Goal: Task Accomplishment & Management: Complete application form

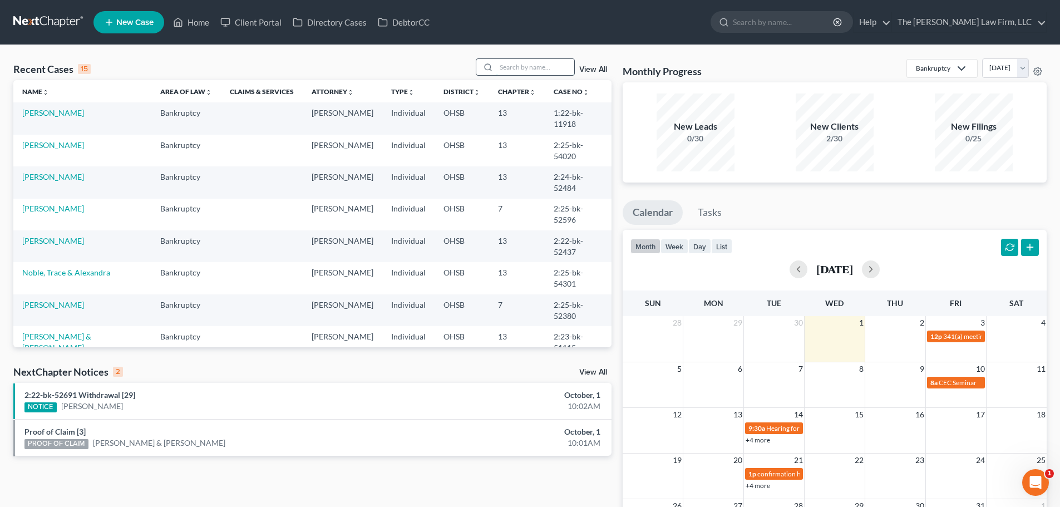
click at [516, 65] on input "search" at bounding box center [535, 67] width 78 height 16
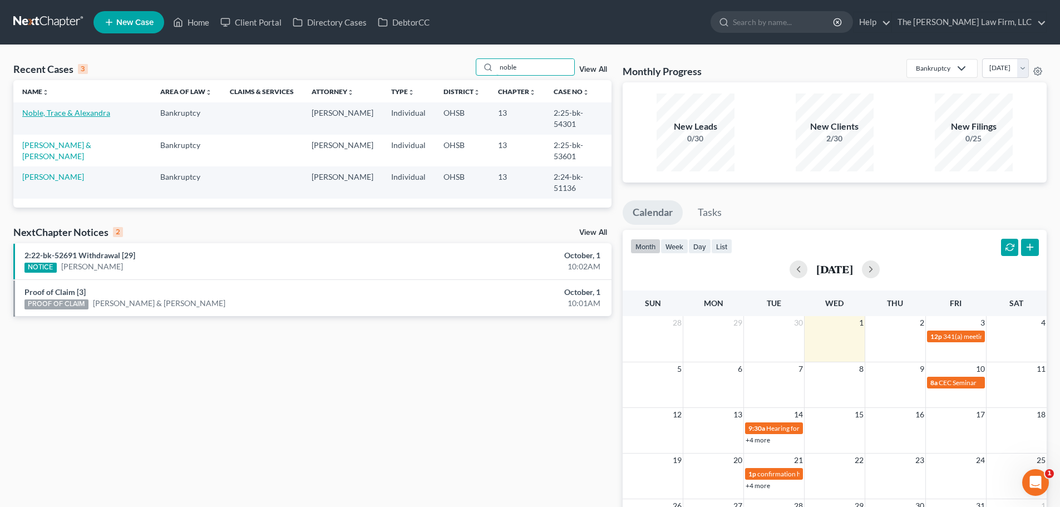
type input "noble"
click at [71, 115] on link "Noble, Trace & Alexandra" at bounding box center [66, 112] width 88 height 9
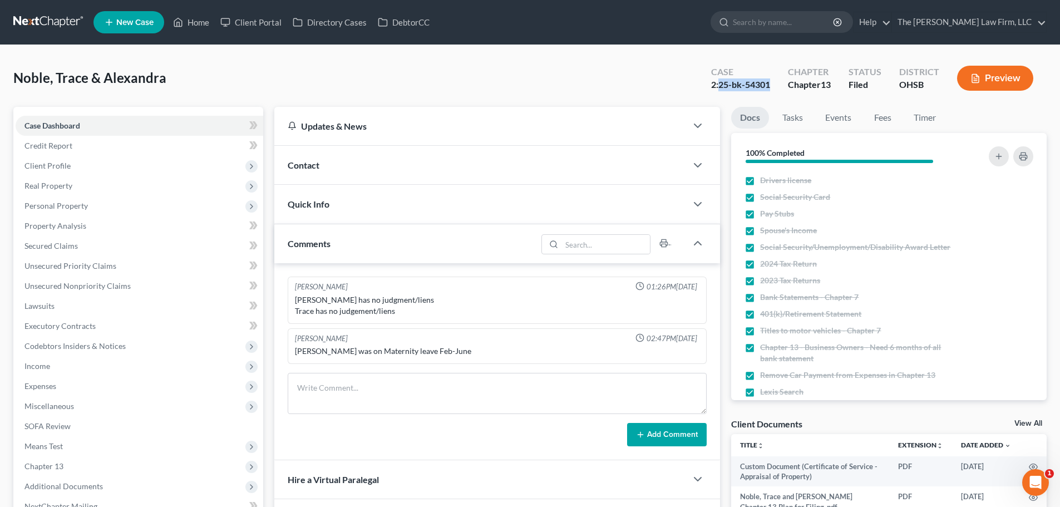
drag, startPoint x: 718, startPoint y: 83, endPoint x: 778, endPoint y: 83, distance: 59.5
click at [778, 83] on div "Case 2:25-bk-54301" at bounding box center [740, 79] width 77 height 33
copy div "25-bk-54301"
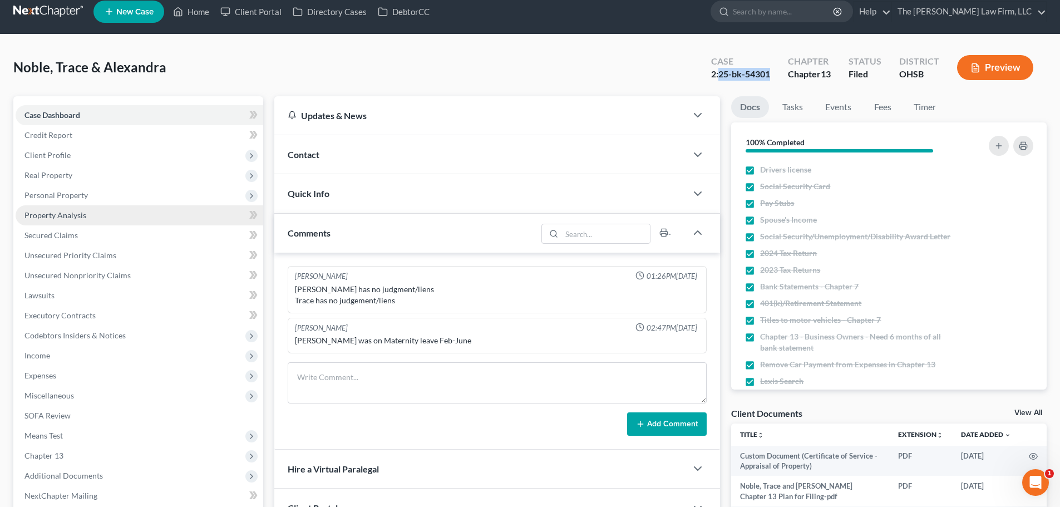
scroll to position [210, 0]
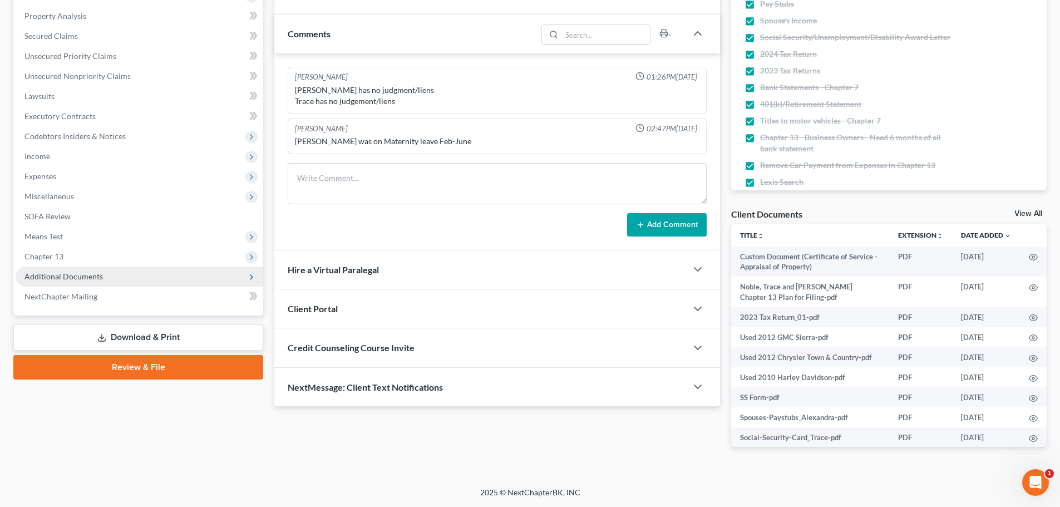
click at [38, 274] on span "Additional Documents" at bounding box center [63, 276] width 78 height 9
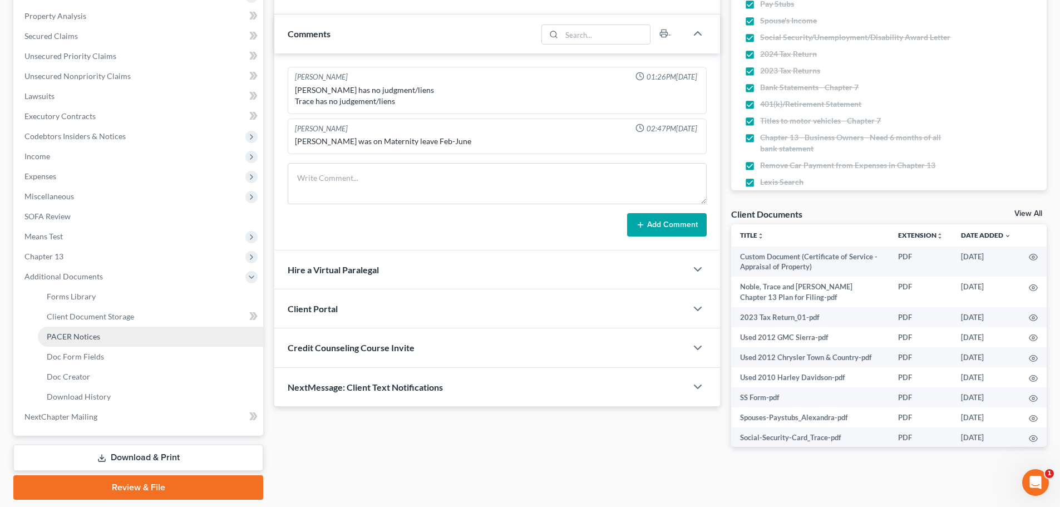
click at [66, 334] on span "PACER Notices" at bounding box center [73, 336] width 53 height 9
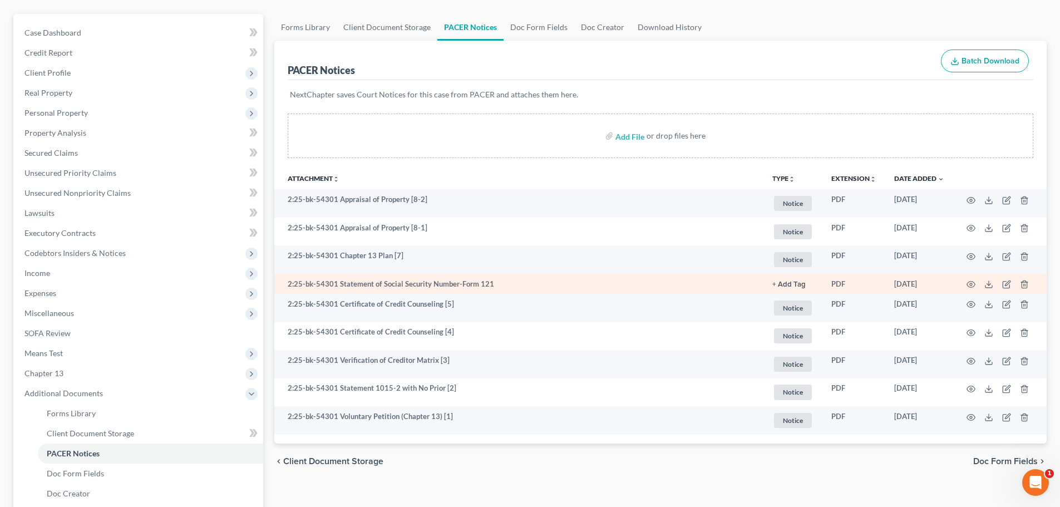
scroll to position [185, 0]
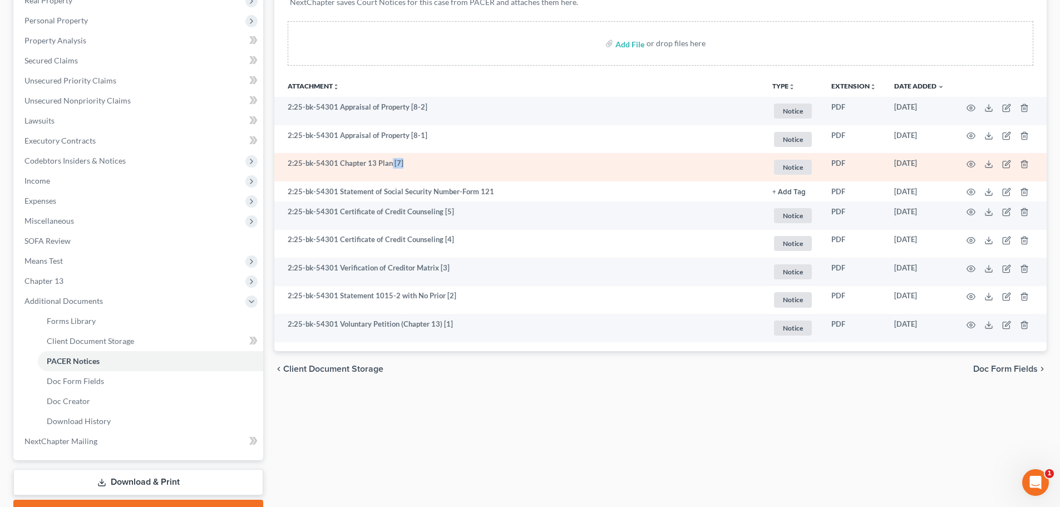
drag, startPoint x: 391, startPoint y: 160, endPoint x: 408, endPoint y: 165, distance: 18.4
click at [406, 161] on td "2:25-bk-54301 Chapter 13 Plan [7]" at bounding box center [518, 167] width 489 height 28
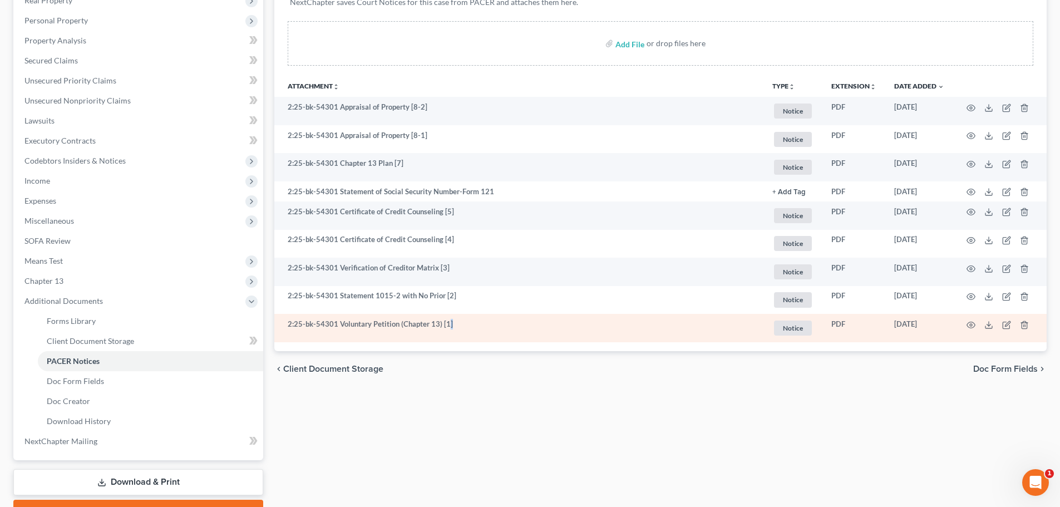
drag, startPoint x: 446, startPoint y: 324, endPoint x: 458, endPoint y: 320, distance: 13.4
click at [460, 323] on td "2:25-bk-54301 Voluntary Petition (Chapter 13) [1]" at bounding box center [518, 328] width 489 height 28
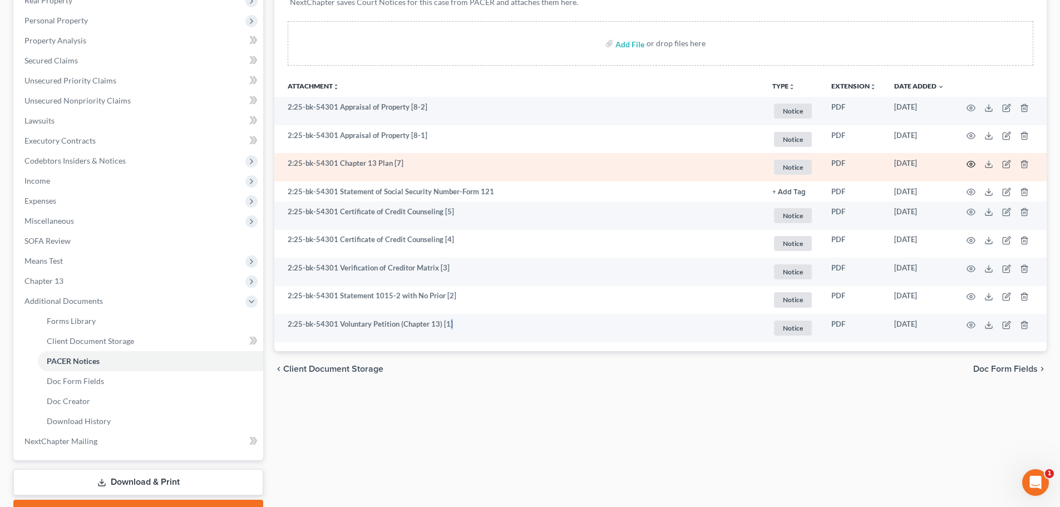
click at [969, 162] on icon "button" at bounding box center [971, 164] width 8 height 6
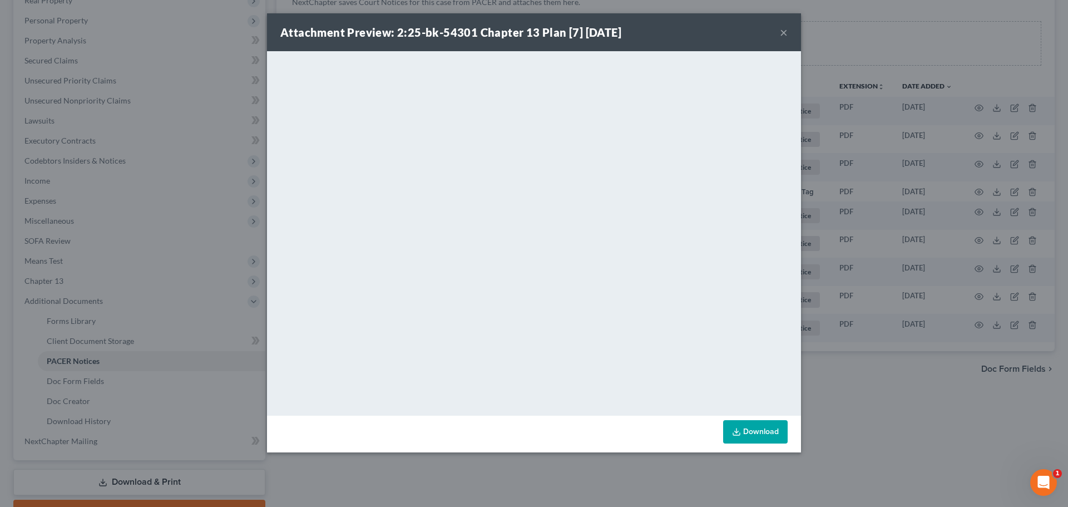
click at [781, 29] on button "×" at bounding box center [784, 32] width 8 height 13
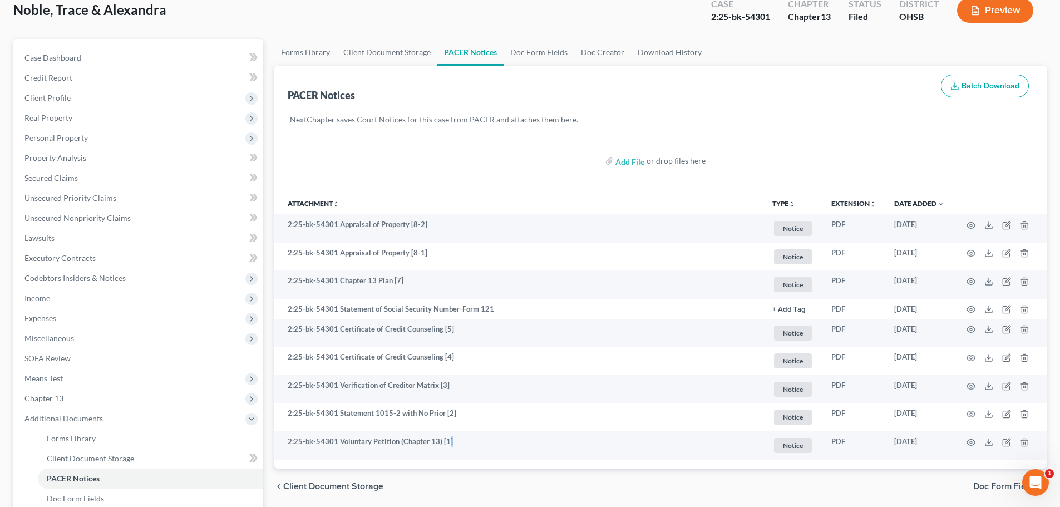
scroll to position [0, 0]
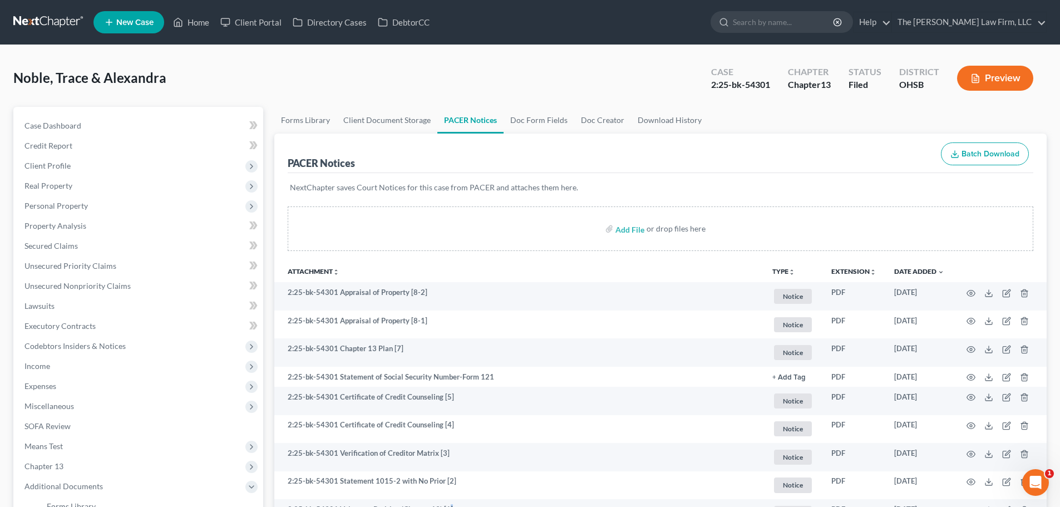
click at [50, 15] on link at bounding box center [48, 22] width 71 height 20
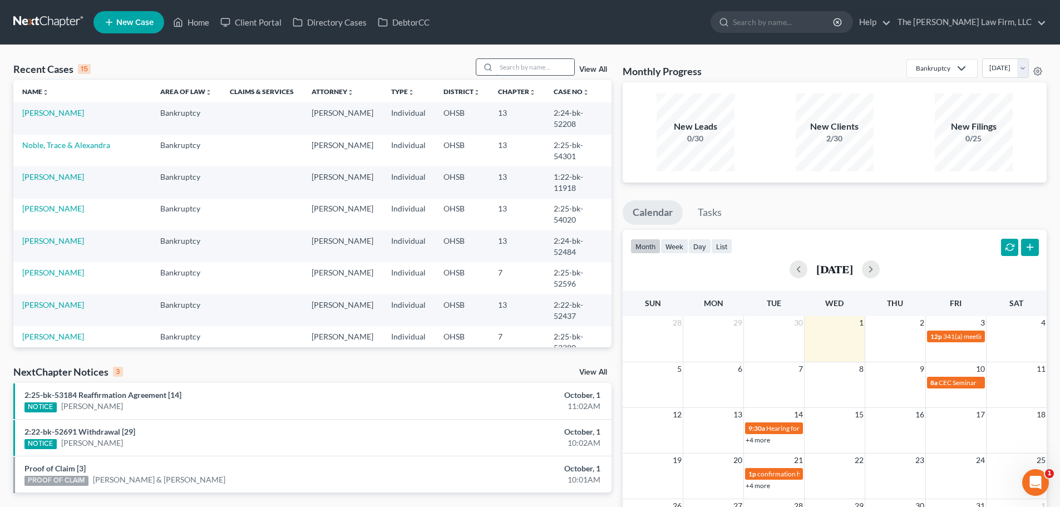
click at [539, 63] on input "search" at bounding box center [535, 67] width 78 height 16
paste input "Shafer"
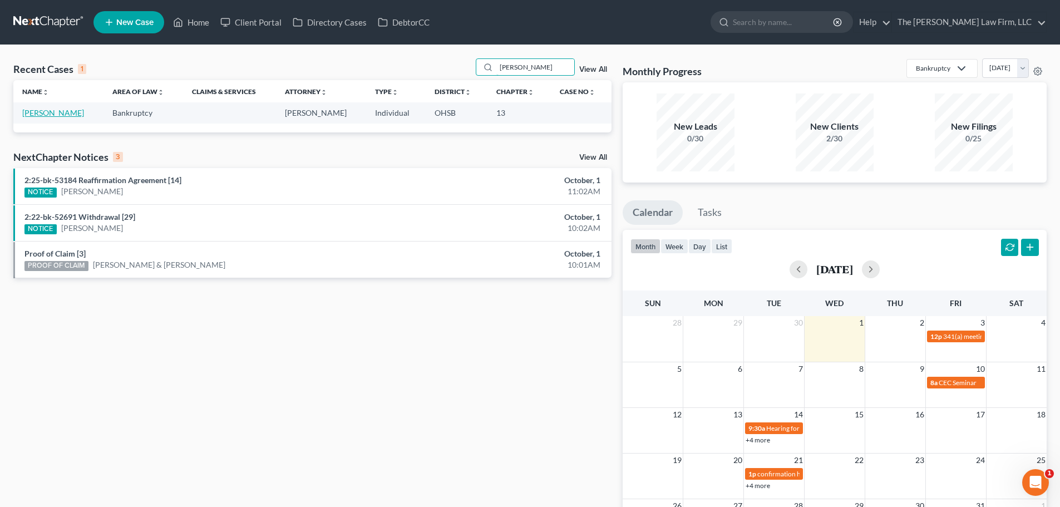
type input "Shafer"
click at [63, 113] on link "[PERSON_NAME]" at bounding box center [53, 112] width 62 height 9
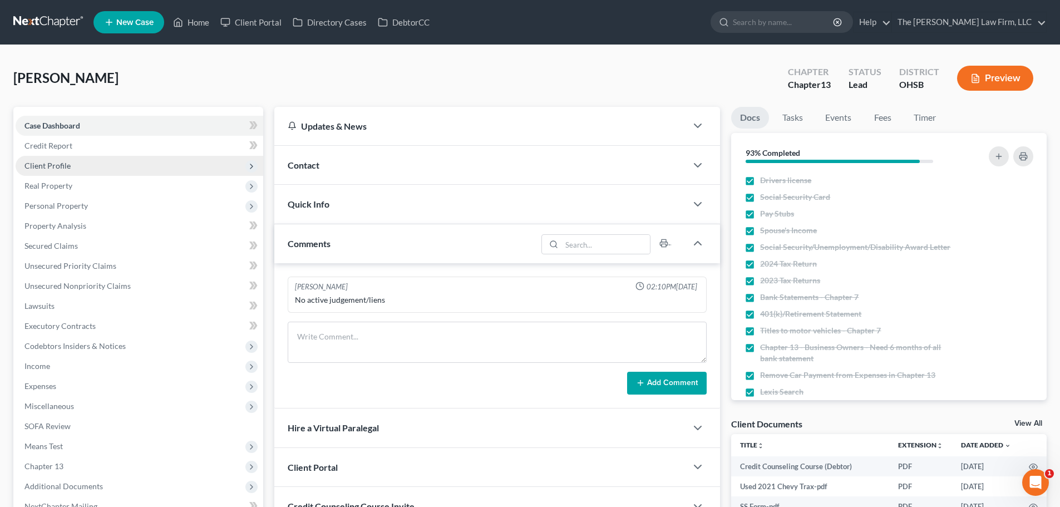
click at [66, 167] on span "Client Profile" at bounding box center [47, 165] width 46 height 9
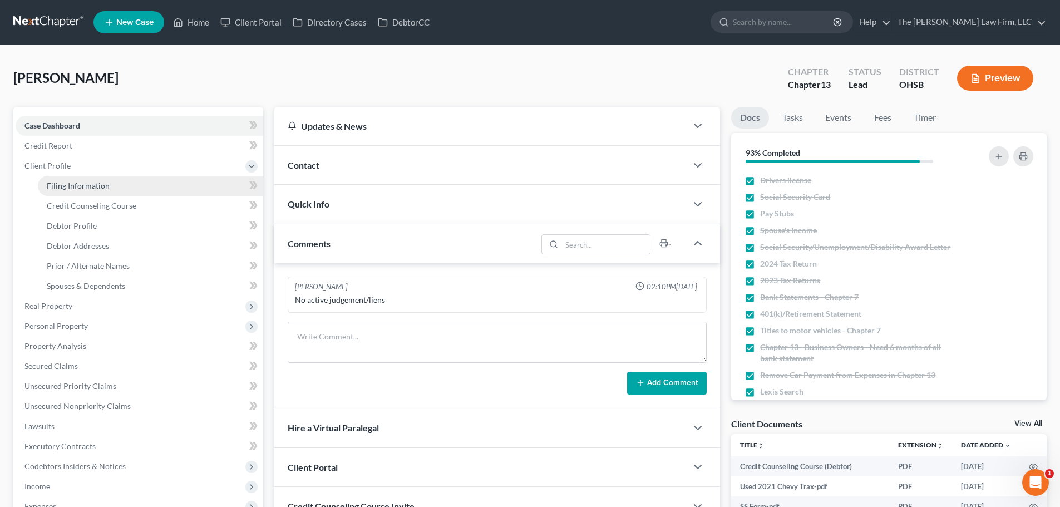
click at [62, 184] on span "Filing Information" at bounding box center [78, 185] width 63 height 9
select select "1"
select select "0"
select select "3"
select select "62"
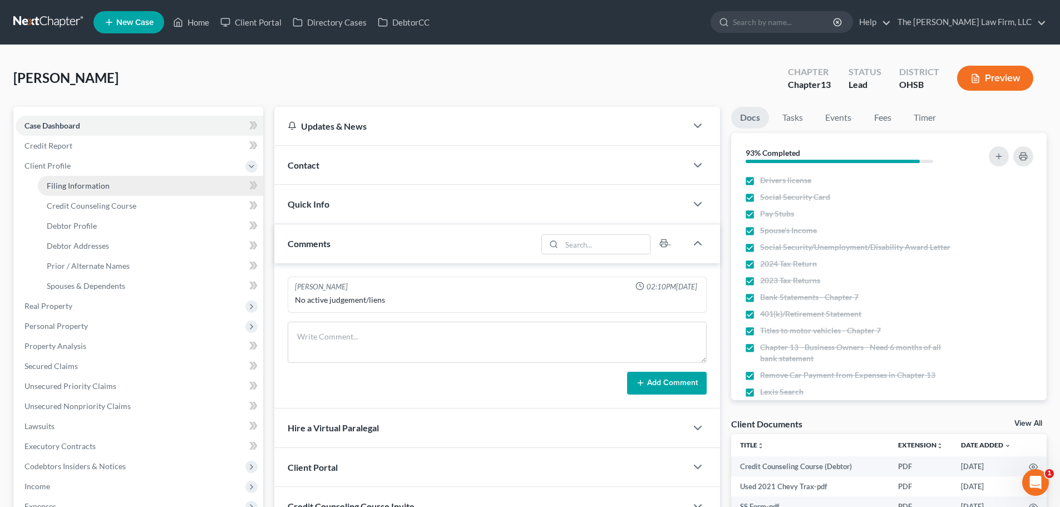
select select "2"
select select "36"
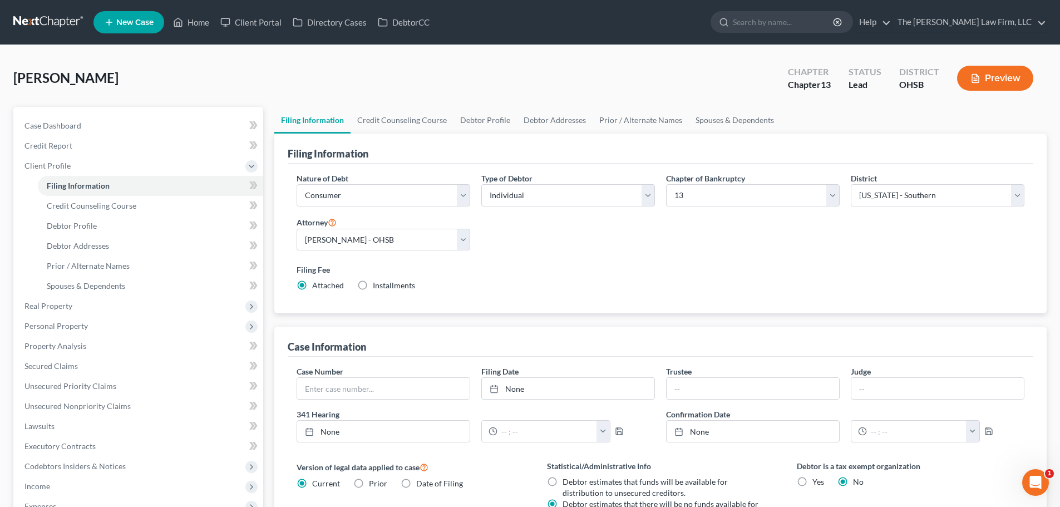
click at [815, 84] on div "Chapter 13" at bounding box center [809, 84] width 43 height 13
click at [78, 241] on span "Debtor Addresses" at bounding box center [78, 245] width 62 height 9
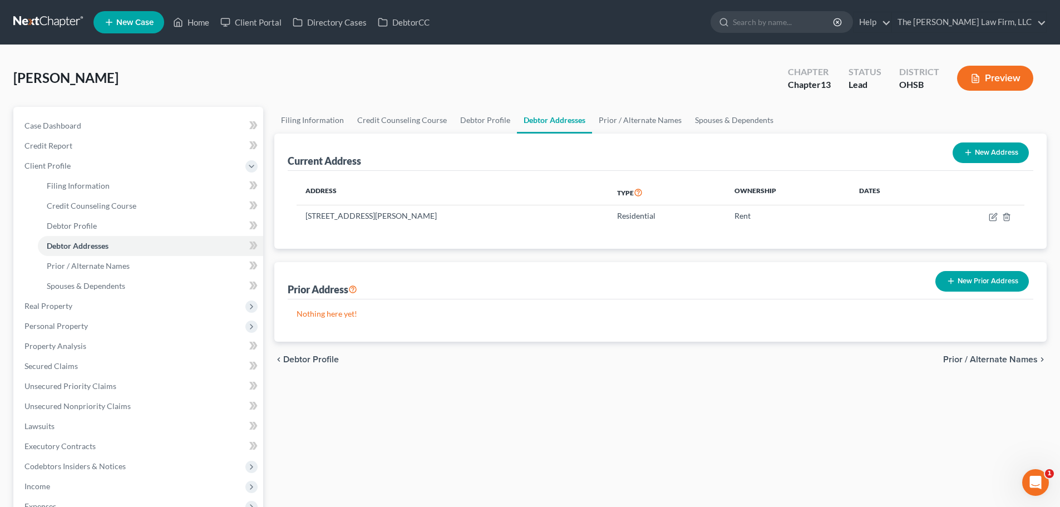
click at [529, 58] on div "Shafer, Robert Upgraded Chapter Chapter 13 Status Lead District OHSB Preview Pe…" at bounding box center [530, 388] width 1060 height 687
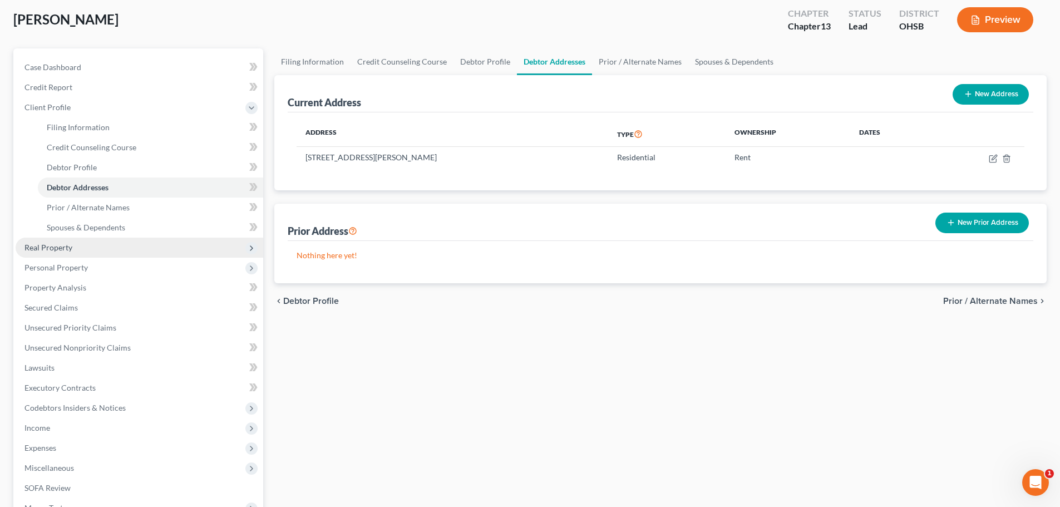
scroll to position [93, 0]
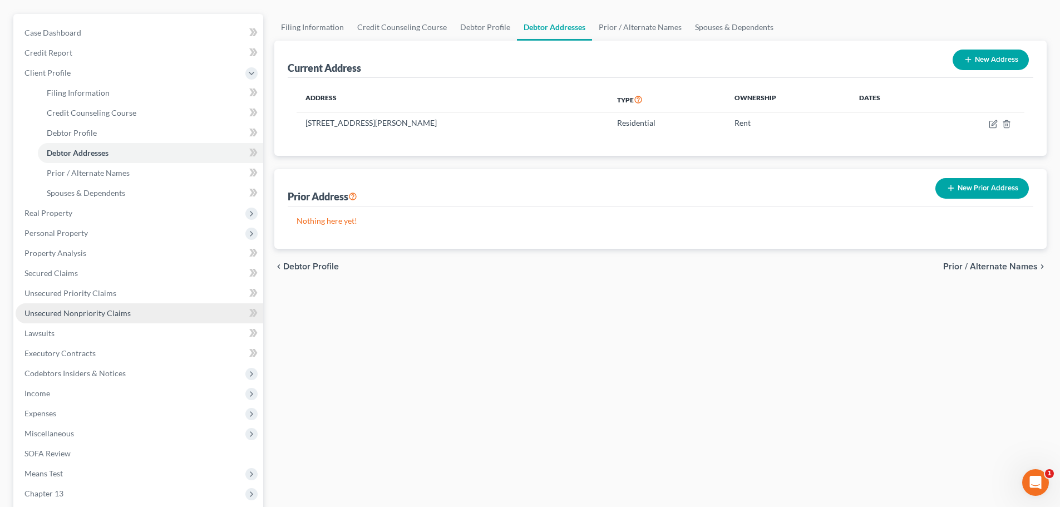
click at [84, 309] on span "Unsecured Nonpriority Claims" at bounding box center [77, 312] width 106 height 9
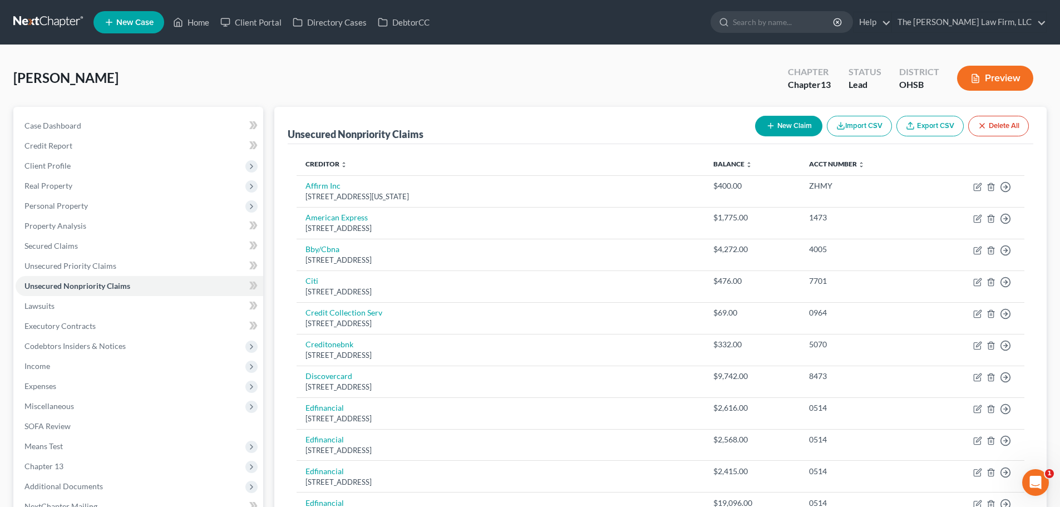
click at [980, 80] on icon "button" at bounding box center [975, 78] width 10 height 10
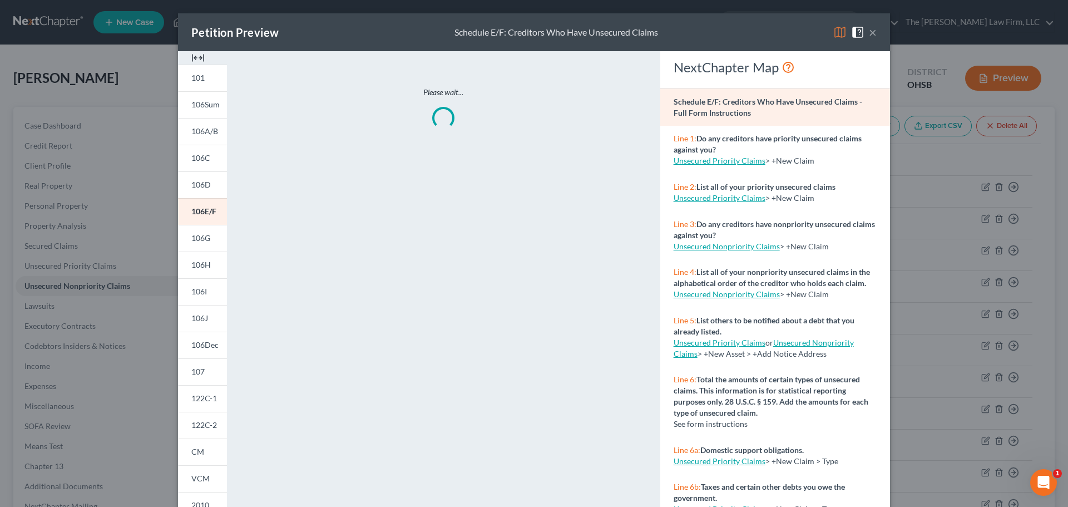
click at [193, 51] on img at bounding box center [197, 57] width 13 height 13
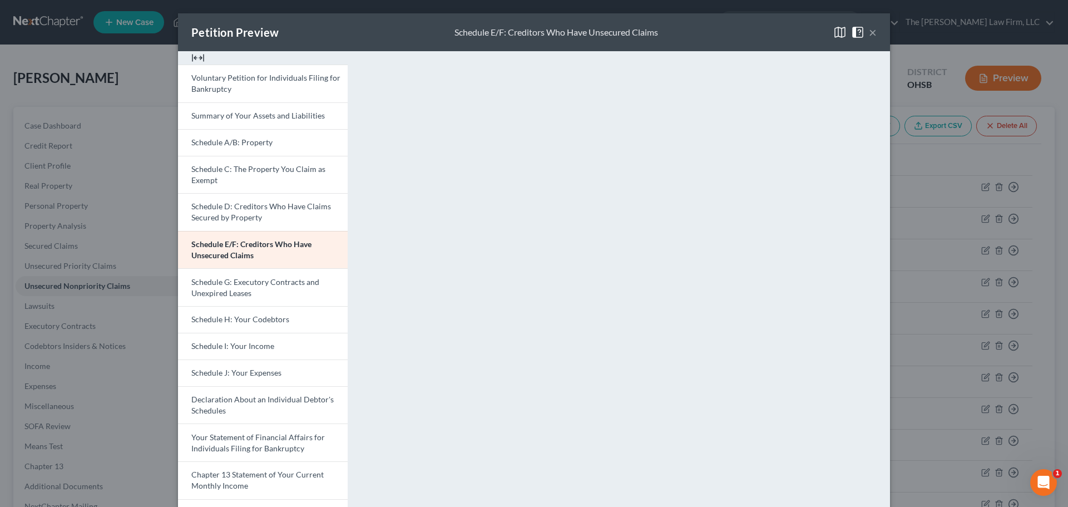
click at [869, 28] on button "×" at bounding box center [873, 32] width 8 height 13
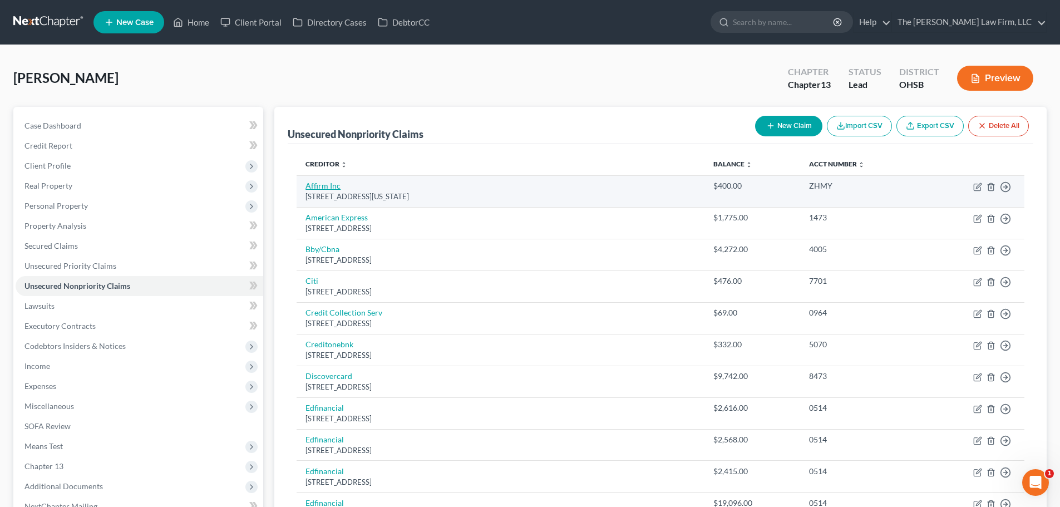
click at [325, 187] on link "Affirm Inc" at bounding box center [322, 185] width 35 height 9
select select "4"
select select "0"
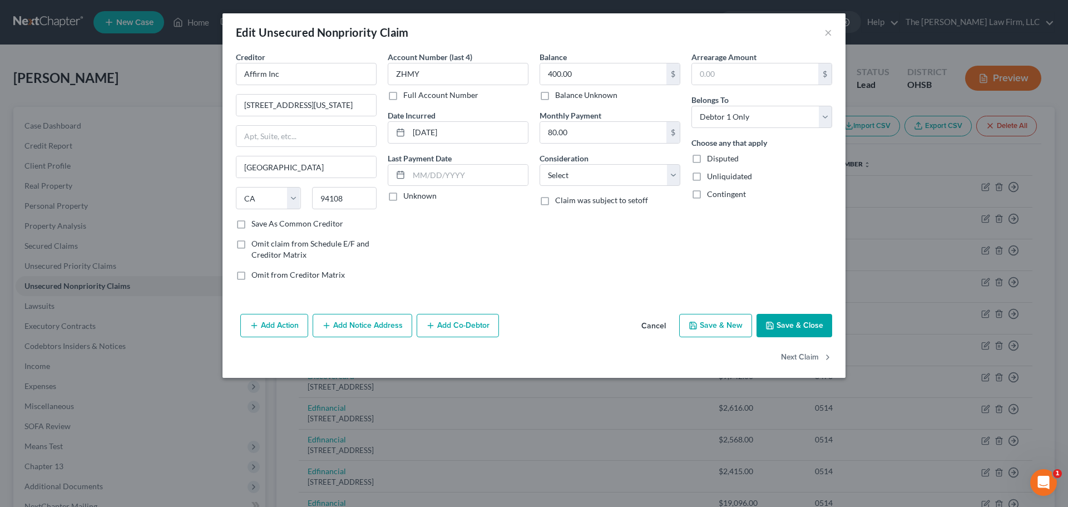
click at [405, 195] on label "Unknown" at bounding box center [419, 195] width 33 height 11
click at [408, 195] on input "Unknown" at bounding box center [411, 193] width 7 height 7
checkbox input "true"
drag, startPoint x: 604, startPoint y: 177, endPoint x: 608, endPoint y: 182, distance: 6.3
click at [604, 177] on select "Select Cable / Satellite Services Collection Agency Credit Card Debt Debt Couns…" at bounding box center [610, 175] width 141 height 22
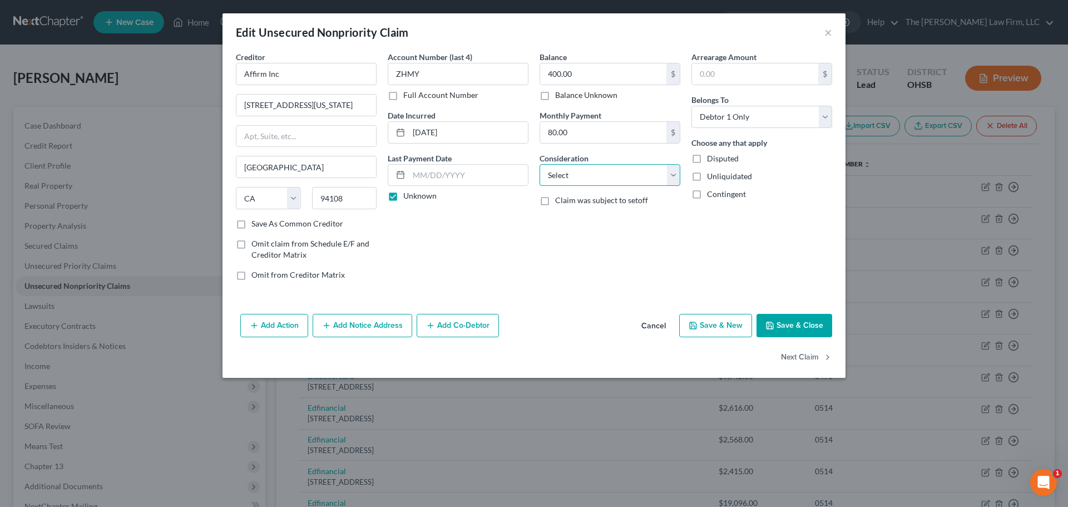
select select "10"
click at [540, 164] on select "Select Cable / Satellite Services Collection Agency Credit Card Debt Debt Couns…" at bounding box center [610, 175] width 141 height 22
click at [784, 359] on button "Next Claim" at bounding box center [806, 357] width 51 height 23
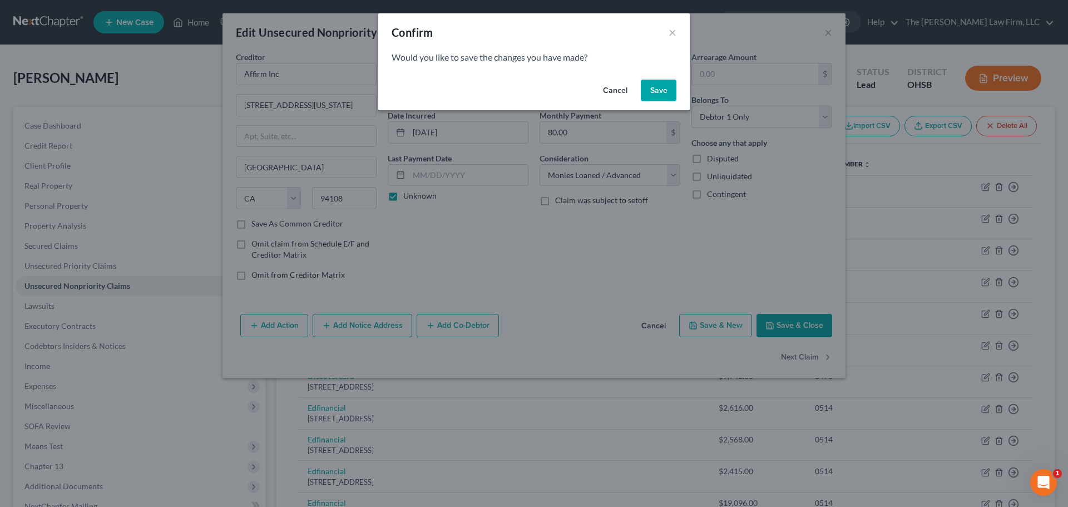
click at [652, 101] on div "Cancel Save" at bounding box center [534, 93] width 312 height 36
click at [652, 95] on button "Save" at bounding box center [659, 91] width 36 height 22
select select "45"
select select "2"
select select "0"
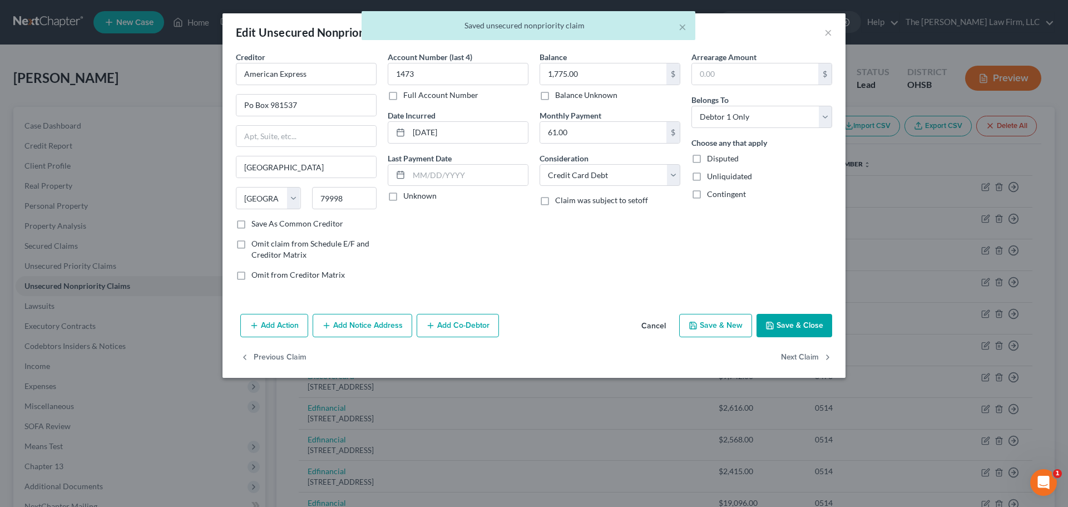
click at [416, 197] on label "Unknown" at bounding box center [419, 195] width 33 height 11
click at [415, 197] on input "Unknown" at bounding box center [411, 193] width 7 height 7
checkbox input "true"
drag, startPoint x: 248, startPoint y: 103, endPoint x: 254, endPoint y: 103, distance: 6.1
click at [254, 103] on input "Po Box 981537" at bounding box center [306, 105] width 140 height 21
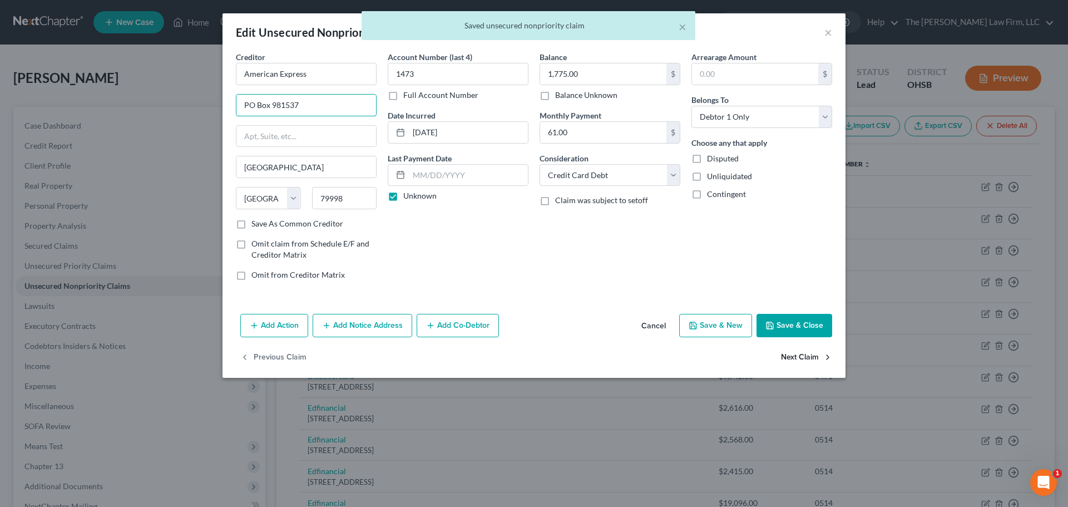
type input "PO Box 981537"
click at [802, 359] on button "Next Claim" at bounding box center [806, 357] width 51 height 23
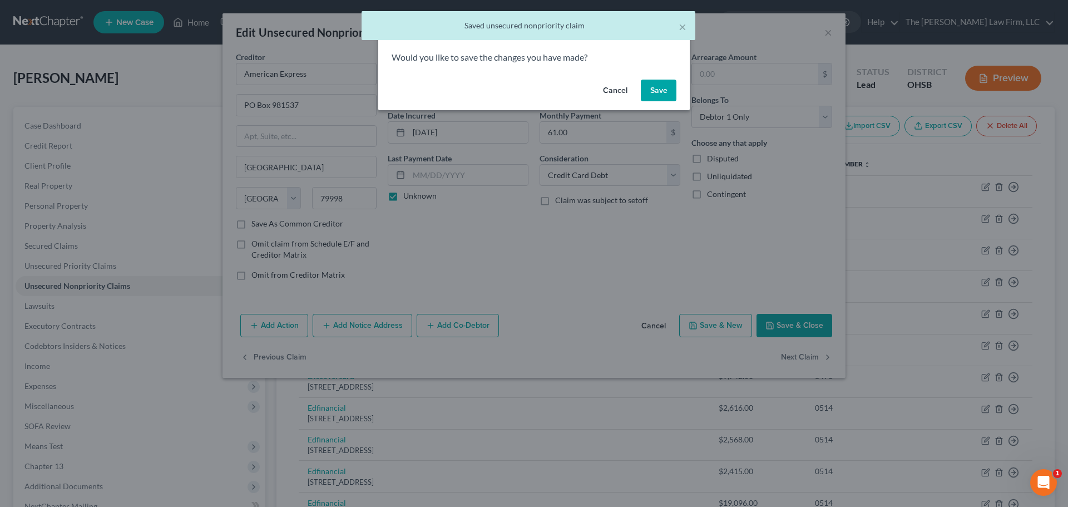
click at [669, 91] on button "Save" at bounding box center [659, 91] width 36 height 22
select select "43"
select select "2"
select select "0"
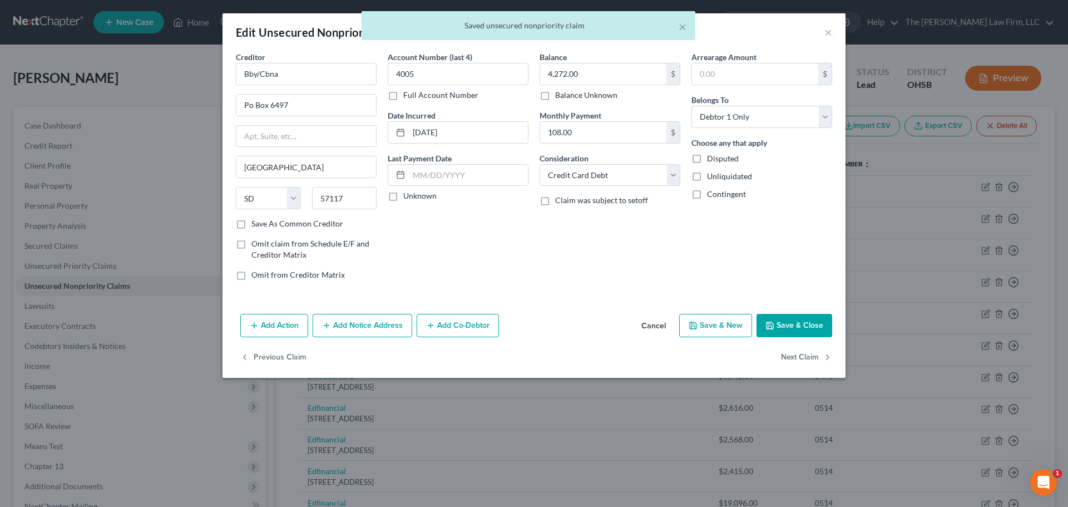
type input "0"
click at [426, 194] on label "Unknown" at bounding box center [419, 195] width 33 height 11
click at [415, 194] on input "Unknown" at bounding box center [411, 193] width 7 height 7
checkbox input "true"
click at [252, 107] on input "Po Box 6497" at bounding box center [306, 105] width 140 height 21
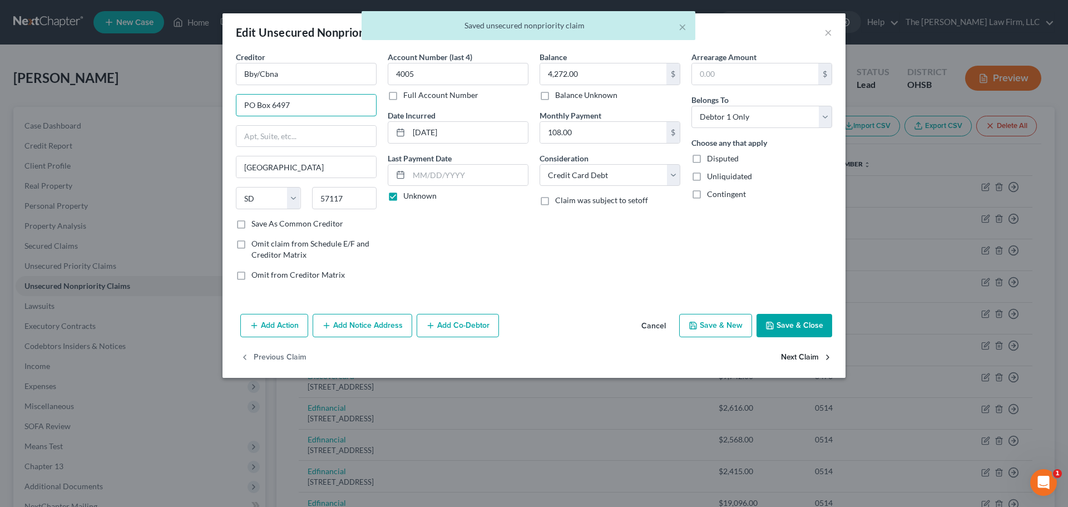
type input "PO Box 6497"
click at [797, 351] on button "Next Claim" at bounding box center [806, 357] width 51 height 23
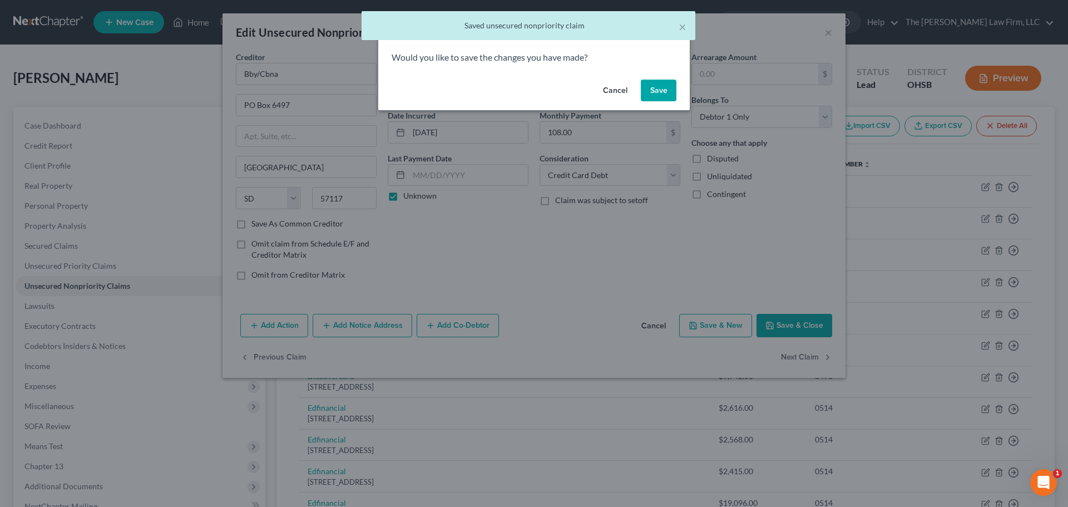
click at [663, 94] on button "Save" at bounding box center [659, 91] width 36 height 22
type input "0"
select select "43"
select select "2"
select select "0"
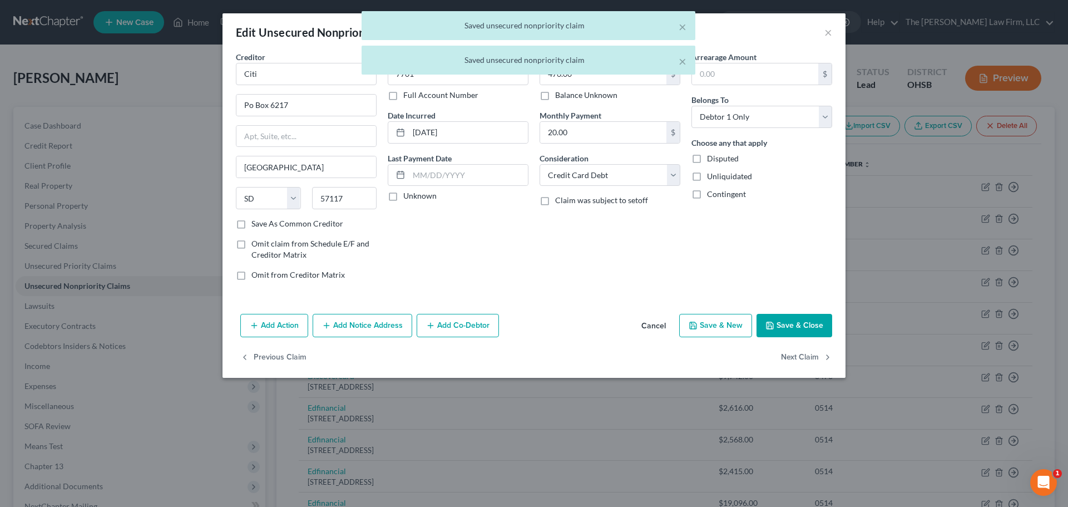
click at [428, 193] on label "Unknown" at bounding box center [419, 195] width 33 height 11
click at [415, 193] on input "Unknown" at bounding box center [411, 193] width 7 height 7
checkbox input "true"
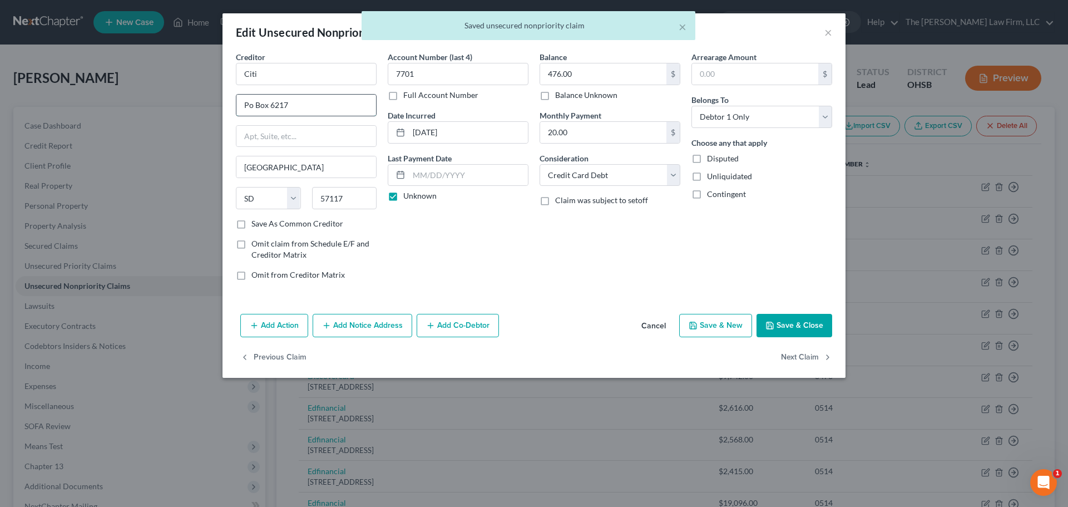
click at [253, 105] on input "Po Box 6217" at bounding box center [306, 105] width 140 height 21
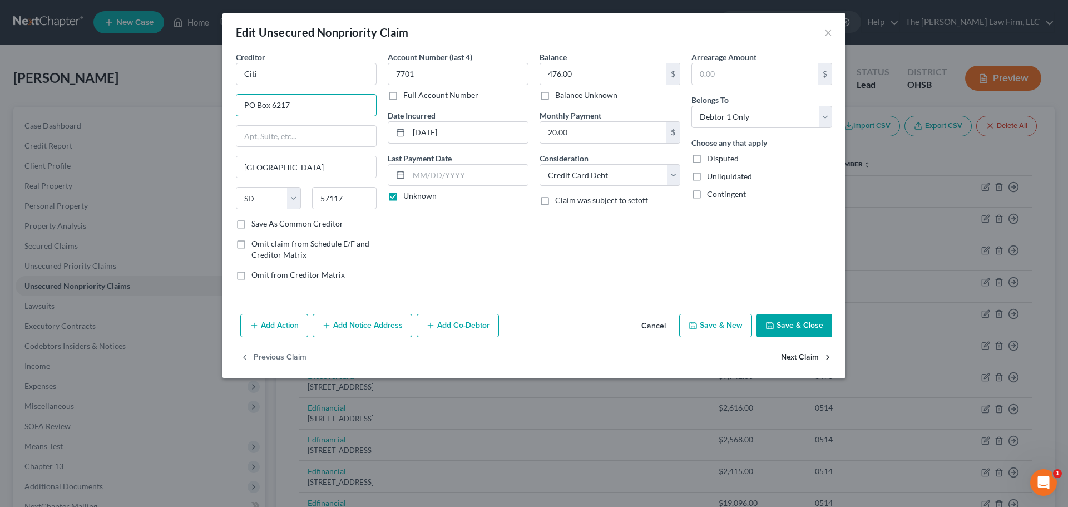
type input "PO Box 6217"
click at [793, 364] on button "Next Claim" at bounding box center [806, 357] width 51 height 23
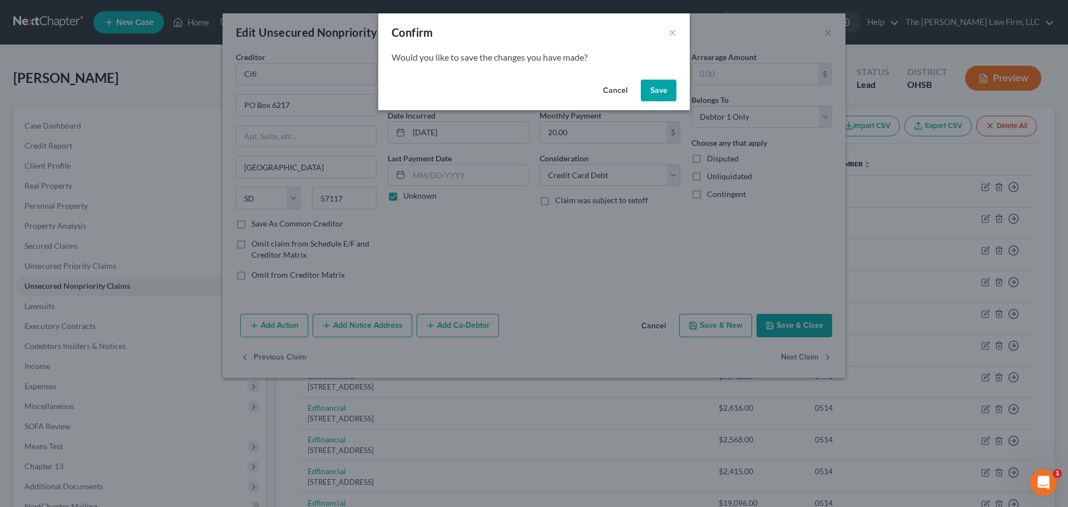
click at [654, 82] on button "Save" at bounding box center [659, 91] width 36 height 22
select select "22"
select select "1"
select select "0"
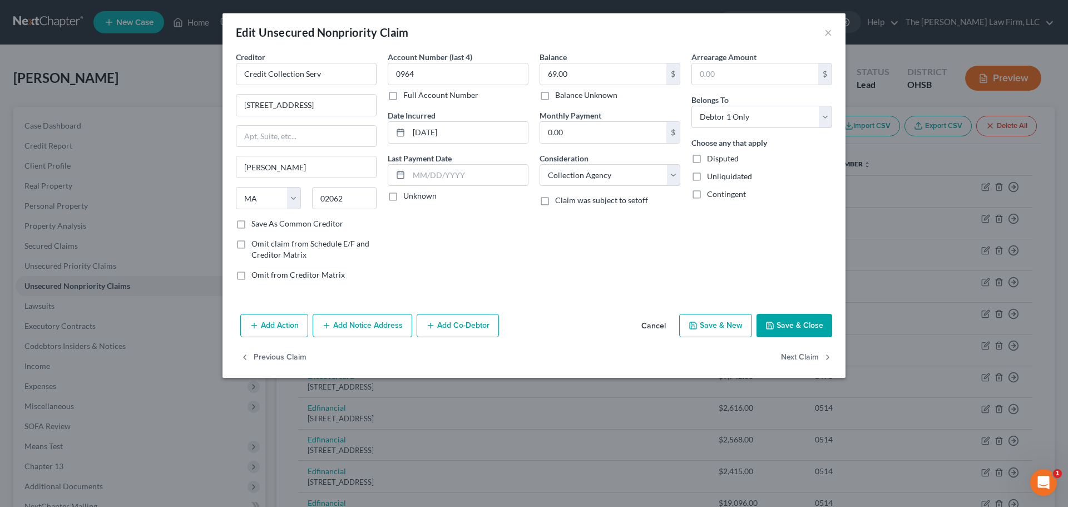
type input "0"
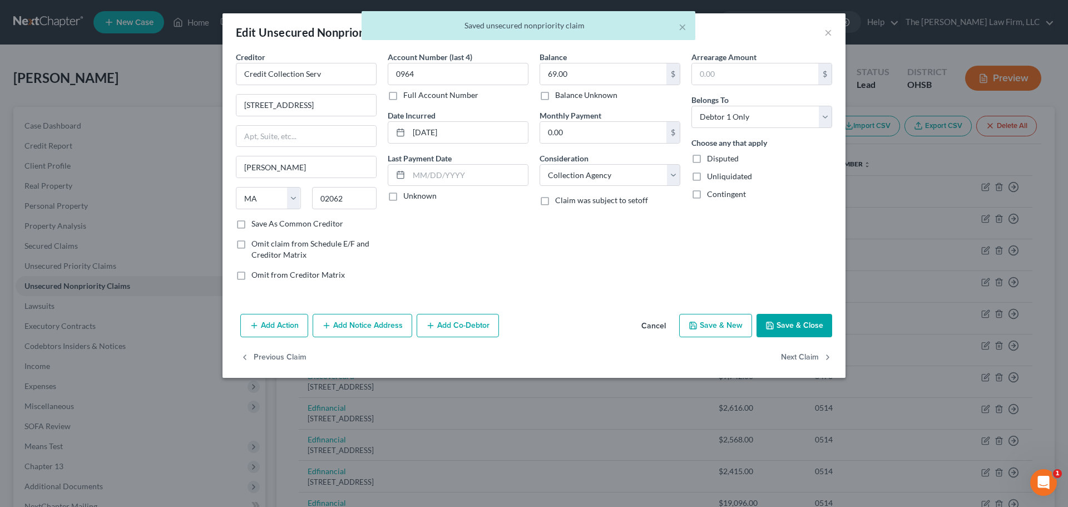
click at [418, 197] on label "Unknown" at bounding box center [419, 195] width 33 height 11
click at [415, 197] on input "Unknown" at bounding box center [411, 193] width 7 height 7
checkbox input "true"
click at [818, 357] on button "Next Claim" at bounding box center [806, 357] width 51 height 23
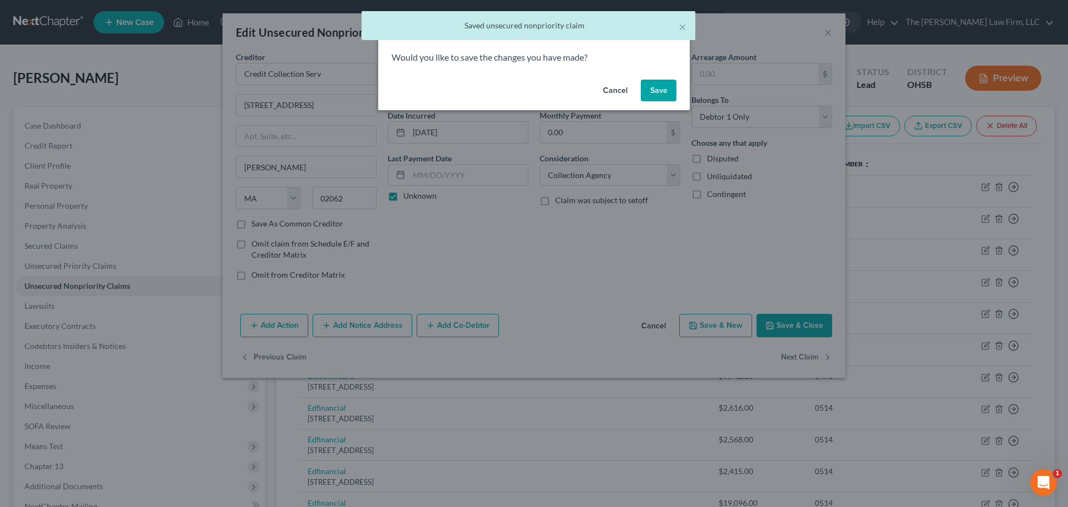
click at [670, 88] on button "Save" at bounding box center [659, 91] width 36 height 22
type input "0"
select select "31"
select select "2"
select select "0"
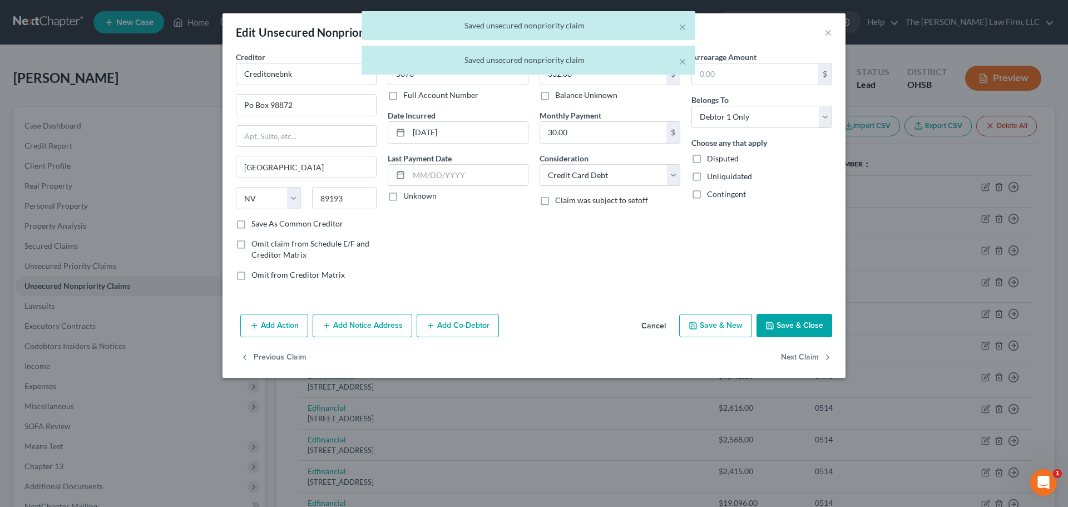
click at [424, 196] on label "Unknown" at bounding box center [419, 195] width 33 height 11
click at [415, 196] on input "Unknown" at bounding box center [411, 193] width 7 height 7
checkbox input "true"
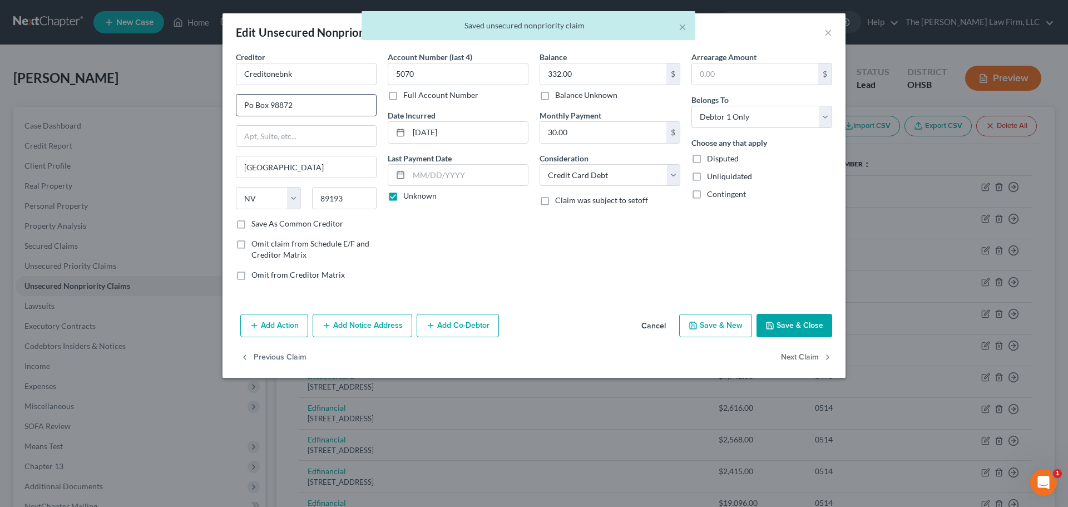
click at [252, 105] on input "Po Box 98872" at bounding box center [306, 105] width 140 height 21
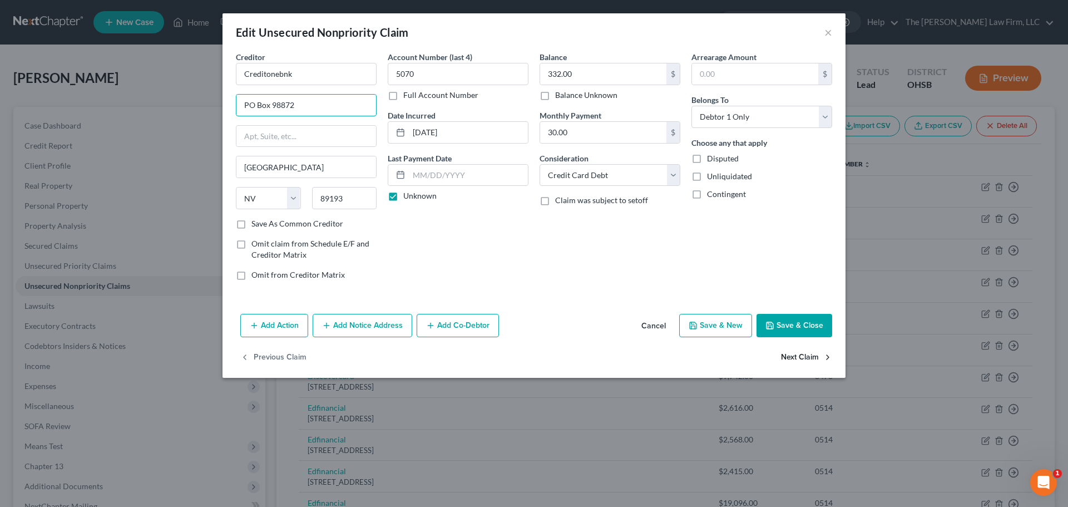
type input "PO Box 98872"
click at [822, 362] on button "Next Claim" at bounding box center [806, 357] width 51 height 23
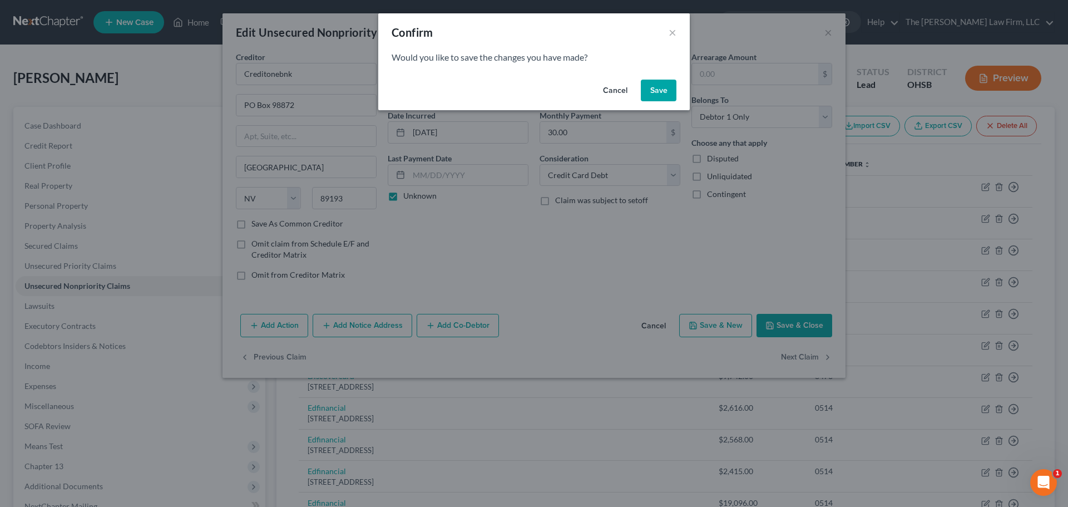
click at [646, 90] on button "Save" at bounding box center [659, 91] width 36 height 22
type input "0"
select select "46"
select select "2"
select select "0"
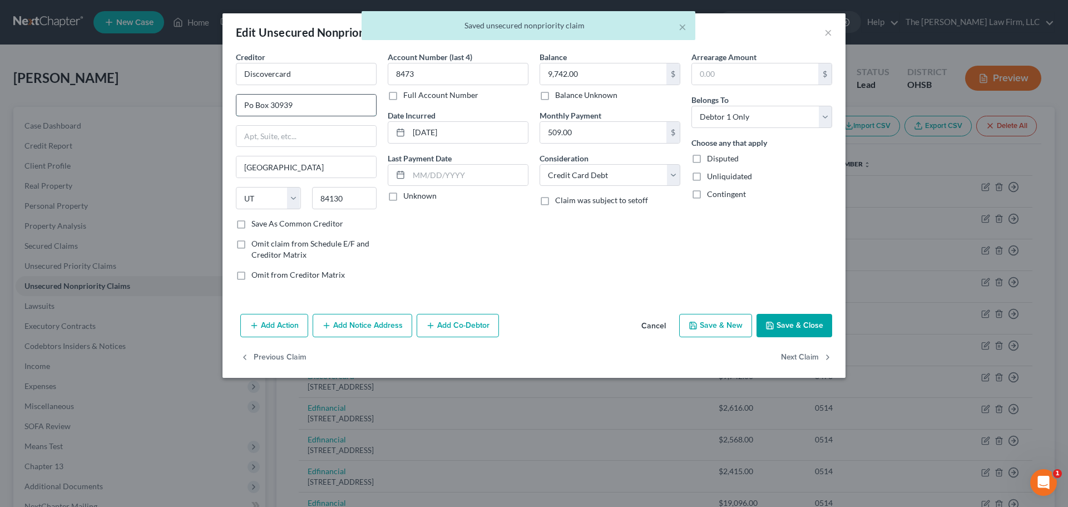
click at [252, 106] on input "Po Box 30939" at bounding box center [306, 105] width 140 height 21
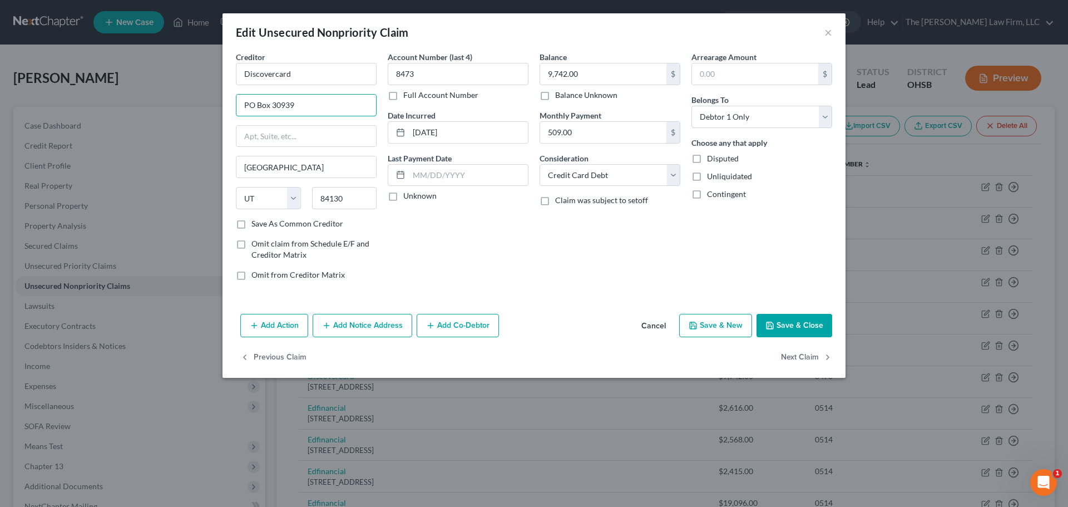
type input "PO Box 30939"
click at [419, 192] on label "Unknown" at bounding box center [419, 195] width 33 height 11
click at [415, 192] on input "Unknown" at bounding box center [411, 193] width 7 height 7
checkbox input "true"
click at [821, 361] on button "Next Claim" at bounding box center [806, 357] width 51 height 23
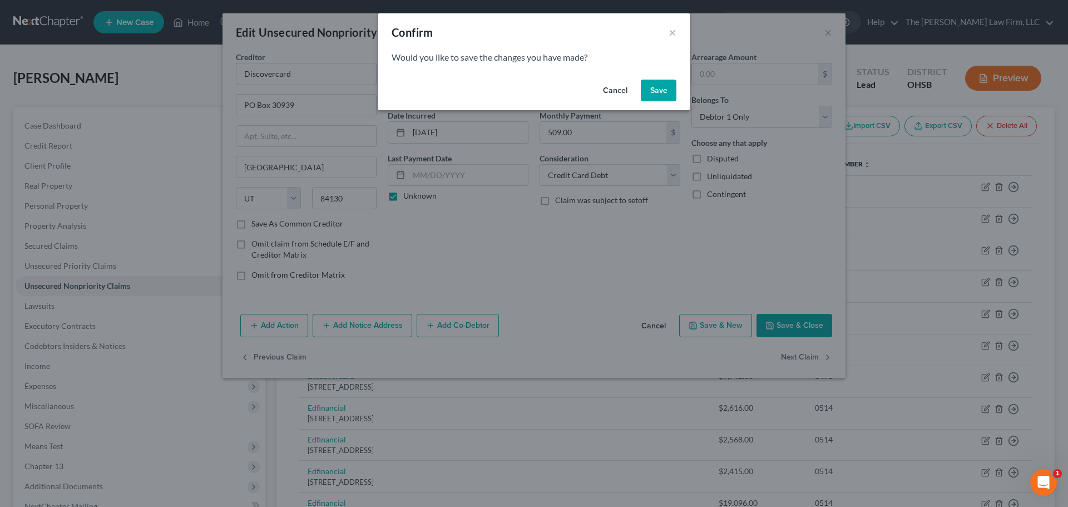
click at [655, 91] on button "Save" at bounding box center [659, 91] width 36 height 22
select select "44"
select select "17"
select select "0"
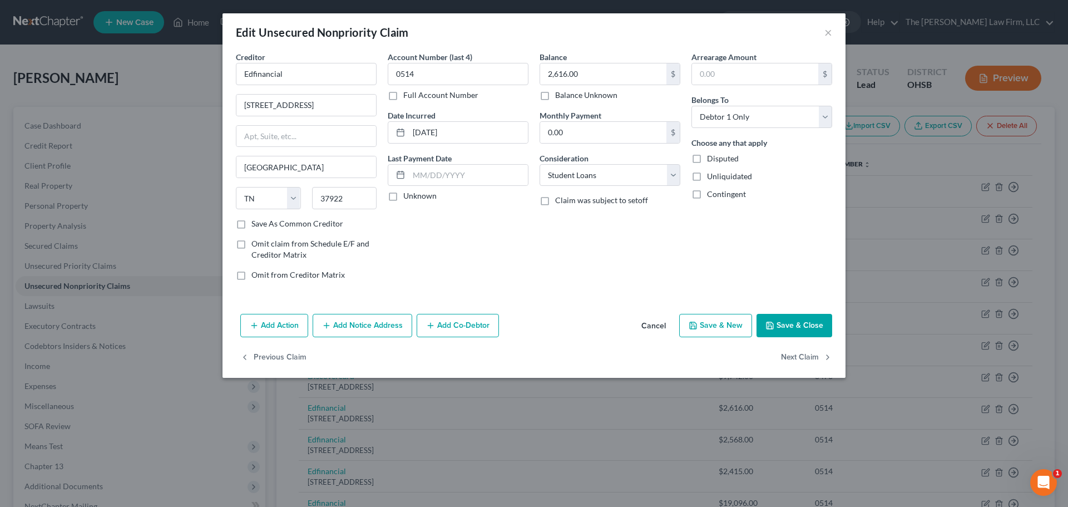
type input "0"
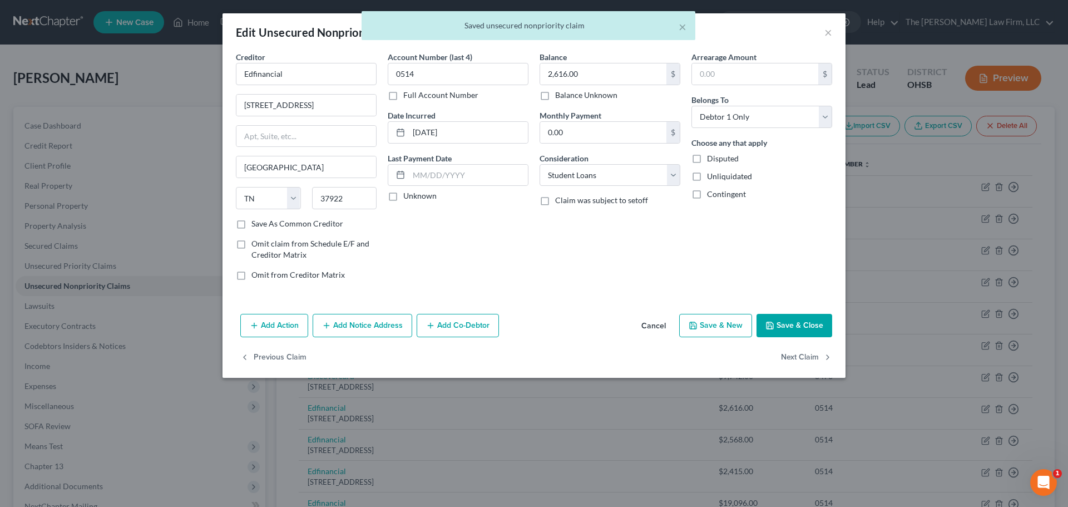
click at [432, 195] on label "Unknown" at bounding box center [419, 195] width 33 height 11
click at [415, 195] on input "Unknown" at bounding box center [411, 193] width 7 height 7
checkbox input "true"
click at [801, 358] on button "Next Claim" at bounding box center [806, 357] width 51 height 23
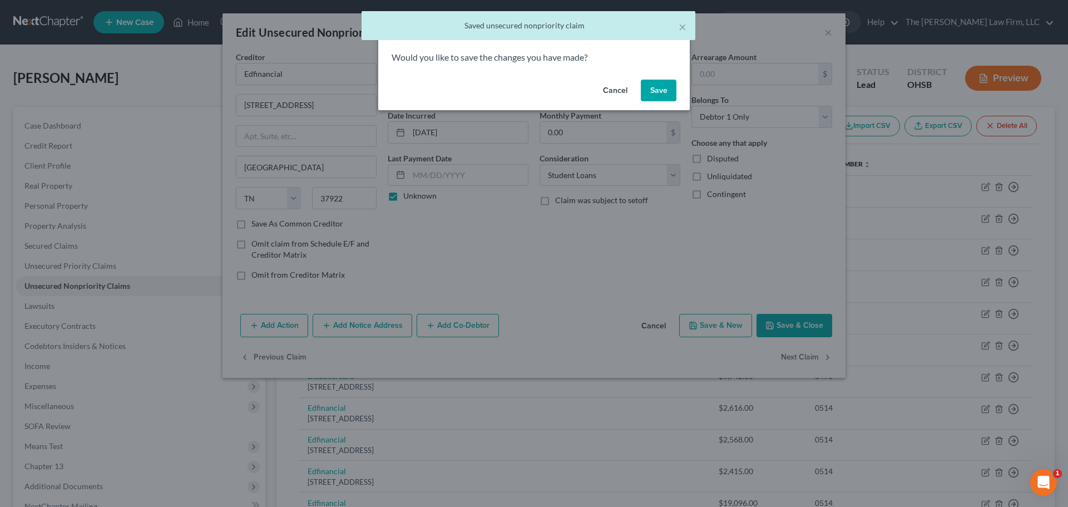
click at [654, 83] on button "Save" at bounding box center [659, 91] width 36 height 22
select select "44"
select select "17"
select select "0"
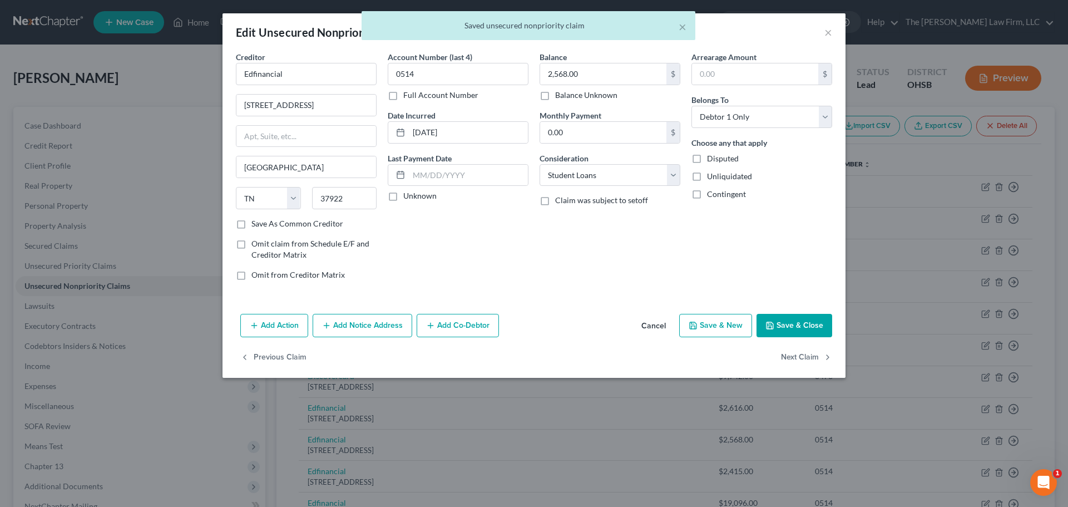
type input "0"
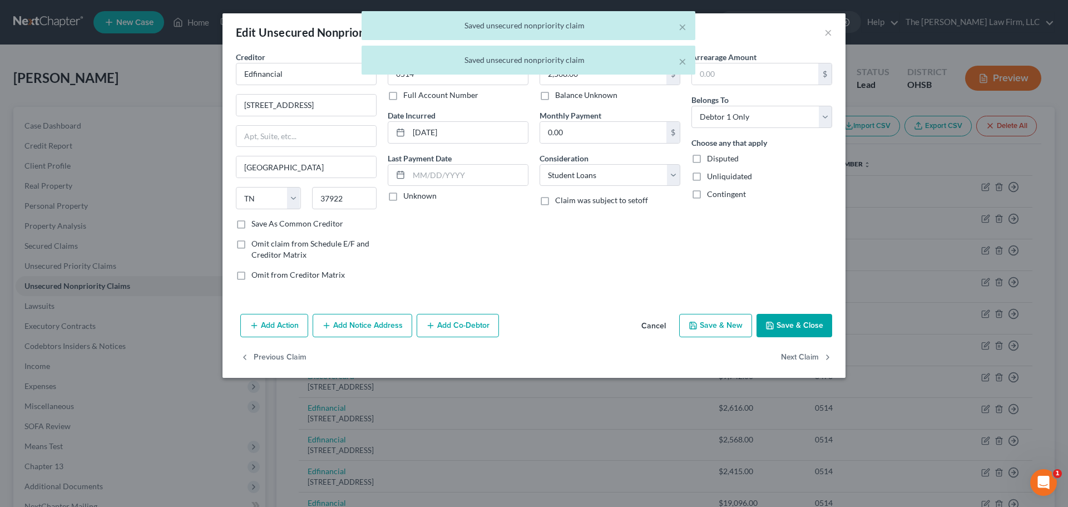
click at [412, 197] on label "Unknown" at bounding box center [419, 195] width 33 height 11
click at [412, 197] on input "Unknown" at bounding box center [411, 193] width 7 height 7
checkbox input "true"
click at [784, 354] on button "Next Claim" at bounding box center [806, 357] width 51 height 23
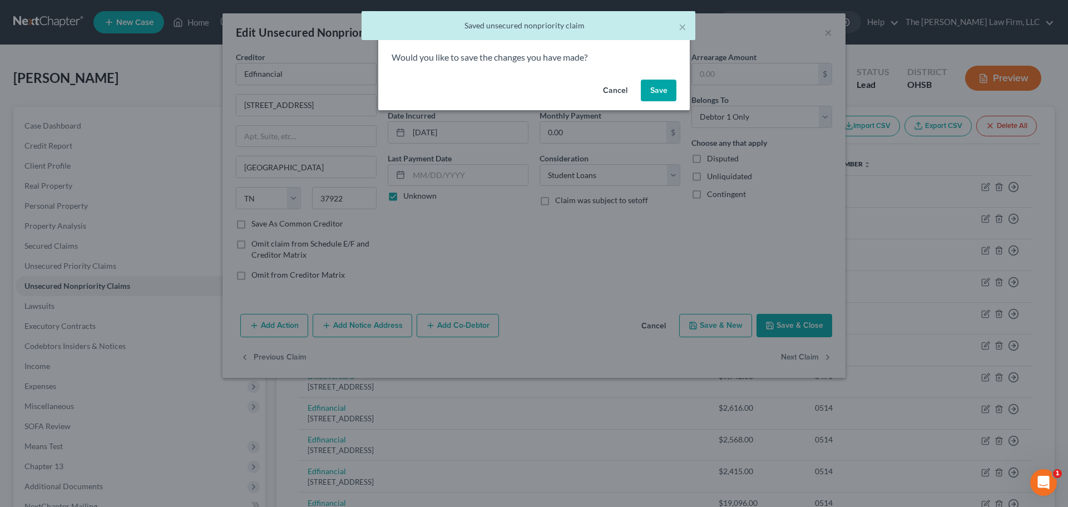
click at [667, 88] on button "Save" at bounding box center [659, 91] width 36 height 22
select select "44"
select select "17"
select select "0"
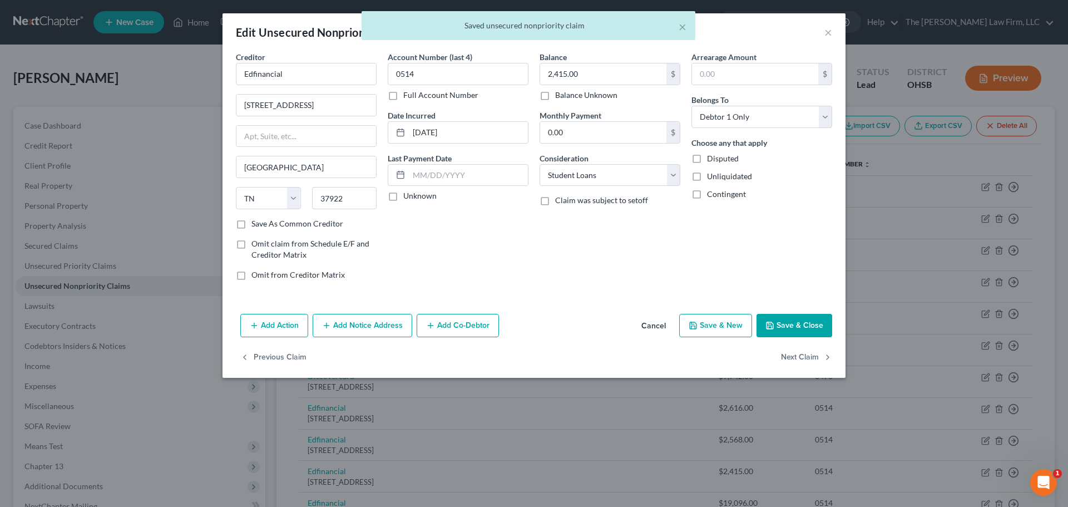
type input "0"
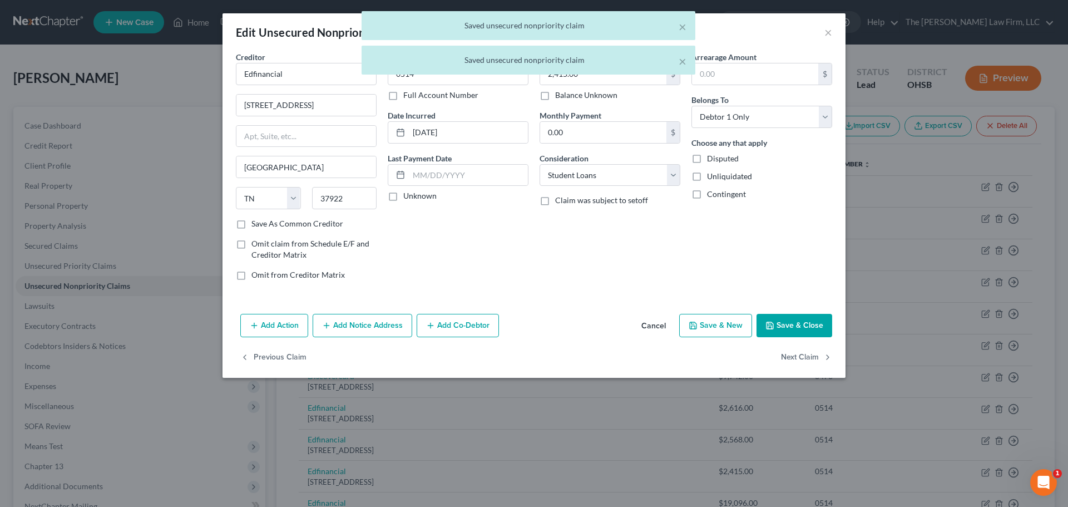
click at [411, 194] on label "Unknown" at bounding box center [419, 195] width 33 height 11
click at [411, 194] on input "Unknown" at bounding box center [411, 193] width 7 height 7
checkbox input "true"
click at [794, 351] on button "Next Claim" at bounding box center [806, 357] width 51 height 23
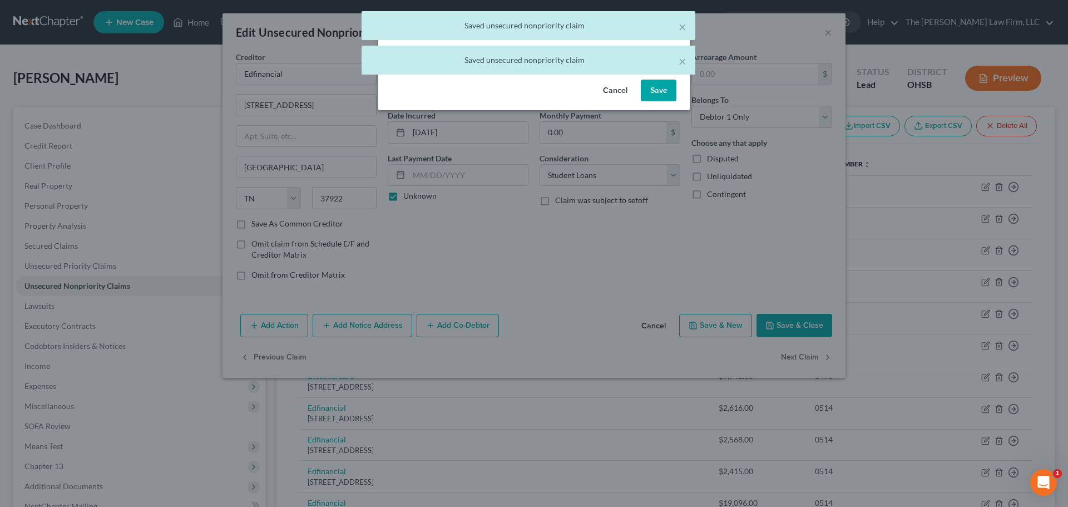
click at [667, 94] on button "Save" at bounding box center [659, 91] width 36 height 22
select select "44"
select select "17"
select select "0"
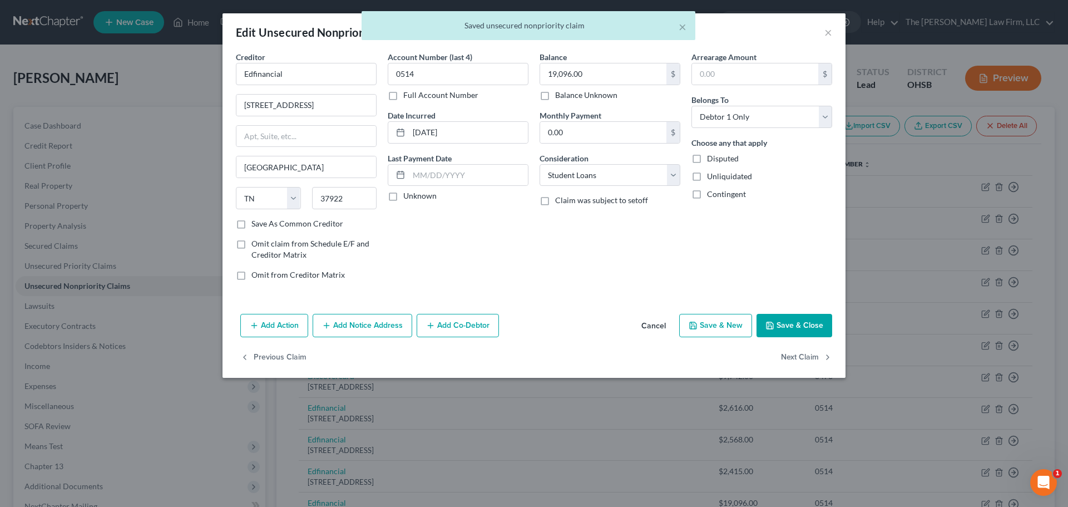
type input "0"
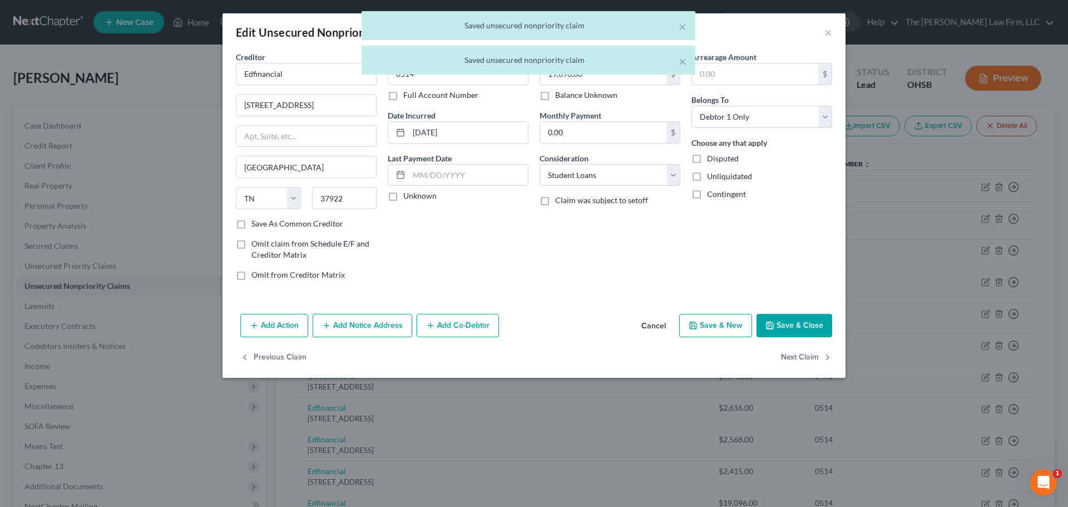
click at [427, 199] on label "Unknown" at bounding box center [419, 195] width 33 height 11
click at [415, 198] on input "Unknown" at bounding box center [411, 193] width 7 height 7
checkbox input "true"
click at [797, 367] on button "Next Claim" at bounding box center [806, 357] width 51 height 23
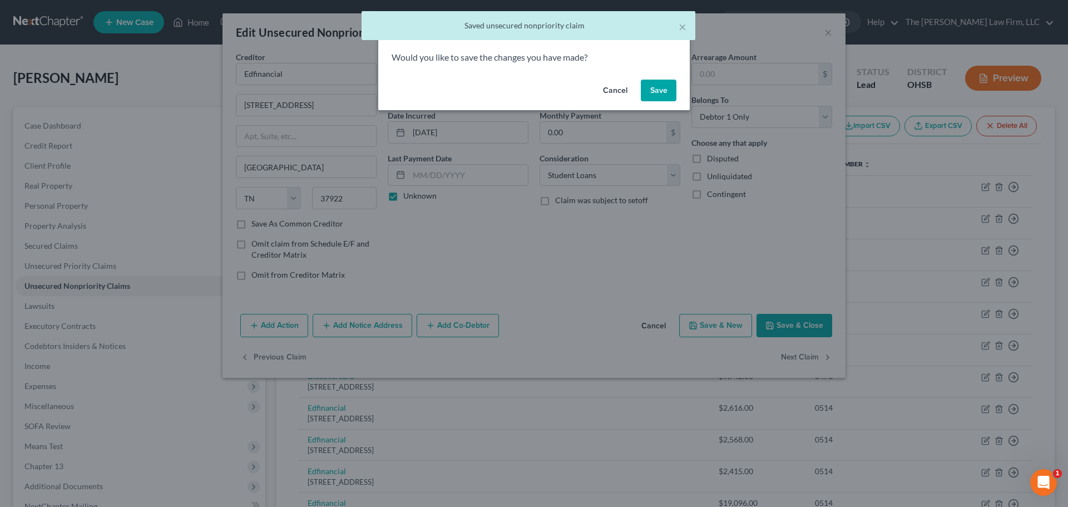
click at [657, 97] on button "Save" at bounding box center [659, 91] width 36 height 22
select select "44"
select select "17"
select select "0"
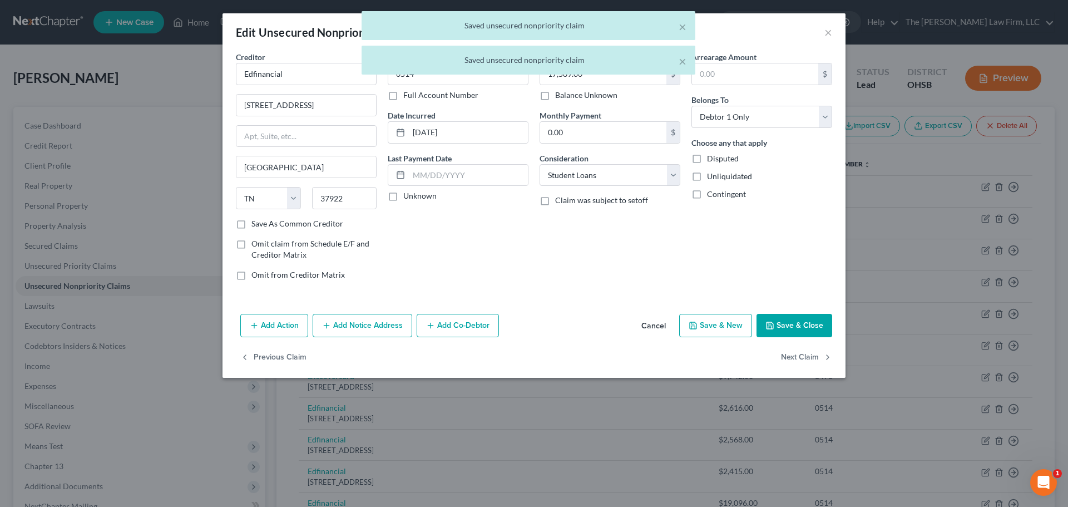
click at [408, 196] on label "Unknown" at bounding box center [419, 195] width 33 height 11
click at [408, 196] on input "Unknown" at bounding box center [411, 193] width 7 height 7
checkbox input "true"
click at [791, 357] on button "Next Claim" at bounding box center [806, 357] width 51 height 23
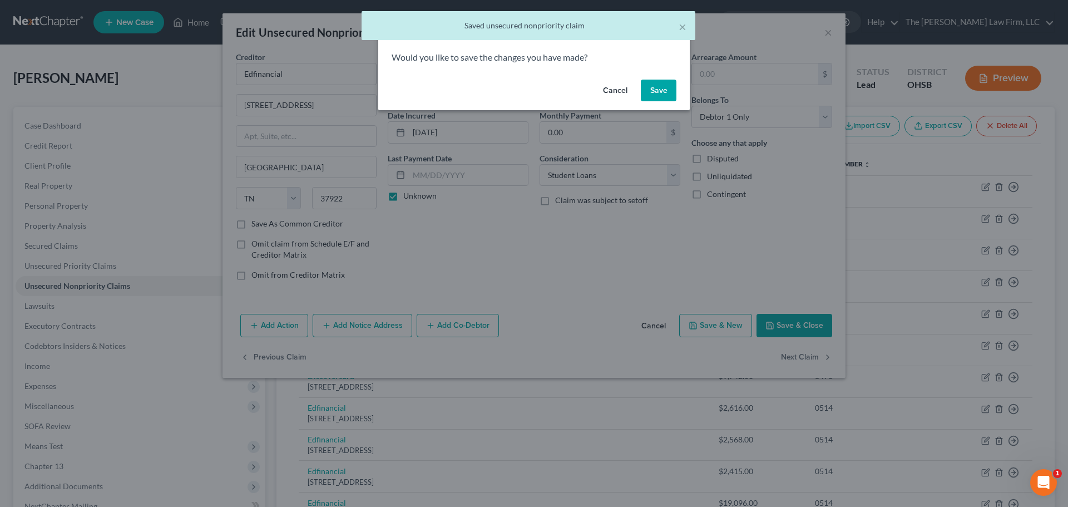
click at [662, 80] on button "Save" at bounding box center [659, 91] width 36 height 22
select select "44"
select select "17"
select select "0"
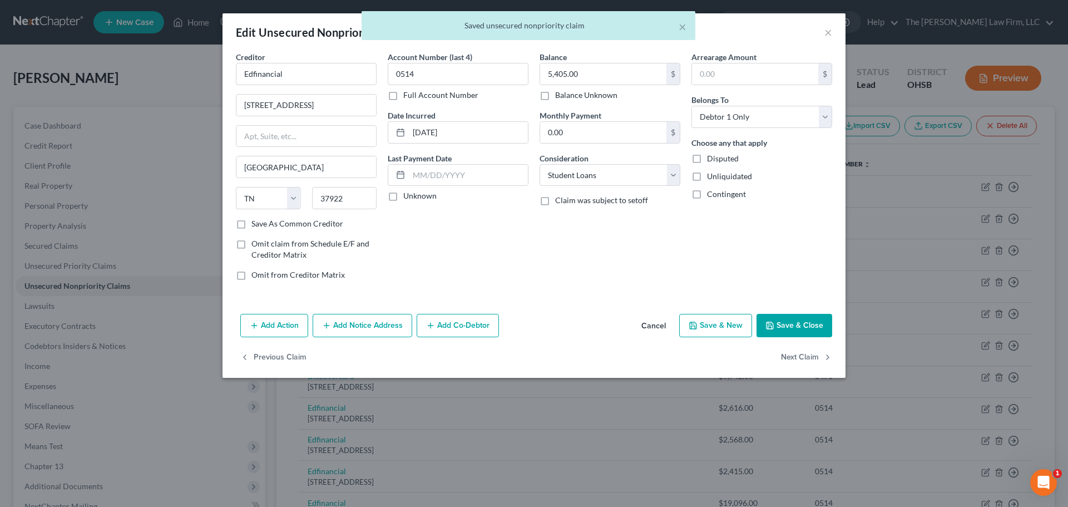
type input "0"
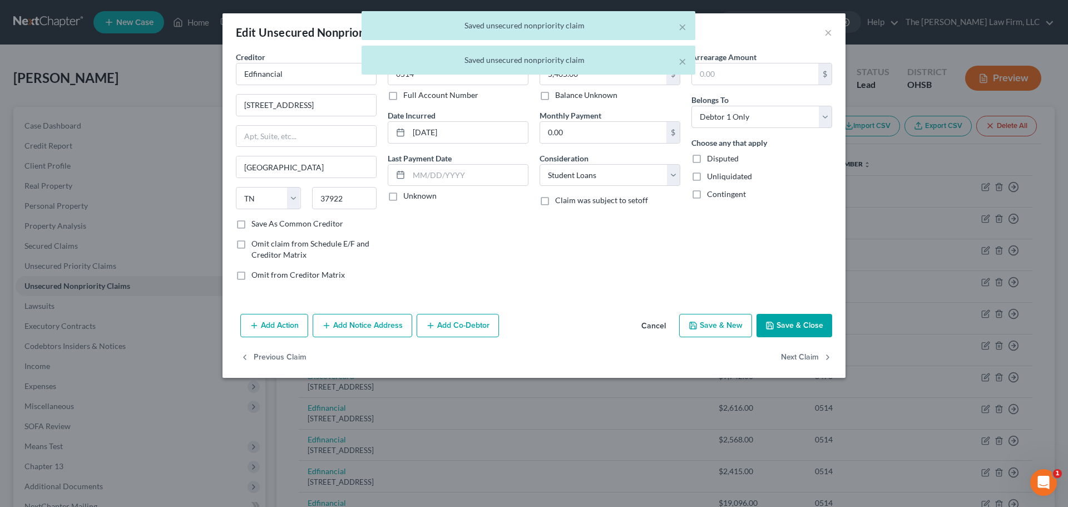
click at [414, 195] on label "Unknown" at bounding box center [419, 195] width 33 height 11
click at [414, 195] on input "Unknown" at bounding box center [411, 193] width 7 height 7
checkbox input "true"
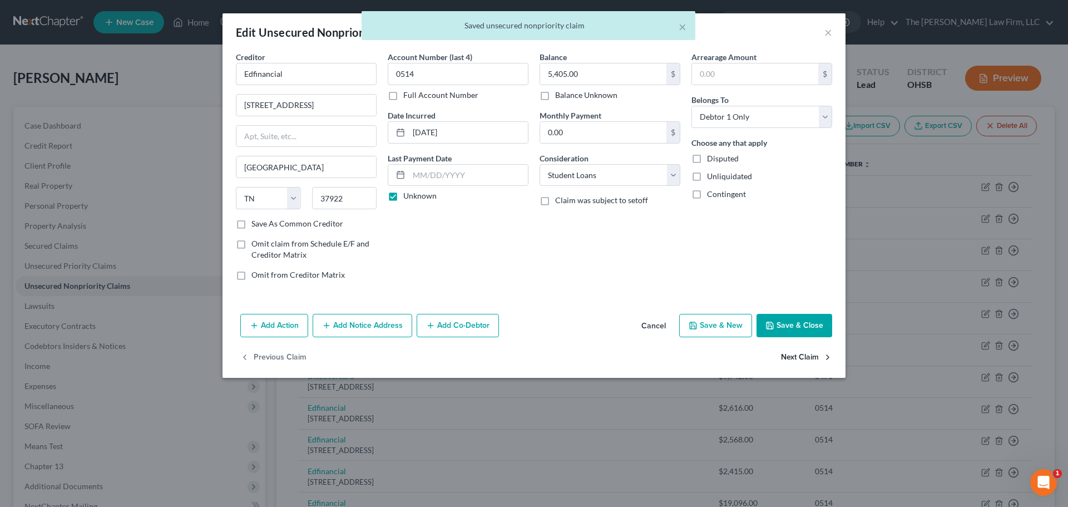
click at [789, 359] on button "Next Claim" at bounding box center [806, 357] width 51 height 23
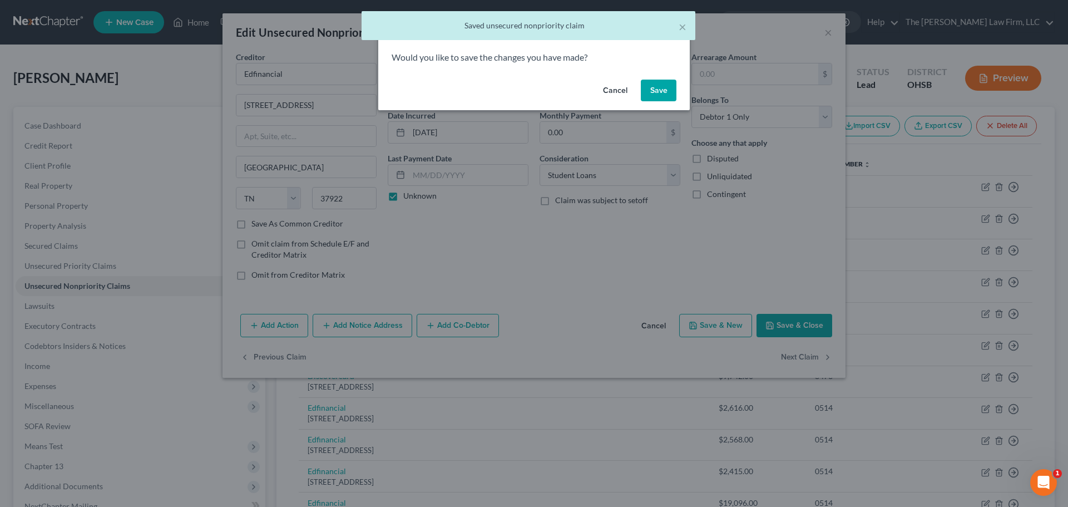
click at [668, 97] on button "Save" at bounding box center [659, 91] width 36 height 22
select select "44"
select select "17"
select select "0"
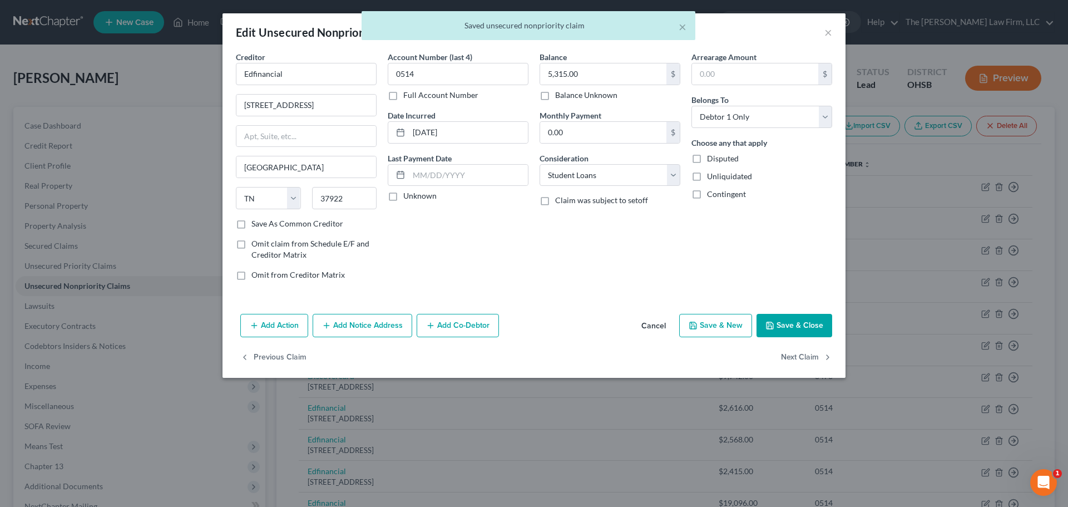
type input "0"
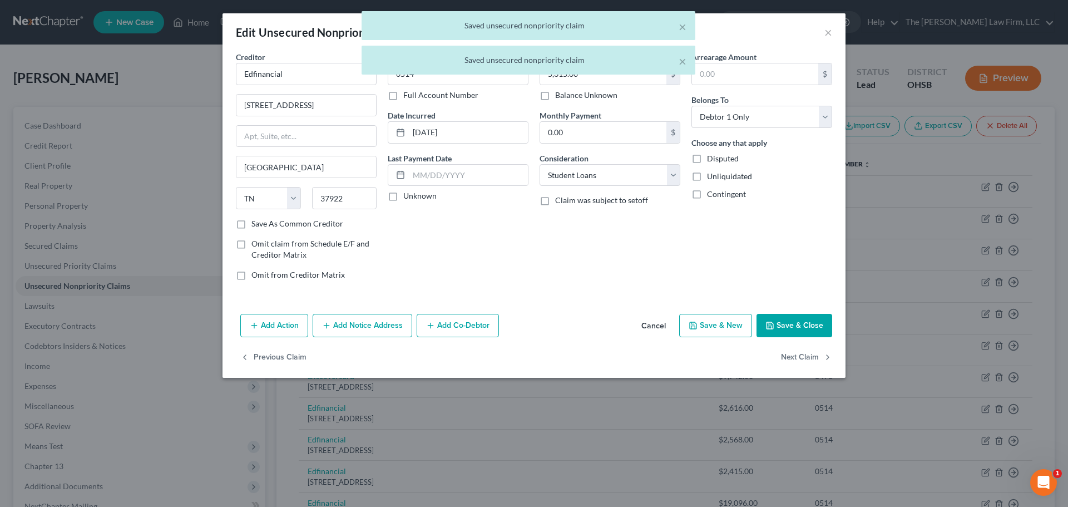
click at [421, 194] on label "Unknown" at bounding box center [419, 195] width 33 height 11
click at [415, 194] on input "Unknown" at bounding box center [411, 193] width 7 height 7
checkbox input "true"
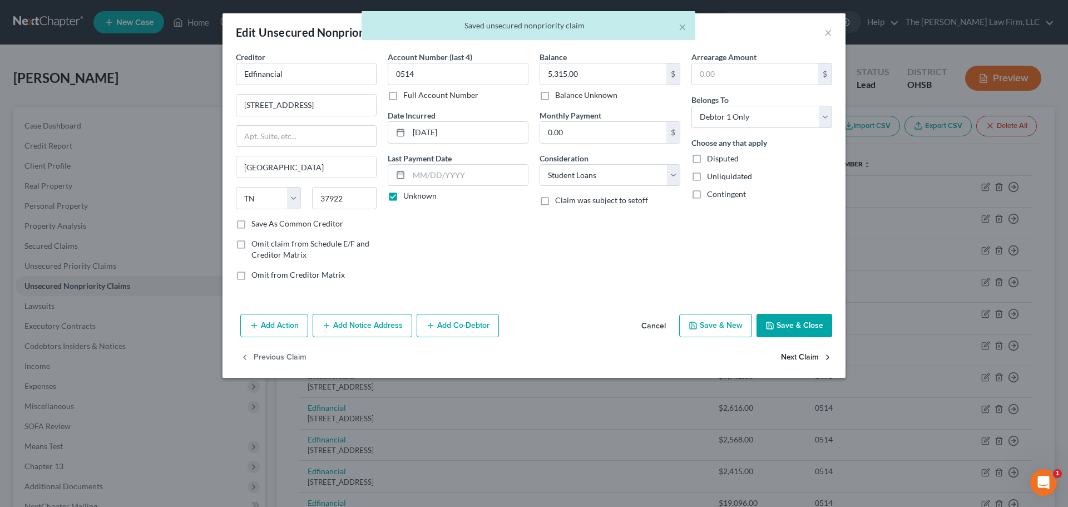
click at [813, 353] on button "Next Claim" at bounding box center [806, 357] width 51 height 23
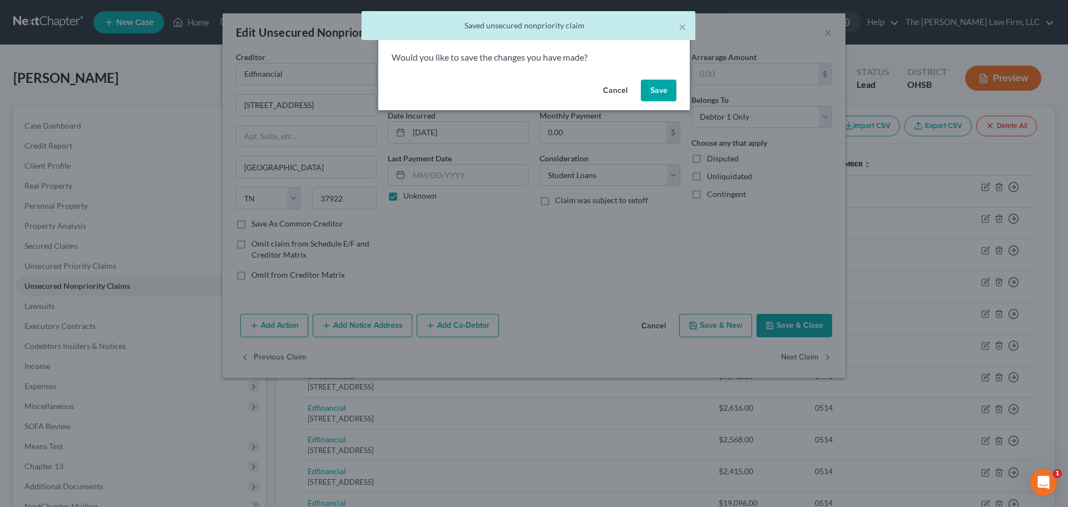
click at [664, 94] on button "Save" at bounding box center [659, 91] width 36 height 22
type input "0"
select select "44"
select select "17"
select select "0"
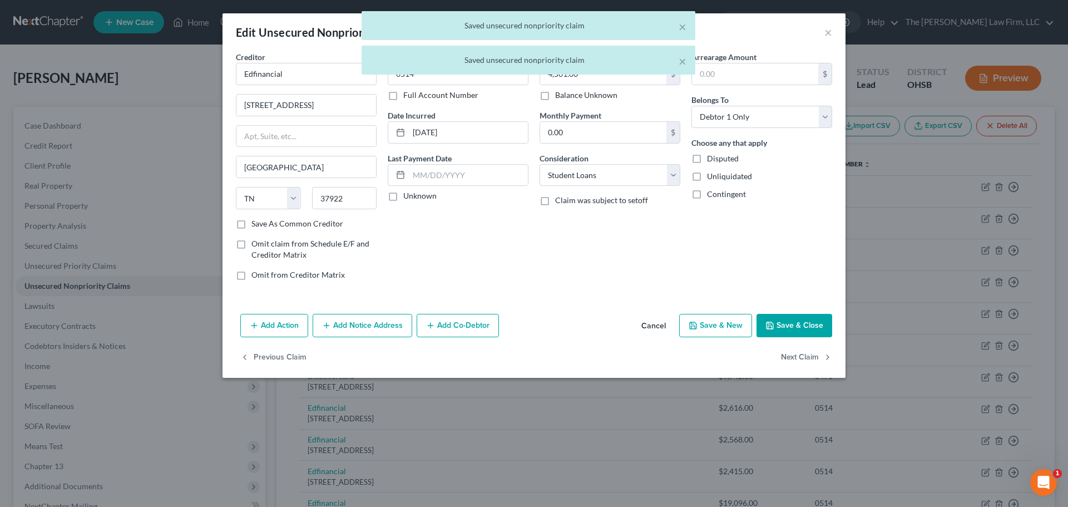
click at [431, 201] on label "Unknown" at bounding box center [419, 195] width 33 height 11
click at [415, 198] on input "Unknown" at bounding box center [411, 193] width 7 height 7
checkbox input "true"
click at [802, 352] on button "Next Claim" at bounding box center [806, 357] width 51 height 23
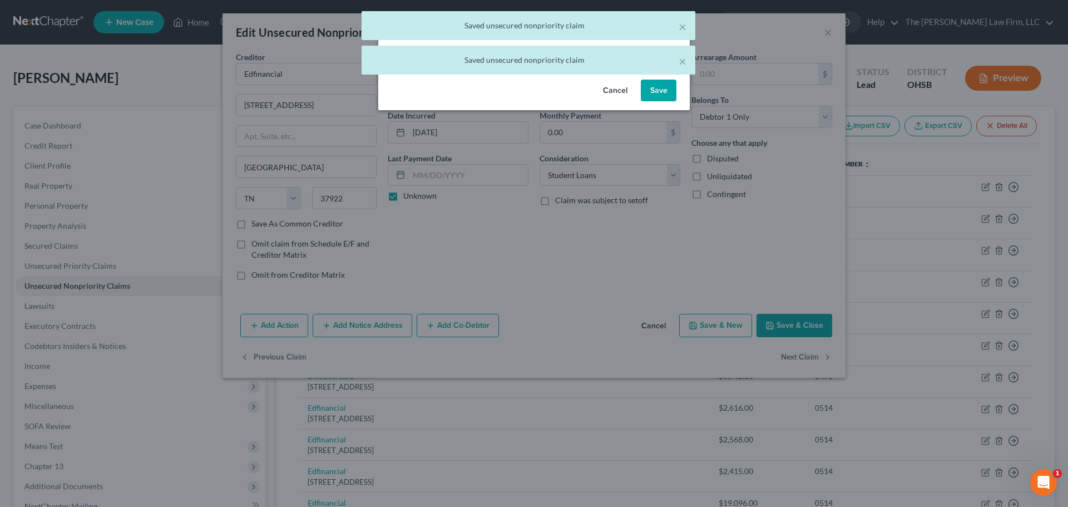
click at [657, 76] on body "Home New Case Client Portal Directory Cases DebtorCC The Jones Law Firm, LLC mk…" at bounding box center [534, 480] width 1068 height 961
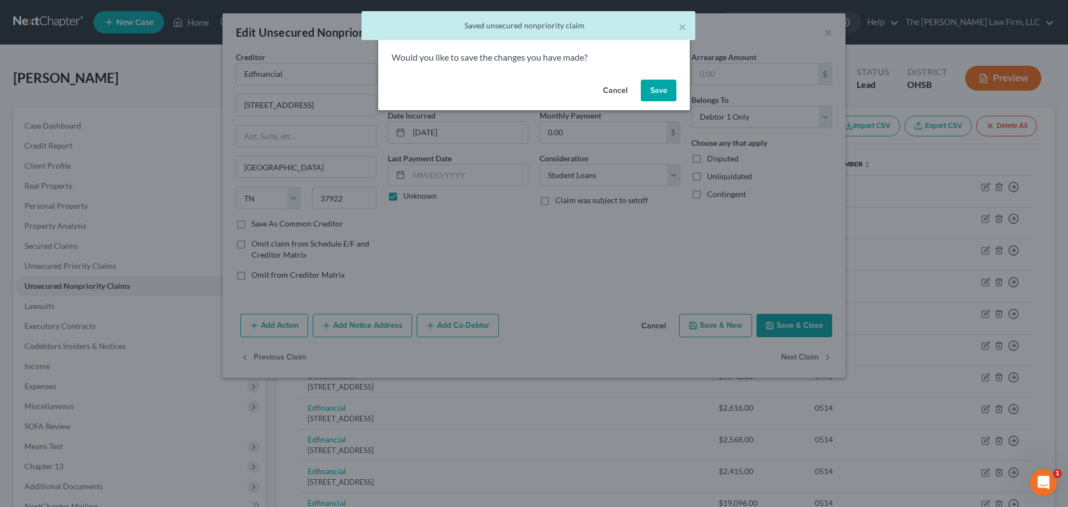
click at [654, 85] on button "Save" at bounding box center [659, 91] width 36 height 22
select select "44"
select select "17"
select select "0"
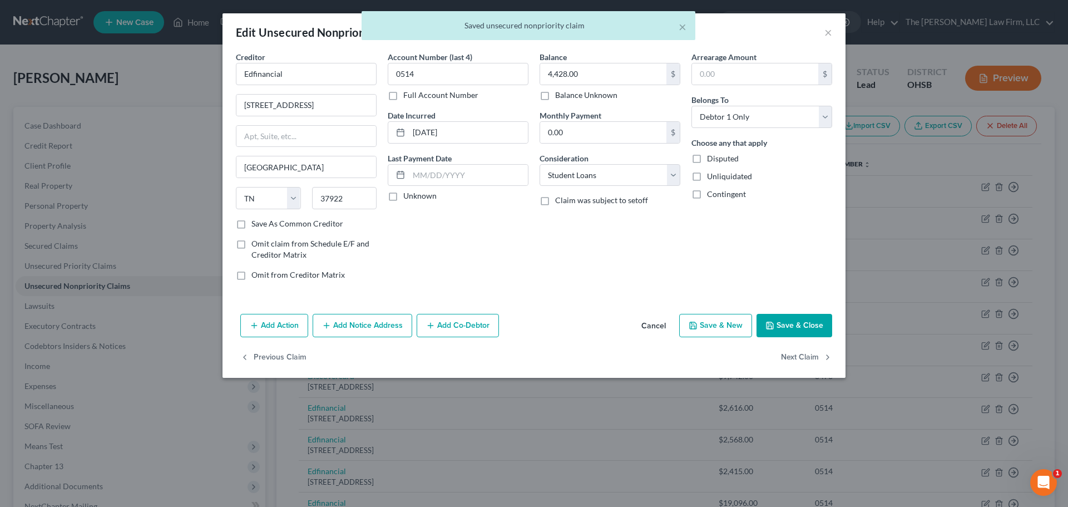
type input "0"
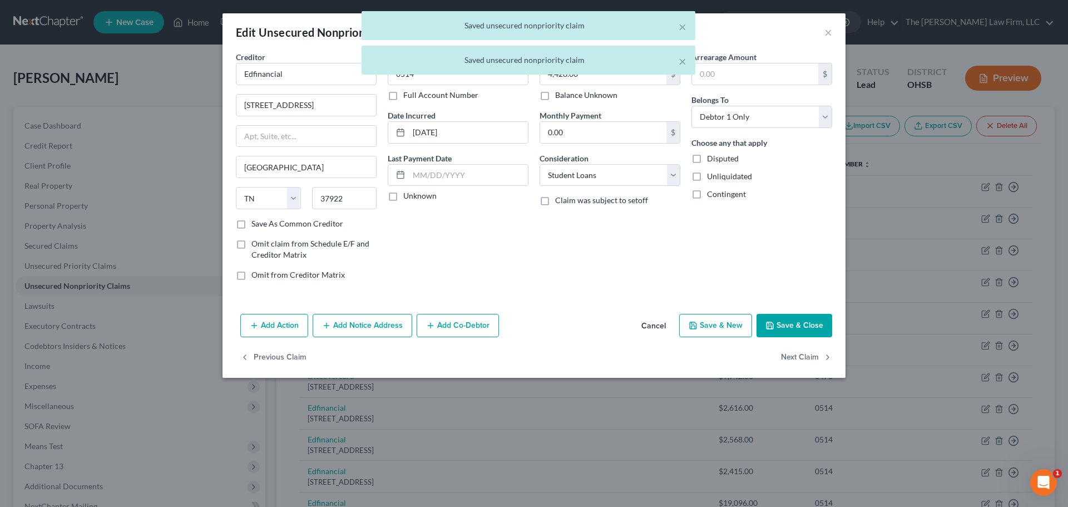
click at [419, 201] on label "Unknown" at bounding box center [419, 195] width 33 height 11
click at [415, 198] on input "Unknown" at bounding box center [411, 193] width 7 height 7
checkbox input "true"
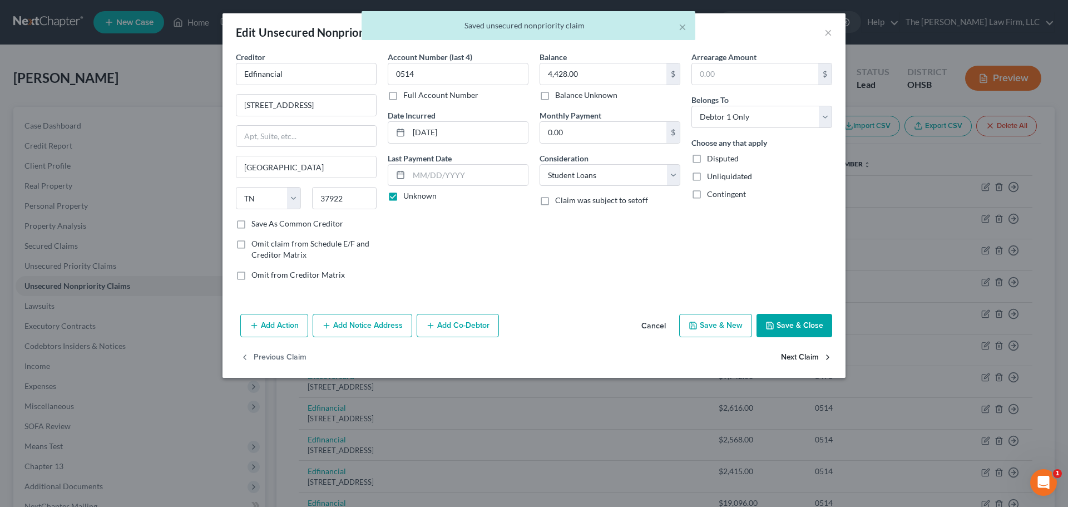
click at [801, 368] on button "Next Claim" at bounding box center [806, 357] width 51 height 23
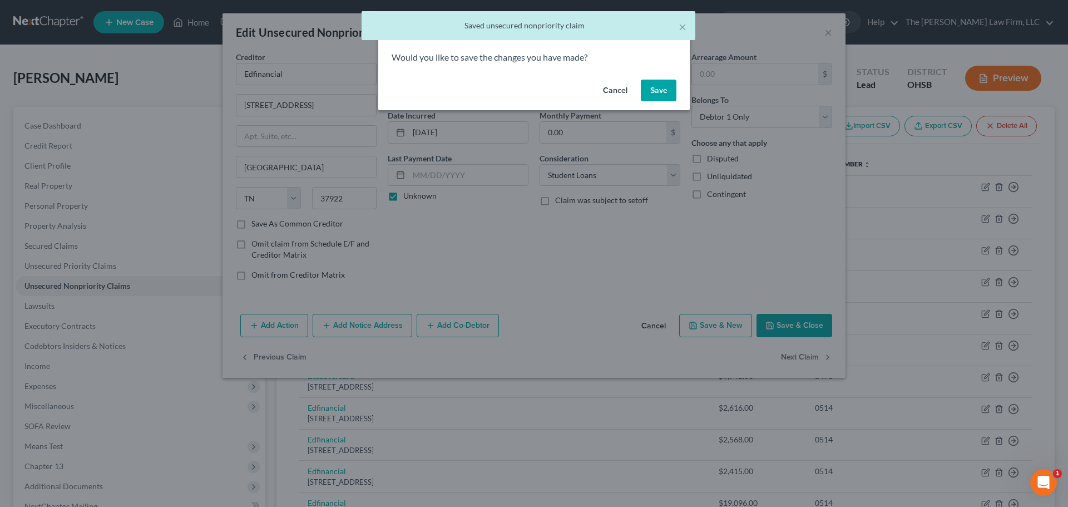
click at [665, 99] on button "Save" at bounding box center [659, 91] width 36 height 22
select select "44"
select select "17"
select select "0"
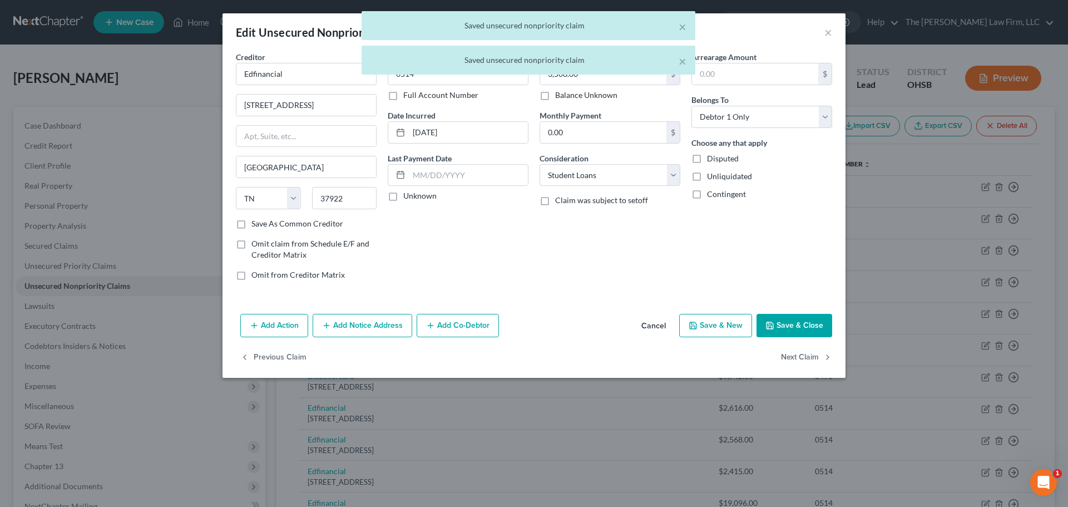
click at [418, 196] on label "Unknown" at bounding box center [419, 195] width 33 height 11
click at [415, 196] on input "Unknown" at bounding box center [411, 193] width 7 height 7
checkbox input "true"
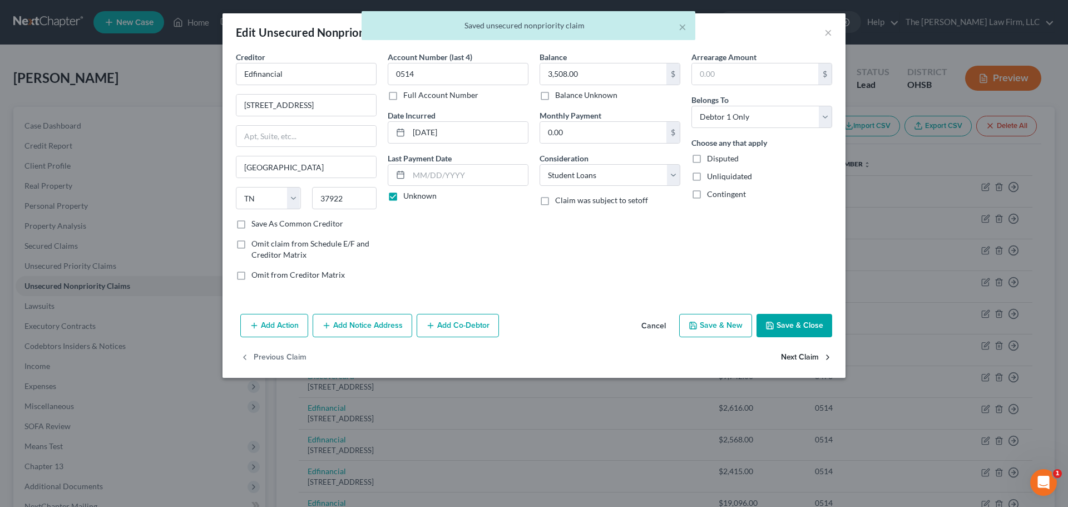
click at [807, 356] on button "Next Claim" at bounding box center [806, 357] width 51 height 23
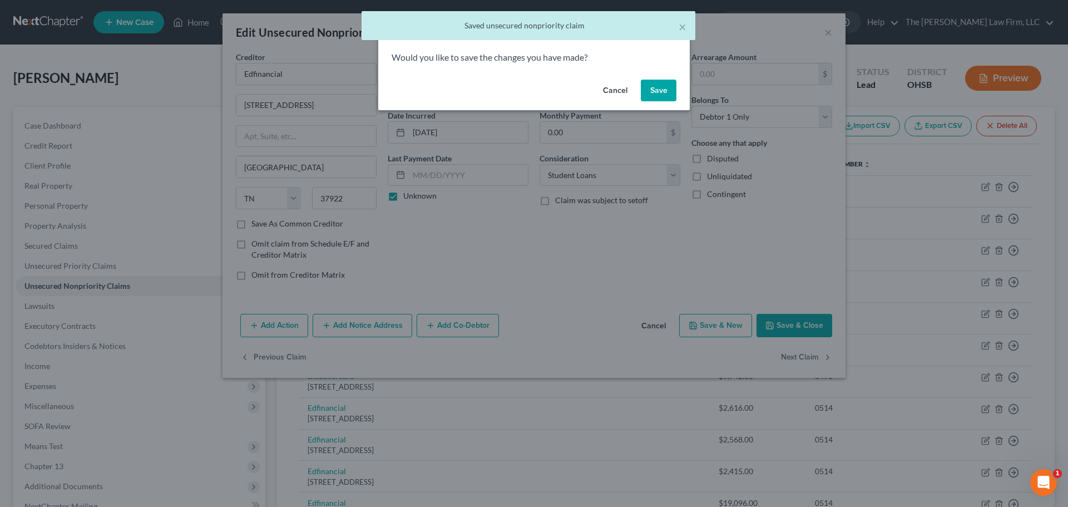
click at [668, 88] on button "Save" at bounding box center [659, 91] width 36 height 22
select select "39"
select select "2"
select select "0"
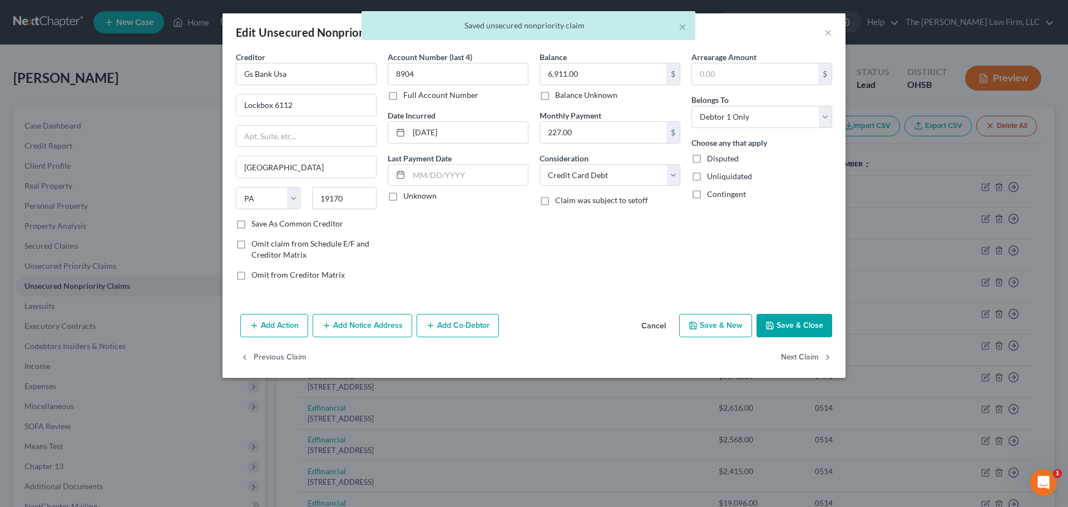
type input "0"
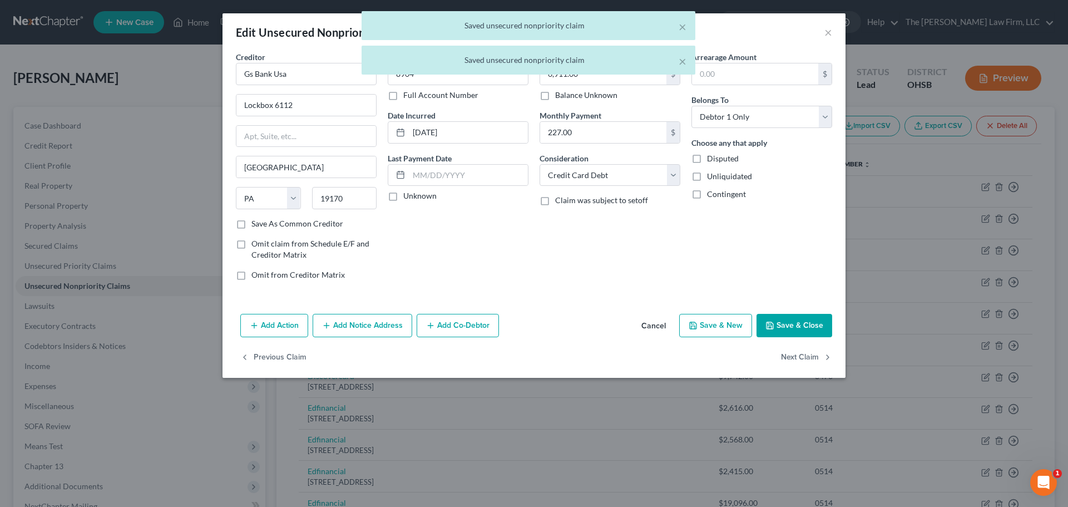
click at [432, 196] on label "Unknown" at bounding box center [419, 195] width 33 height 11
click at [415, 196] on input "Unknown" at bounding box center [411, 193] width 7 height 7
checkbox input "true"
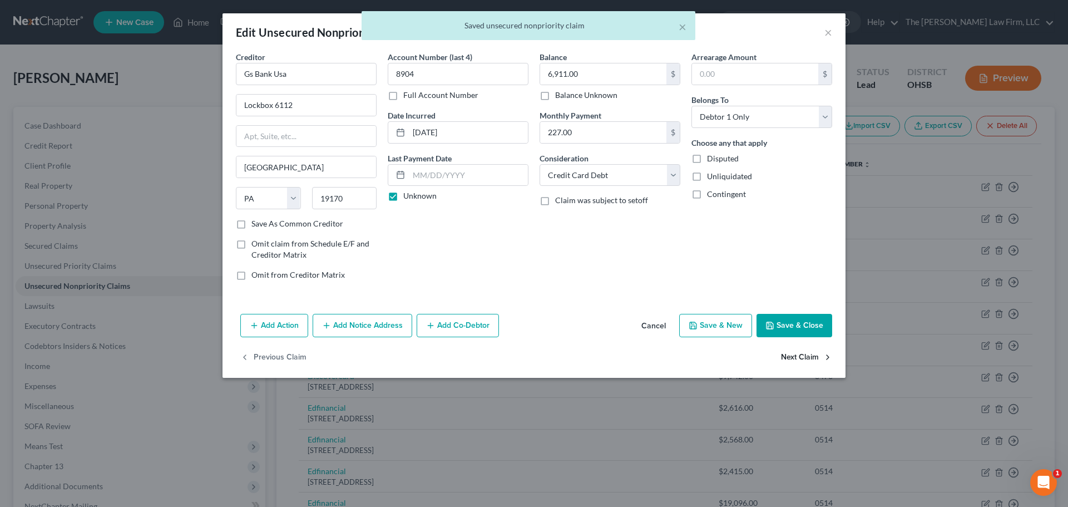
click at [806, 350] on button "Next Claim" at bounding box center [806, 357] width 51 height 23
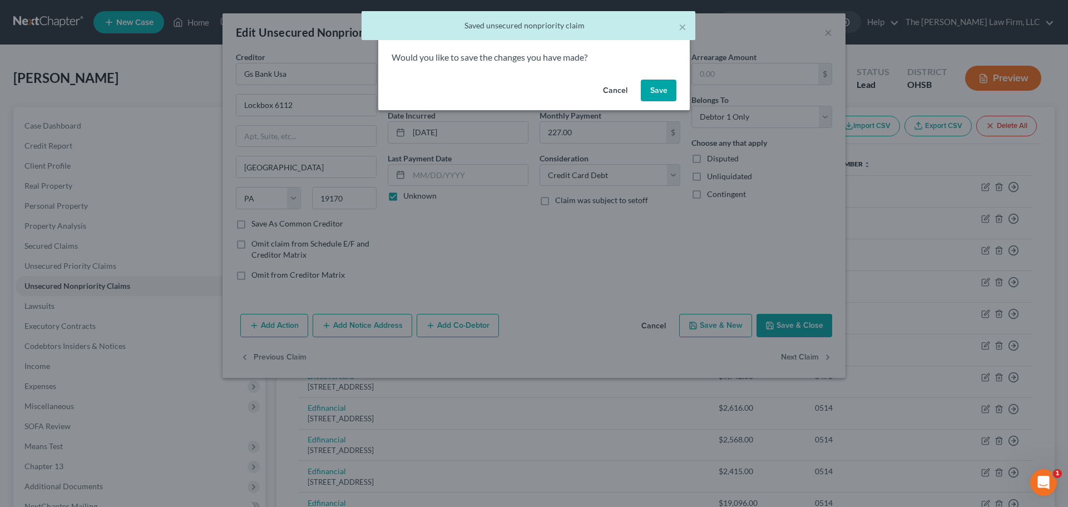
click at [658, 85] on button "Save" at bounding box center [659, 91] width 36 height 22
select select "7"
select select "2"
select select "0"
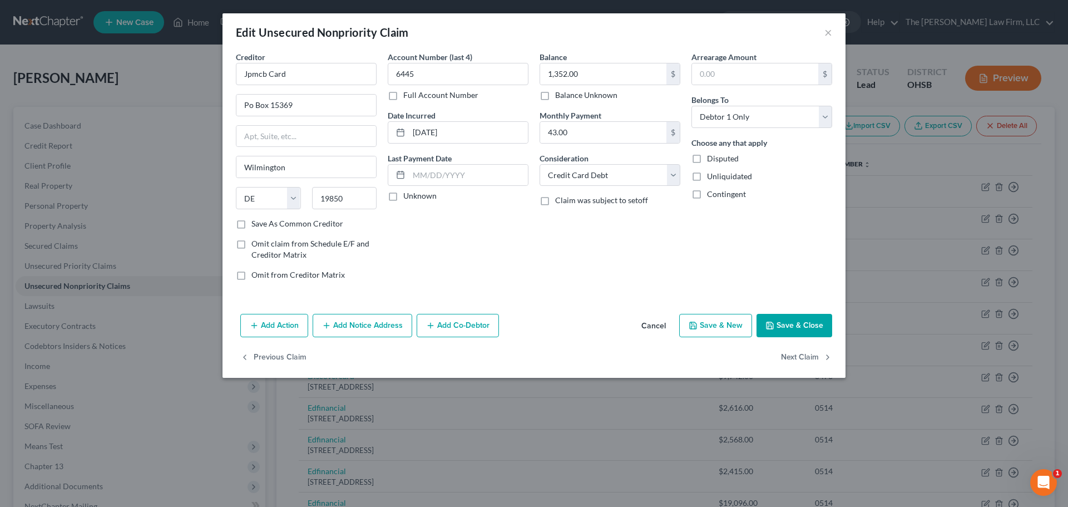
type input "0"
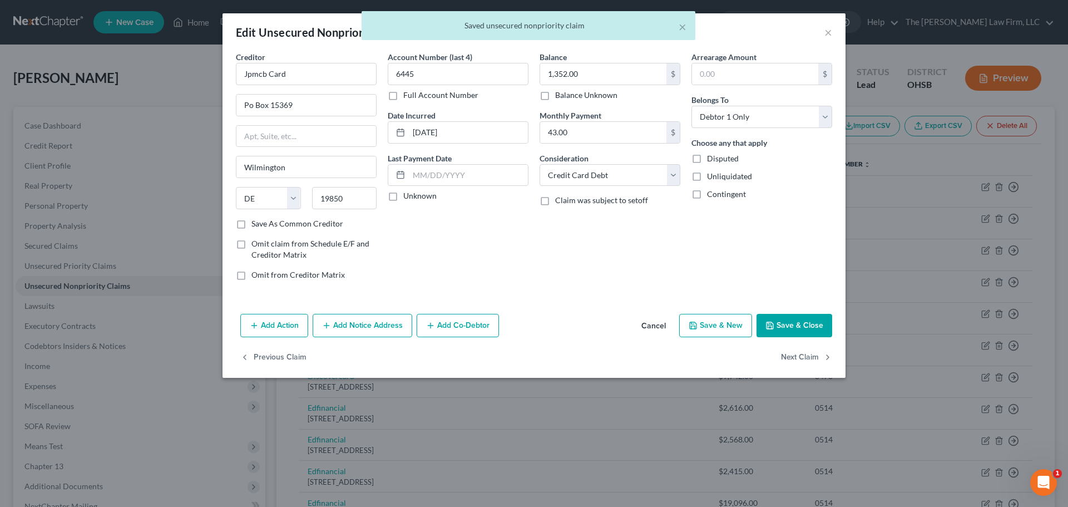
click at [418, 192] on label "Unknown" at bounding box center [419, 195] width 33 height 11
click at [415, 192] on input "Unknown" at bounding box center [411, 193] width 7 height 7
checkbox input "true"
click at [252, 106] on input "Po Box 15369" at bounding box center [306, 105] width 140 height 21
type input "PO Box 15369"
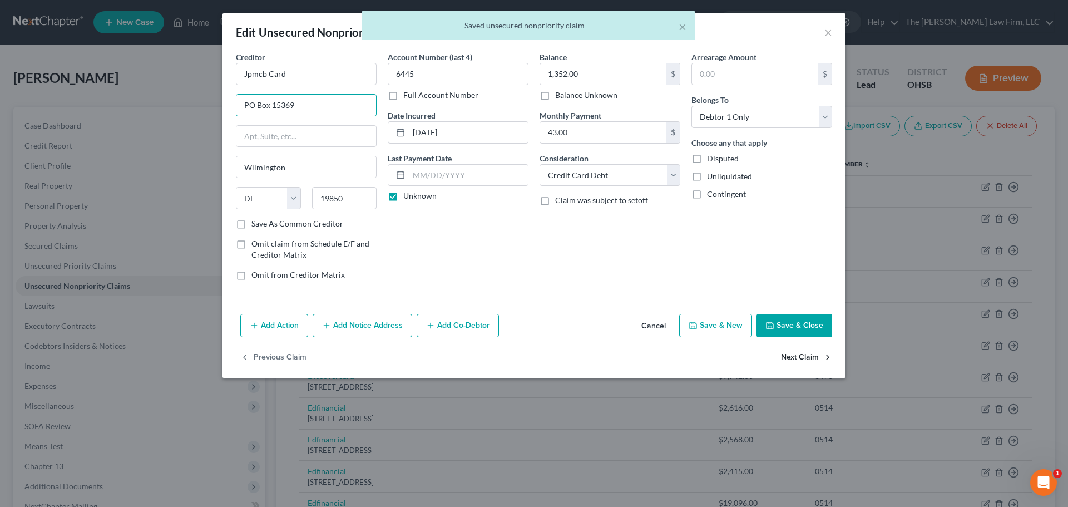
click at [793, 362] on button "Next Claim" at bounding box center [806, 357] width 51 height 23
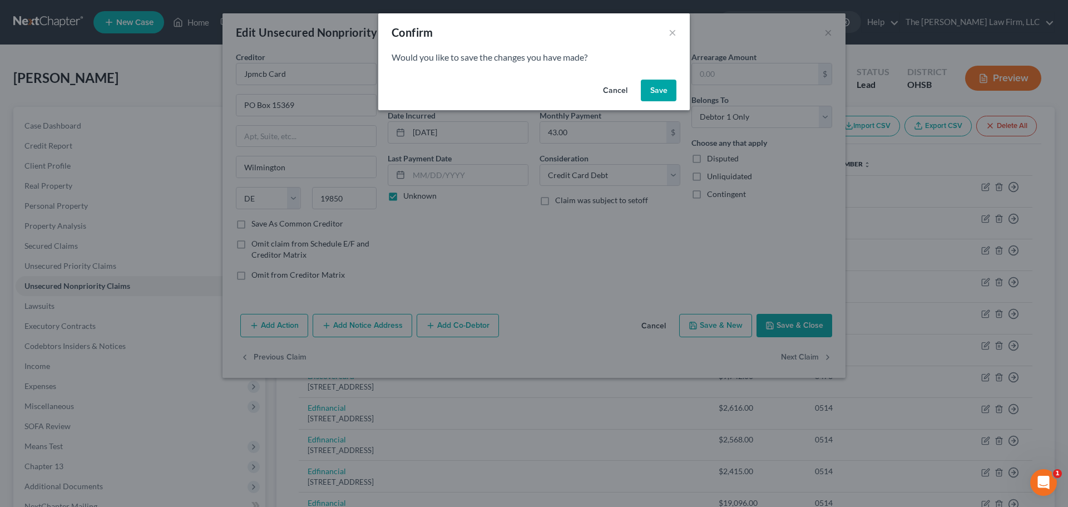
click at [646, 90] on button "Save" at bounding box center [659, 91] width 36 height 22
type input "0"
select select "36"
select select "0"
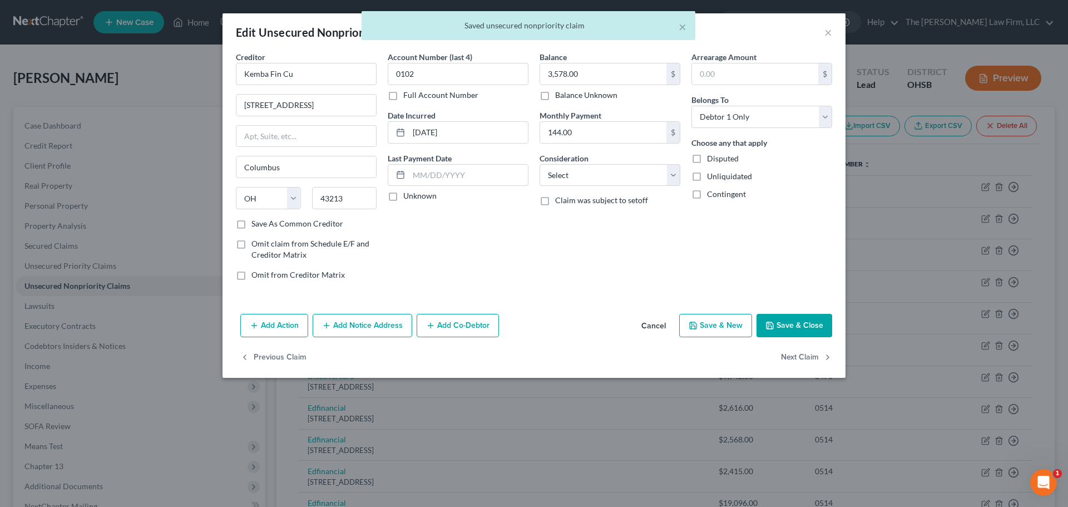
click at [414, 199] on label "Unknown" at bounding box center [419, 195] width 33 height 11
click at [414, 198] on input "Unknown" at bounding box center [411, 193] width 7 height 7
checkbox input "true"
click at [564, 174] on select "Select Cable / Satellite Services Collection Agency Credit Card Debt Debt Couns…" at bounding box center [610, 175] width 141 height 22
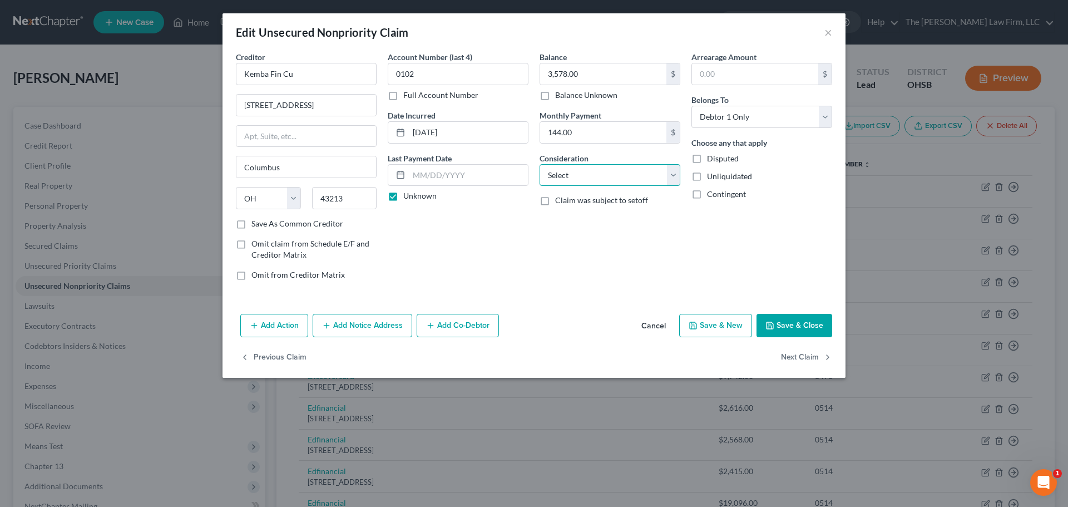
select select "2"
click at [540, 164] on select "Select Cable / Satellite Services Collection Agency Credit Card Debt Debt Couns…" at bounding box center [610, 175] width 141 height 22
click at [816, 364] on button "Next Claim" at bounding box center [806, 357] width 51 height 23
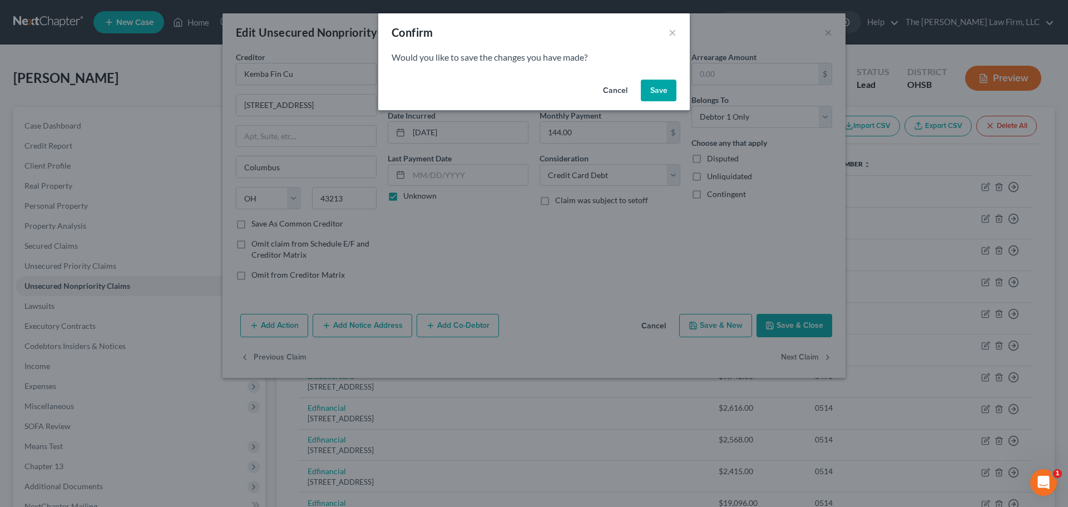
click at [665, 80] on button "Save" at bounding box center [659, 91] width 36 height 22
select select "4"
select select "0"
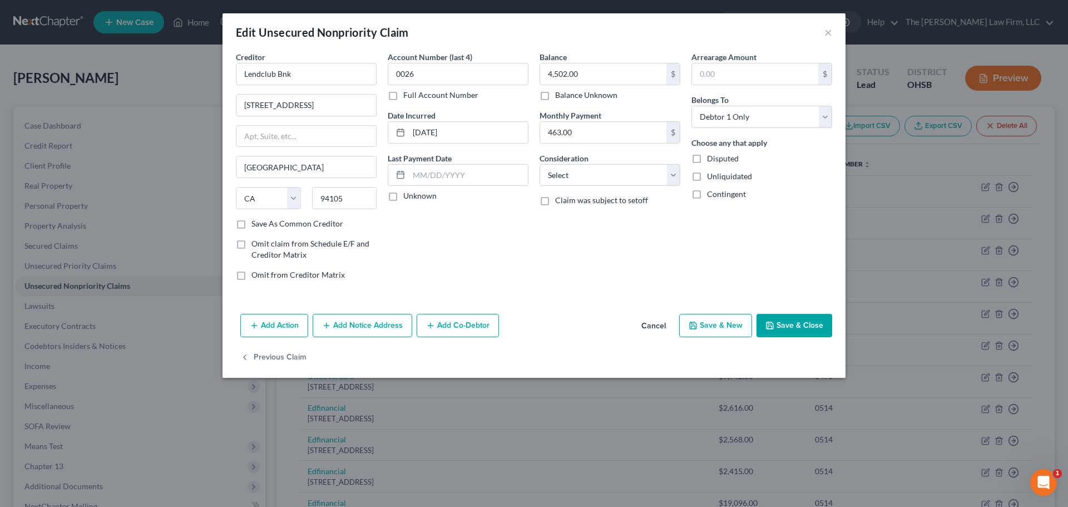
type input "0"
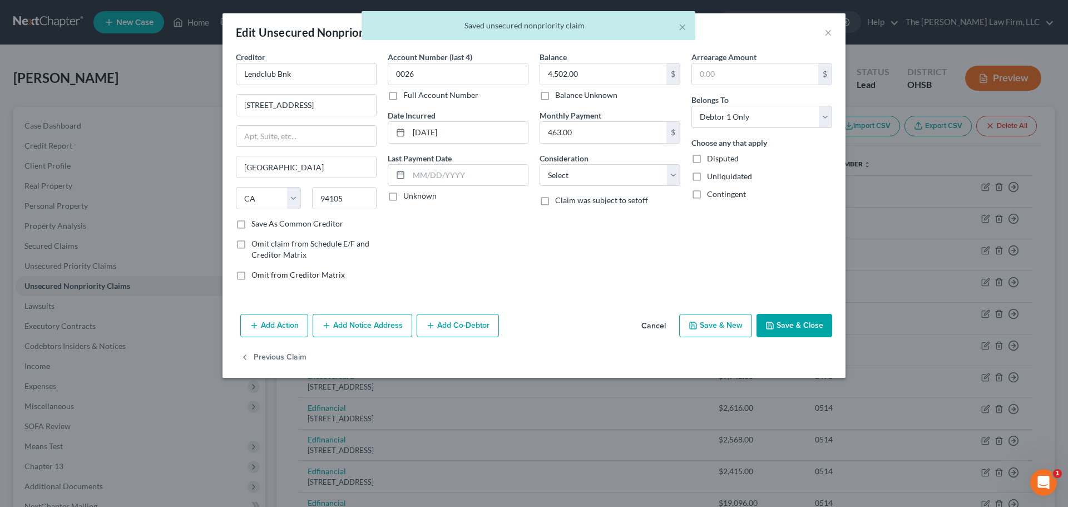
click at [419, 196] on label "Unknown" at bounding box center [419, 195] width 33 height 11
click at [415, 196] on input "Unknown" at bounding box center [411, 193] width 7 height 7
checkbox input "true"
click at [646, 183] on select "Select Cable / Satellite Services Collection Agency Credit Card Debt Debt Couns…" at bounding box center [610, 175] width 141 height 22
select select "10"
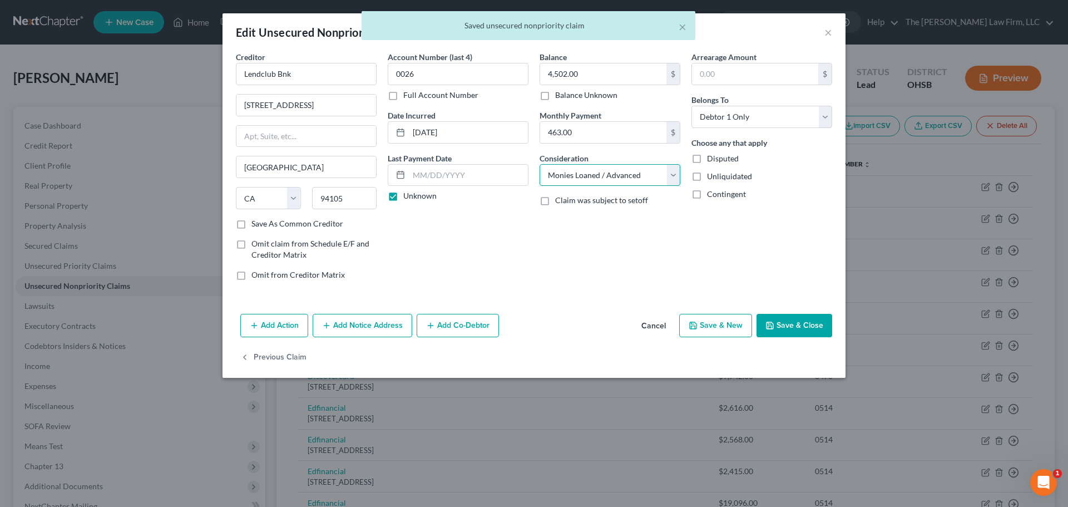
click at [540, 164] on select "Select Cable / Satellite Services Collection Agency Credit Card Debt Debt Couns…" at bounding box center [610, 175] width 141 height 22
click at [784, 328] on button "Save & Close" at bounding box center [795, 325] width 76 height 23
type input "0"
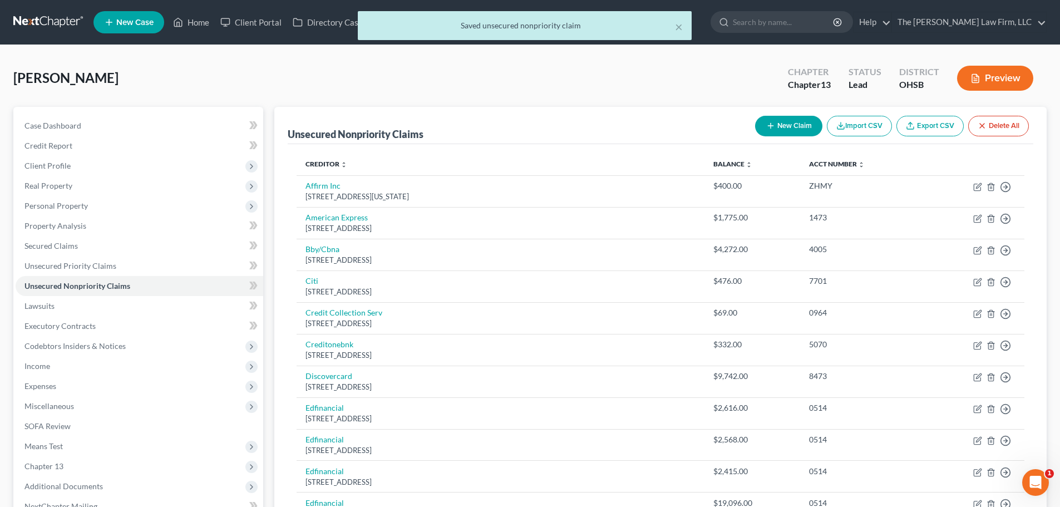
click at [968, 76] on button "Preview" at bounding box center [995, 78] width 76 height 25
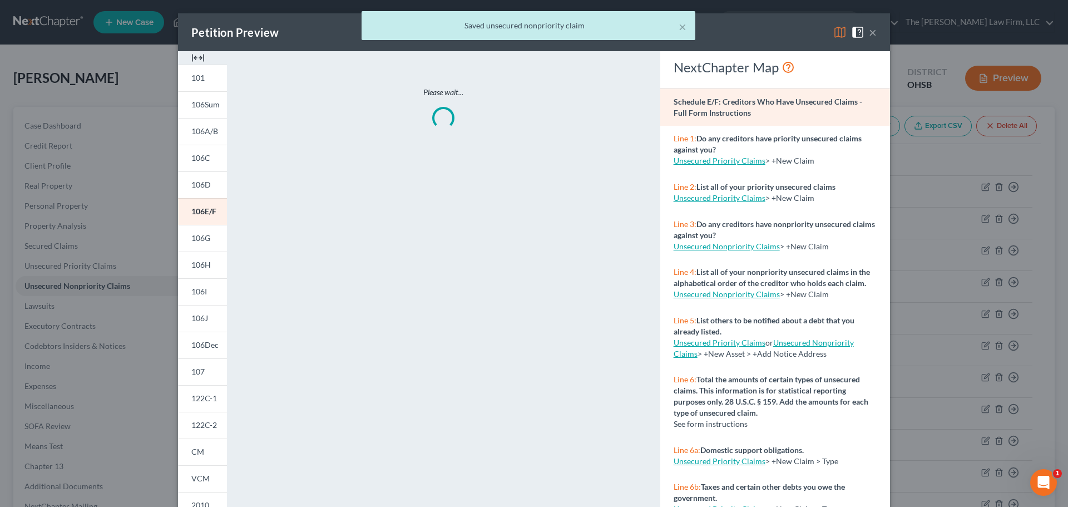
click at [201, 61] on div at bounding box center [202, 57] width 49 height 13
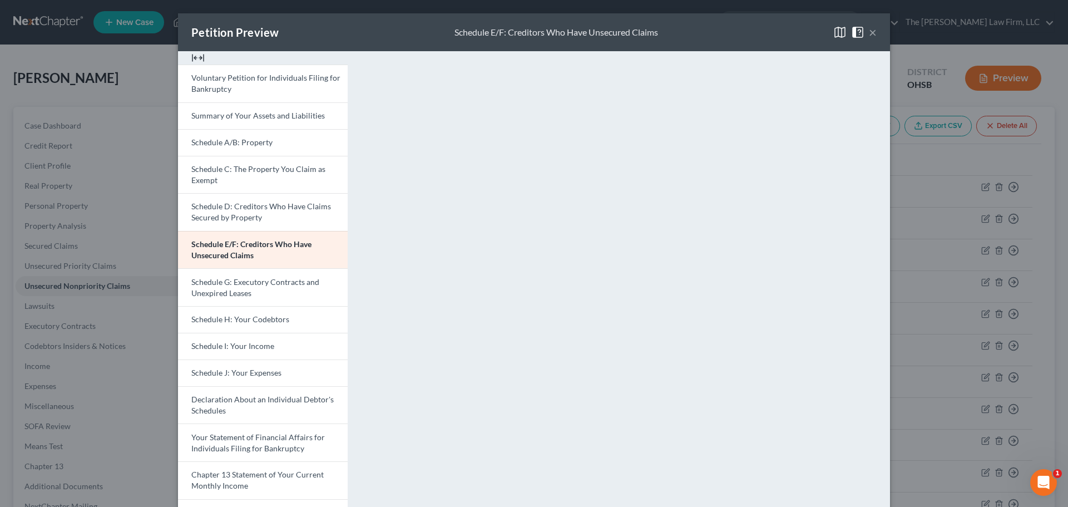
click at [870, 33] on button "×" at bounding box center [873, 32] width 8 height 13
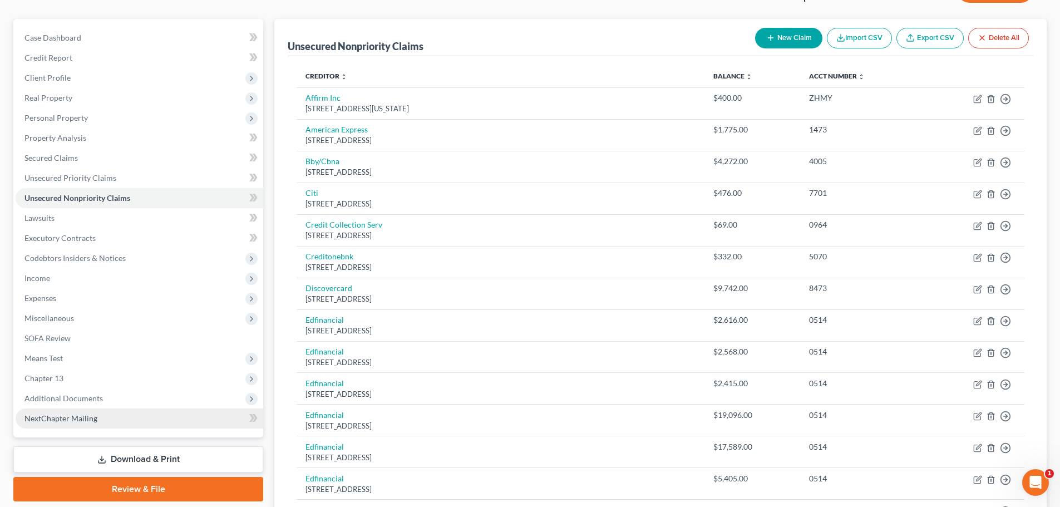
scroll to position [185, 0]
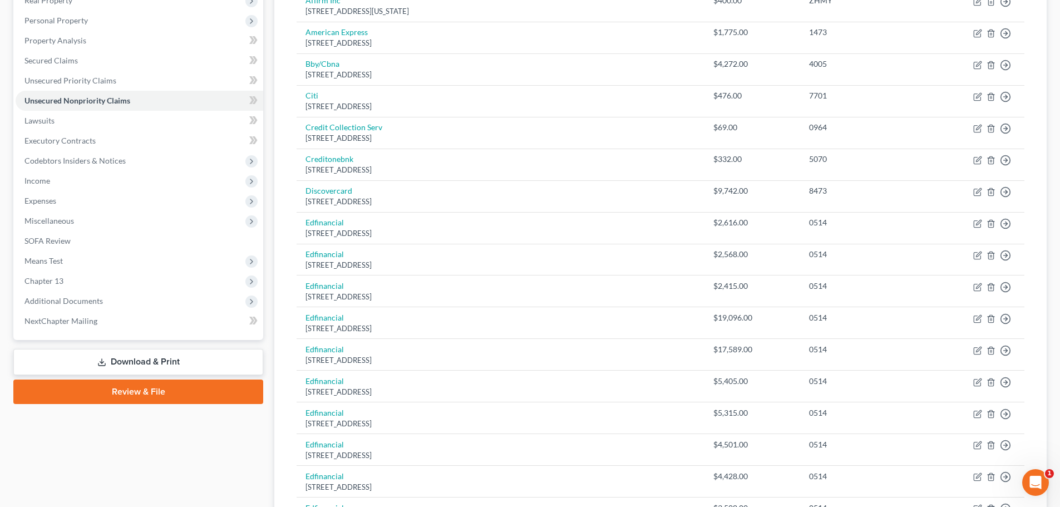
drag, startPoint x: 43, startPoint y: 203, endPoint x: 46, endPoint y: 210, distance: 8.0
click at [43, 203] on span "Expenses" at bounding box center [40, 200] width 32 height 9
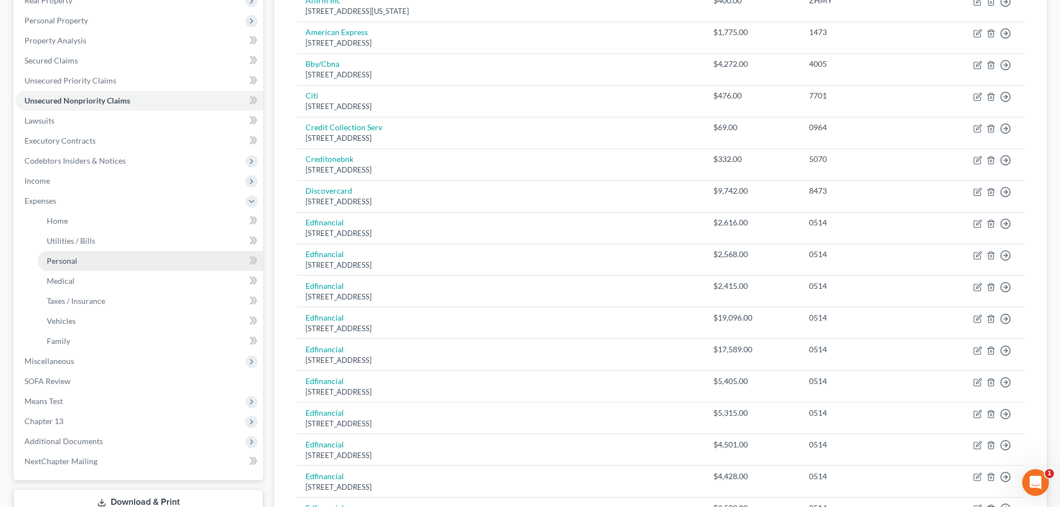
click at [52, 258] on span "Personal" at bounding box center [62, 260] width 31 height 9
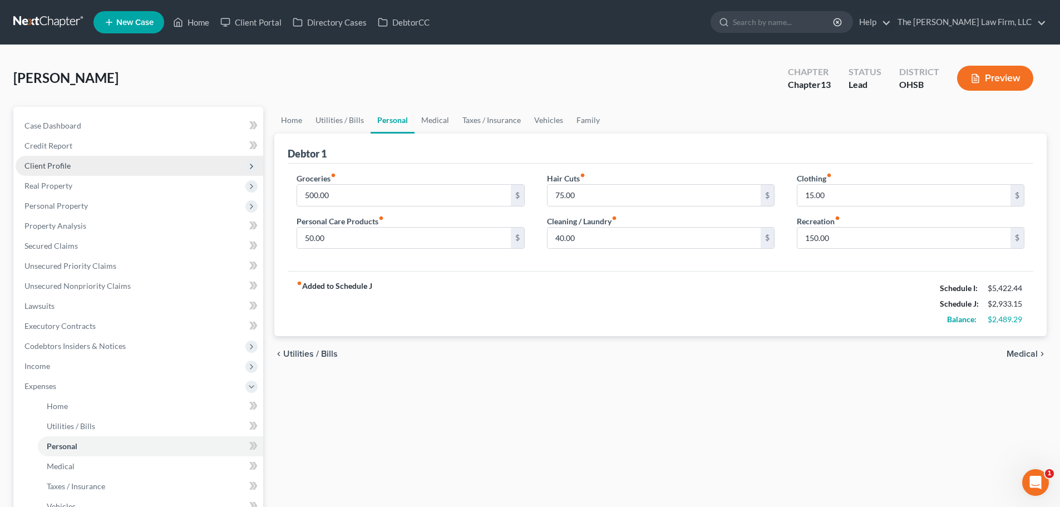
click at [78, 164] on span "Client Profile" at bounding box center [140, 166] width 248 height 20
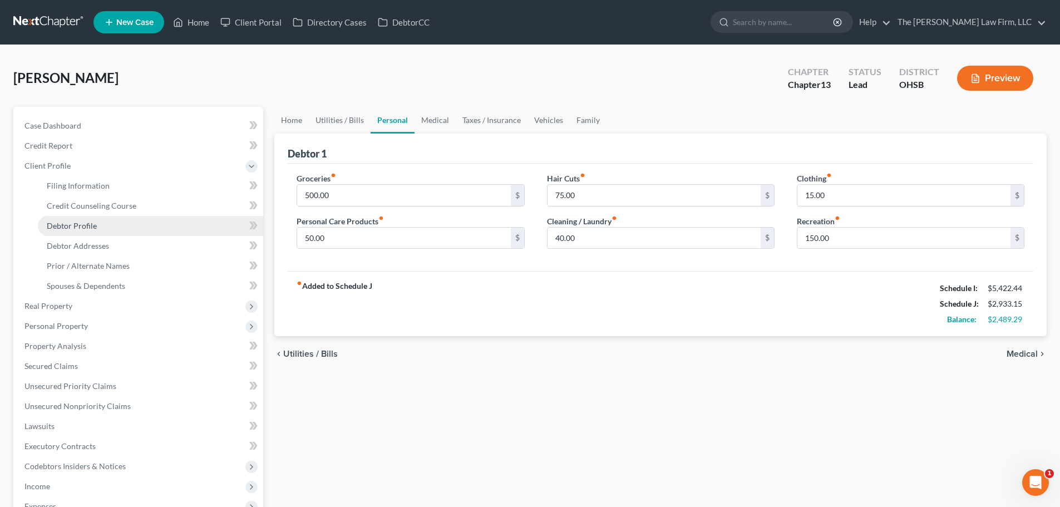
click at [85, 231] on link "Debtor Profile" at bounding box center [150, 226] width 225 height 20
select select "0"
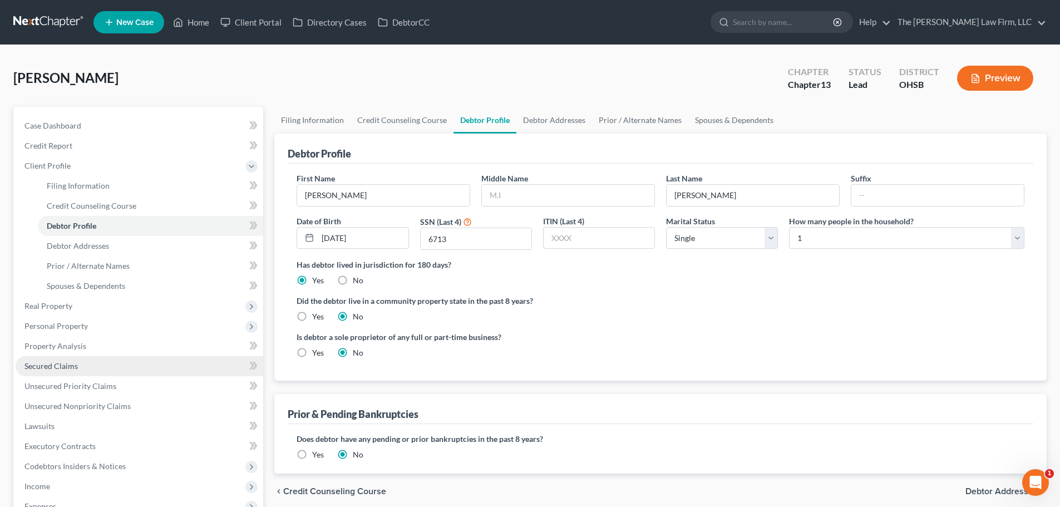
click at [63, 361] on span "Secured Claims" at bounding box center [50, 365] width 53 height 9
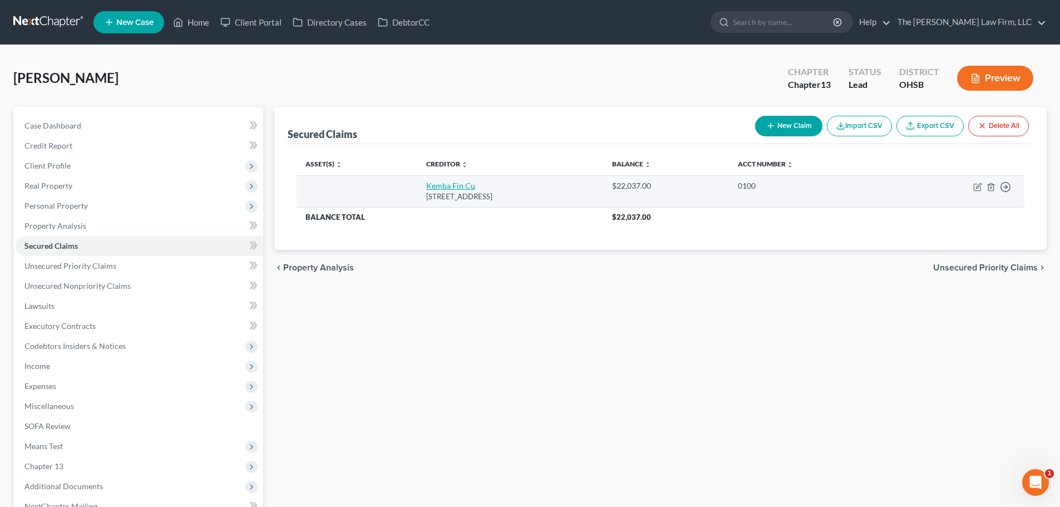
click at [449, 183] on link "Kemba Fin Cu" at bounding box center [450, 185] width 49 height 9
select select "36"
select select "0"
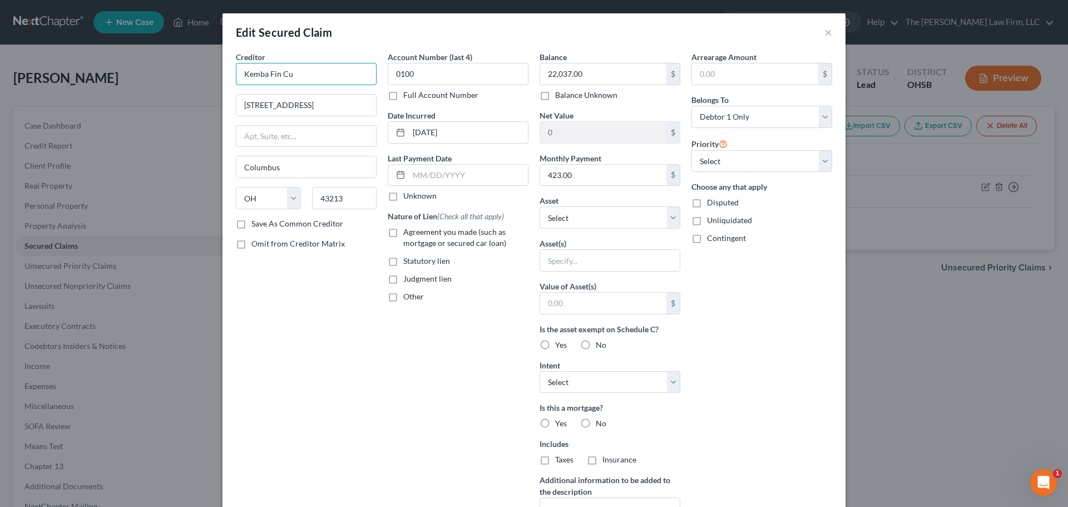
click at [275, 74] on input "Kemba Fin Cu" at bounding box center [306, 74] width 141 height 22
click at [317, 80] on input "Kemba Financial Cu" at bounding box center [306, 74] width 141 height 22
type input "Kemba Financial Credit Union"
click at [355, 294] on div "Creditor * Kemba Financial Credit Union 4220 E Broad St Columbus State AL AK AR…" at bounding box center [306, 299] width 152 height 496
click at [467, 221] on label "Nature of Lien (Check all that apply)" at bounding box center [446, 216] width 116 height 12
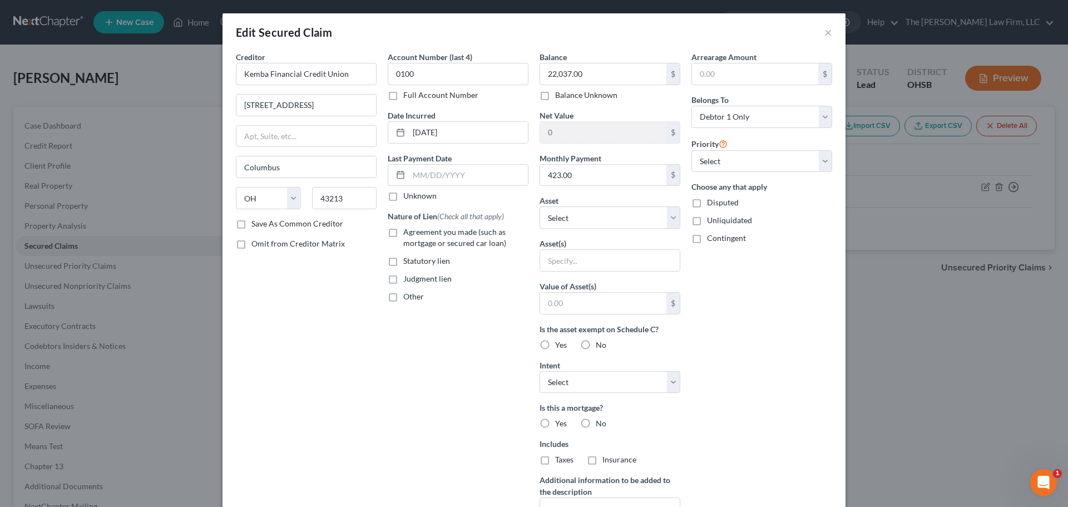
click at [461, 240] on span "Agreement you made (such as mortgage or secured car loan)" at bounding box center [454, 237] width 103 height 21
click at [415, 234] on input "Agreement you made (such as mortgage or secured car loan)" at bounding box center [411, 229] width 7 height 7
checkbox input "true"
click at [559, 224] on select "Select Other Multiple Assets 2021 Chevrolet Trax - $17015.0 Pet(s) - Pets - $1.…" at bounding box center [610, 217] width 141 height 22
select select "2"
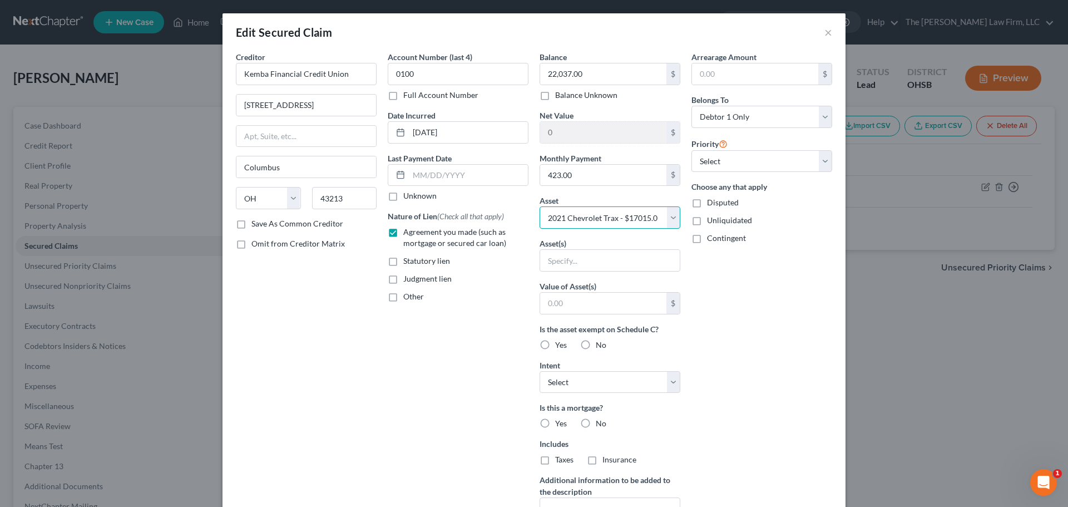
click at [540, 206] on select "Select Other Multiple Assets 2021 Chevrolet Trax - $17015.0 Pet(s) - Pets - $1.…" at bounding box center [610, 217] width 141 height 22
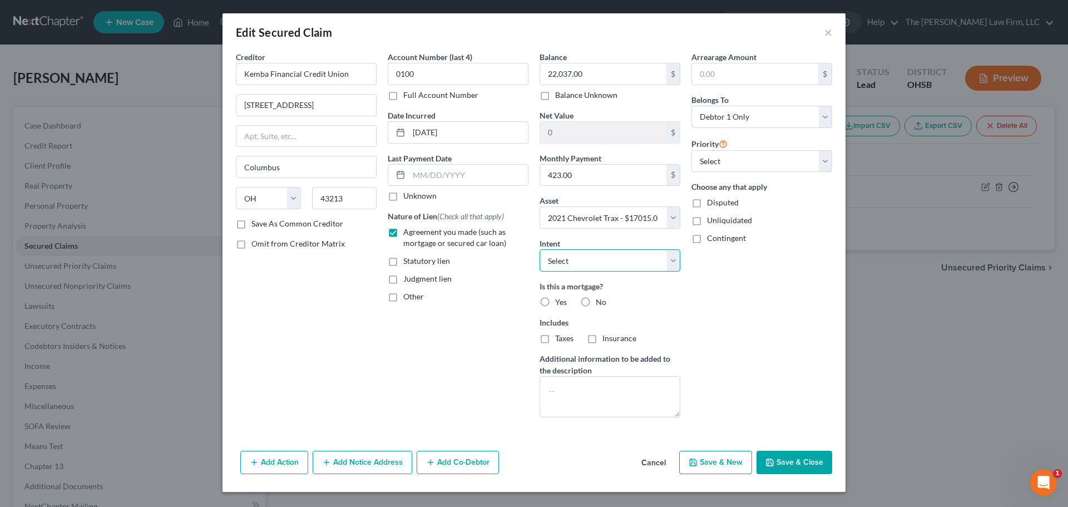
drag, startPoint x: 599, startPoint y: 260, endPoint x: 724, endPoint y: 342, distance: 149.2
click at [599, 260] on select "Select Surrender Redeem Reaffirm Avoid Other" at bounding box center [610, 260] width 141 height 22
select select "2"
click at [540, 249] on select "Select Surrender Redeem Reaffirm Avoid Other" at bounding box center [610, 260] width 141 height 22
click at [596, 305] on label "No" at bounding box center [601, 302] width 11 height 11
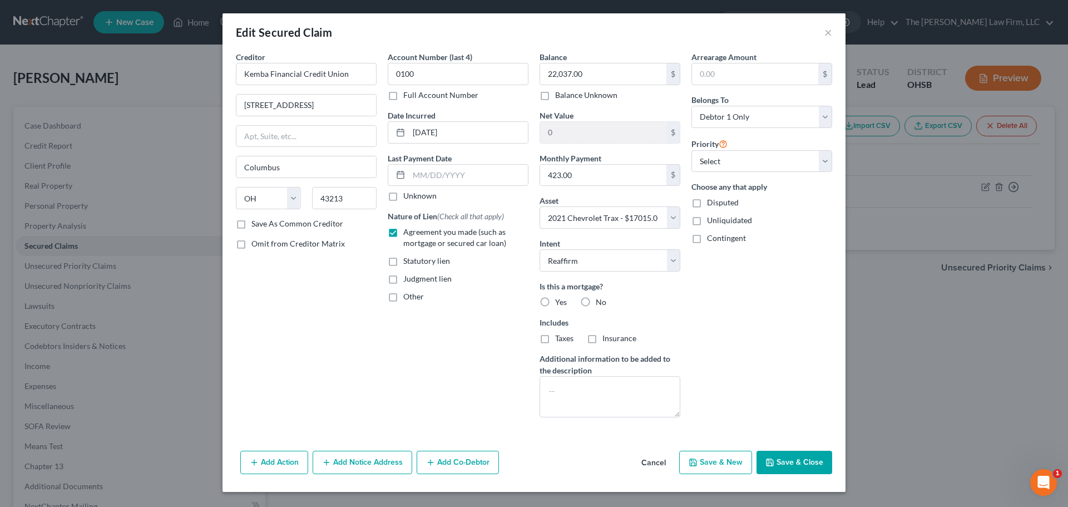
click at [600, 304] on input "No" at bounding box center [603, 300] width 7 height 7
radio input "true"
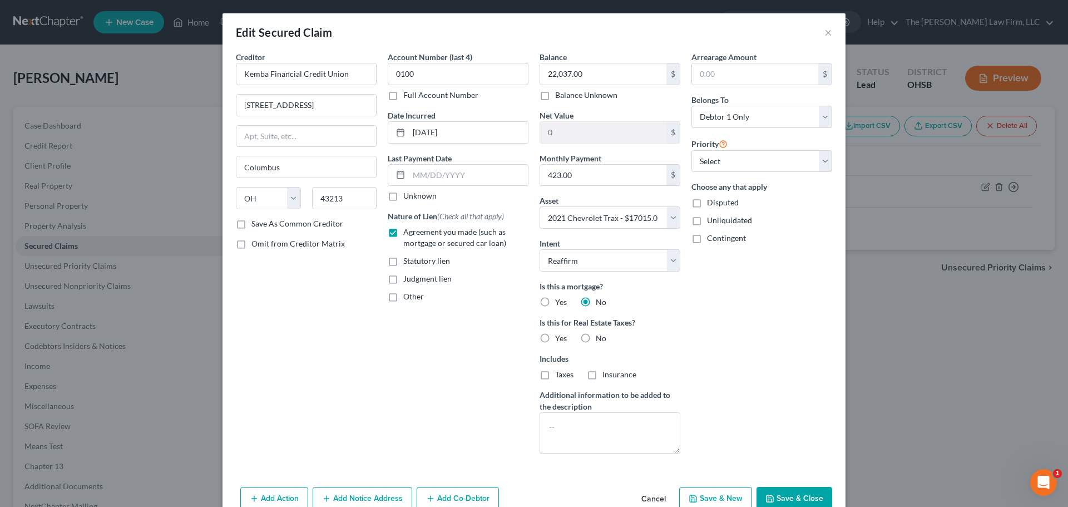
click at [596, 340] on label "No" at bounding box center [601, 338] width 11 height 11
click at [600, 340] on input "No" at bounding box center [603, 336] width 7 height 7
radio input "true"
click at [762, 169] on select "Select 1st 2nd 3rd 4th 5th 6th 7th 8th 9th 10th 11th 12th 13th 14th 15th 16th 1…" at bounding box center [762, 161] width 141 height 22
select select "0"
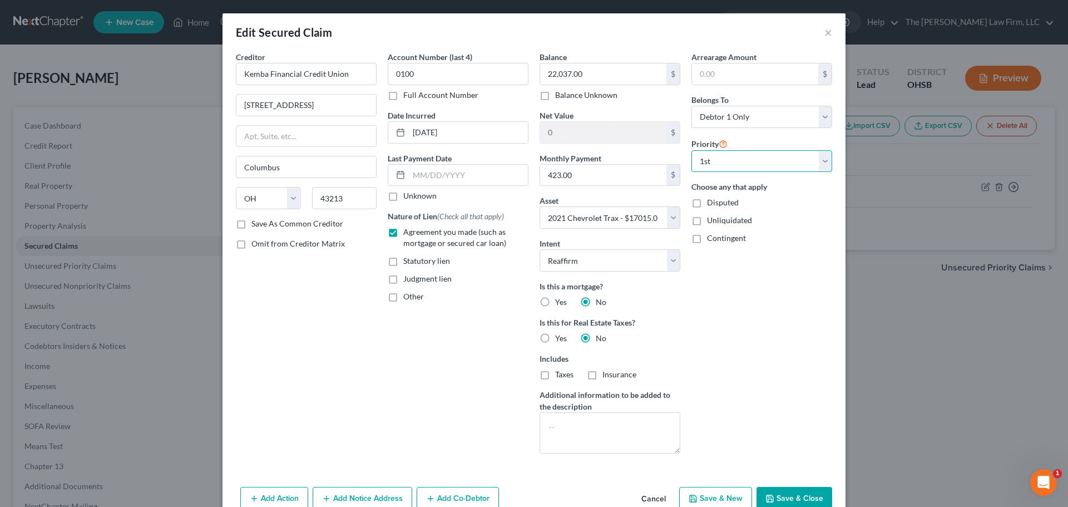
click at [692, 150] on select "Select 1st 2nd 3rd 4th 5th 6th 7th 8th 9th 10th 11th 12th 13th 14th 15th 16th 1…" at bounding box center [762, 161] width 141 height 22
click at [732, 367] on div "Arrearage Amount $ Belongs To * Select Debtor 1 Only Debtor 2 Only Debtor 1 And…" at bounding box center [762, 256] width 152 height 411
drag, startPoint x: 477, startPoint y: 134, endPoint x: 388, endPoint y: 159, distance: 92.6
click at [453, 135] on input "04-09-2024" at bounding box center [468, 132] width 119 height 21
click at [732, 343] on div "Arrearage Amount $ Belongs To * Select Debtor 1 Only Debtor 2 Only Debtor 1 And…" at bounding box center [762, 256] width 152 height 411
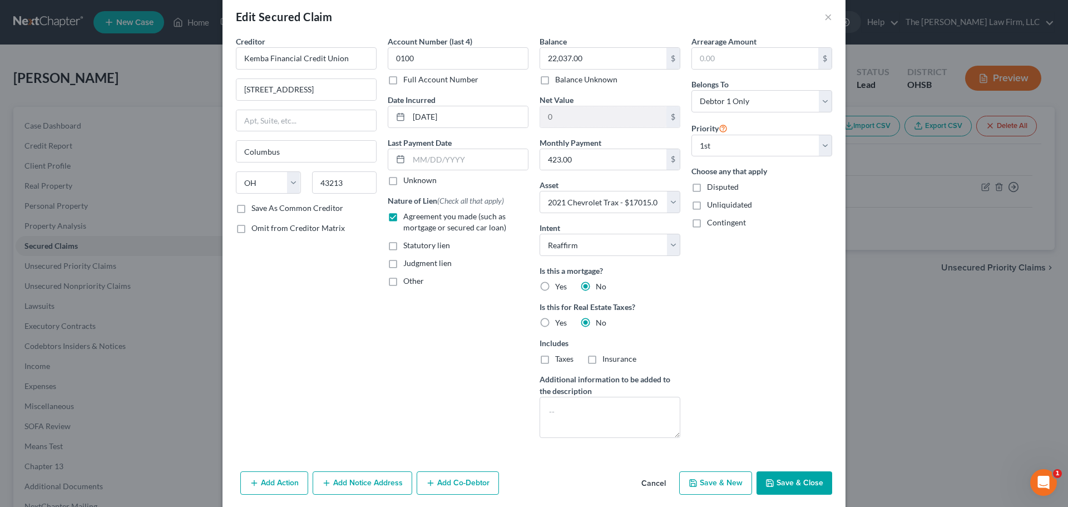
scroll to position [34, 0]
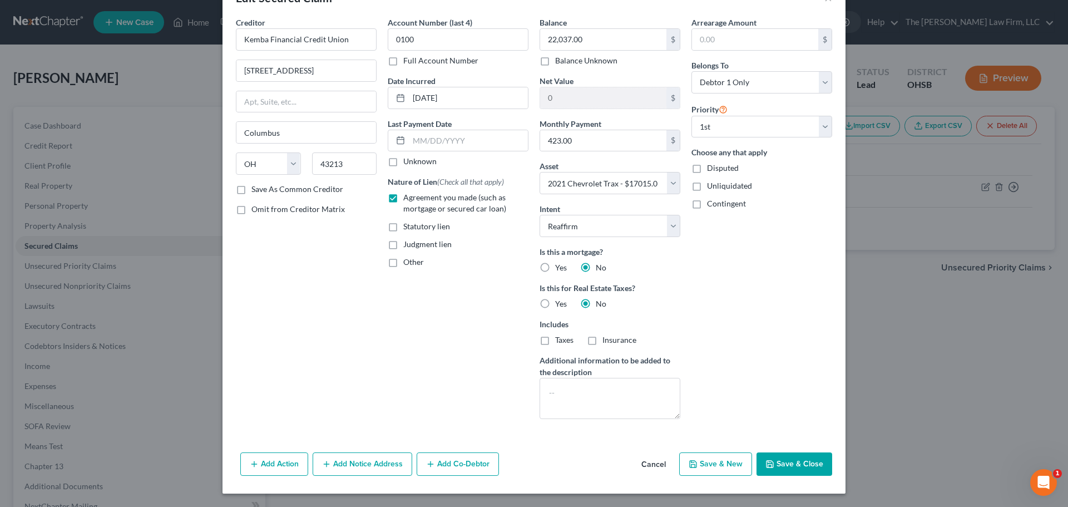
click at [789, 463] on button "Save & Close" at bounding box center [795, 463] width 76 height 23
select select
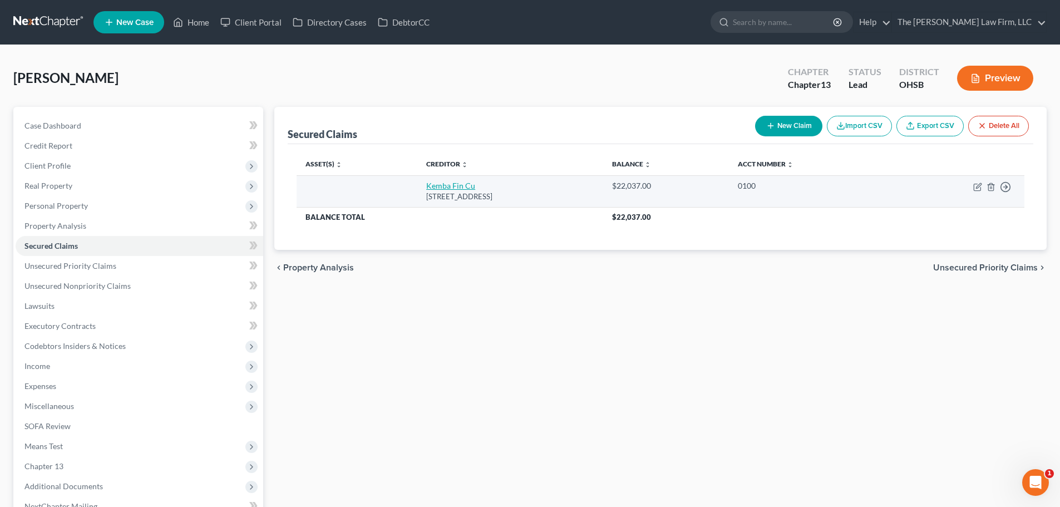
click at [438, 187] on link "Kemba Fin Cu" at bounding box center [450, 185] width 49 height 9
select select "36"
select select "0"
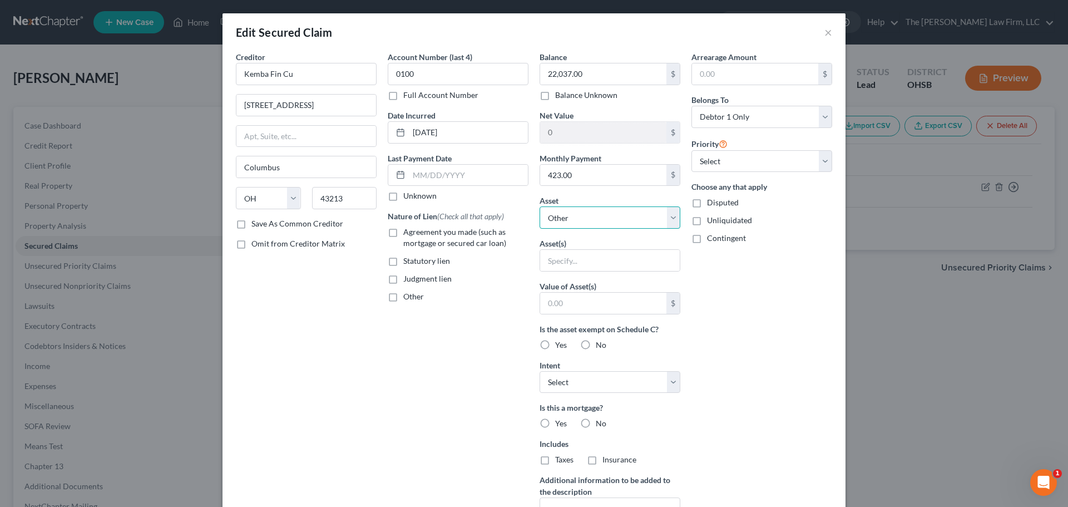
drag, startPoint x: 623, startPoint y: 213, endPoint x: 622, endPoint y: 225, distance: 12.3
click at [623, 213] on select "Select Other Multiple Assets 2021 Chevrolet Trax - $17015.0 Pet(s) - Pets - $1.…" at bounding box center [610, 217] width 141 height 22
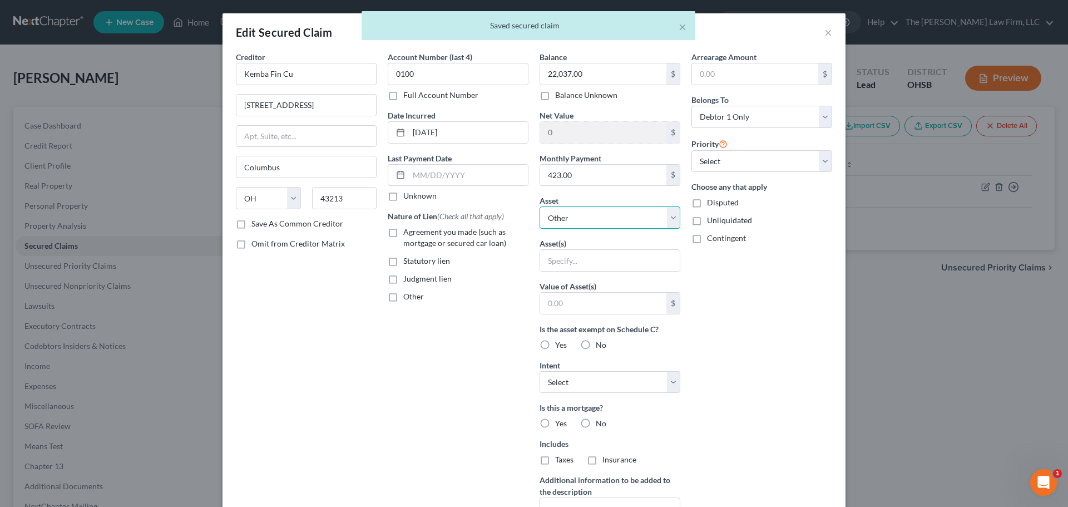
select select "2"
click at [540, 206] on select "Select Other Multiple Assets 2021 Chevrolet Trax - $17015.0 Pet(s) - Pets - $1.…" at bounding box center [610, 217] width 141 height 22
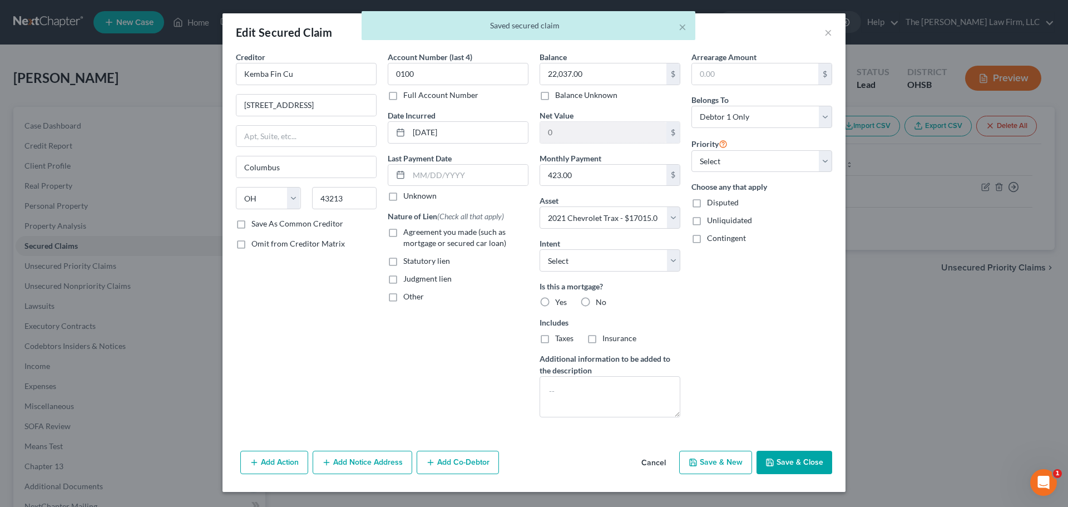
click at [431, 243] on span "Agreement you made (such as mortgage or secured car loan)" at bounding box center [454, 237] width 103 height 21
click at [415, 234] on input "Agreement you made (such as mortgage or secured car loan)" at bounding box center [411, 229] width 7 height 7
checkbox input "true"
click at [762, 153] on select "Select 2nd 3rd 4th 5th 6th 7th 8th 9th 10th 11th 12th 13th 14th 15th 16th 17th …" at bounding box center [762, 161] width 141 height 22
select select "0"
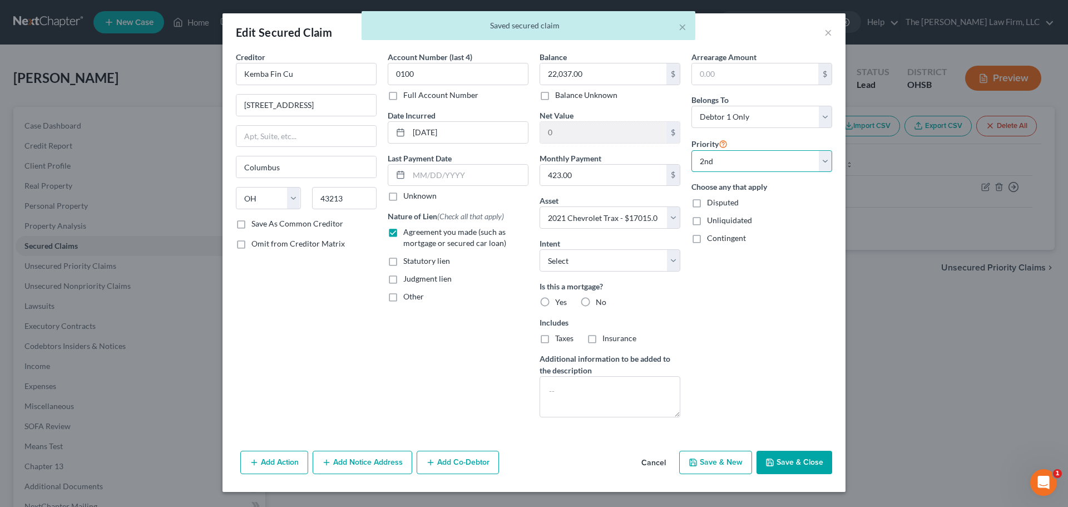
click at [692, 150] on select "Select 2nd 3rd 4th 5th 6th 7th 8th 9th 10th 11th 12th 13th 14th 15th 16th 17th …" at bounding box center [762, 161] width 141 height 22
click at [729, 167] on select "Select 2nd 3rd 4th 5th 6th 7th 8th 9th 10th 11th 12th 13th 14th 15th 16th 17th …" at bounding box center [762, 161] width 141 height 22
click at [692, 150] on select "Select 2nd 3rd 4th 5th 6th 7th 8th 9th 10th 11th 12th 13th 14th 15th 16th 17th …" at bounding box center [762, 161] width 141 height 22
click at [752, 161] on select "Select 2nd 3rd 4th 5th 6th 7th 8th 9th 10th 11th 12th 13th 14th 15th 16th 17th …" at bounding box center [762, 161] width 141 height 22
select select
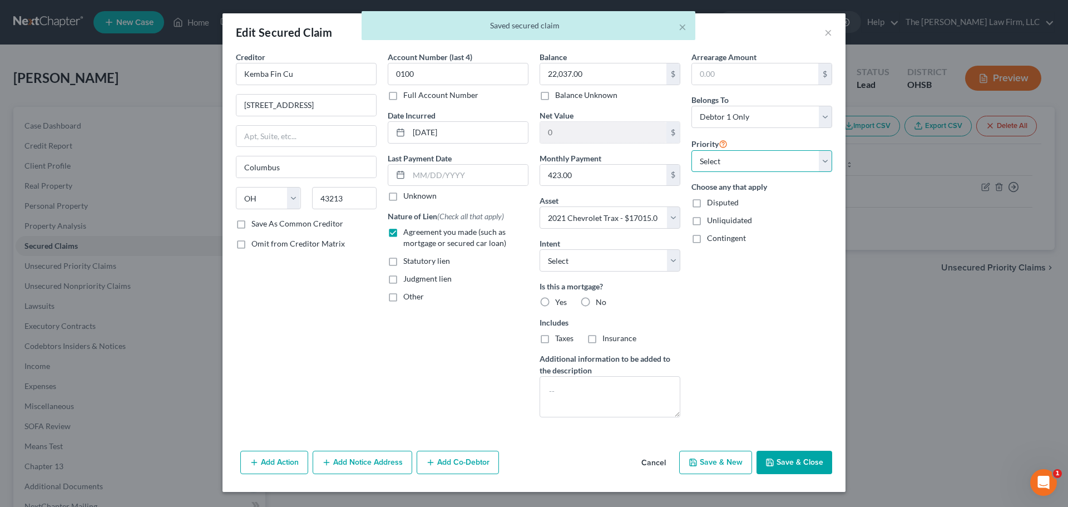
click at [692, 150] on select "Select 2nd 3rd 4th 5th 6th 7th 8th 9th 10th 11th 12th 13th 14th 15th 16th 17th …" at bounding box center [762, 161] width 141 height 22
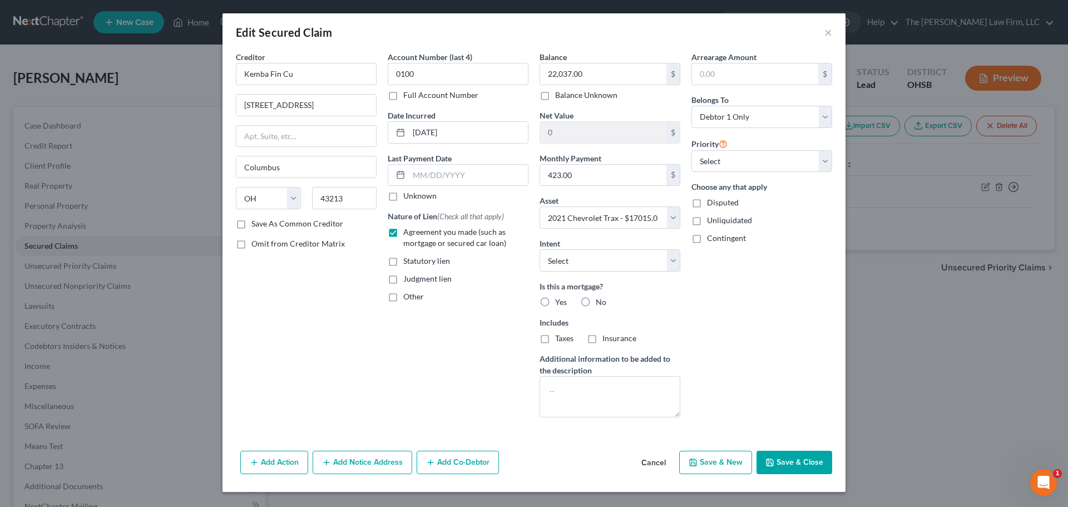
click at [772, 287] on div "Arrearage Amount $ Belongs To * Select Debtor 1 Only Debtor 2 Only Debtor 1 And…" at bounding box center [762, 238] width 152 height 375
click at [628, 263] on select "Select Surrender Redeem Reaffirm Avoid Other" at bounding box center [610, 260] width 141 height 22
select select "2"
click at [540, 249] on select "Select Surrender Redeem Reaffirm Avoid Other" at bounding box center [610, 260] width 141 height 22
click at [596, 300] on label "No" at bounding box center [601, 302] width 11 height 11
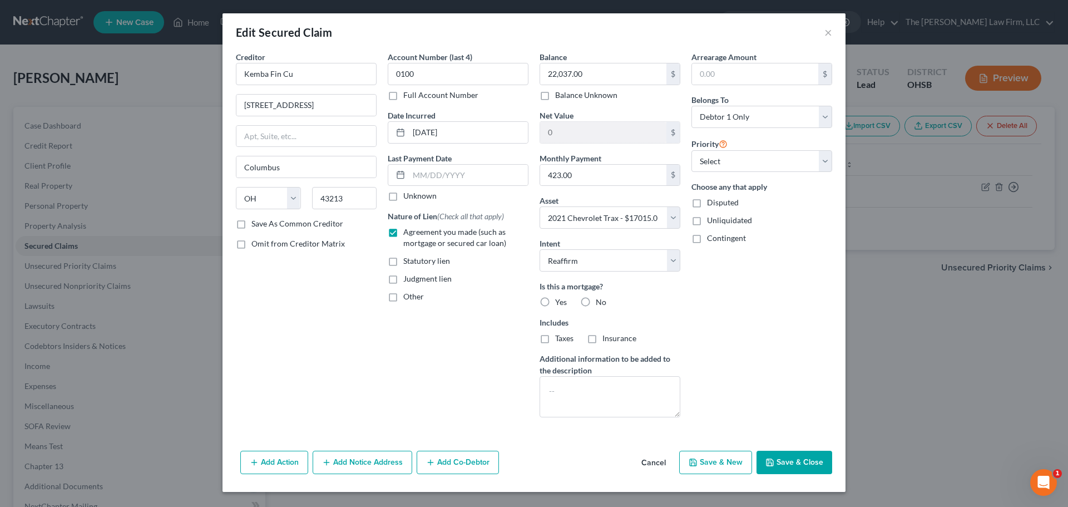
click at [600, 300] on input "No" at bounding box center [603, 300] width 7 height 7
radio input "true"
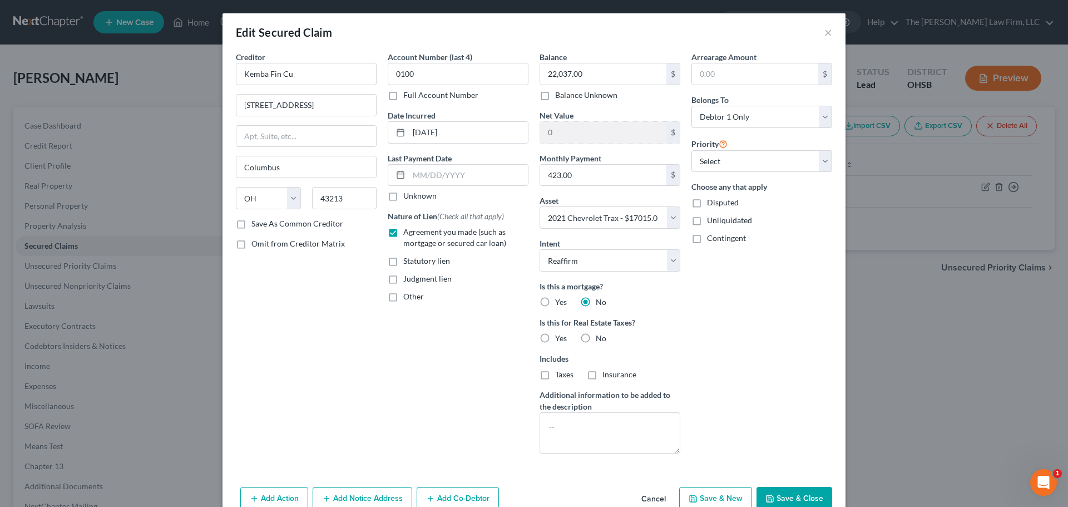
click at [596, 340] on label "No" at bounding box center [601, 338] width 11 height 11
click at [600, 340] on input "No" at bounding box center [603, 336] width 7 height 7
radio input "true"
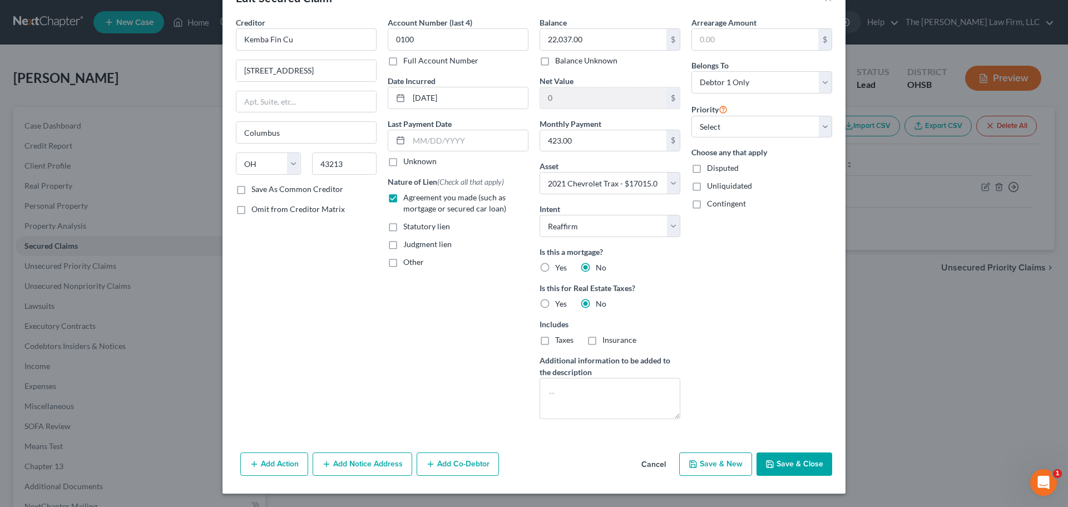
click at [793, 461] on button "Save & Close" at bounding box center [795, 463] width 76 height 23
select select
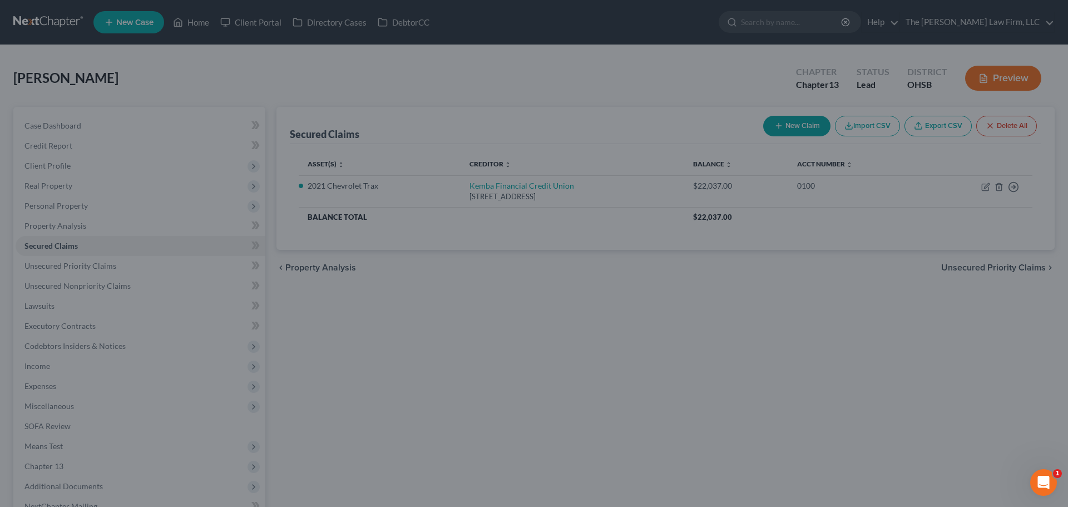
type input "-5,022.00"
select select "2"
type input "0"
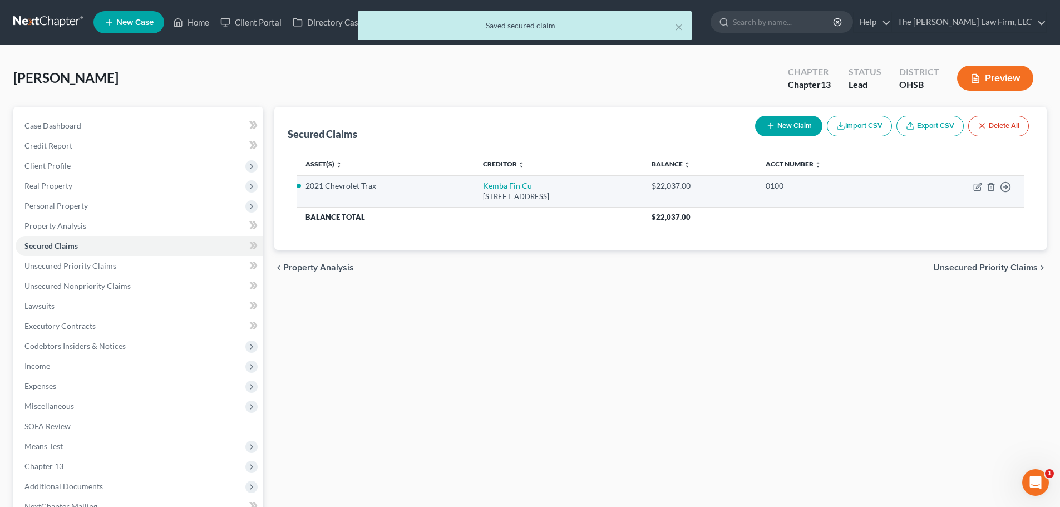
click at [474, 191] on td "Kemba Fin Cu 4220 E Broad St, Columbus, OH 43213" at bounding box center [558, 191] width 169 height 32
click at [483, 185] on link "Kemba Fin Cu" at bounding box center [507, 185] width 49 height 9
select select "36"
select select "2"
select select "0"
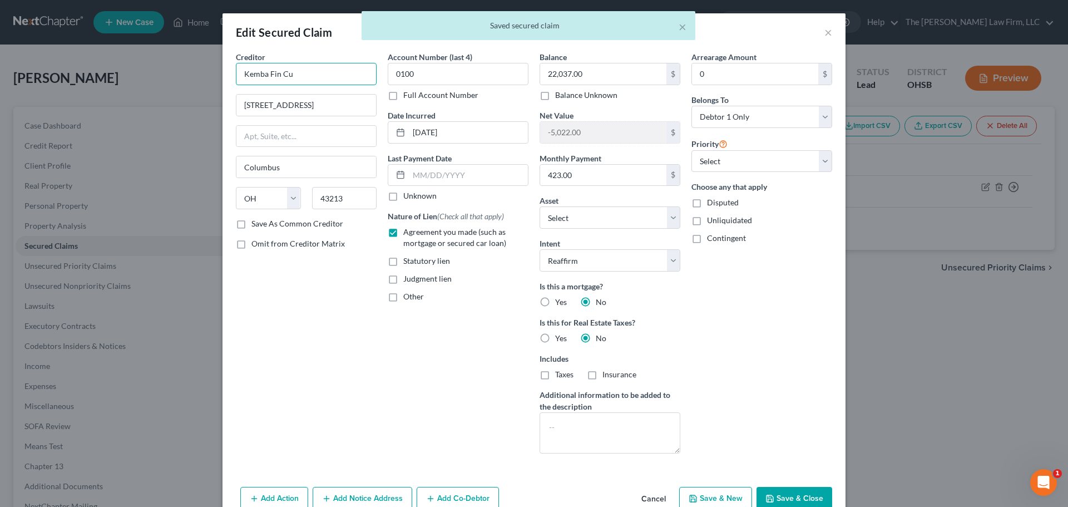
click at [277, 74] on input "Kemba Fin Cu" at bounding box center [306, 74] width 141 height 22
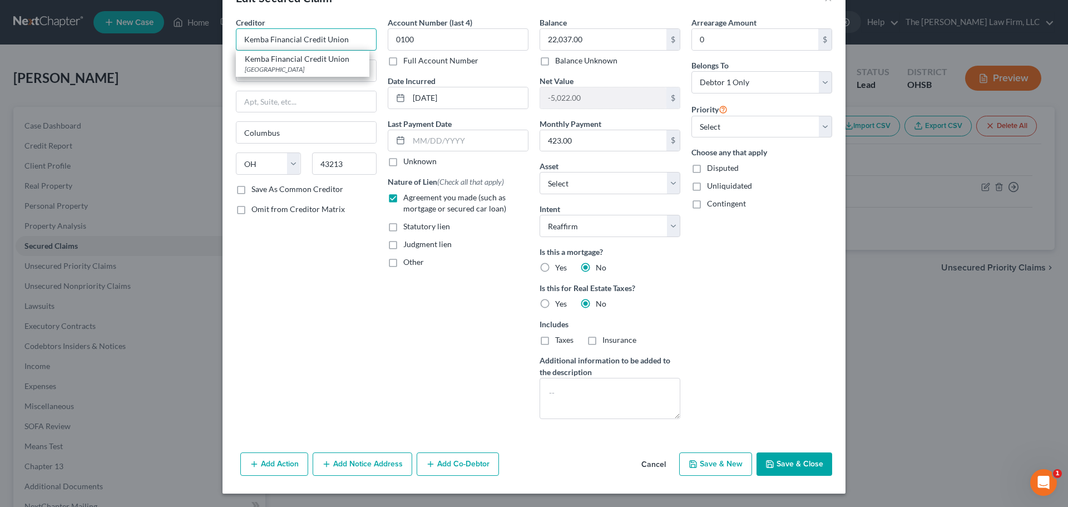
type input "Kemba Financial Credit Union"
click at [810, 475] on button "Save & Close" at bounding box center [795, 463] width 76 height 23
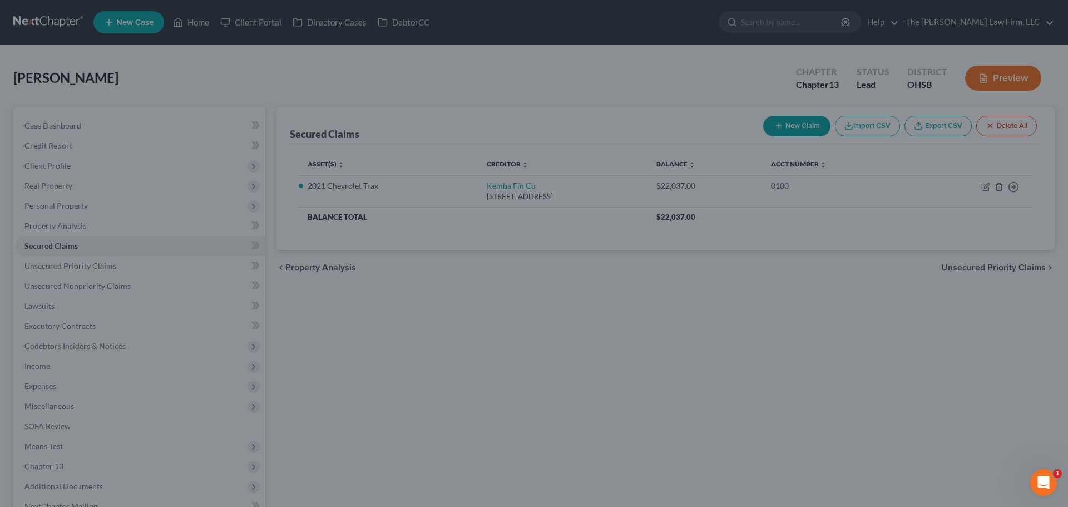
select select "2"
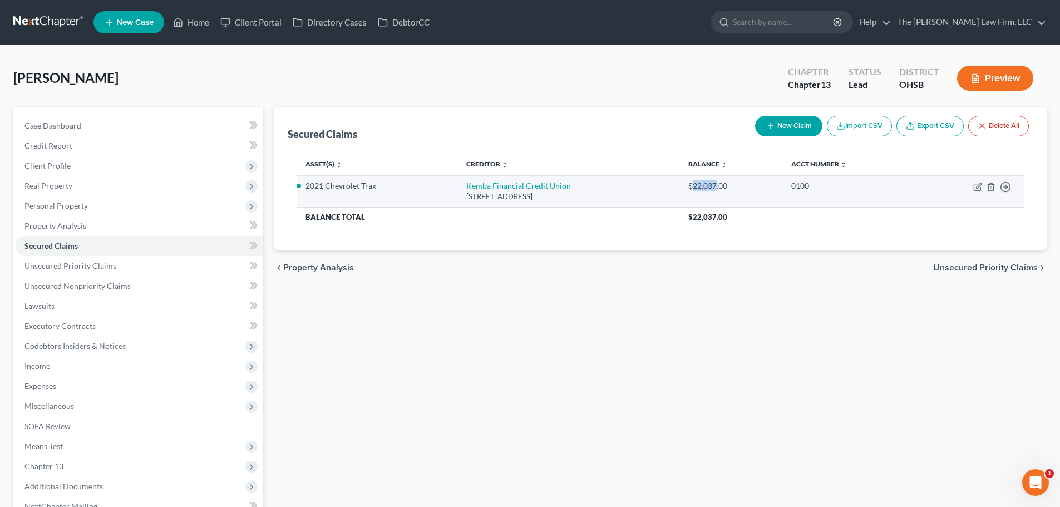
drag, startPoint x: 707, startPoint y: 186, endPoint x: 729, endPoint y: 186, distance: 21.7
click at [729, 186] on div "$22,037.00" at bounding box center [730, 185] width 85 height 11
copy div "22,037"
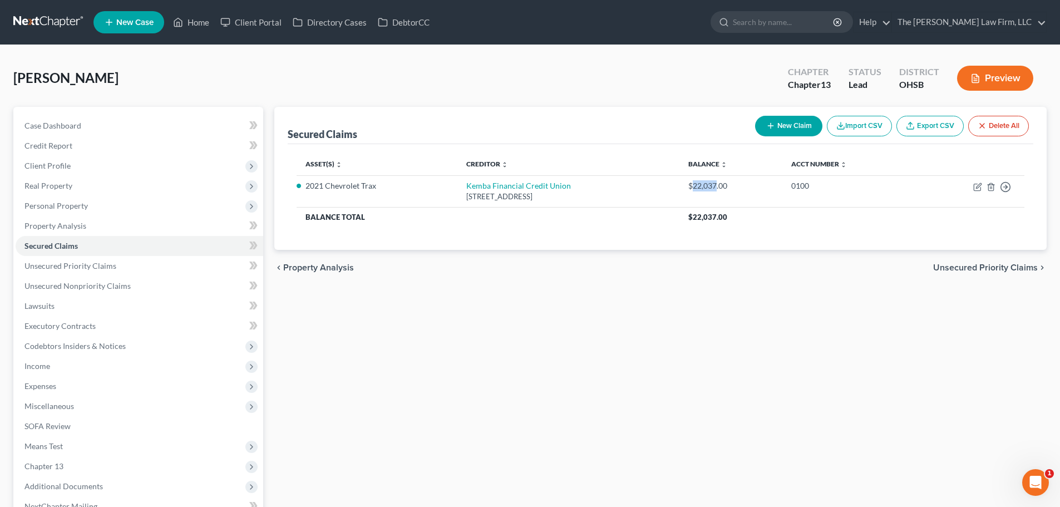
click at [983, 76] on button "Preview" at bounding box center [995, 78] width 76 height 25
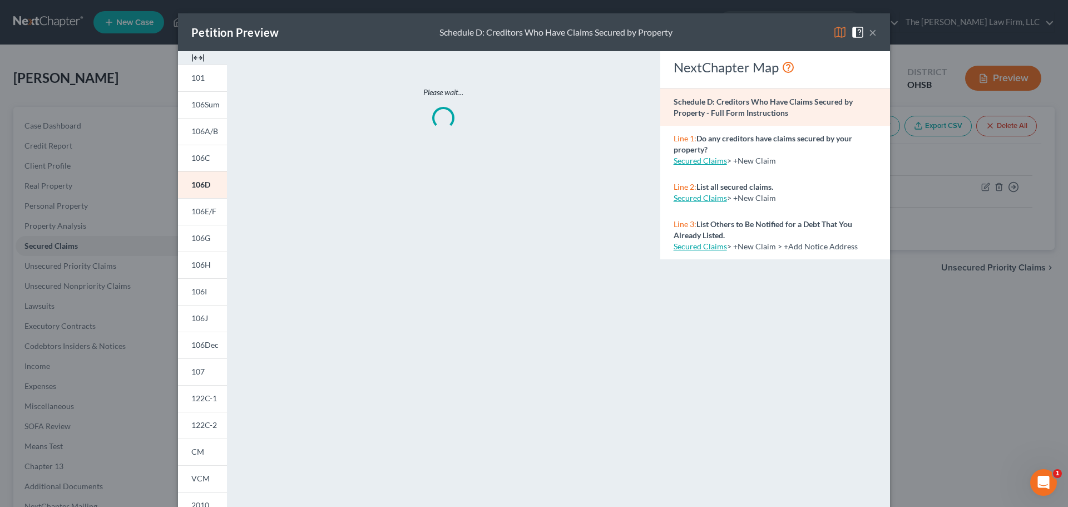
click at [192, 60] on img at bounding box center [197, 57] width 13 height 13
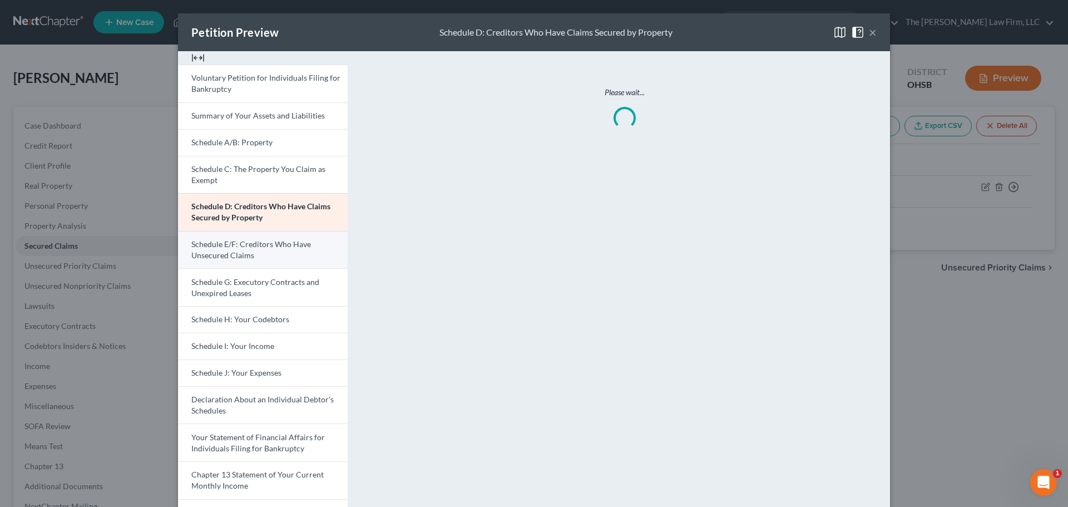
click at [240, 255] on span "Schedule E/F: Creditors Who Have Unsecured Claims" at bounding box center [251, 249] width 120 height 21
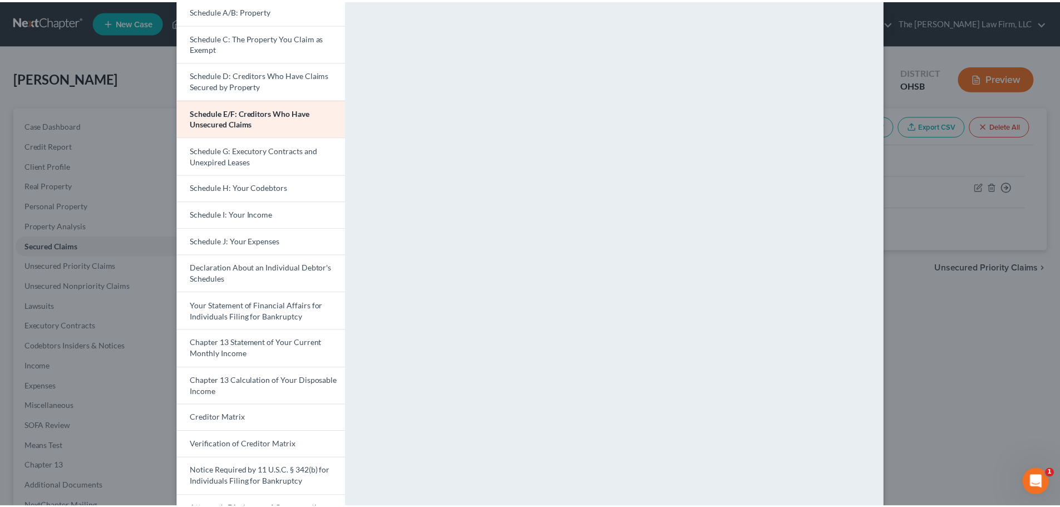
scroll to position [102, 0]
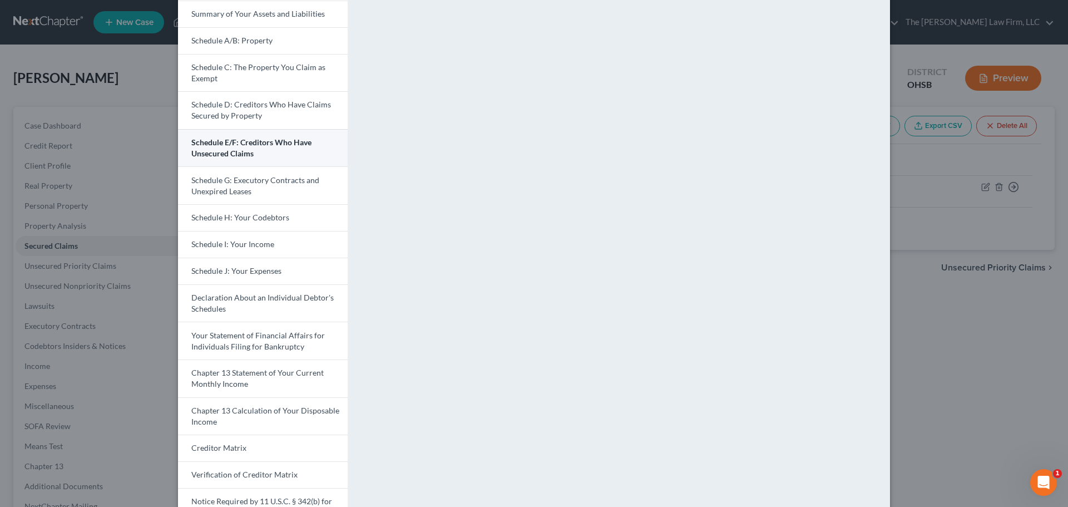
click at [251, 148] on link "Schedule E/F: Creditors Who Have Unsecured Claims" at bounding box center [263, 148] width 170 height 38
click at [99, 235] on div "Petition Preview Schedule E/F: Creditors Who Have Unsecured Claims × Voluntary …" at bounding box center [534, 253] width 1068 height 507
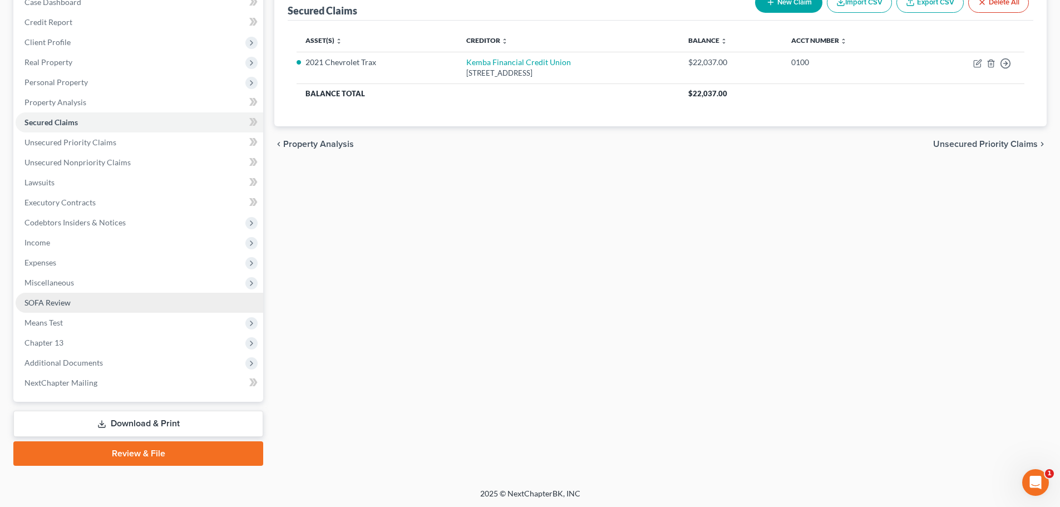
scroll to position [125, 0]
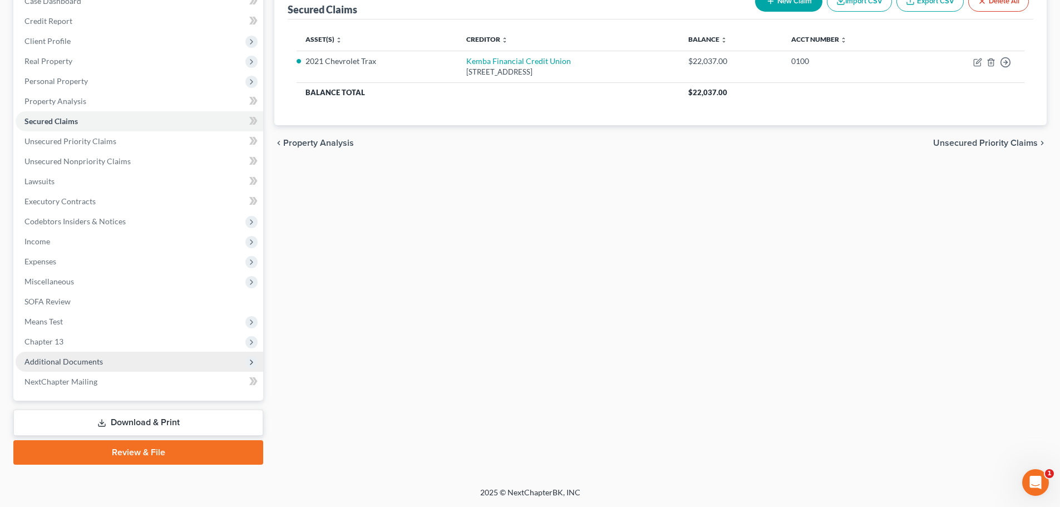
click at [86, 365] on span "Additional Documents" at bounding box center [63, 361] width 78 height 9
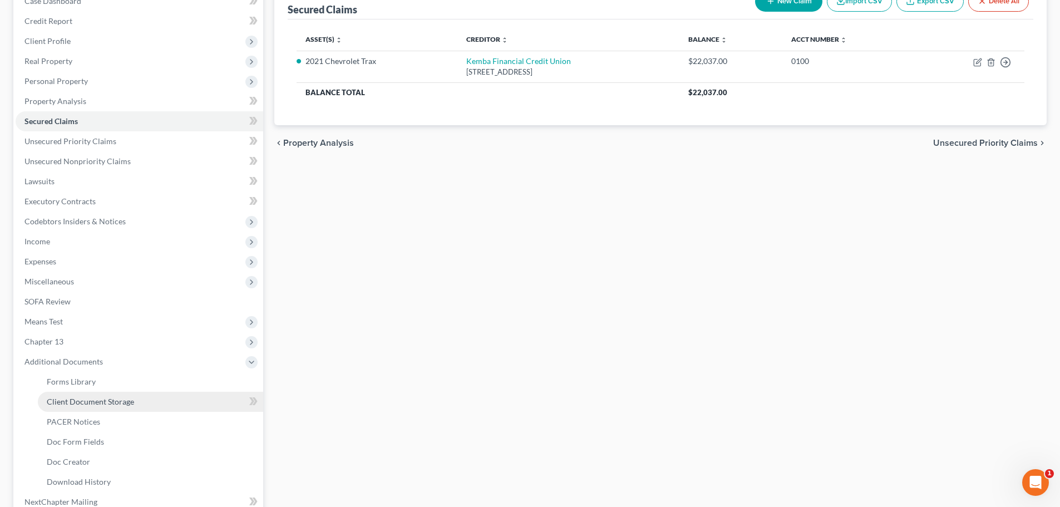
click at [91, 398] on span "Client Document Storage" at bounding box center [90, 401] width 87 height 9
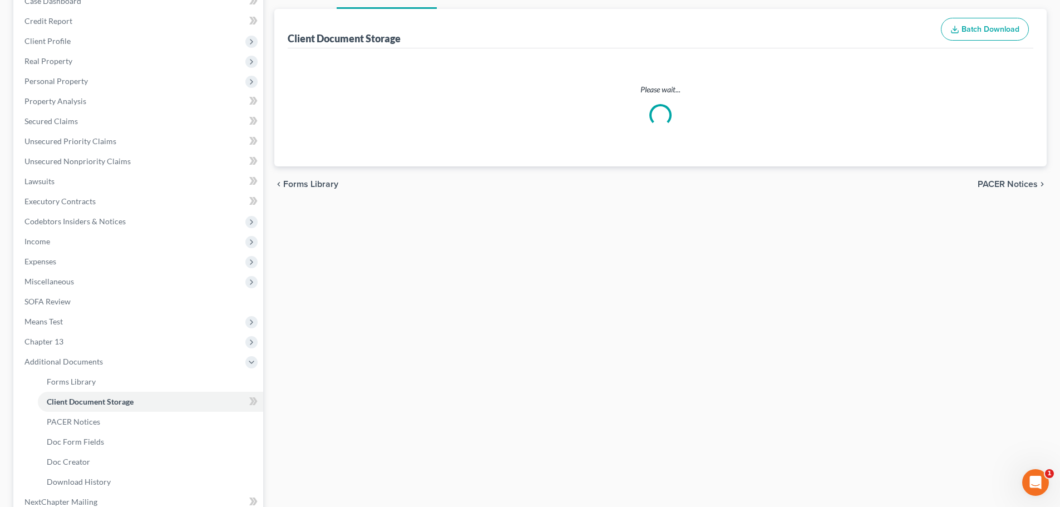
scroll to position [34, 0]
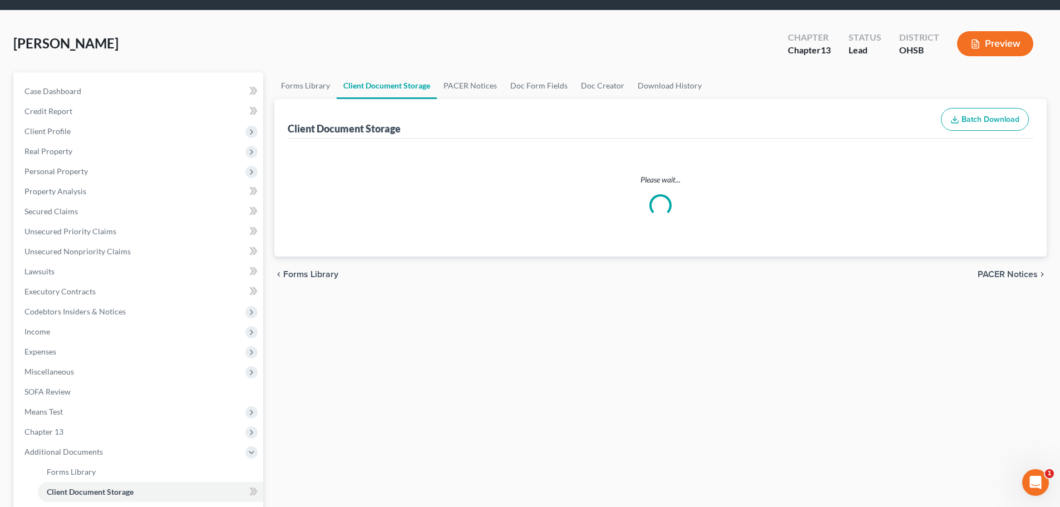
select select "52"
select select "61"
select select "7"
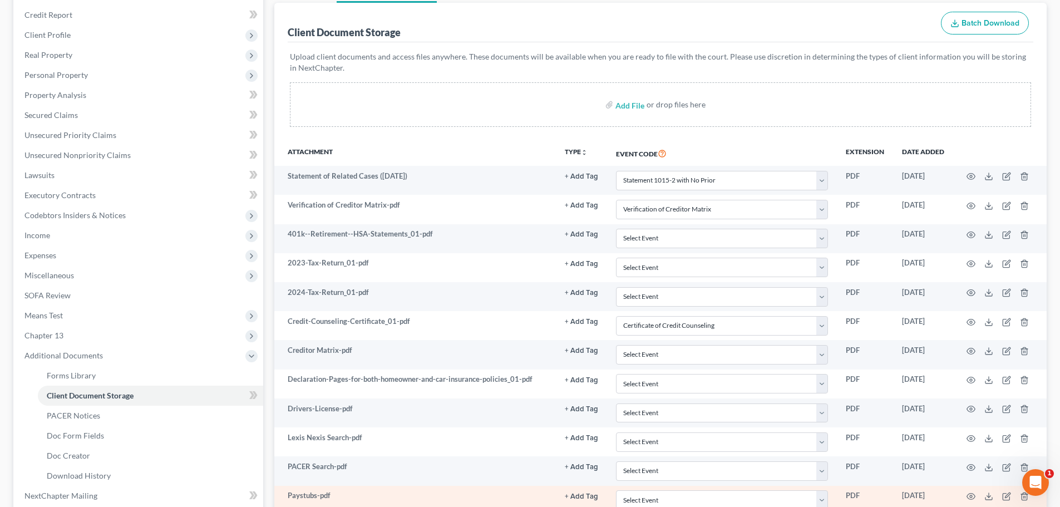
scroll to position [371, 0]
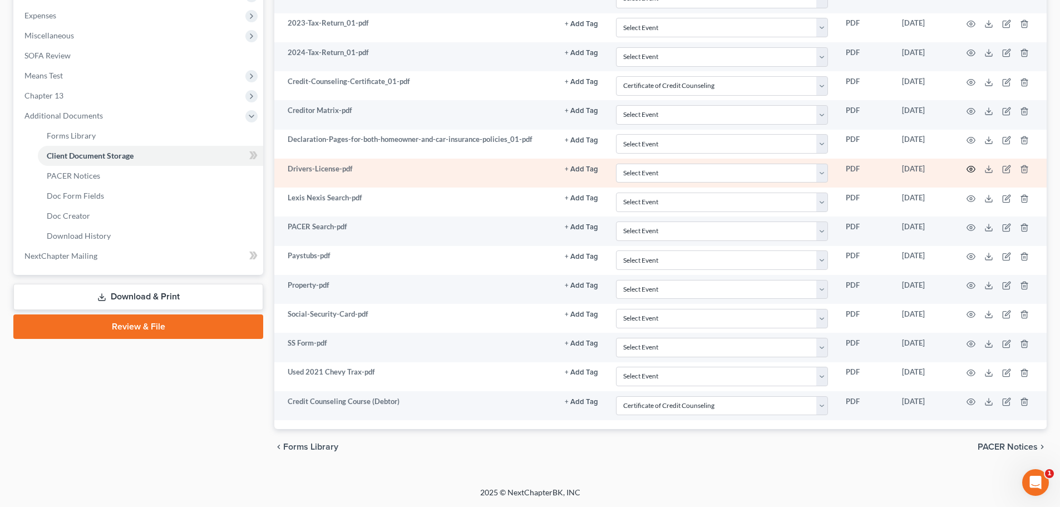
click at [970, 170] on circle "button" at bounding box center [971, 169] width 2 height 2
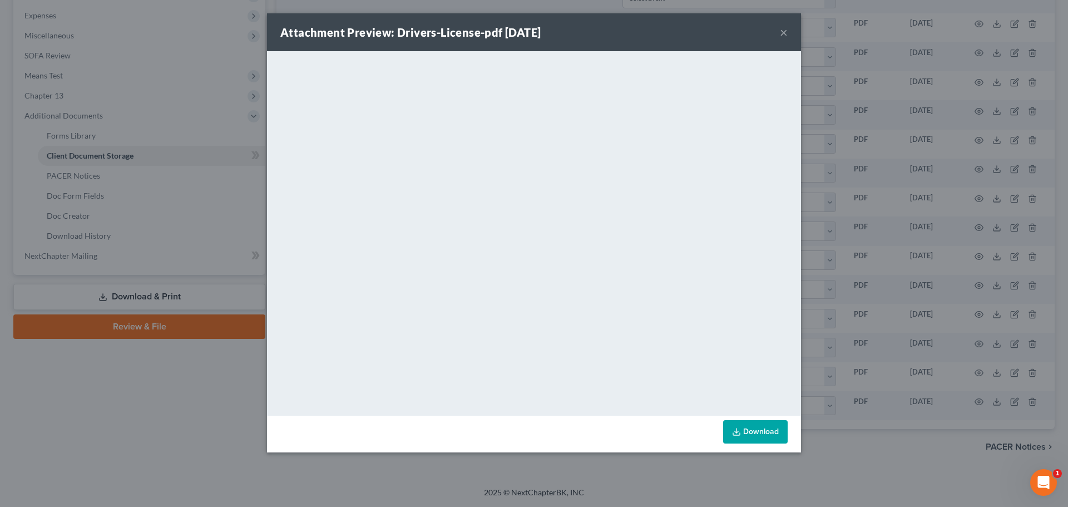
click at [781, 27] on button "×" at bounding box center [784, 32] width 8 height 13
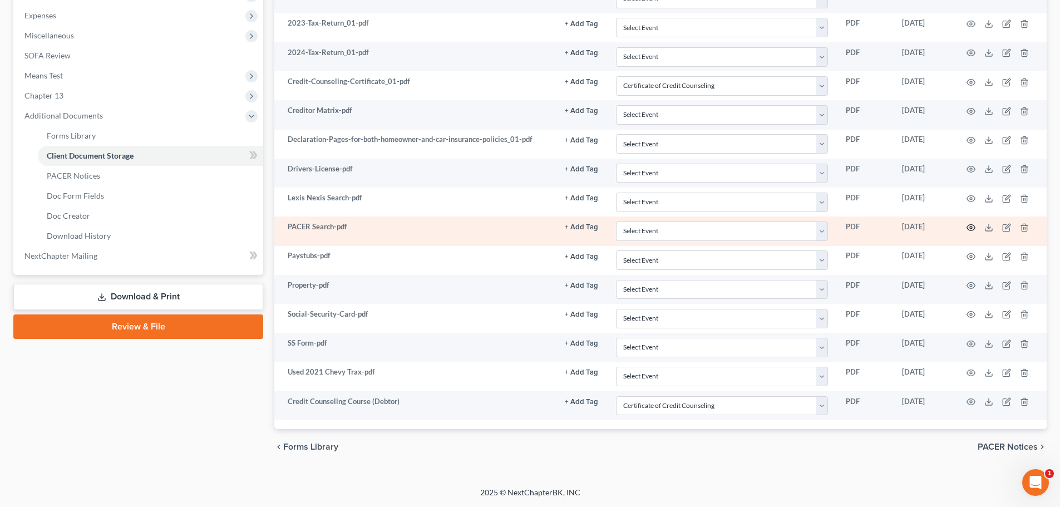
click at [968, 228] on icon "button" at bounding box center [970, 227] width 9 height 9
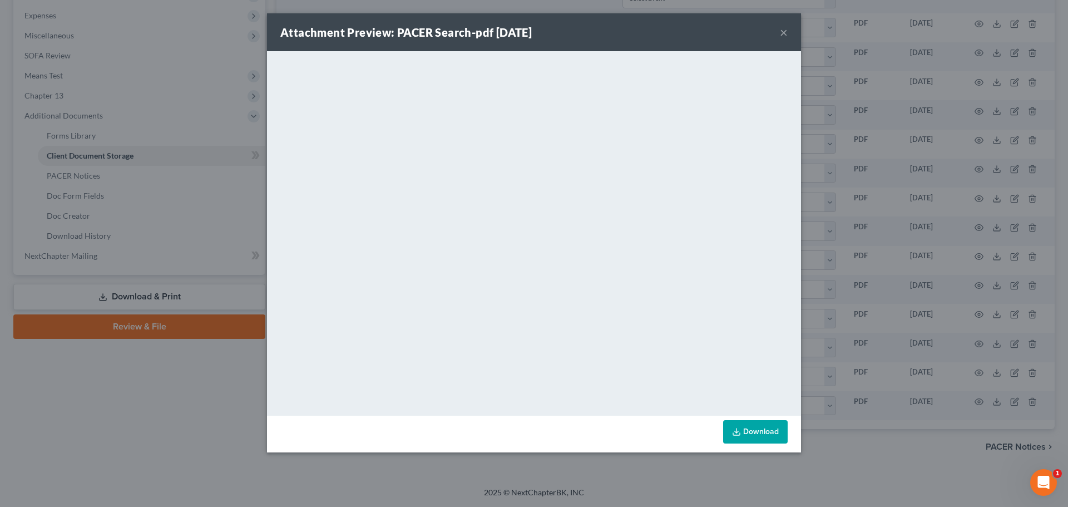
click at [80, 419] on div "Attachment Preview: PACER Search-pdf 09/30/2025 × <object ng-attr-data='https:/…" at bounding box center [534, 253] width 1068 height 507
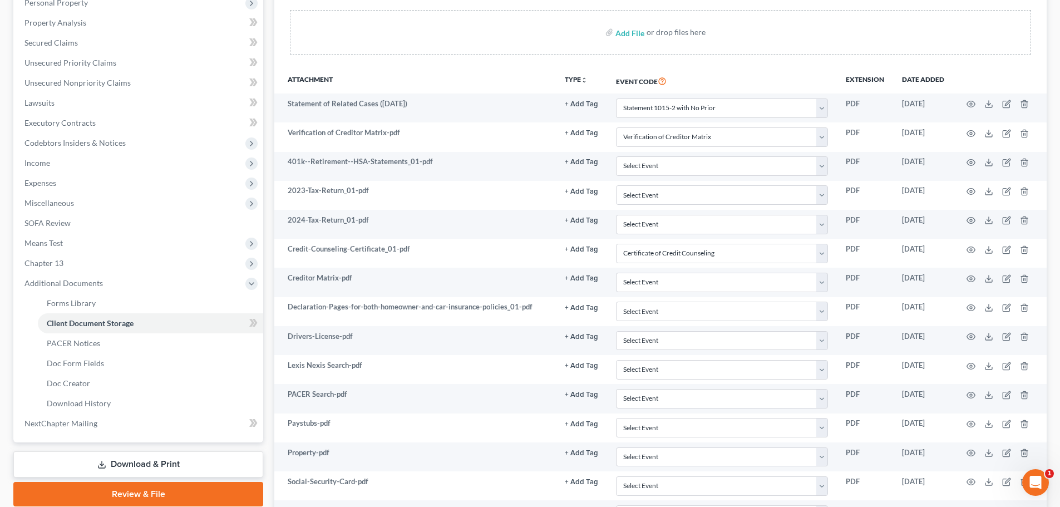
scroll to position [0, 0]
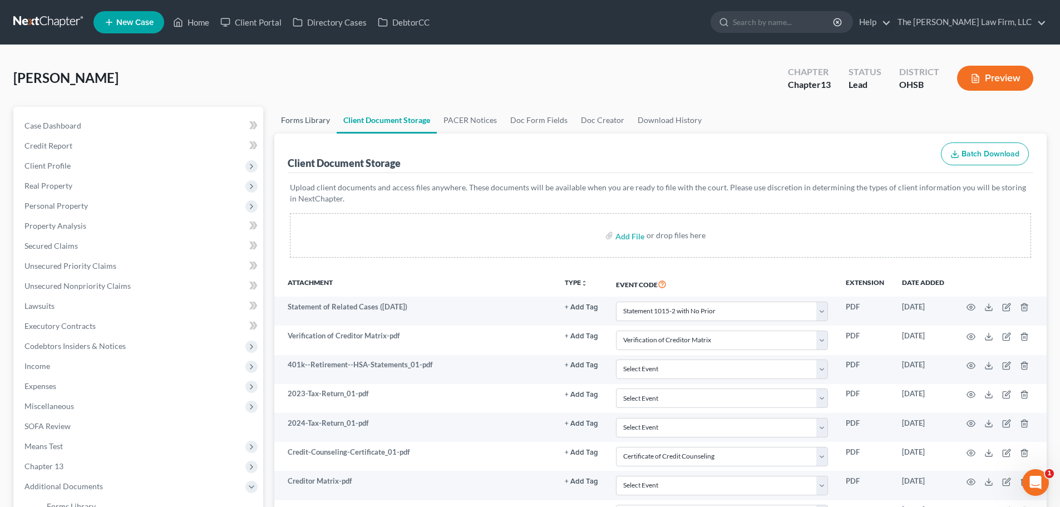
click at [307, 129] on link "Forms Library" at bounding box center [305, 120] width 62 height 27
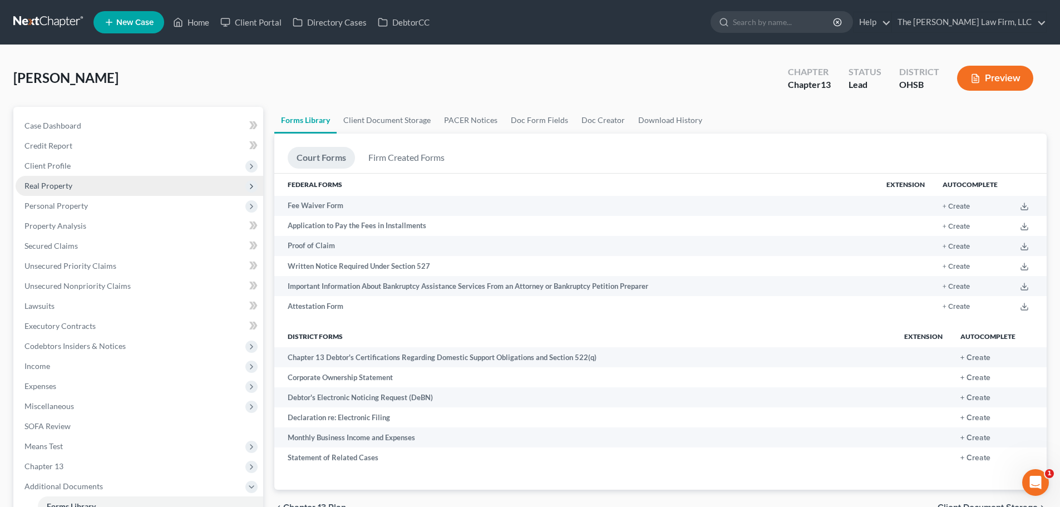
click at [65, 181] on span "Real Property" at bounding box center [48, 185] width 48 height 9
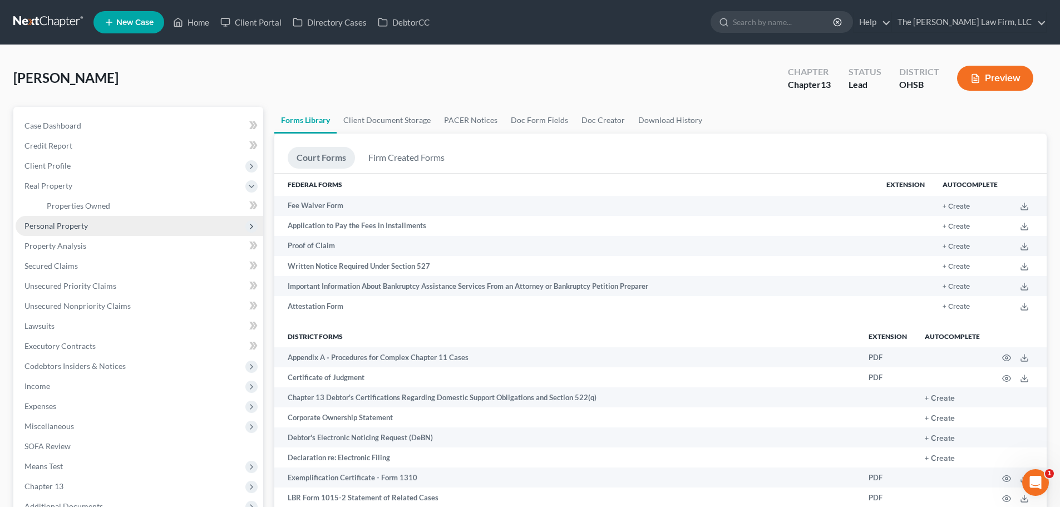
click at [60, 229] on span "Personal Property" at bounding box center [55, 225] width 63 height 9
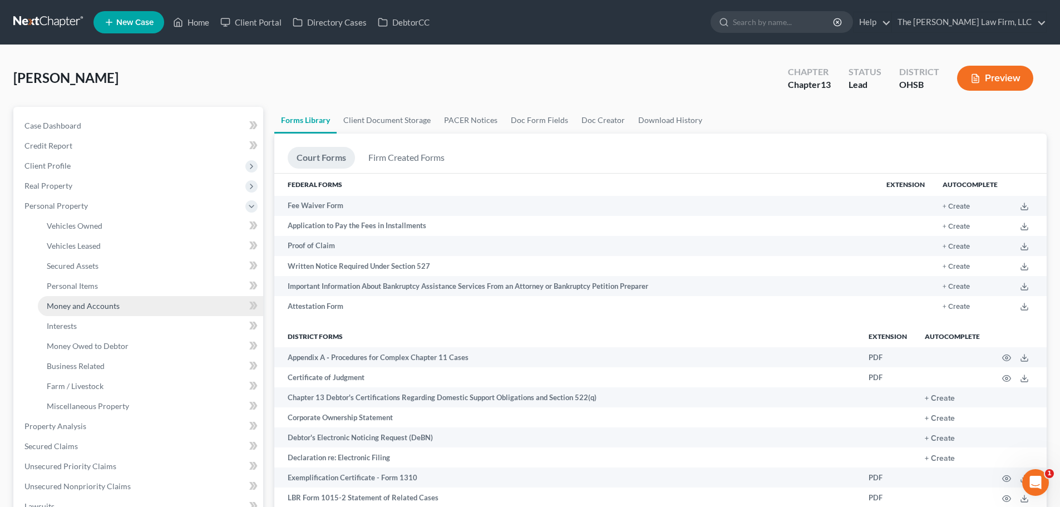
click at [87, 308] on span "Money and Accounts" at bounding box center [83, 305] width 73 height 9
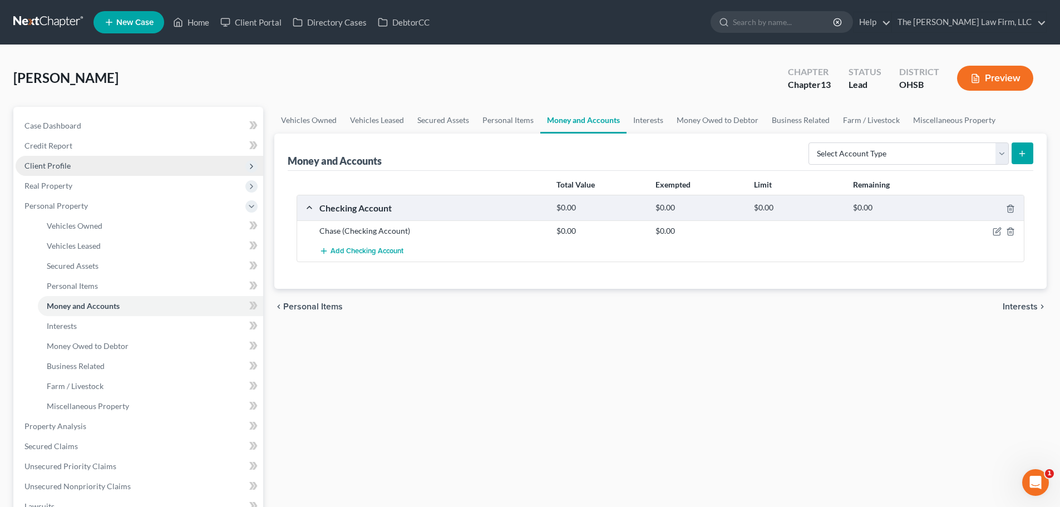
click at [82, 169] on span "Client Profile" at bounding box center [140, 166] width 248 height 20
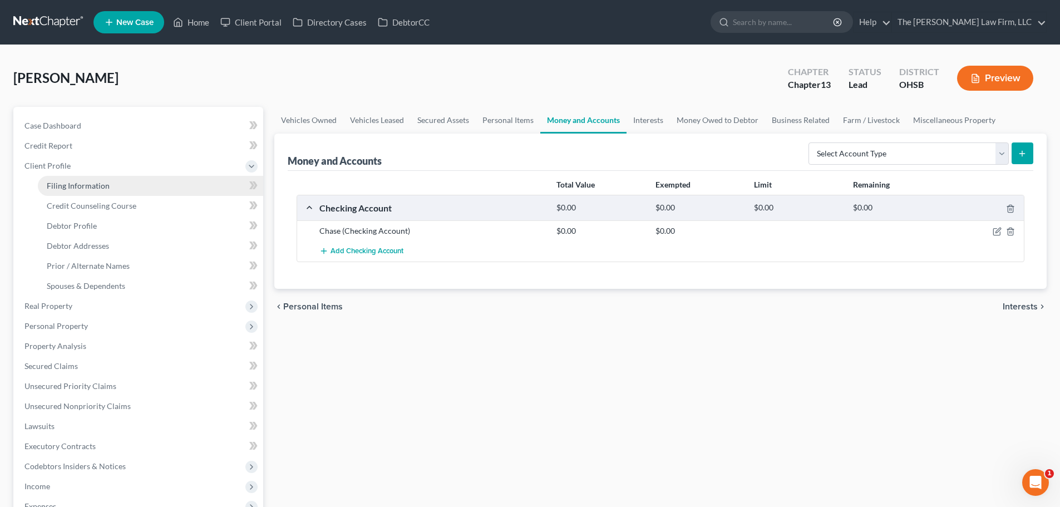
click at [81, 194] on link "Filing Information" at bounding box center [150, 186] width 225 height 20
select select "1"
select select "0"
select select "3"
select select "62"
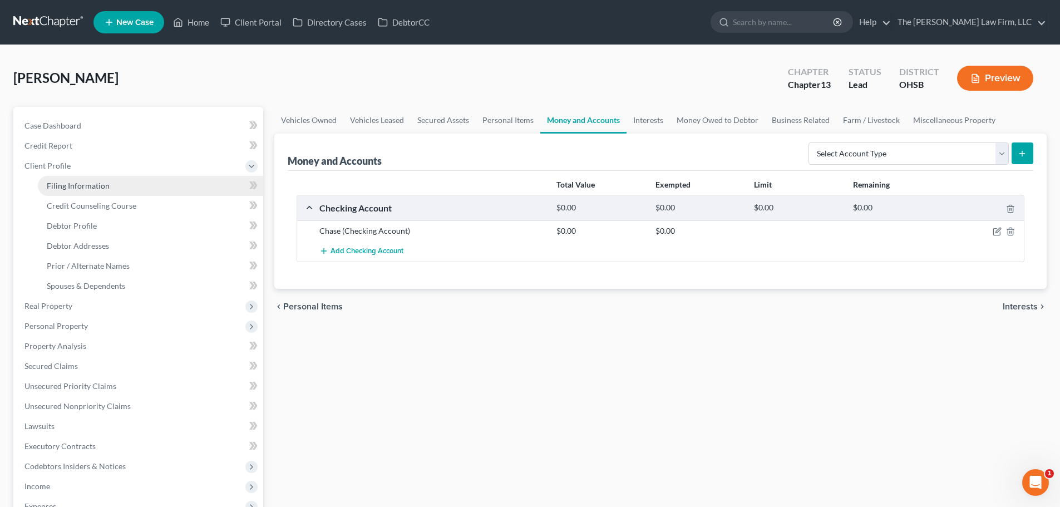
select select "2"
select select "36"
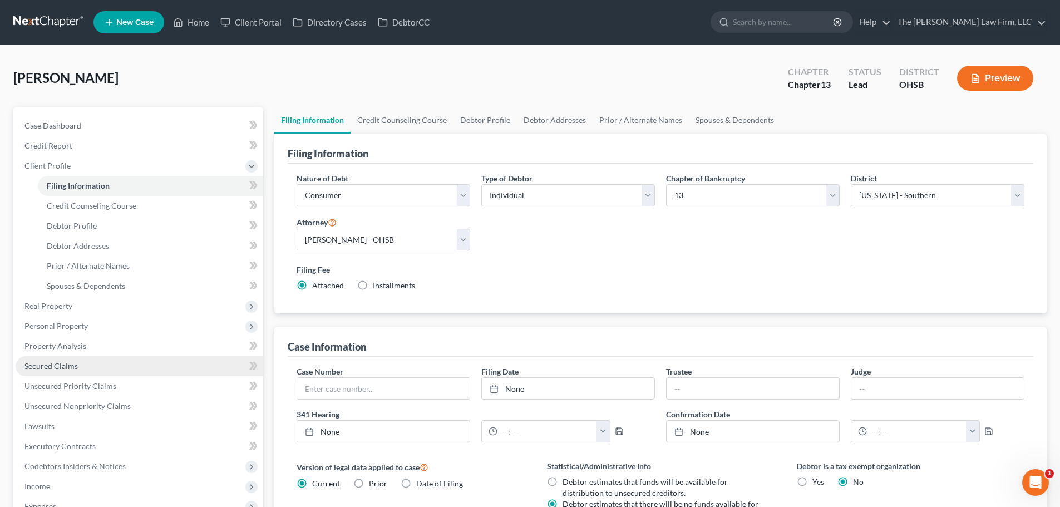
click at [76, 365] on span "Secured Claims" at bounding box center [50, 365] width 53 height 9
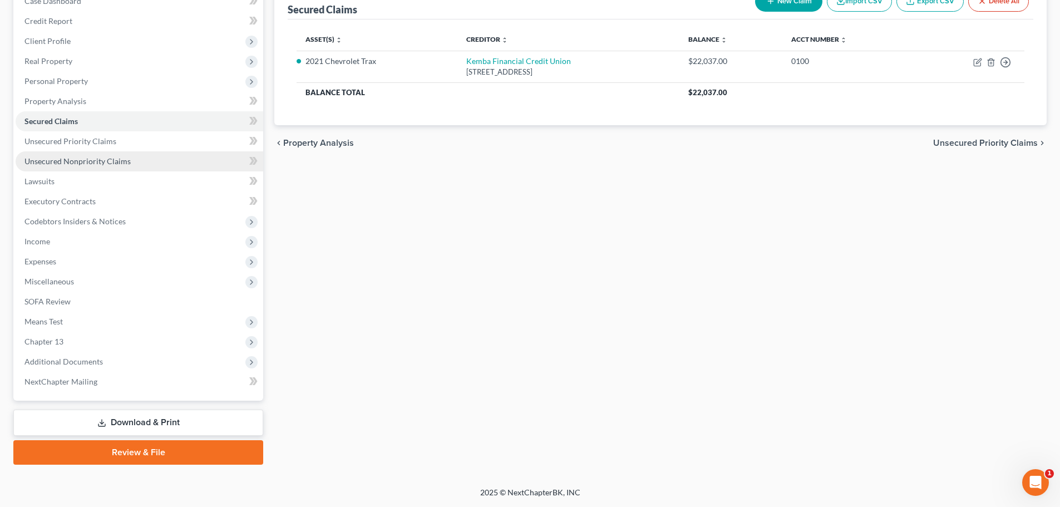
click at [92, 152] on link "Unsecured Nonpriority Claims" at bounding box center [140, 161] width 248 height 20
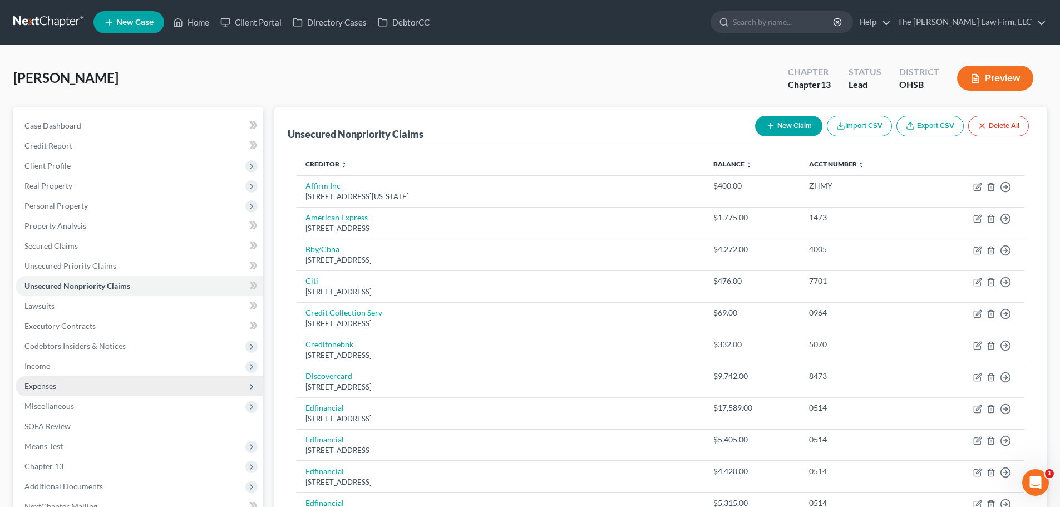
click at [54, 387] on span "Expenses" at bounding box center [40, 385] width 32 height 9
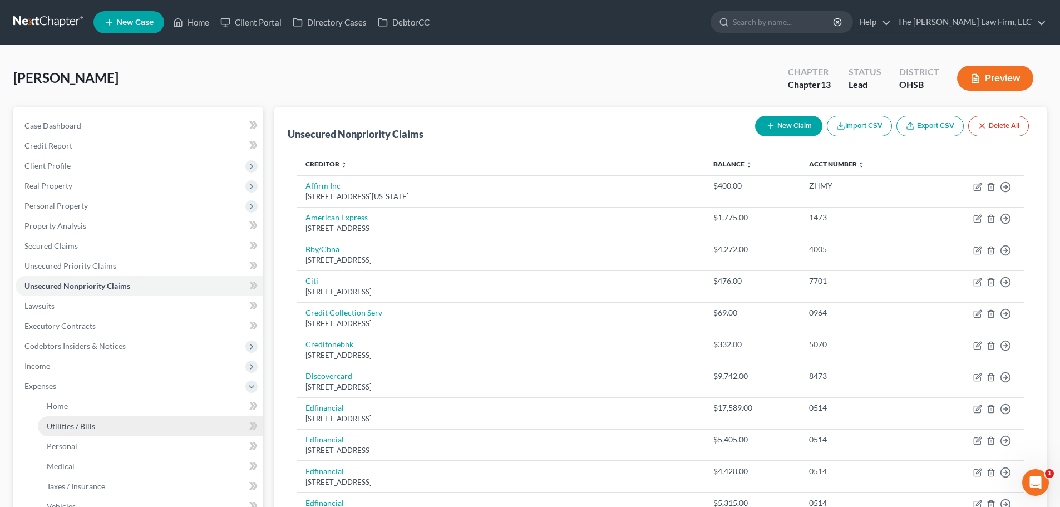
click at [77, 422] on span "Utilities / Bills" at bounding box center [71, 425] width 48 height 9
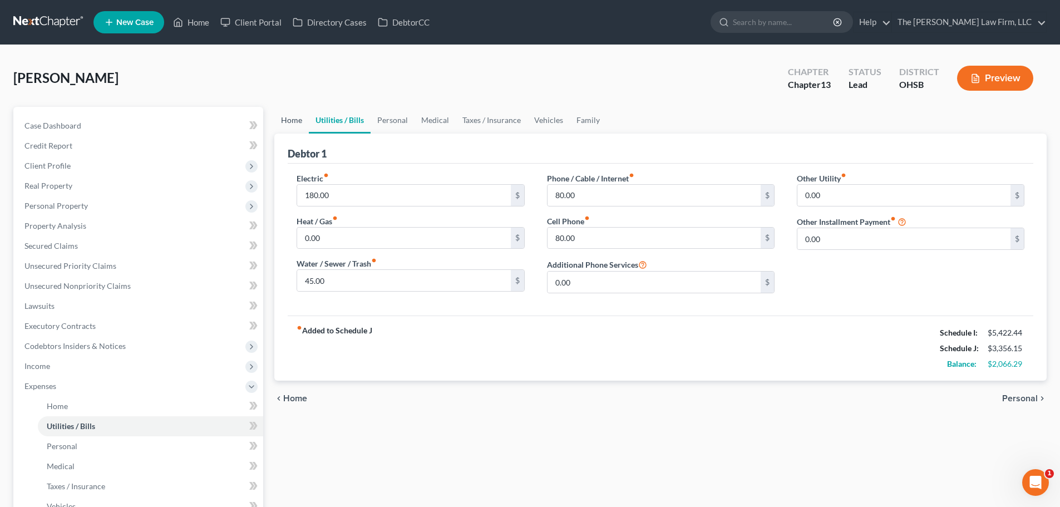
click at [300, 115] on link "Home" at bounding box center [291, 120] width 34 height 27
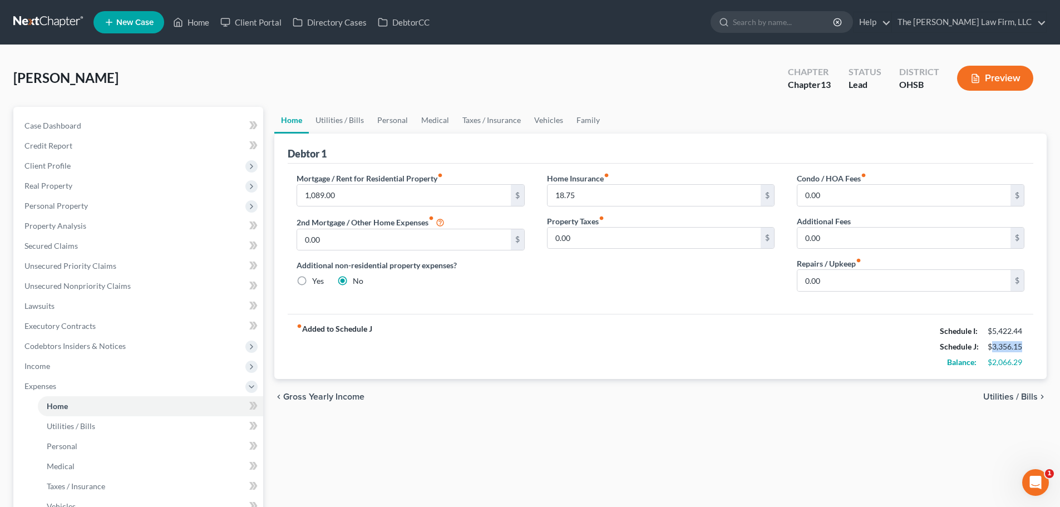
drag, startPoint x: 993, startPoint y: 345, endPoint x: 1022, endPoint y: 346, distance: 29.5
click at [1022, 346] on div "$3,356.15" at bounding box center [1006, 346] width 37 height 11
click at [926, 357] on div "fiber_manual_record Added to Schedule J Schedule I: $5,422.44 Schedule J: $3,35…" at bounding box center [661, 346] width 746 height 65
drag, startPoint x: 989, startPoint y: 361, endPoint x: 1036, endPoint y: 365, distance: 47.5
click at [1036, 365] on div "Debtor 1 Mortgage / Rent for Residential Property fiber_manual_record 1,089.00 …" at bounding box center [660, 256] width 772 height 245
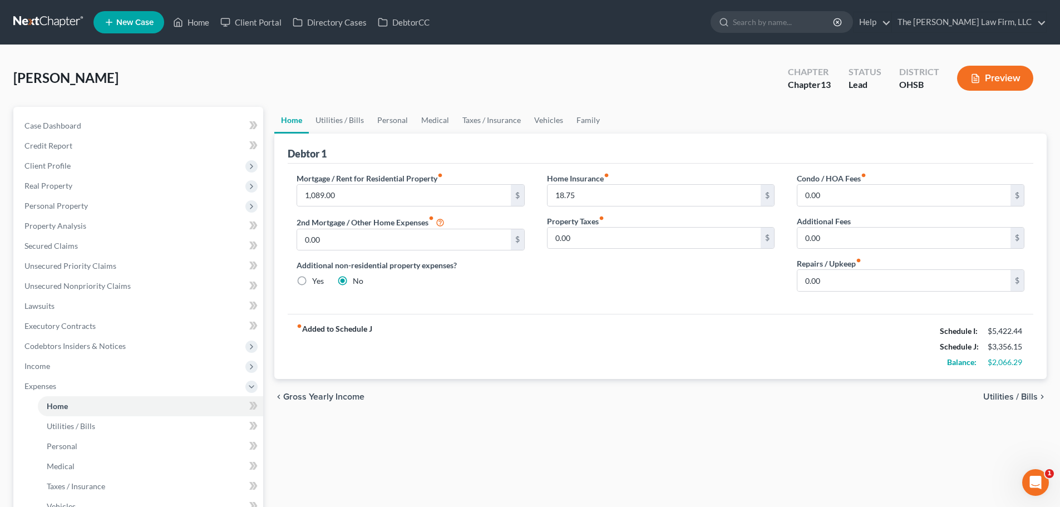
click at [861, 319] on div "fiber_manual_record Added to Schedule J Schedule I: $5,422.44 Schedule J: $3,35…" at bounding box center [661, 346] width 746 height 65
click at [753, 307] on div "Mortgage / Rent for Residential Property fiber_manual_record 1,089.00 $ 2nd Mor…" at bounding box center [661, 239] width 746 height 150
click at [351, 113] on link "Utilities / Bills" at bounding box center [340, 120] width 62 height 27
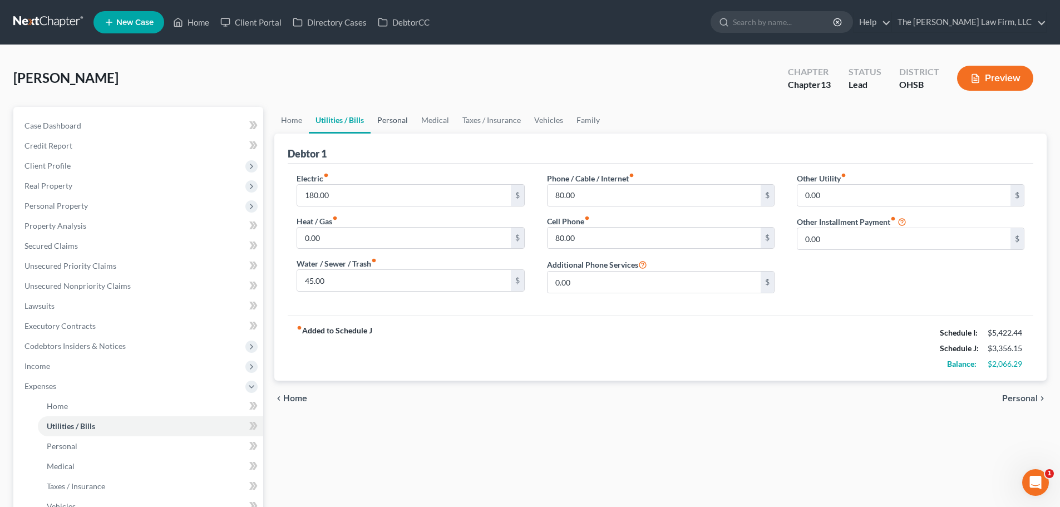
click at [395, 117] on link "Personal" at bounding box center [393, 120] width 44 height 27
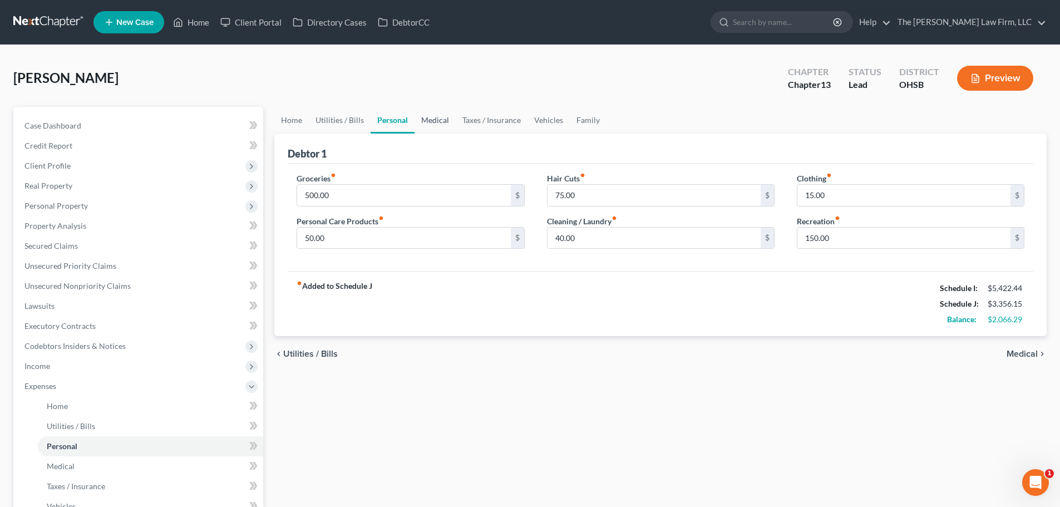
click at [444, 117] on link "Medical" at bounding box center [434, 120] width 41 height 27
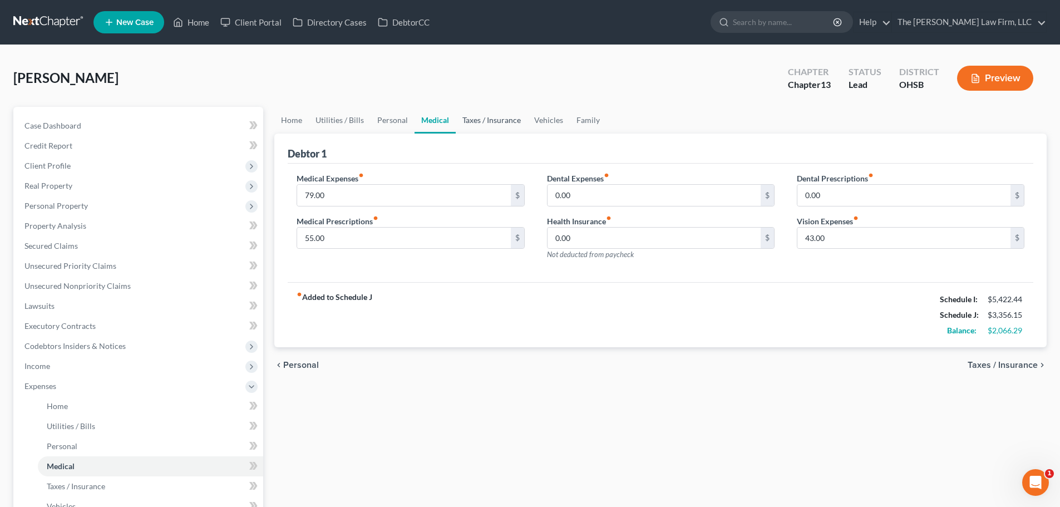
click at [483, 117] on link "Taxes / Insurance" at bounding box center [492, 120] width 72 height 27
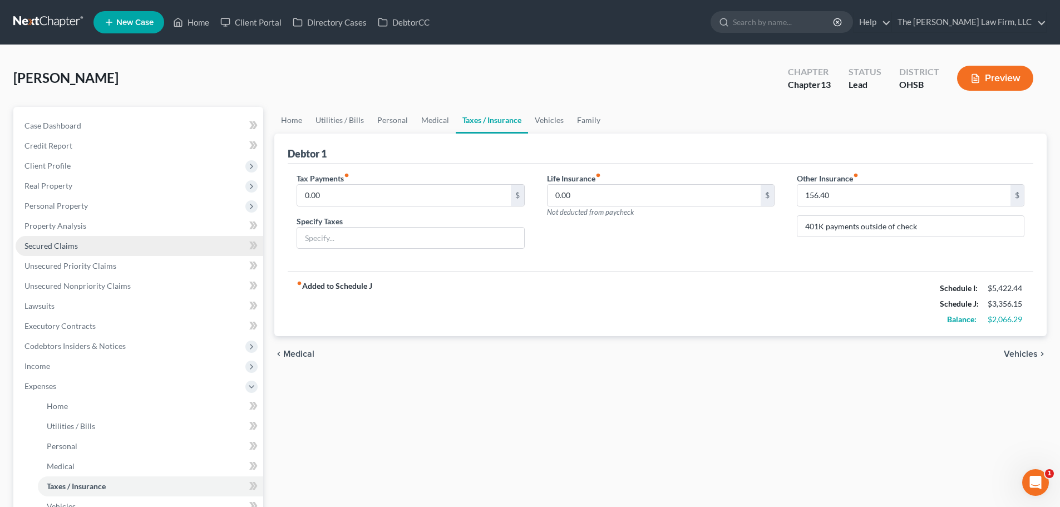
click at [61, 243] on span "Secured Claims" at bounding box center [50, 245] width 53 height 9
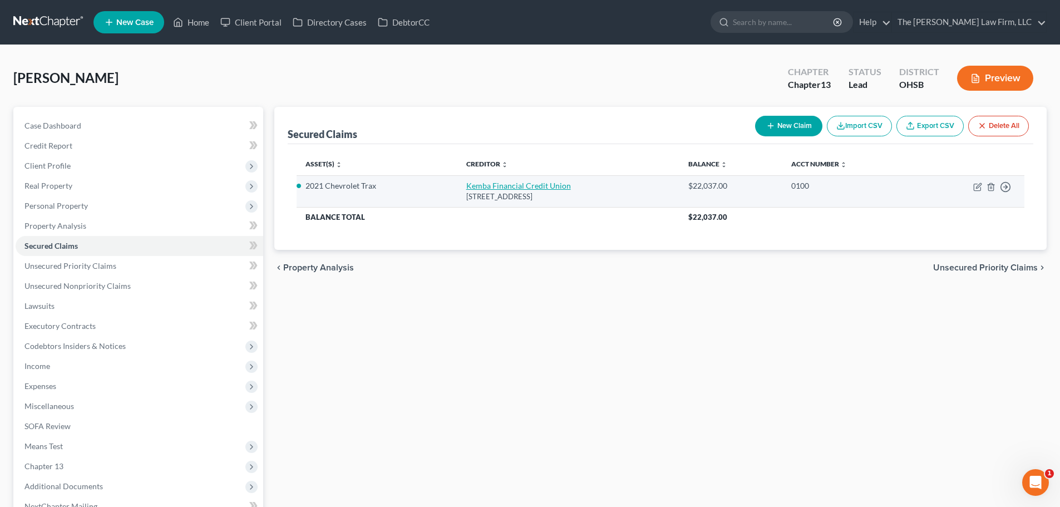
click at [504, 184] on link "Kemba Financial Credit Union" at bounding box center [518, 185] width 105 height 9
select select "36"
select select "2"
select select "0"
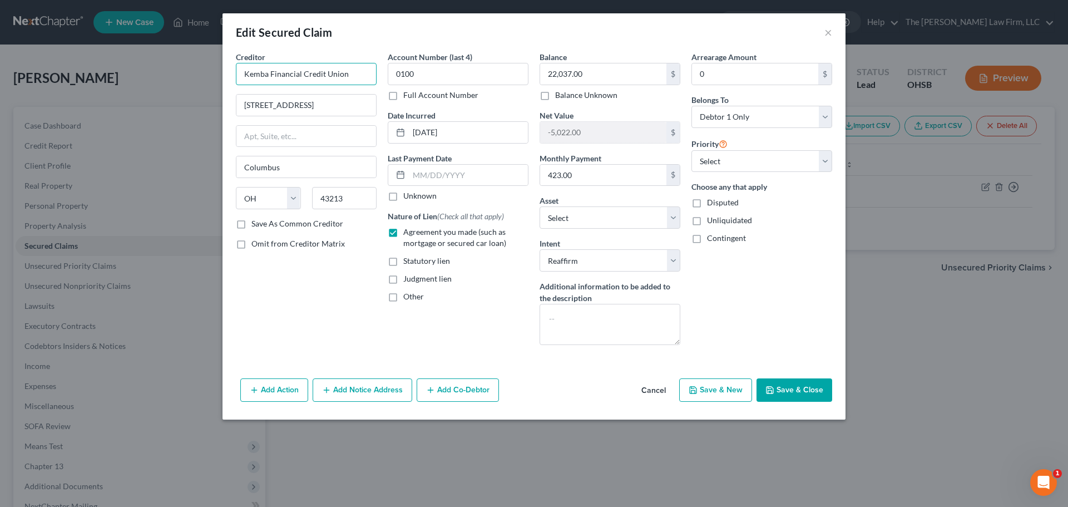
click at [323, 68] on input "Kemba Financial Credit Union" at bounding box center [306, 74] width 141 height 22
click at [476, 131] on input "04-09-2024" at bounding box center [468, 132] width 119 height 21
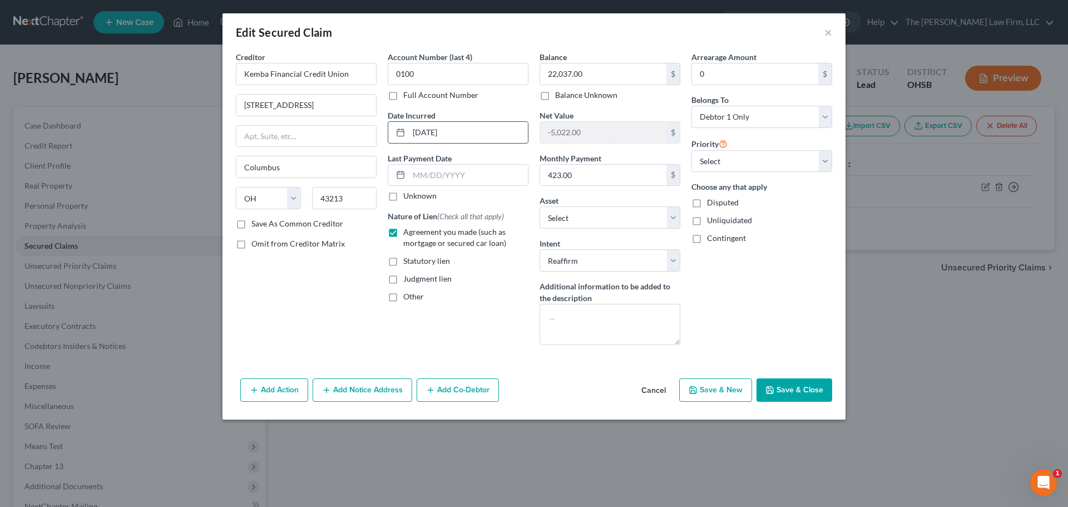
click at [476, 131] on input "04-09-2024" at bounding box center [468, 132] width 119 height 21
drag, startPoint x: 831, startPoint y: 31, endPoint x: 817, endPoint y: 62, distance: 33.4
click at [831, 31] on button "×" at bounding box center [829, 32] width 8 height 13
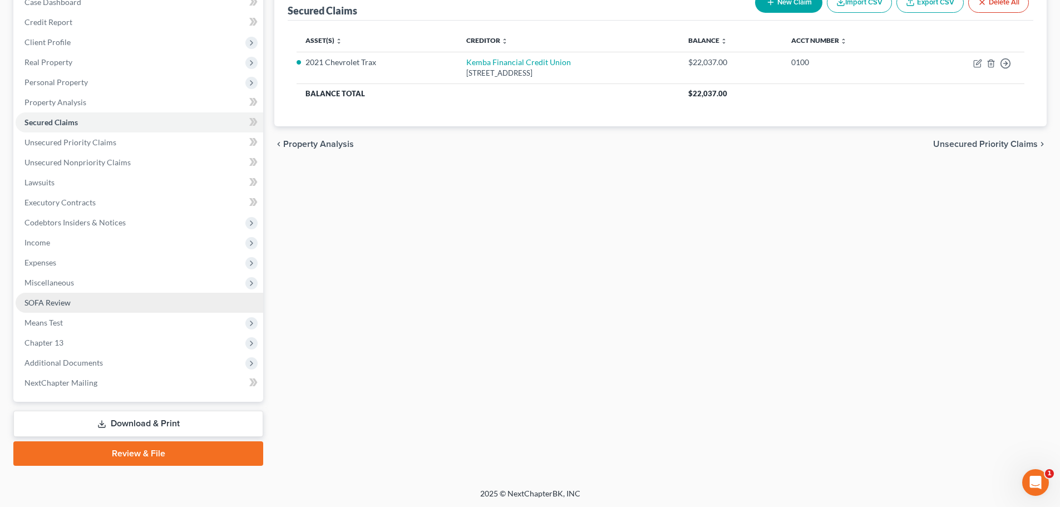
scroll to position [125, 0]
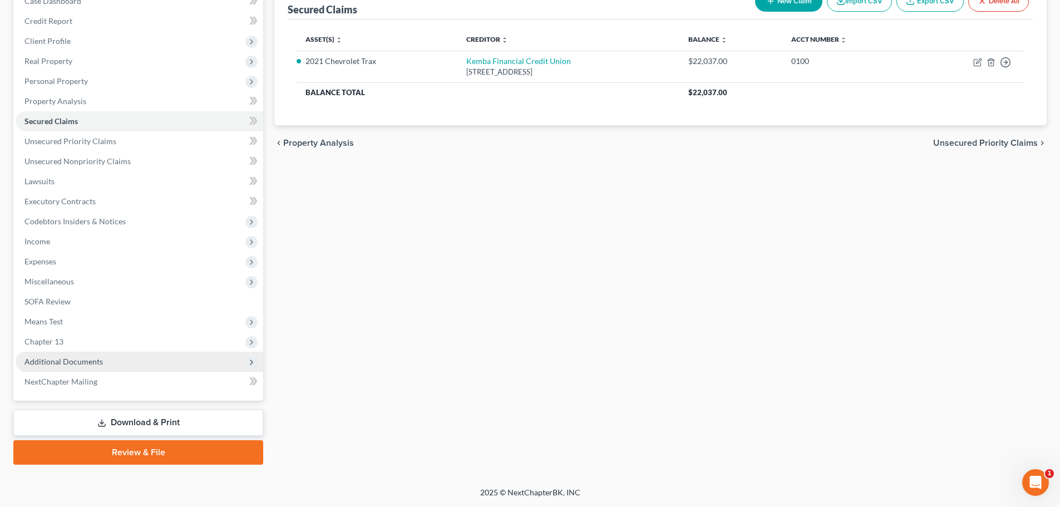
click at [107, 352] on span "Additional Documents" at bounding box center [140, 362] width 248 height 20
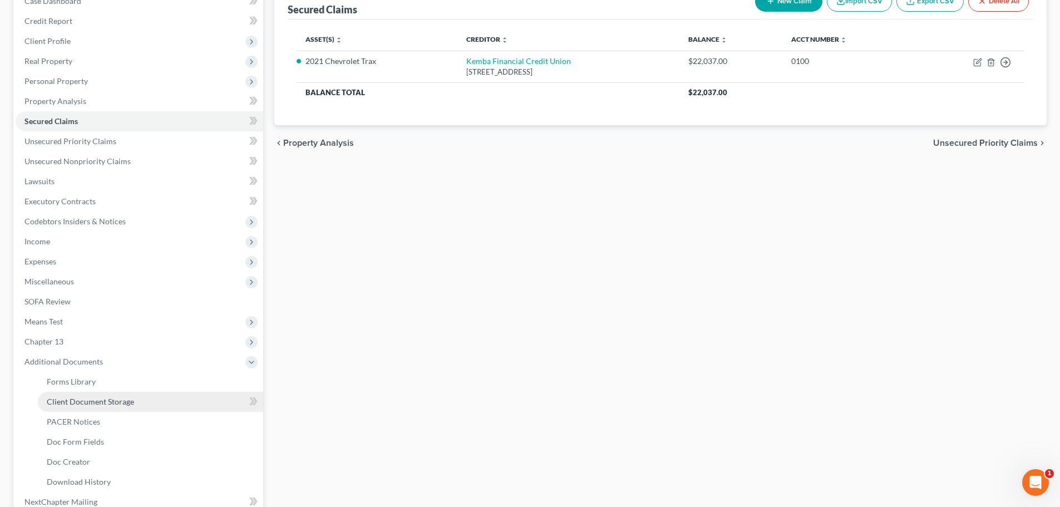
drag, startPoint x: 86, startPoint y: 406, endPoint x: 131, endPoint y: 399, distance: 46.1
click at [86, 406] on link "Client Document Storage" at bounding box center [150, 402] width 225 height 20
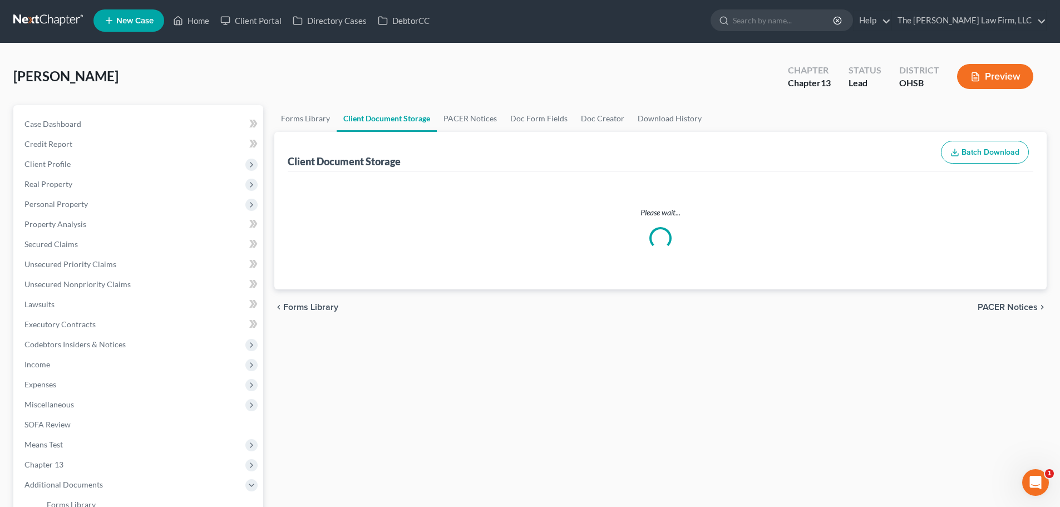
select select "52"
select select "61"
select select "7"
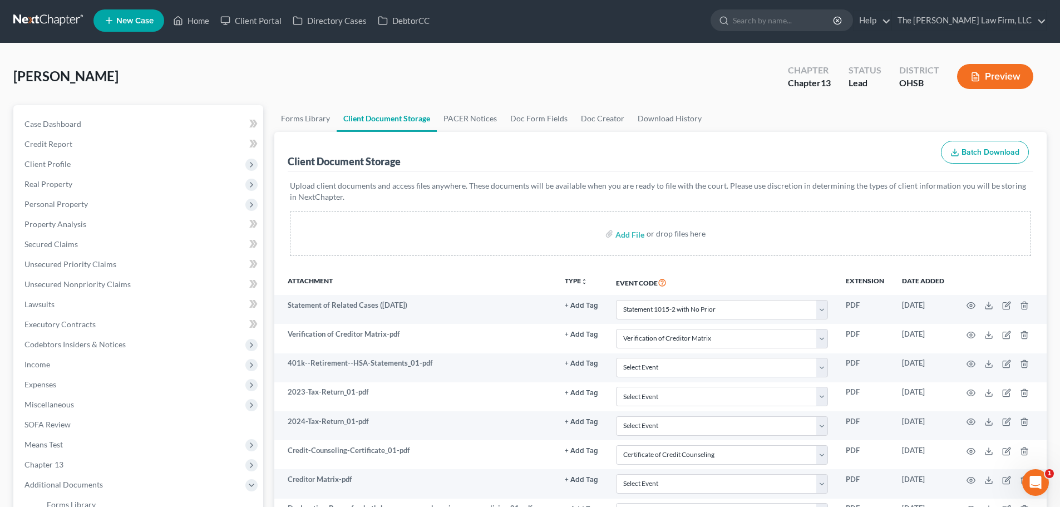
scroll to position [245, 0]
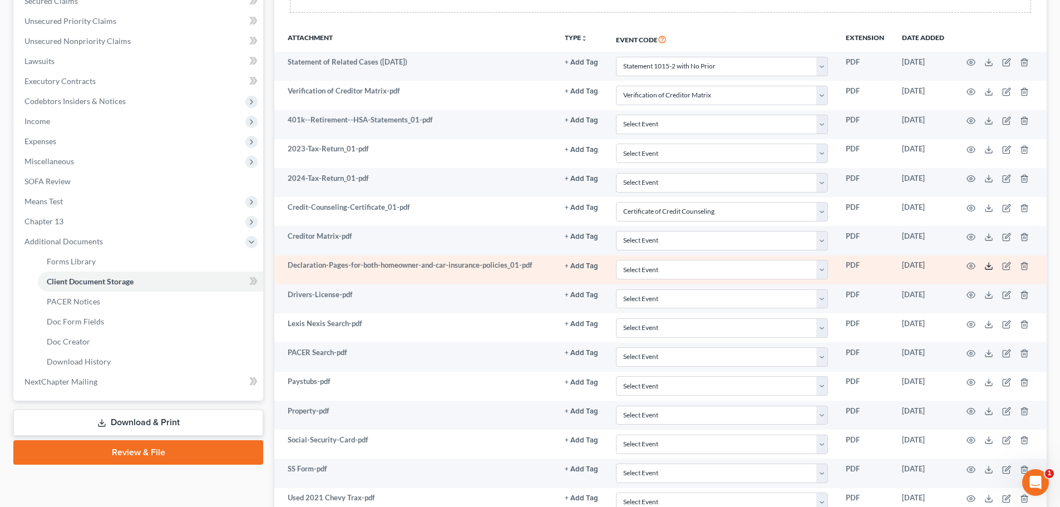
click at [991, 265] on icon at bounding box center [988, 265] width 9 height 9
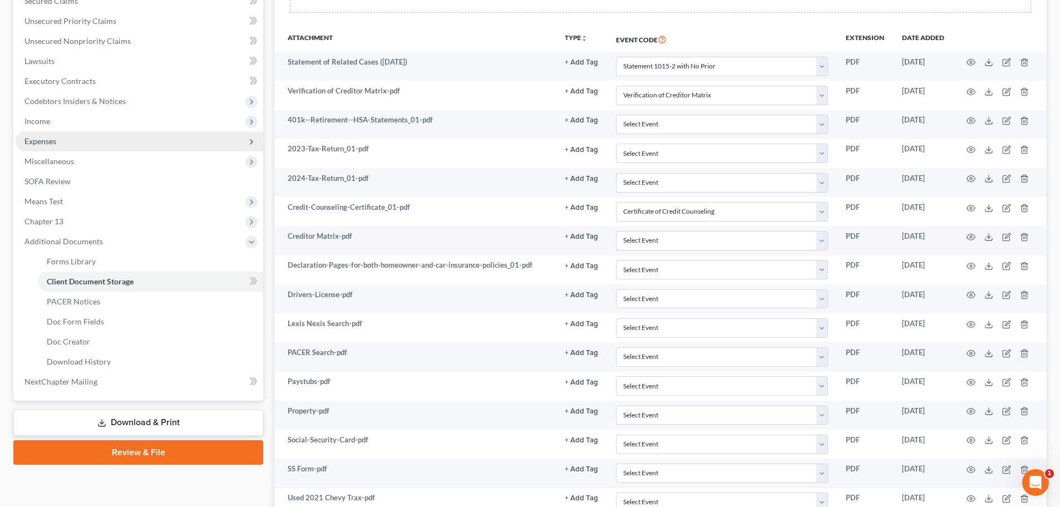
click at [66, 141] on span "Expenses" at bounding box center [140, 141] width 248 height 20
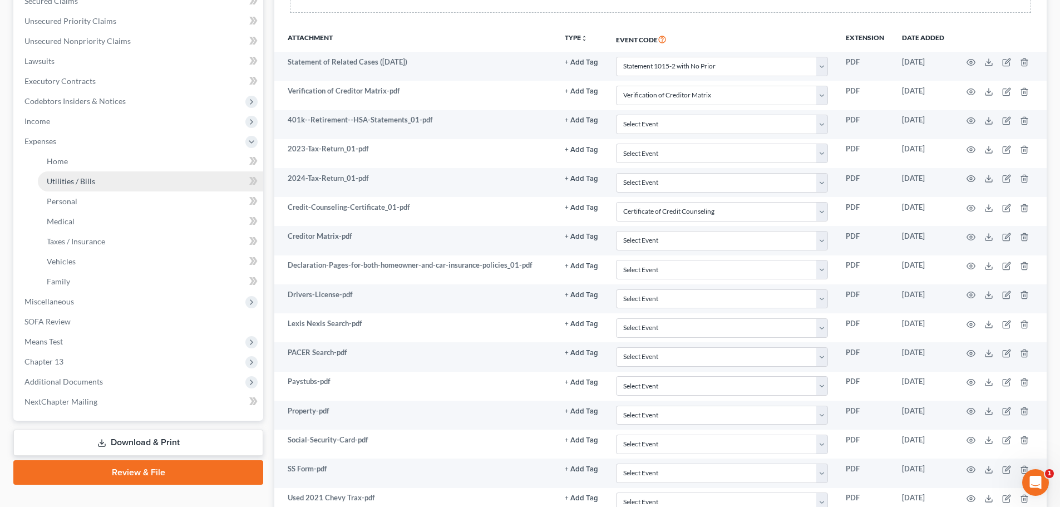
click at [68, 189] on link "Utilities / Bills" at bounding box center [150, 181] width 225 height 20
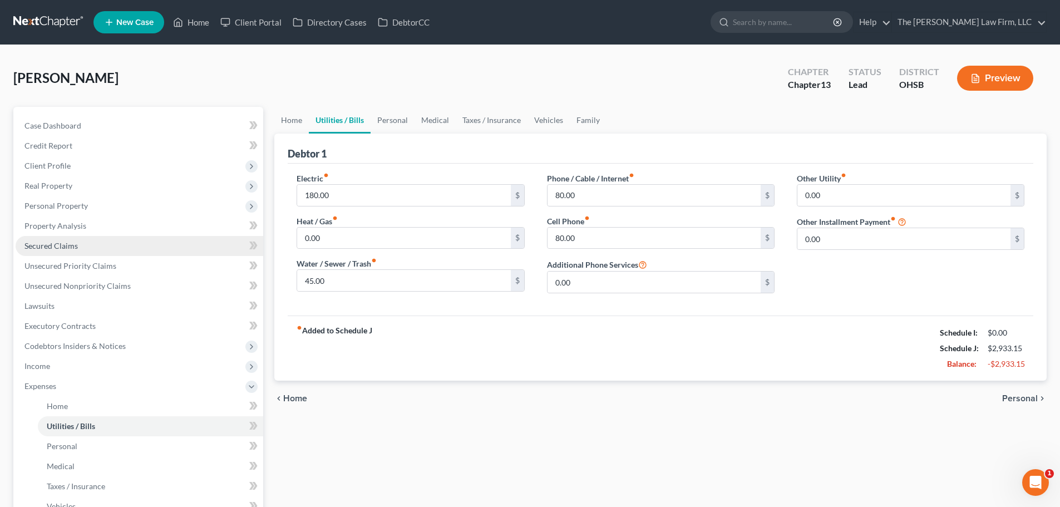
click at [63, 250] on link "Secured Claims" at bounding box center [140, 246] width 248 height 20
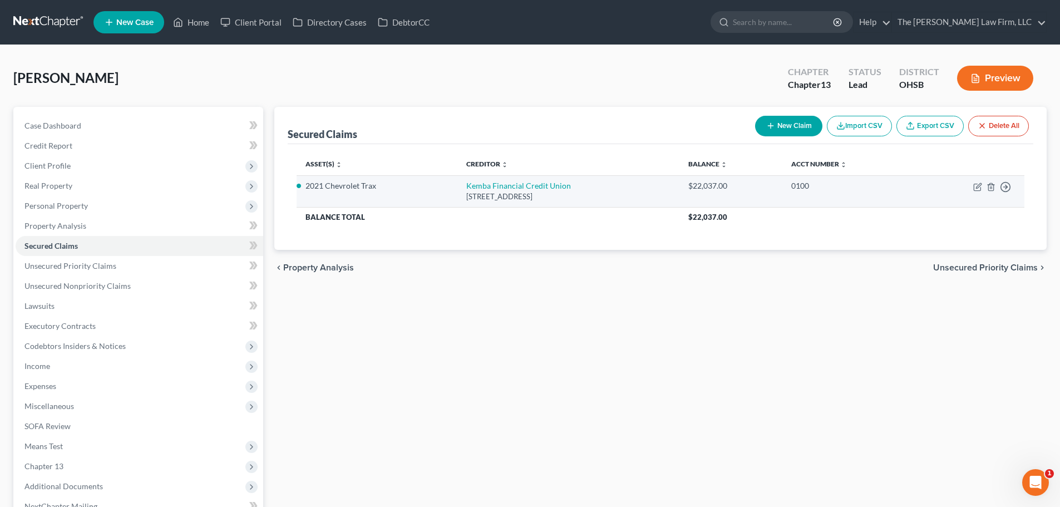
click at [319, 186] on li "2021 Chevrolet Trax" at bounding box center [376, 185] width 142 height 11
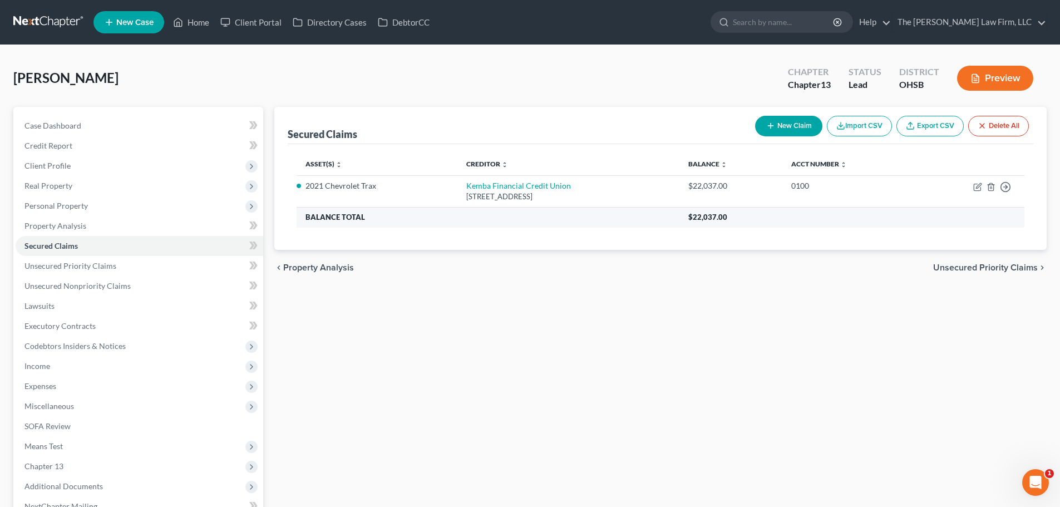
click at [388, 213] on th "Balance Total" at bounding box center [488, 217] width 382 height 20
click at [585, 116] on div "Secured Claims New Claim Import CSV Export CSV Delete All" at bounding box center [661, 125] width 746 height 37
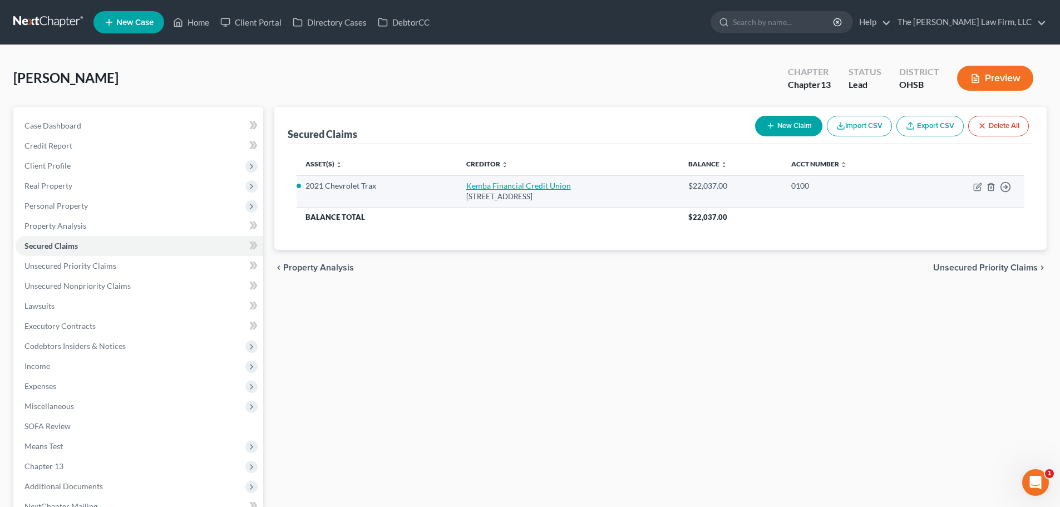
click at [502, 189] on link "Kemba Financial Credit Union" at bounding box center [518, 185] width 105 height 9
select select "36"
select select "2"
select select "0"
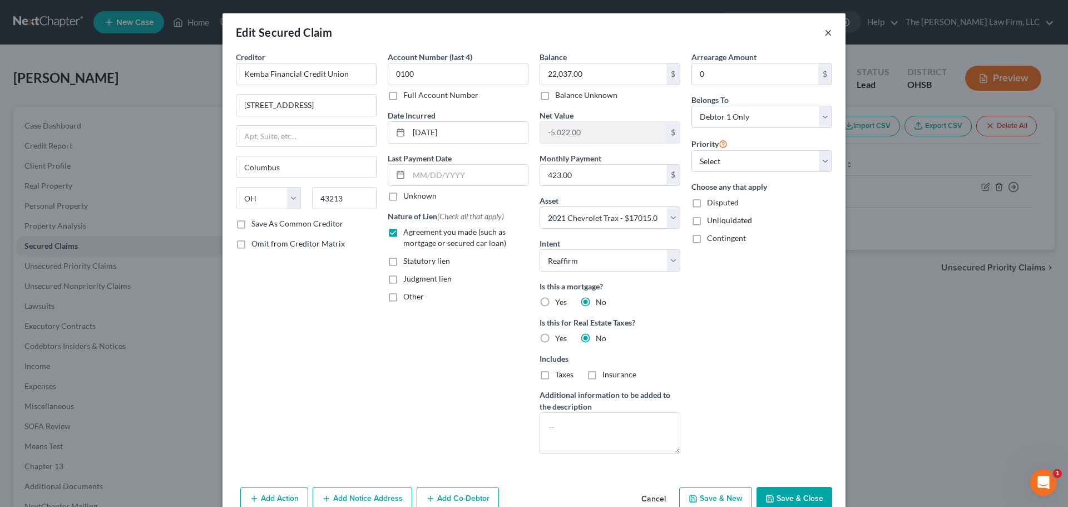
click at [825, 32] on button "×" at bounding box center [829, 32] width 8 height 13
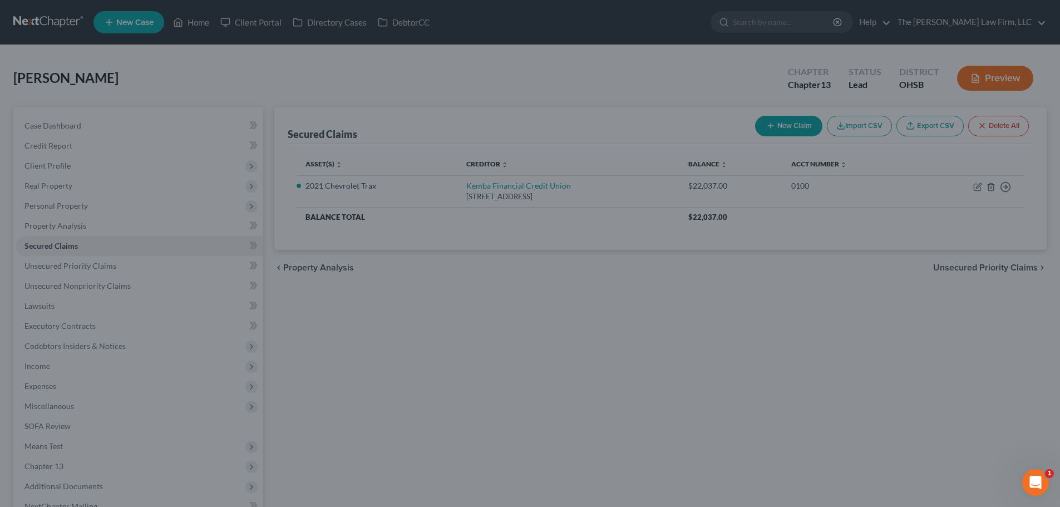
click at [565, 78] on div "Shafer, Robert Upgraded Chapter Chapter 13 Status Lead District OHSB Preview" at bounding box center [529, 82] width 1033 height 48
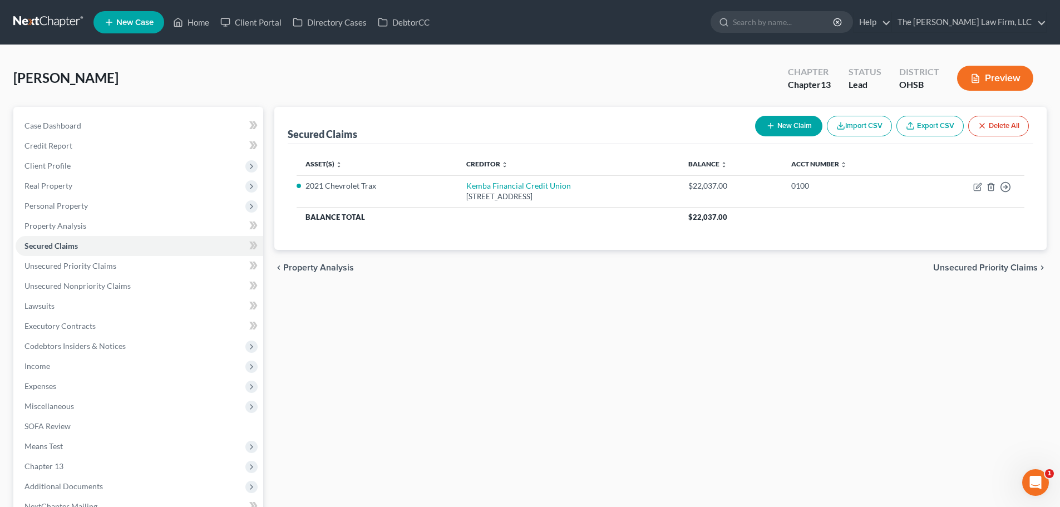
click at [561, 90] on div "Shafer, Robert Upgraded Chapter Chapter 13 Status Lead District OHSB Preview" at bounding box center [529, 82] width 1033 height 48
click at [50, 126] on span "Case Dashboard" at bounding box center [52, 125] width 57 height 9
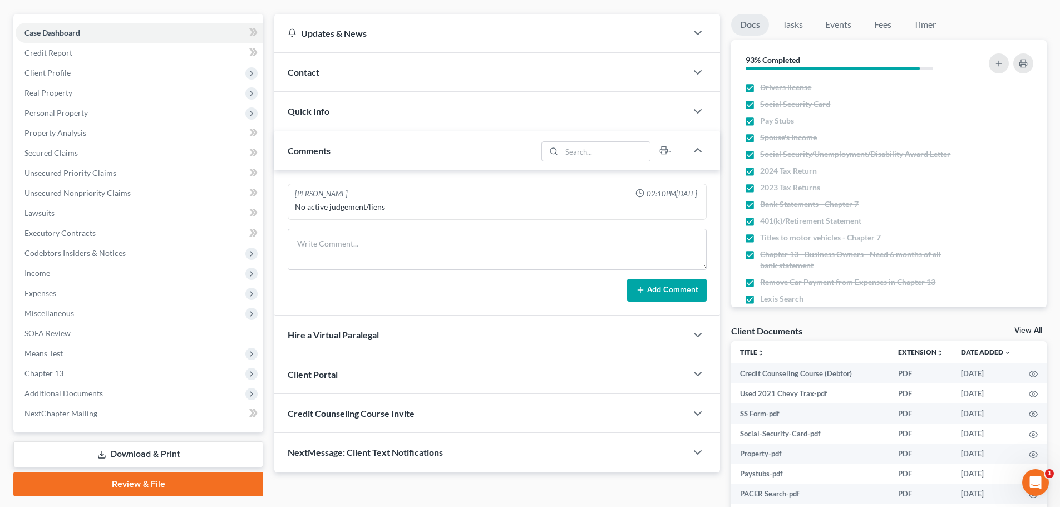
scroll to position [185, 0]
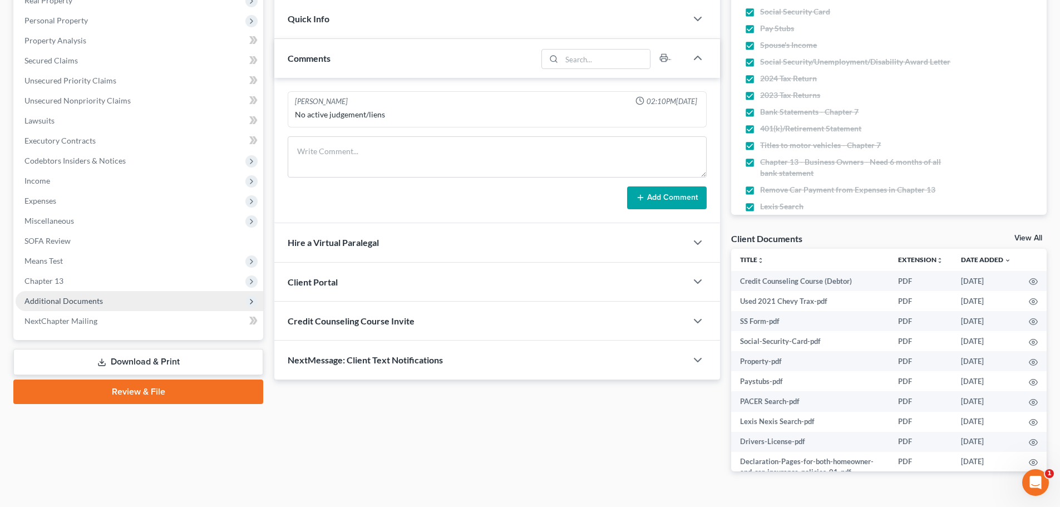
click at [61, 307] on span "Additional Documents" at bounding box center [140, 301] width 248 height 20
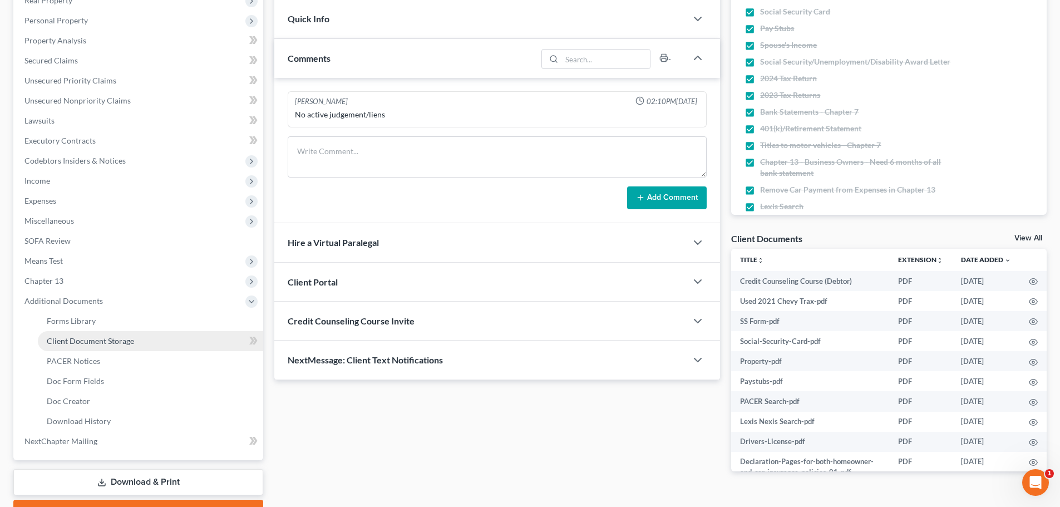
click at [88, 343] on span "Client Document Storage" at bounding box center [90, 340] width 87 height 9
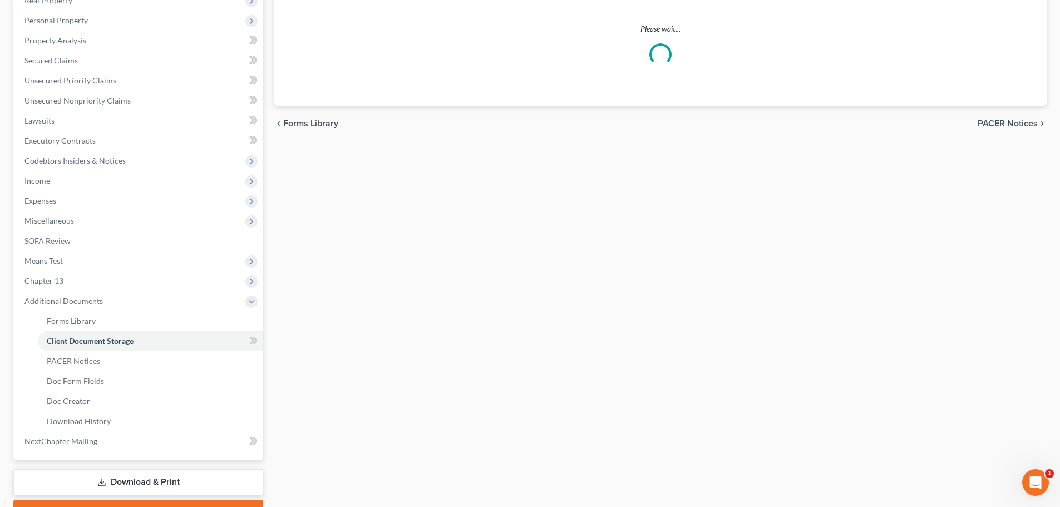
select select "52"
select select "61"
select select "7"
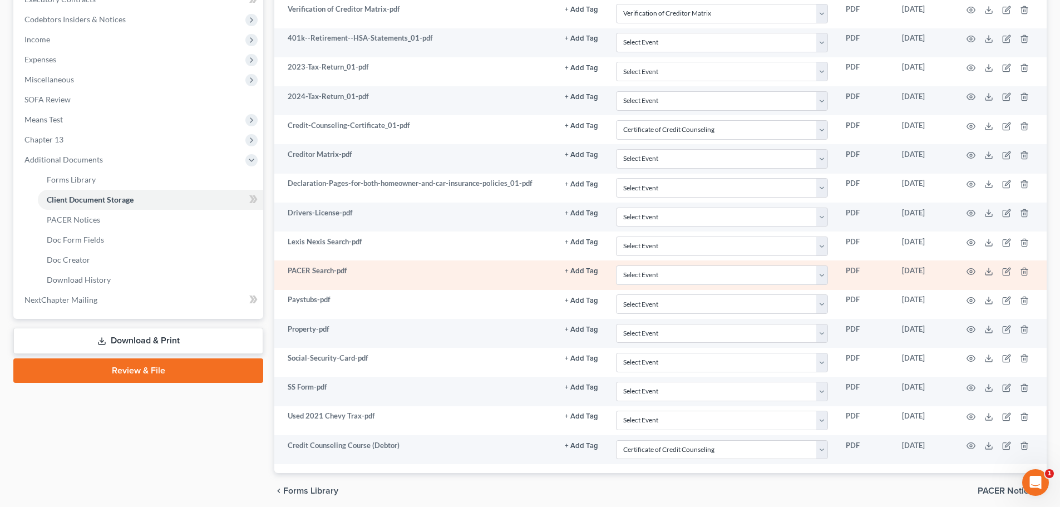
scroll to position [371, 0]
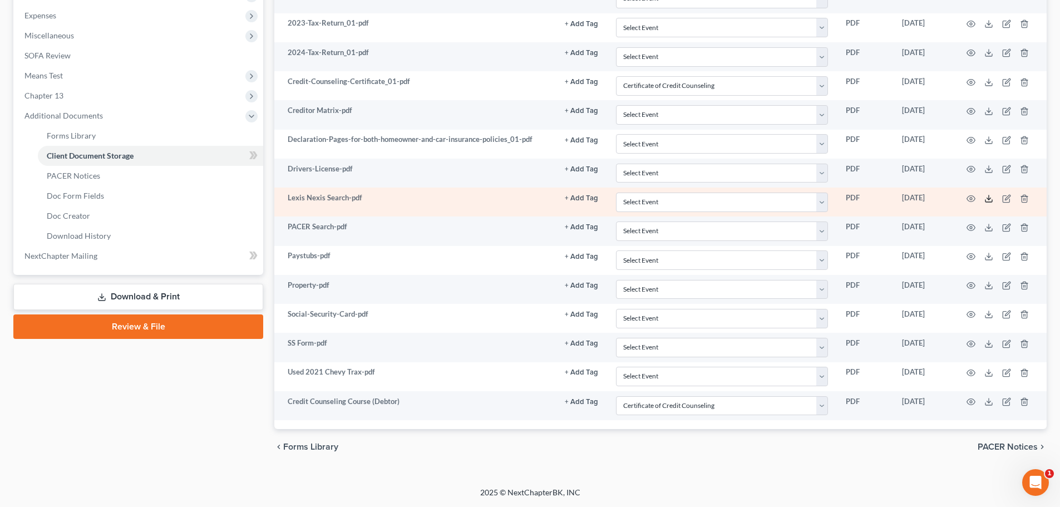
click at [986, 199] on icon at bounding box center [988, 198] width 9 height 9
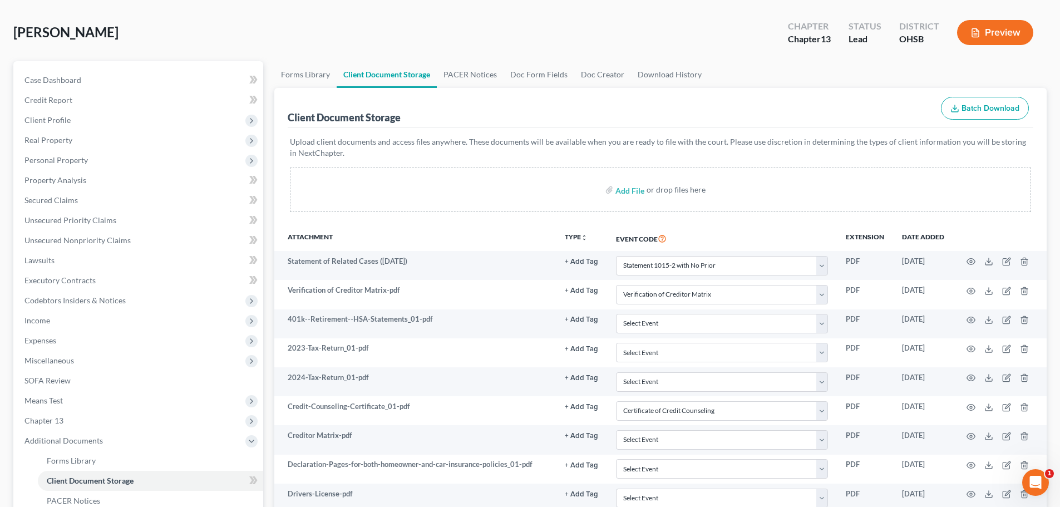
scroll to position [0, 0]
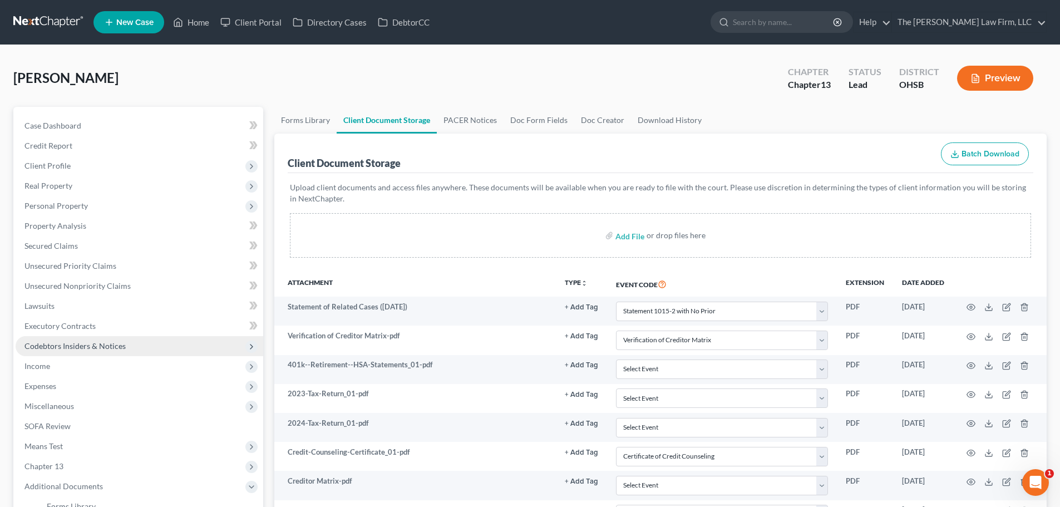
click at [78, 347] on span "Codebtors Insiders & Notices" at bounding box center [74, 345] width 101 height 9
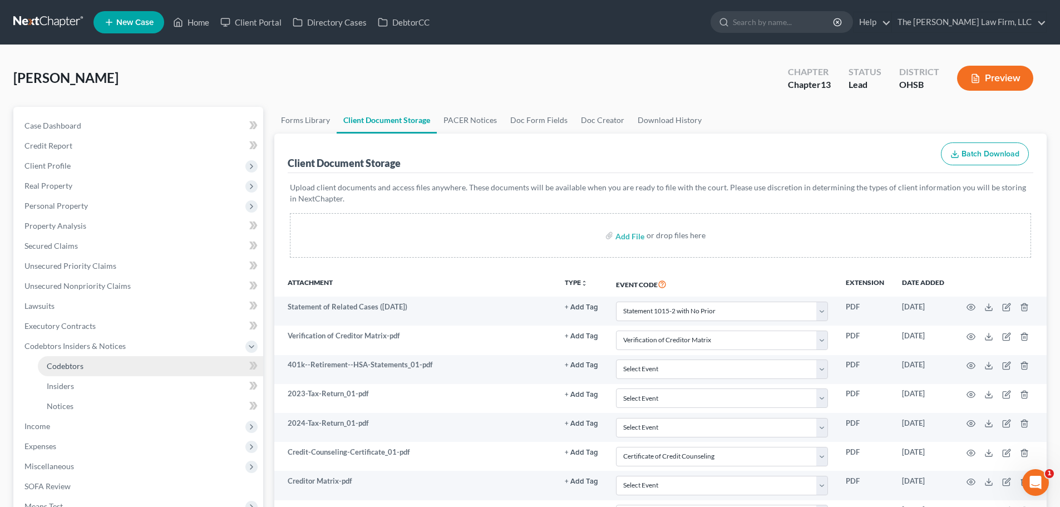
click at [72, 358] on link "Codebtors" at bounding box center [150, 366] width 225 height 20
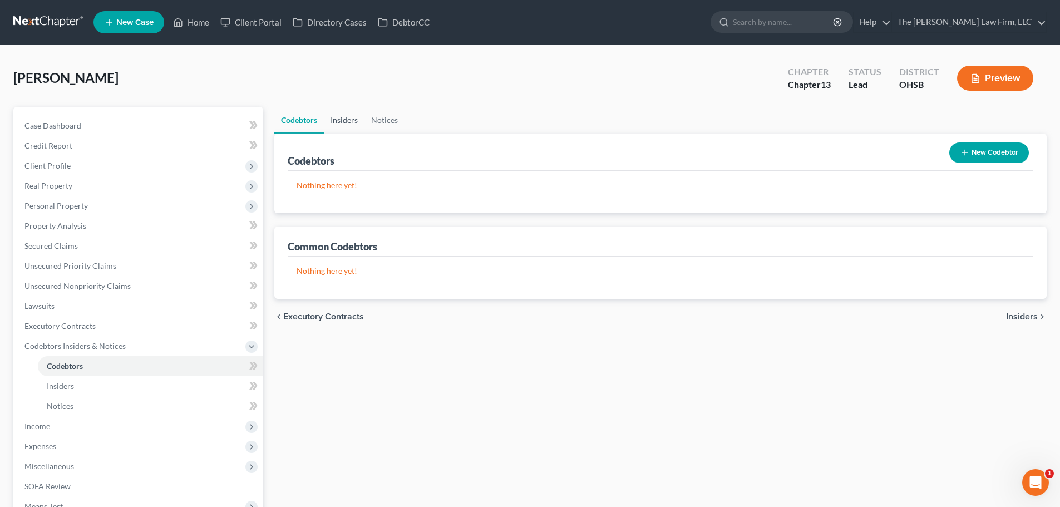
click at [352, 123] on link "Insiders" at bounding box center [344, 120] width 41 height 27
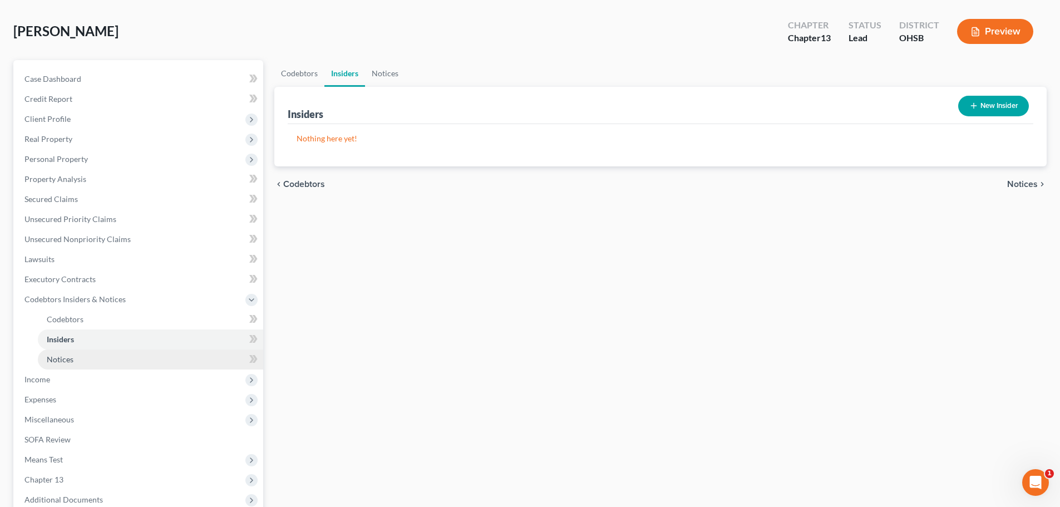
scroll to position [93, 0]
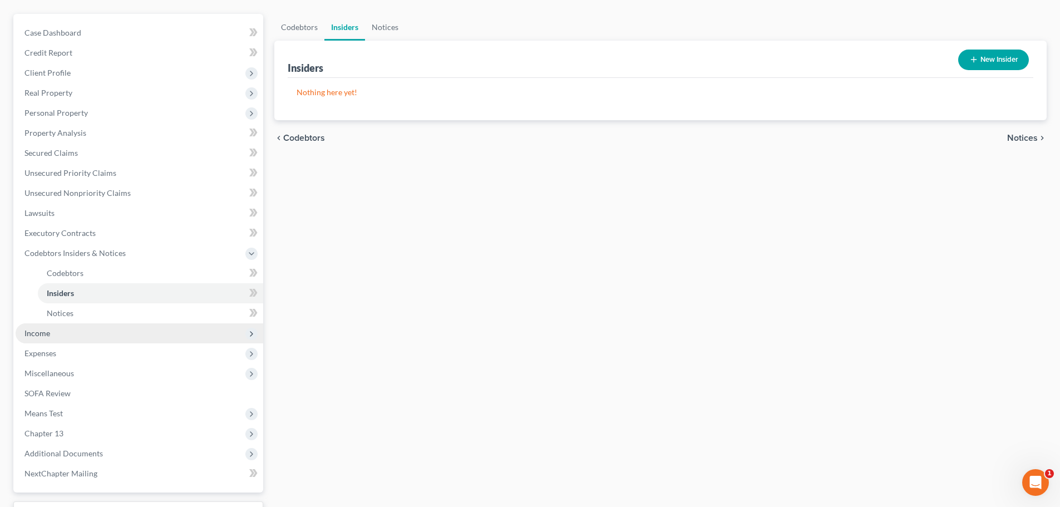
click at [53, 328] on span "Income" at bounding box center [140, 333] width 248 height 20
click at [69, 290] on span "Employment Income" at bounding box center [82, 292] width 71 height 9
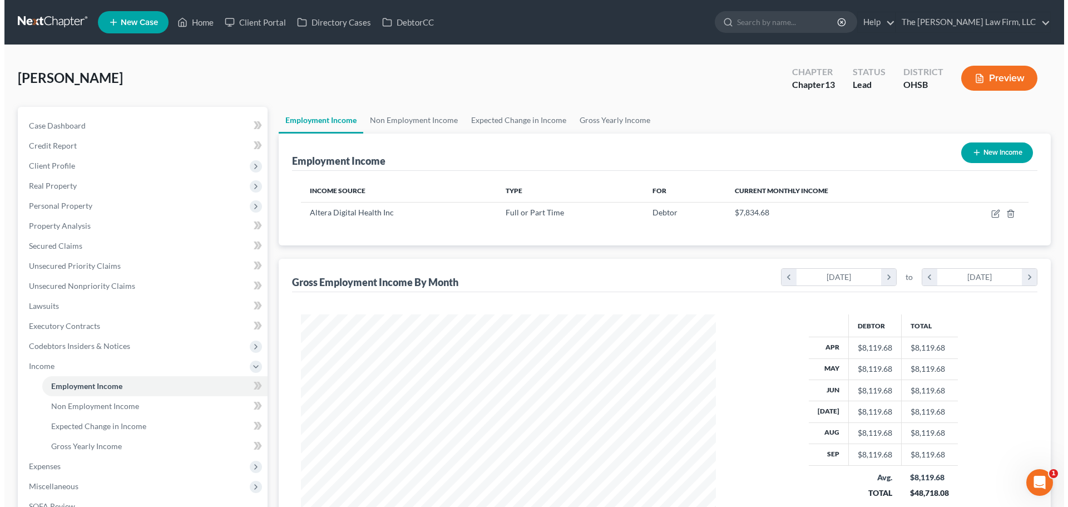
scroll to position [208, 437]
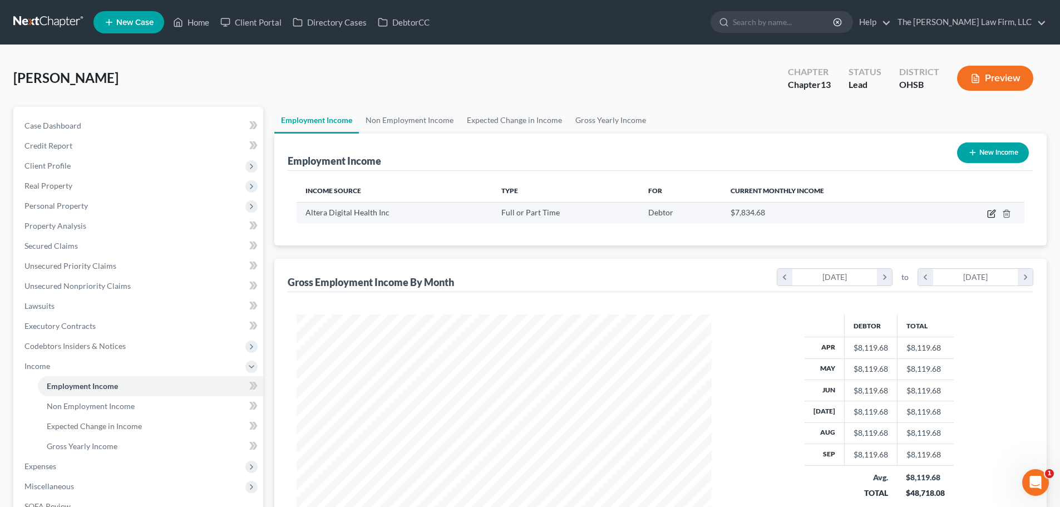
click at [988, 216] on icon "button" at bounding box center [991, 214] width 7 height 7
select select "0"
select select "28"
select select "1"
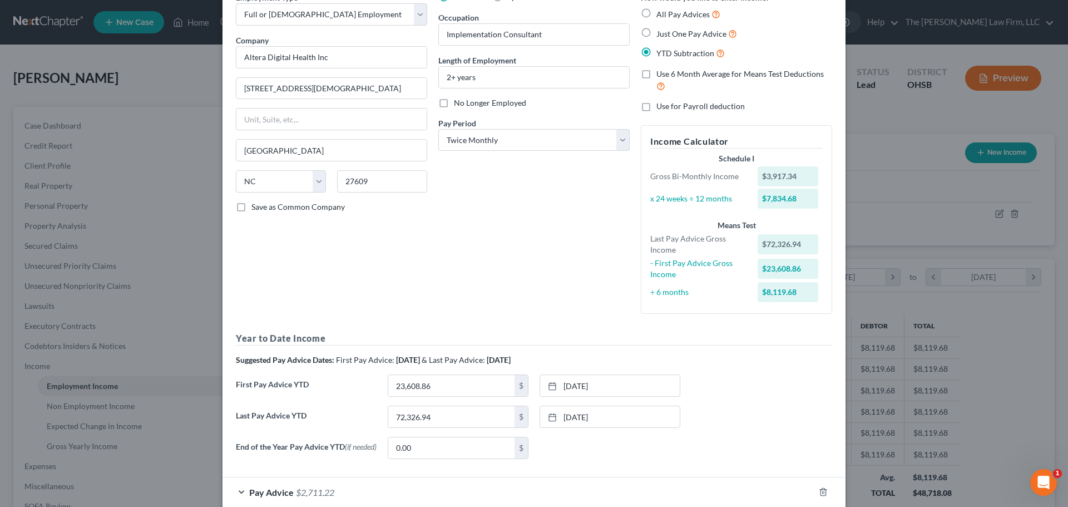
scroll to position [124, 0]
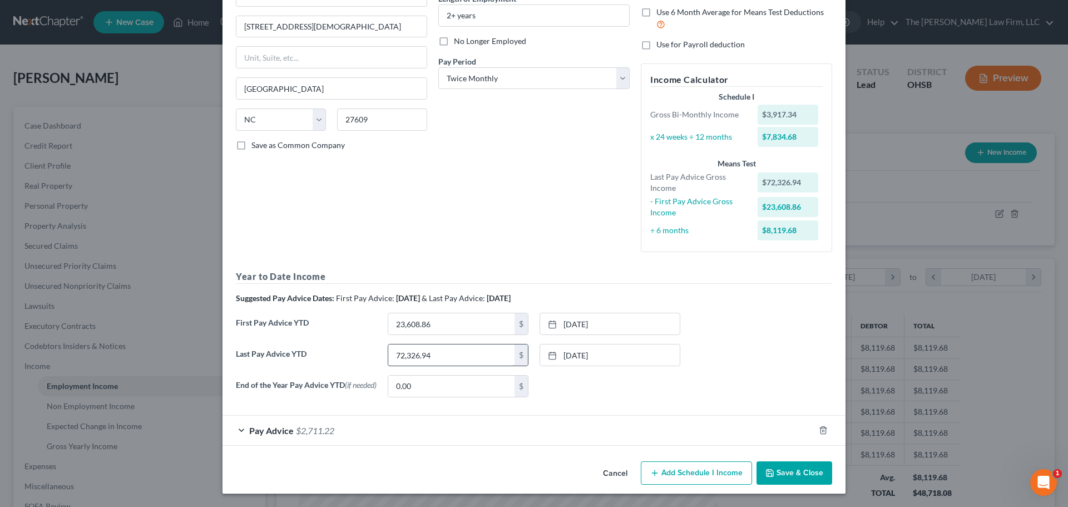
drag, startPoint x: 417, startPoint y: 421, endPoint x: 480, endPoint y: 349, distance: 95.0
click at [417, 421] on div "Pay Advice $2,711.22" at bounding box center [519, 430] width 592 height 29
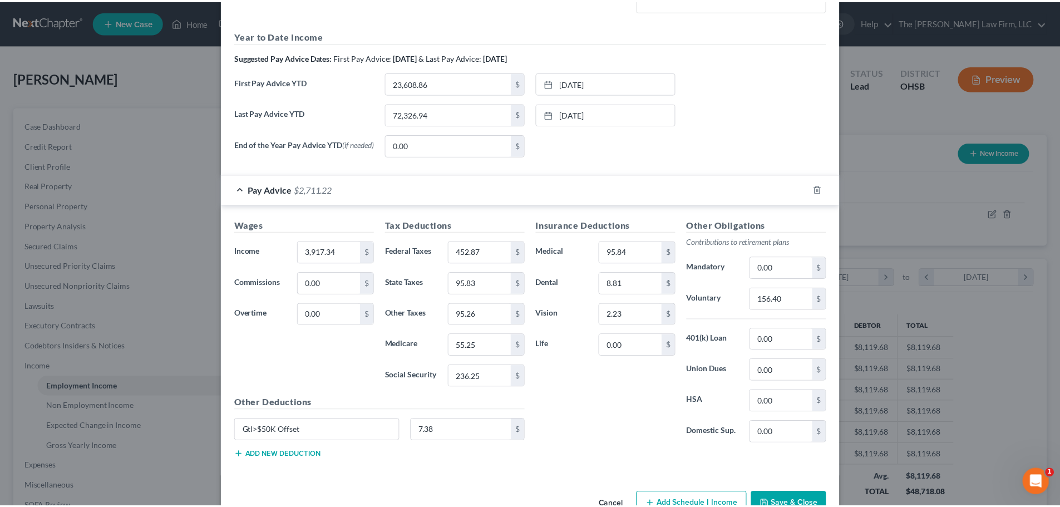
scroll to position [396, 0]
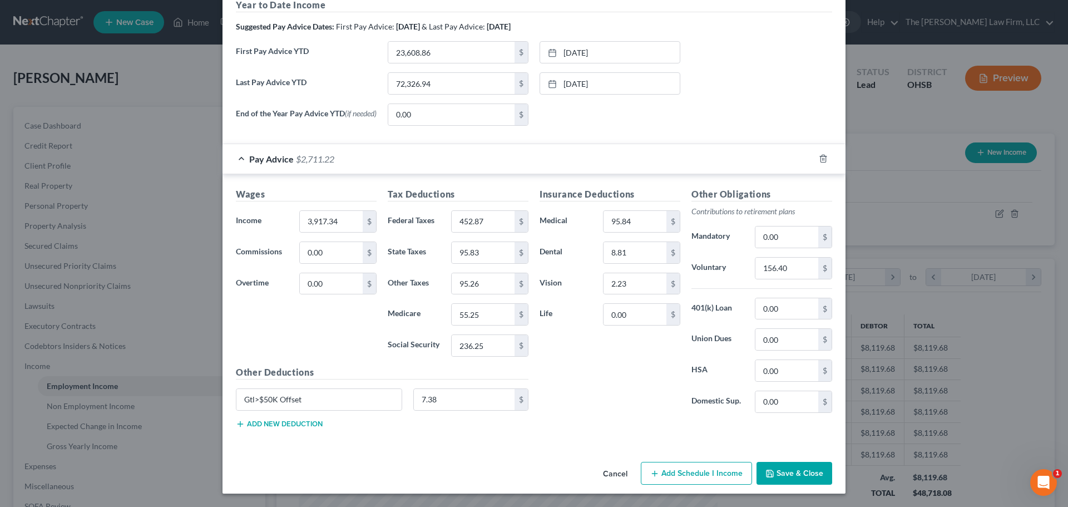
click at [797, 475] on button "Save & Close" at bounding box center [795, 473] width 76 height 23
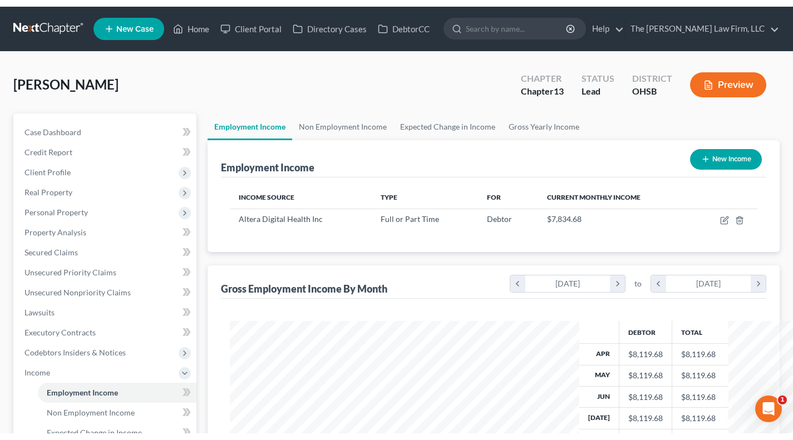
scroll to position [199, 320]
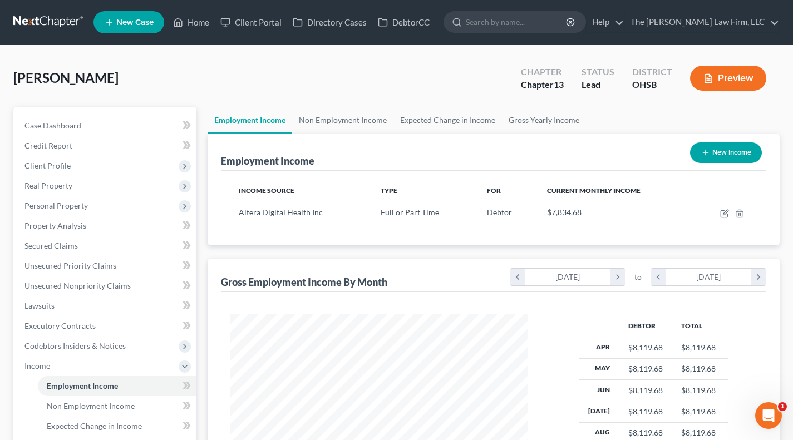
click at [51, 164] on span "Client Profile" at bounding box center [47, 165] width 46 height 9
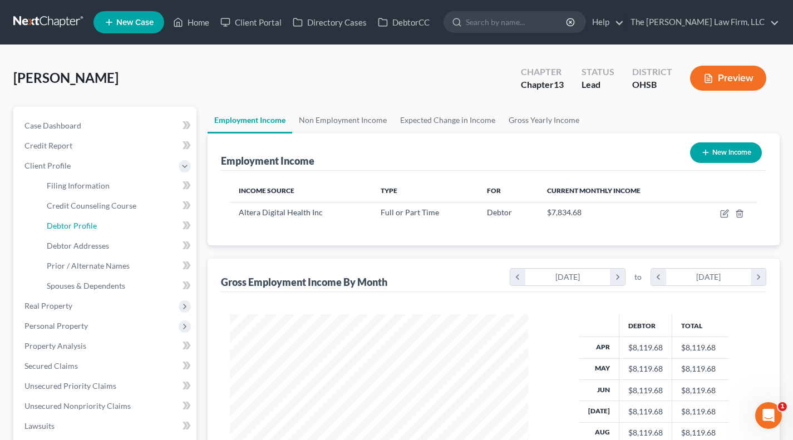
click at [77, 231] on link "Debtor Profile" at bounding box center [117, 226] width 159 height 20
select select "0"
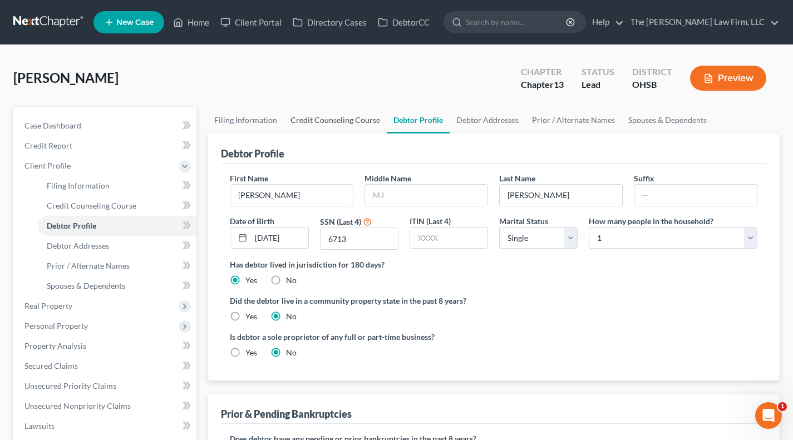
click at [345, 110] on link "Credit Counseling Course" at bounding box center [335, 120] width 103 height 27
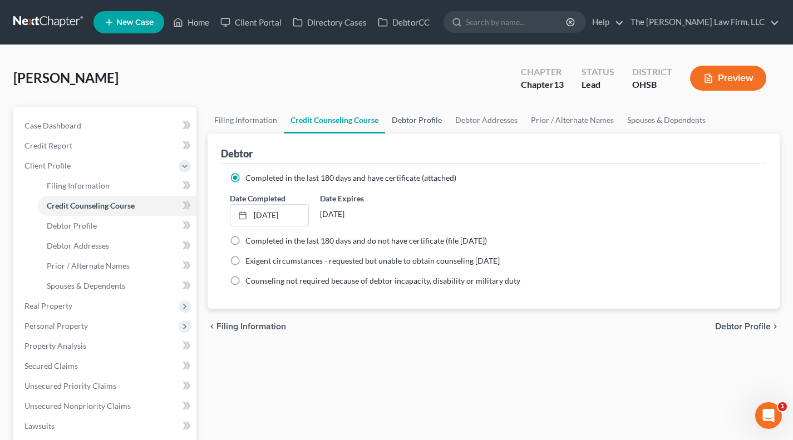
click at [421, 119] on link "Debtor Profile" at bounding box center [416, 120] width 63 height 27
select select "0"
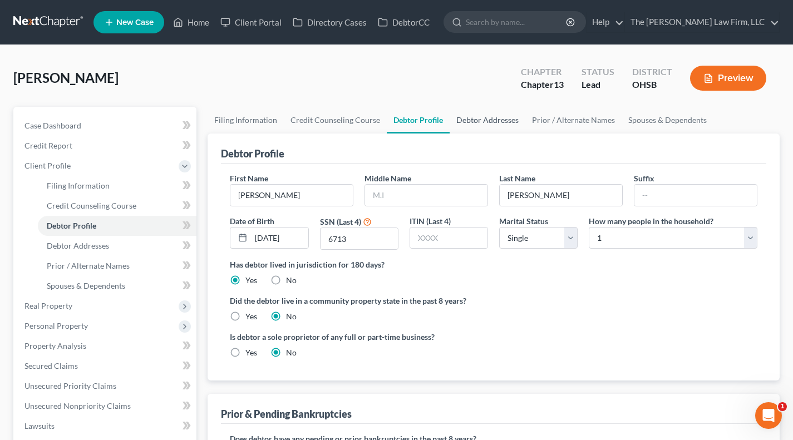
click at [485, 127] on link "Debtor Addresses" at bounding box center [488, 120] width 76 height 27
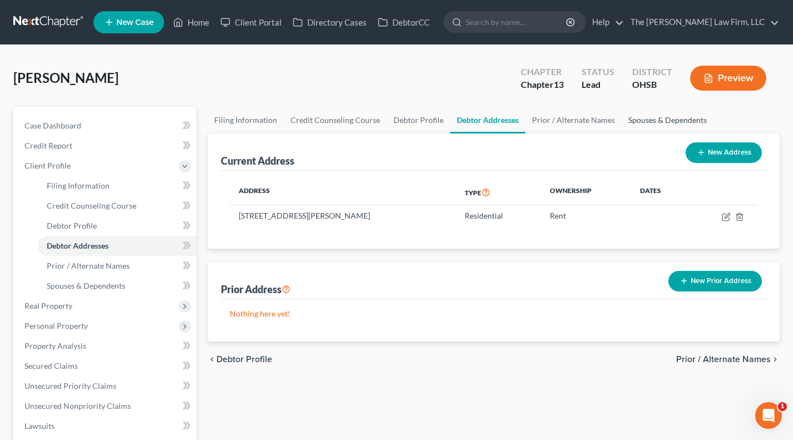
click at [656, 121] on link "Spouses & Dependents" at bounding box center [667, 120] width 92 height 27
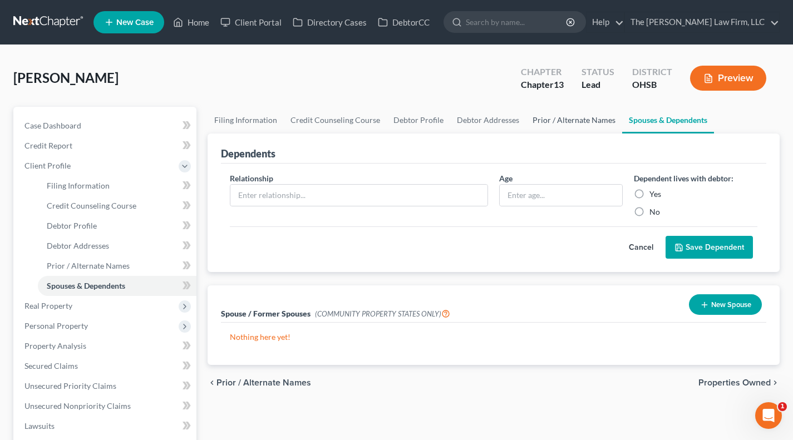
click at [563, 124] on link "Prior / Alternate Names" at bounding box center [574, 120] width 96 height 27
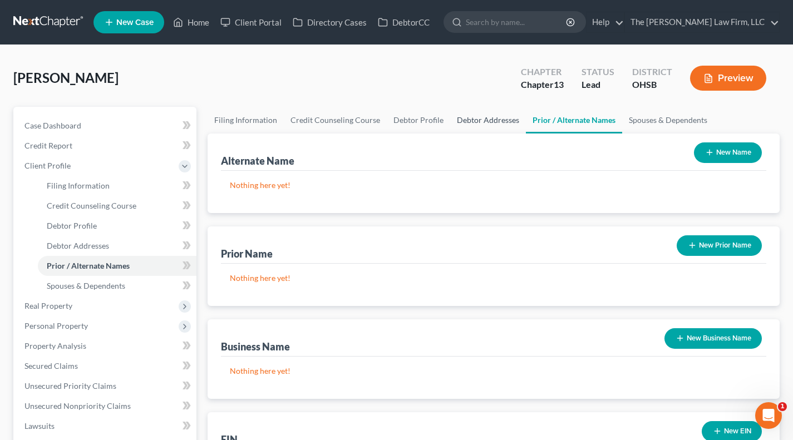
click at [479, 124] on link "Debtor Addresses" at bounding box center [488, 120] width 76 height 27
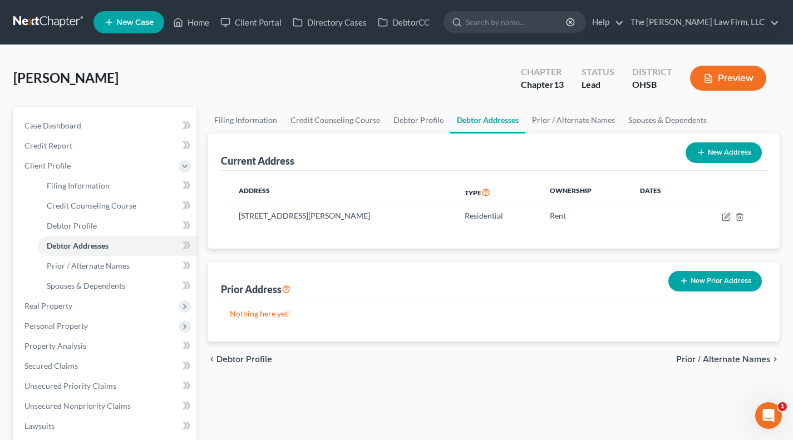
scroll to position [92, 0]
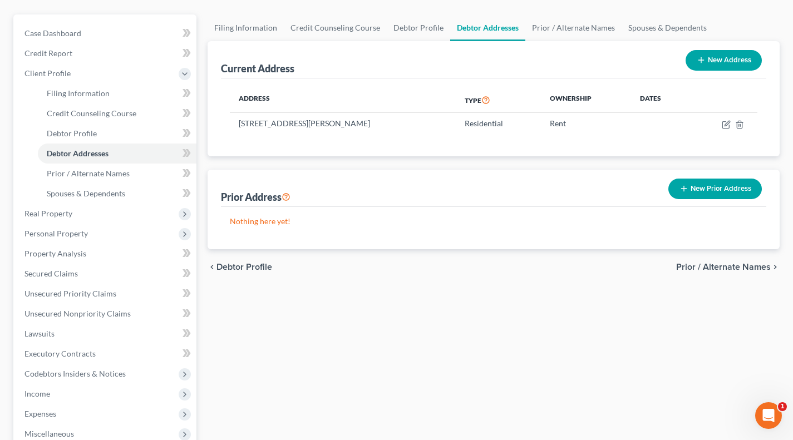
click at [97, 219] on span "Real Property" at bounding box center [106, 214] width 181 height 20
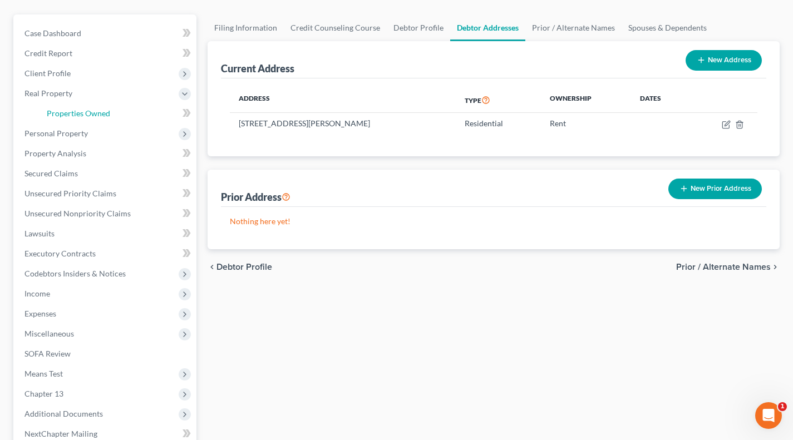
click at [101, 103] on link "Properties Owned" at bounding box center [117, 113] width 159 height 20
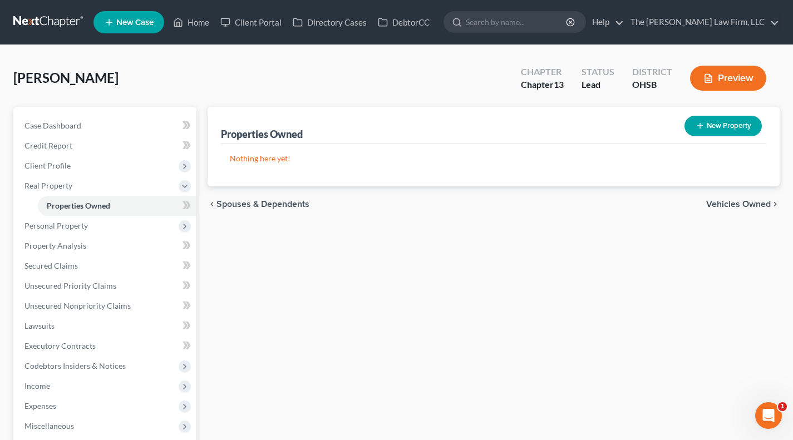
click at [87, 234] on span "Personal Property" at bounding box center [106, 226] width 181 height 20
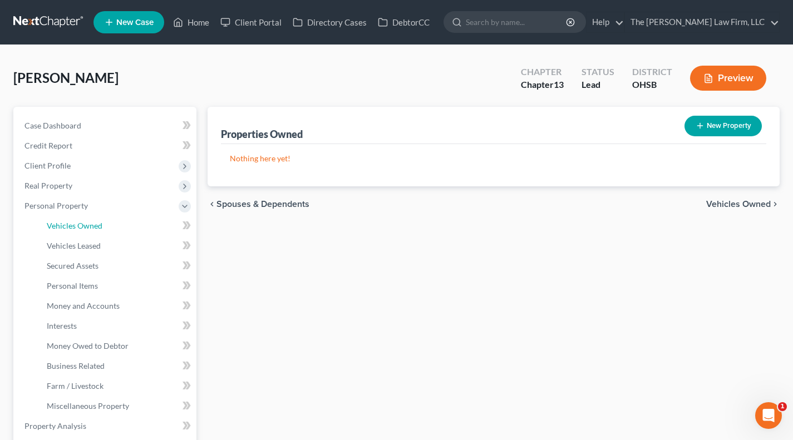
click at [93, 232] on link "Vehicles Owned" at bounding box center [117, 226] width 159 height 20
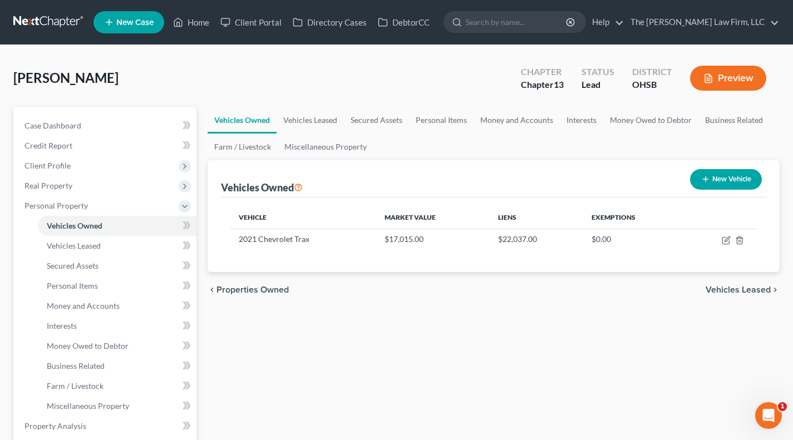
click at [463, 293] on div "chevron_left Properties Owned Vehicles Leased chevron_right" at bounding box center [494, 290] width 572 height 36
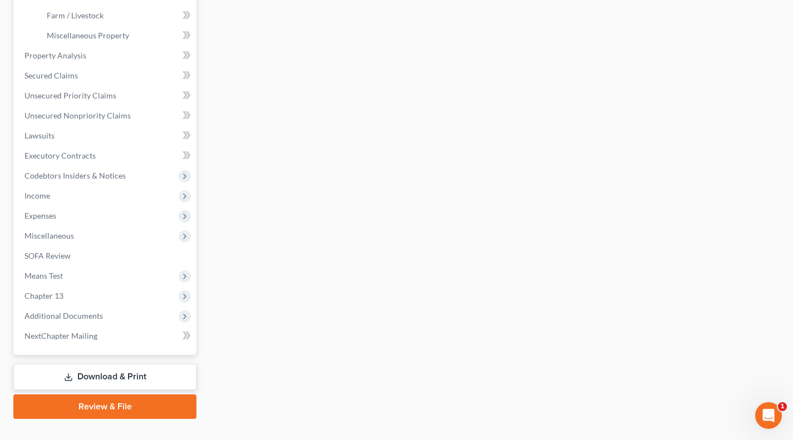
click at [71, 307] on span "Additional Documents" at bounding box center [106, 316] width 181 height 20
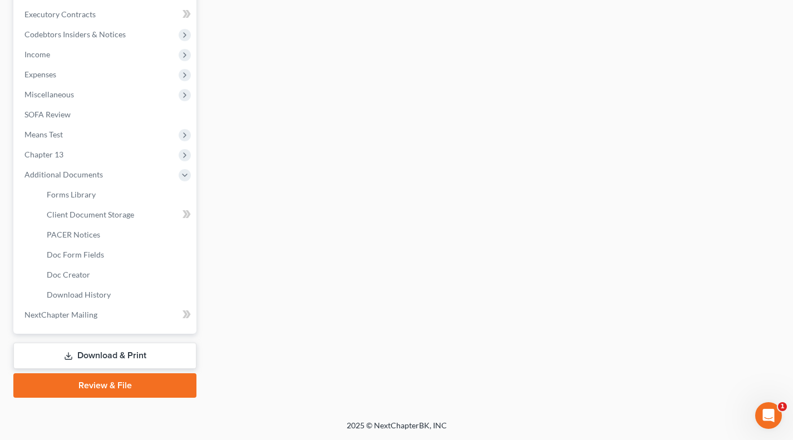
scroll to position [310, 0]
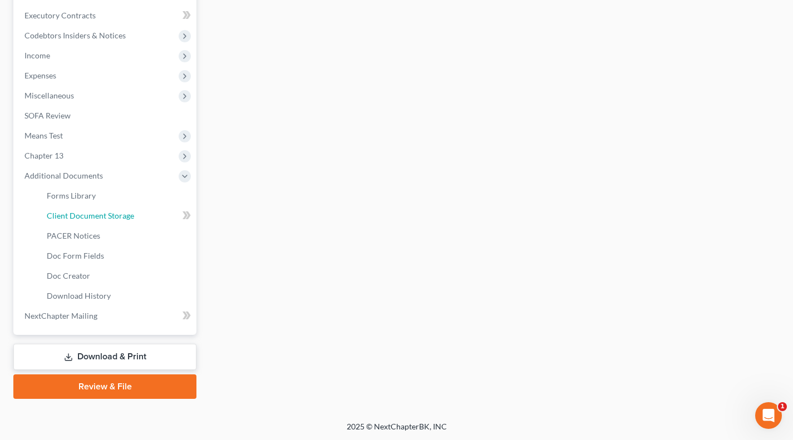
click at [97, 214] on span "Client Document Storage" at bounding box center [90, 215] width 87 height 9
select select "52"
select select "61"
select select "7"
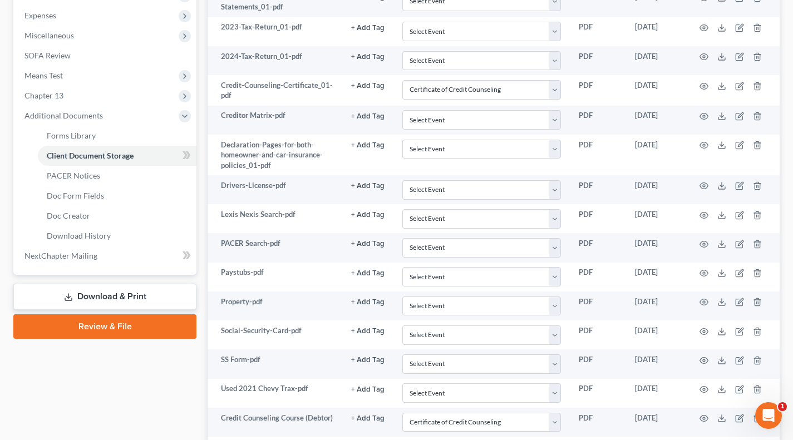
scroll to position [452, 0]
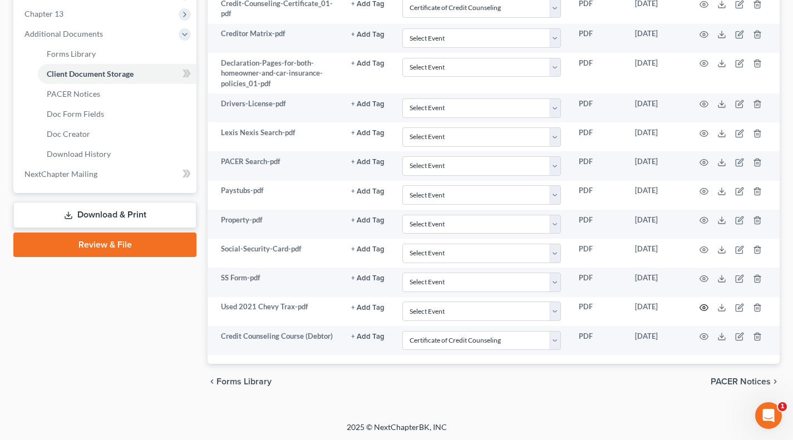
click at [705, 305] on icon "button" at bounding box center [703, 307] width 9 height 9
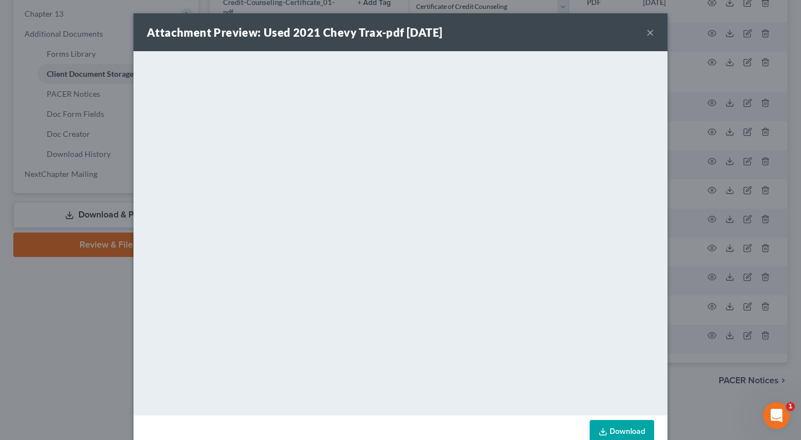
click at [95, 273] on div "Attachment Preview: Used 2021 Chevy Trax-pdf 09/30/2025 × <object ng-attr-data=…" at bounding box center [400, 220] width 801 height 440
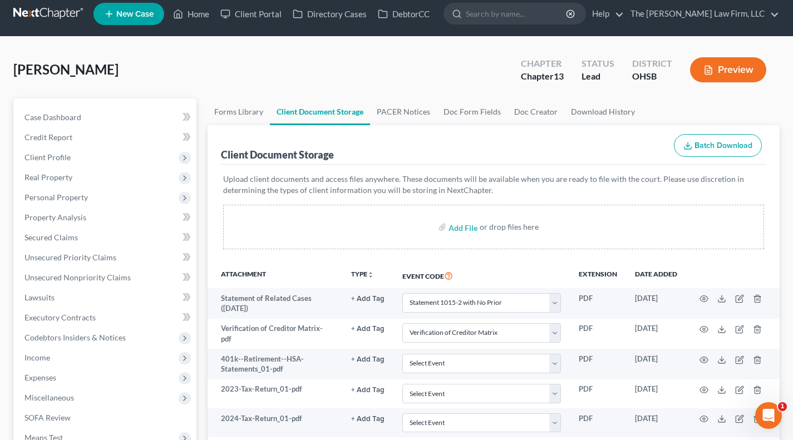
scroll to position [0, 0]
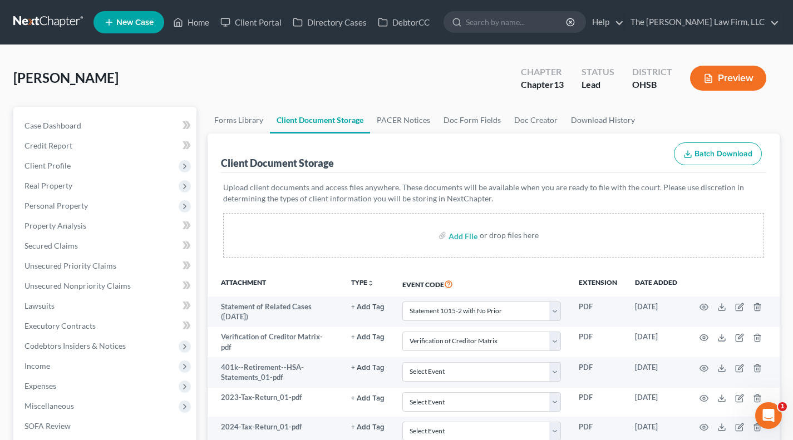
click at [277, 162] on div "Client Document Storage" at bounding box center [277, 162] width 113 height 13
click at [386, 116] on link "PACER Notices" at bounding box center [403, 120] width 67 height 27
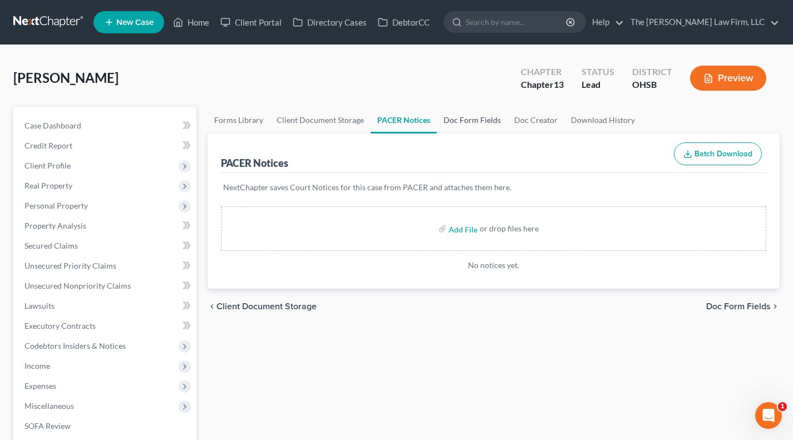
click at [477, 119] on link "Doc Form Fields" at bounding box center [472, 120] width 71 height 27
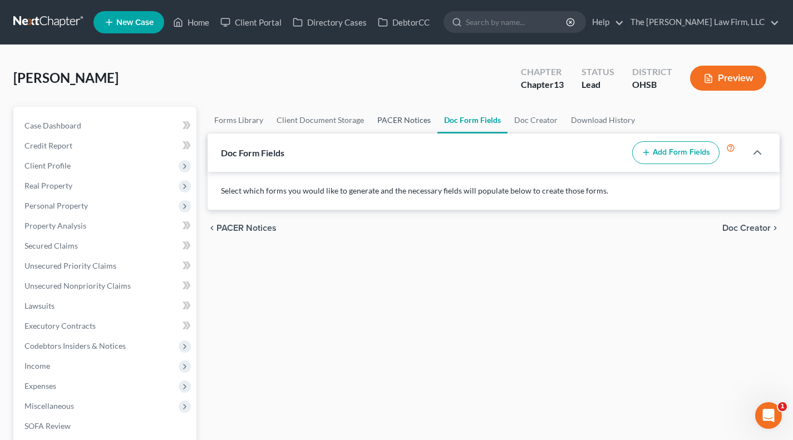
click at [404, 119] on link "PACER Notices" at bounding box center [404, 120] width 67 height 27
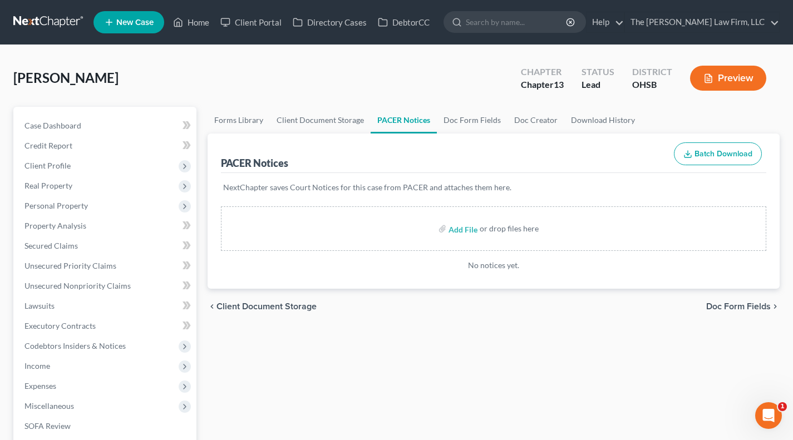
click at [56, 208] on span "Personal Property" at bounding box center [55, 205] width 63 height 9
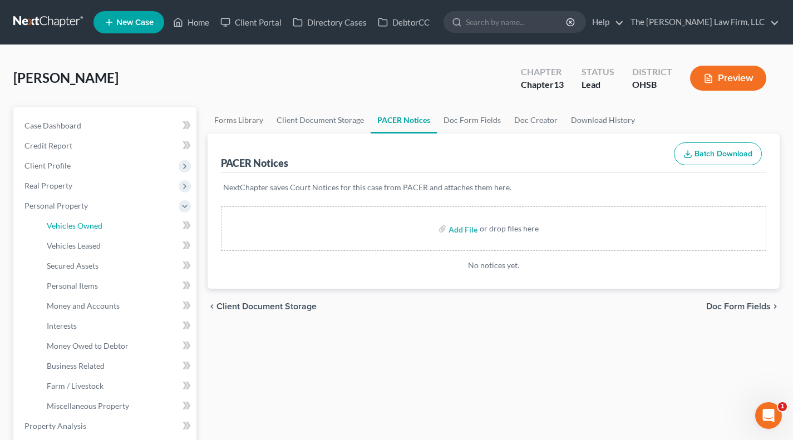
click at [66, 231] on link "Vehicles Owned" at bounding box center [117, 226] width 159 height 20
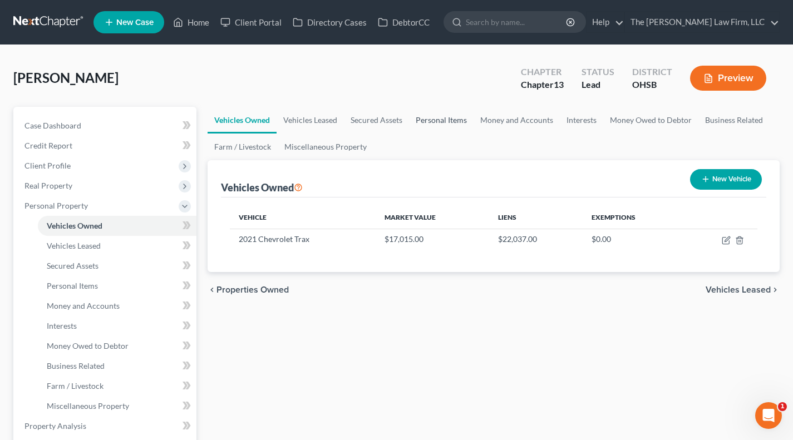
click at [451, 118] on link "Personal Items" at bounding box center [441, 120] width 65 height 27
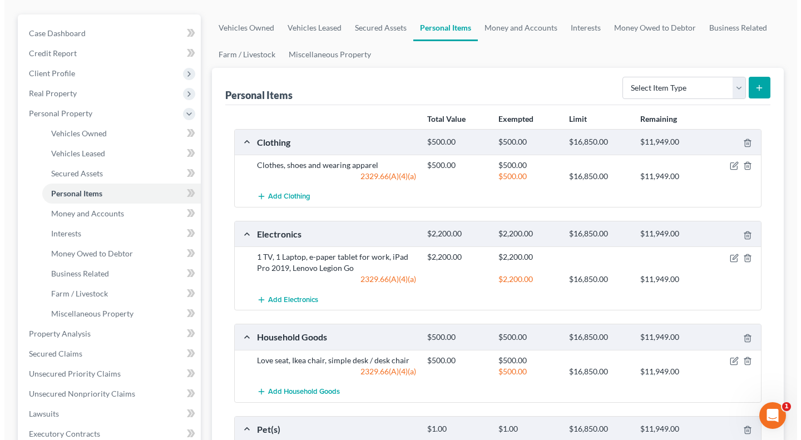
scroll to position [92, 0]
click at [732, 163] on icon "button" at bounding box center [729, 165] width 9 height 9
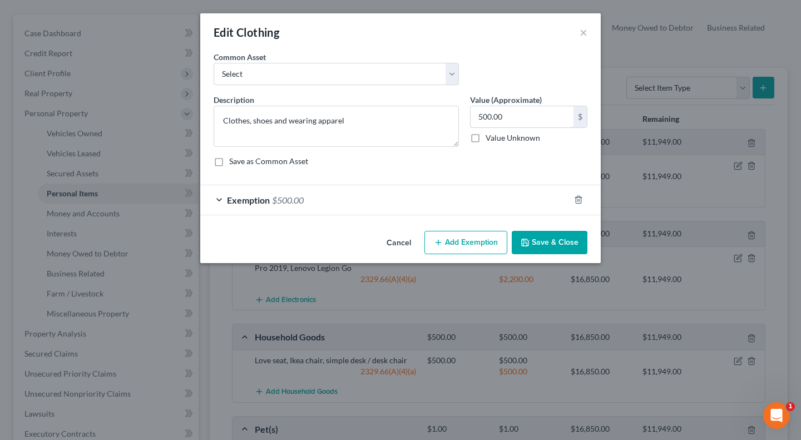
click at [522, 118] on input "500.00" at bounding box center [522, 116] width 103 height 21
click at [403, 207] on div "Exemption $500.00" at bounding box center [384, 199] width 369 height 29
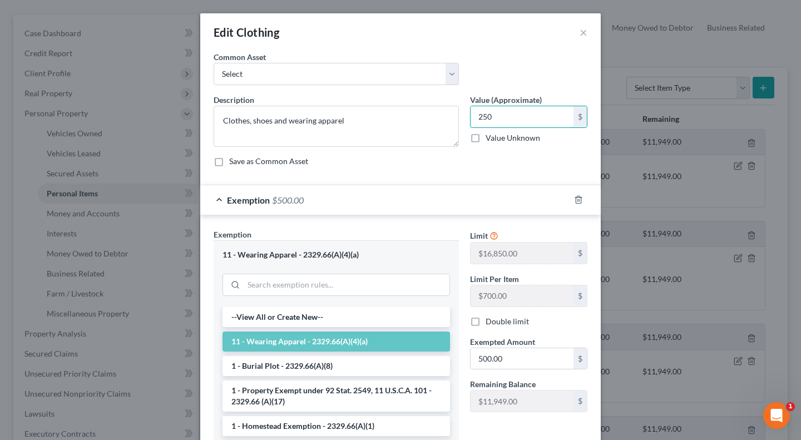
click at [496, 120] on input "250" at bounding box center [522, 116] width 103 height 21
type input "0"
click at [532, 353] on input "500.00" at bounding box center [522, 358] width 103 height 21
paste input "25"
type input "250"
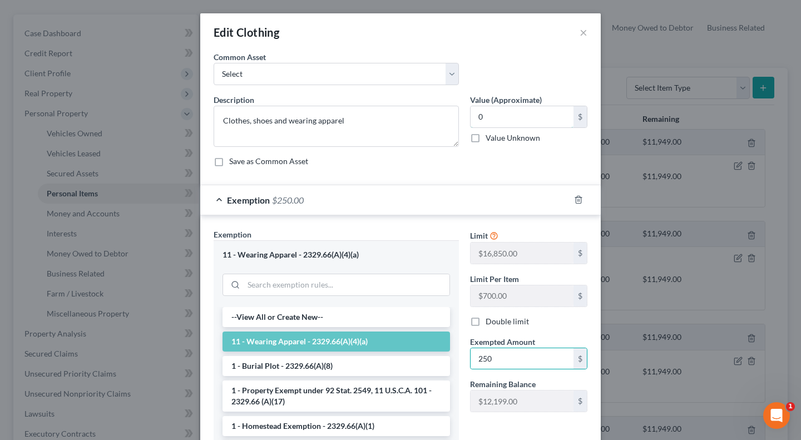
click at [509, 119] on input "0" at bounding box center [522, 116] width 103 height 21
click at [520, 110] on input "0" at bounding box center [522, 116] width 103 height 21
paste input "0"
type input "0"
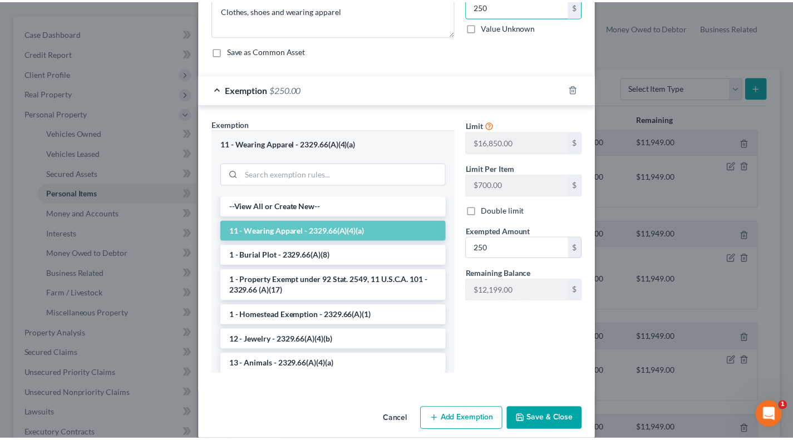
scroll to position [124, 0]
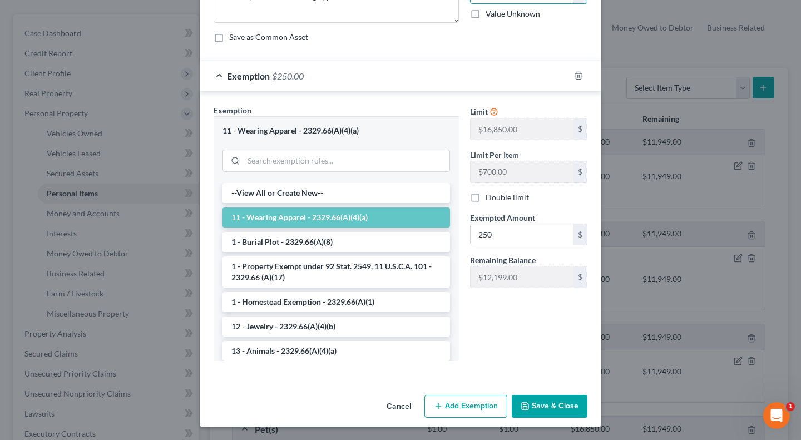
type input "250"
click at [530, 404] on button "Save & Close" at bounding box center [550, 406] width 76 height 23
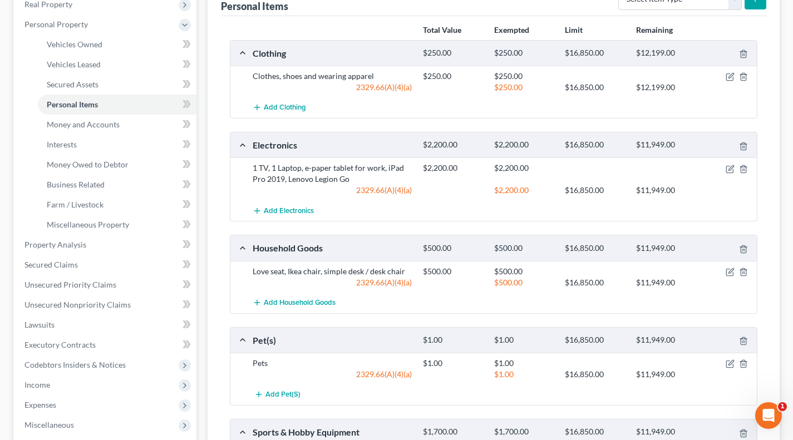
scroll to position [185, 0]
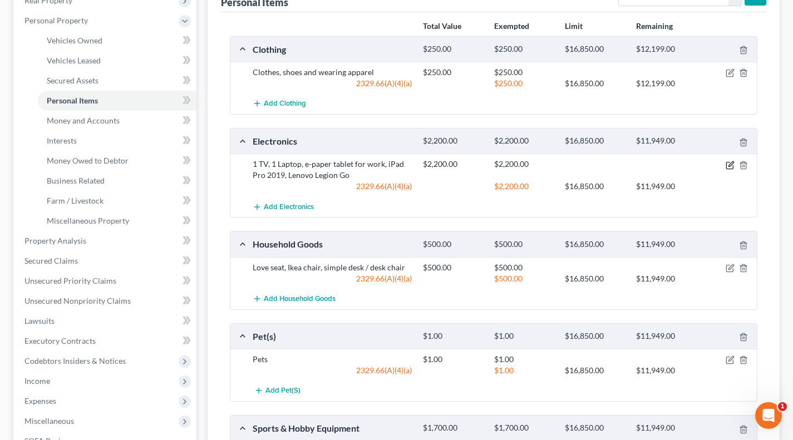
click at [726, 165] on icon "button" at bounding box center [729, 165] width 7 height 7
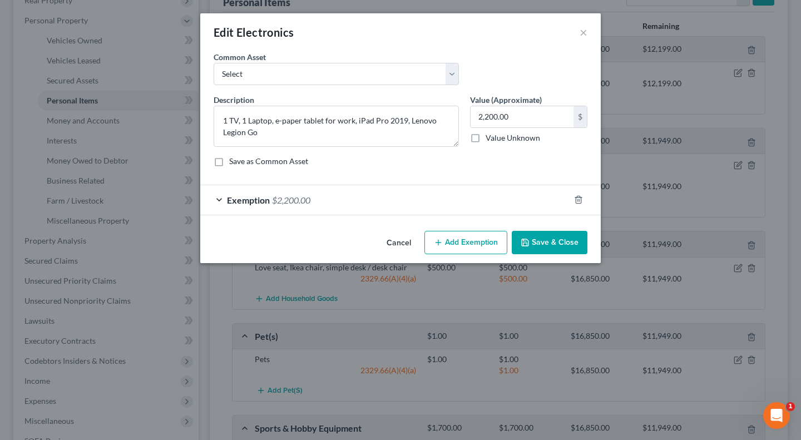
click at [536, 241] on button "Save & Close" at bounding box center [550, 242] width 76 height 23
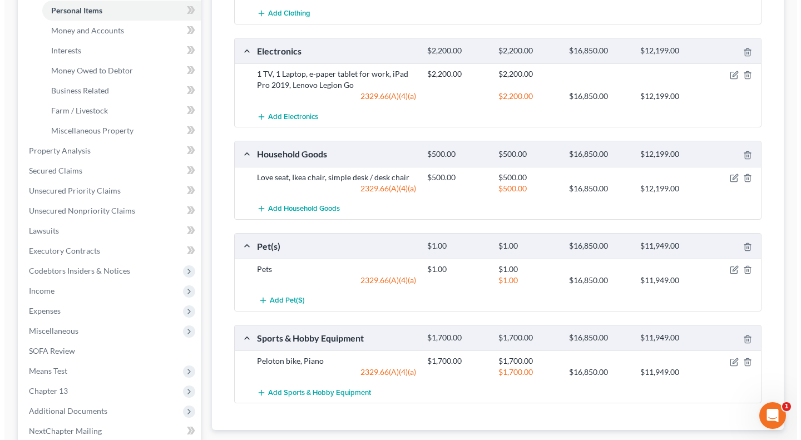
scroll to position [278, 0]
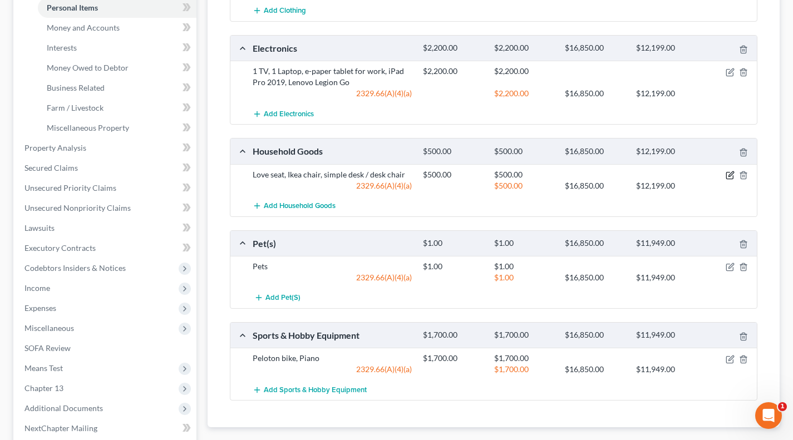
click at [732, 176] on icon "button" at bounding box center [729, 175] width 9 height 9
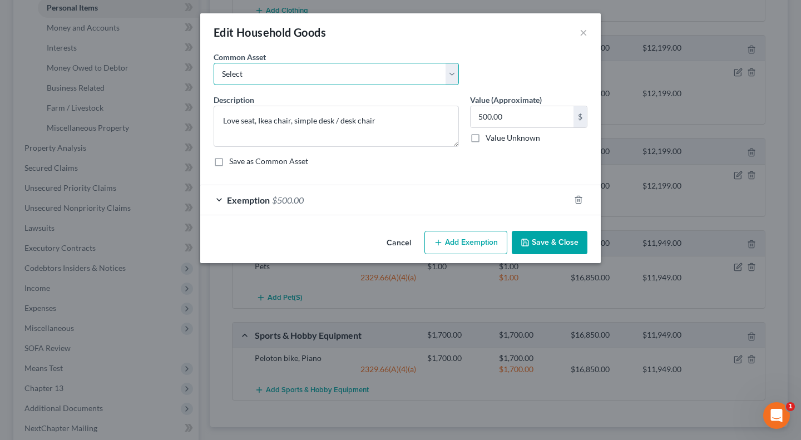
drag, startPoint x: 364, startPoint y: 77, endPoint x: 359, endPoint y: 84, distance: 8.3
click at [364, 77] on select "Select Household Furniture - Living Room, Bedroom, Dining Room. General housewa…" at bounding box center [336, 74] width 245 height 22
select select "0"
click at [214, 63] on select "Select Household Furniture - Living Room, Bedroom, Dining Room. General housewa…" at bounding box center [336, 74] width 245 height 22
type textarea "Household Furniture - Living Room, Bedroom, Dining Room. General housewares and…"
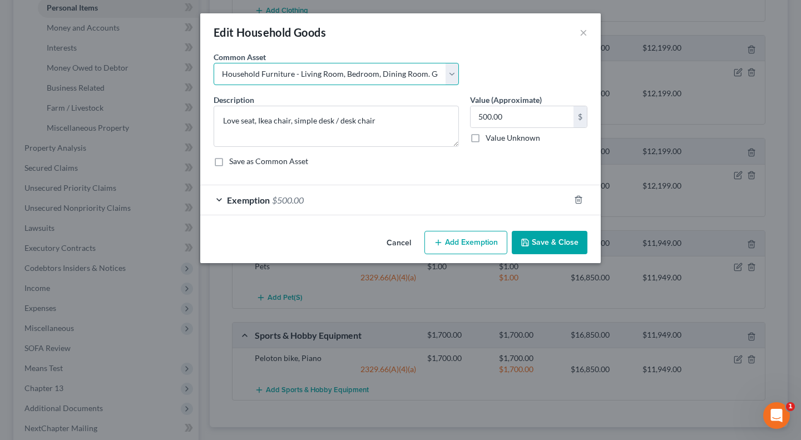
type input "6,000.00"
click at [519, 116] on input "6,000.00" at bounding box center [522, 116] width 103 height 21
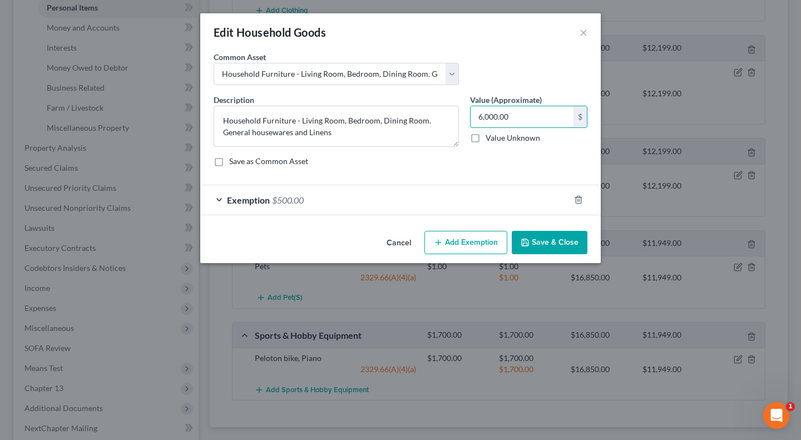
click at [519, 116] on input "6,000.00" at bounding box center [522, 116] width 103 height 21
click at [525, 117] on input "1,500" at bounding box center [522, 116] width 103 height 21
type input "1,500"
click at [458, 205] on div "Exemption $500.00" at bounding box center [384, 199] width 369 height 29
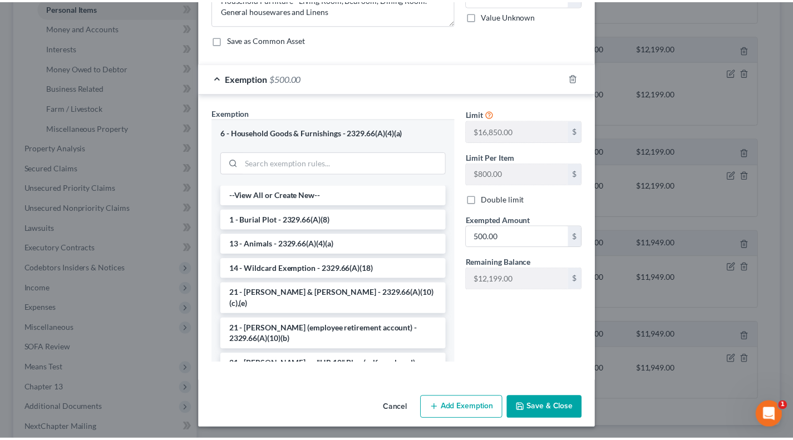
scroll to position [124, 0]
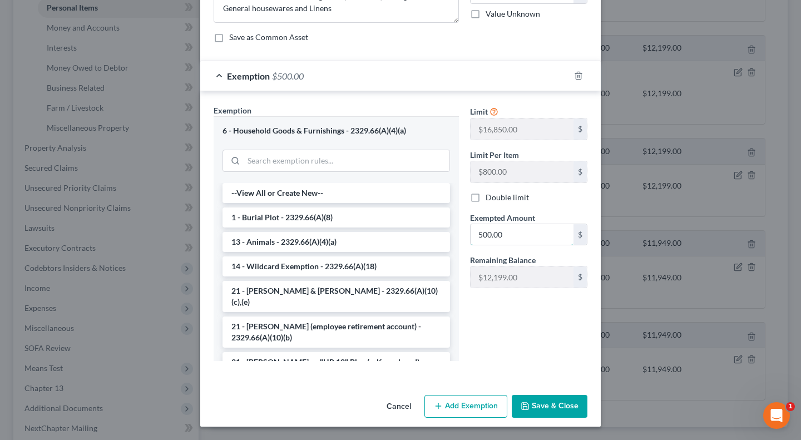
click at [530, 229] on input "500.00" at bounding box center [522, 234] width 103 height 21
paste input "1,5"
type input "1,500"
click at [530, 335] on div "Limit $16,850.00 $ Limit Per Item $800.00 $ Double limit Exempted Amount * 1,50…" at bounding box center [529, 237] width 129 height 265
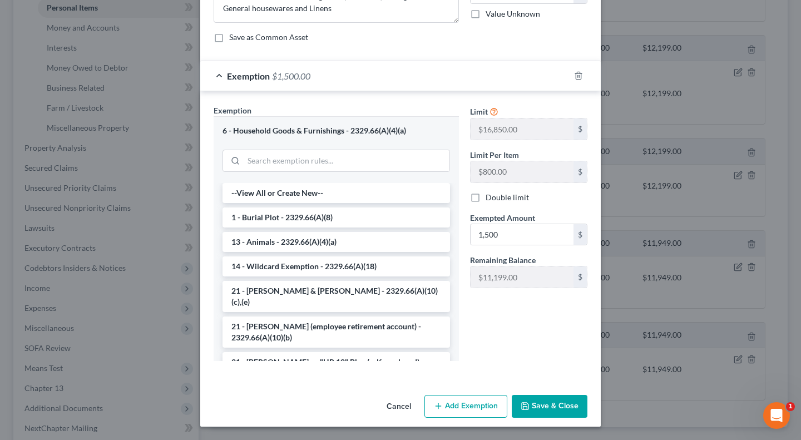
click at [544, 403] on button "Save & Close" at bounding box center [550, 406] width 76 height 23
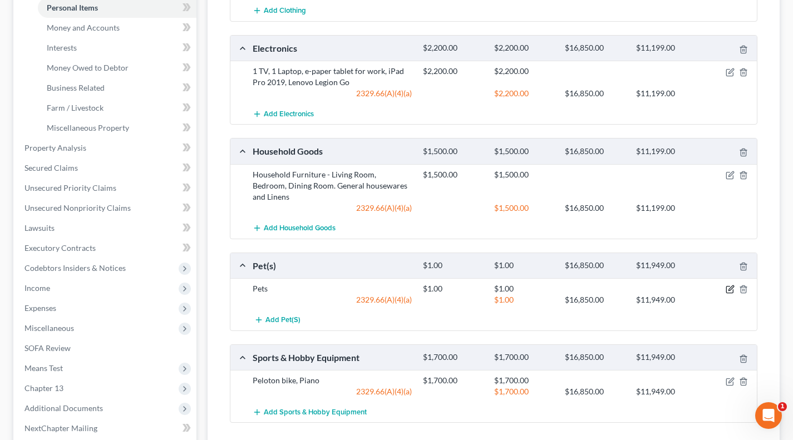
click at [730, 285] on icon "button" at bounding box center [729, 289] width 9 height 9
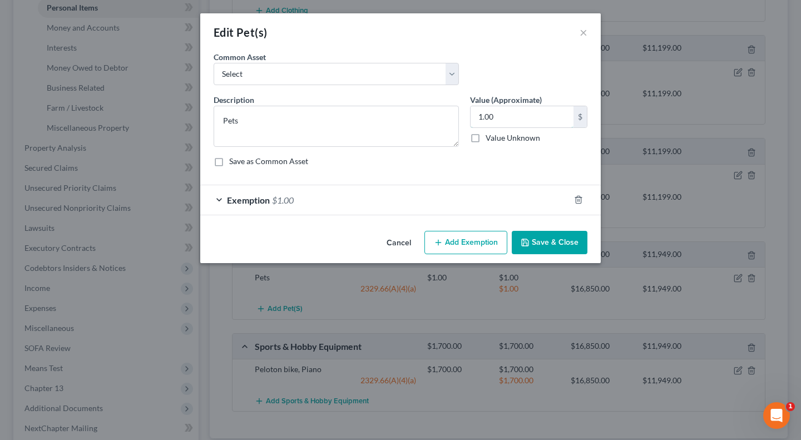
click at [516, 114] on input "1.00" at bounding box center [522, 116] width 103 height 21
click at [577, 195] on icon "button" at bounding box center [578, 199] width 9 height 9
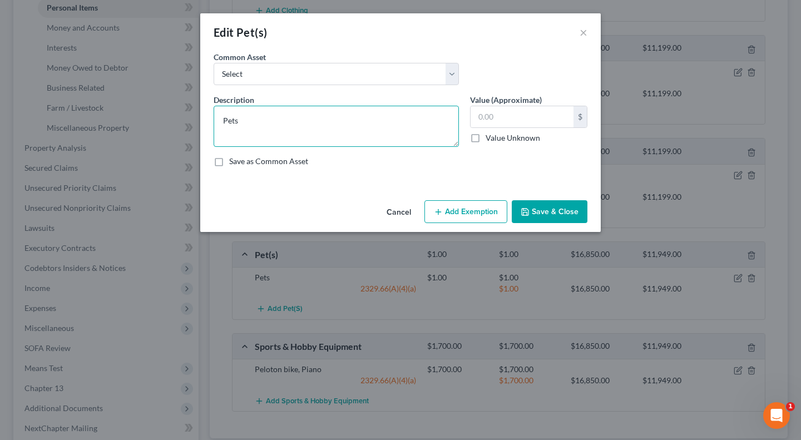
click at [351, 132] on textarea "Pets" at bounding box center [336, 126] width 245 height 41
type textarea "D"
type textarea "One Dog (sentimental value only)"
click at [560, 214] on button "Save & Close" at bounding box center [550, 211] width 76 height 23
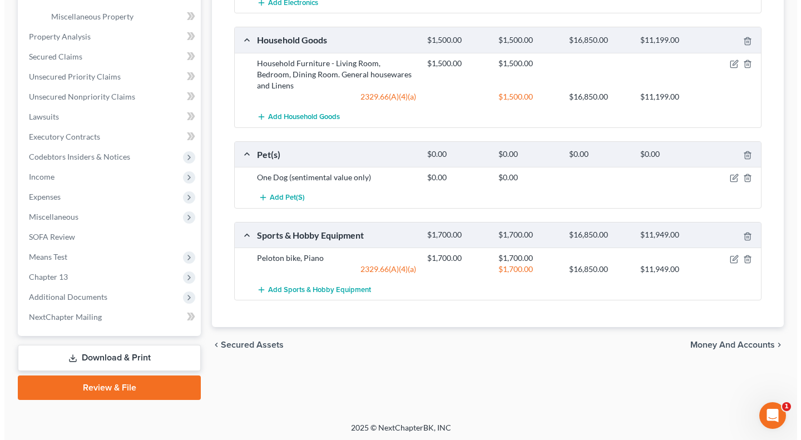
scroll to position [391, 0]
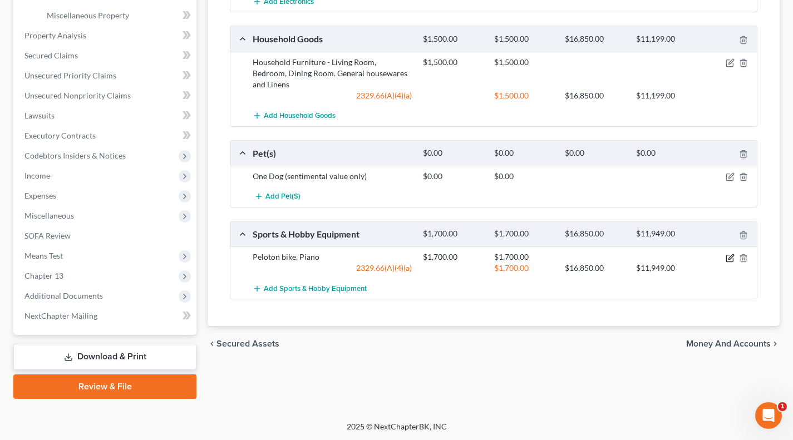
click at [730, 254] on icon "button" at bounding box center [729, 258] width 9 height 9
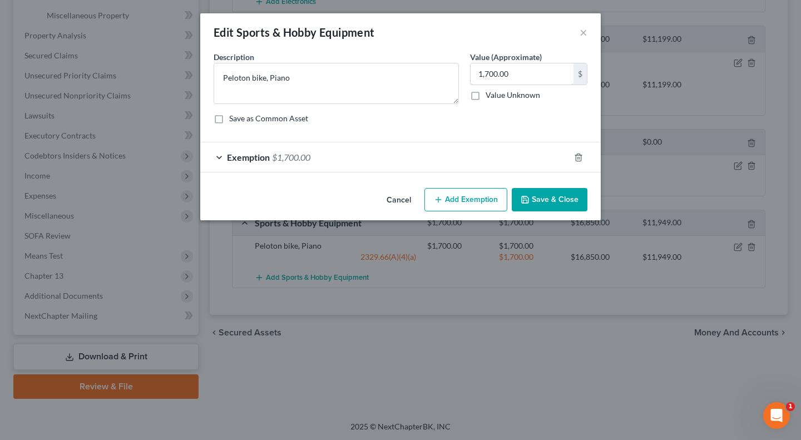
click at [527, 78] on input "1,700.00" at bounding box center [522, 73] width 103 height 21
type input "1,500"
click at [476, 151] on div "Exemption $1,700.00" at bounding box center [384, 156] width 369 height 29
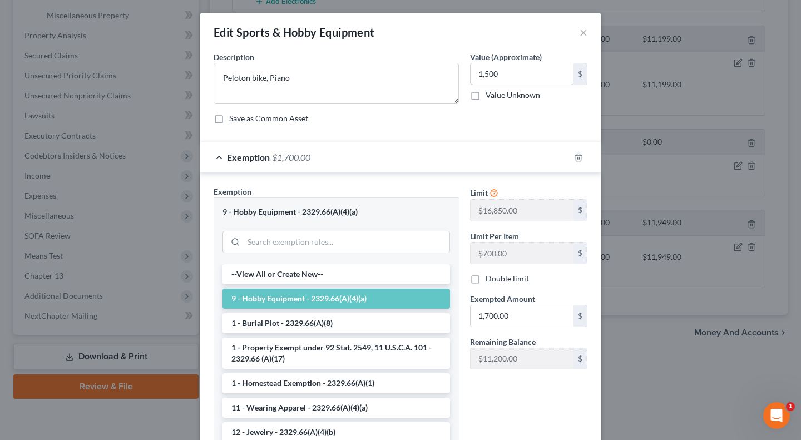
click at [488, 74] on input "1,500" at bounding box center [522, 73] width 103 height 21
click at [525, 312] on input "1,700.00" at bounding box center [522, 315] width 103 height 21
paste input "5"
type input "1,500"
click at [548, 287] on div "Limit $16,850.00 $ Limit Per Item $700.00 $ Double limit Exempted Amount * 1,50…" at bounding box center [529, 282] width 129 height 192
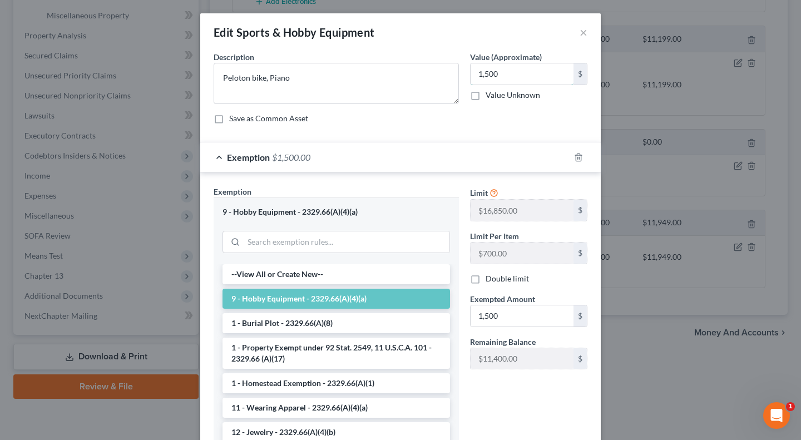
click at [517, 68] on input "1,500" at bounding box center [522, 73] width 103 height 21
click at [516, 75] on input "1,200" at bounding box center [522, 73] width 103 height 21
click at [493, 69] on input "0" at bounding box center [522, 73] width 103 height 21
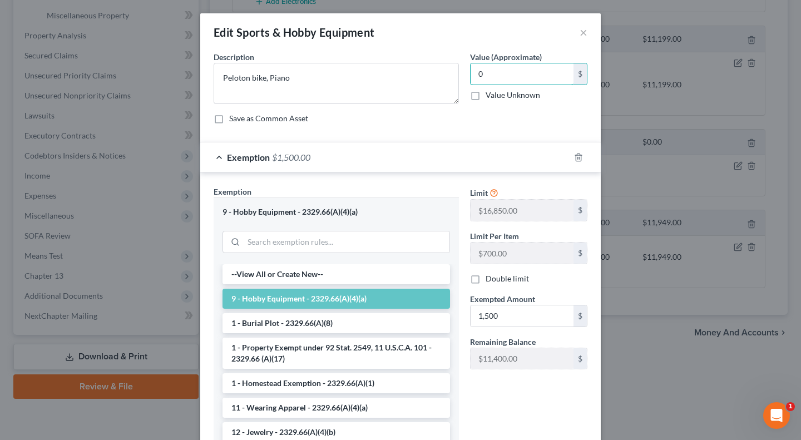
paste input "1,20"
type input "1,200"
click at [504, 314] on input "1,500" at bounding box center [522, 315] width 103 height 21
click at [505, 314] on input "1,500" at bounding box center [522, 315] width 103 height 21
paste input "2"
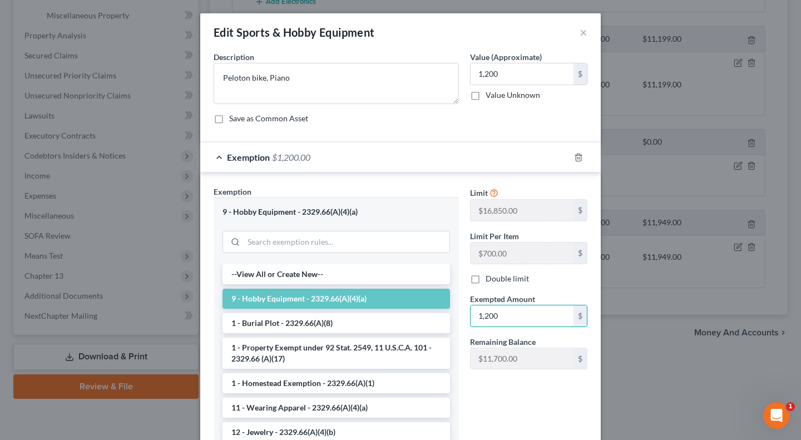
type input "1,200"
click at [539, 296] on div "Exempted Amount * 1,200 $" at bounding box center [529, 310] width 129 height 34
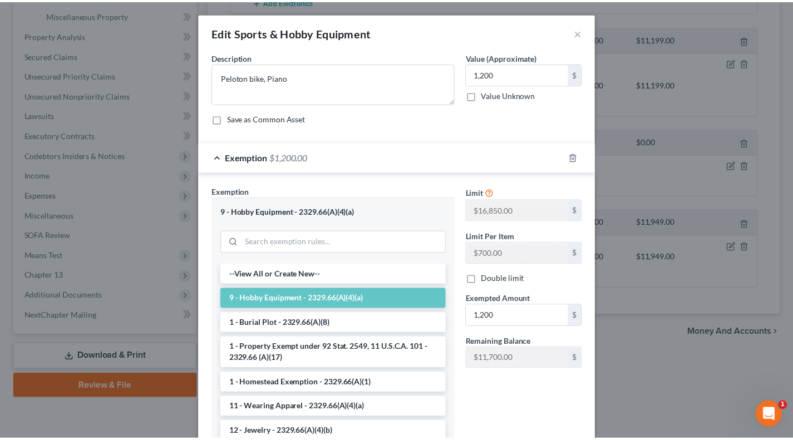
scroll to position [81, 0]
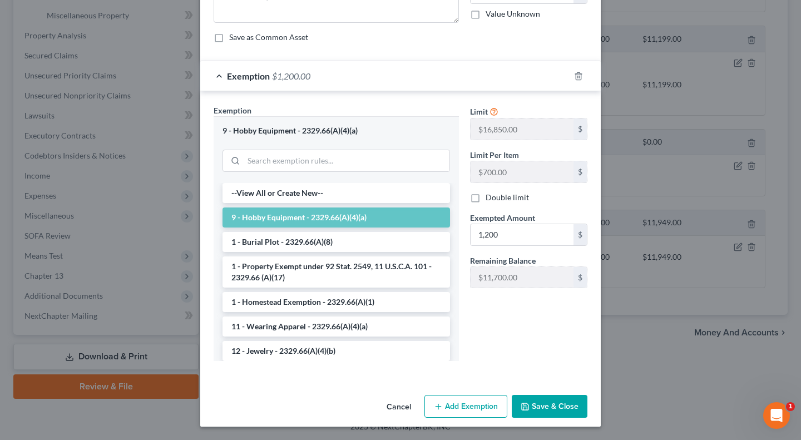
click at [542, 400] on button "Save & Close" at bounding box center [550, 406] width 76 height 23
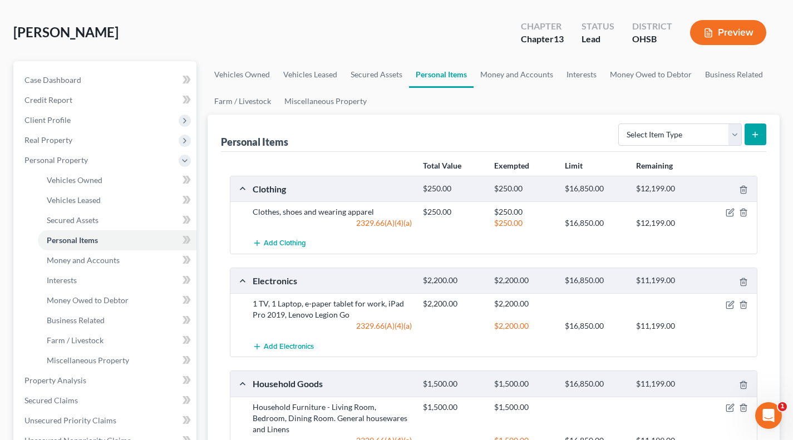
scroll to position [20, 0]
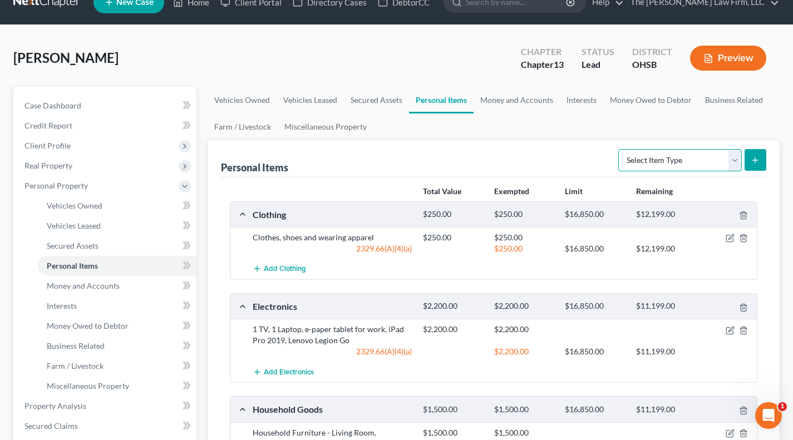
click at [694, 157] on select "Select Item Type Clothing Collectibles Of Value Electronics Firearms Household …" at bounding box center [680, 160] width 124 height 22
drag, startPoint x: 516, startPoint y: 102, endPoint x: 504, endPoint y: 101, distance: 12.4
click at [516, 102] on link "Money and Accounts" at bounding box center [516, 100] width 86 height 27
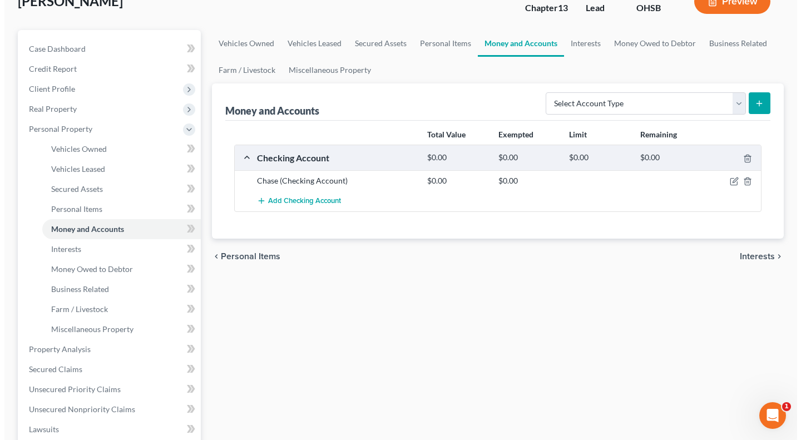
scroll to position [92, 0]
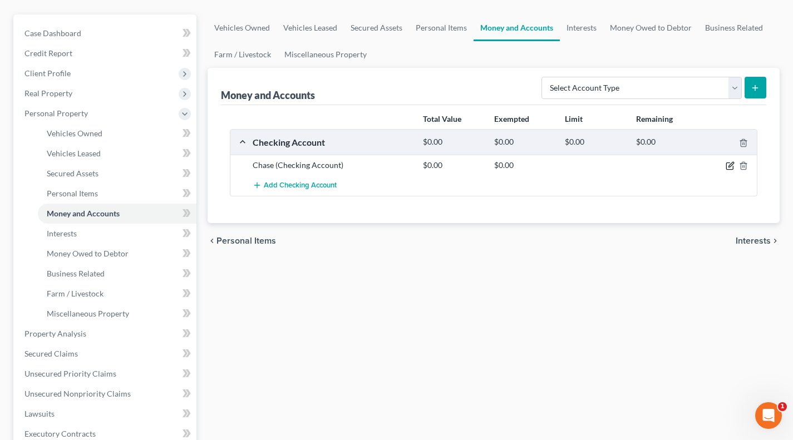
click at [732, 167] on icon "button" at bounding box center [729, 165] width 9 height 9
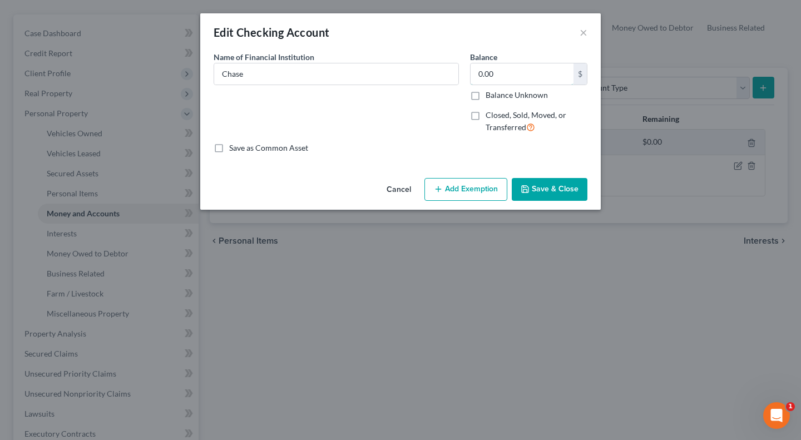
click at [504, 80] on input "0.00" at bounding box center [522, 73] width 103 height 21
type input "1,750"
click at [475, 196] on button "Add Exemption" at bounding box center [466, 189] width 83 height 23
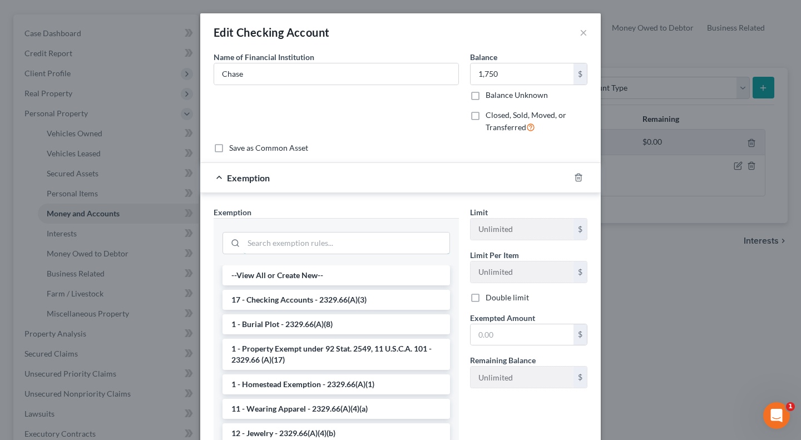
click at [331, 241] on input "search" at bounding box center [347, 243] width 206 height 21
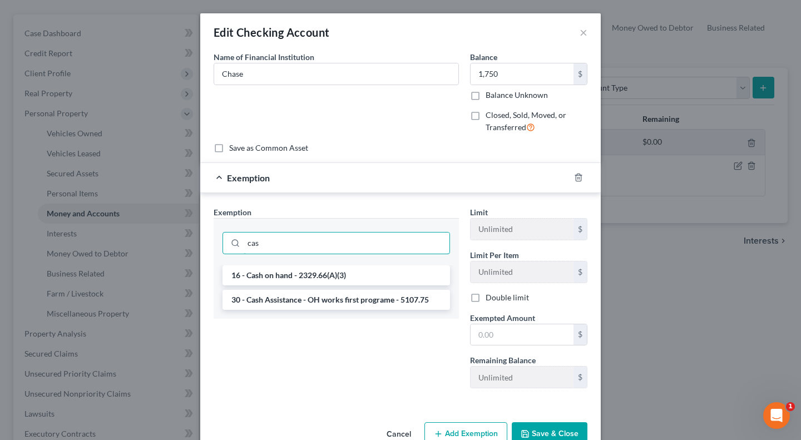
type input "cas"
click at [305, 275] on li "16 - Cash on hand - 2329.66(A)(3)" at bounding box center [337, 275] width 228 height 20
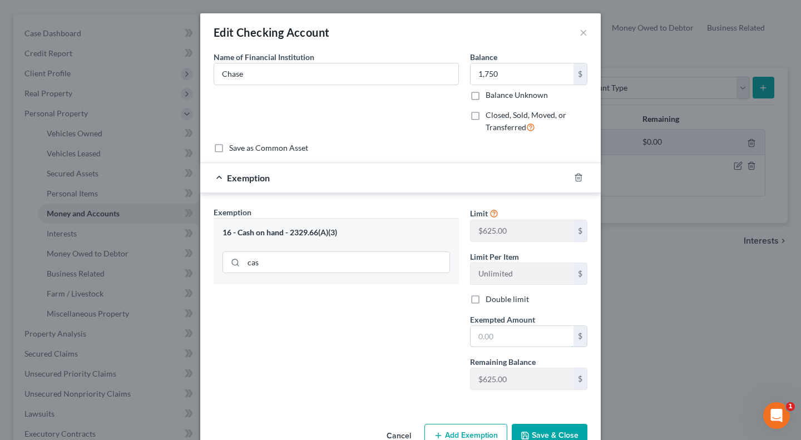
drag, startPoint x: 515, startPoint y: 346, endPoint x: 509, endPoint y: 344, distance: 6.9
click at [515, 346] on input "text" at bounding box center [522, 336] width 103 height 21
paste input "625.00"
click at [423, 337] on div "Exemption Set must be selected for CA. Exemption * 16 - Cash on hand - 2329.66(…" at bounding box center [336, 302] width 256 height 192
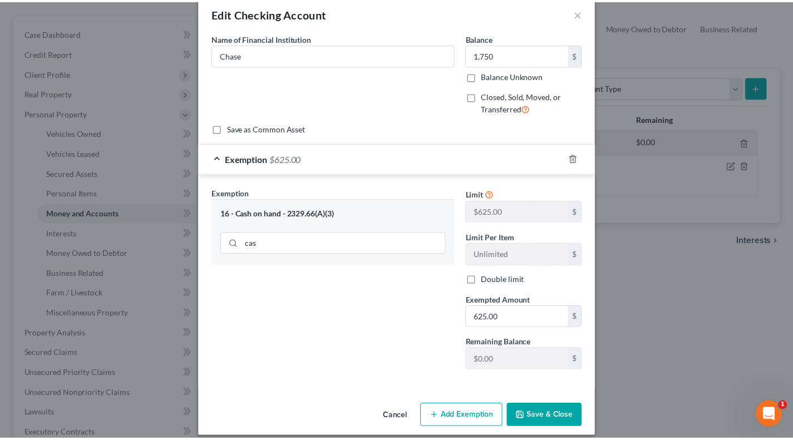
scroll to position [29, 0]
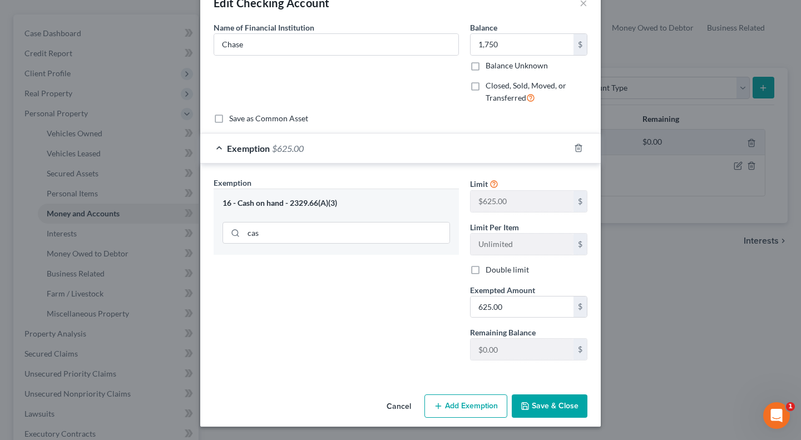
click at [562, 407] on button "Save & Close" at bounding box center [550, 405] width 76 height 23
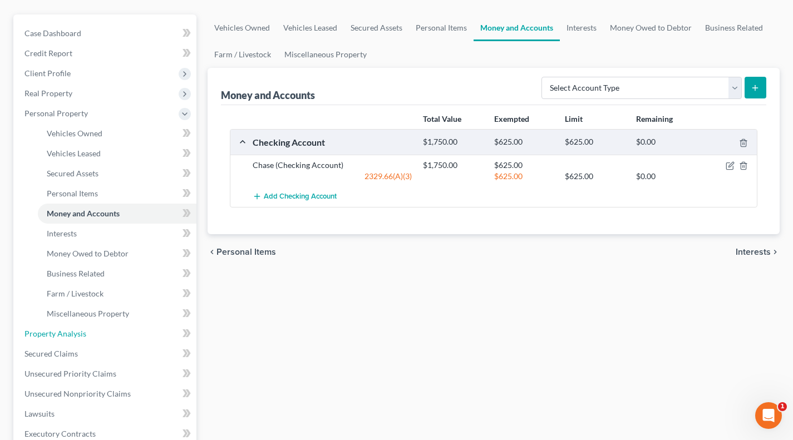
click at [71, 335] on span "Property Analysis" at bounding box center [55, 333] width 62 height 9
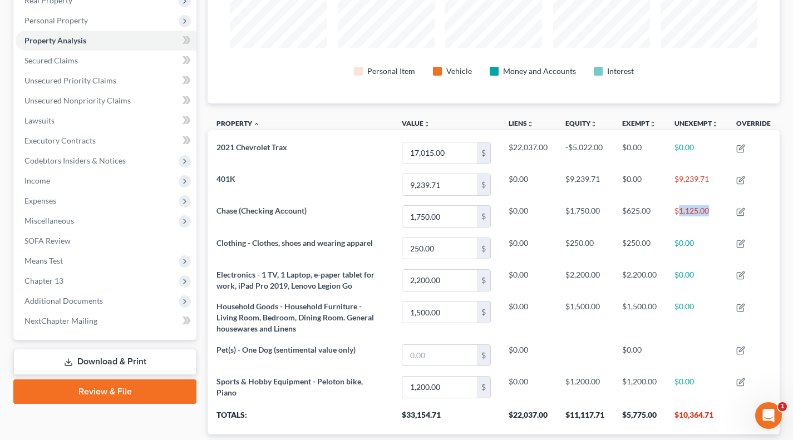
drag, startPoint x: 678, startPoint y: 208, endPoint x: 716, endPoint y: 210, distance: 37.9
click at [716, 210] on td "$1,125.00" at bounding box center [696, 217] width 62 height 32
copy td "1,125.00"
click at [68, 24] on span "Personal Property" at bounding box center [55, 20] width 63 height 9
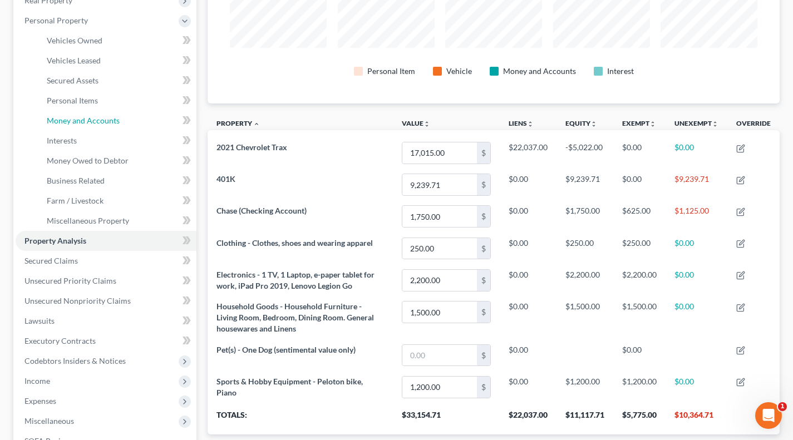
click at [72, 120] on span "Money and Accounts" at bounding box center [83, 120] width 73 height 9
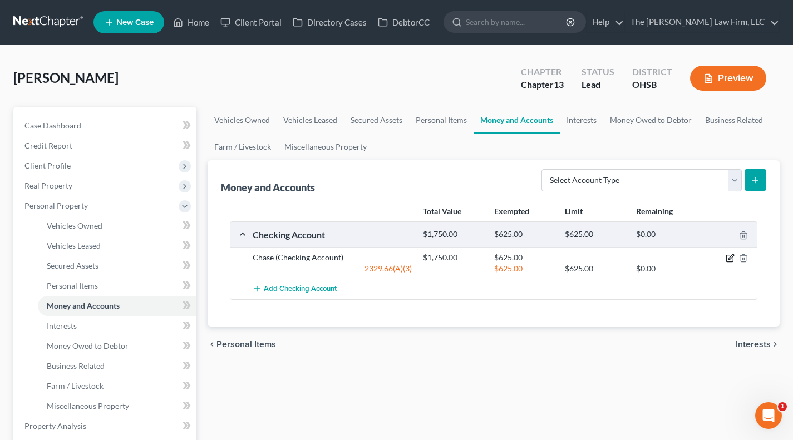
click at [733, 255] on icon "button" at bounding box center [729, 258] width 9 height 9
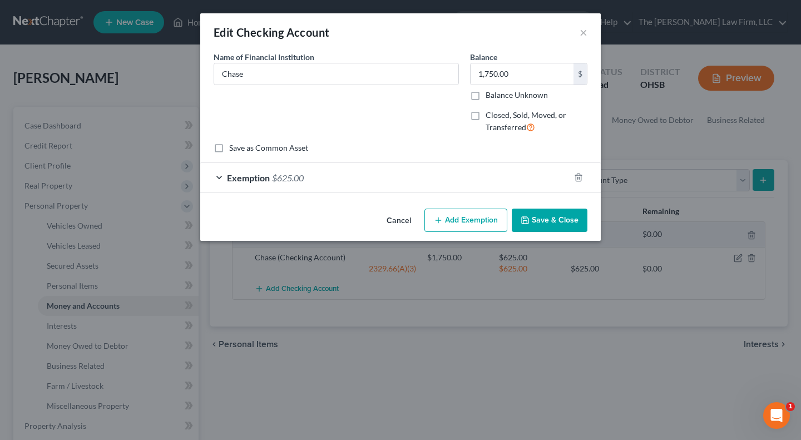
click at [453, 220] on button "Add Exemption" at bounding box center [466, 220] width 83 height 23
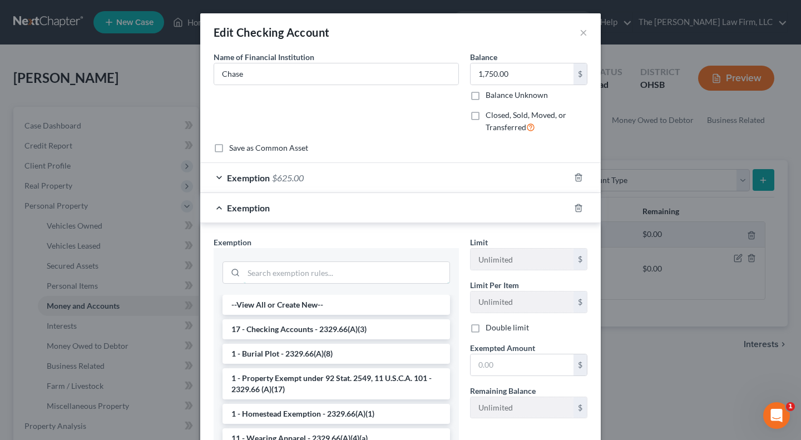
click at [291, 269] on input "search" at bounding box center [347, 272] width 206 height 21
click at [290, 271] on input "search" at bounding box center [347, 272] width 206 height 21
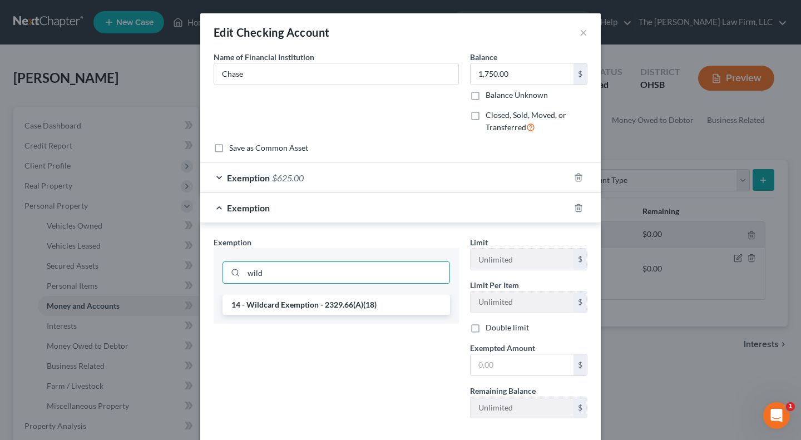
click at [294, 312] on li "14 - Wildcard Exemption - 2329.66(A)(18)" at bounding box center [337, 305] width 228 height 20
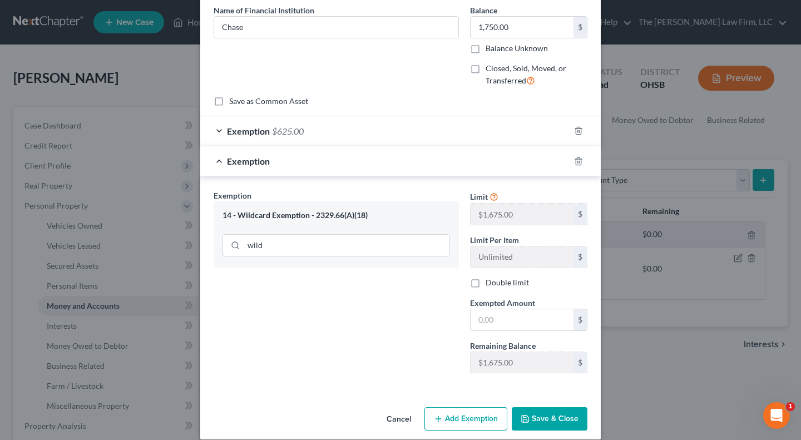
scroll to position [60, 0]
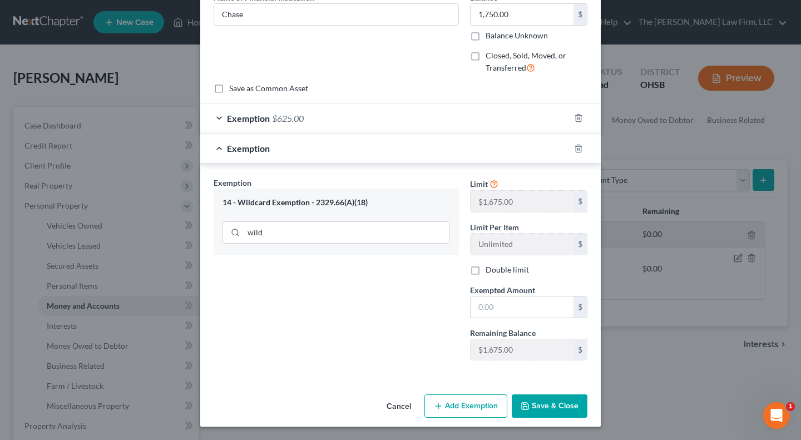
click at [508, 309] on input "text" at bounding box center [522, 307] width 103 height 21
paste input "1,125.00"
click at [403, 318] on div "Exemption Set must be selected for CA. Exemption * 14 - Wildcard Exemption - 23…" at bounding box center [336, 273] width 256 height 192
click at [551, 401] on button "Save & Close" at bounding box center [550, 405] width 76 height 23
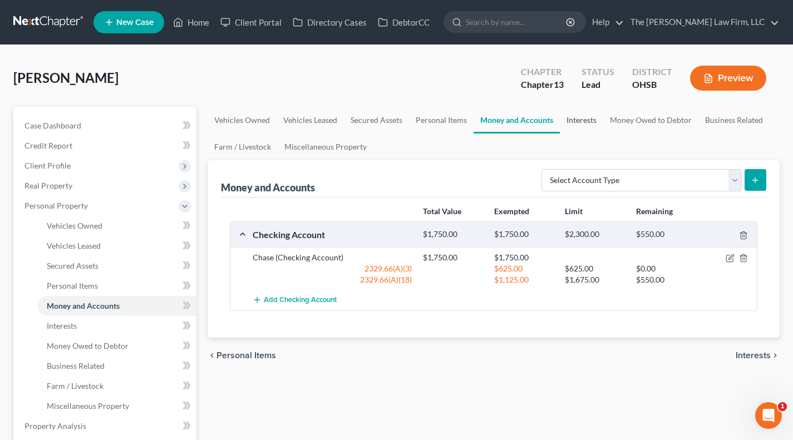
click at [579, 121] on link "Interests" at bounding box center [581, 120] width 43 height 27
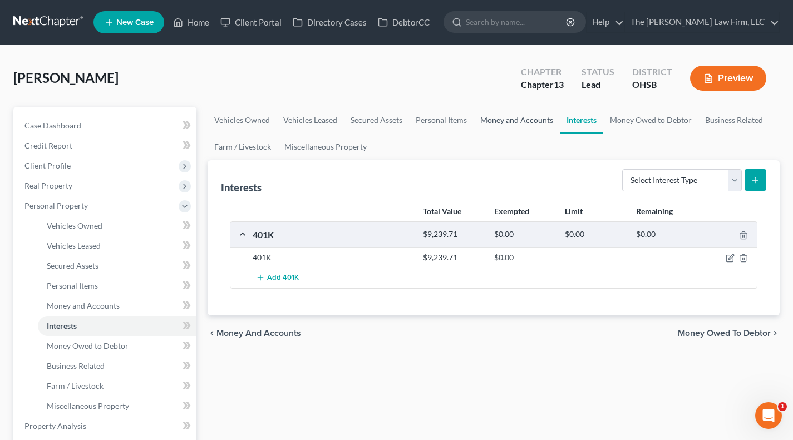
click at [539, 122] on link "Money and Accounts" at bounding box center [516, 120] width 86 height 27
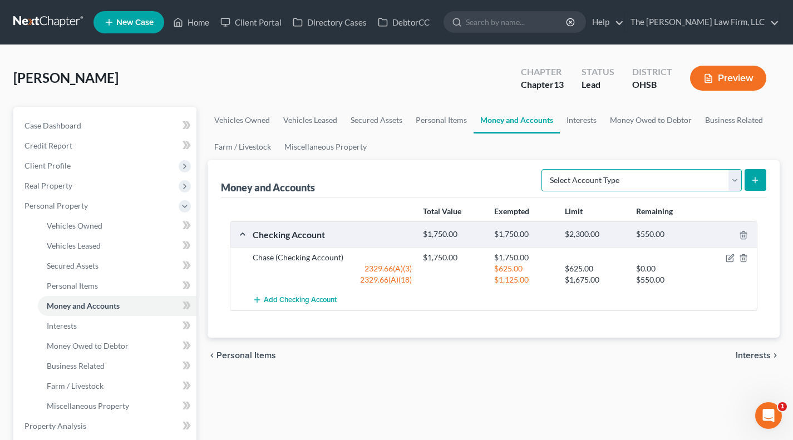
click at [596, 177] on select "Select Account Type Brokerage Cash on Hand Certificates of Deposit Checking Acc…" at bounding box center [641, 180] width 200 height 22
click at [544, 169] on select "Select Account Type Brokerage Cash on Hand Certificates of Deposit Checking Acc…" at bounding box center [641, 180] width 200 height 22
click at [754, 171] on button "submit" at bounding box center [755, 180] width 22 height 22
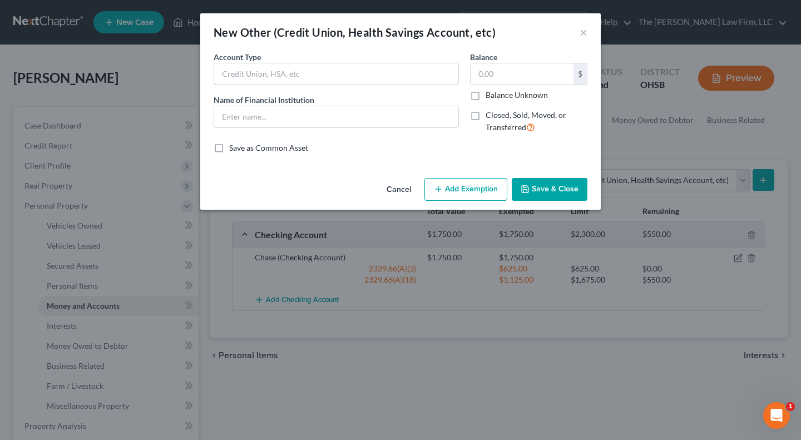
click at [349, 78] on input "text" at bounding box center [336, 73] width 244 height 21
click at [329, 123] on input "text" at bounding box center [336, 116] width 244 height 21
click at [422, 144] on div "Save as Common Asset" at bounding box center [401, 147] width 374 height 11
click at [579, 193] on button "Save & Close" at bounding box center [550, 189] width 76 height 23
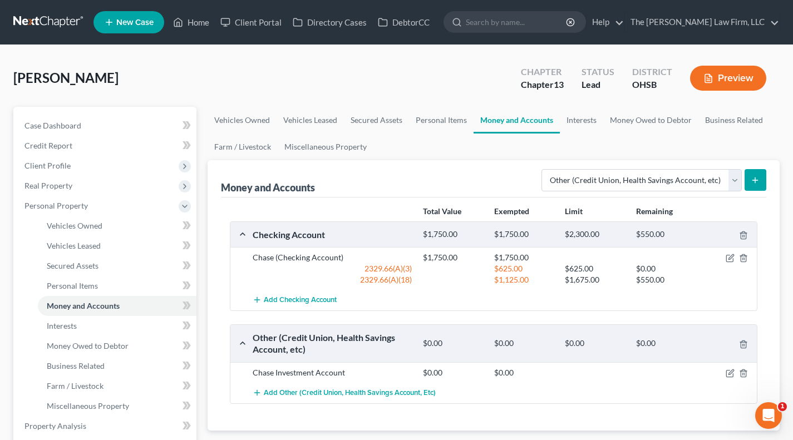
click at [764, 180] on button "submit" at bounding box center [755, 180] width 22 height 22
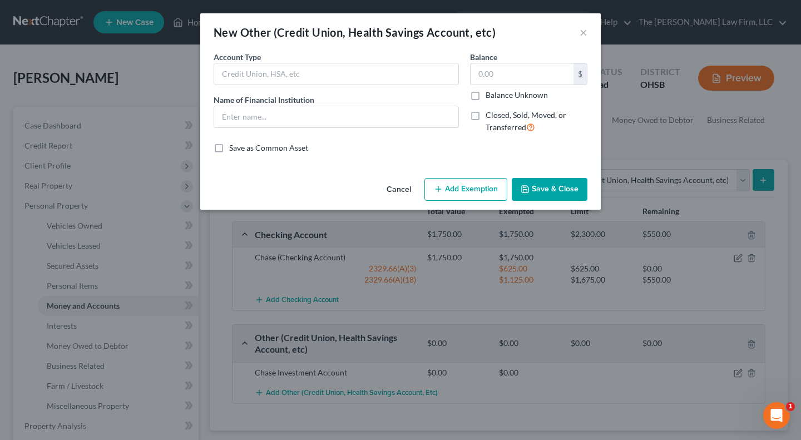
click at [312, 61] on div "Account Type" at bounding box center [336, 68] width 245 height 34
click at [318, 73] on input "text" at bounding box center [336, 73] width 244 height 21
click at [300, 119] on input "text" at bounding box center [336, 116] width 244 height 21
click at [497, 77] on input "text" at bounding box center [522, 73] width 103 height 21
click at [531, 181] on button "Save & Close" at bounding box center [550, 189] width 76 height 23
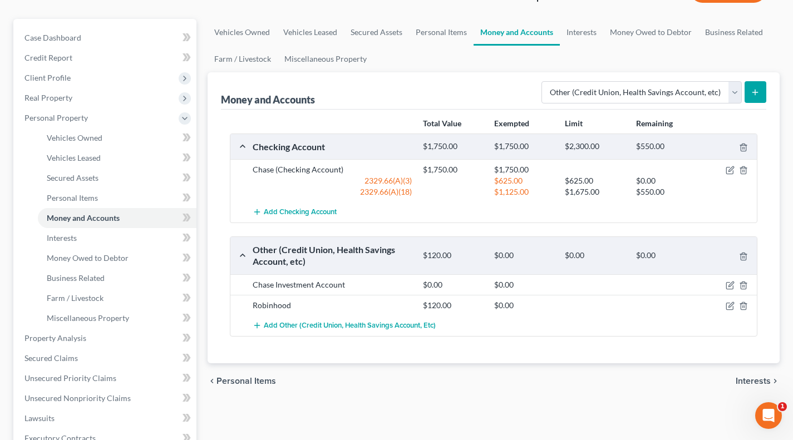
scroll to position [92, 0]
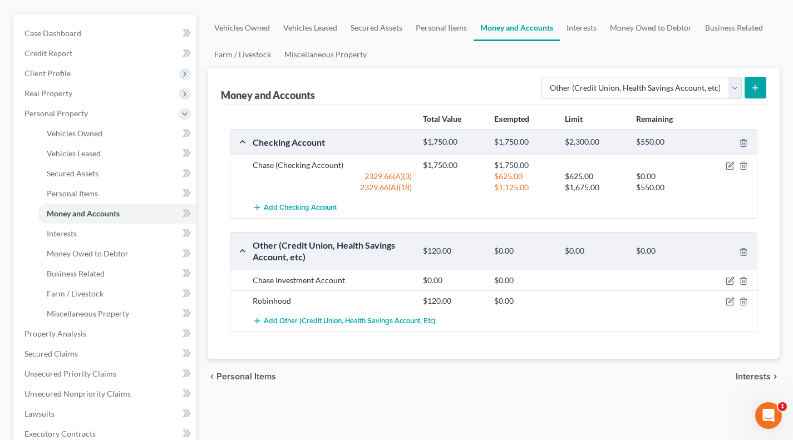
click at [501, 86] on div "Money and Accounts Select Account Type Brokerage Cash on Hand Certificates of D…" at bounding box center [493, 86] width 545 height 37
click at [586, 95] on select "Select Account Type Brokerage Cash on Hand Certificates of Deposit Checking Acc…" at bounding box center [641, 88] width 200 height 22
click at [544, 77] on select "Select Account Type Brokerage Cash on Hand Certificates of Deposit Checking Acc…" at bounding box center [641, 88] width 200 height 22
click at [753, 86] on icon "submit" at bounding box center [755, 87] width 9 height 9
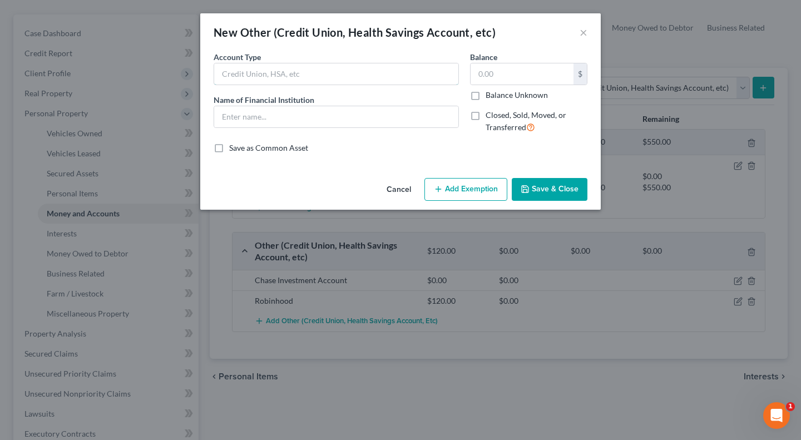
click at [330, 83] on input "text" at bounding box center [336, 73] width 244 height 21
click at [294, 125] on input "text" at bounding box center [336, 116] width 244 height 21
drag, startPoint x: 535, startPoint y: 184, endPoint x: 609, endPoint y: 131, distance: 90.5
click at [535, 184] on button "Save & Close" at bounding box center [550, 189] width 76 height 23
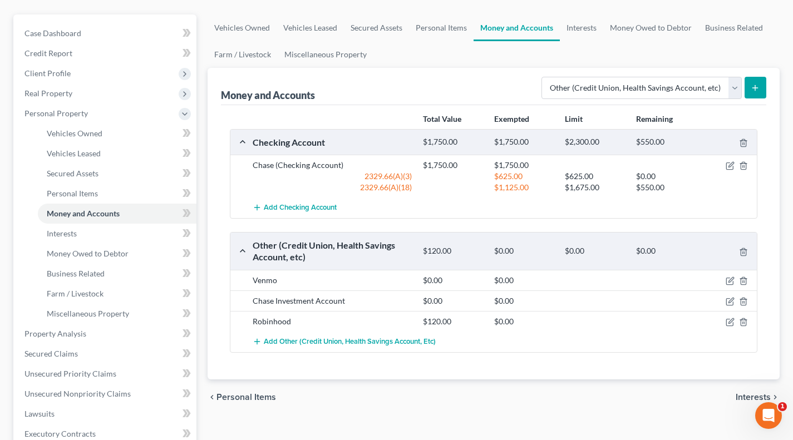
click at [752, 83] on icon "submit" at bounding box center [755, 87] width 9 height 9
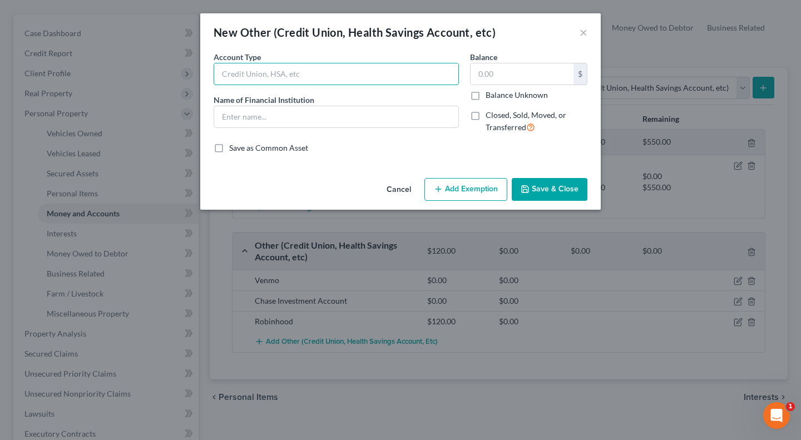
click at [342, 80] on input "text" at bounding box center [336, 73] width 244 height 21
click at [585, 37] on button "×" at bounding box center [584, 32] width 8 height 13
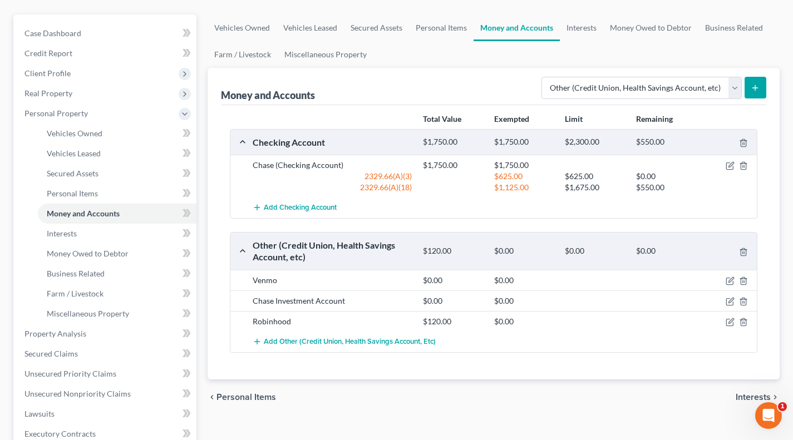
click at [757, 85] on icon "submit" at bounding box center [755, 87] width 9 height 9
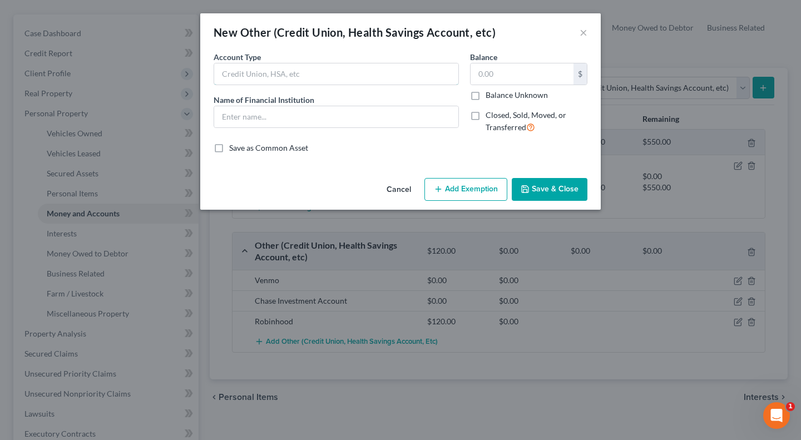
click at [279, 68] on input "text" at bounding box center [336, 73] width 244 height 21
click at [288, 121] on input "text" at bounding box center [336, 116] width 244 height 21
click at [564, 194] on button "Save & Close" at bounding box center [550, 189] width 76 height 23
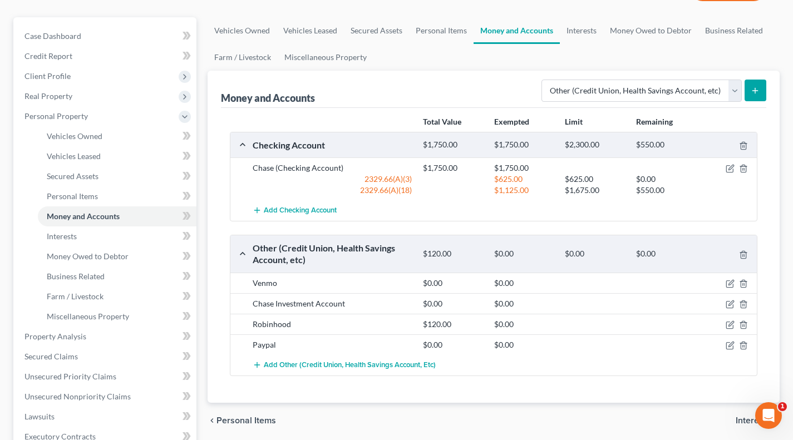
scroll to position [0, 0]
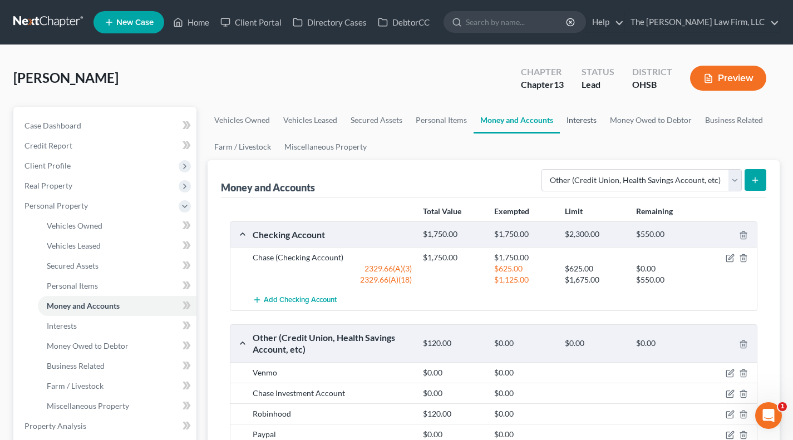
click at [588, 119] on link "Interests" at bounding box center [581, 120] width 43 height 27
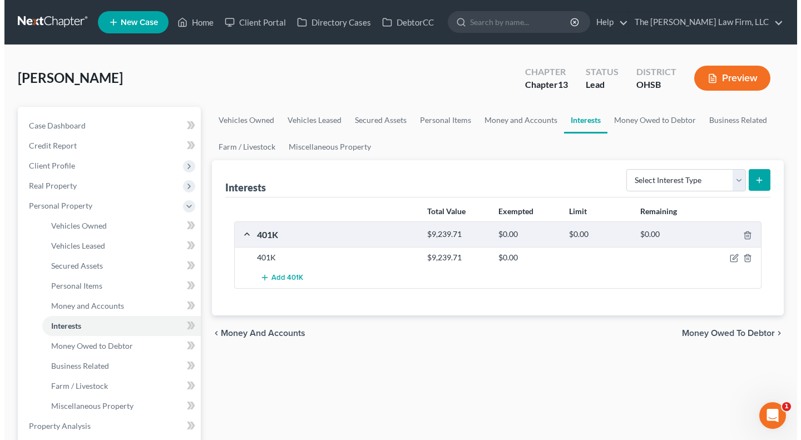
scroll to position [92, 0]
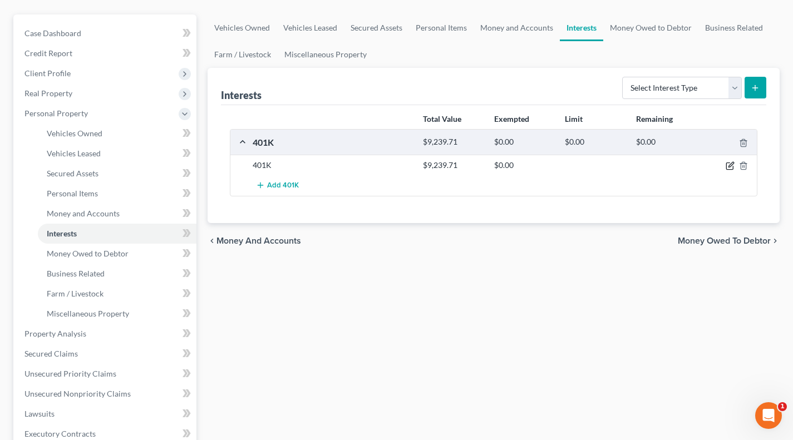
click at [729, 166] on icon "button" at bounding box center [730, 164] width 5 height 5
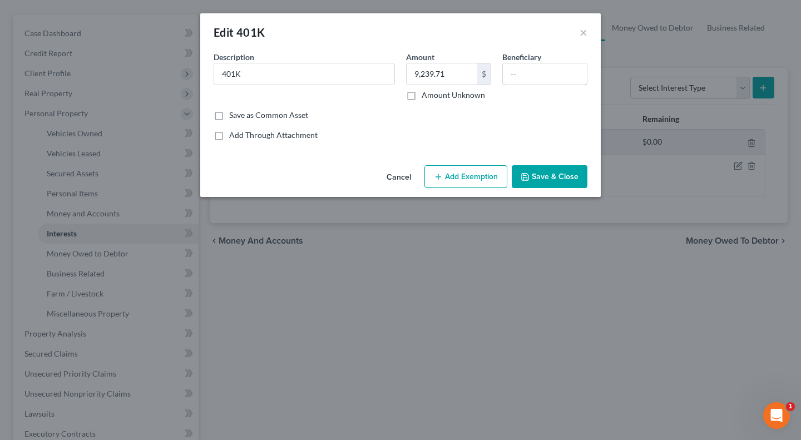
click at [526, 81] on input "text" at bounding box center [545, 73] width 84 height 21
click at [583, 32] on button "×" at bounding box center [584, 32] width 8 height 13
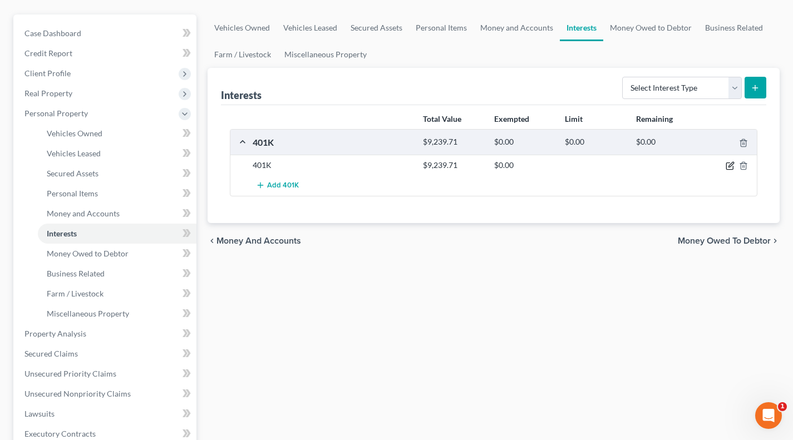
click at [729, 165] on icon "button" at bounding box center [730, 164] width 5 height 5
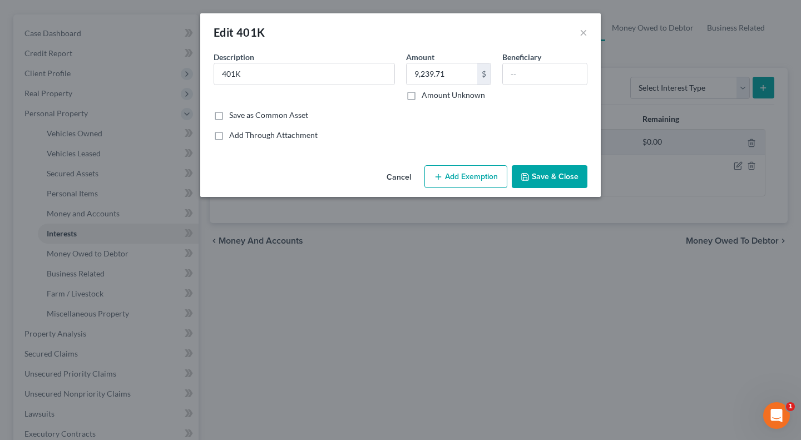
click at [460, 177] on button "Add Exemption" at bounding box center [466, 176] width 83 height 23
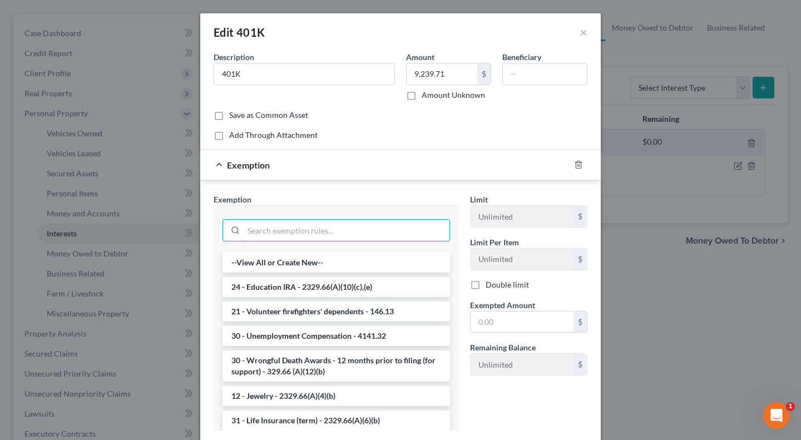
click at [277, 232] on input "search" at bounding box center [347, 230] width 206 height 21
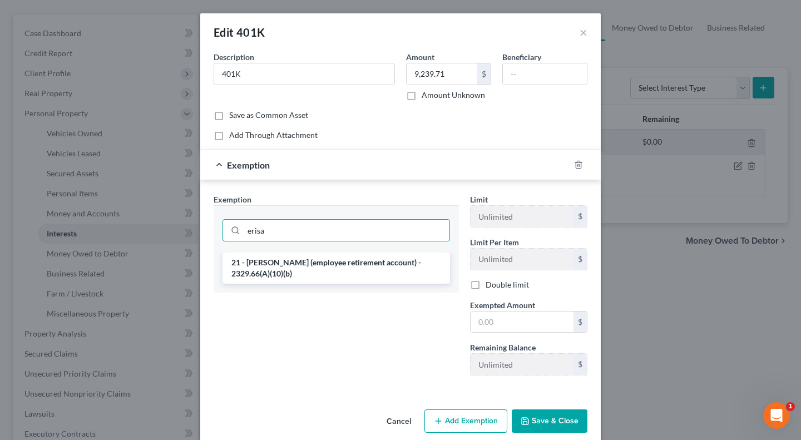
click at [278, 260] on li "21 - ERISA (employee retirement account) - 2329.66(A)(10)(b)" at bounding box center [337, 268] width 228 height 31
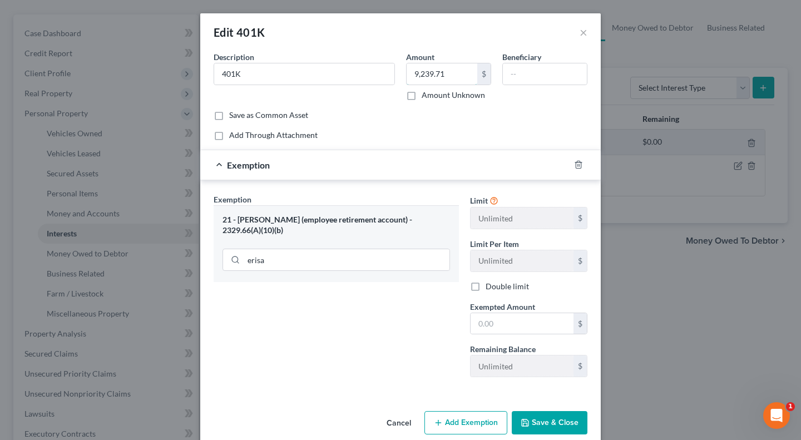
click at [446, 66] on input "9,239.71" at bounding box center [442, 73] width 71 height 21
drag, startPoint x: 508, startPoint y: 322, endPoint x: 491, endPoint y: 324, distance: 16.8
click at [508, 322] on input "text" at bounding box center [522, 323] width 103 height 21
paste input "9,239.71"
drag, startPoint x: 423, startPoint y: 326, endPoint x: 515, endPoint y: 327, distance: 91.8
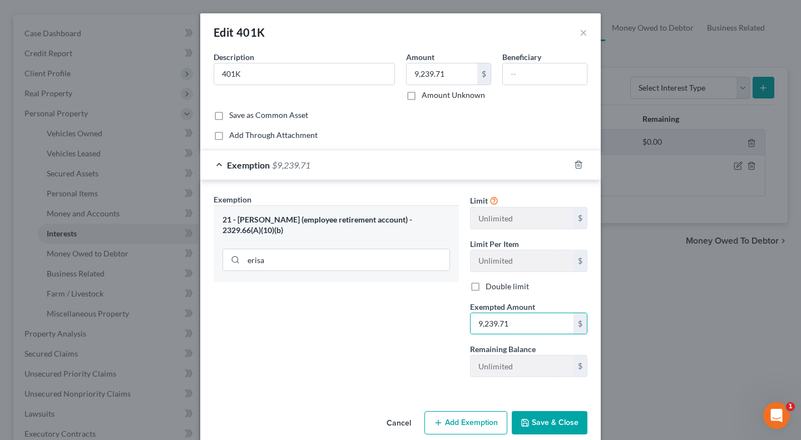
click at [423, 326] on div "Exemption Set must be selected for CA. Exemption * 21 - ERISA (employee retirem…" at bounding box center [336, 290] width 256 height 192
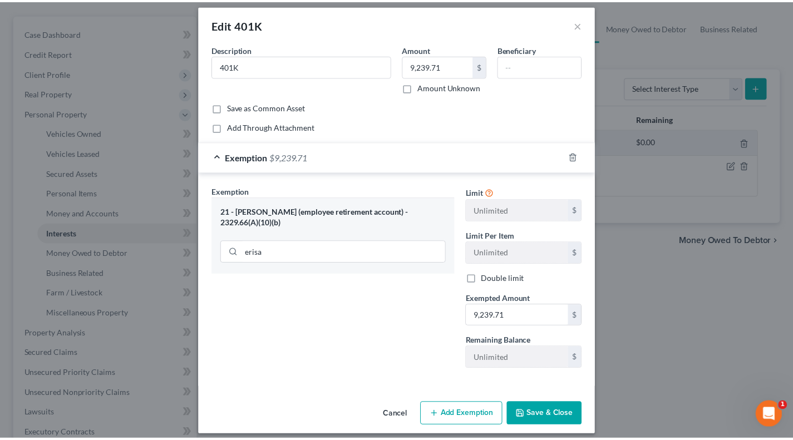
scroll to position [0, 0]
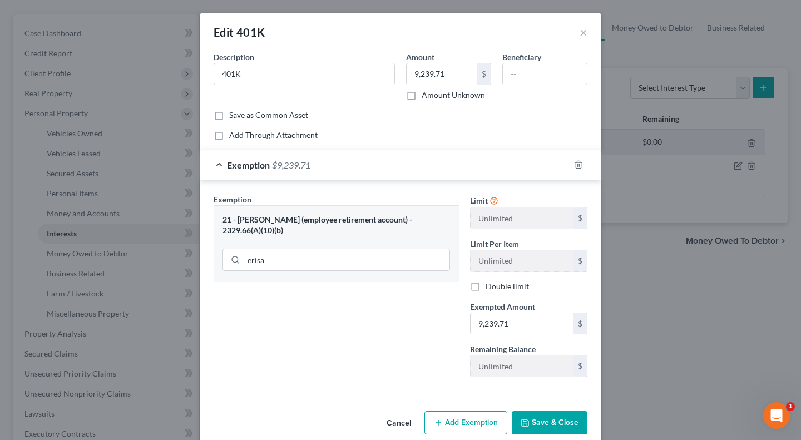
click at [564, 422] on button "Save & Close" at bounding box center [550, 422] width 76 height 23
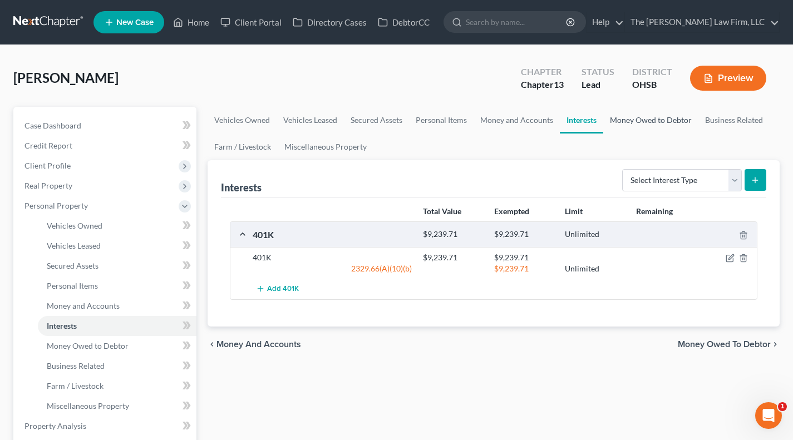
click at [615, 125] on link "Money Owed to Debtor" at bounding box center [650, 120] width 95 height 27
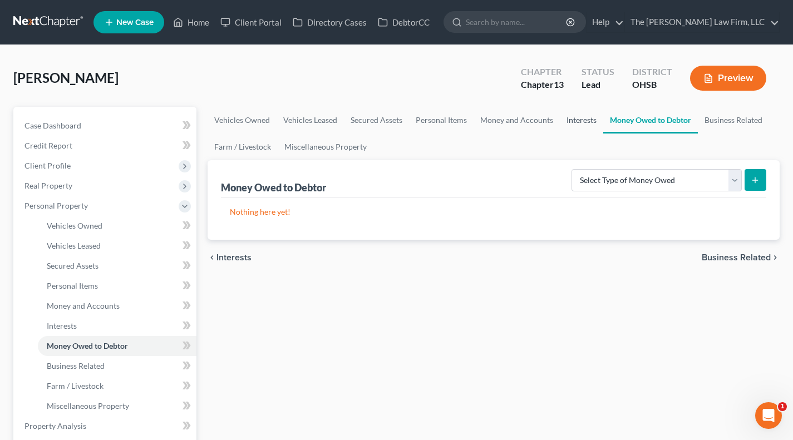
click at [565, 118] on link "Interests" at bounding box center [581, 120] width 43 height 27
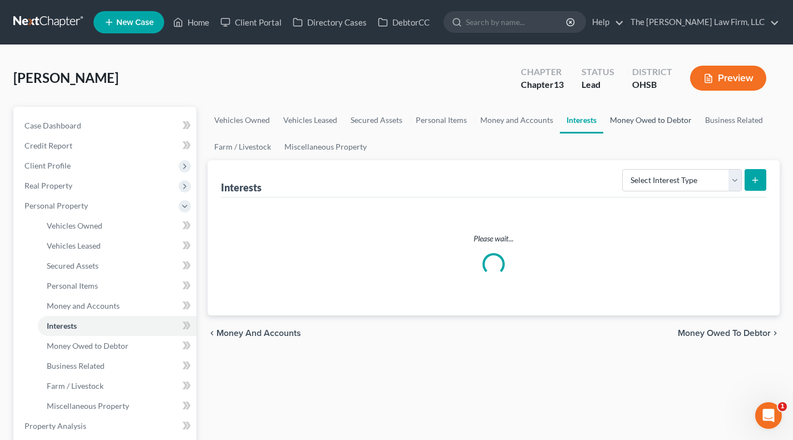
click at [615, 119] on link "Money Owed to Debtor" at bounding box center [650, 120] width 95 height 27
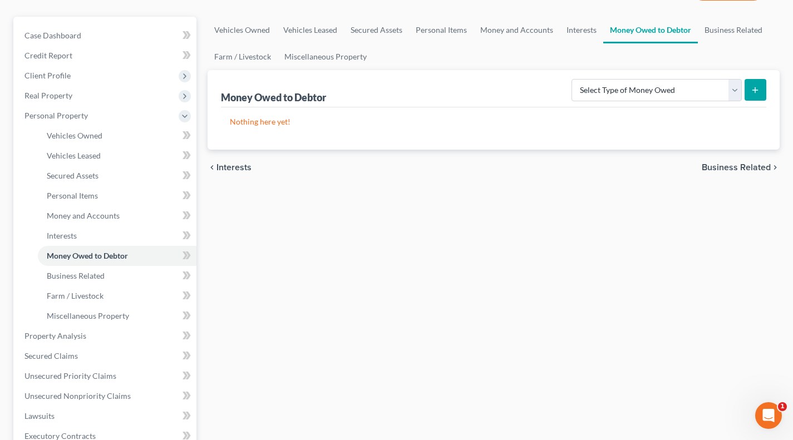
scroll to position [92, 0]
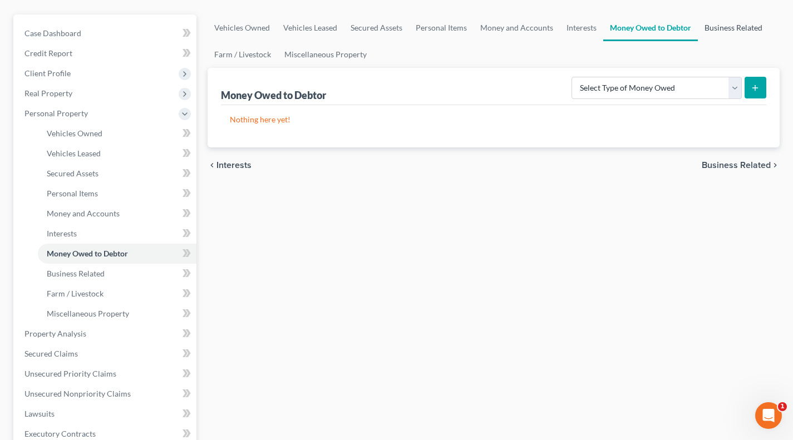
click at [726, 32] on link "Business Related" at bounding box center [733, 27] width 71 height 27
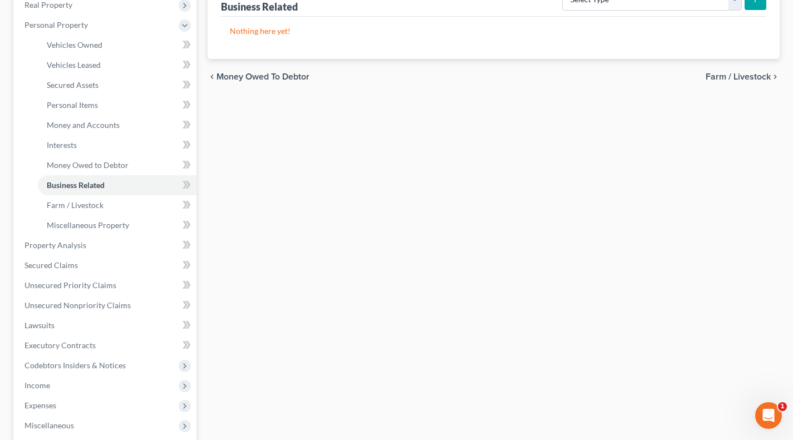
scroll to position [185, 0]
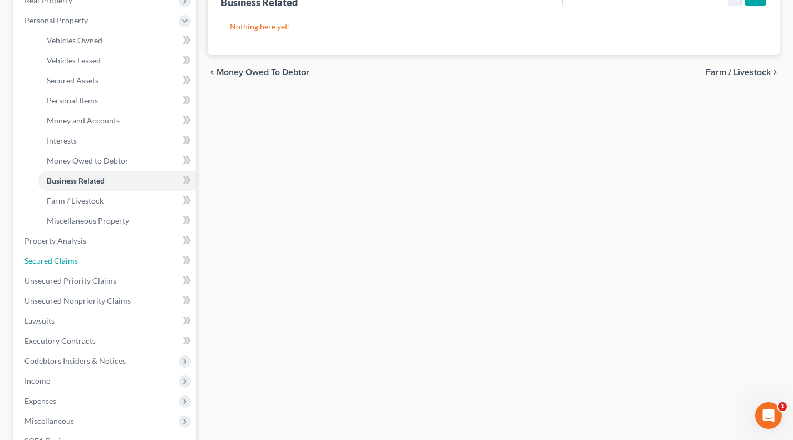
click at [76, 254] on link "Secured Claims" at bounding box center [106, 261] width 181 height 20
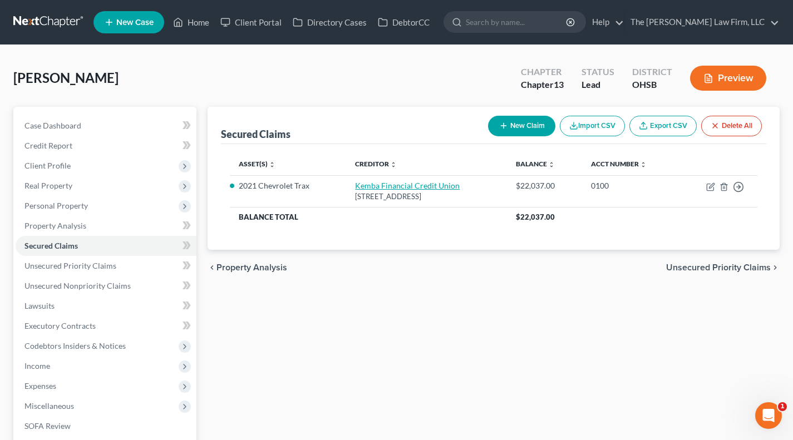
click at [413, 187] on link "Kemba Financial Credit Union" at bounding box center [407, 185] width 105 height 9
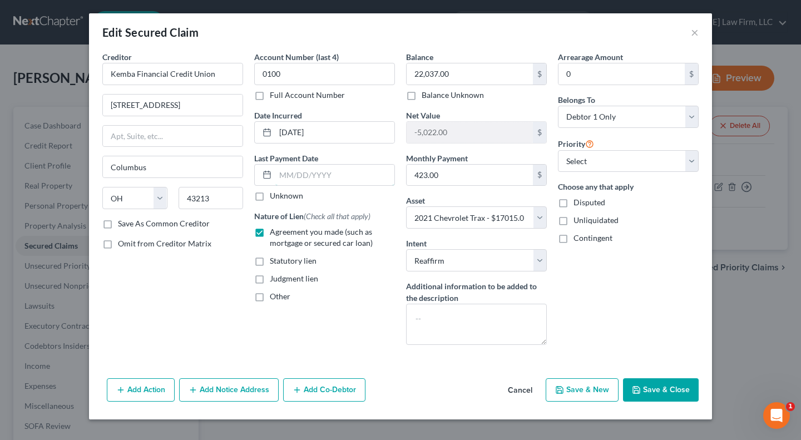
click at [328, 173] on input "text" at bounding box center [334, 175] width 119 height 21
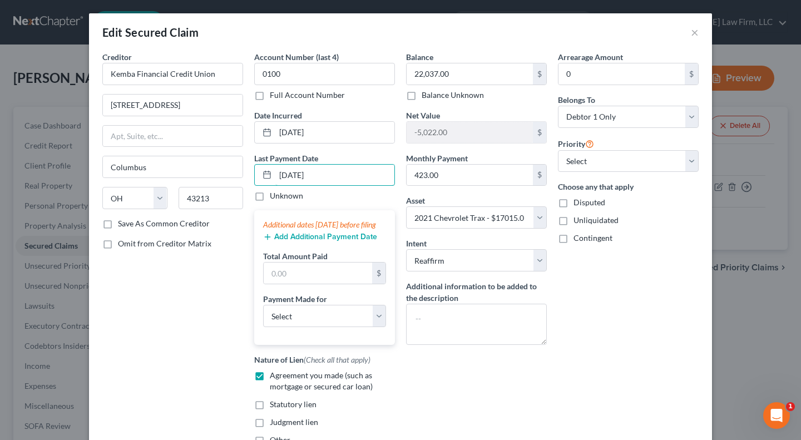
click at [329, 173] on input "9/30/2025" at bounding box center [334, 175] width 119 height 21
click at [296, 279] on input "text" at bounding box center [318, 273] width 108 height 21
paste input "9/30/2025"
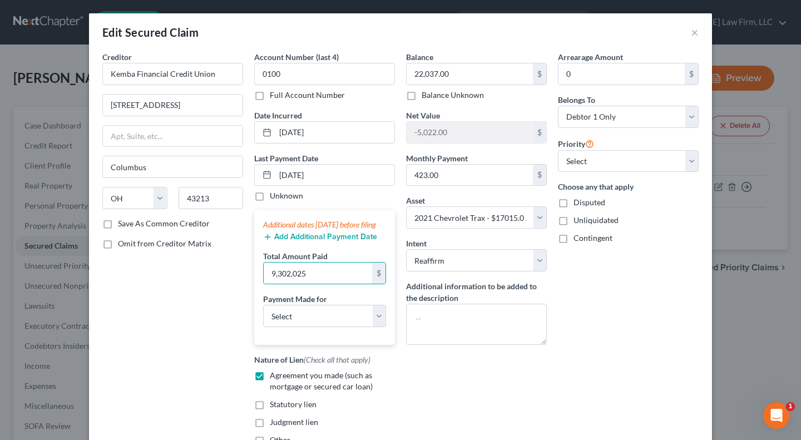
click at [312, 241] on button "Add Additional Payment Date" at bounding box center [320, 237] width 114 height 9
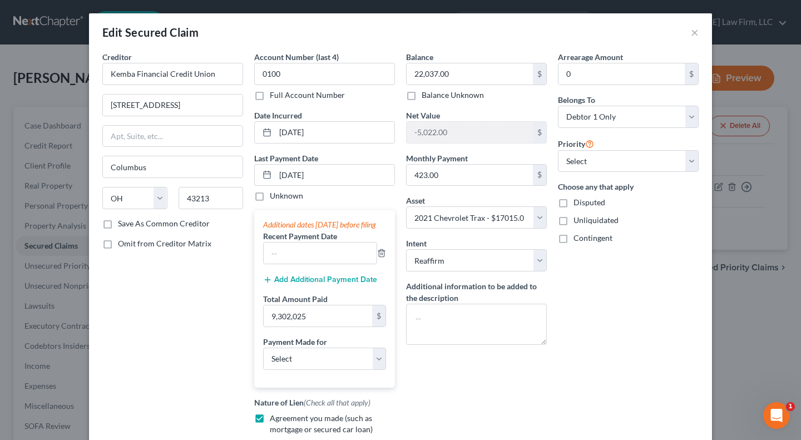
click at [304, 284] on button "Add Additional Payment Date" at bounding box center [320, 279] width 114 height 9
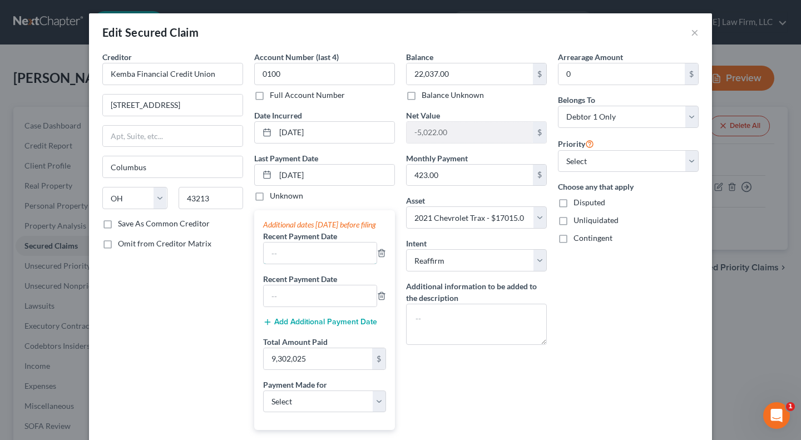
click at [306, 264] on input "text" at bounding box center [320, 253] width 113 height 21
paste input "9/30/2025"
drag, startPoint x: 297, startPoint y: 303, endPoint x: 292, endPoint y: 295, distance: 10.0
click at [297, 303] on input "text" at bounding box center [320, 295] width 113 height 21
paste input "9/30/2025"
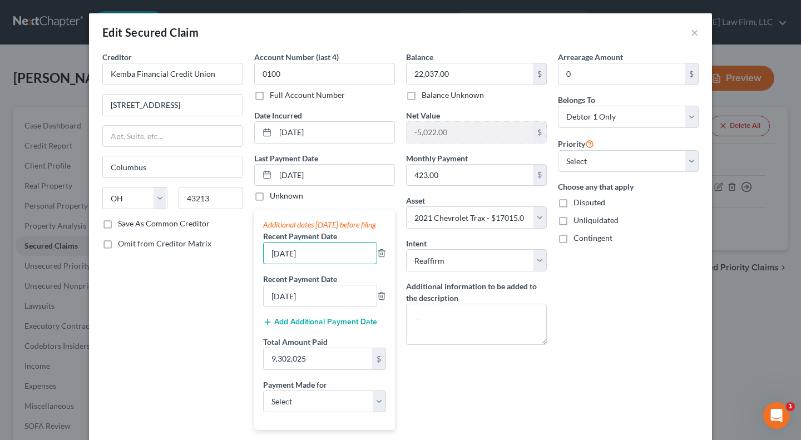
drag, startPoint x: 272, startPoint y: 264, endPoint x: 264, endPoint y: 265, distance: 7.9
click at [264, 264] on input "9/30/2025" at bounding box center [320, 253] width 113 height 21
drag, startPoint x: 271, startPoint y: 305, endPoint x: 263, endPoint y: 304, distance: 8.0
click at [264, 304] on input "9/30/2025" at bounding box center [320, 295] width 113 height 21
click at [293, 369] on input "9,302,025" at bounding box center [318, 358] width 108 height 21
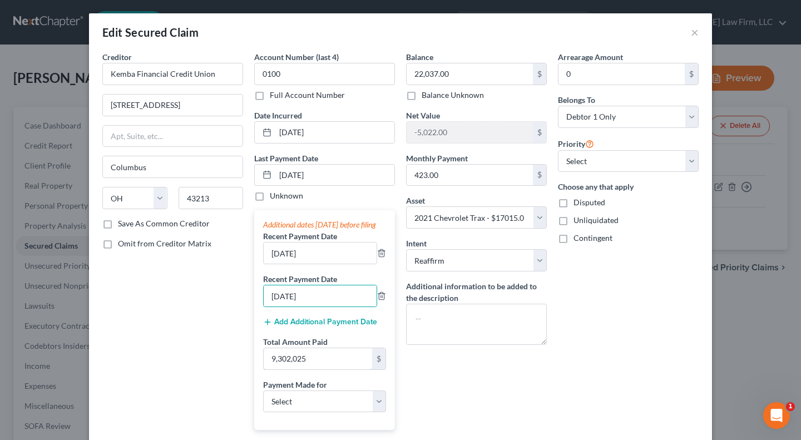
click at [293, 369] on input "9,302,025" at bounding box center [318, 358] width 108 height 21
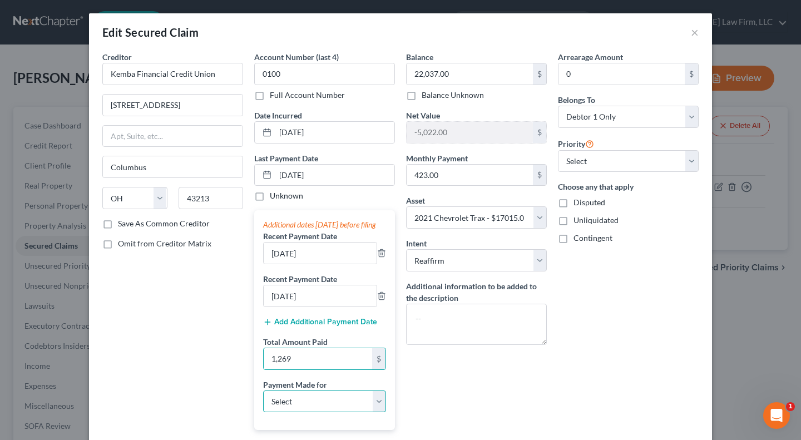
drag, startPoint x: 300, startPoint y: 410, endPoint x: 311, endPoint y: 406, distance: 11.5
click at [300, 410] on select "Select Car Credit Card Loan Repayment Mortgage Other Suppliers Or Vendors" at bounding box center [324, 402] width 123 height 22
click at [263, 401] on select "Select Car Credit Card Loan Repayment Mortgage Other Suppliers Or Vendors" at bounding box center [324, 402] width 123 height 22
click at [579, 345] on div "Arrearage Amount 0 $ Belongs To * Select Debtor 1 Only Debtor 2 Only Debtor 1 A…" at bounding box center [628, 295] width 152 height 488
click at [634, 158] on select "Select 1st 2nd 3rd 4th 5th 6th 7th 8th 9th 10th 11th 12th 13th 14th 15th 16th 1…" at bounding box center [628, 161] width 141 height 22
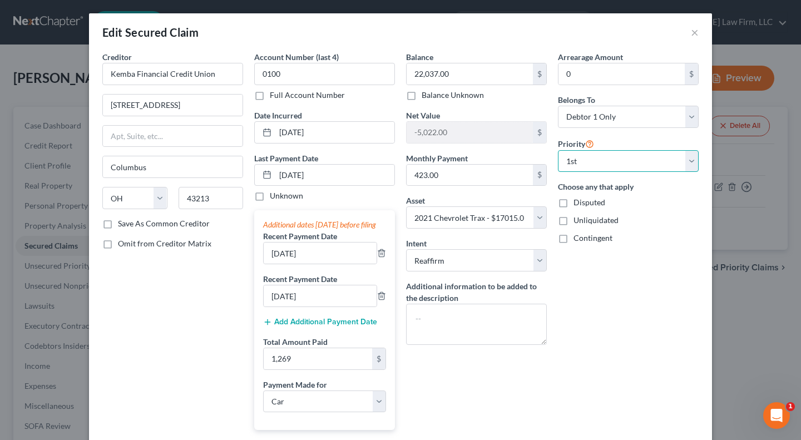
click at [558, 150] on select "Select 1st 2nd 3rd 4th 5th 6th 7th 8th 9th 10th 11th 12th 13th 14th 15th 16th 1…" at bounding box center [628, 161] width 141 height 22
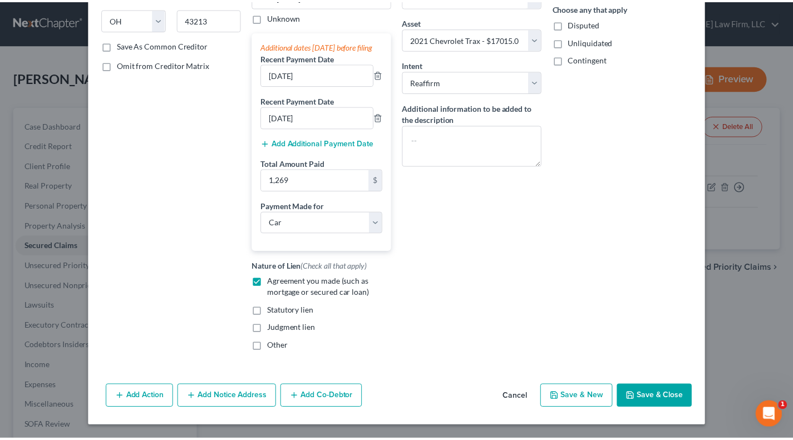
scroll to position [190, 0]
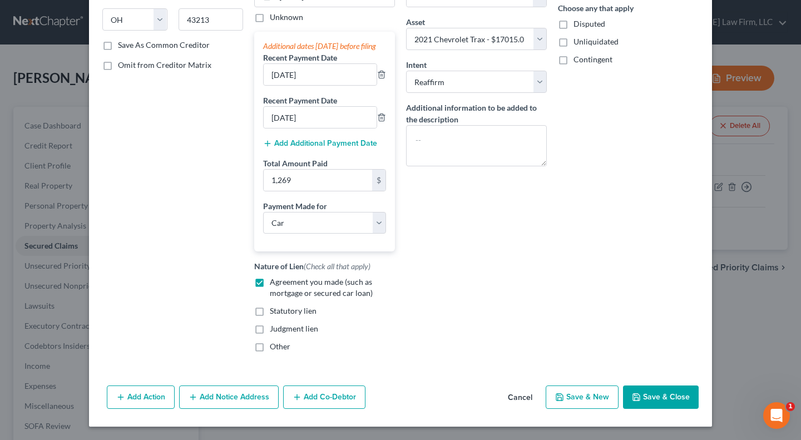
drag, startPoint x: 659, startPoint y: 402, endPoint x: 661, endPoint y: 384, distance: 17.9
click at [661, 402] on button "Save & Close" at bounding box center [661, 397] width 76 height 23
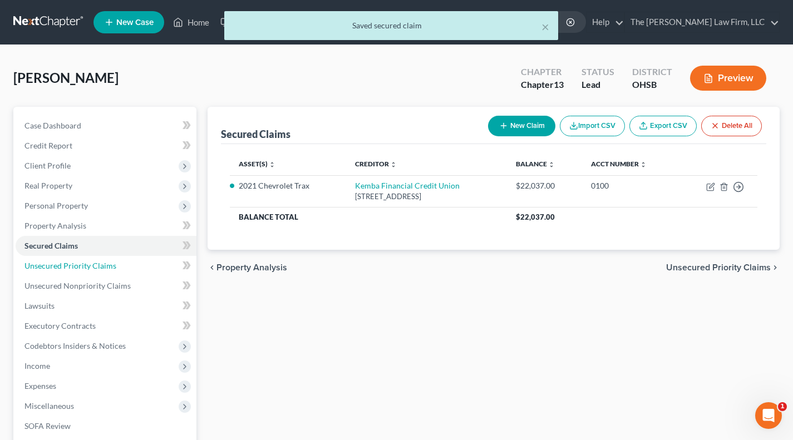
click at [70, 259] on link "Unsecured Priority Claims" at bounding box center [106, 266] width 181 height 20
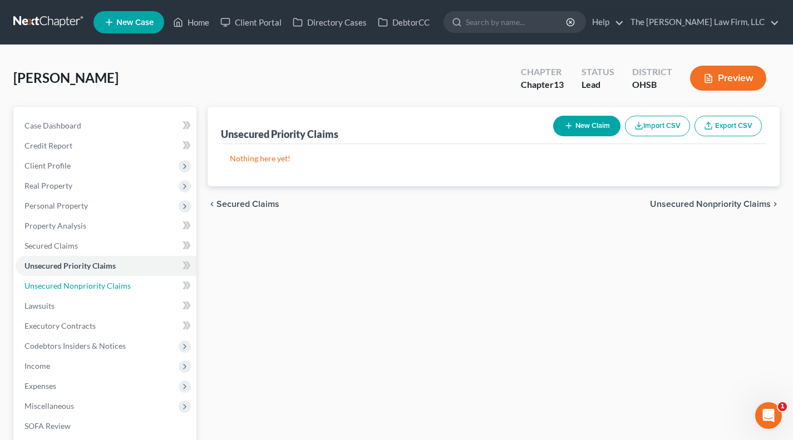
click at [101, 289] on span "Unsecured Nonpriority Claims" at bounding box center [77, 285] width 106 height 9
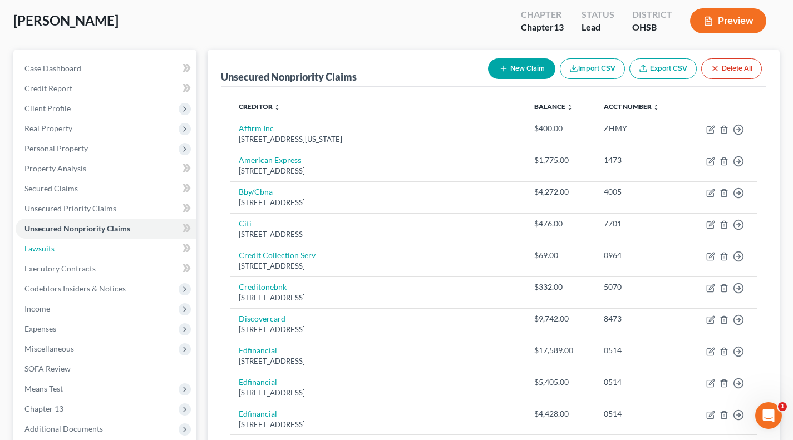
click at [72, 248] on link "Lawsuits" at bounding box center [106, 249] width 181 height 20
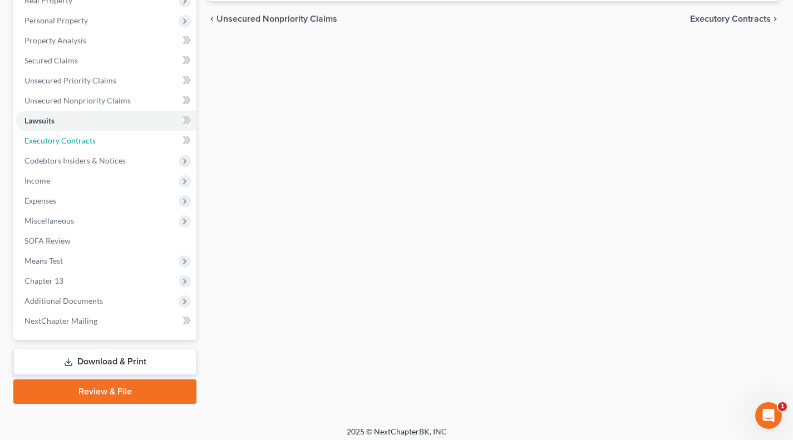
click at [63, 136] on span "Executory Contracts" at bounding box center [59, 140] width 71 height 9
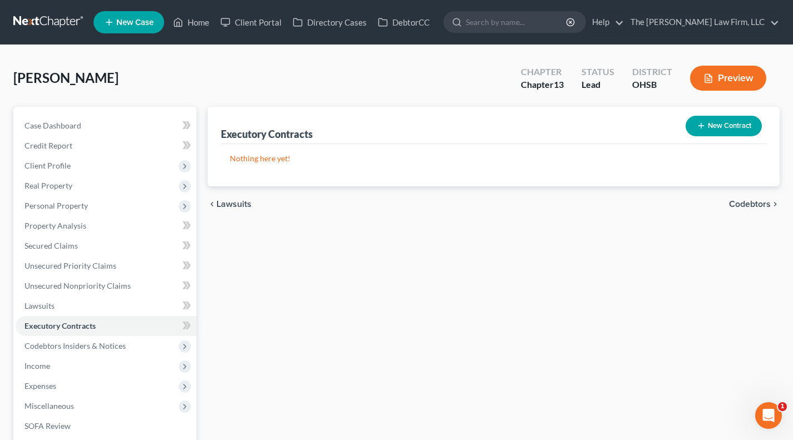
click at [55, 338] on span "Codebtors Insiders & Notices" at bounding box center [106, 346] width 181 height 20
click at [60, 371] on link "Codebtors" at bounding box center [117, 366] width 159 height 20
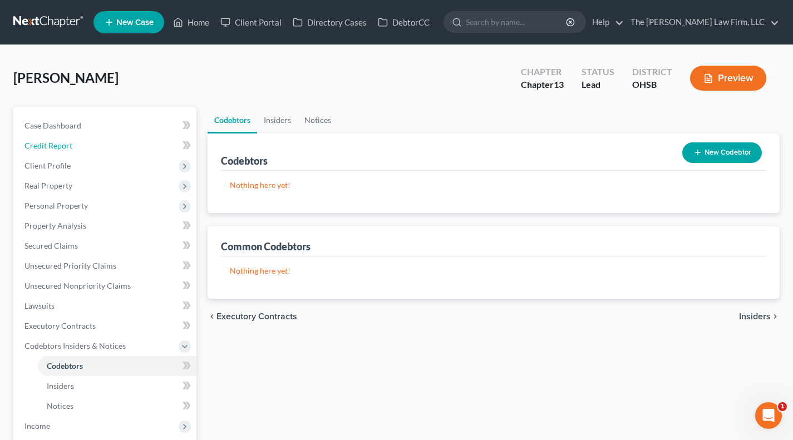
click at [64, 142] on span "Credit Report" at bounding box center [48, 145] width 48 height 9
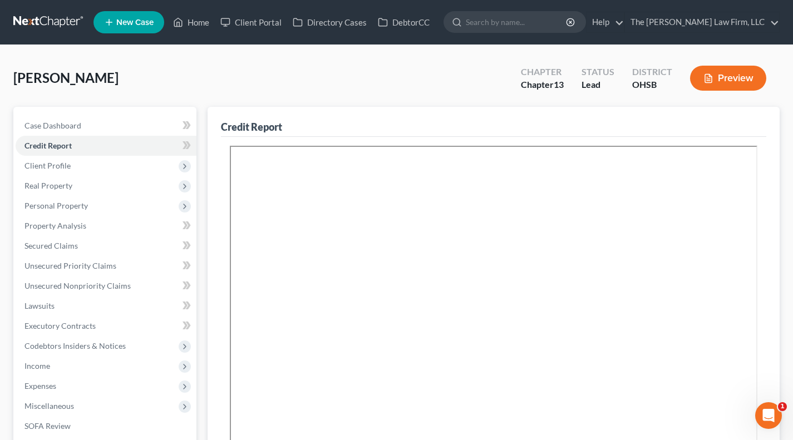
scroll to position [92, 0]
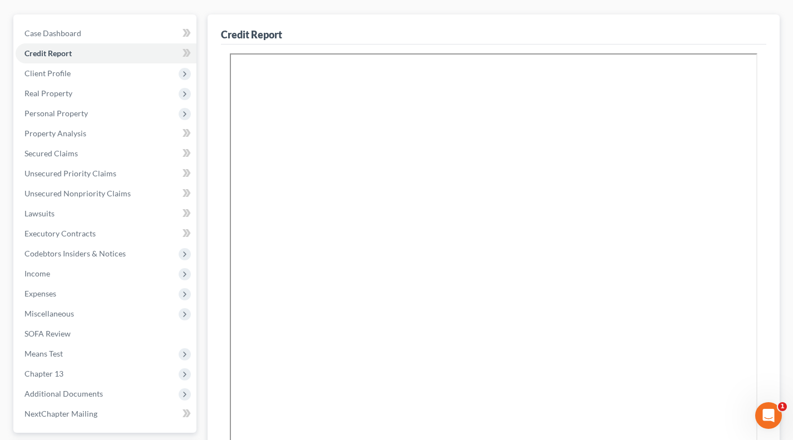
click at [82, 259] on span "Codebtors Insiders & Notices" at bounding box center [106, 254] width 181 height 20
click at [76, 293] on link "Insiders" at bounding box center [117, 294] width 159 height 20
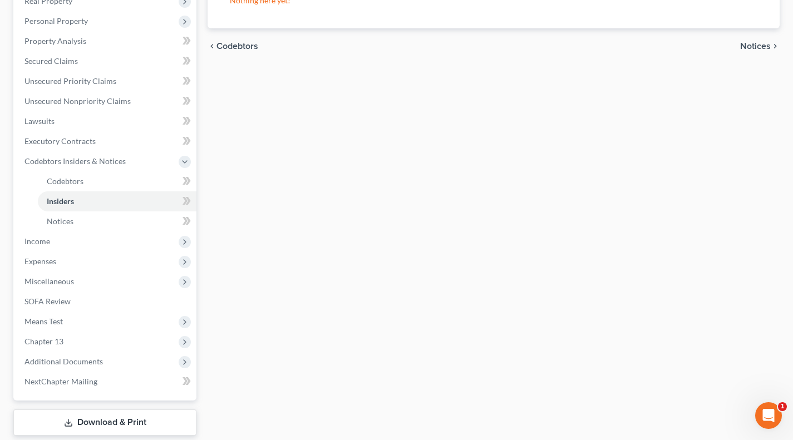
scroll to position [185, 0]
click at [60, 238] on span "Income" at bounding box center [106, 241] width 181 height 20
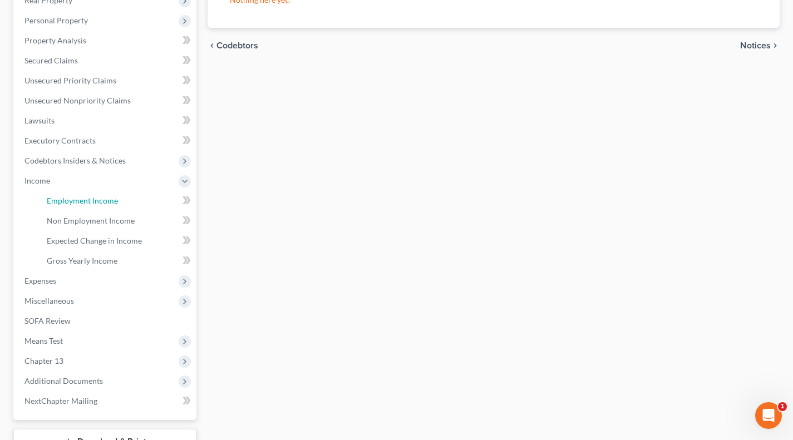
click at [70, 204] on span "Employment Income" at bounding box center [82, 200] width 71 height 9
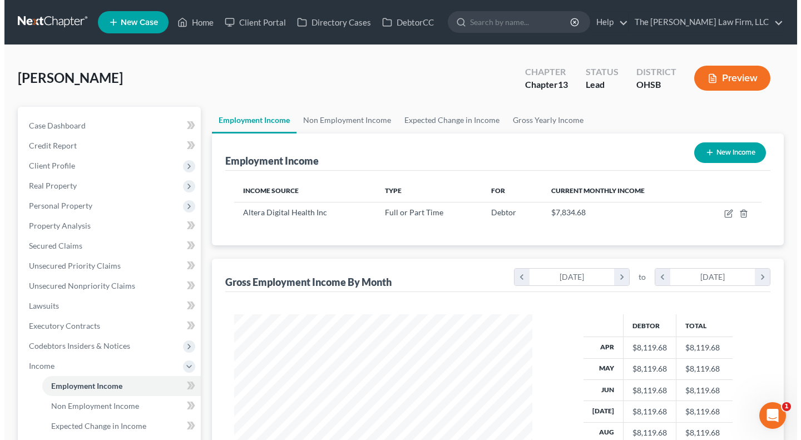
scroll to position [199, 320]
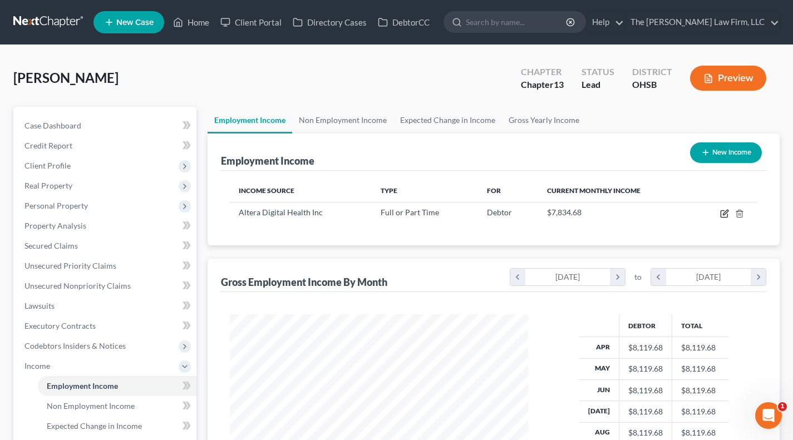
click at [724, 217] on icon "button" at bounding box center [723, 214] width 7 height 7
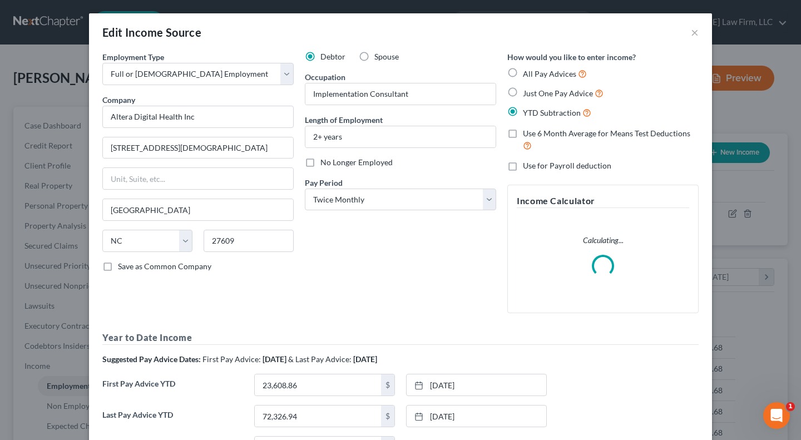
scroll to position [199, 324]
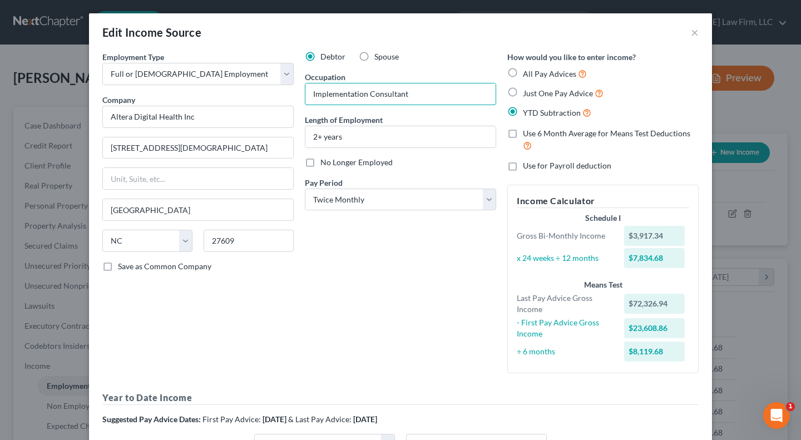
click at [414, 95] on input "Implementation Consultant" at bounding box center [400, 93] width 190 height 21
click at [431, 92] on input "Implementation Consultant" at bounding box center [400, 93] width 190 height 21
click at [434, 78] on div "Occupation Implementation Consultant" at bounding box center [400, 88] width 191 height 34
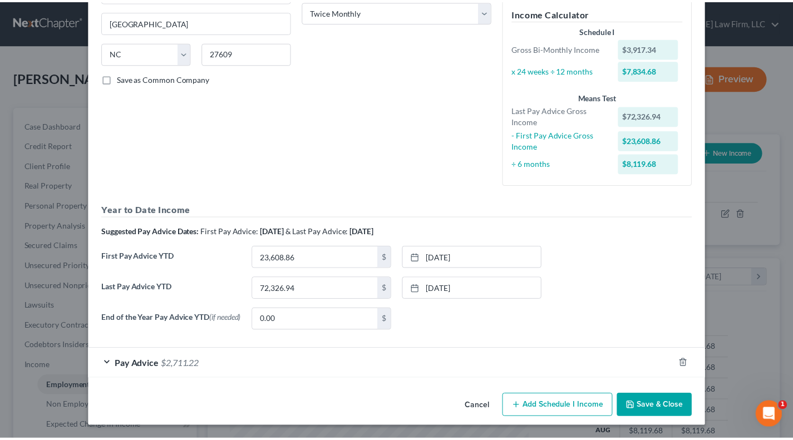
scroll to position [190, 0]
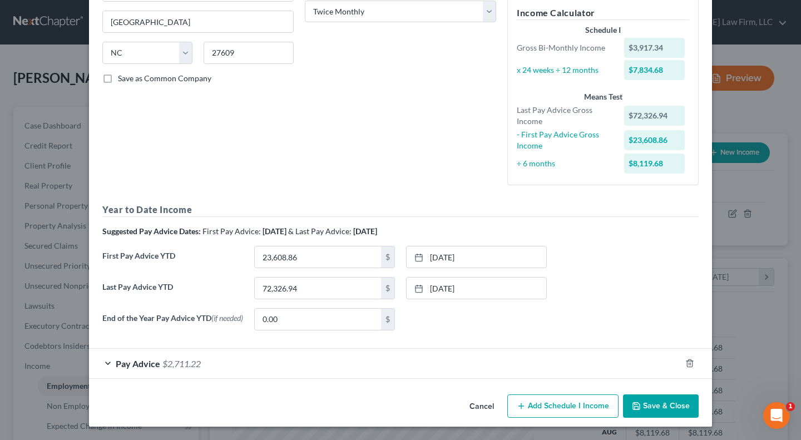
click at [644, 405] on button "Save & Close" at bounding box center [661, 405] width 76 height 23
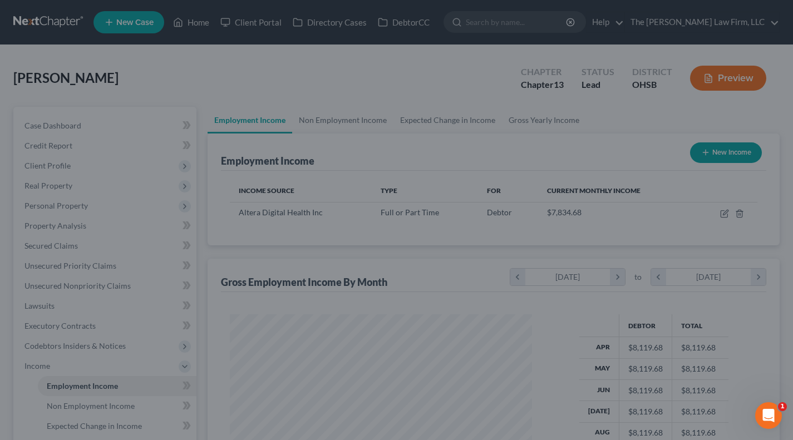
scroll to position [556158, 556038]
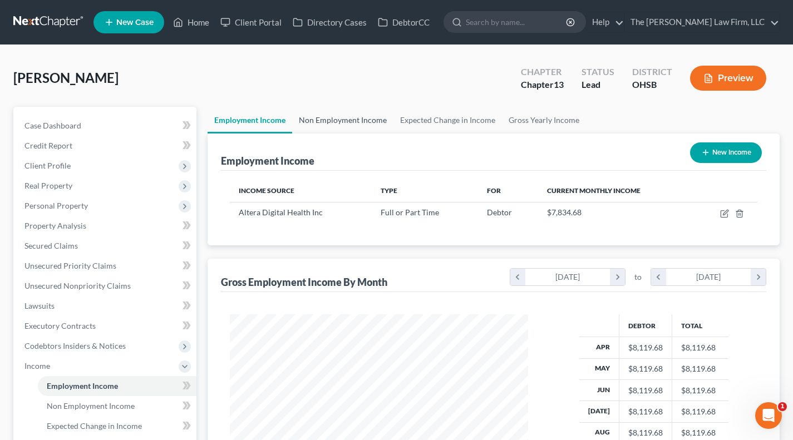
click at [332, 116] on link "Non Employment Income" at bounding box center [342, 120] width 101 height 27
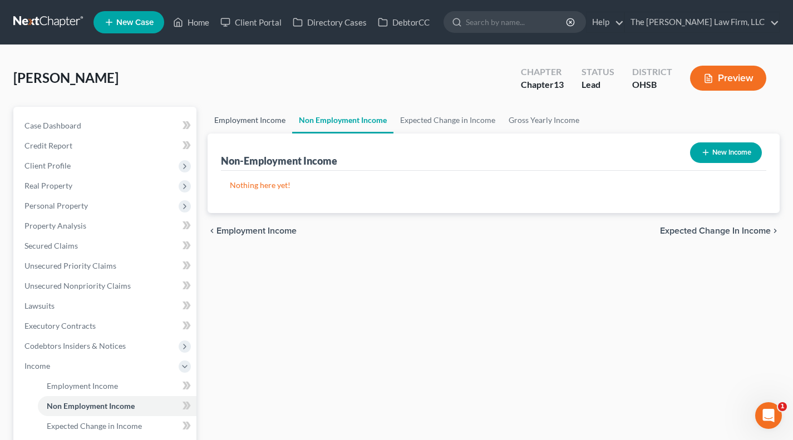
click at [250, 118] on link "Employment Income" at bounding box center [250, 120] width 85 height 27
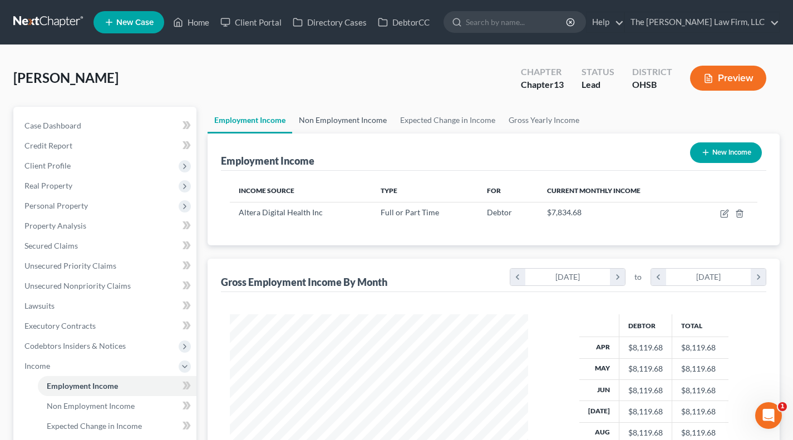
click at [361, 117] on link "Non Employment Income" at bounding box center [342, 120] width 101 height 27
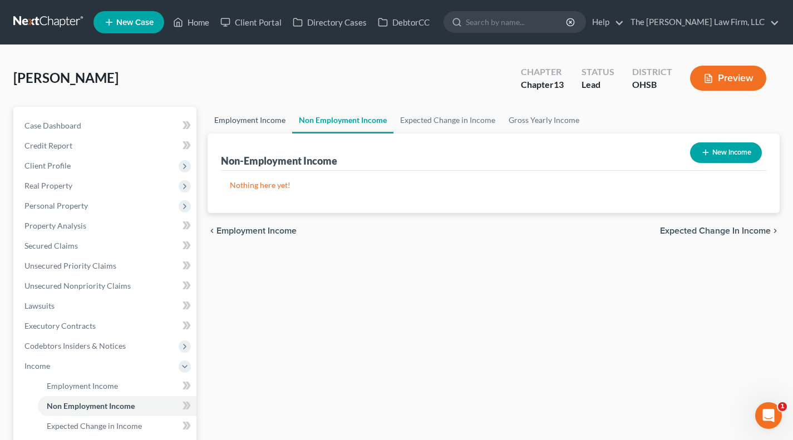
click at [240, 114] on link "Employment Income" at bounding box center [250, 120] width 85 height 27
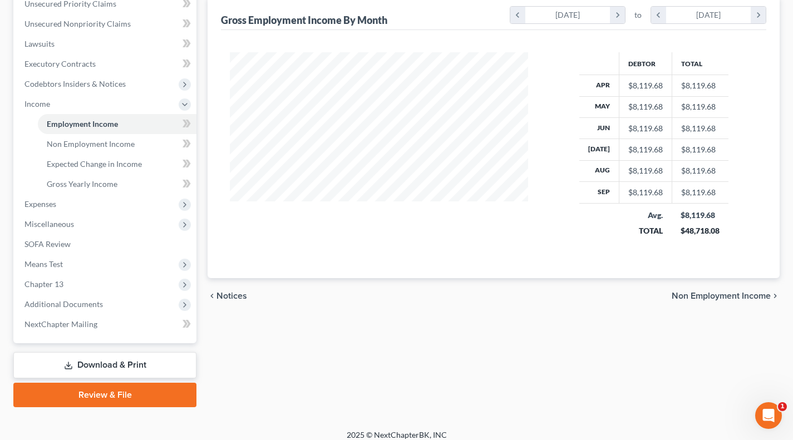
scroll to position [270, 0]
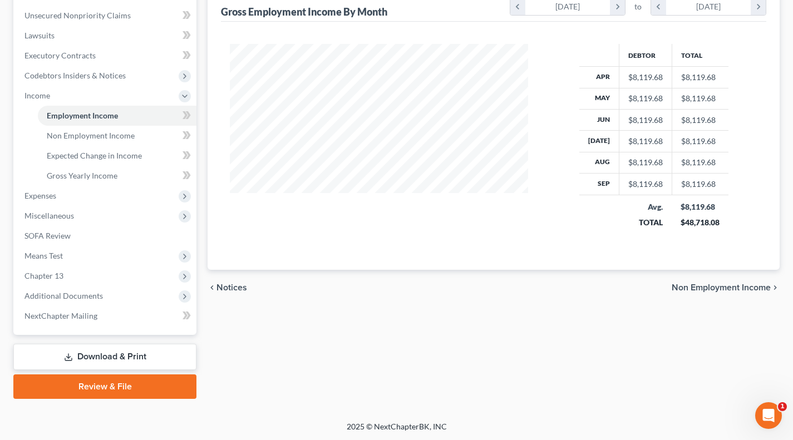
click at [66, 197] on span "Expenses" at bounding box center [106, 196] width 181 height 20
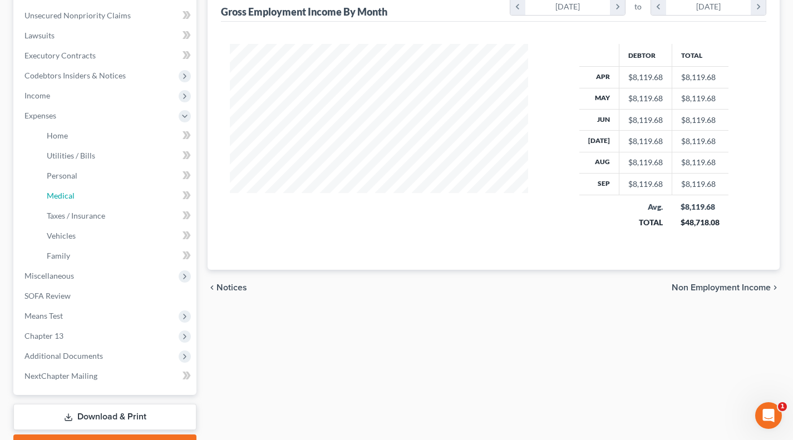
click at [89, 197] on link "Medical" at bounding box center [117, 196] width 159 height 20
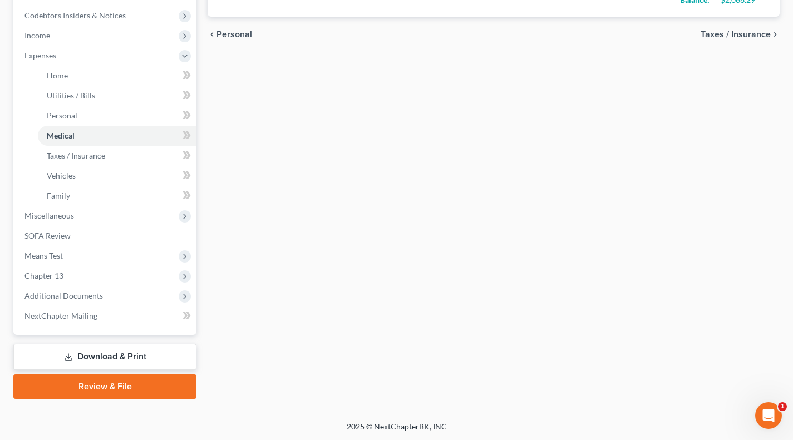
click at [62, 217] on span "Miscellaneous" at bounding box center [49, 215] width 50 height 9
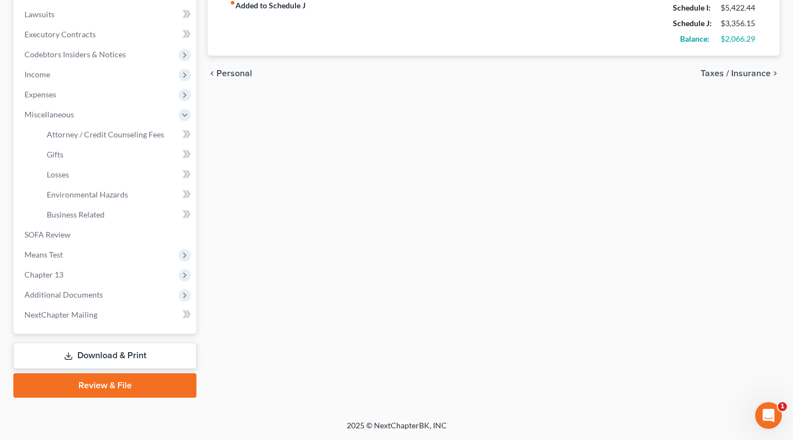
scroll to position [290, 0]
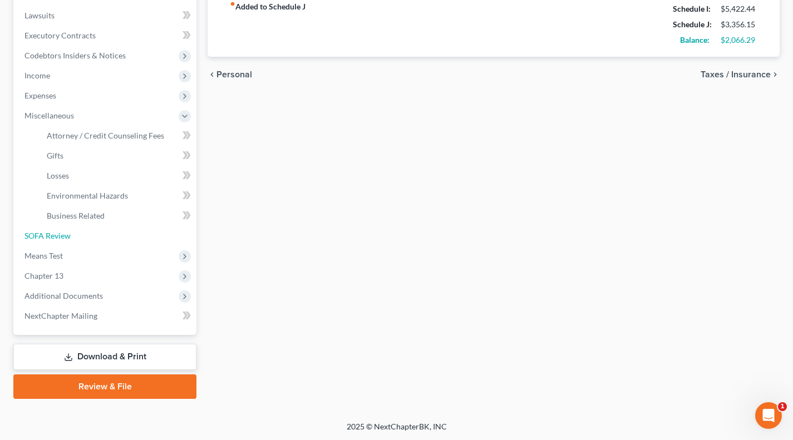
click at [50, 240] on link "SOFA Review" at bounding box center [106, 236] width 181 height 20
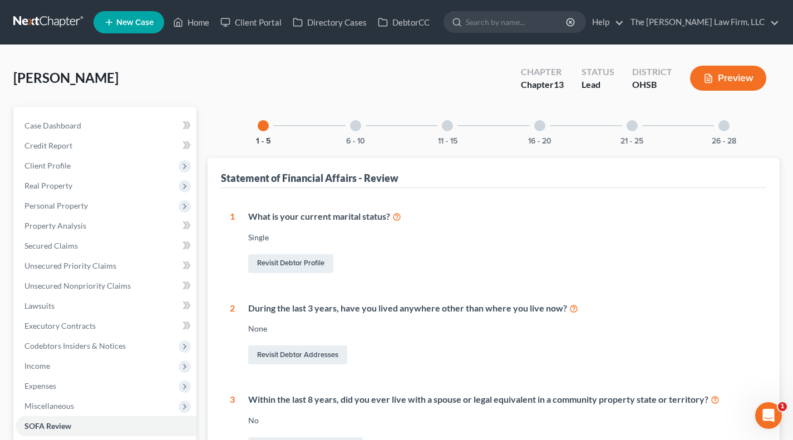
click at [358, 133] on div "6 - 10" at bounding box center [356, 126] width 38 height 38
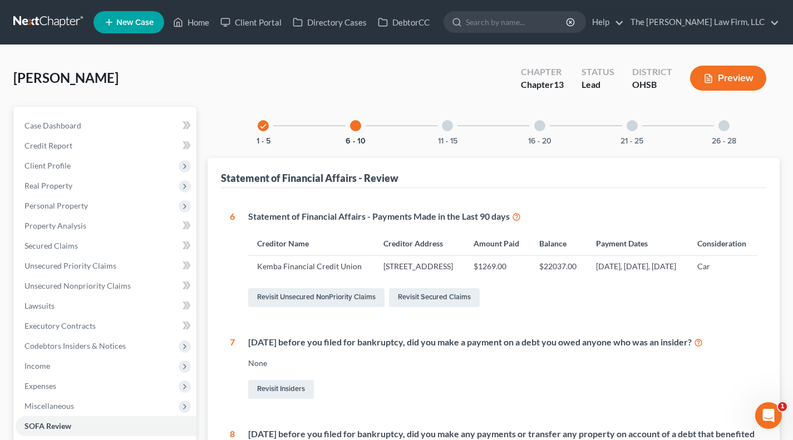
click at [442, 134] on div "11 - 15" at bounding box center [447, 126] width 38 height 38
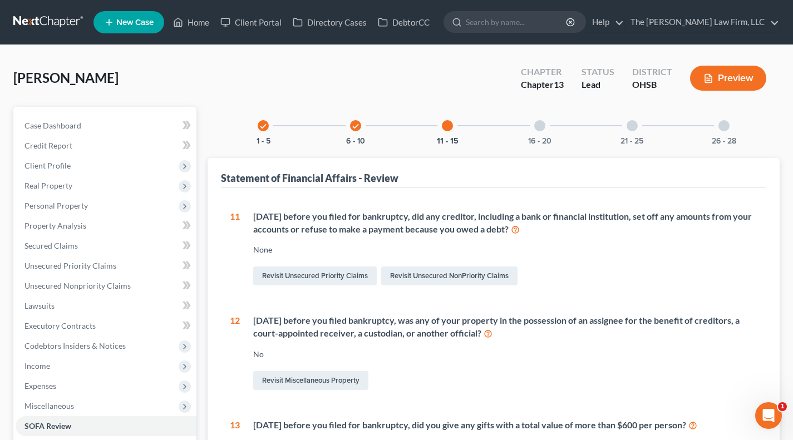
click at [538, 124] on div at bounding box center [539, 125] width 11 height 11
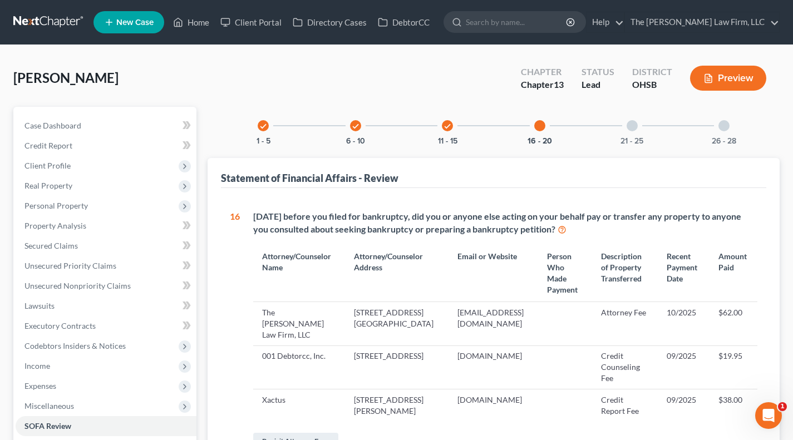
click at [631, 126] on div at bounding box center [631, 125] width 11 height 11
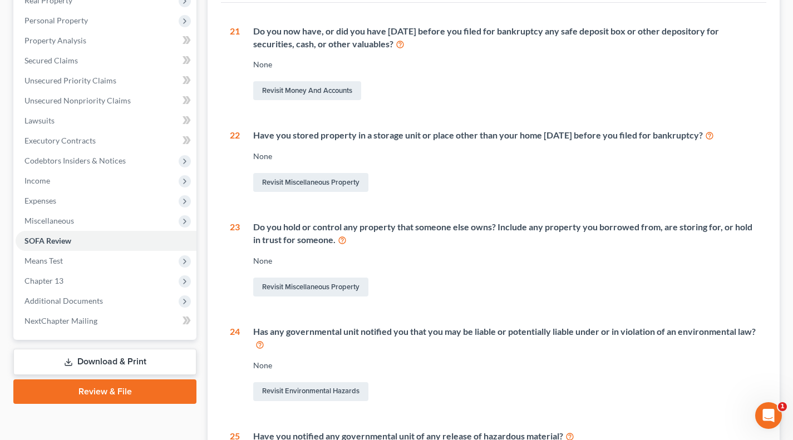
scroll to position [278, 0]
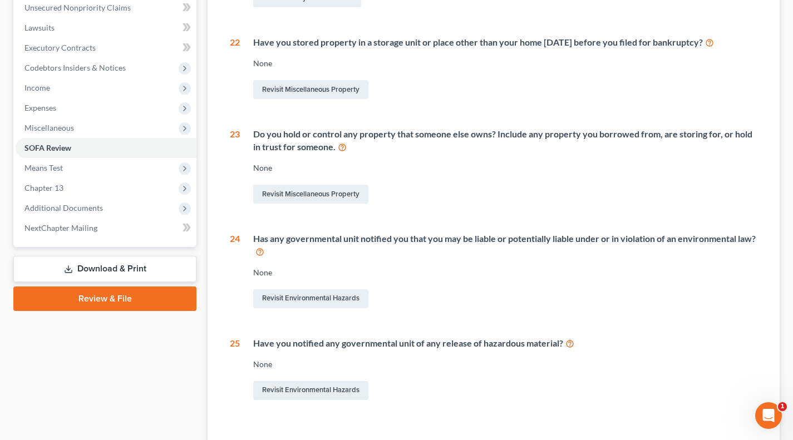
click at [58, 172] on span "Means Test" at bounding box center [106, 168] width 181 height 20
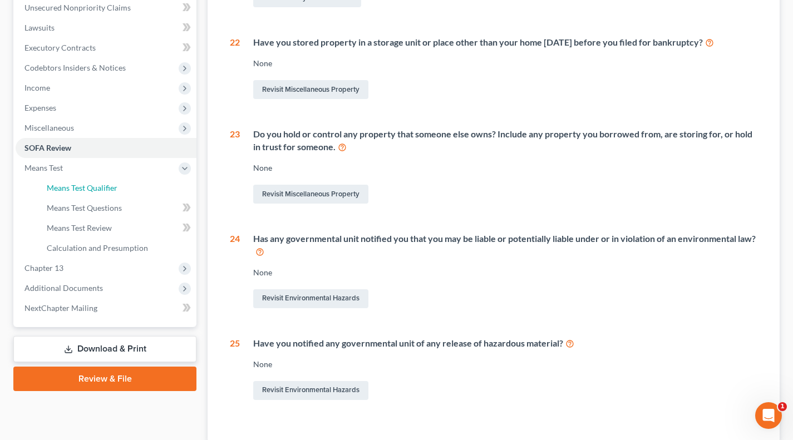
click at [63, 190] on span "Means Test Qualifier" at bounding box center [82, 187] width 71 height 9
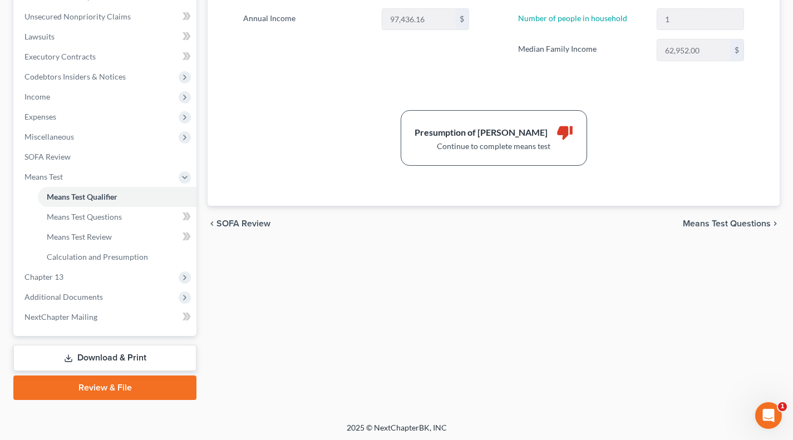
scroll to position [270, 0]
click at [91, 351] on link "Download & Print" at bounding box center [104, 357] width 183 height 26
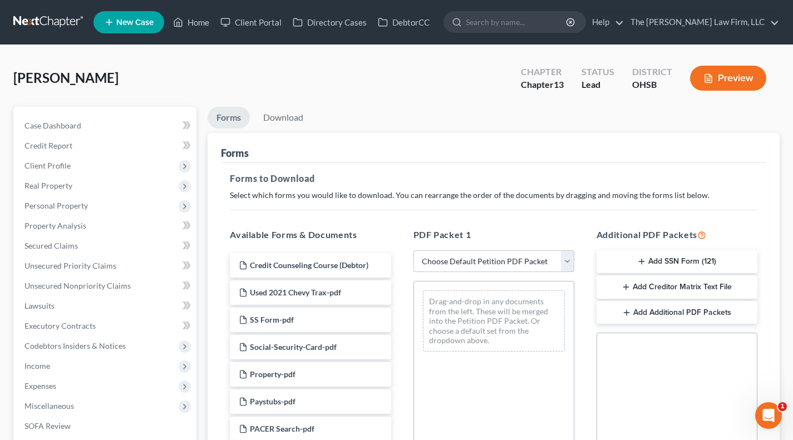
click at [474, 253] on select "Choose Default Petition PDF Packet Complete Bankruptcy Petition (all forms and …" at bounding box center [493, 261] width 161 height 22
click at [413, 250] on select "Choose Default Petition PDF Packet Complete Bankruptcy Petition (all forms and …" at bounding box center [493, 261] width 161 height 22
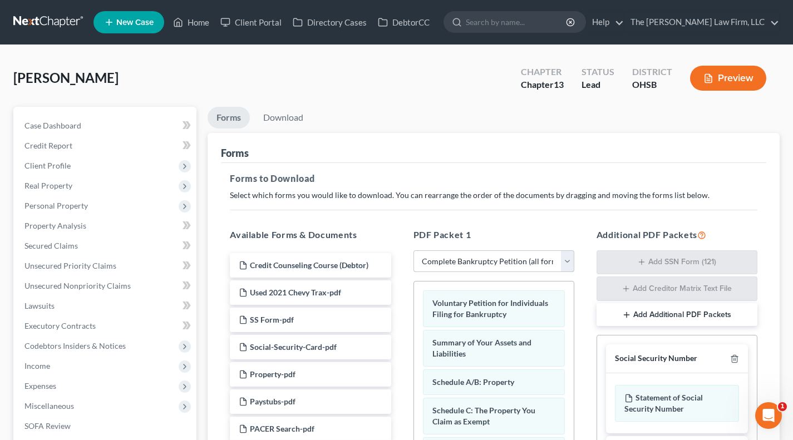
scroll to position [185, 0]
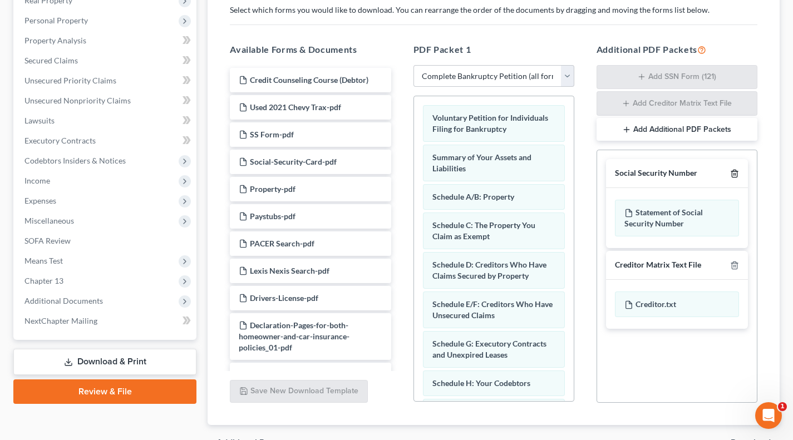
click at [737, 171] on icon "button" at bounding box center [734, 173] width 5 height 7
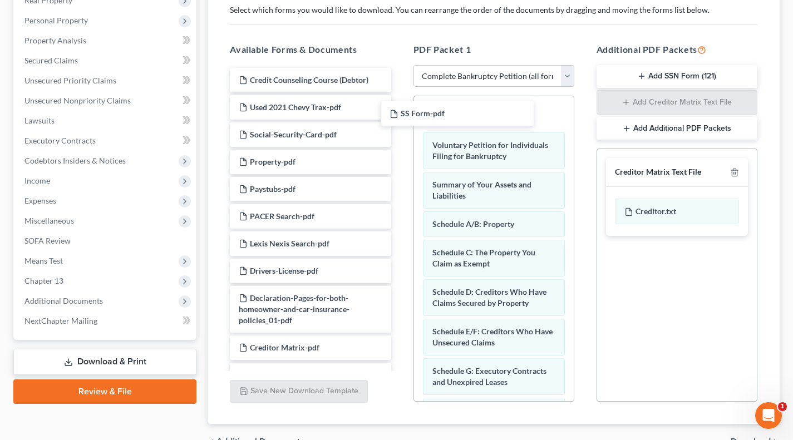
drag, startPoint x: 293, startPoint y: 131, endPoint x: 450, endPoint y: 111, distance: 158.2
click at [399, 110] on div "SS Form-pdf Credit Counseling Course (Debtor) Used 2021 Chevy Trax-pdf SS Form-…" at bounding box center [310, 301] width 179 height 467
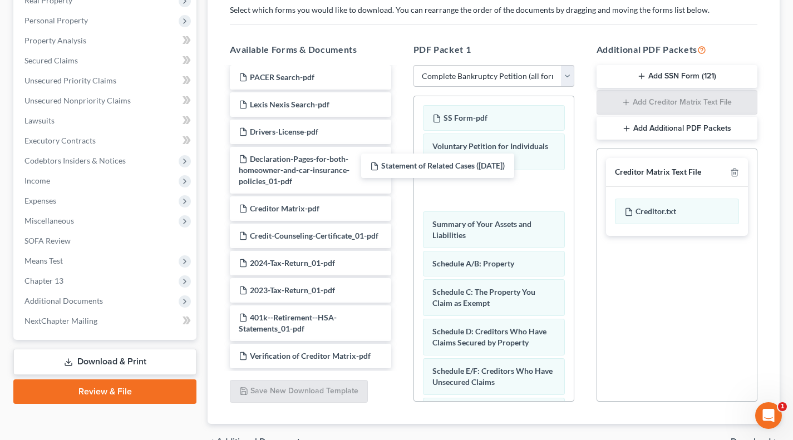
scroll to position [150, 0]
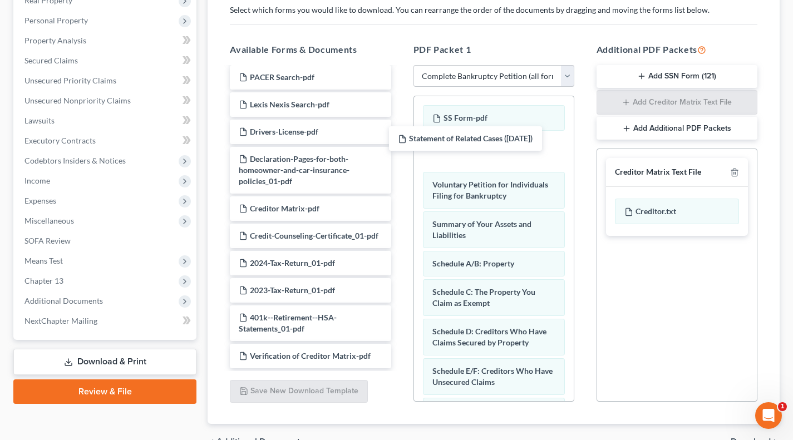
drag, startPoint x: 288, startPoint y: 347, endPoint x: 447, endPoint y: 141, distance: 259.7
click at [399, 141] on div "Statement of Related Cases (09/30/2025) Credit Counseling Course (Debtor) Used …" at bounding box center [310, 149] width 179 height 440
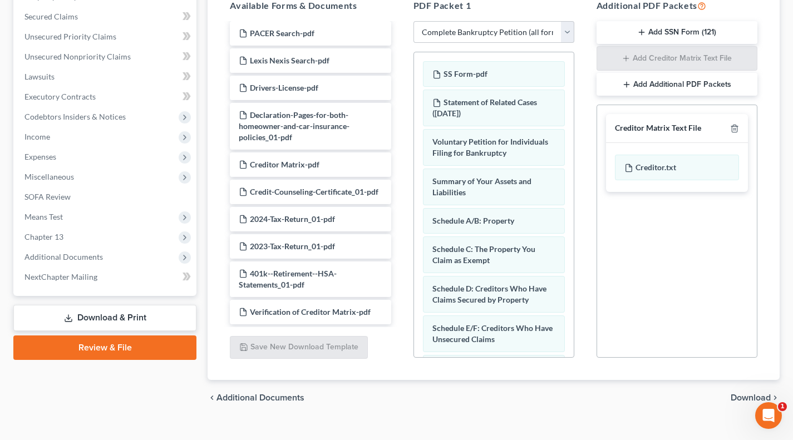
scroll to position [246, 0]
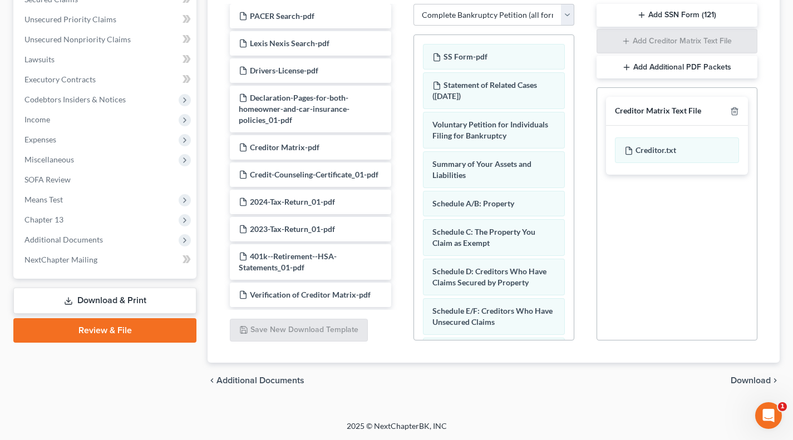
click at [742, 377] on span "Download" at bounding box center [750, 380] width 40 height 9
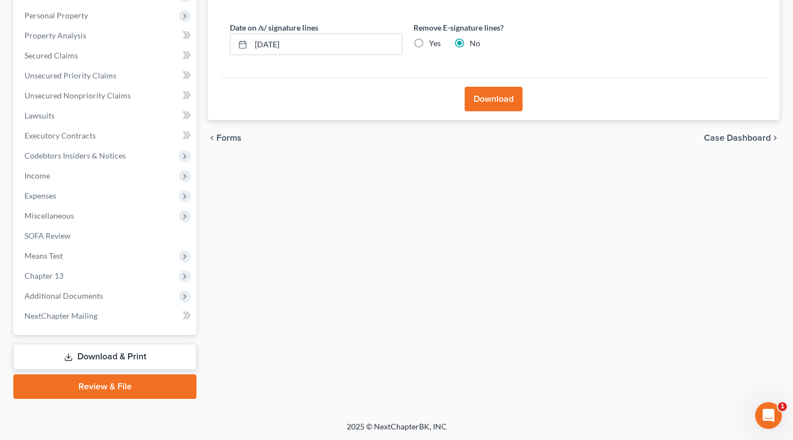
click at [492, 97] on button "Download" at bounding box center [494, 99] width 58 height 24
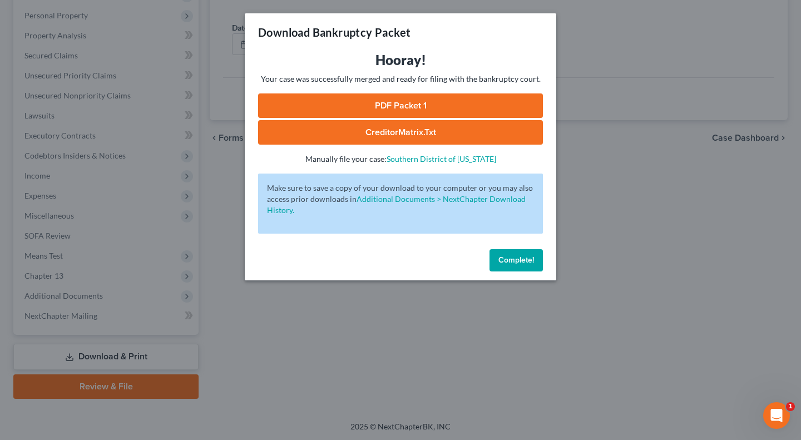
click at [386, 106] on link "PDF Packet 1" at bounding box center [400, 105] width 285 height 24
click at [93, 195] on div "Download Bankruptcy Packet Hooray! Your case was successfully merged and ready …" at bounding box center [400, 220] width 801 height 440
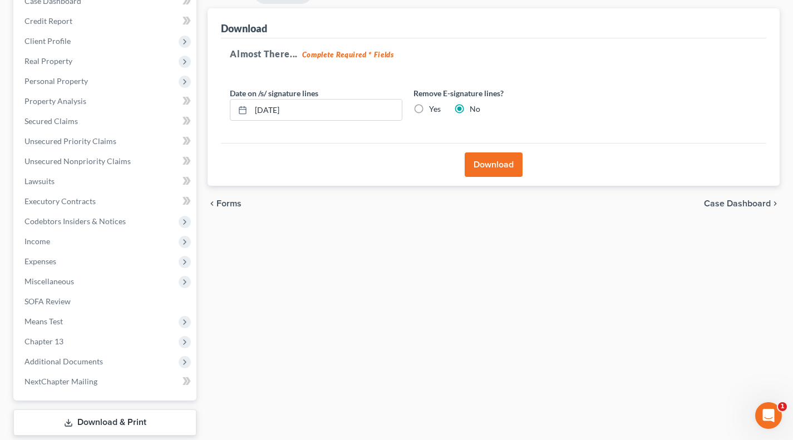
scroll to position [0, 0]
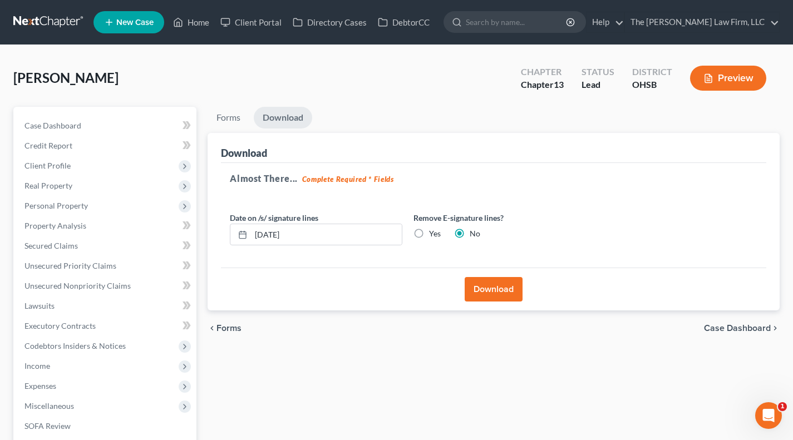
click at [70, 173] on span "Client Profile" at bounding box center [106, 166] width 181 height 20
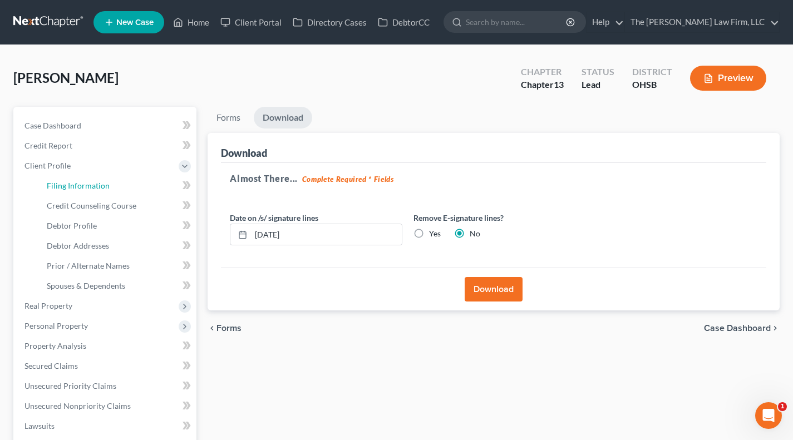
click at [77, 186] on span "Filing Information" at bounding box center [78, 185] width 63 height 9
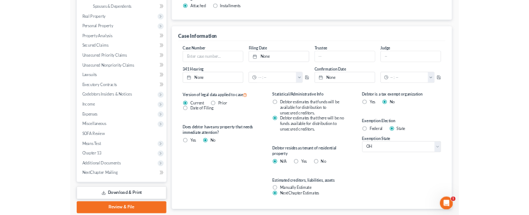
scroll to position [278, 0]
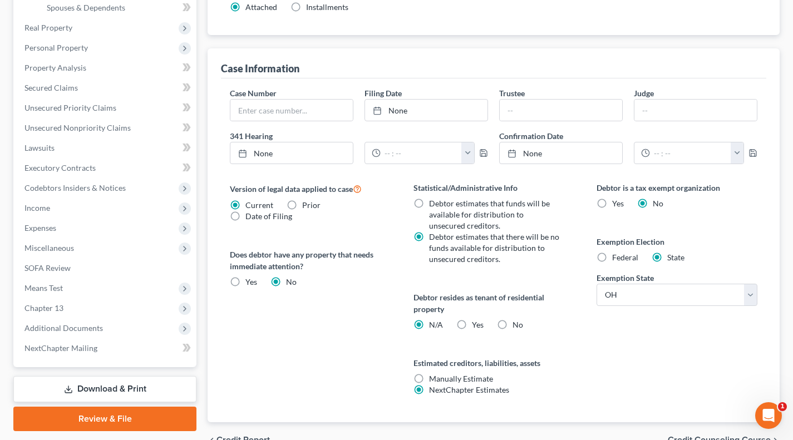
click at [472, 325] on label "Yes Yes" at bounding box center [478, 324] width 12 height 11
click at [476, 325] on input "Yes Yes" at bounding box center [479, 322] width 7 height 7
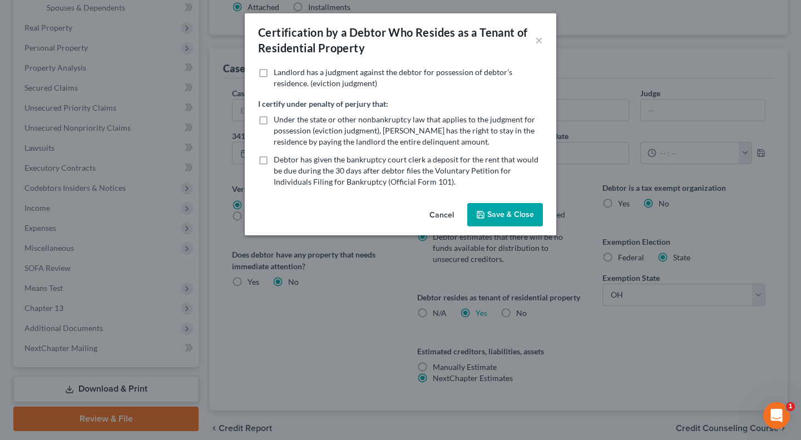
click at [498, 215] on button "Save & Close" at bounding box center [505, 214] width 76 height 23
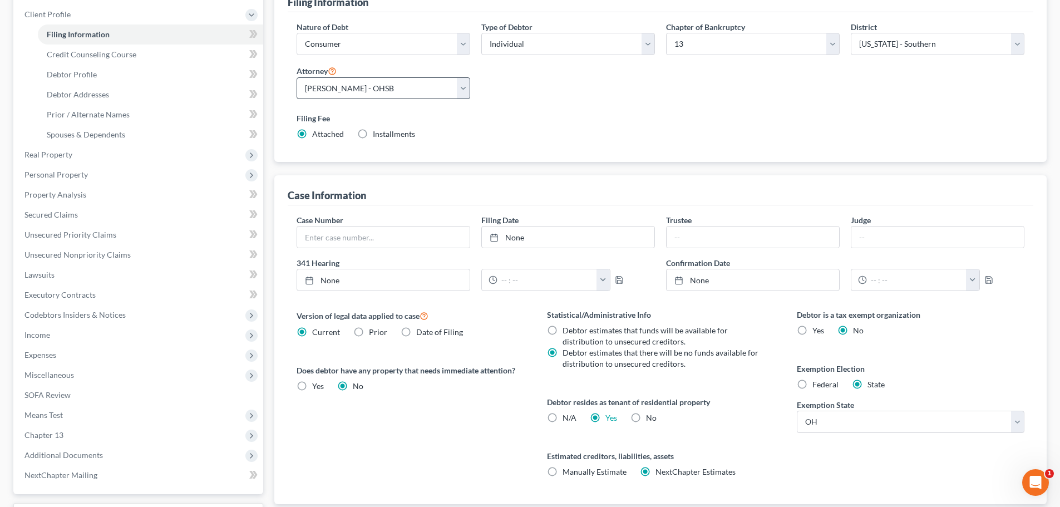
scroll to position [0, 0]
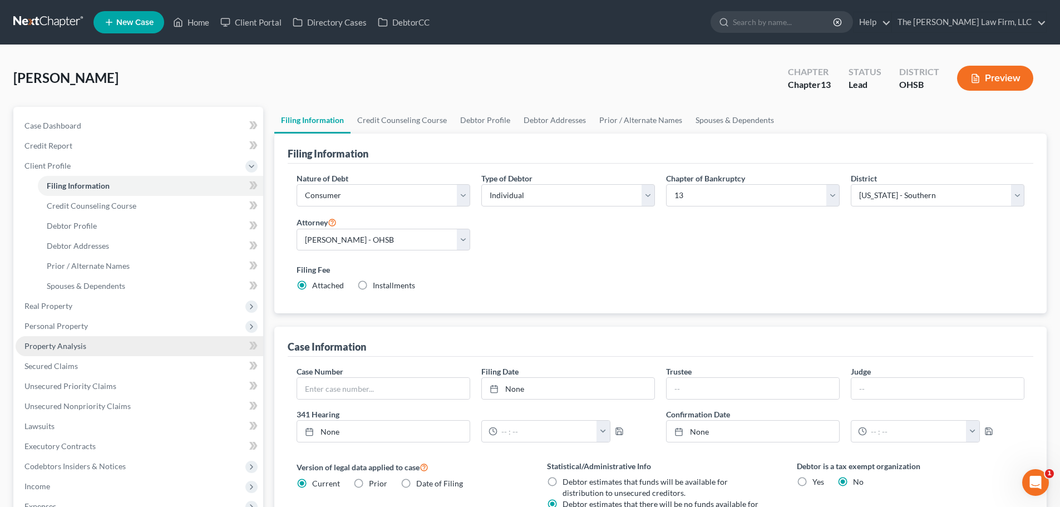
click at [79, 344] on span "Property Analysis" at bounding box center [55, 345] width 62 height 9
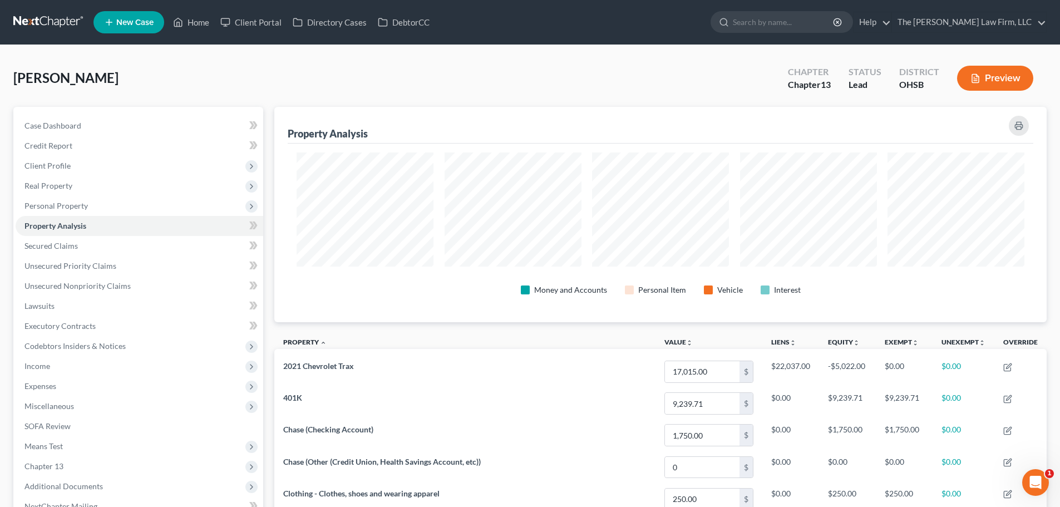
scroll to position [215, 772]
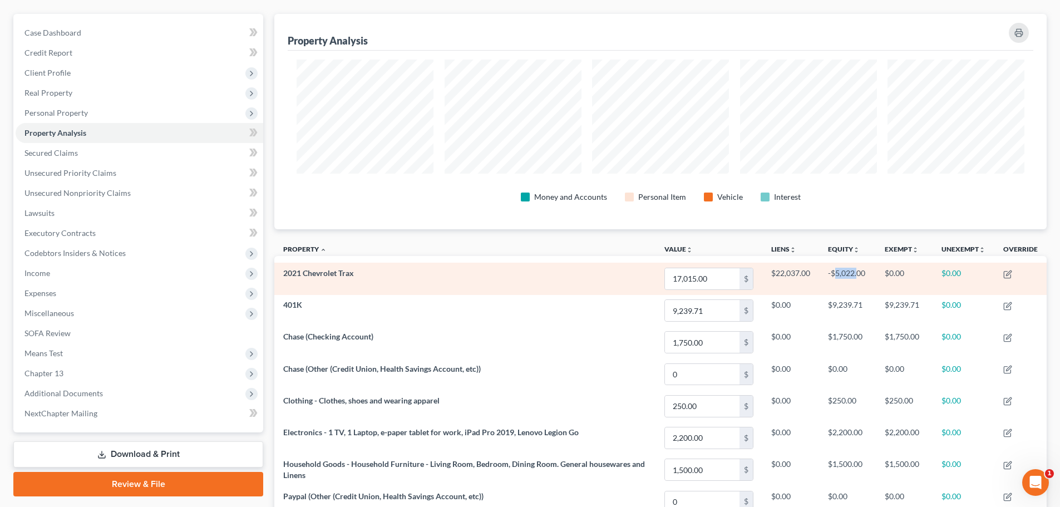
drag, startPoint x: 835, startPoint y: 273, endPoint x: 856, endPoint y: 272, distance: 21.2
click at [856, 272] on td "-$5,022.00" at bounding box center [847, 279] width 57 height 32
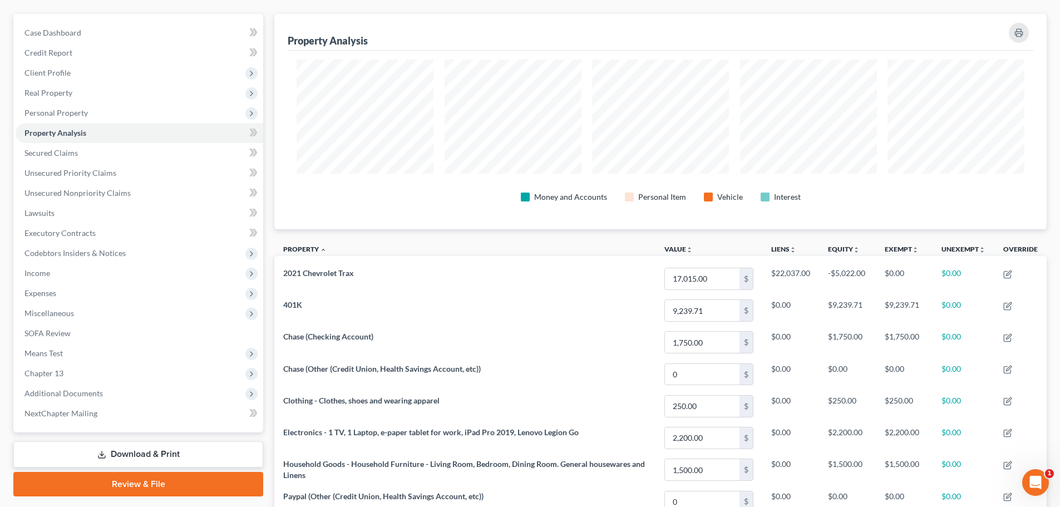
click at [864, 251] on th "Equity unfold_more expand_more expand_less" at bounding box center [847, 250] width 57 height 25
click at [58, 150] on span "Secured Claims" at bounding box center [50, 152] width 53 height 9
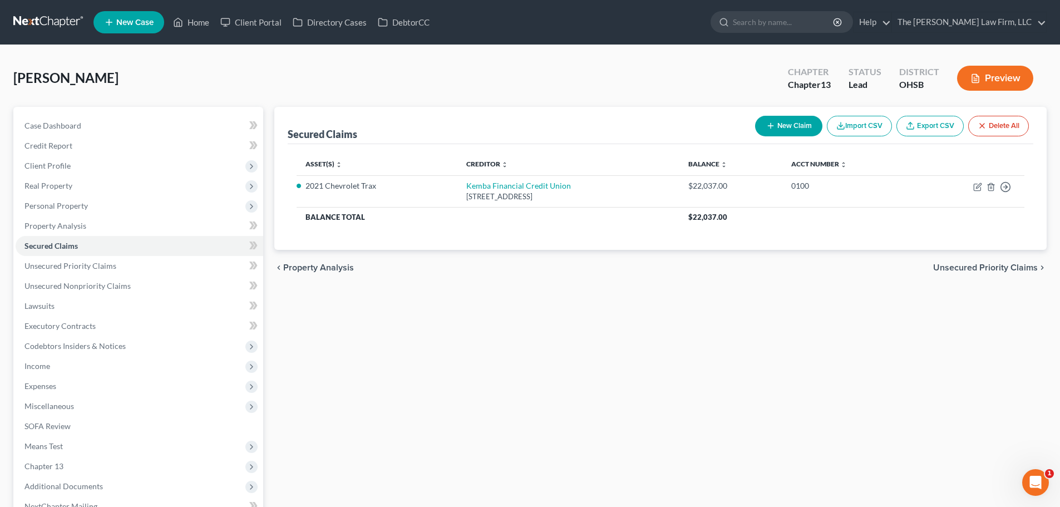
click at [547, 100] on div "Shafer, Robert Upgraded Chapter Chapter 13 Status Lead District OHSB Preview" at bounding box center [529, 82] width 1033 height 48
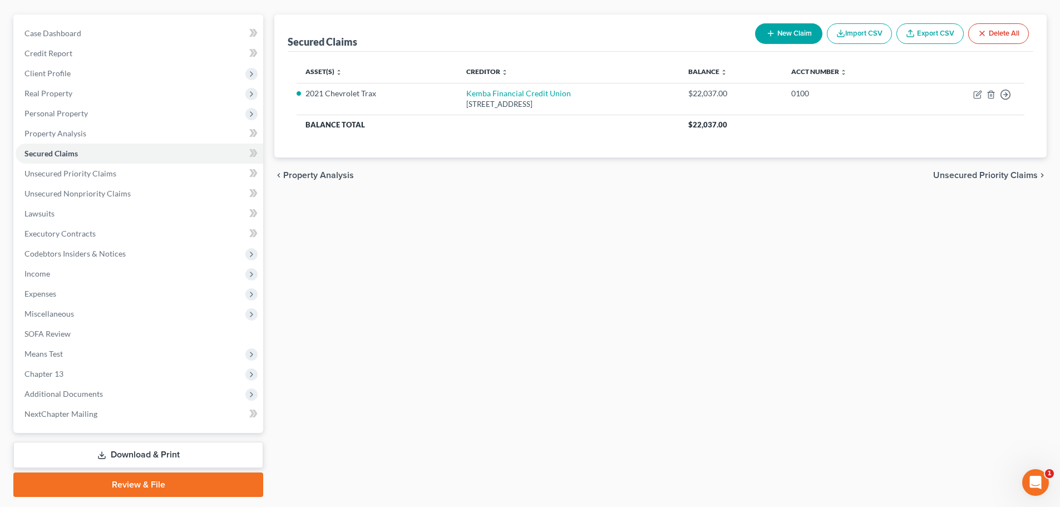
scroll to position [93, 0]
click at [66, 296] on span "Expenses" at bounding box center [140, 293] width 248 height 20
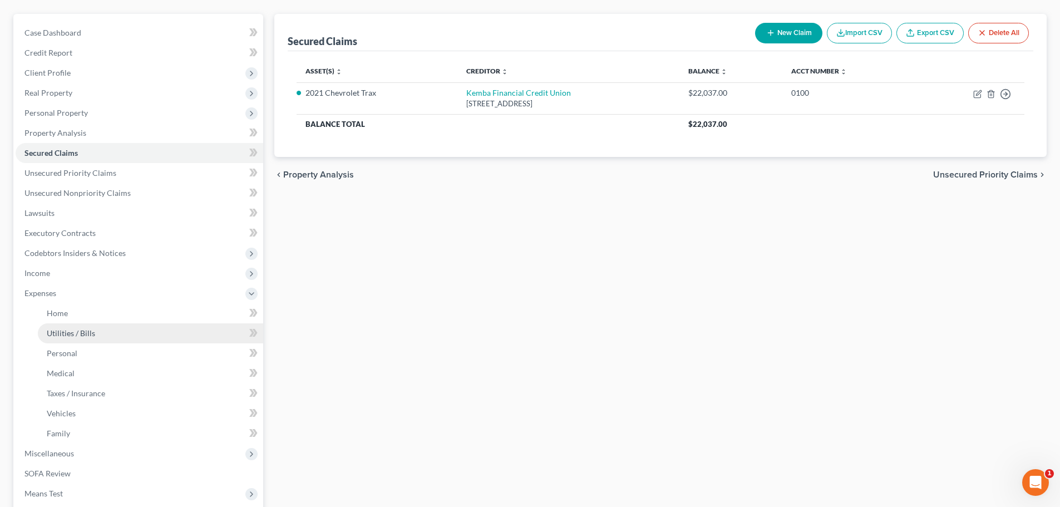
click at [73, 325] on link "Utilities / Bills" at bounding box center [150, 333] width 225 height 20
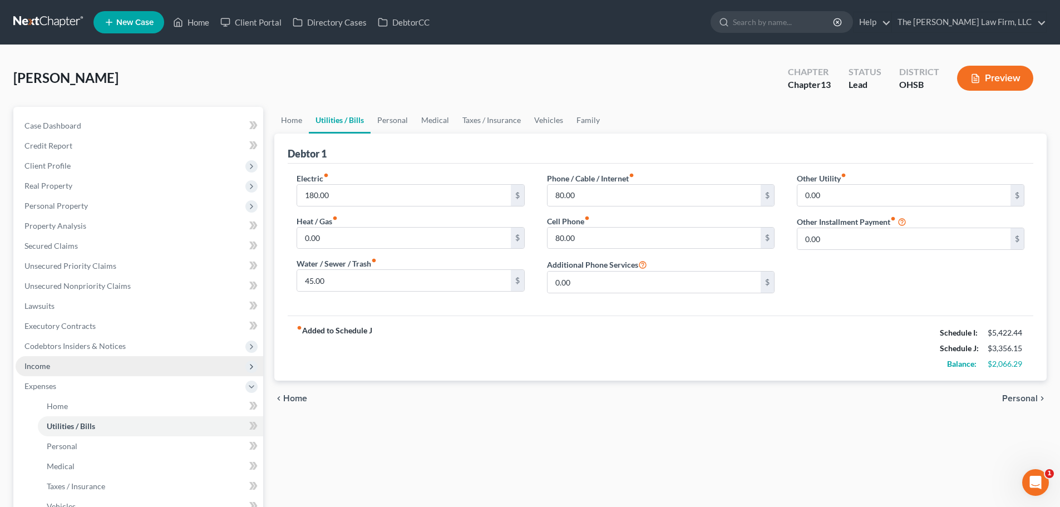
click at [105, 363] on span "Income" at bounding box center [140, 366] width 248 height 20
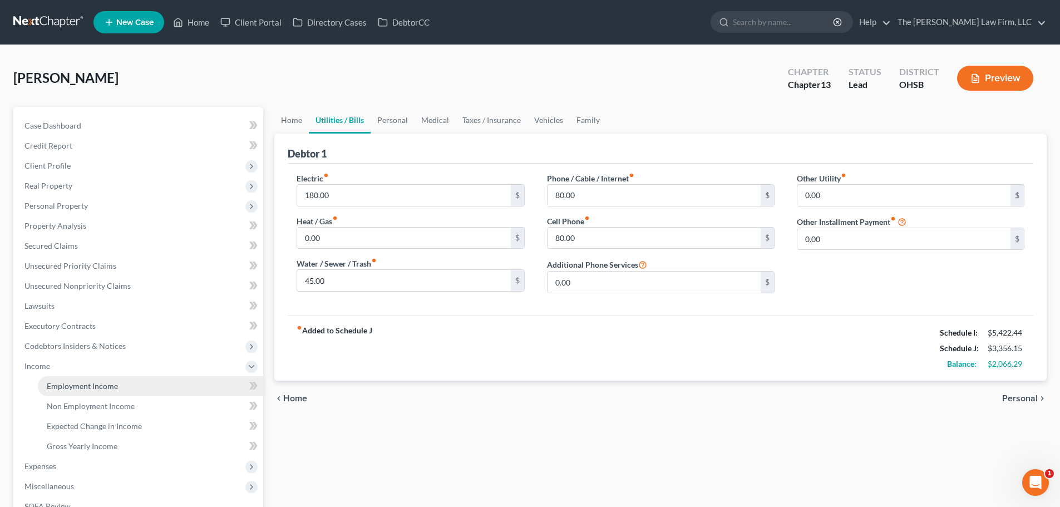
click at [57, 382] on span "Employment Income" at bounding box center [82, 385] width 71 height 9
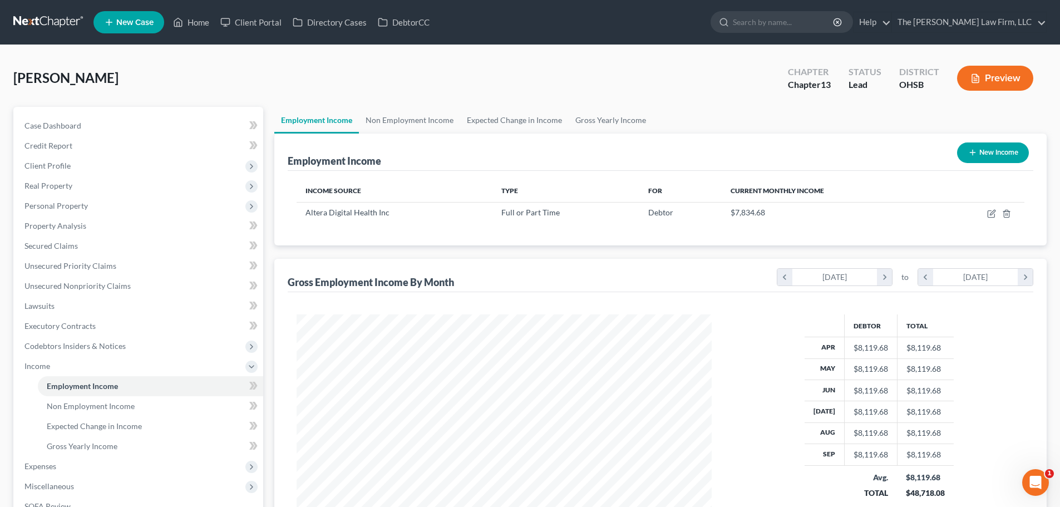
scroll to position [208, 437]
click at [56, 310] on link "Lawsuits" at bounding box center [140, 306] width 248 height 20
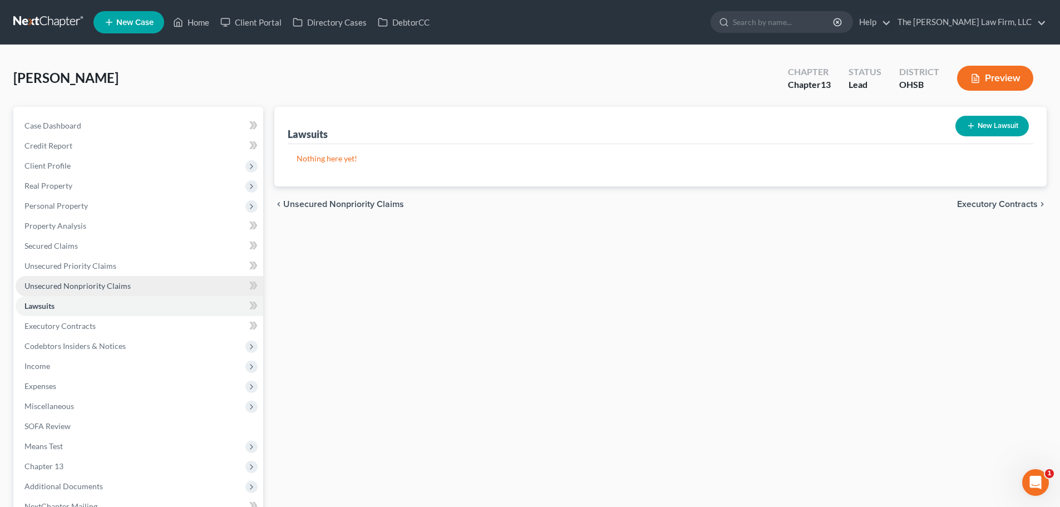
click at [86, 284] on span "Unsecured Nonpriority Claims" at bounding box center [77, 285] width 106 height 9
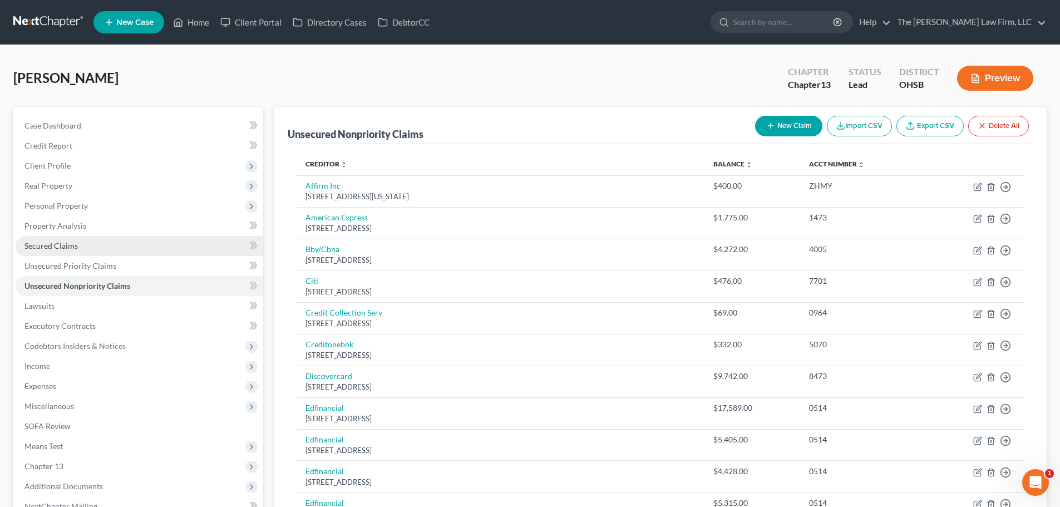
click at [48, 252] on link "Secured Claims" at bounding box center [140, 246] width 248 height 20
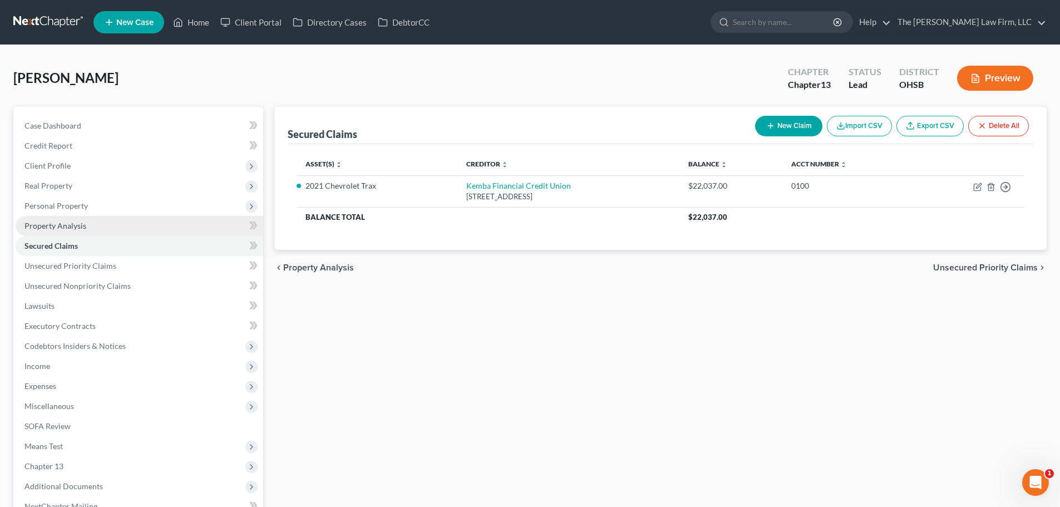
click at [45, 233] on link "Property Analysis" at bounding box center [140, 226] width 248 height 20
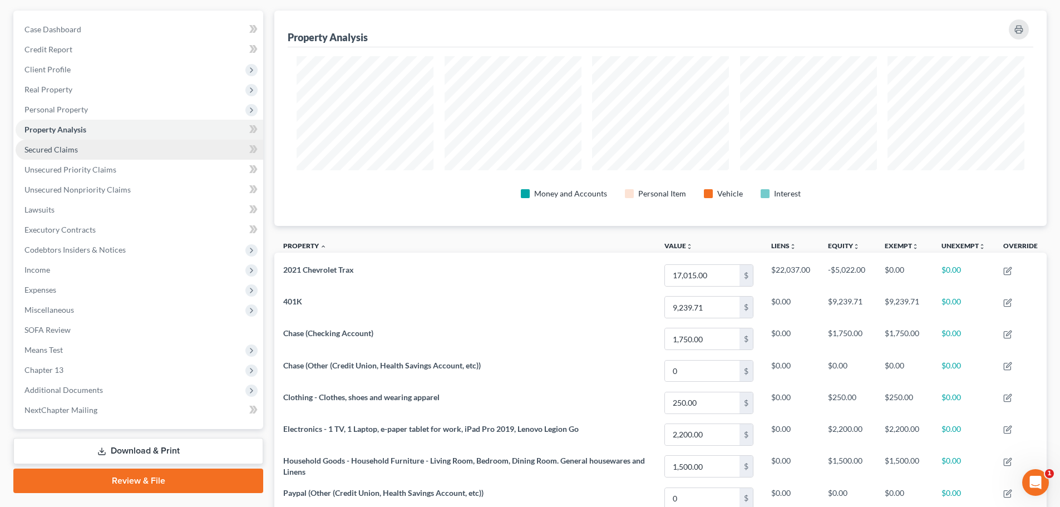
scroll to position [62, 0]
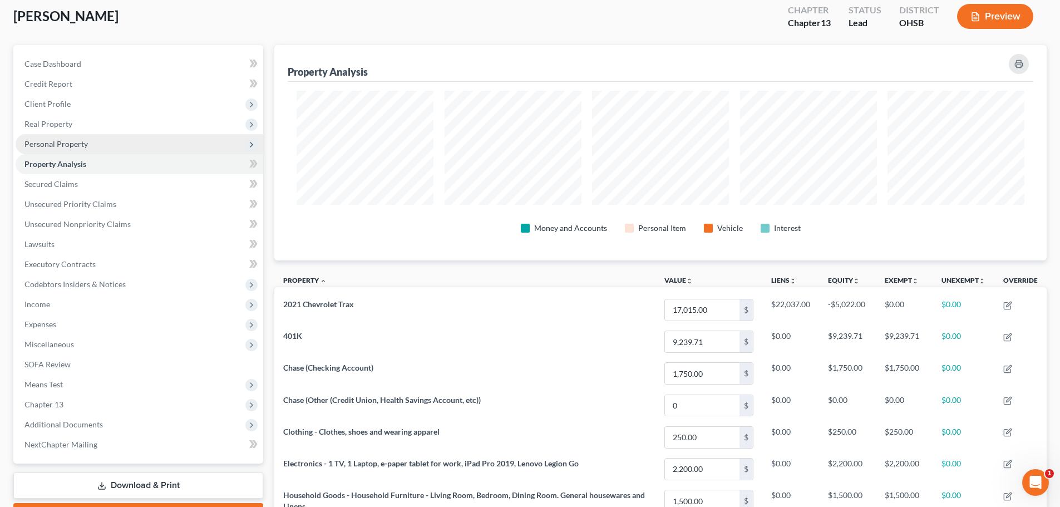
click at [67, 137] on span "Personal Property" at bounding box center [140, 144] width 248 height 20
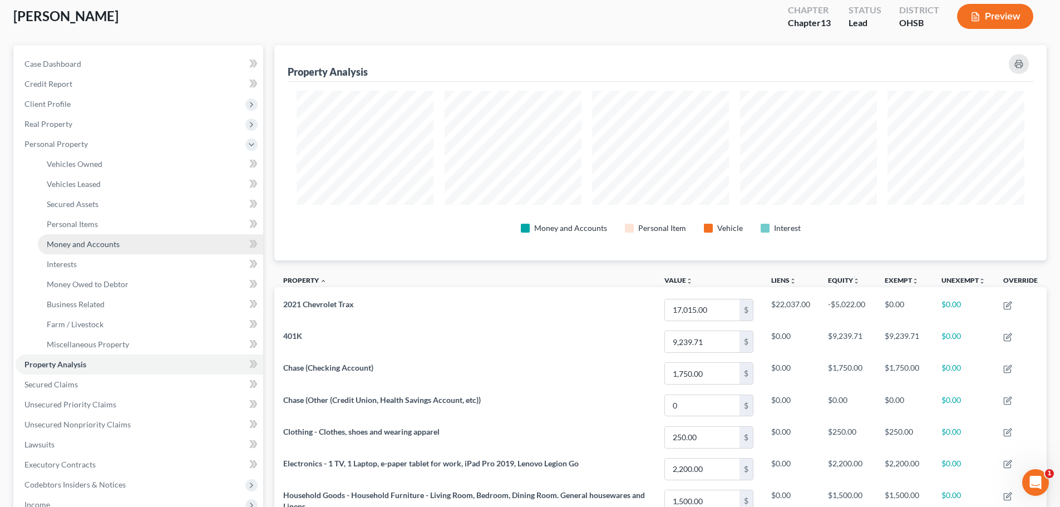
click at [72, 245] on span "Money and Accounts" at bounding box center [83, 243] width 73 height 9
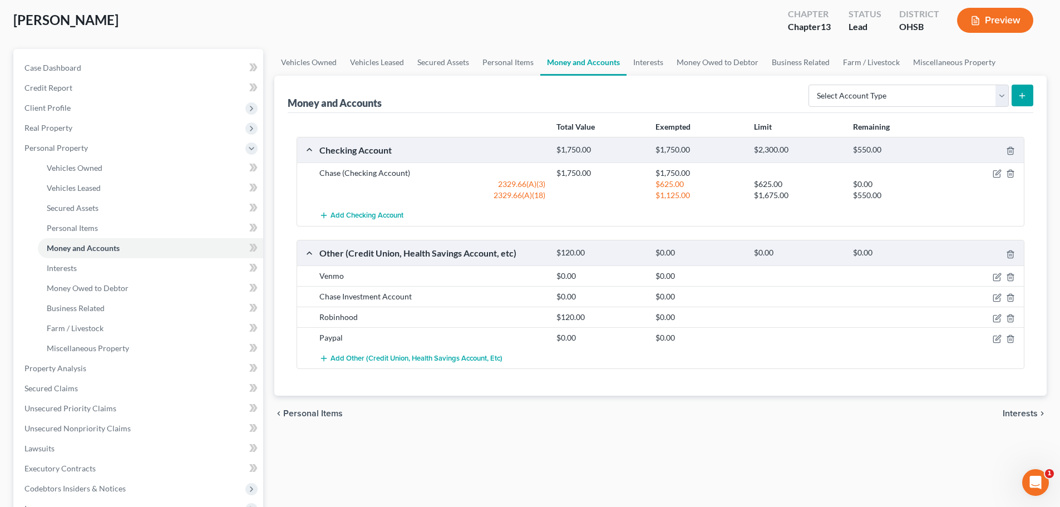
scroll to position [93, 0]
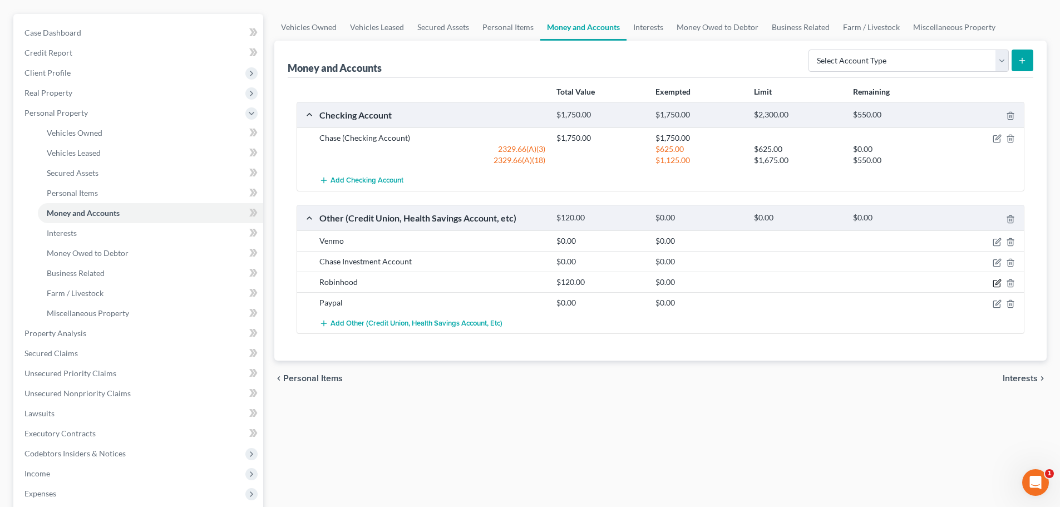
click at [998, 285] on icon "button" at bounding box center [997, 283] width 9 height 9
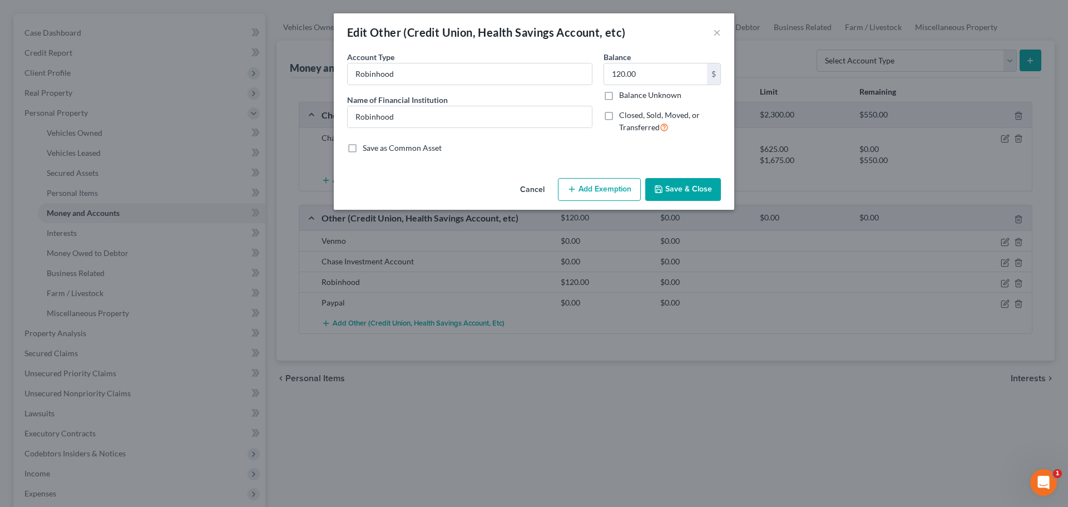
click at [593, 179] on button "Add Exemption" at bounding box center [599, 189] width 83 height 23
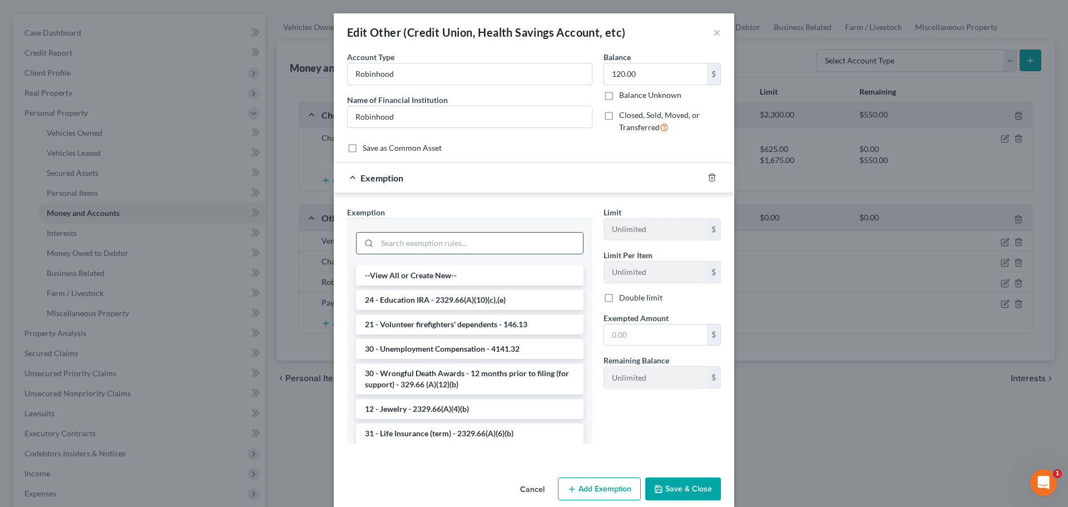
click at [519, 232] on div at bounding box center [470, 243] width 228 height 22
click at [529, 246] on input "search" at bounding box center [480, 243] width 206 height 21
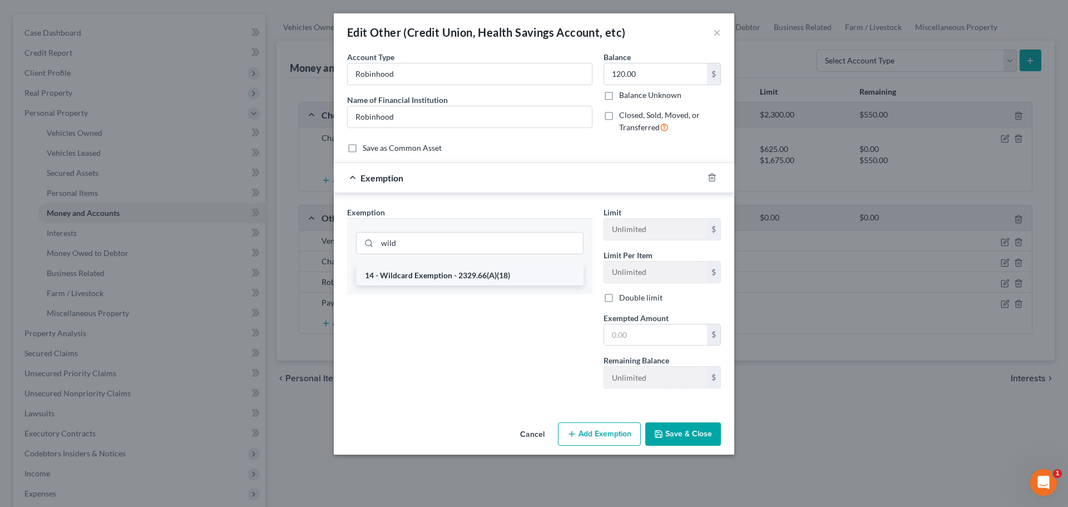
click at [488, 274] on li "14 - Wildcard Exemption - 2329.66(A)(18)" at bounding box center [470, 275] width 228 height 20
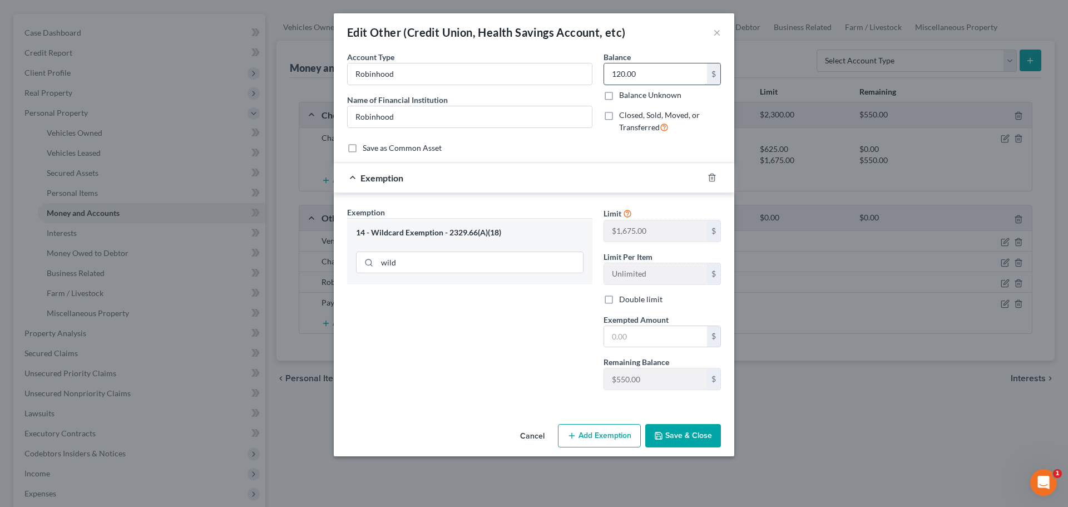
click at [643, 73] on input "120.00" at bounding box center [655, 73] width 103 height 21
drag, startPoint x: 646, startPoint y: 335, endPoint x: 626, endPoint y: 339, distance: 20.3
click at [646, 335] on input "text" at bounding box center [655, 336] width 103 height 21
paste input "120.00"
click at [606, 339] on input "120.00" at bounding box center [655, 336] width 103 height 21
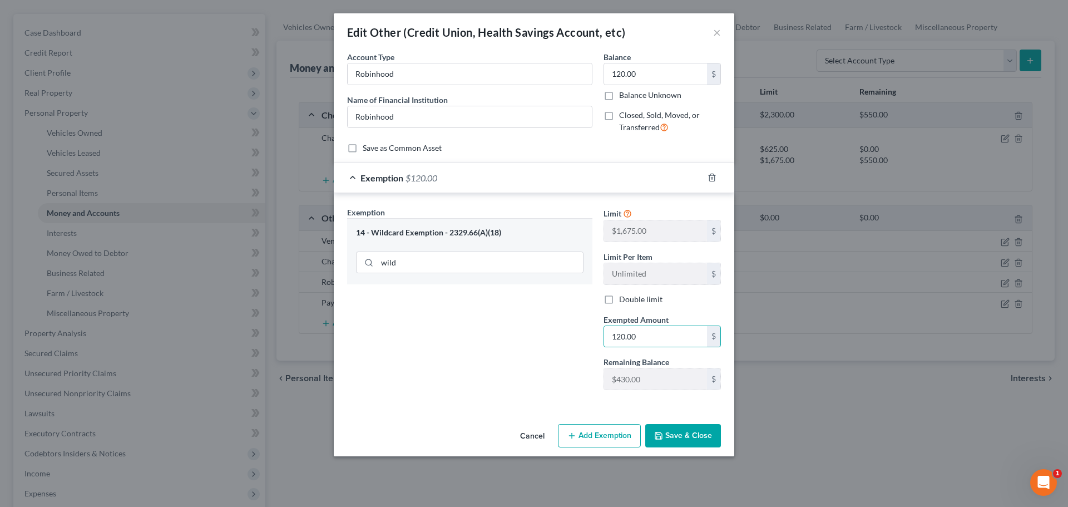
click at [698, 435] on button "Save & Close" at bounding box center [683, 435] width 76 height 23
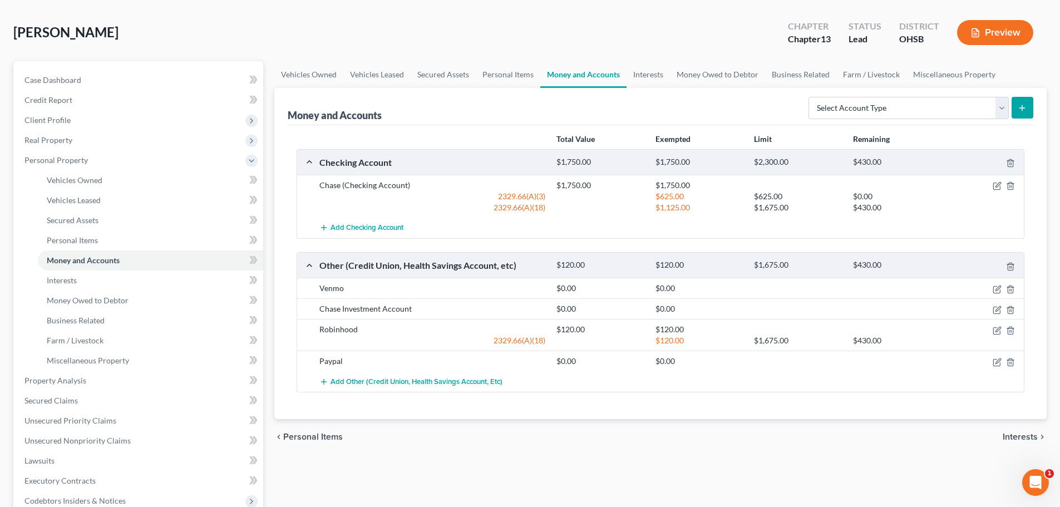
scroll to position [0, 0]
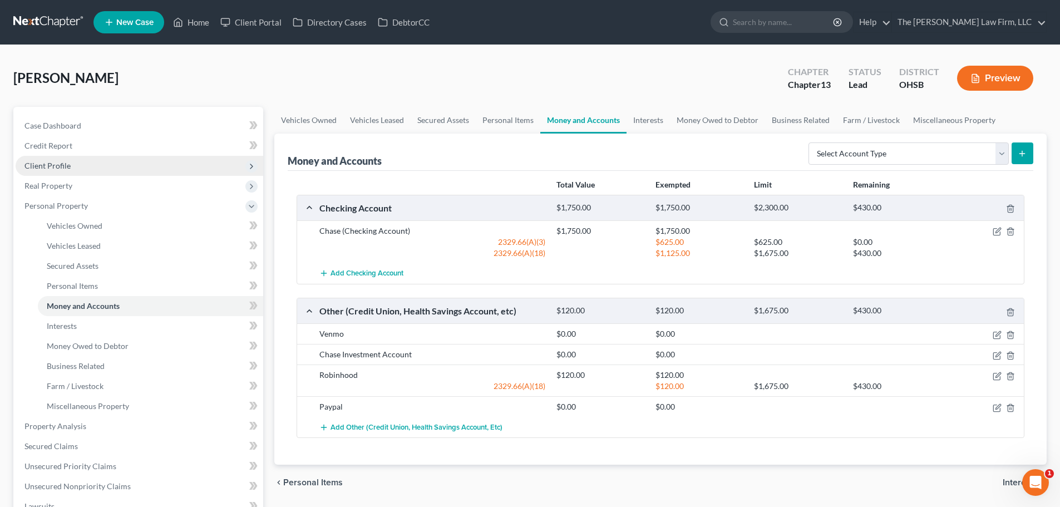
click at [75, 165] on span "Client Profile" at bounding box center [140, 166] width 248 height 20
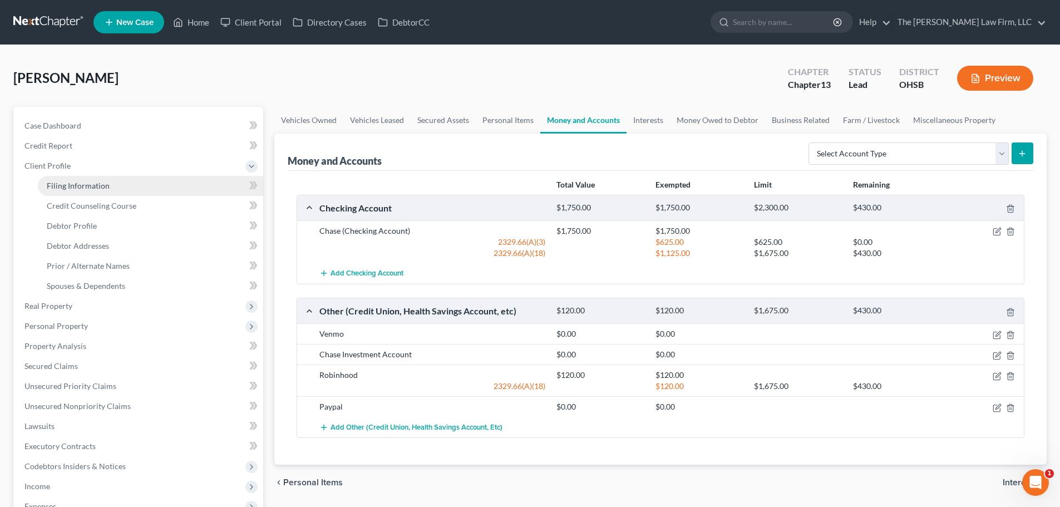
click at [76, 181] on span "Filing Information" at bounding box center [78, 185] width 63 height 9
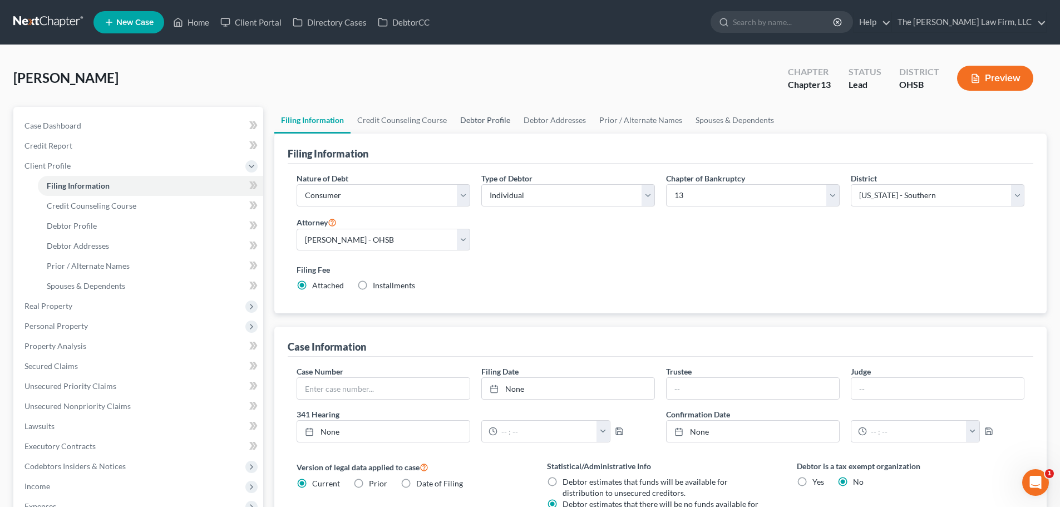
click at [490, 111] on link "Debtor Profile" at bounding box center [484, 120] width 63 height 27
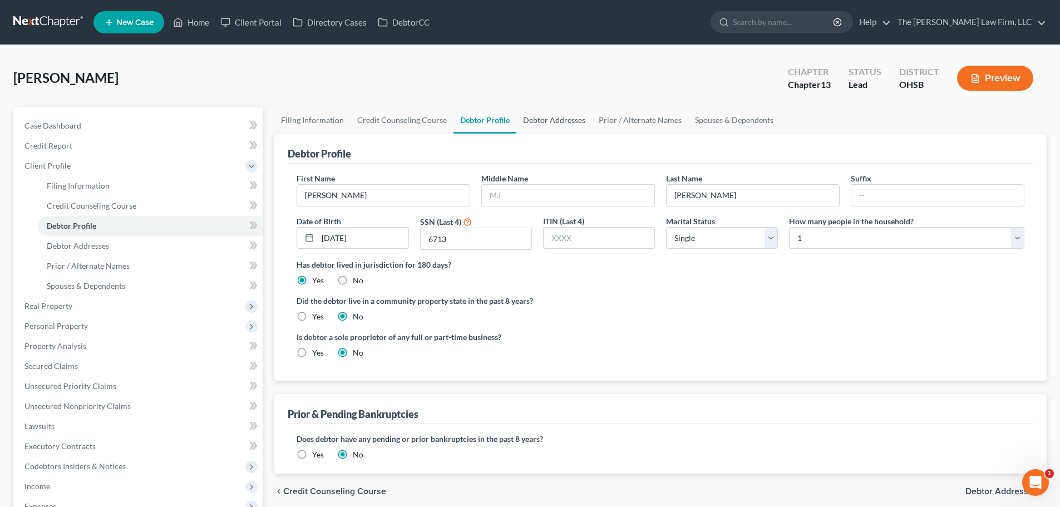
click at [540, 115] on link "Debtor Addresses" at bounding box center [554, 120] width 76 height 27
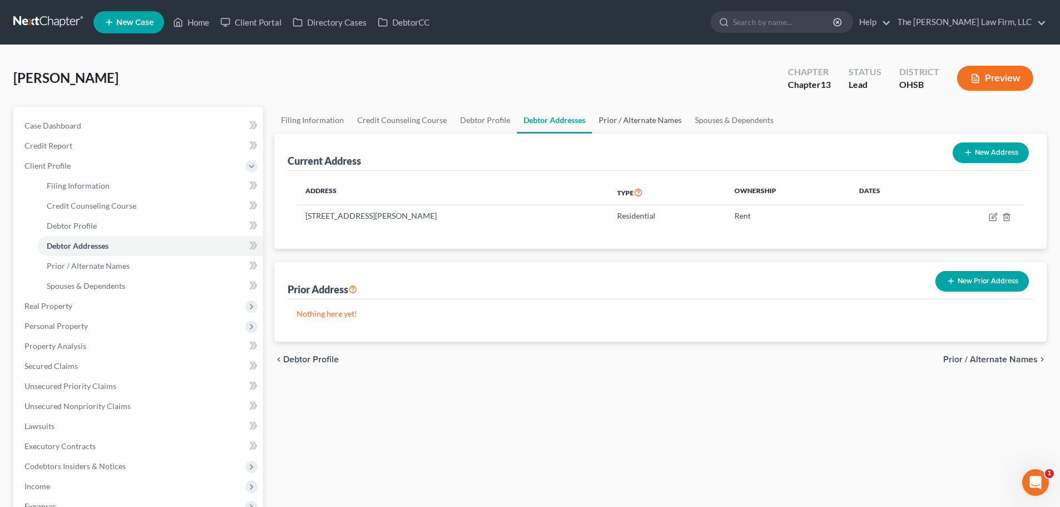
click at [618, 117] on link "Prior / Alternate Names" at bounding box center [640, 120] width 96 height 27
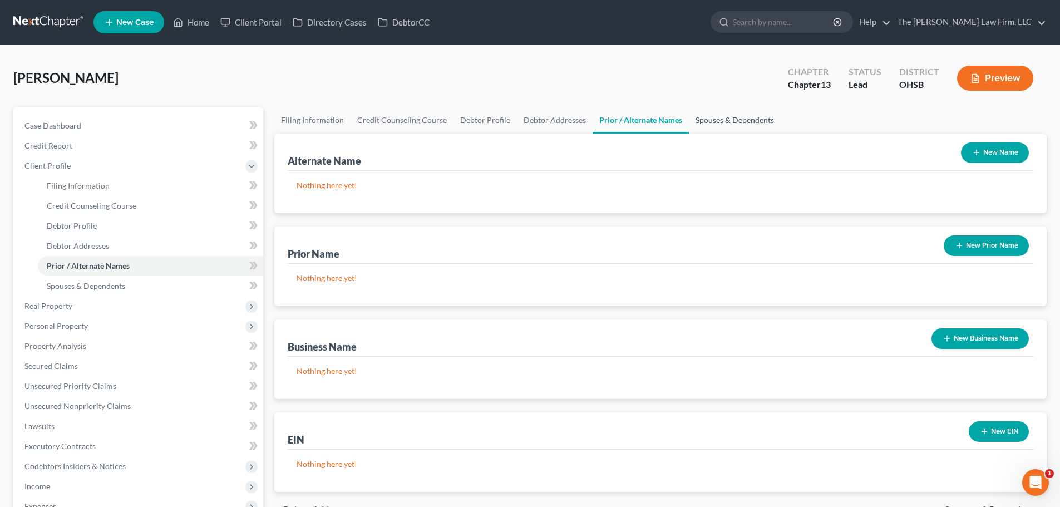
click at [708, 115] on link "Spouses & Dependents" at bounding box center [735, 120] width 92 height 27
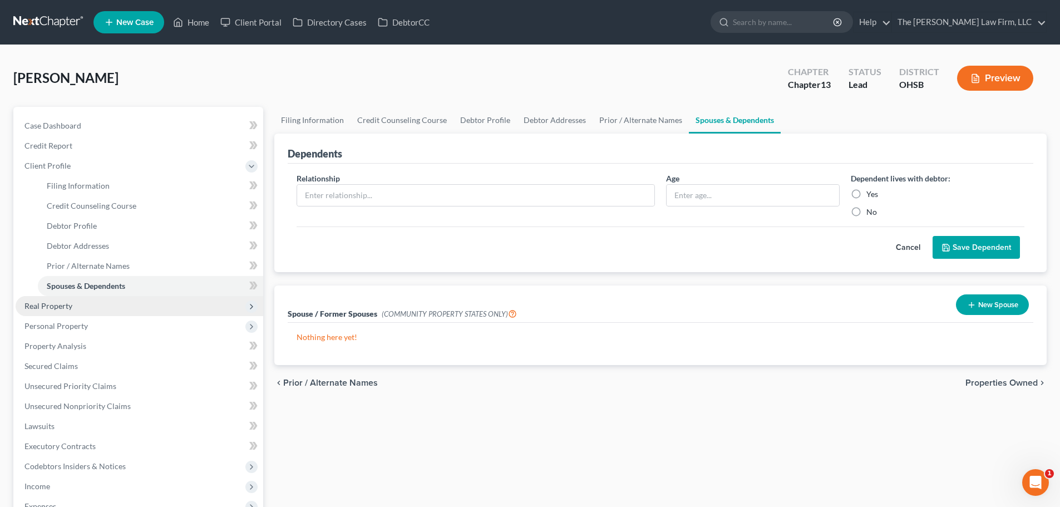
click at [42, 310] on span "Real Property" at bounding box center [48, 305] width 48 height 9
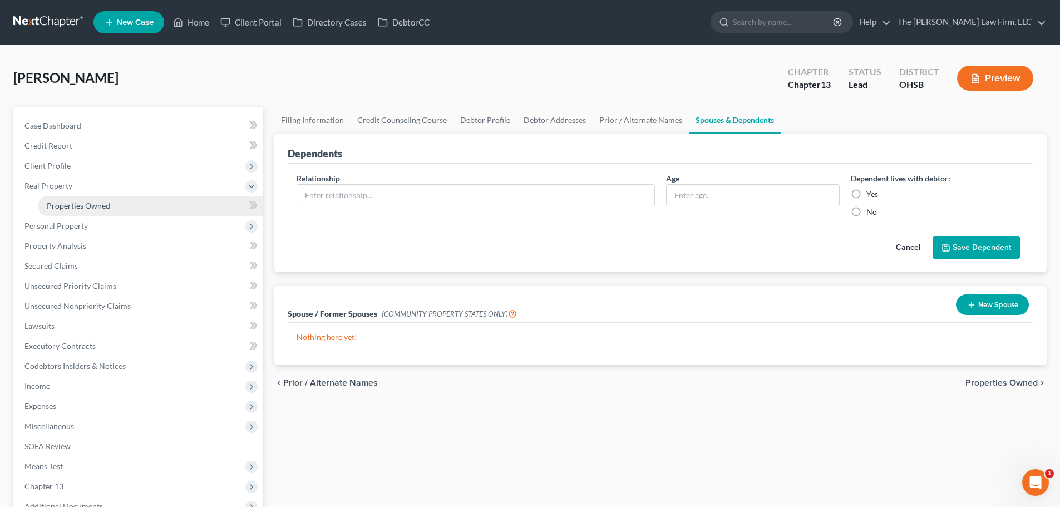
click at [81, 208] on span "Properties Owned" at bounding box center [78, 205] width 63 height 9
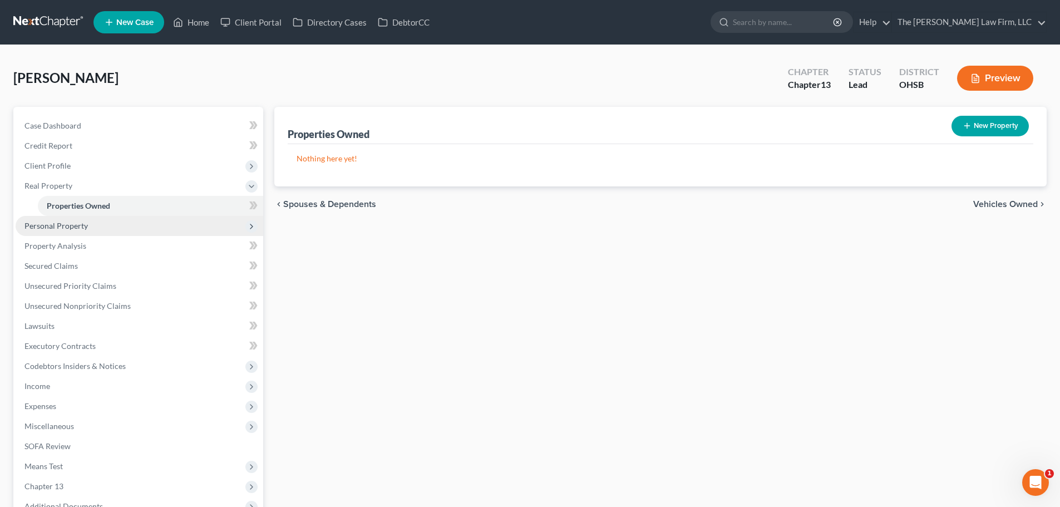
click at [78, 226] on span "Personal Property" at bounding box center [55, 225] width 63 height 9
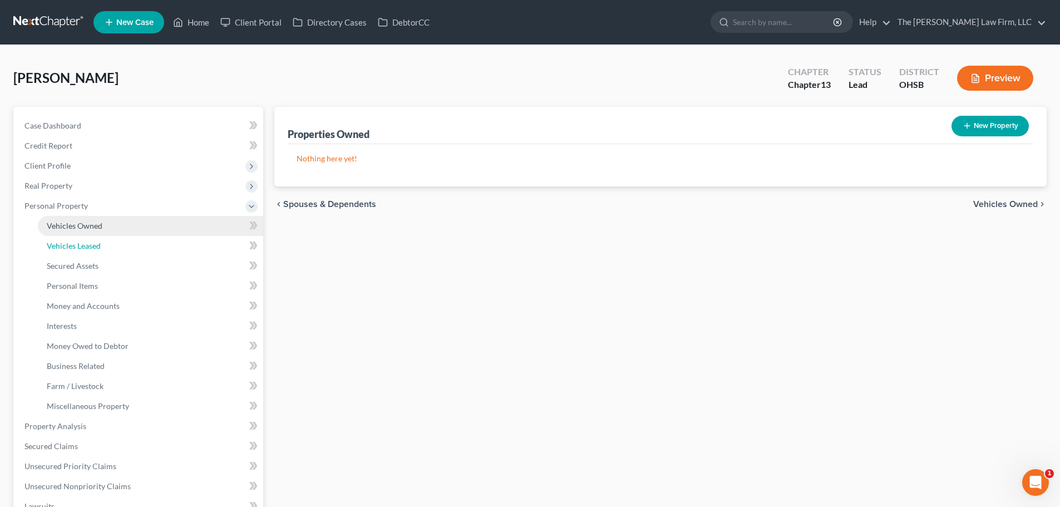
click at [80, 241] on span "Vehicles Leased" at bounding box center [74, 245] width 54 height 9
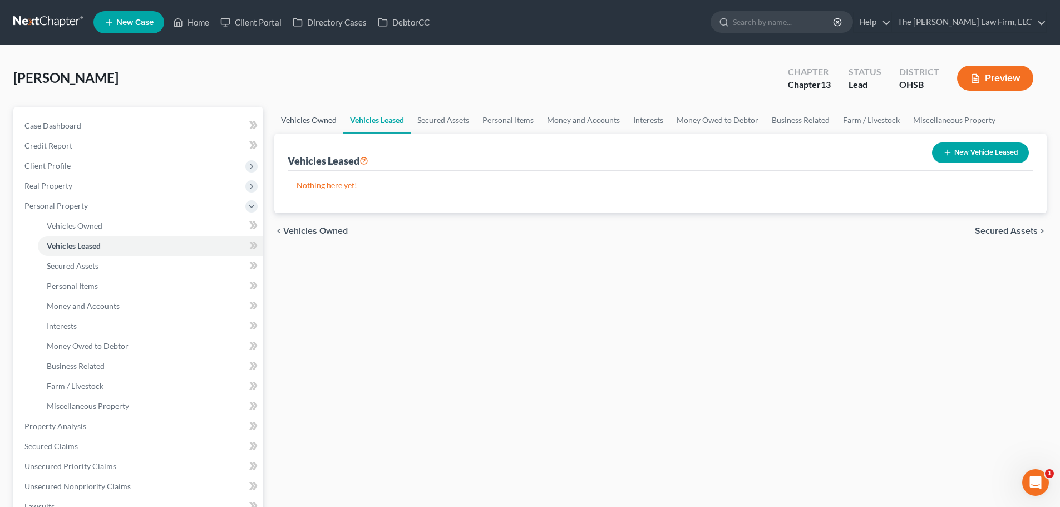
click at [323, 124] on link "Vehicles Owned" at bounding box center [308, 120] width 69 height 27
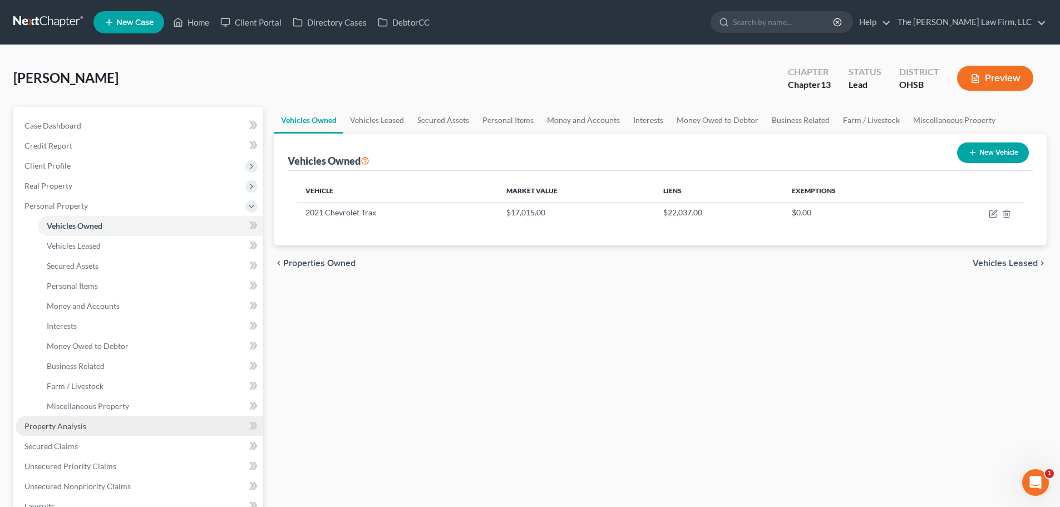
click at [88, 425] on link "Property Analysis" at bounding box center [140, 426] width 248 height 20
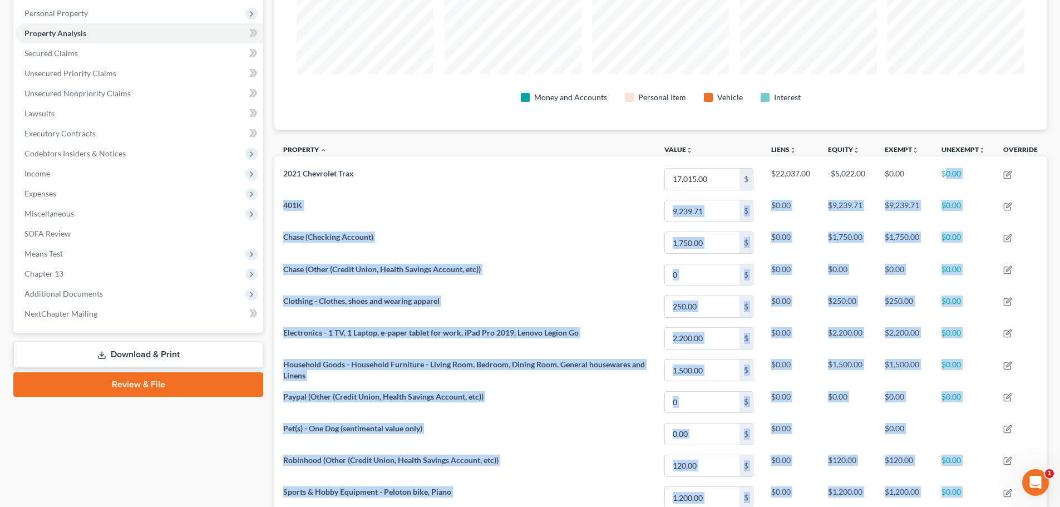
scroll to position [340, 0]
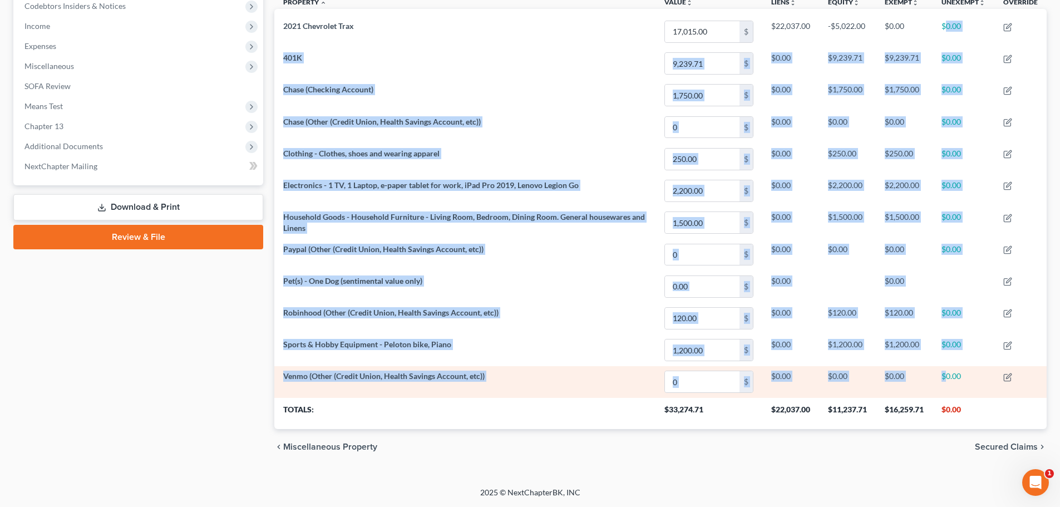
drag, startPoint x: 944, startPoint y: 306, endPoint x: 948, endPoint y: 377, distance: 71.3
click at [948, 377] on tbody "2021 Chevrolet Trax 17,015.00 $ $22,037.00 -$5,022.00 $0.00 $0.00 401K 9,239.71…" at bounding box center [660, 207] width 772 height 382
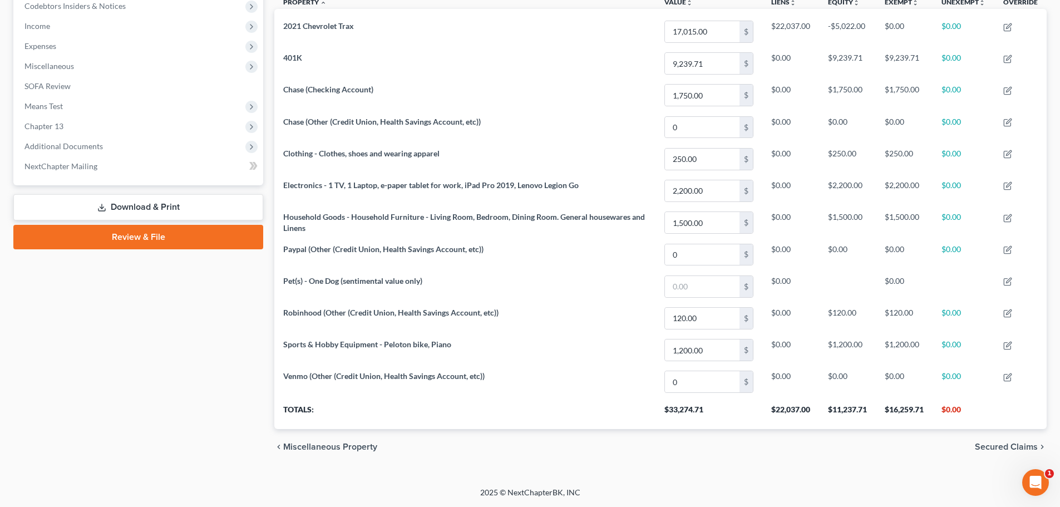
drag, startPoint x: 145, startPoint y: 360, endPoint x: 149, endPoint y: 345, distance: 15.1
click at [146, 360] on div "Case Dashboard Payments Invoices Payments Payments Credit Report Client Profile" at bounding box center [138, 116] width 261 height 698
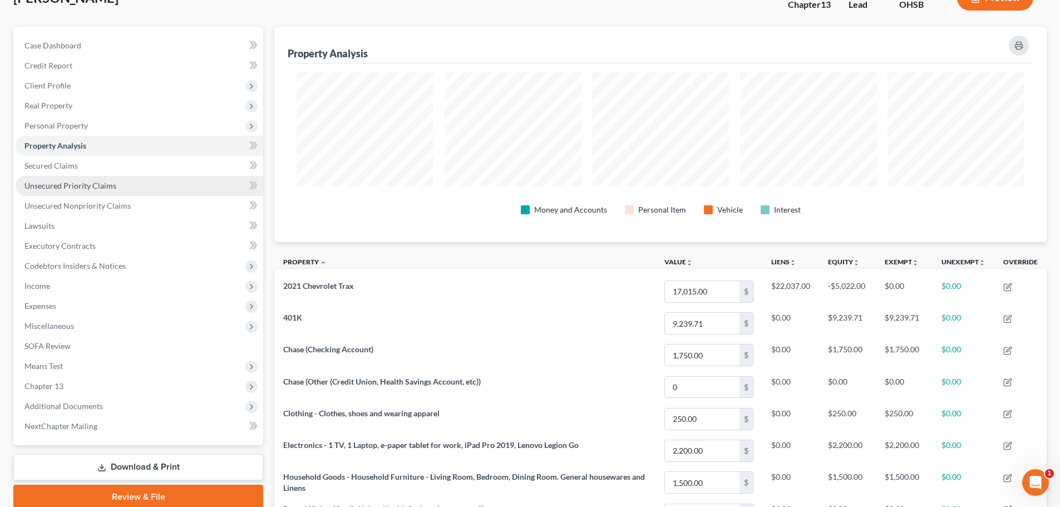
scroll to position [0, 0]
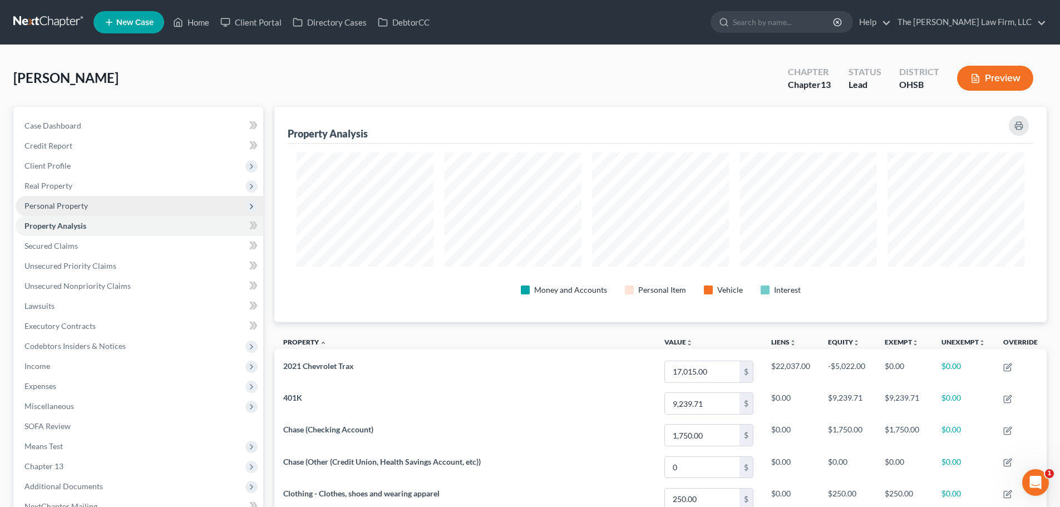
click at [66, 210] on span "Personal Property" at bounding box center [140, 206] width 248 height 20
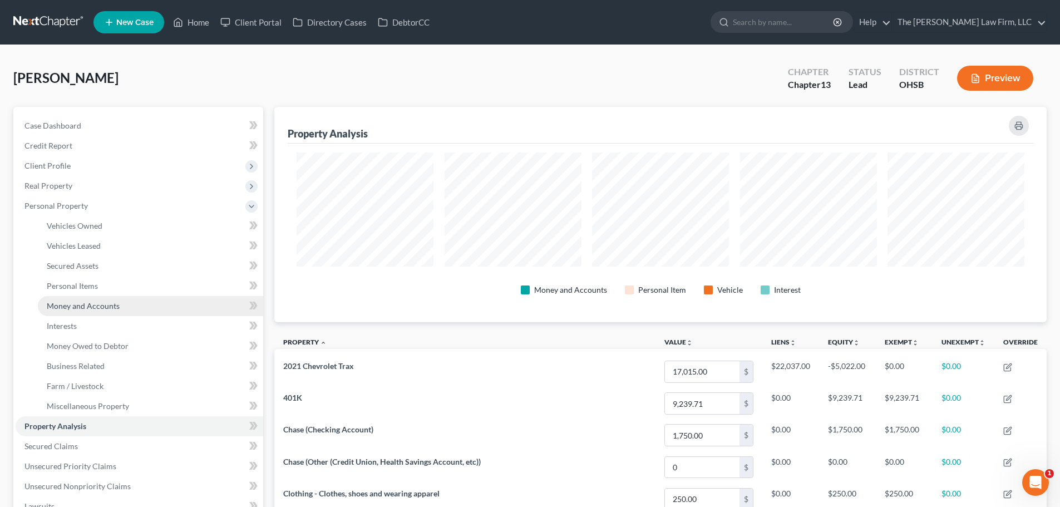
click at [88, 313] on link "Money and Accounts" at bounding box center [150, 306] width 225 height 20
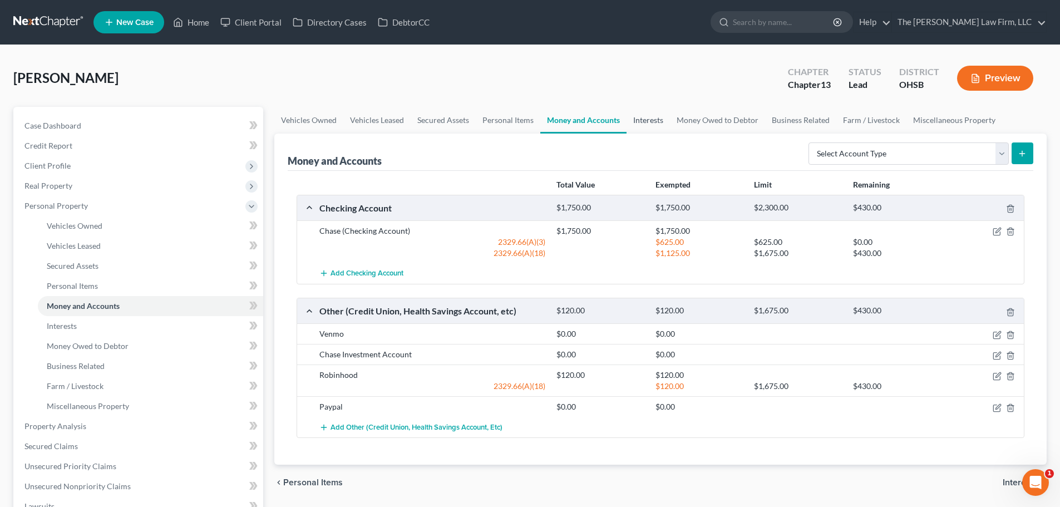
click at [651, 107] on link "Interests" at bounding box center [647, 120] width 43 height 27
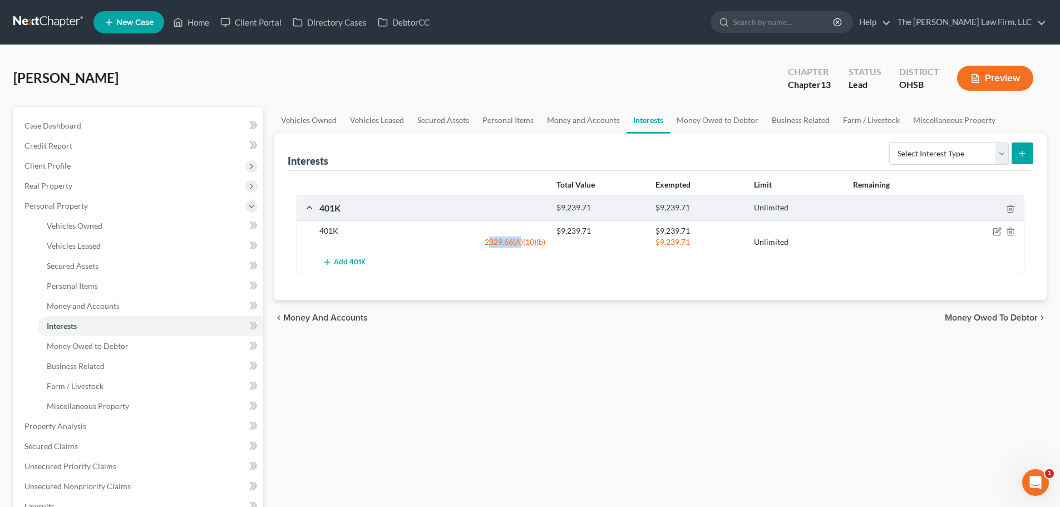
drag, startPoint x: 491, startPoint y: 242, endPoint x: 560, endPoint y: 249, distance: 69.3
click at [542, 246] on div "2329.66(A)(10)(b)" at bounding box center [432, 241] width 237 height 11
click at [588, 276] on div "Total Value Exempted Limit Remaining 401K $9,239.71 $9,239.71 Unlimited 401K $9…" at bounding box center [661, 235] width 746 height 129
drag, startPoint x: 484, startPoint y: 237, endPoint x: 581, endPoint y: 250, distance: 98.3
click at [579, 248] on div "401K $9,239.71 $9,239.71 2329.66(A)(10)(b) $9,239.71 Unlimited" at bounding box center [660, 236] width 727 height 32
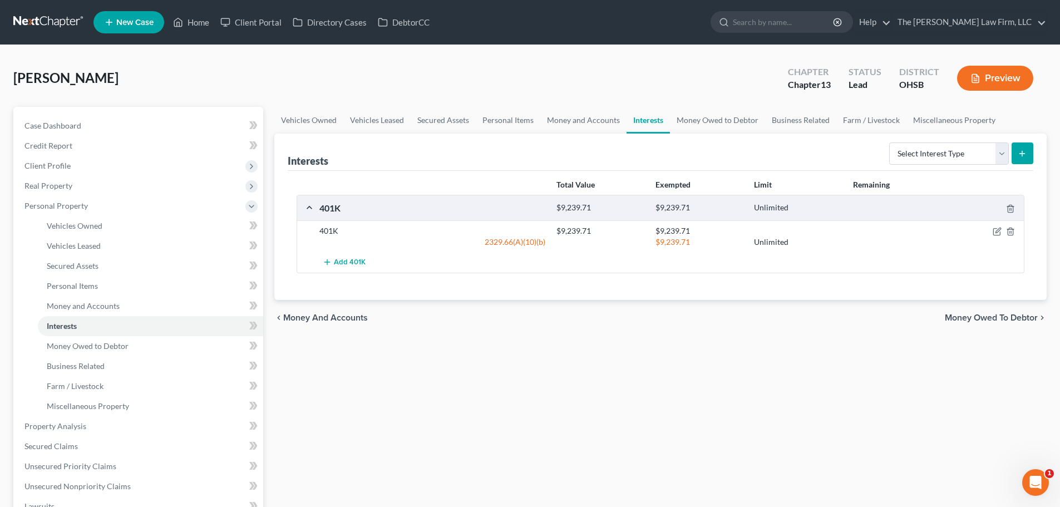
click at [585, 292] on div "Total Value Exempted Limit Remaining 401K $9,239.71 $9,239.71 Unlimited 401K $9…" at bounding box center [661, 235] width 746 height 129
click at [710, 124] on link "Money Owed to Debtor" at bounding box center [717, 120] width 95 height 27
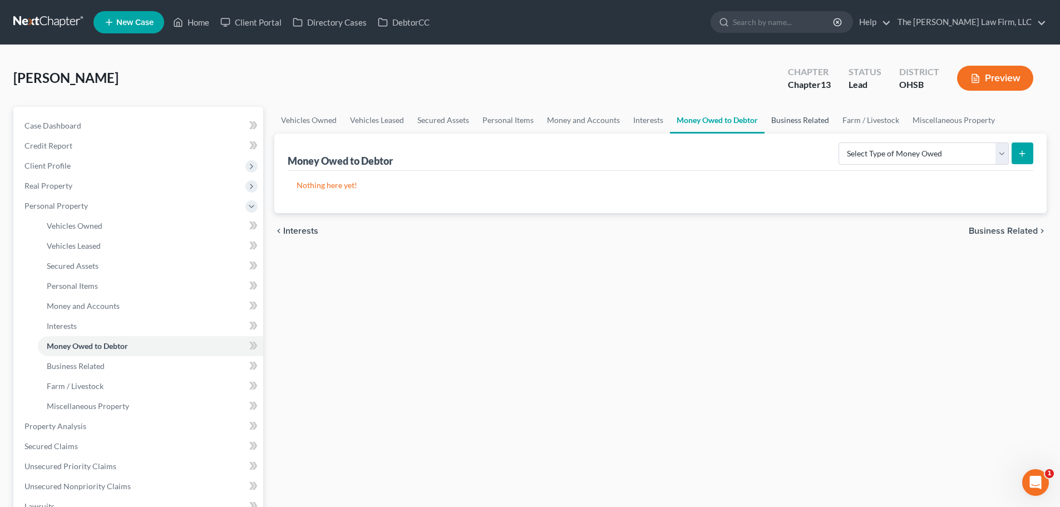
click at [767, 119] on link "Business Related" at bounding box center [799, 120] width 71 height 27
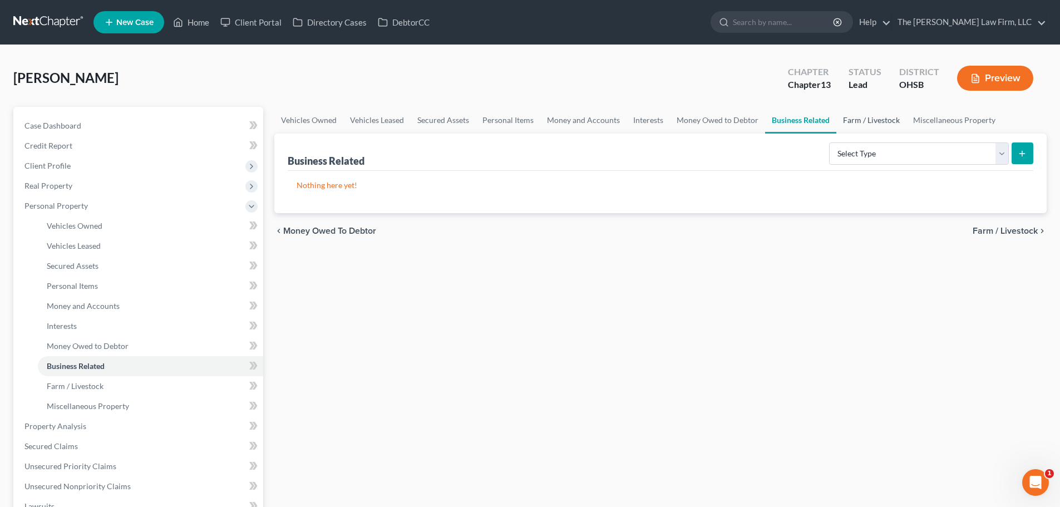
click at [855, 108] on link "Farm / Livestock" at bounding box center [871, 120] width 70 height 27
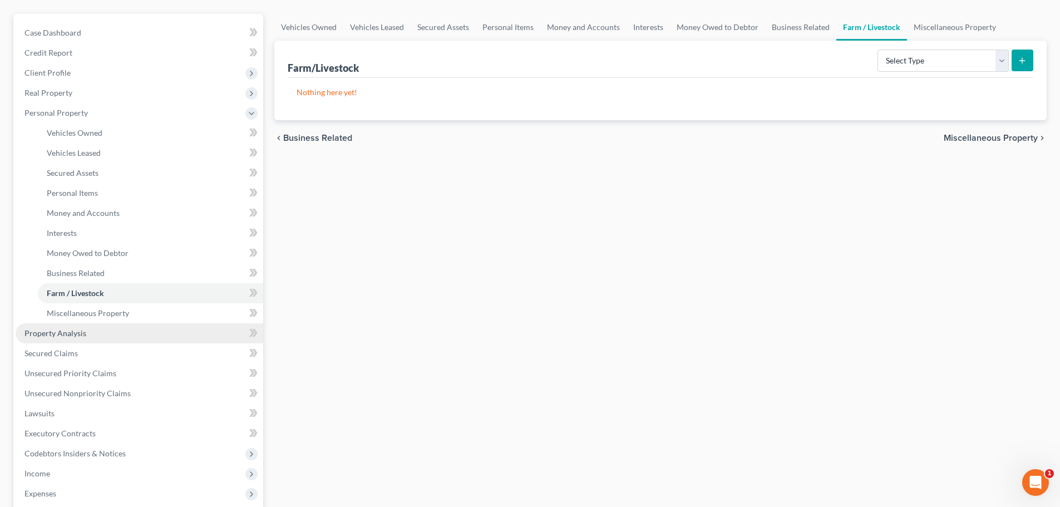
click at [82, 326] on link "Property Analysis" at bounding box center [140, 333] width 248 height 20
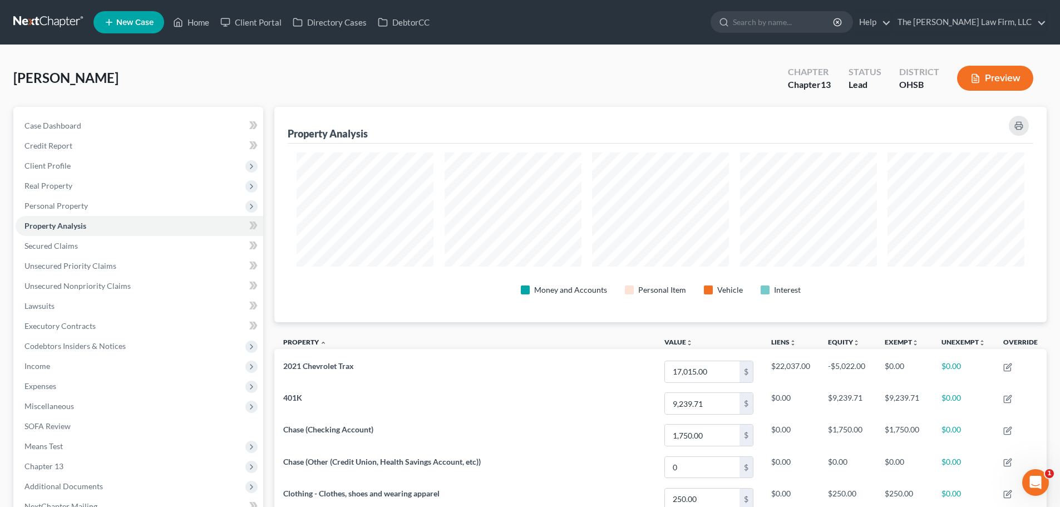
scroll to position [215, 772]
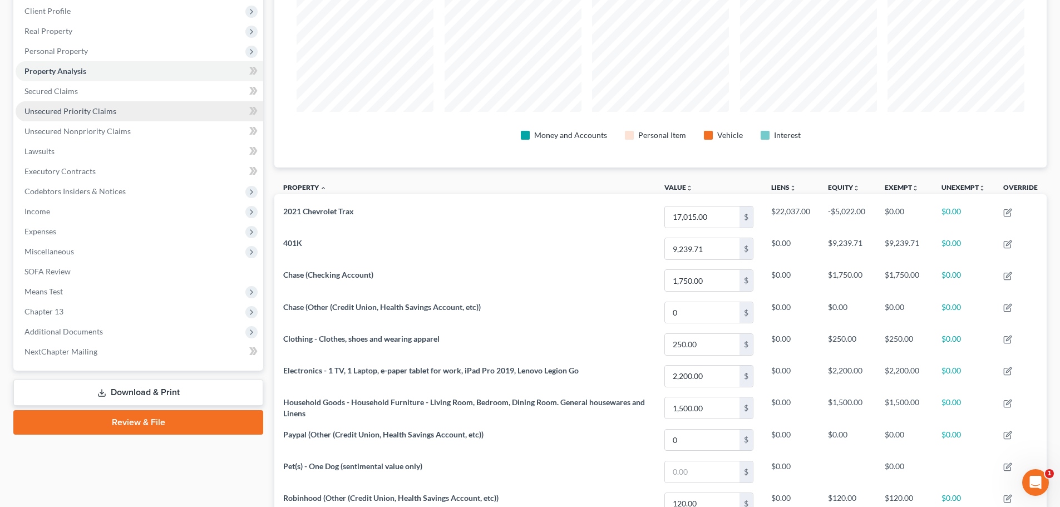
click at [57, 113] on span "Unsecured Priority Claims" at bounding box center [70, 110] width 92 height 9
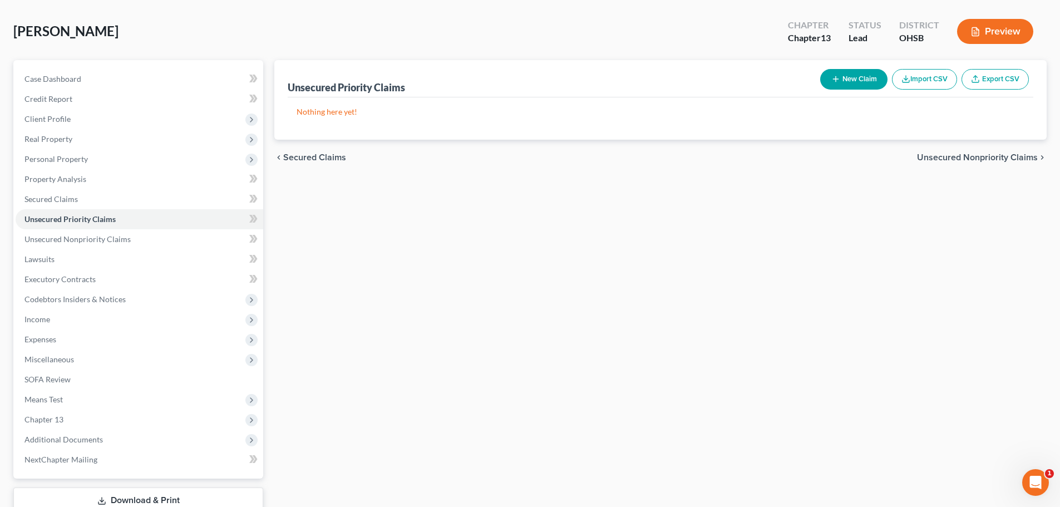
scroll to position [3, 0]
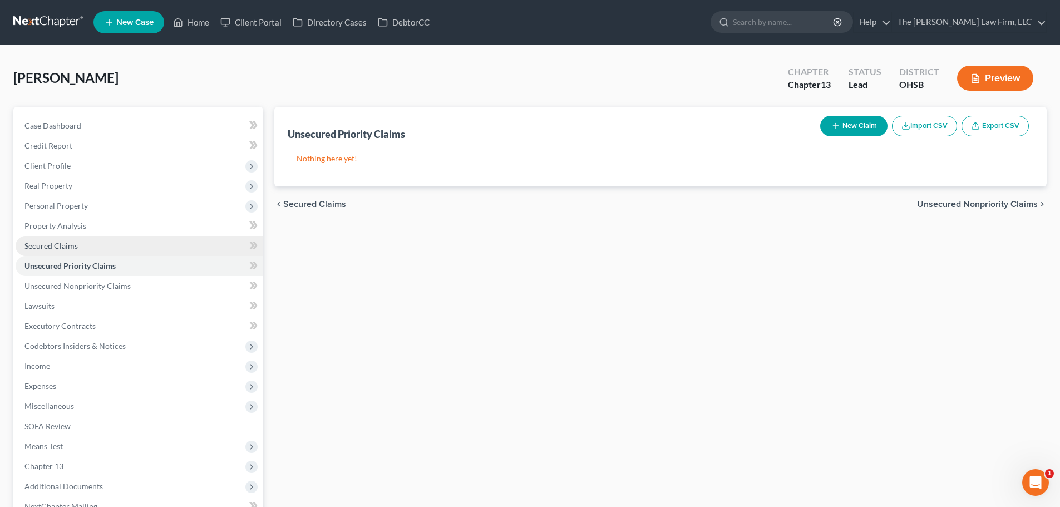
click at [74, 245] on span "Secured Claims" at bounding box center [50, 245] width 53 height 9
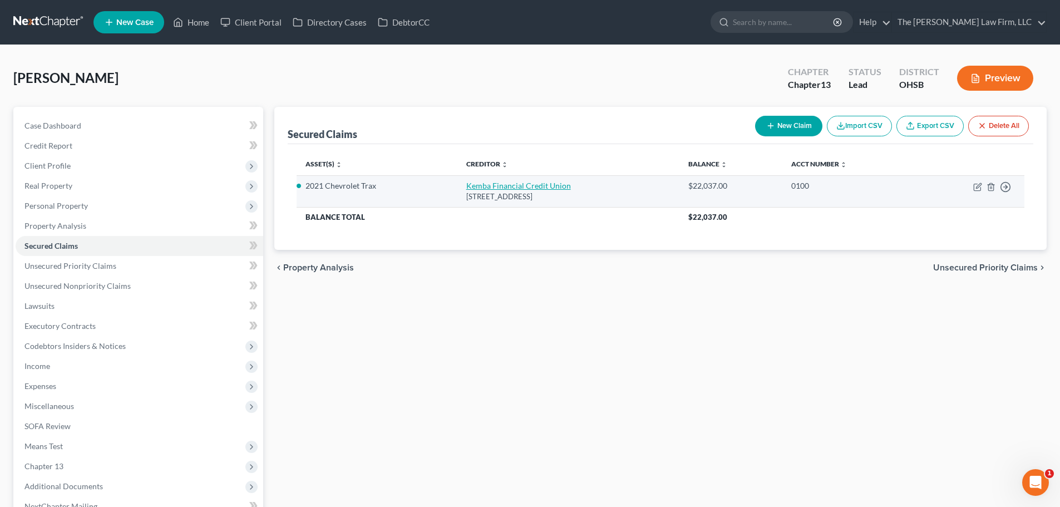
click at [532, 181] on link "Kemba Financial Credit Union" at bounding box center [518, 185] width 105 height 9
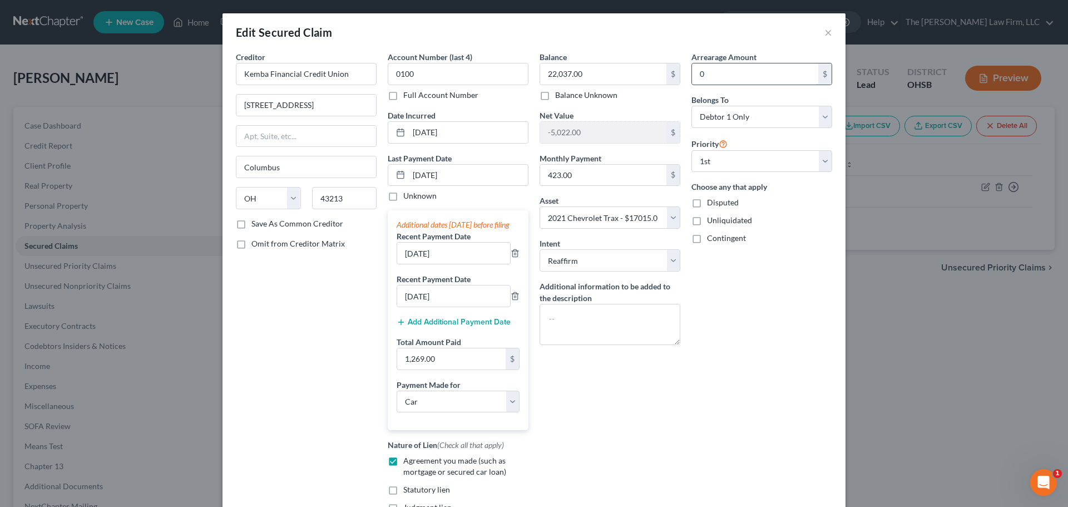
click at [711, 76] on input "0" at bounding box center [755, 73] width 126 height 21
drag, startPoint x: 767, startPoint y: 310, endPoint x: 769, endPoint y: 303, distance: 8.1
click at [767, 310] on div "Arrearage Amount 0 $ Belongs To * Select Debtor 1 Only Debtor 2 Only Debtor 1 A…" at bounding box center [762, 295] width 152 height 488
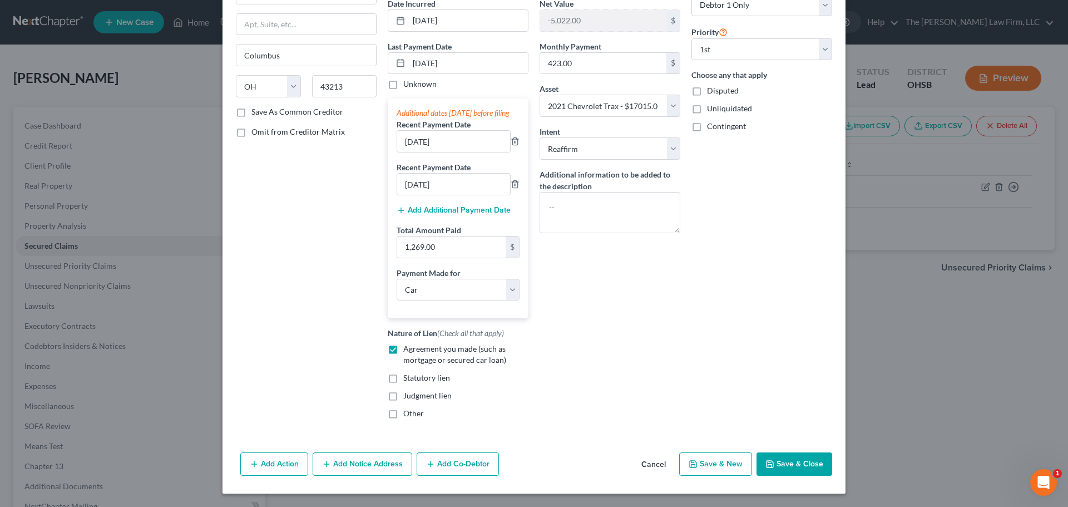
click at [804, 454] on button "Save & Close" at bounding box center [795, 463] width 76 height 23
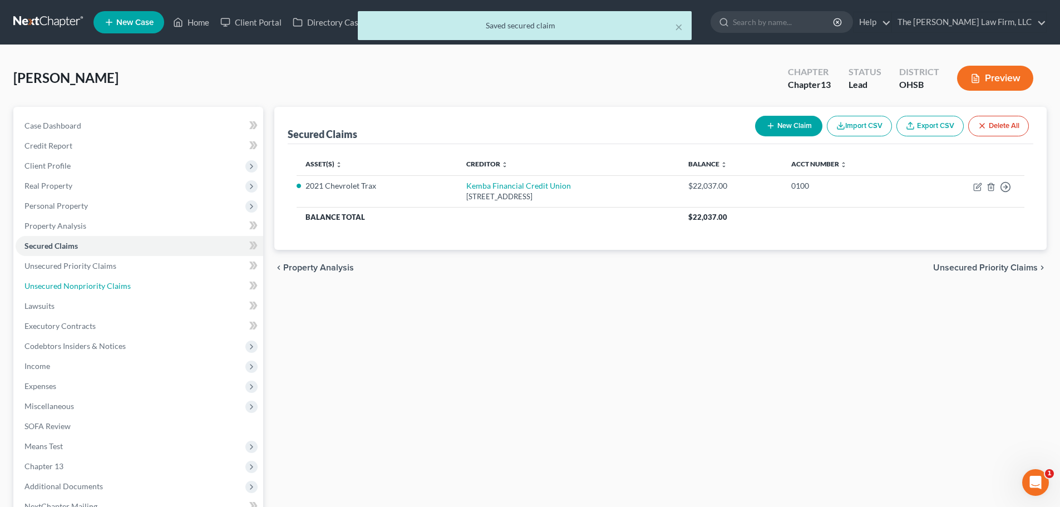
click at [121, 289] on span "Unsecured Nonpriority Claims" at bounding box center [77, 285] width 106 height 9
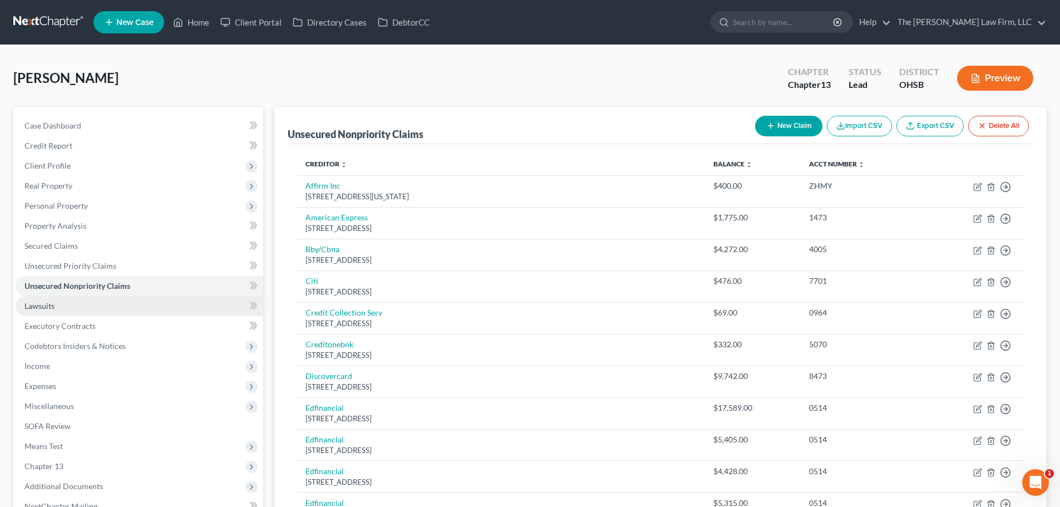
click at [66, 305] on link "Lawsuits" at bounding box center [140, 306] width 248 height 20
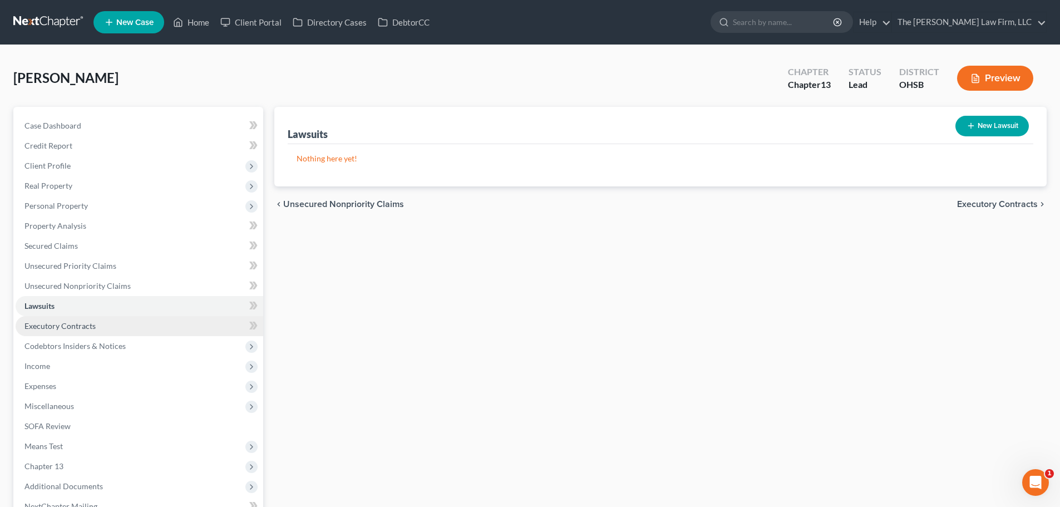
click at [70, 333] on link "Executory Contracts" at bounding box center [140, 326] width 248 height 20
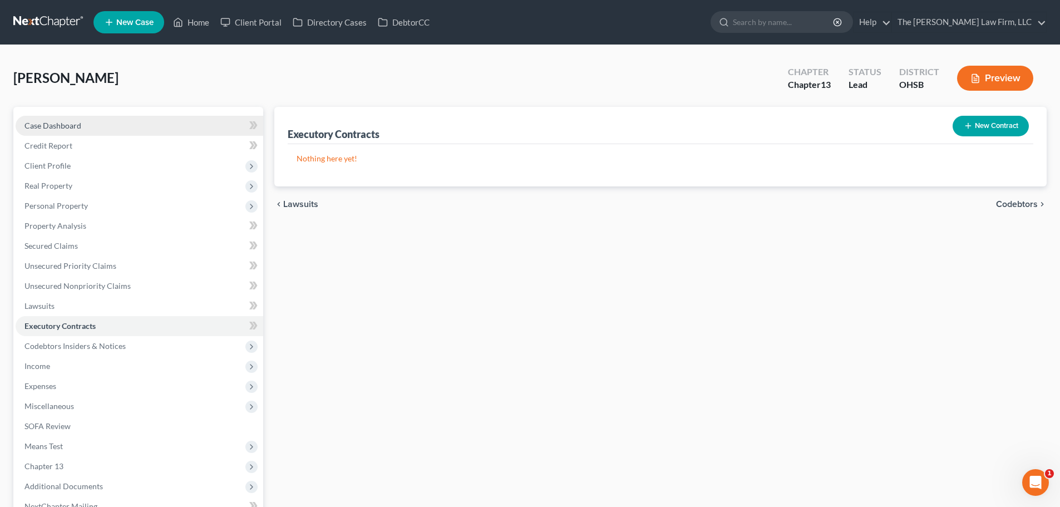
click at [53, 124] on span "Case Dashboard" at bounding box center [52, 125] width 57 height 9
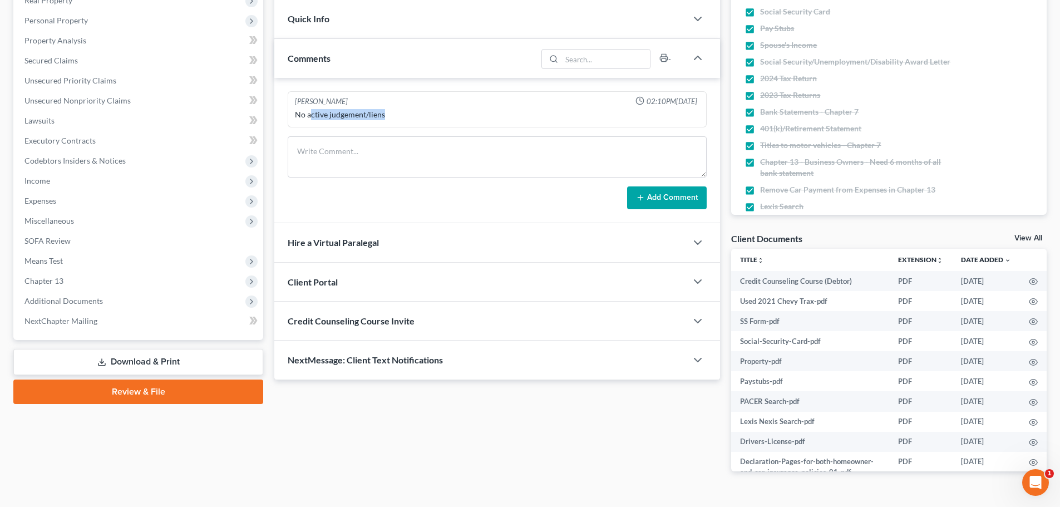
drag, startPoint x: 309, startPoint y: 116, endPoint x: 385, endPoint y: 116, distance: 75.7
click at [385, 116] on div "No active judgement/liens" at bounding box center [497, 114] width 404 height 11
click at [46, 309] on span "Additional Documents" at bounding box center [140, 301] width 248 height 20
click at [51, 301] on span "Additional Documents" at bounding box center [63, 300] width 78 height 9
click at [87, 300] on span "Additional Documents" at bounding box center [63, 300] width 78 height 9
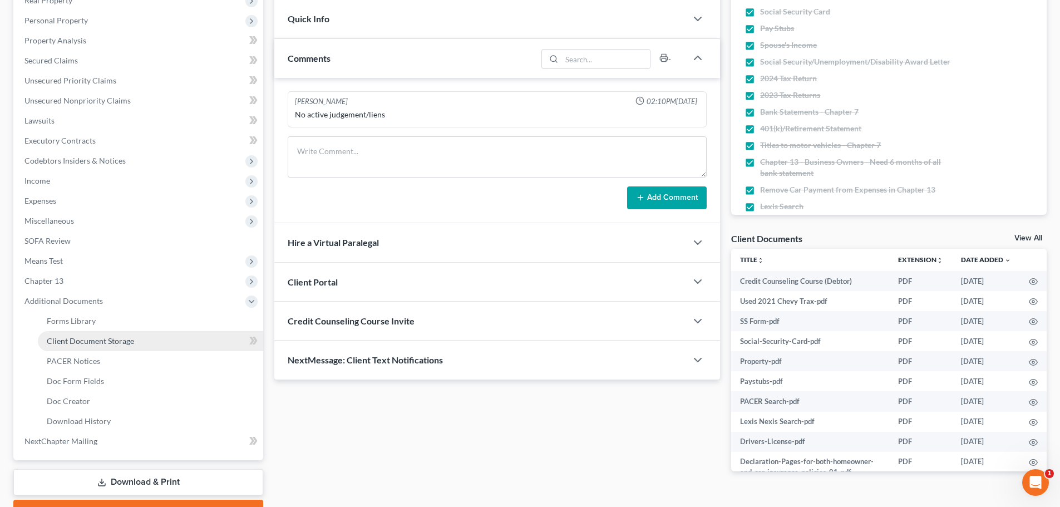
click at [91, 339] on span "Client Document Storage" at bounding box center [90, 340] width 87 height 9
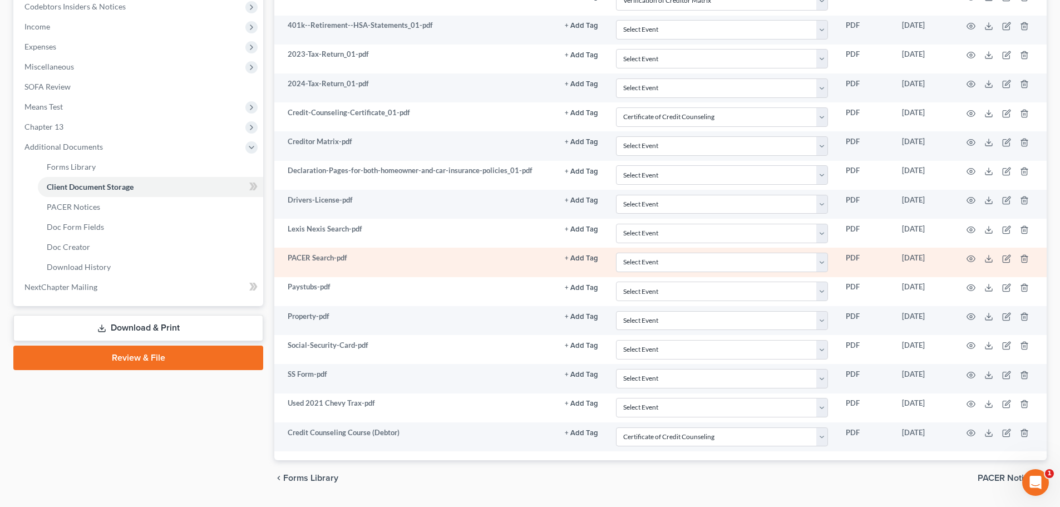
scroll to position [371, 0]
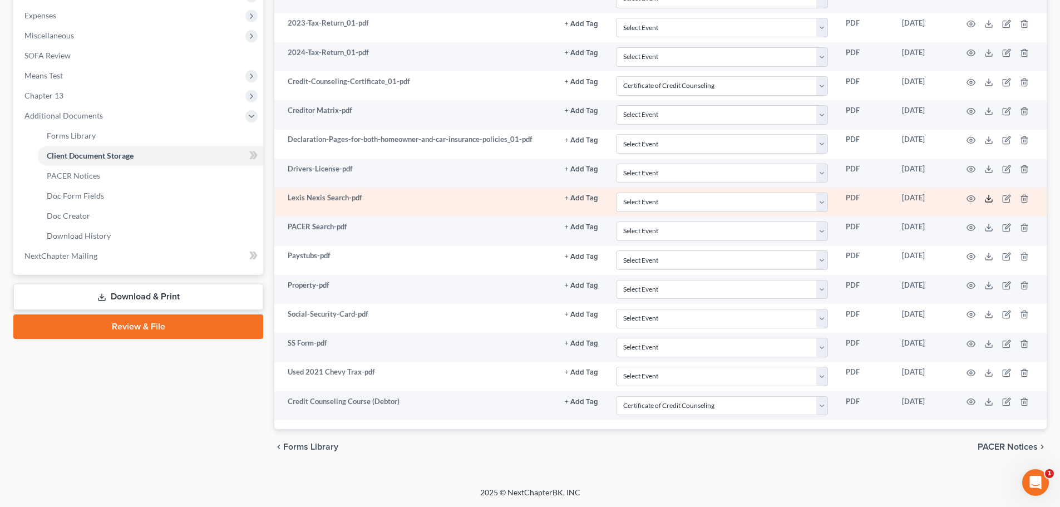
click at [993, 201] on icon at bounding box center [988, 198] width 9 height 9
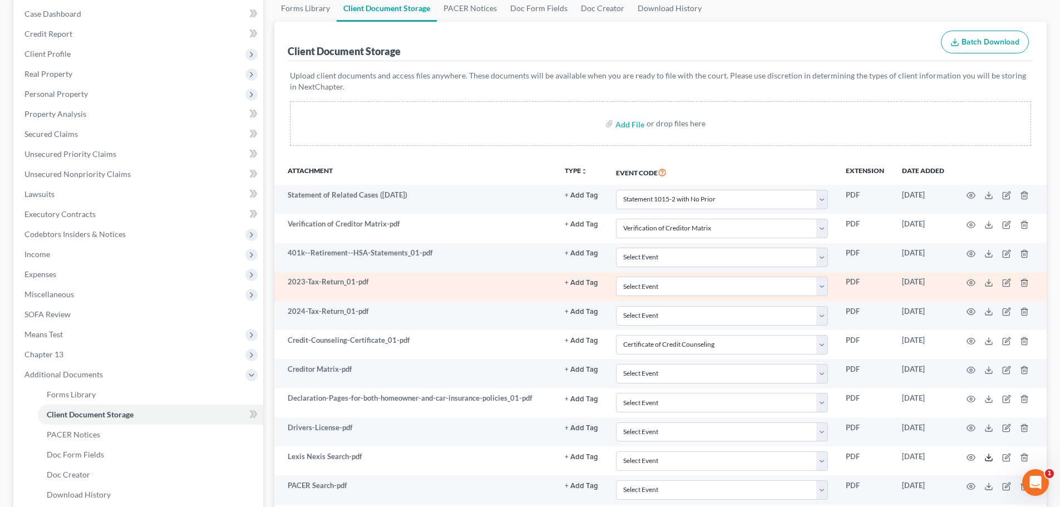
scroll to position [92, 0]
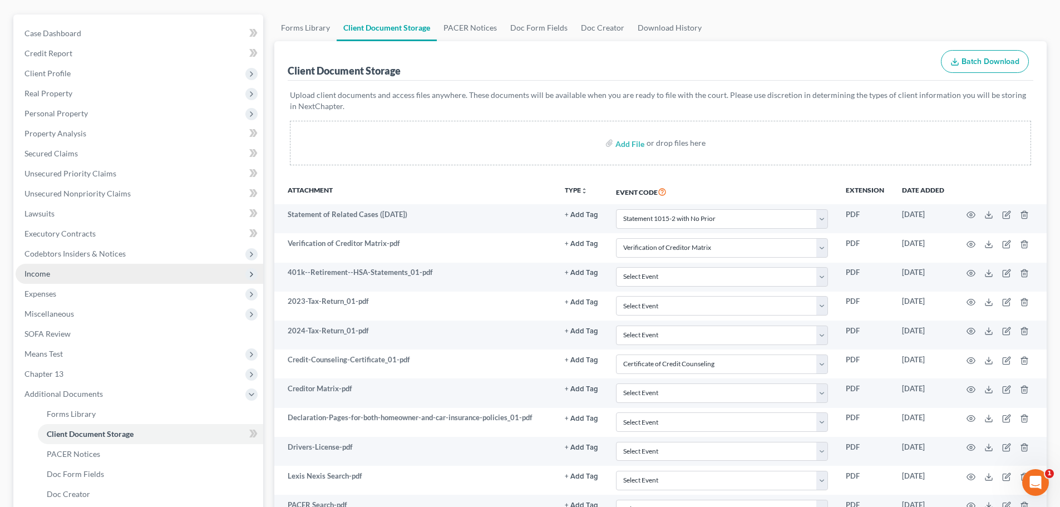
click at [73, 277] on span "Income" at bounding box center [140, 274] width 248 height 20
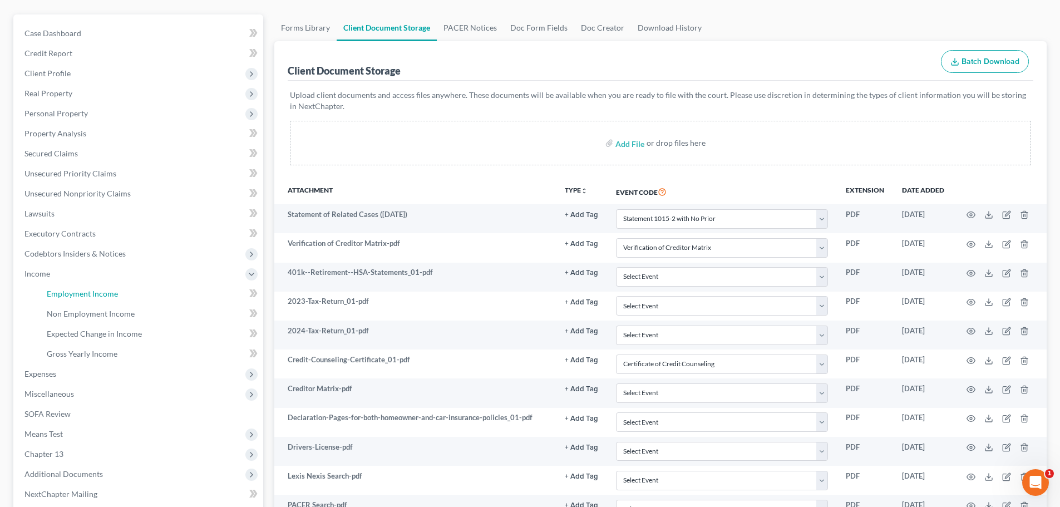
drag, startPoint x: 87, startPoint y: 293, endPoint x: 565, endPoint y: 205, distance: 485.9
click at [87, 293] on span "Employment Income" at bounding box center [82, 293] width 71 height 9
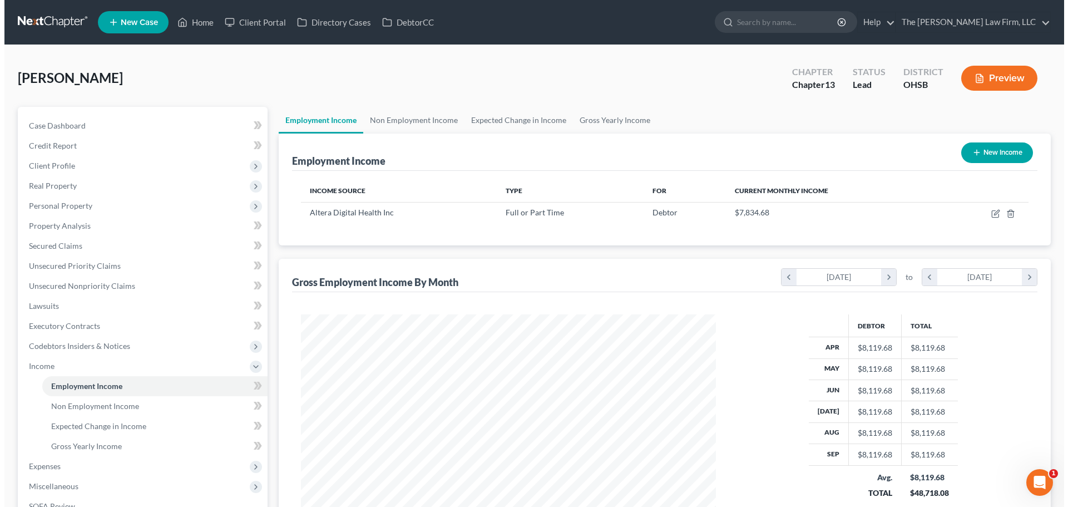
scroll to position [208, 437]
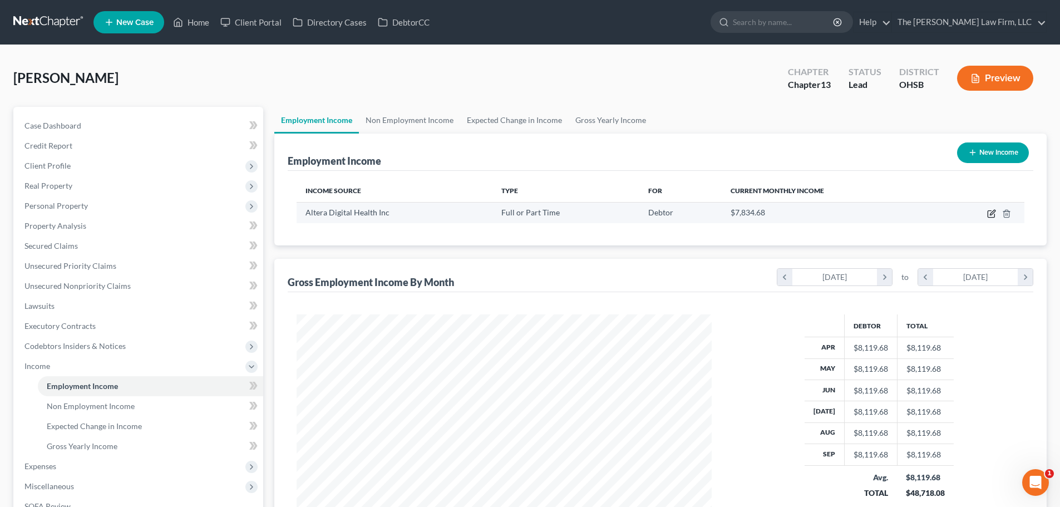
click at [988, 211] on icon "button" at bounding box center [991, 214] width 7 height 7
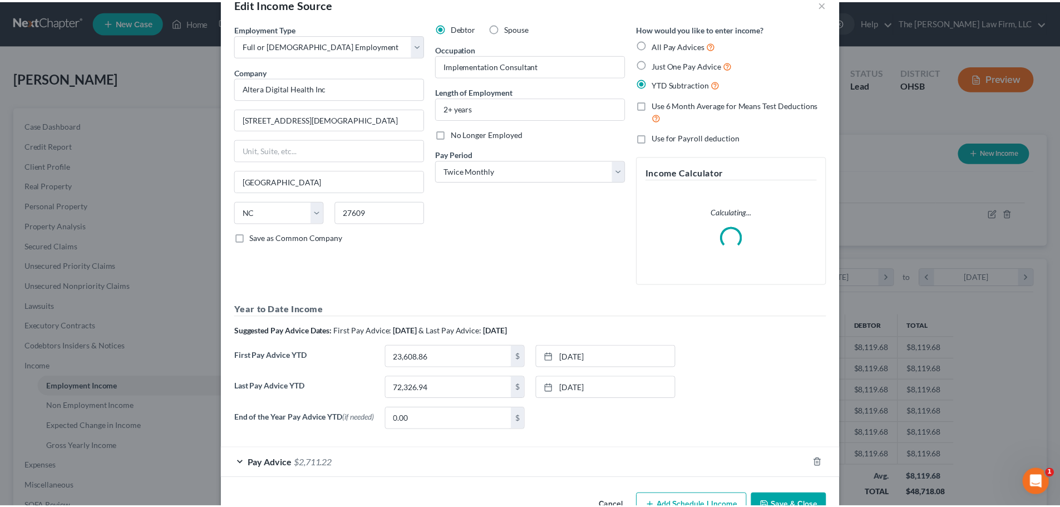
scroll to position [63, 0]
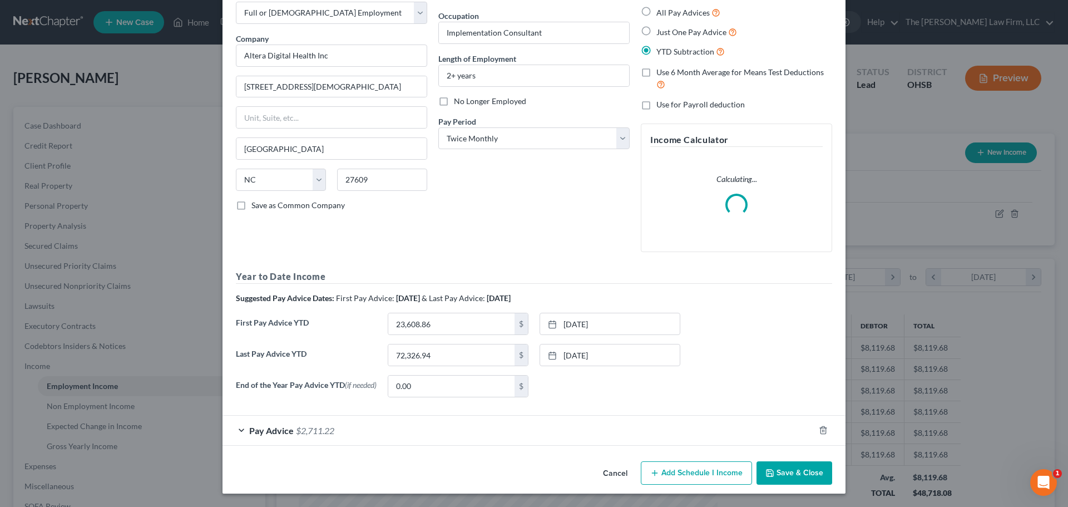
drag, startPoint x: 774, startPoint y: 473, endPoint x: 519, endPoint y: 414, distance: 262.1
click at [775, 473] on button "Save & Close" at bounding box center [795, 472] width 76 height 23
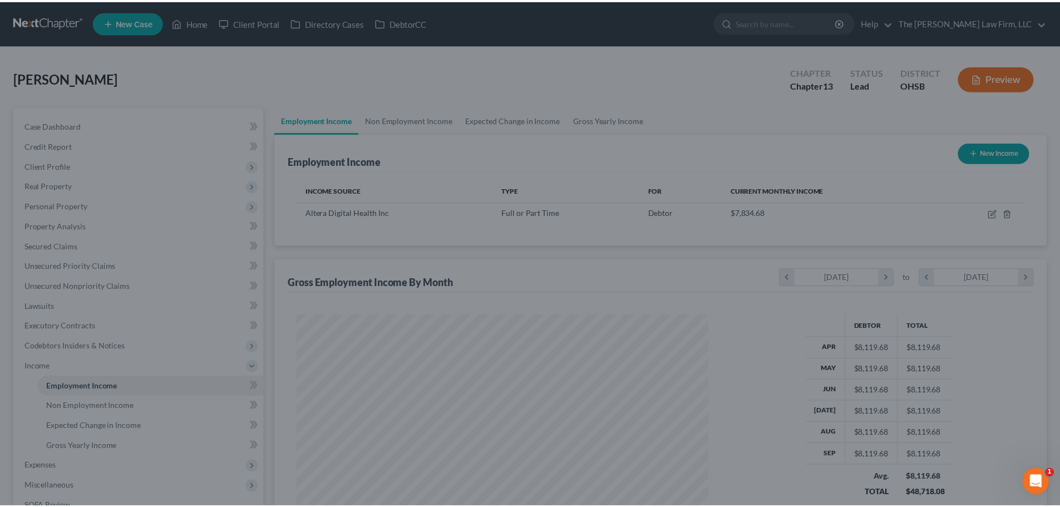
scroll to position [556151, 555921]
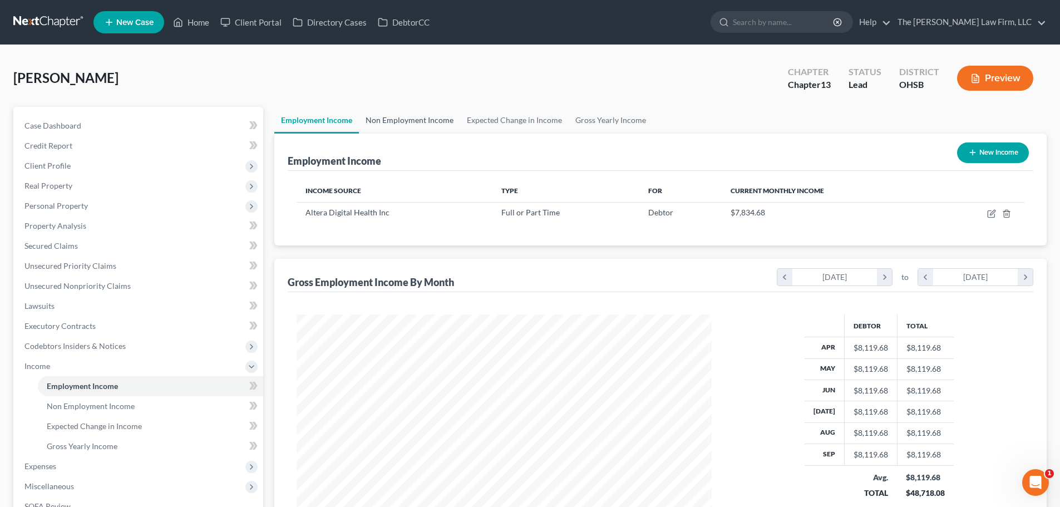
click at [389, 130] on link "Non Employment Income" at bounding box center [409, 120] width 101 height 27
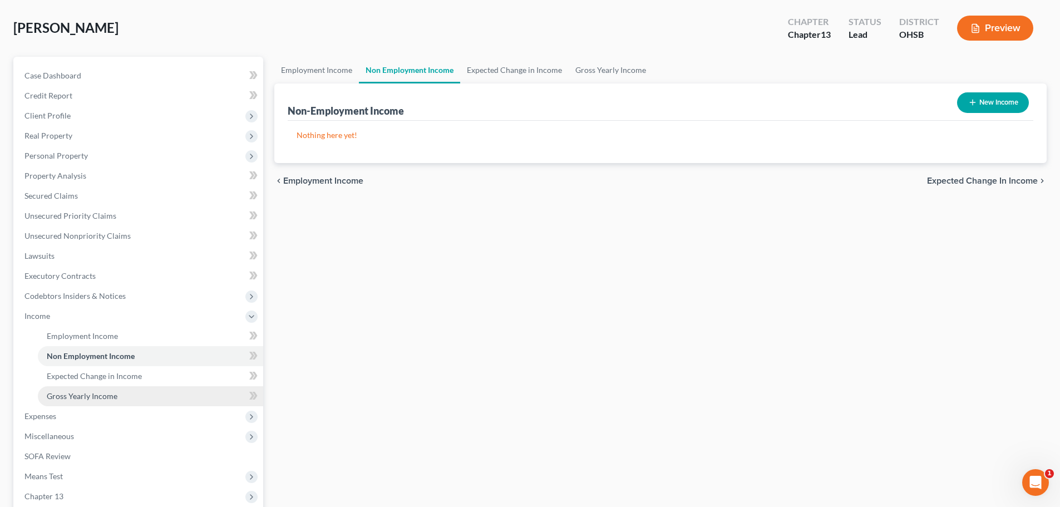
scroll to position [185, 0]
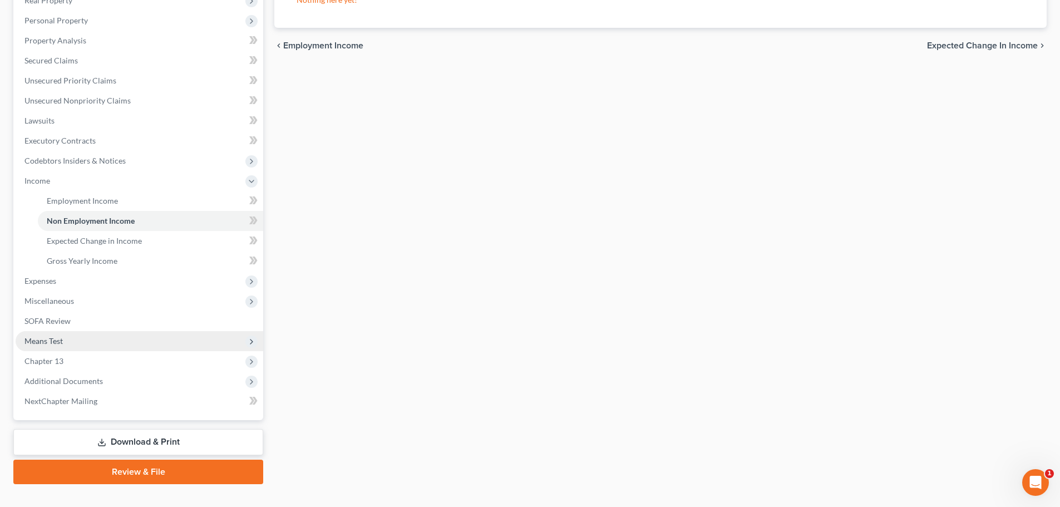
drag, startPoint x: 64, startPoint y: 285, endPoint x: 135, endPoint y: 349, distance: 96.1
click at [64, 285] on span "Expenses" at bounding box center [140, 281] width 248 height 20
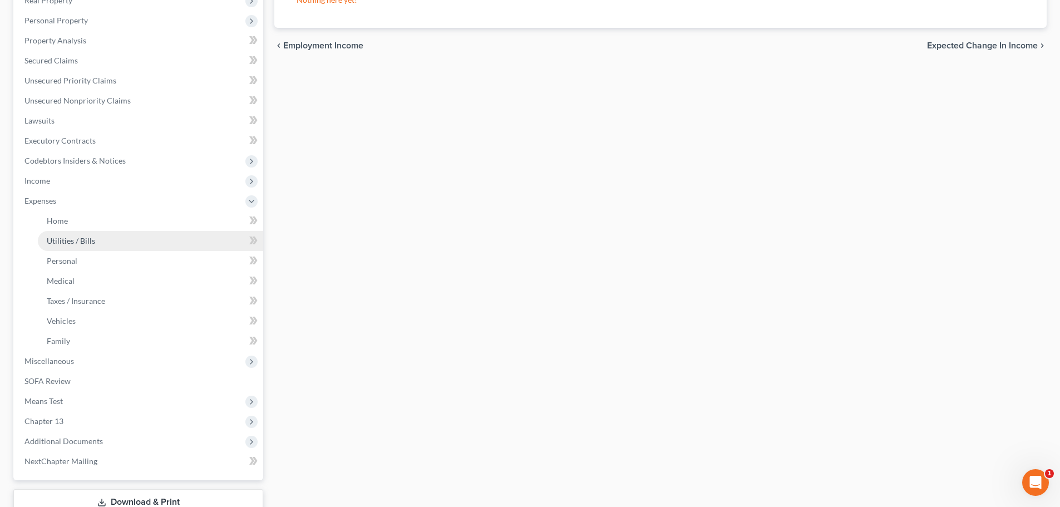
click at [77, 246] on link "Utilities / Bills" at bounding box center [150, 241] width 225 height 20
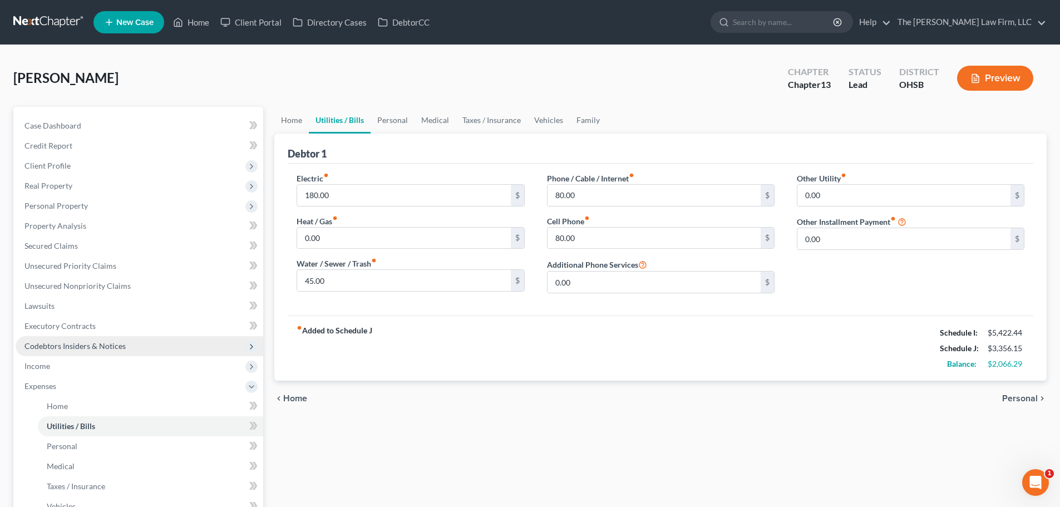
click at [81, 347] on span "Codebtors Insiders & Notices" at bounding box center [74, 345] width 101 height 9
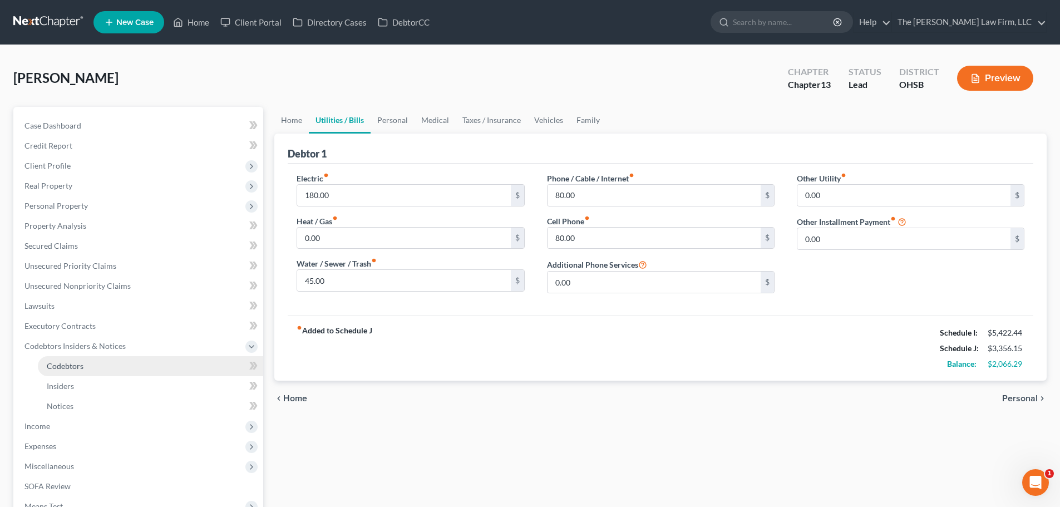
click at [72, 365] on span "Codebtors" at bounding box center [65, 365] width 37 height 9
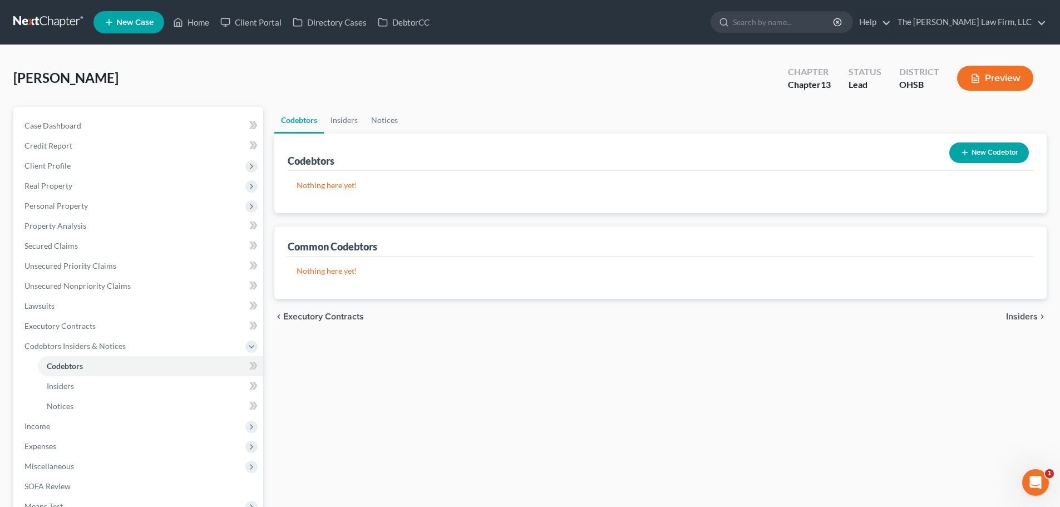
click at [980, 156] on button "New Codebtor" at bounding box center [989, 152] width 80 height 21
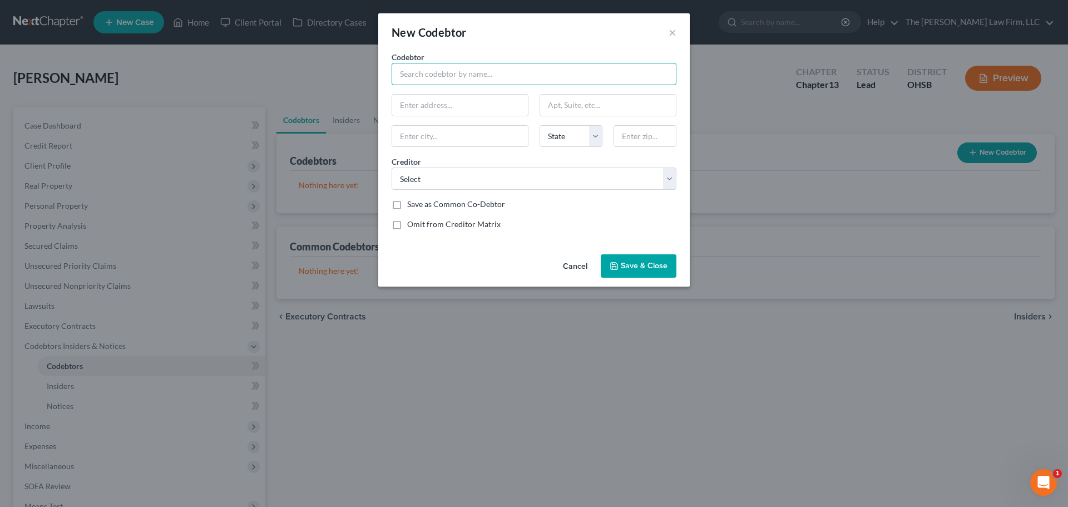
click at [432, 78] on input "text" at bounding box center [534, 74] width 285 height 22
drag, startPoint x: 492, startPoint y: 175, endPoint x: 491, endPoint y: 189, distance: 13.4
click at [492, 175] on select "Select Lendclub Bnk Edfinancial Edfinancial Affirm Inc Creditonebnk American Ex…" at bounding box center [534, 178] width 285 height 22
click at [673, 30] on button "×" at bounding box center [673, 32] width 8 height 13
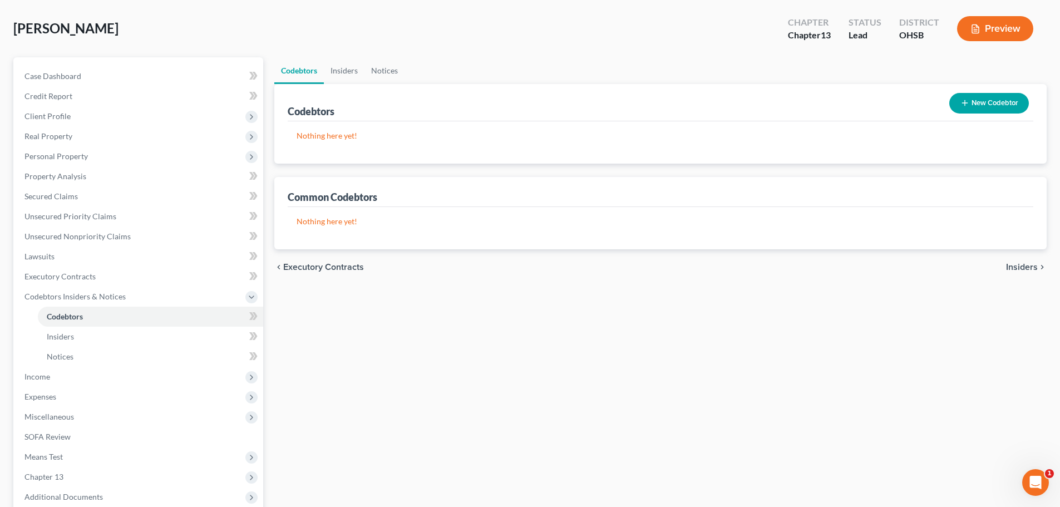
scroll to position [93, 0]
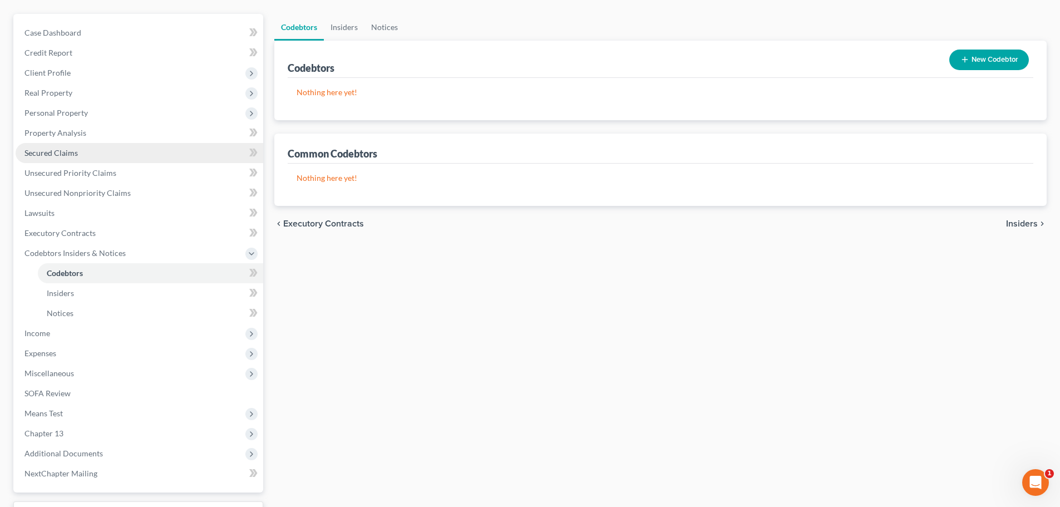
click at [59, 152] on span "Secured Claims" at bounding box center [50, 152] width 53 height 9
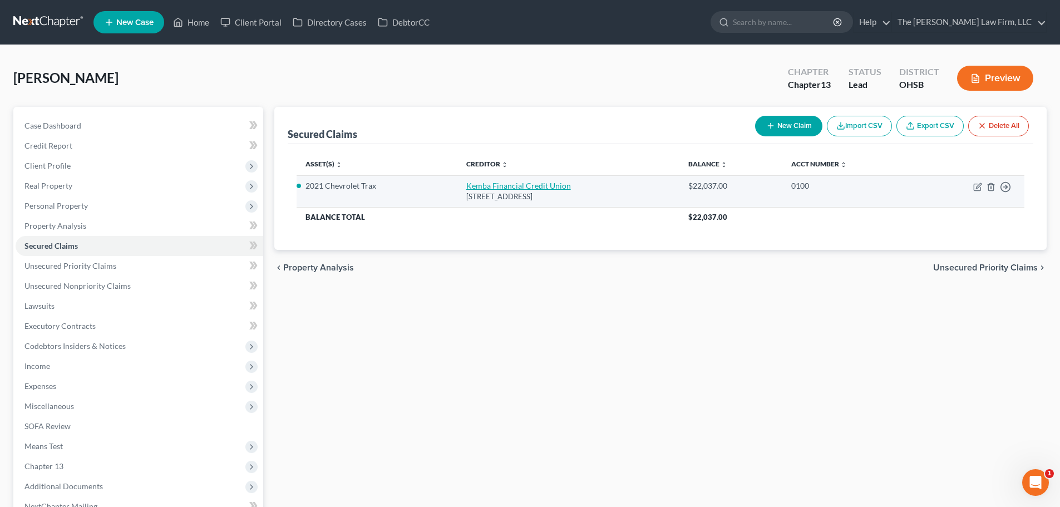
click at [493, 183] on link "Kemba Financial Credit Union" at bounding box center [518, 185] width 105 height 9
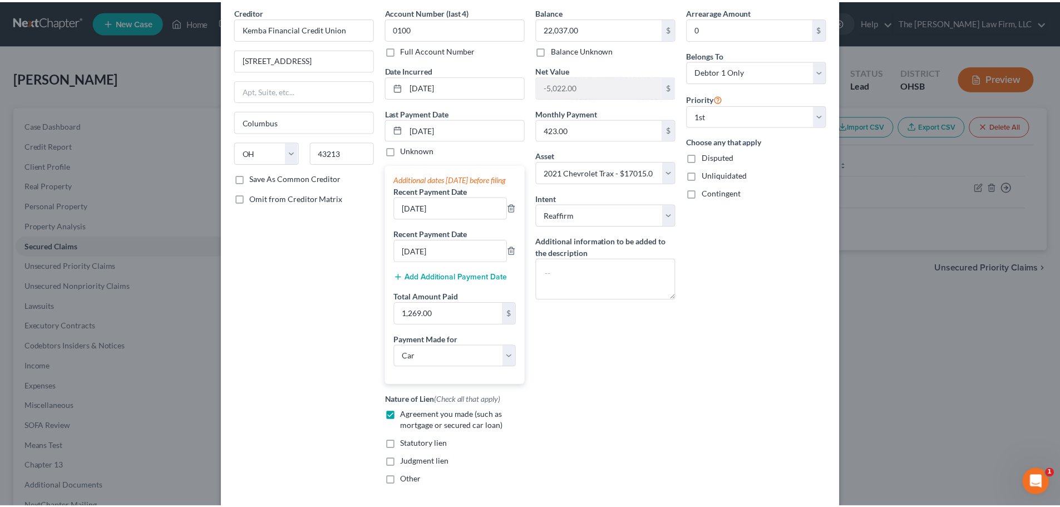
scroll to position [123, 0]
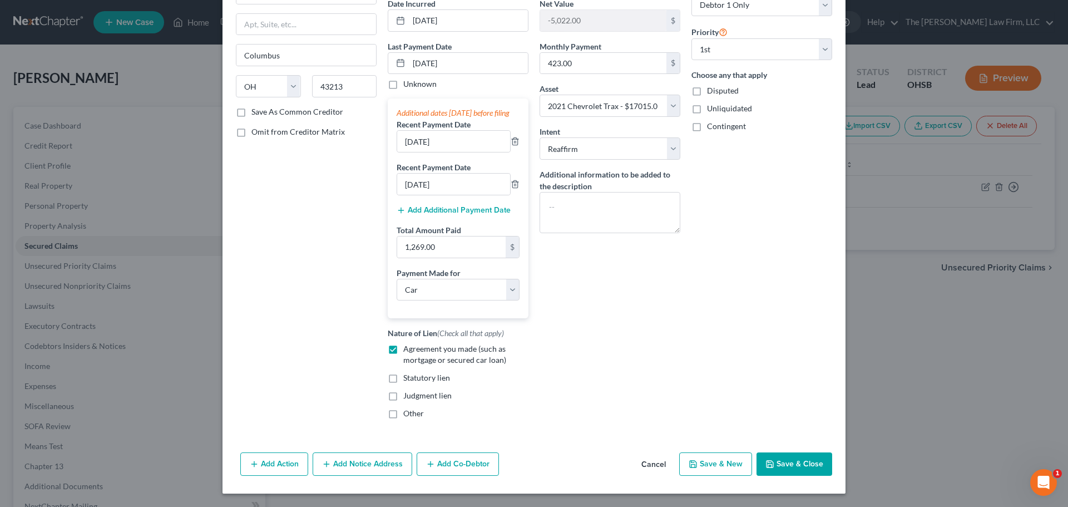
click at [787, 470] on button "Save & Close" at bounding box center [795, 463] width 76 height 23
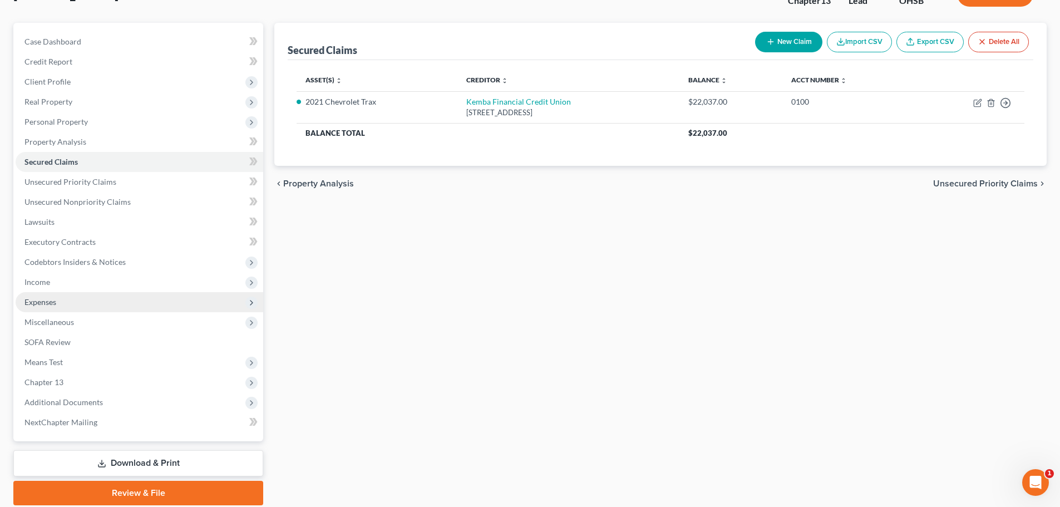
scroll to position [93, 0]
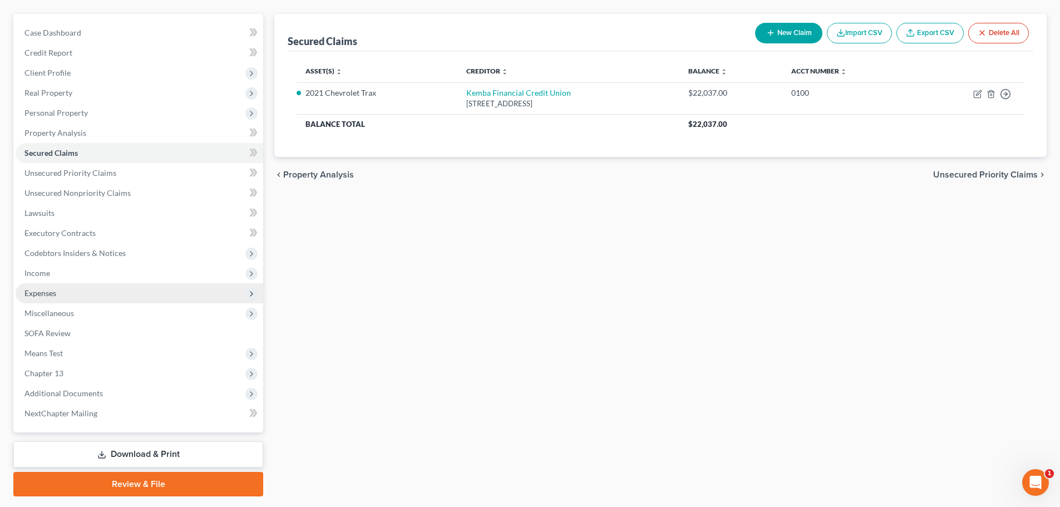
click at [52, 297] on span "Expenses" at bounding box center [40, 292] width 32 height 9
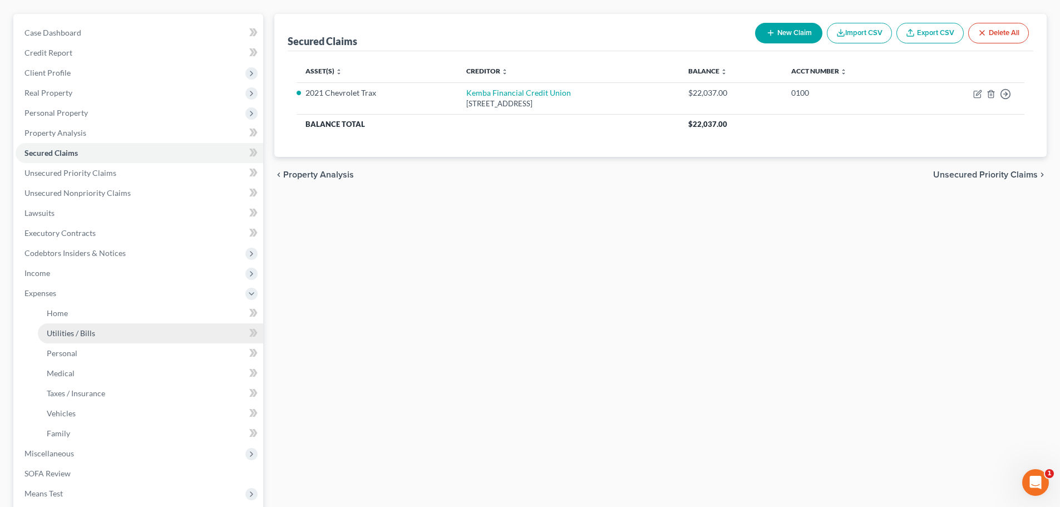
click at [91, 335] on span "Utilities / Bills" at bounding box center [71, 332] width 48 height 9
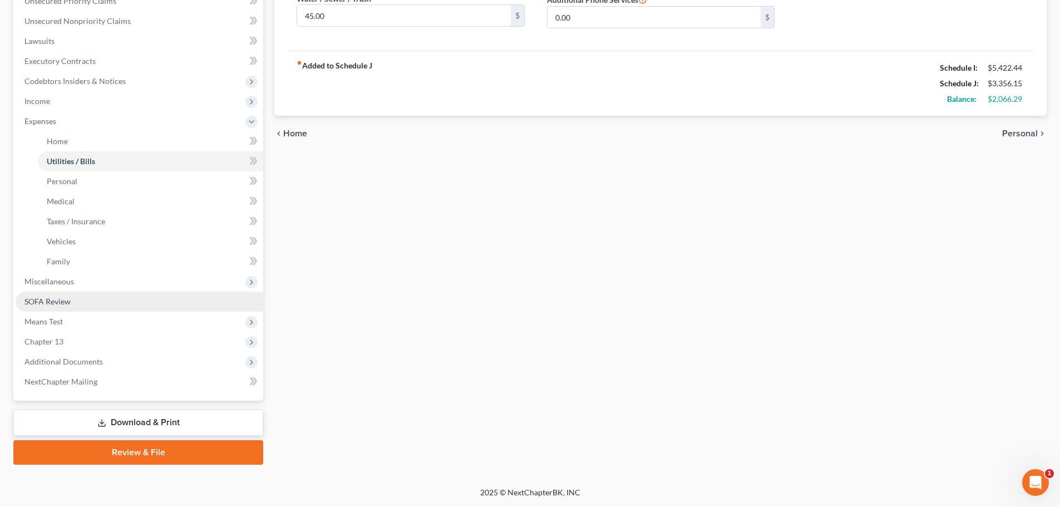
click at [65, 304] on span "SOFA Review" at bounding box center [47, 301] width 46 height 9
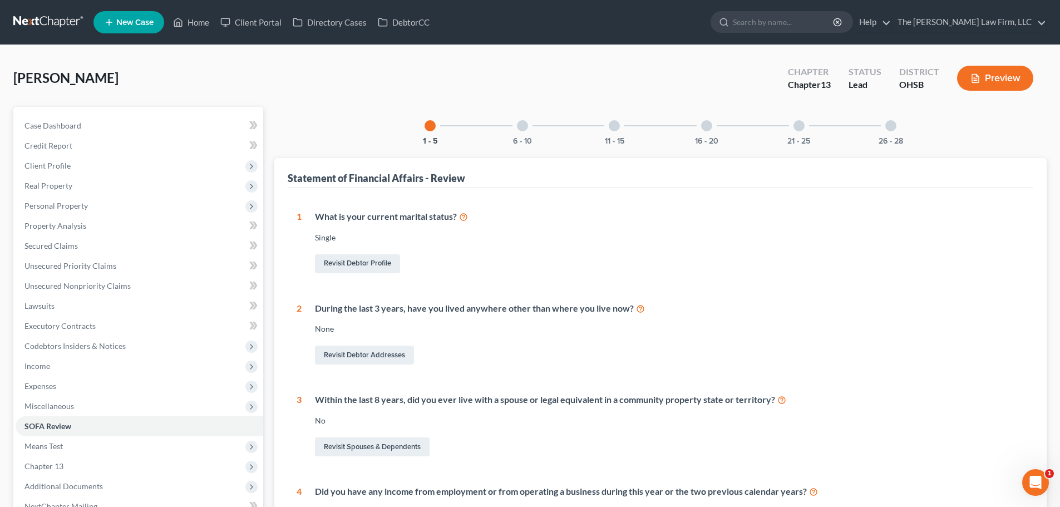
click at [522, 135] on div "6 - 10" at bounding box center [523, 126] width 38 height 38
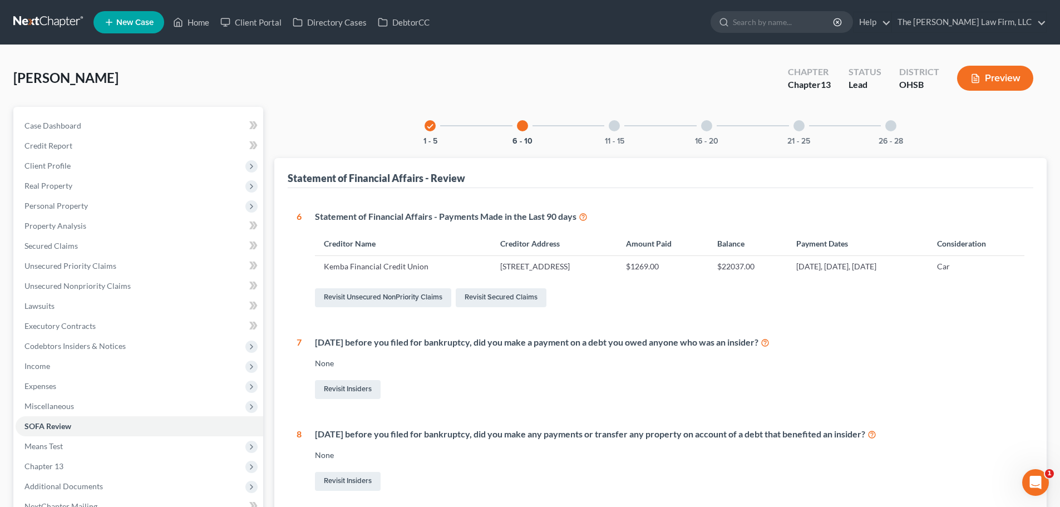
click at [625, 137] on div "11 - 15" at bounding box center [614, 126] width 38 height 38
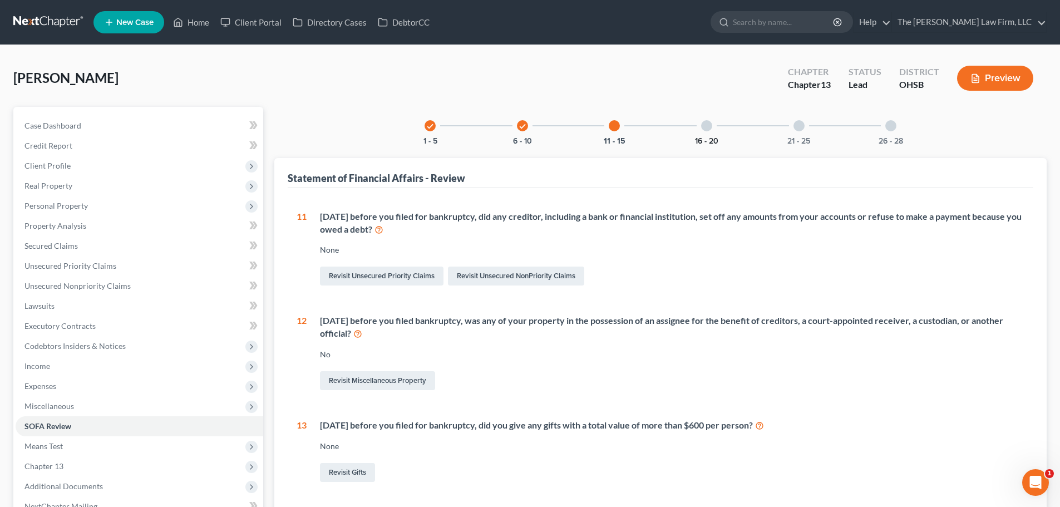
click at [696, 137] on button "16 - 20" at bounding box center [706, 141] width 23 height 8
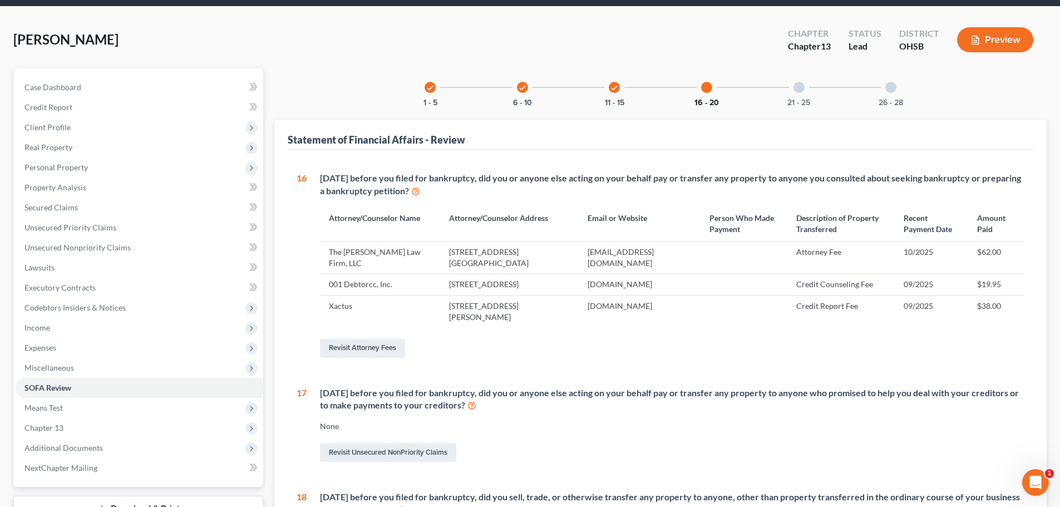
scroll to position [31, 0]
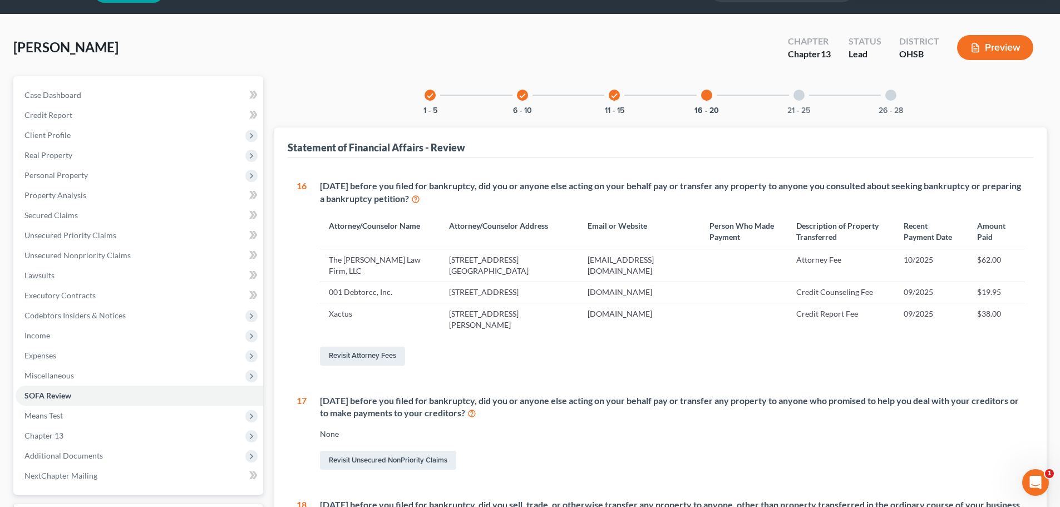
click at [784, 101] on div "21 - 25" at bounding box center [799, 95] width 38 height 38
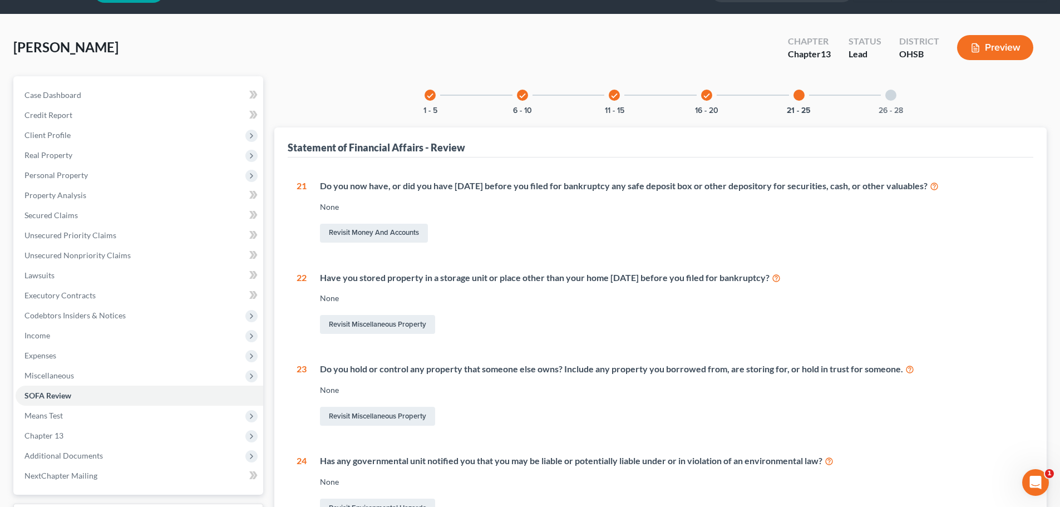
click at [420, 93] on div "check 1 - 5" at bounding box center [430, 95] width 38 height 38
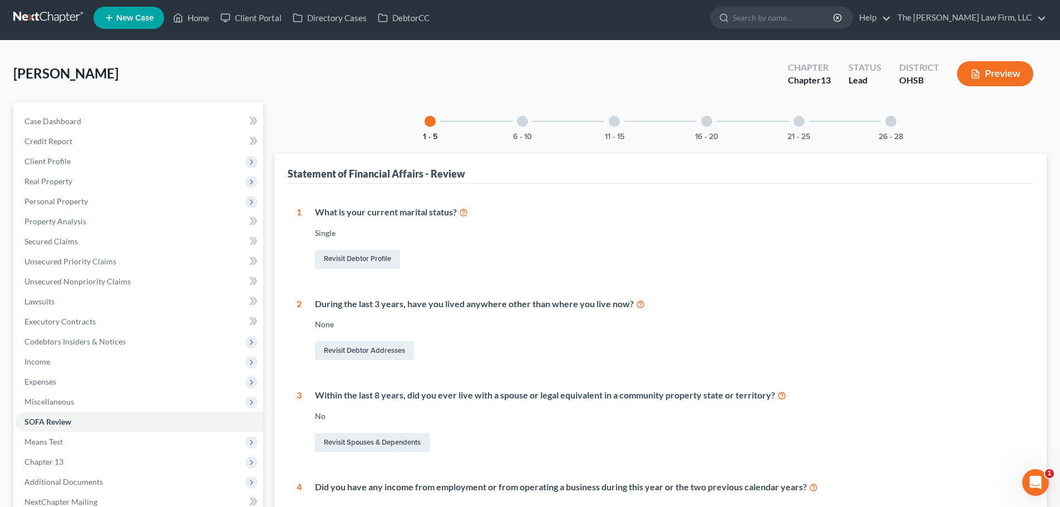
scroll to position [0, 0]
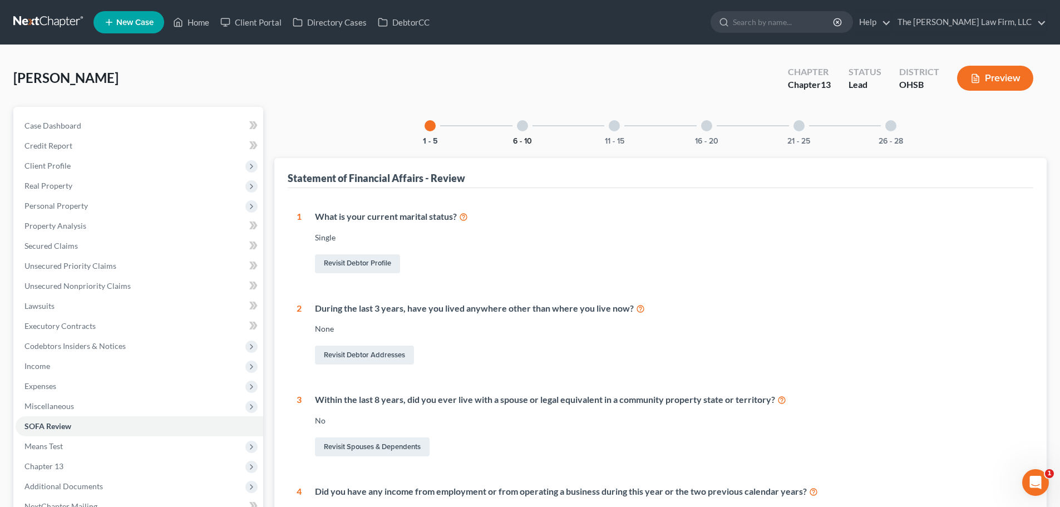
drag, startPoint x: 515, startPoint y: 125, endPoint x: 515, endPoint y: 139, distance: 13.9
click at [515, 125] on div "6 - 10" at bounding box center [523, 126] width 38 height 38
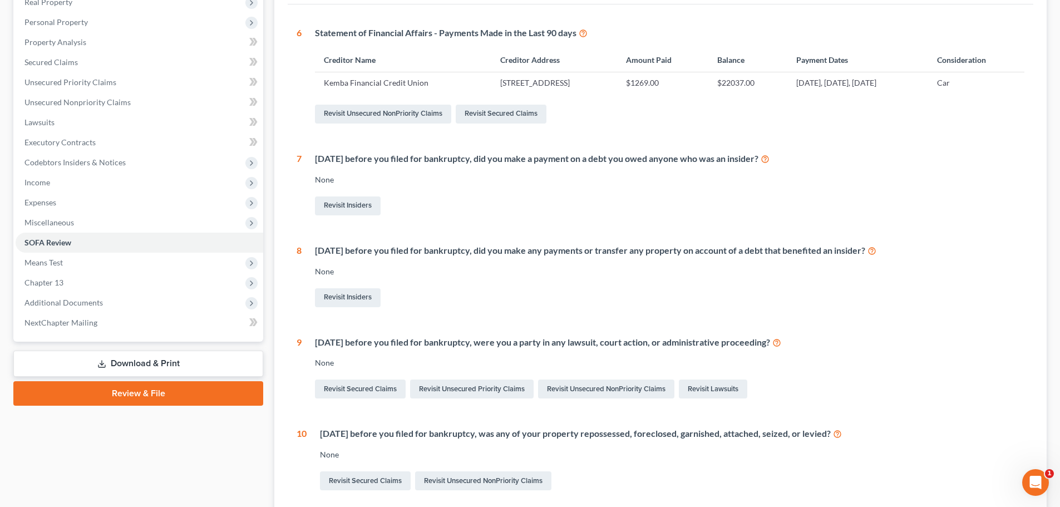
scroll to position [185, 0]
click at [738, 159] on div "Within 1 year before you filed for bankruptcy, did you make a payment on a debt…" at bounding box center [669, 157] width 709 height 13
click at [746, 206] on div "Revisit Insiders" at bounding box center [669, 203] width 709 height 23
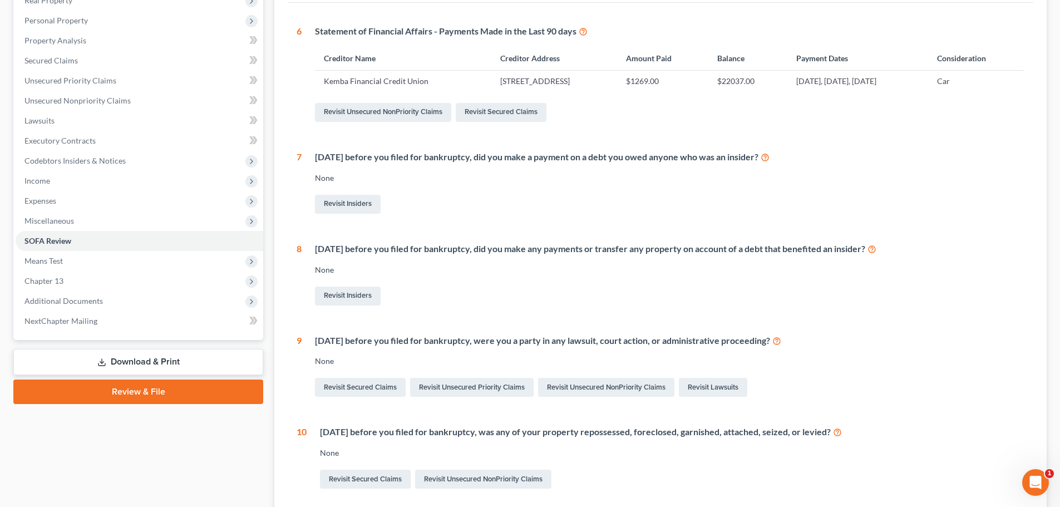
scroll to position [278, 0]
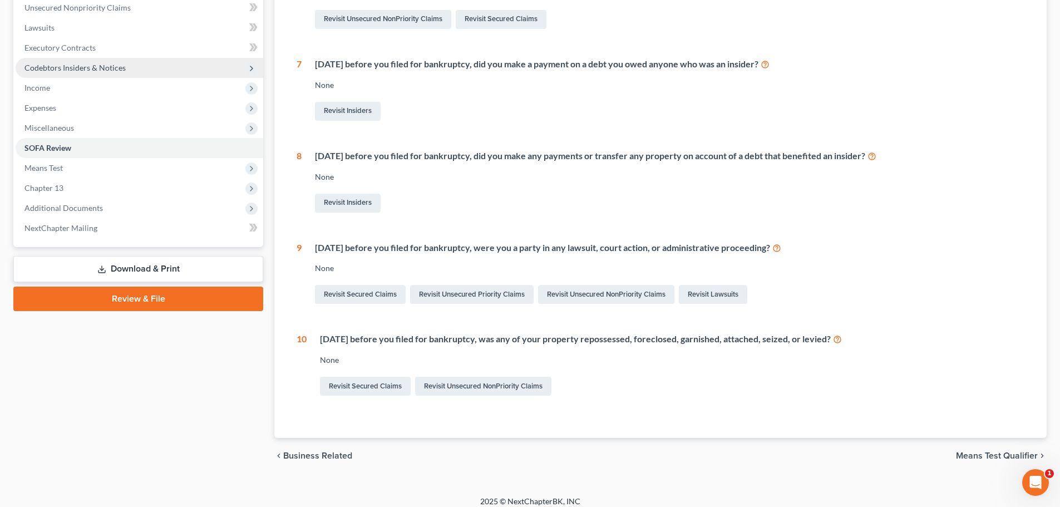
click at [97, 65] on span "Codebtors Insiders & Notices" at bounding box center [74, 67] width 101 height 9
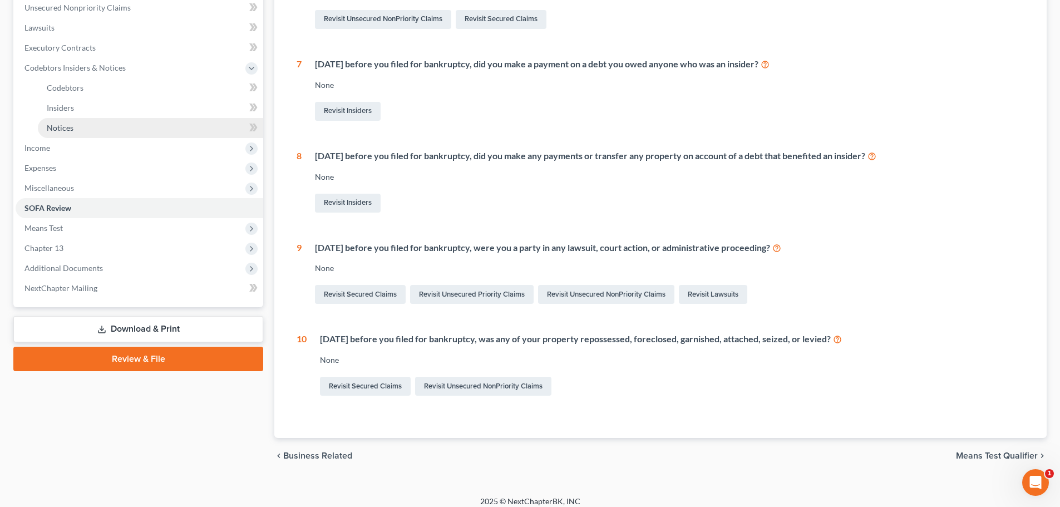
click at [76, 129] on link "Notices" at bounding box center [150, 128] width 225 height 20
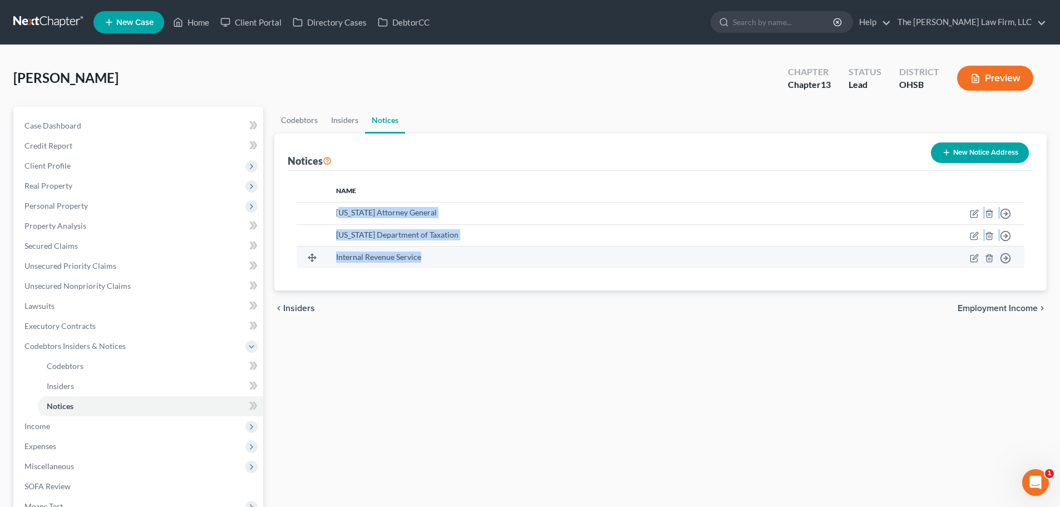
drag, startPoint x: 344, startPoint y: 210, endPoint x: 433, endPoint y: 259, distance: 101.6
click at [433, 259] on tbody "Ohio Attorney General Move to D Move to E Move to F Move to G Ohio Department o…" at bounding box center [661, 235] width 728 height 66
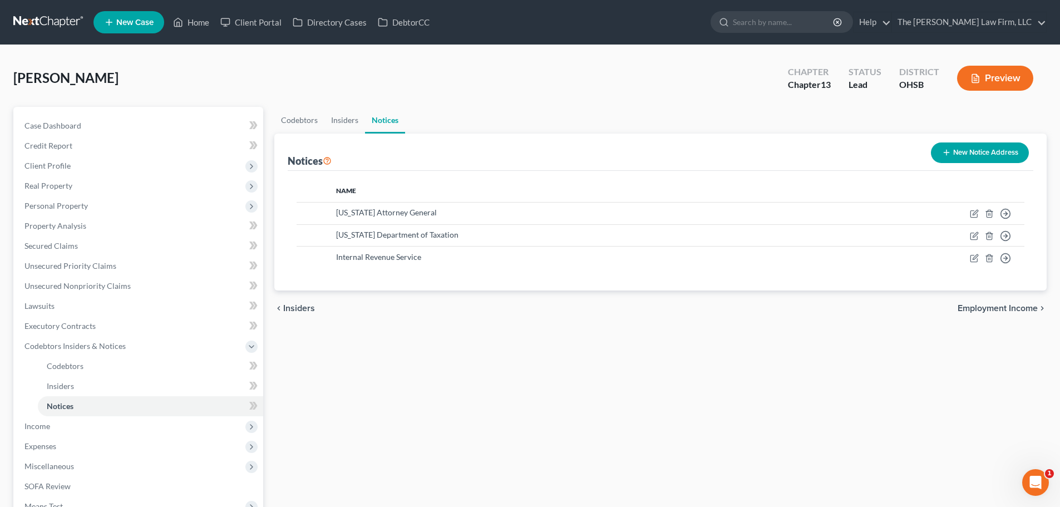
click at [432, 273] on div "Name Ohio Attorney General Move to D Move to E Move to F Move to G Ohio Departm…" at bounding box center [661, 231] width 746 height 120
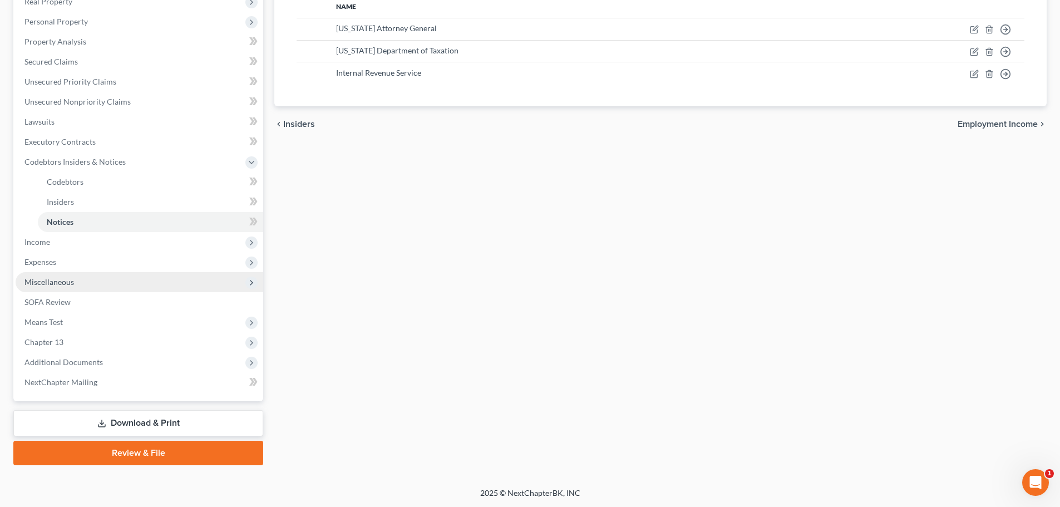
scroll to position [185, 0]
drag, startPoint x: 74, startPoint y: 304, endPoint x: 94, endPoint y: 288, distance: 25.4
click at [74, 304] on link "SOFA Review" at bounding box center [140, 302] width 248 height 20
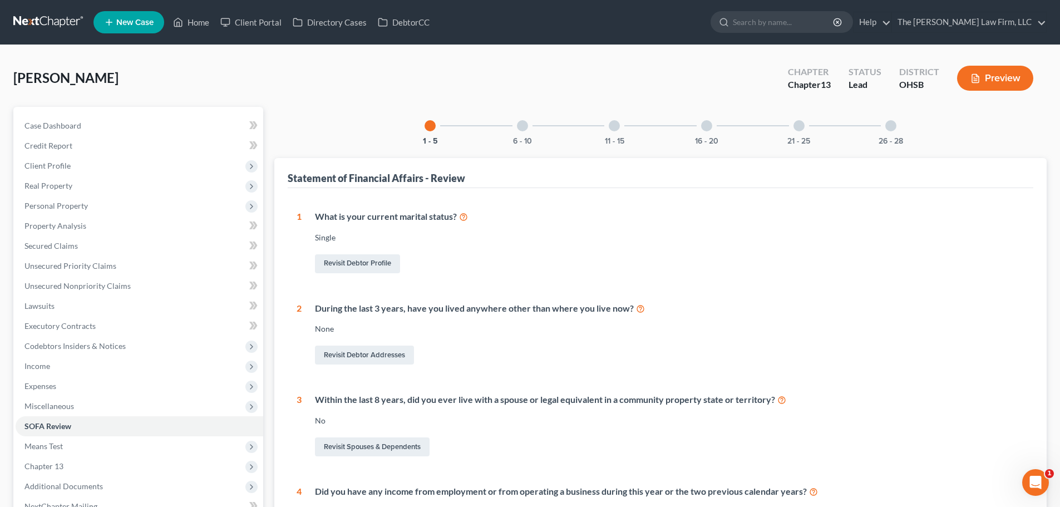
click at [534, 128] on div "6 - 10" at bounding box center [523, 126] width 38 height 38
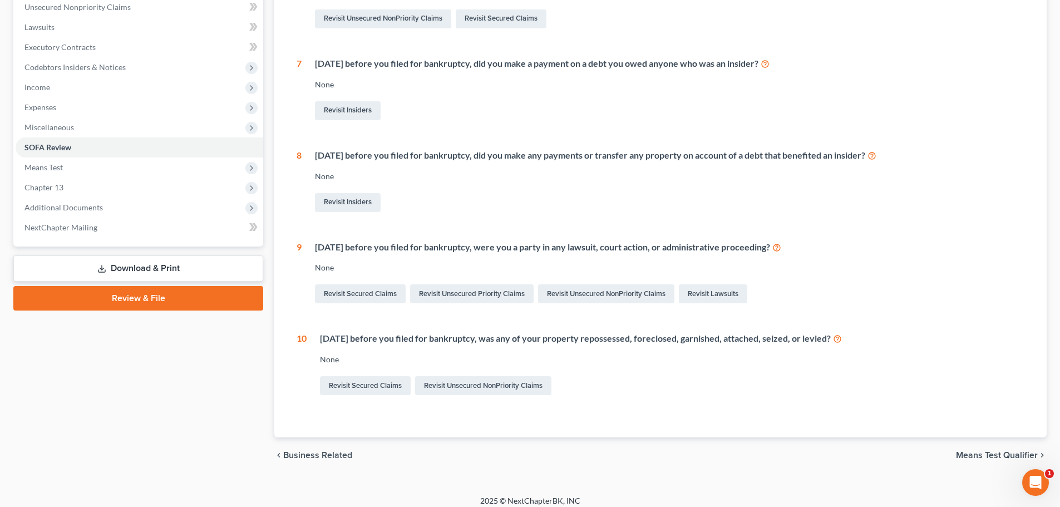
scroll to position [287, 0]
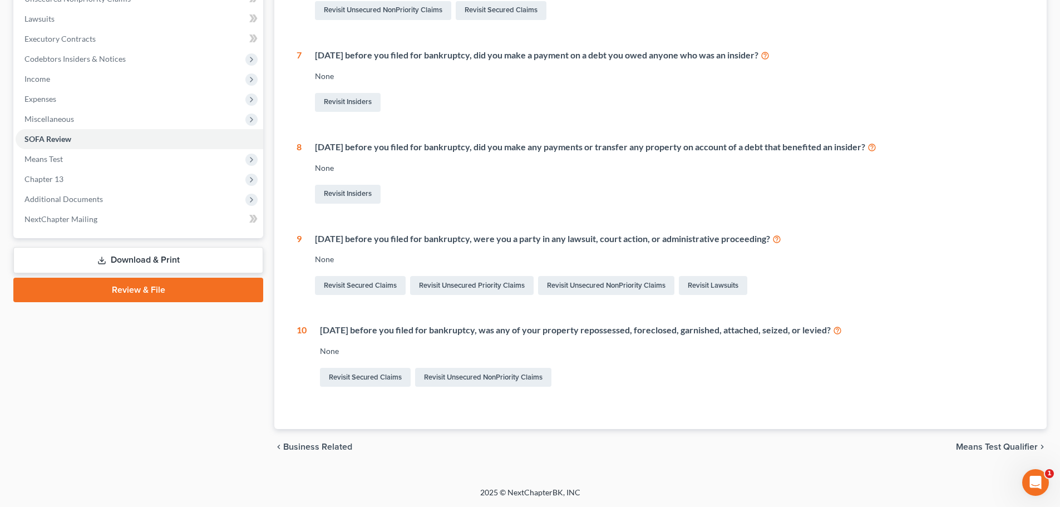
drag, startPoint x: 416, startPoint y: 328, endPoint x: 844, endPoint y: 329, distance: 427.8
click at [844, 329] on div "Within 1 year before you filed for bankruptcy, was any of your property reposse…" at bounding box center [672, 330] width 704 height 13
click at [832, 366] on div "Revisit Secured Claims Revisit Unsecured NonPriority Claims" at bounding box center [672, 377] width 704 height 23
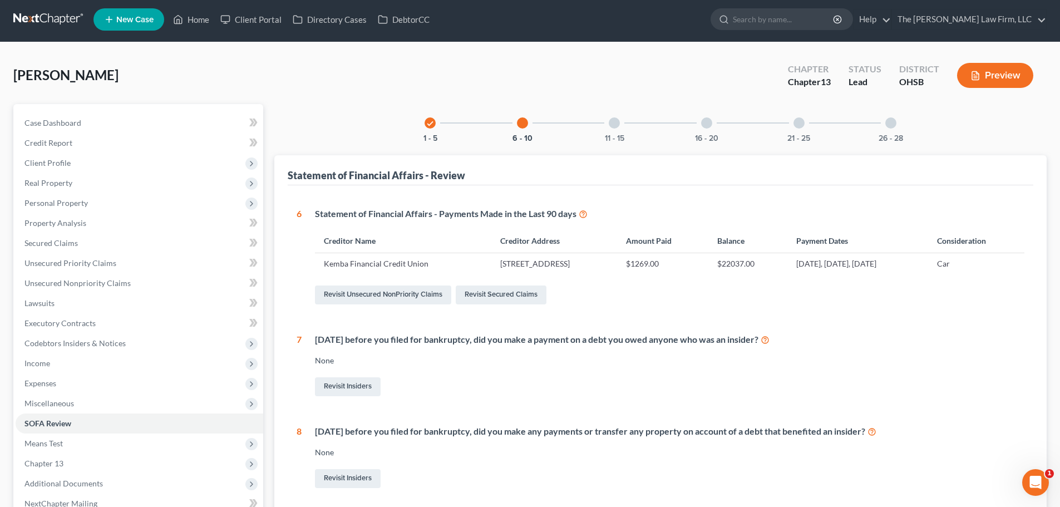
scroll to position [0, 0]
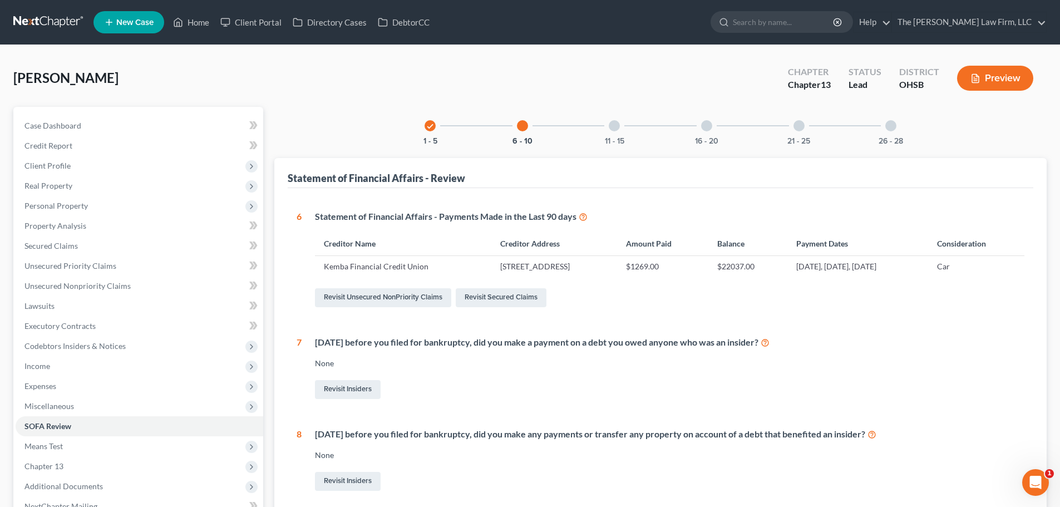
click at [612, 129] on div at bounding box center [614, 125] width 11 height 11
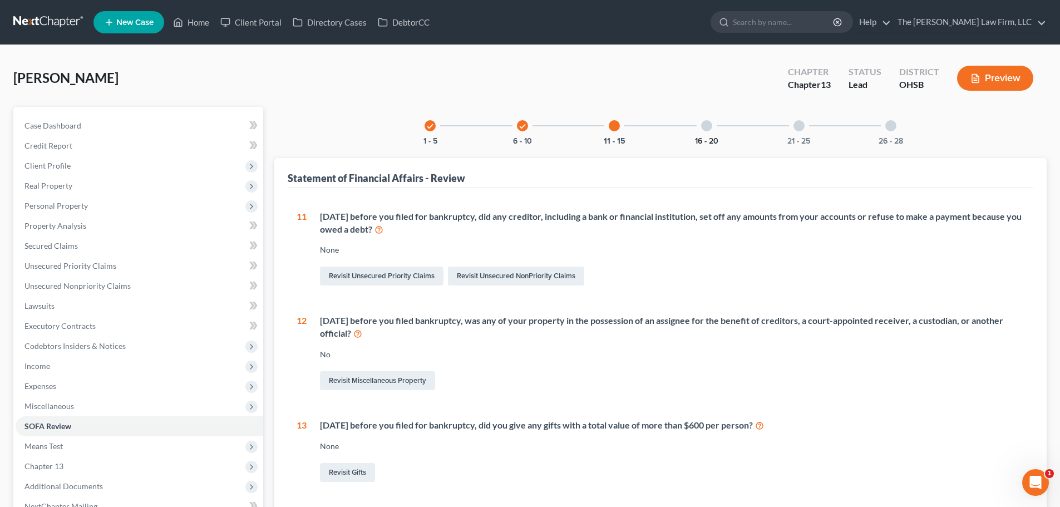
click at [713, 141] on button "16 - 20" at bounding box center [706, 141] width 23 height 8
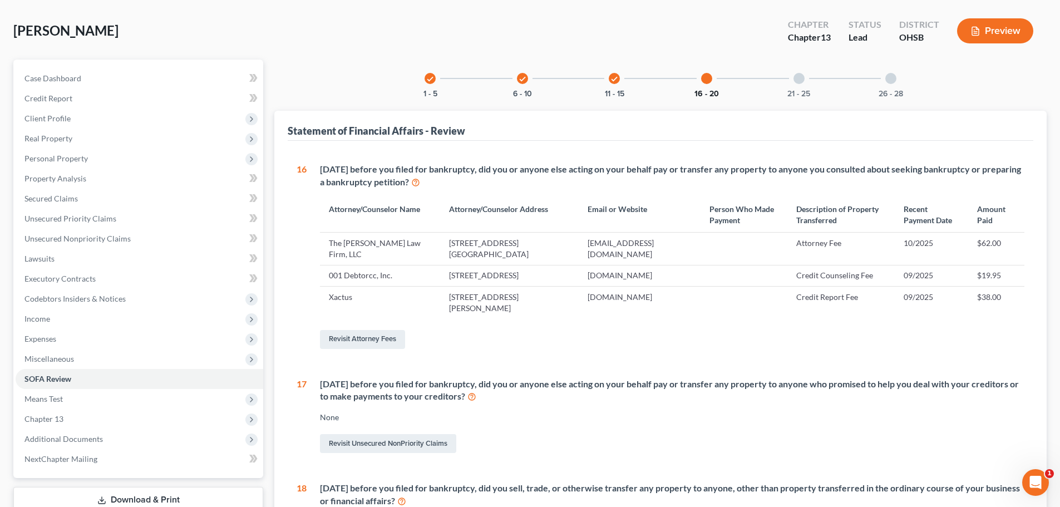
scroll to position [93, 0]
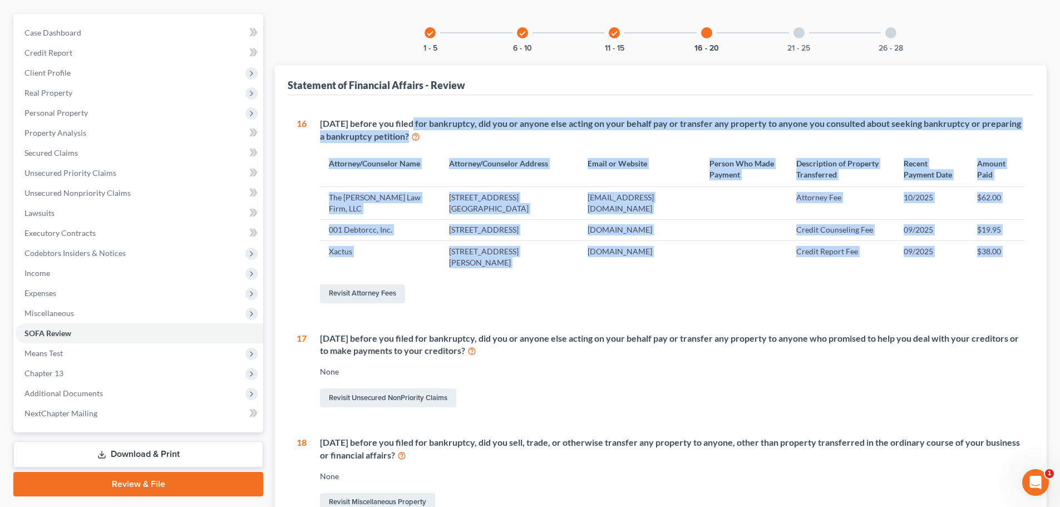
drag, startPoint x: 413, startPoint y: 127, endPoint x: 749, endPoint y: 283, distance: 370.4
click at [749, 283] on div "Within 1 year before you filed for bankruptcy, did you or anyone else acting on…" at bounding box center [666, 211] width 718 height 188
click at [682, 272] on td "xactus.com" at bounding box center [639, 257] width 121 height 32
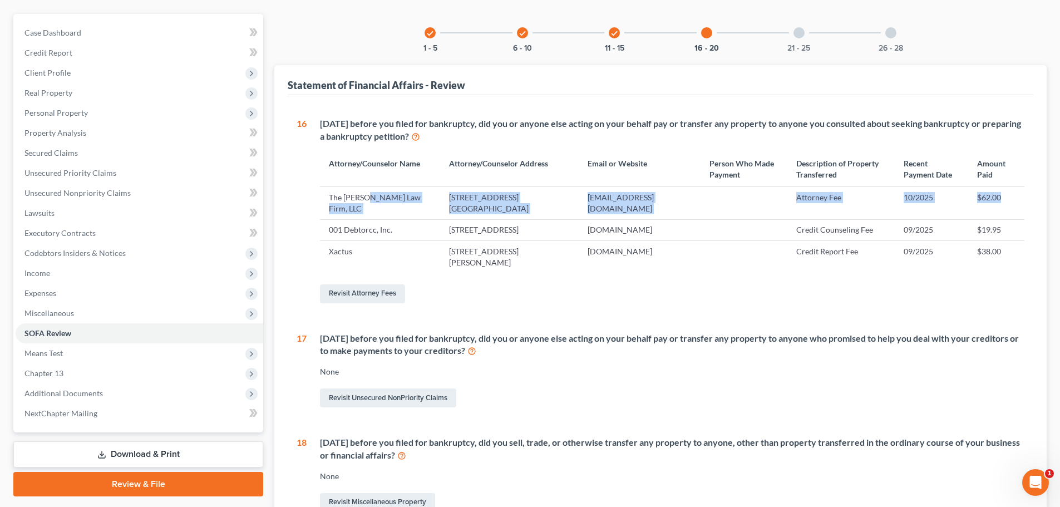
drag, startPoint x: 367, startPoint y: 192, endPoint x: 1008, endPoint y: 198, distance: 641.5
click at [1008, 198] on tr "The Jones Law Firm, LLC 134 Northwoods Blvd. Suite B1, Columbus, OH 43235 mjone…" at bounding box center [672, 203] width 704 height 32
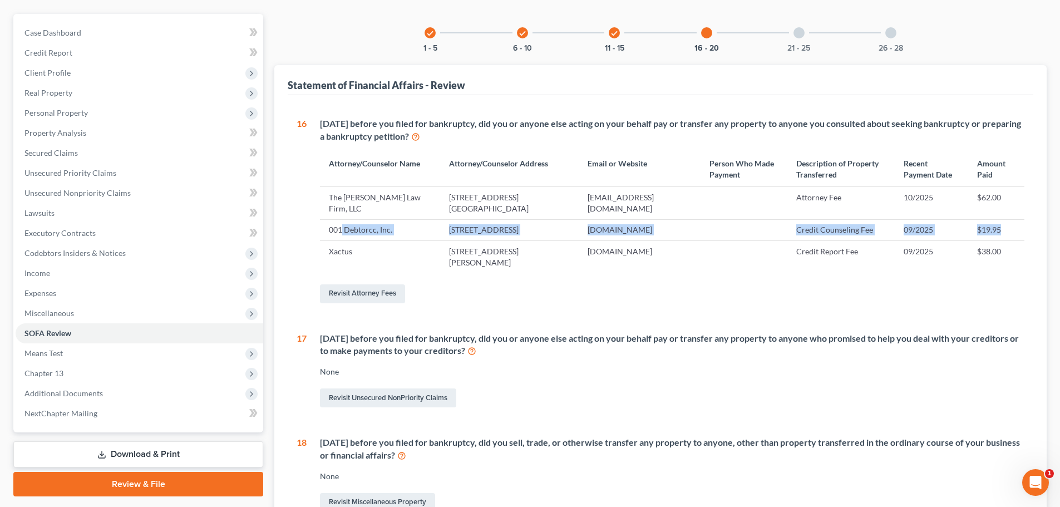
drag, startPoint x: 342, startPoint y: 231, endPoint x: 1019, endPoint y: 219, distance: 677.7
click at [1019, 219] on tr "001 Debtorcc, Inc. 378 Summit Avenue, Jersey City, NJ 07306 debtorcc.org Credit…" at bounding box center [672, 229] width 704 height 21
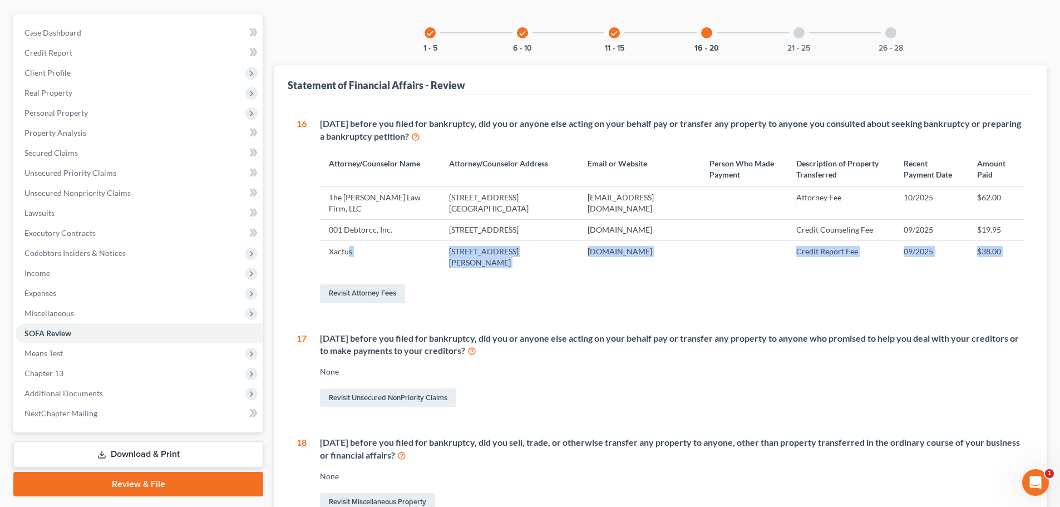
drag, startPoint x: 349, startPoint y: 265, endPoint x: 991, endPoint y: 276, distance: 642.1
click at [991, 276] on div "Within 1 year before you filed for bankruptcy, did you or anyone else acting on…" at bounding box center [666, 211] width 718 height 188
click at [559, 308] on div "16 Within 1 year before you filed for bankruptcy, did you or anyone else acting…" at bounding box center [661, 407] width 728 height 580
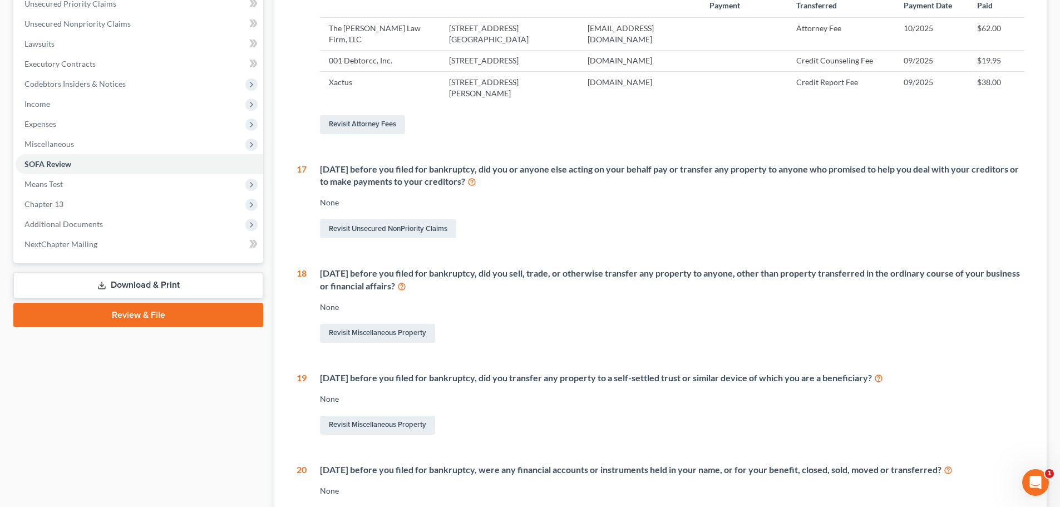
scroll to position [278, 0]
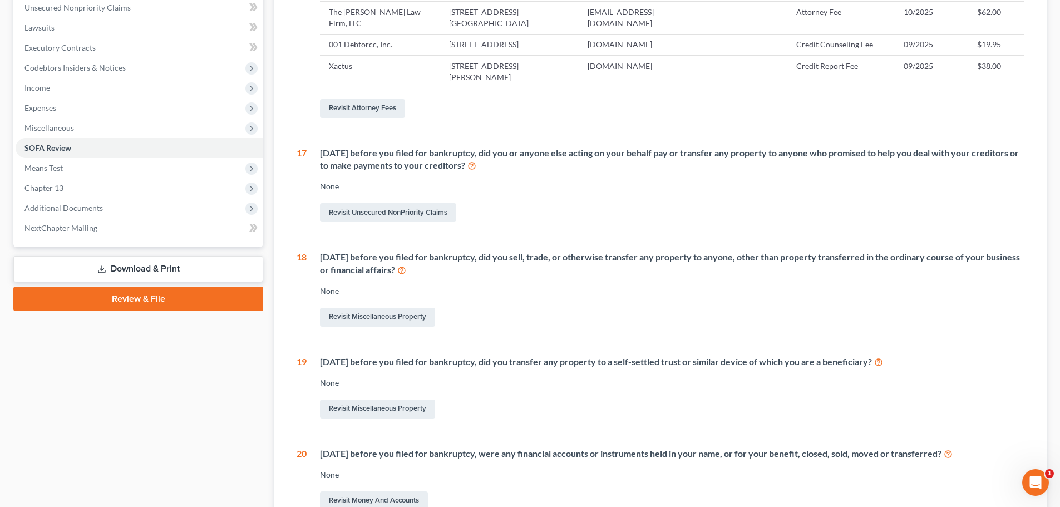
drag, startPoint x: 598, startPoint y: 152, endPoint x: 749, endPoint y: 169, distance: 152.2
click at [749, 169] on div "Within 1 year before you filed for bankruptcy, did you or anyone else acting on…" at bounding box center [672, 160] width 704 height 26
click at [638, 184] on div "None" at bounding box center [672, 186] width 704 height 11
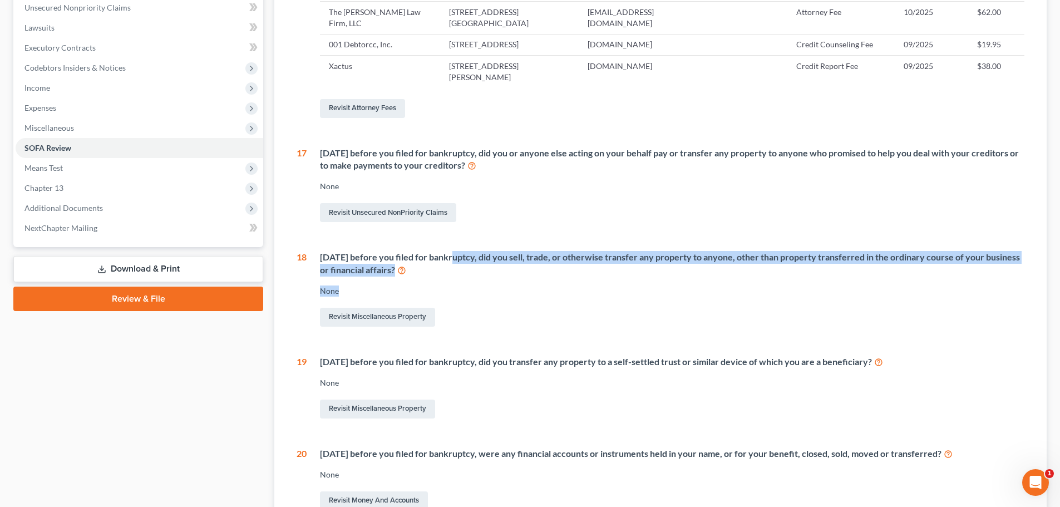
drag, startPoint x: 447, startPoint y: 254, endPoint x: 807, endPoint y: 292, distance: 362.5
click at [807, 292] on div "Within 2 years before you filed for bankruptcy, did you sell, trade, or otherwi…" at bounding box center [666, 290] width 718 height 78
click at [807, 281] on div "Within 2 years before you filed for bankruptcy, did you sell, trade, or otherwi…" at bounding box center [666, 290] width 718 height 78
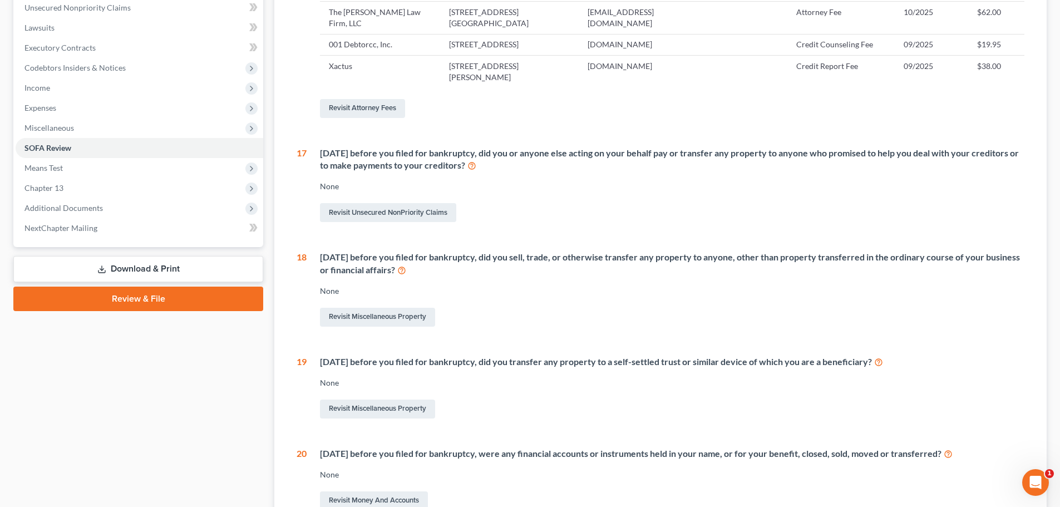
drag, startPoint x: 491, startPoint y: 258, endPoint x: 843, endPoint y: 265, distance: 352.3
click at [843, 265] on div "Within 2 years before you filed for bankruptcy, did you sell, trade, or otherwi…" at bounding box center [672, 264] width 704 height 26
click at [709, 277] on div "Within 2 years before you filed for bankruptcy, did you sell, trade, or otherwi…" at bounding box center [666, 290] width 718 height 78
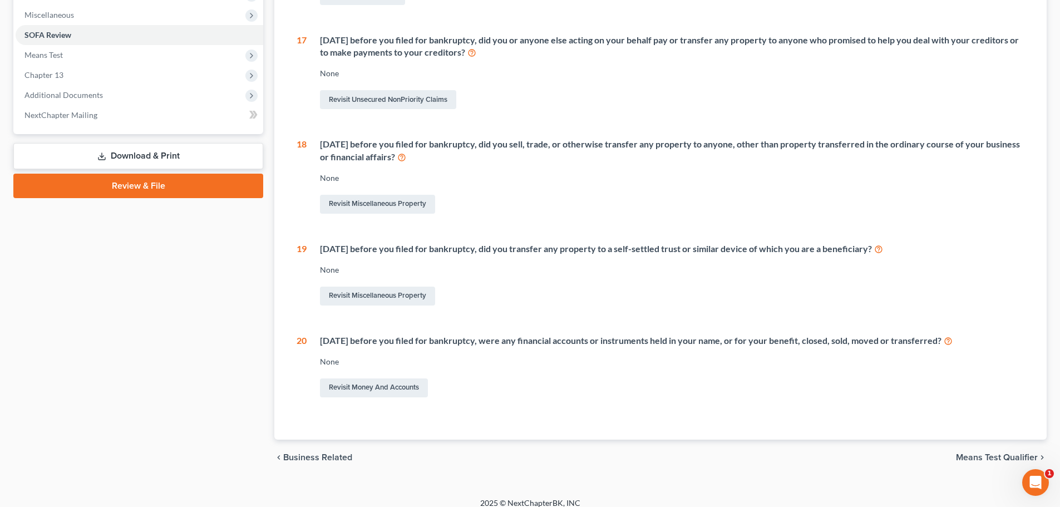
scroll to position [402, 0]
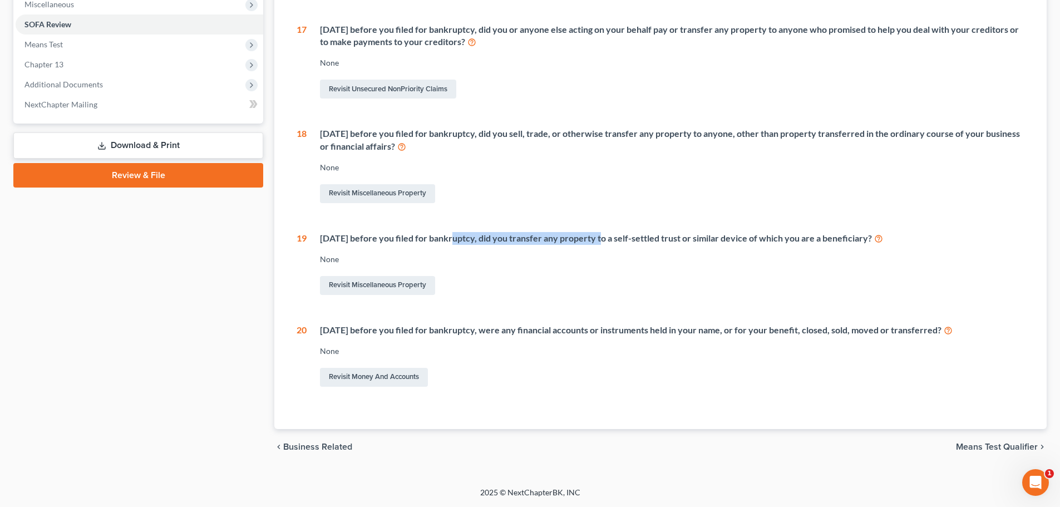
drag, startPoint x: 452, startPoint y: 240, endPoint x: 751, endPoint y: 224, distance: 299.2
click at [604, 228] on div "16 Within 1 year before you filed for bankruptcy, did you or anyone else acting…" at bounding box center [661, 99] width 728 height 580
drag, startPoint x: 751, startPoint y: 224, endPoint x: 897, endPoint y: 225, distance: 146.3
click at [897, 225] on div "16 Within 1 year before you filed for bankruptcy, did you or anyone else acting…" at bounding box center [661, 99] width 728 height 580
click at [814, 243] on div "Within 10 years before you filed for bankruptcy, did you transfer any property …" at bounding box center [672, 238] width 704 height 13
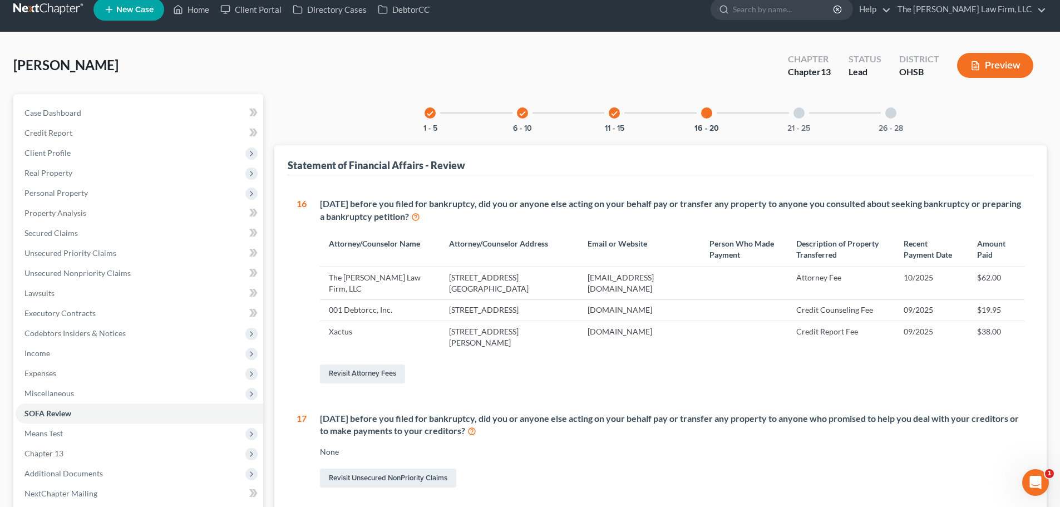
scroll to position [0, 0]
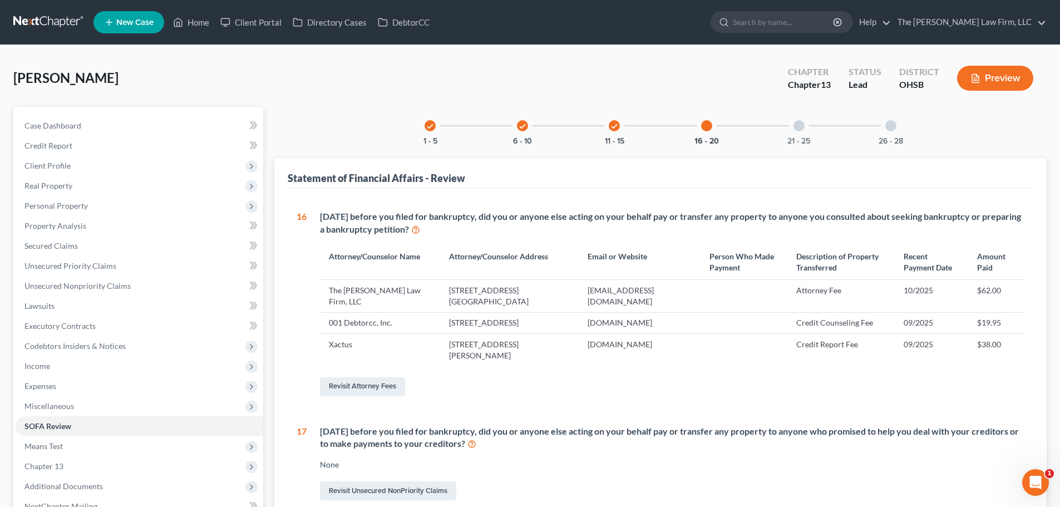
click at [812, 122] on div "21 - 25" at bounding box center [799, 126] width 38 height 38
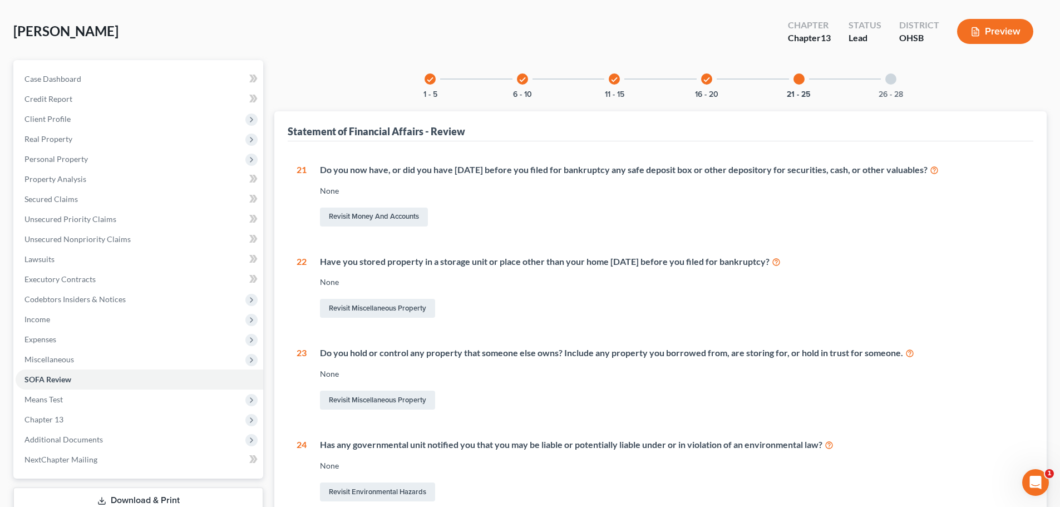
scroll to position [93, 0]
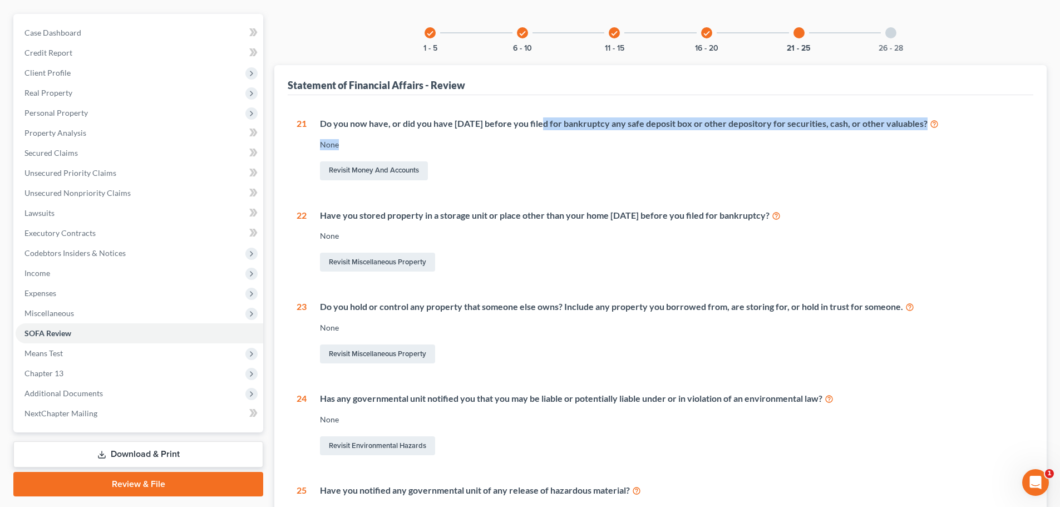
drag, startPoint x: 576, startPoint y: 122, endPoint x: 905, endPoint y: 144, distance: 330.0
click at [941, 133] on div "Do you now have, or did you have within 1 year before you filed for bankruptcy …" at bounding box center [666, 149] width 718 height 65
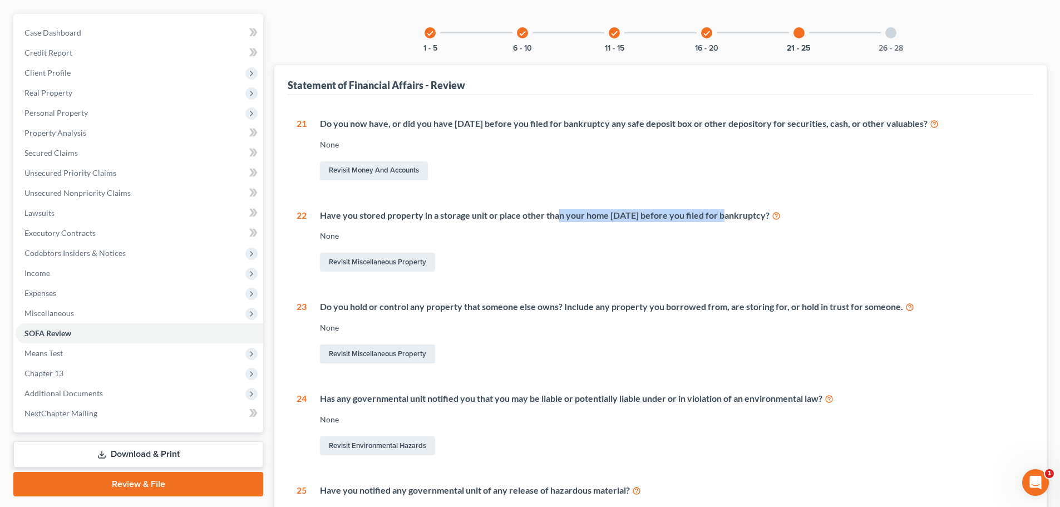
drag, startPoint x: 561, startPoint y: 215, endPoint x: 752, endPoint y: 219, distance: 190.9
click at [745, 221] on div "Have you stored property in a storage unit or place other than your home within…" at bounding box center [672, 215] width 704 height 13
click at [709, 246] on div "Have you stored property in a storage unit or place other than your home within…" at bounding box center [666, 241] width 718 height 65
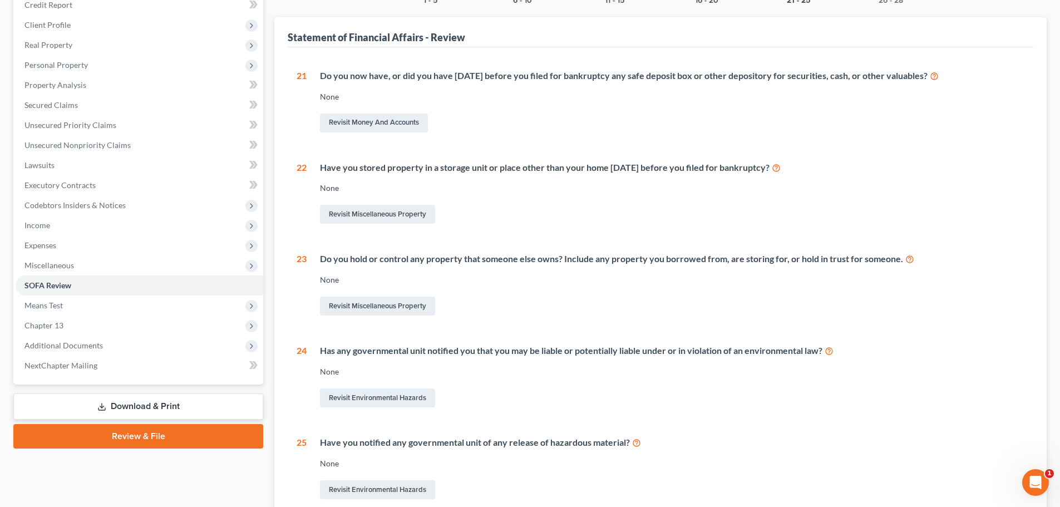
scroll to position [185, 0]
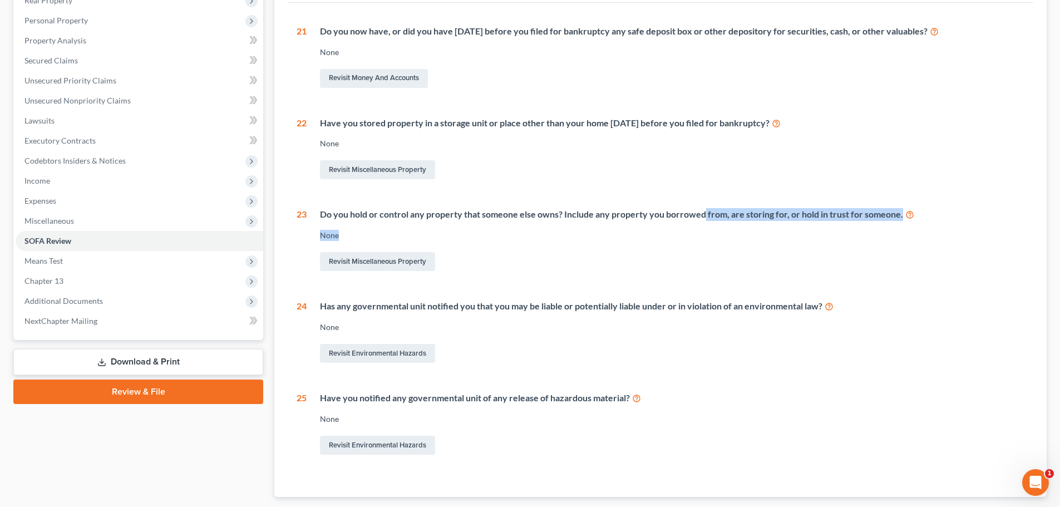
drag, startPoint x: 704, startPoint y: 215, endPoint x: 858, endPoint y: 221, distance: 154.3
click at [858, 221] on div "Do you hold or control any property that someone else owns? Include any propert…" at bounding box center [666, 240] width 718 height 65
click at [827, 230] on div "None" at bounding box center [672, 235] width 704 height 11
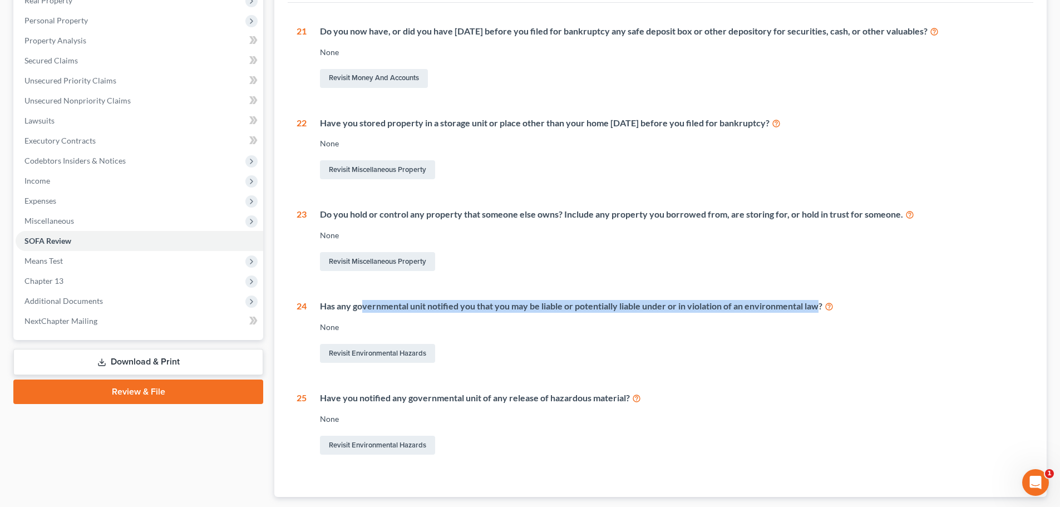
drag, startPoint x: 362, startPoint y: 305, endPoint x: 820, endPoint y: 311, distance: 458.5
click at [820, 311] on div "Has any governmental unit notified you that you may be liable or potentially li…" at bounding box center [672, 306] width 704 height 13
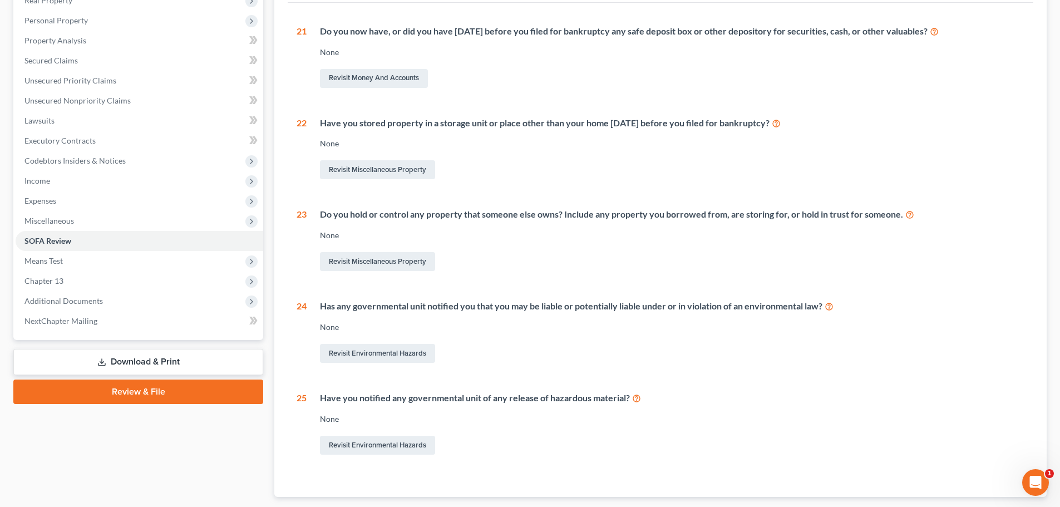
click at [698, 329] on div "None" at bounding box center [672, 327] width 704 height 11
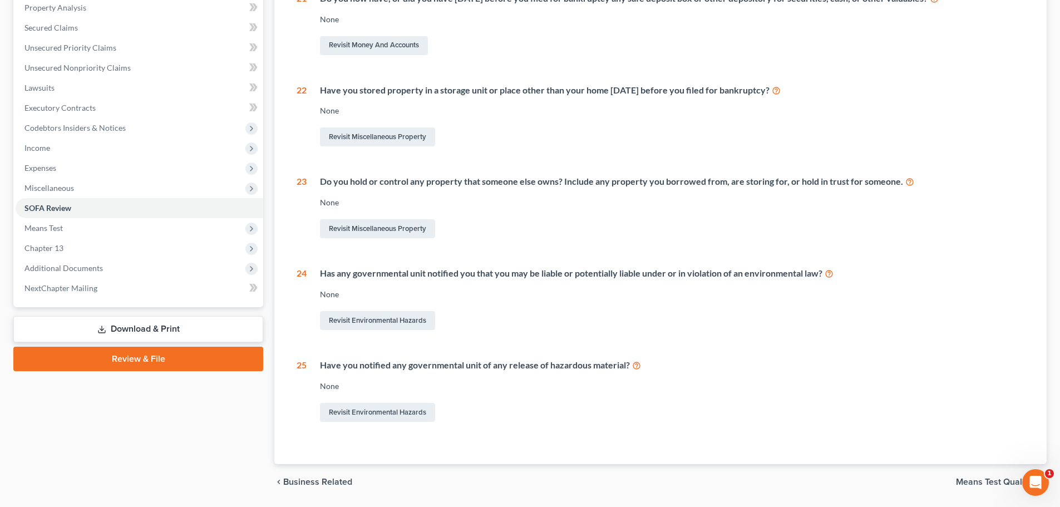
scroll to position [253, 0]
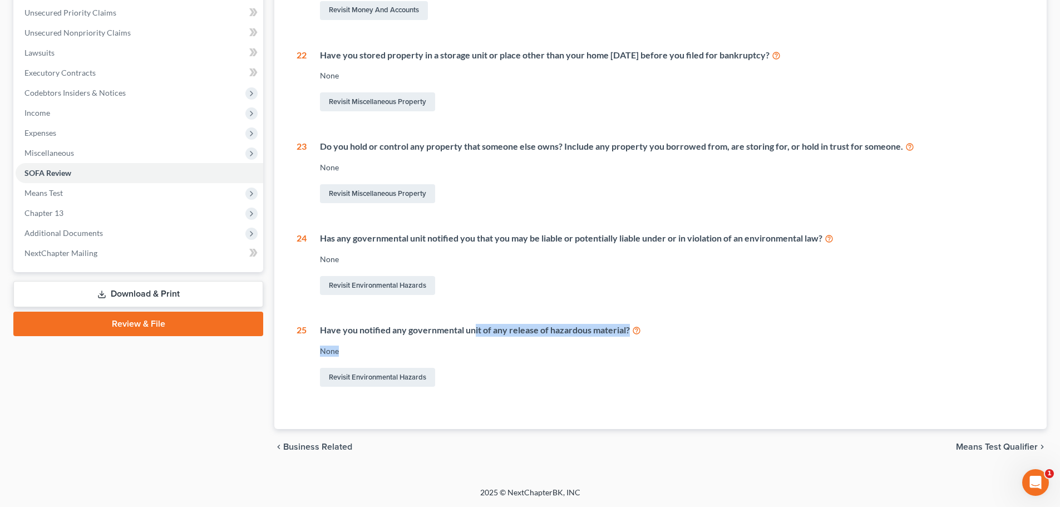
drag, startPoint x: 473, startPoint y: 329, endPoint x: 611, endPoint y: 339, distance: 138.3
click at [611, 339] on div "Have you notified any governmental unit of any release of hazardous material? N…" at bounding box center [666, 356] width 718 height 65
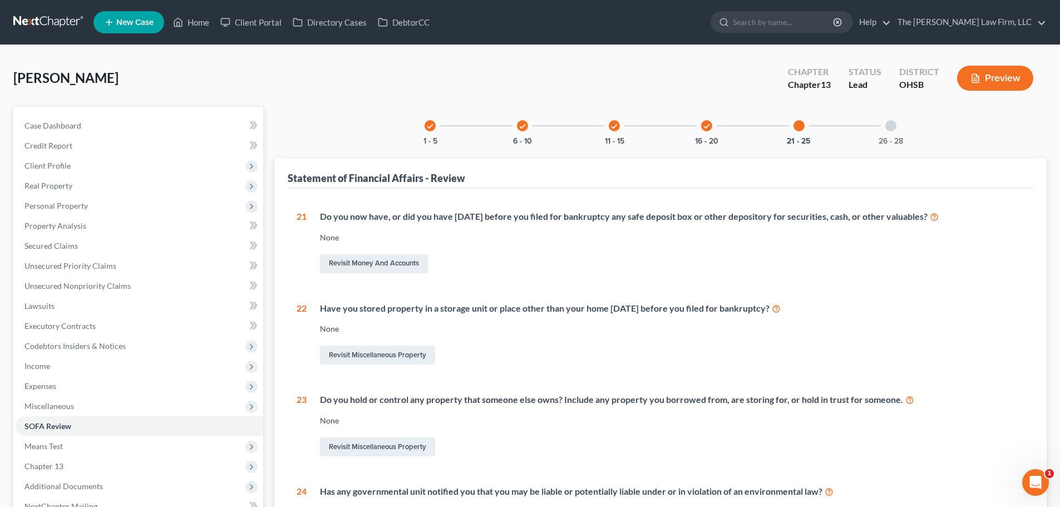
drag, startPoint x: 900, startPoint y: 127, endPoint x: 895, endPoint y: 132, distance: 7.9
click at [901, 127] on div "26 - 28" at bounding box center [891, 126] width 38 height 38
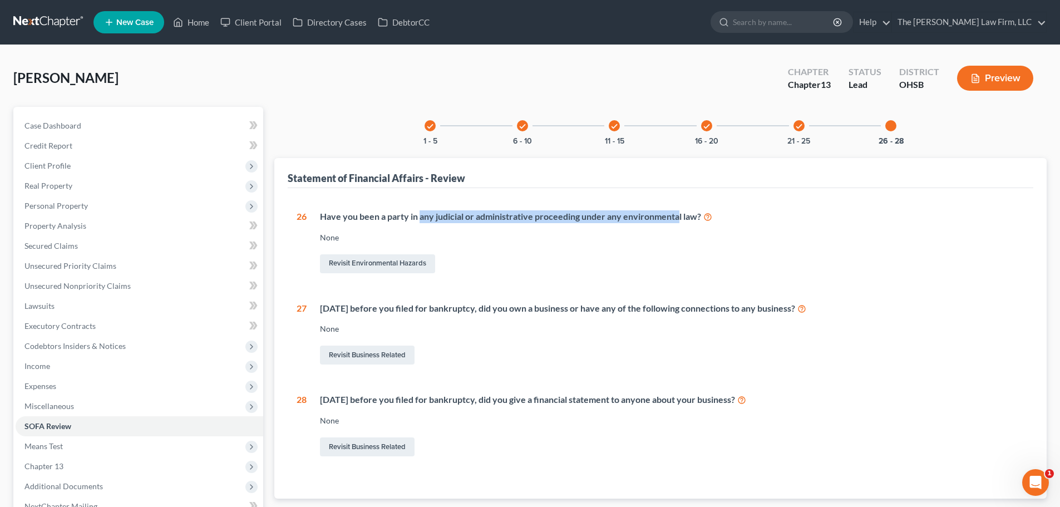
drag, startPoint x: 419, startPoint y: 215, endPoint x: 678, endPoint y: 220, distance: 258.8
click at [678, 220] on div "Have you been a party in any judicial or administrative proceeding under any en…" at bounding box center [672, 216] width 704 height 13
drag, startPoint x: 341, startPoint y: 315, endPoint x: 789, endPoint y: 314, distance: 447.9
click at [789, 314] on div "Within 4 years before you filed for bankruptcy, did you own a business or have …" at bounding box center [666, 334] width 718 height 65
drag, startPoint x: 669, startPoint y: 319, endPoint x: 648, endPoint y: 325, distance: 22.5
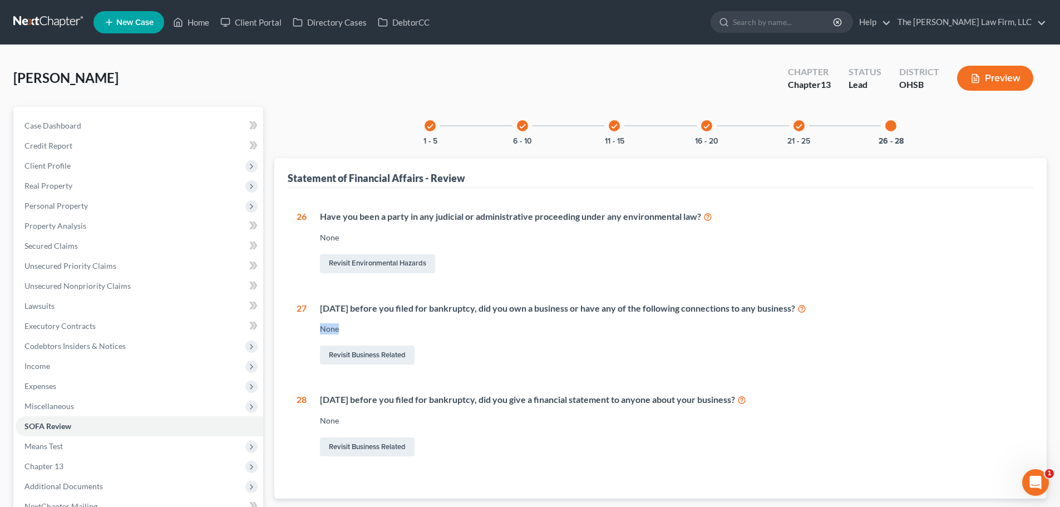
click at [669, 319] on div "Within 4 years before you filed for bankruptcy, did you own a business or have …" at bounding box center [666, 334] width 718 height 65
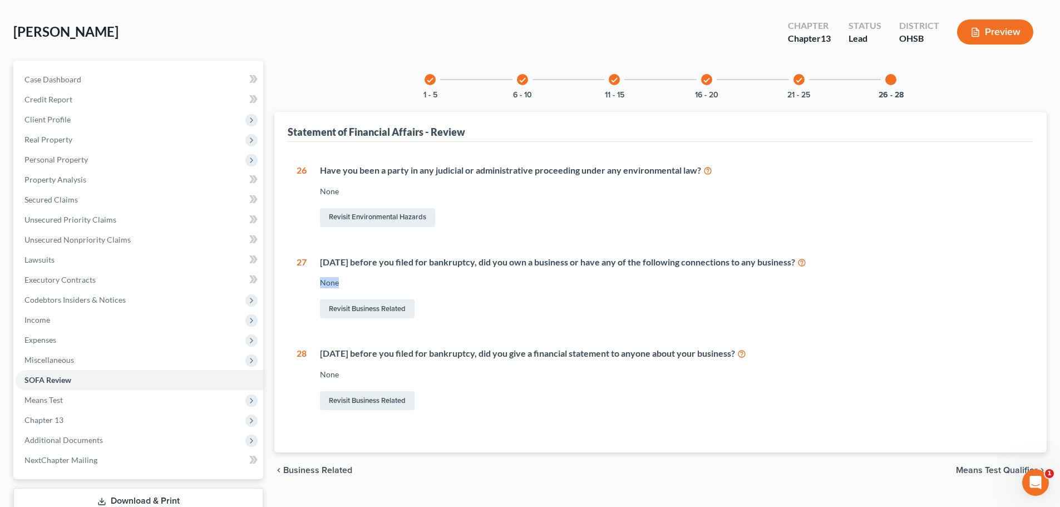
scroll to position [93, 0]
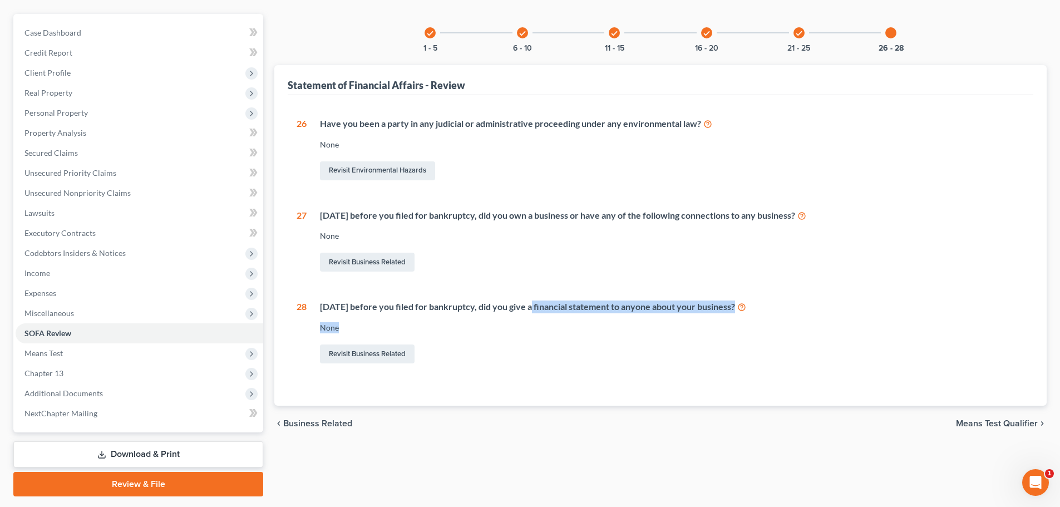
drag, startPoint x: 531, startPoint y: 307, endPoint x: 764, endPoint y: 320, distance: 233.5
click at [758, 318] on div "Within 2 years before you filed for bankruptcy, did you give a financial statem…" at bounding box center [666, 332] width 718 height 65
click at [769, 327] on div "None" at bounding box center [672, 327] width 704 height 11
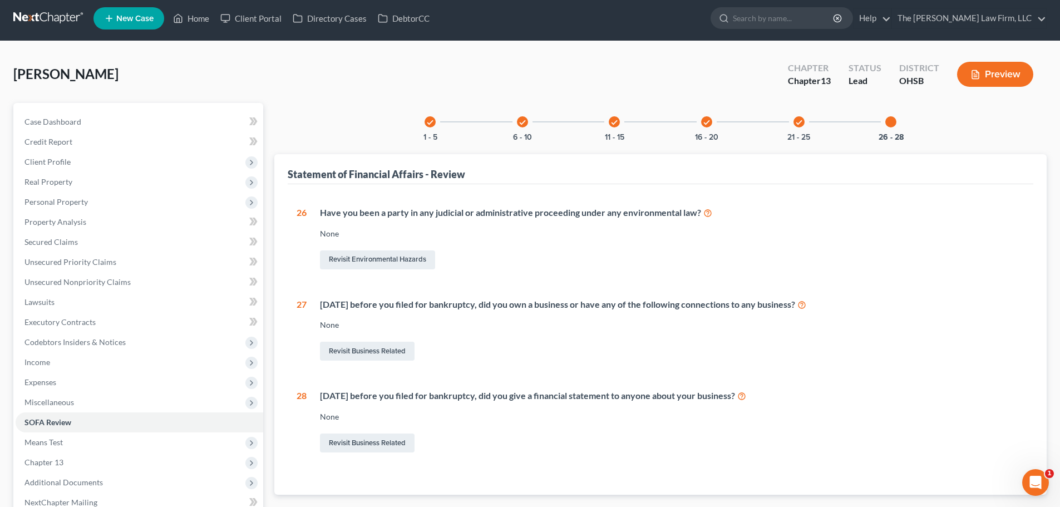
scroll to position [0, 0]
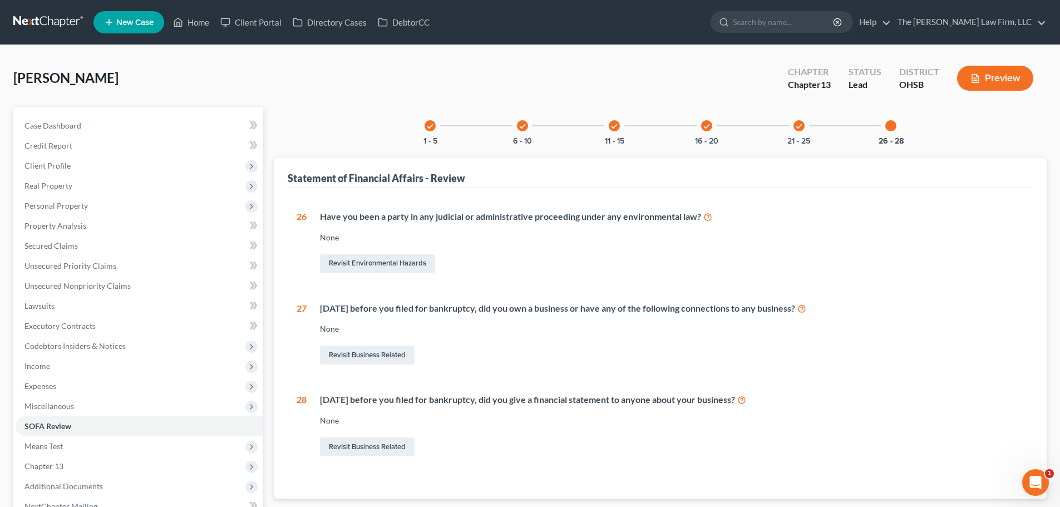
click at [440, 130] on div "check 1 - 5" at bounding box center [430, 126] width 38 height 38
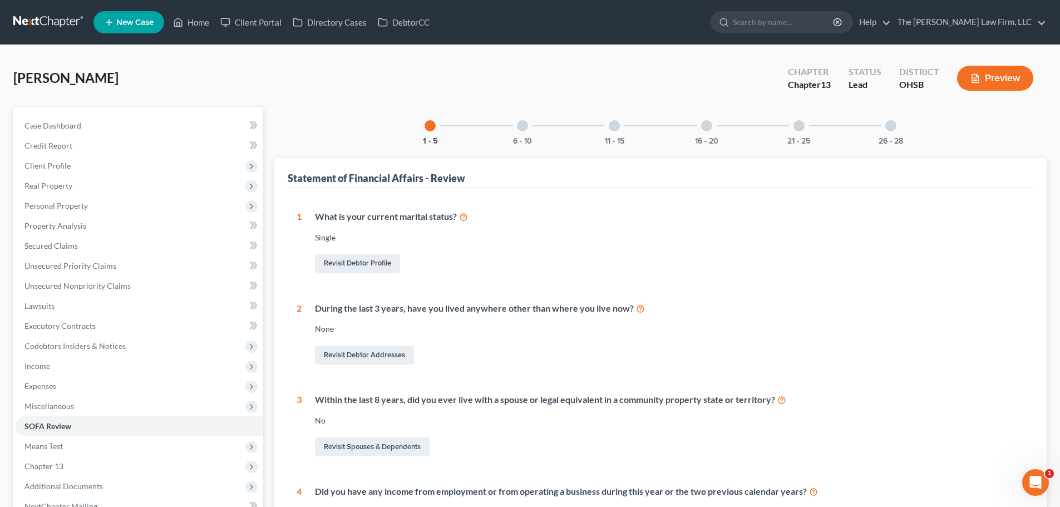
click at [520, 130] on div at bounding box center [522, 125] width 11 height 11
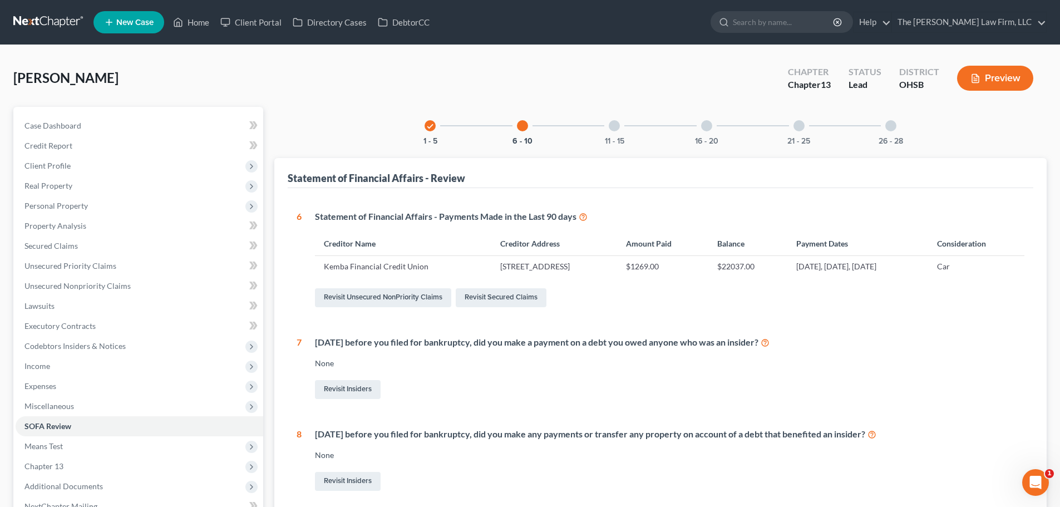
click at [611, 132] on div "11 - 15" at bounding box center [614, 126] width 38 height 38
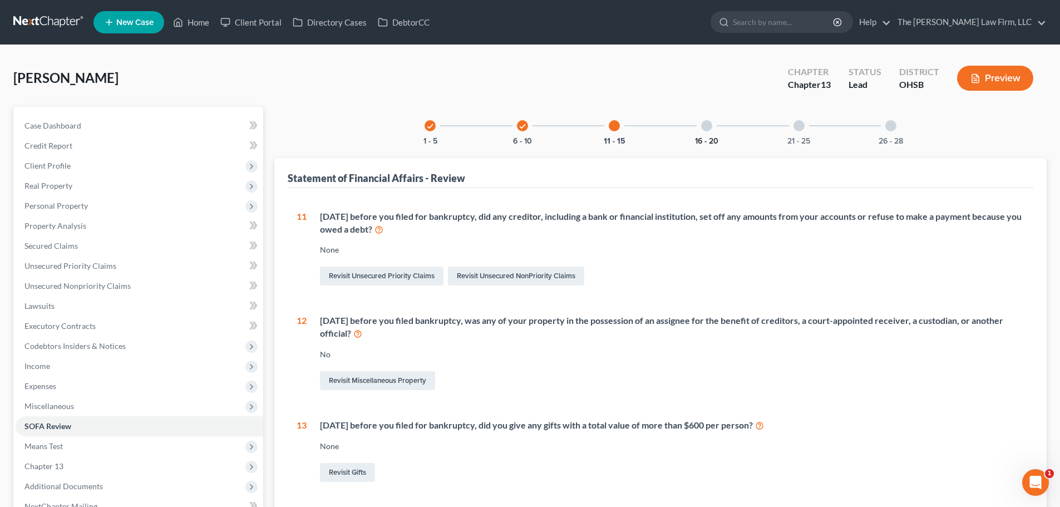
click at [697, 141] on button "16 - 20" at bounding box center [706, 141] width 23 height 8
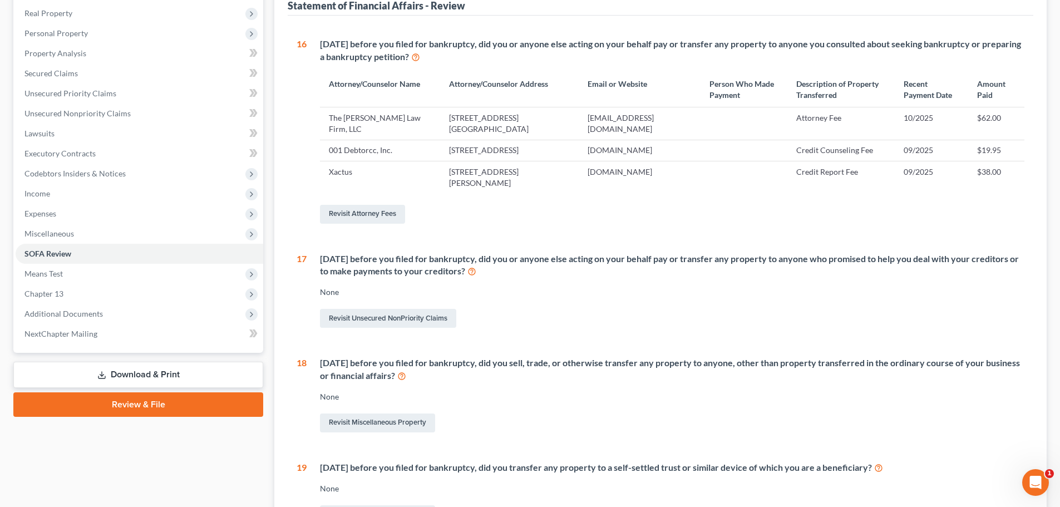
scroll to position [31, 0]
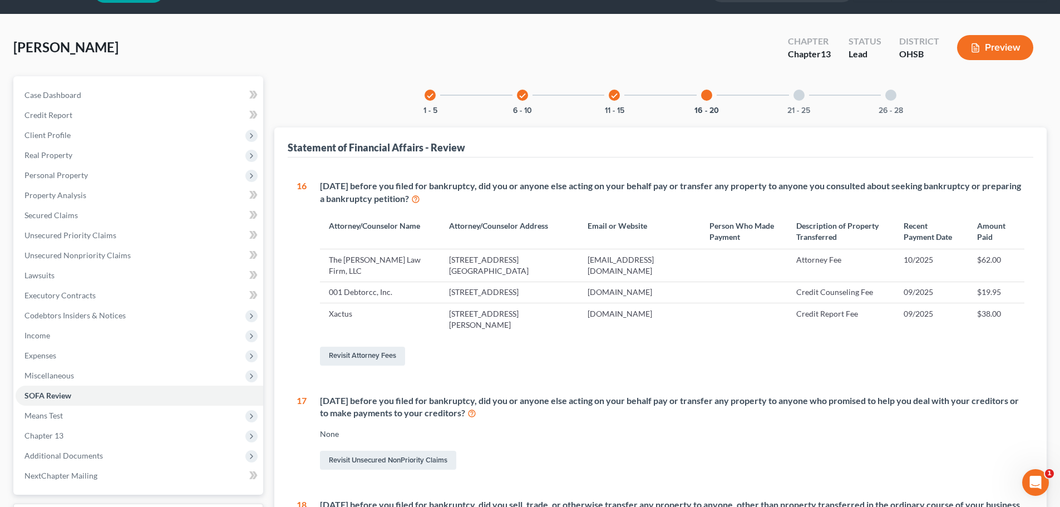
click at [792, 97] on div "21 - 25" at bounding box center [799, 95] width 38 height 38
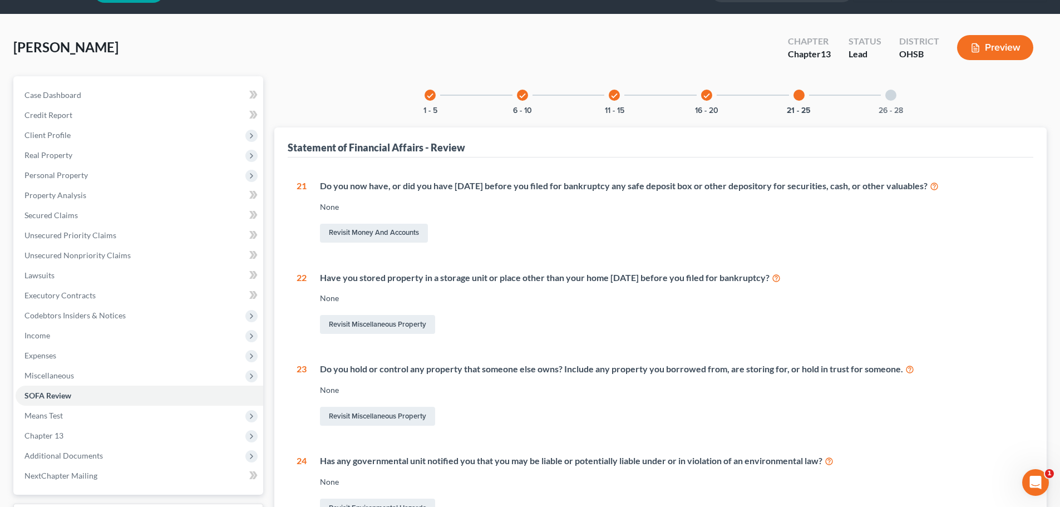
click at [887, 90] on div "26 - 28" at bounding box center [891, 95] width 38 height 38
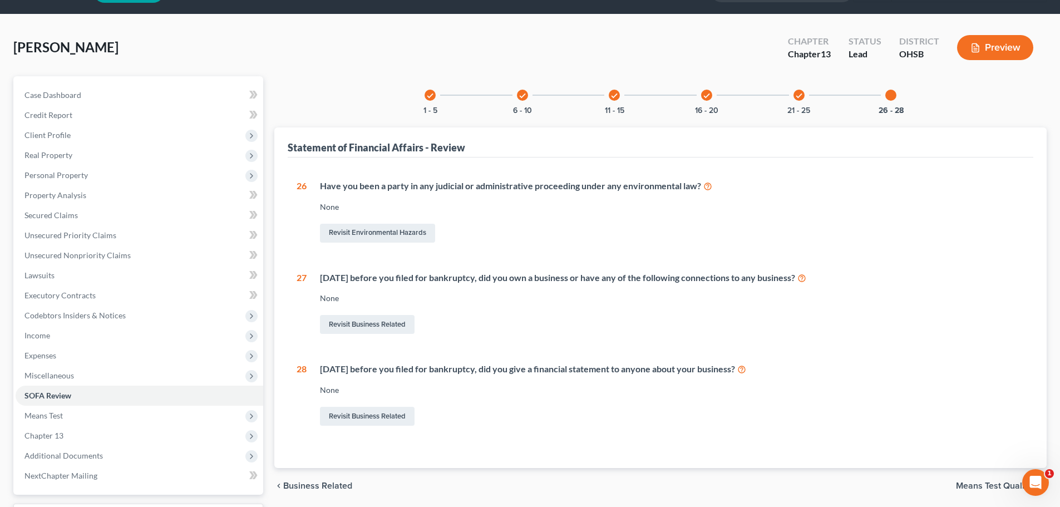
click at [807, 101] on div "check 21 - 25" at bounding box center [799, 95] width 38 height 38
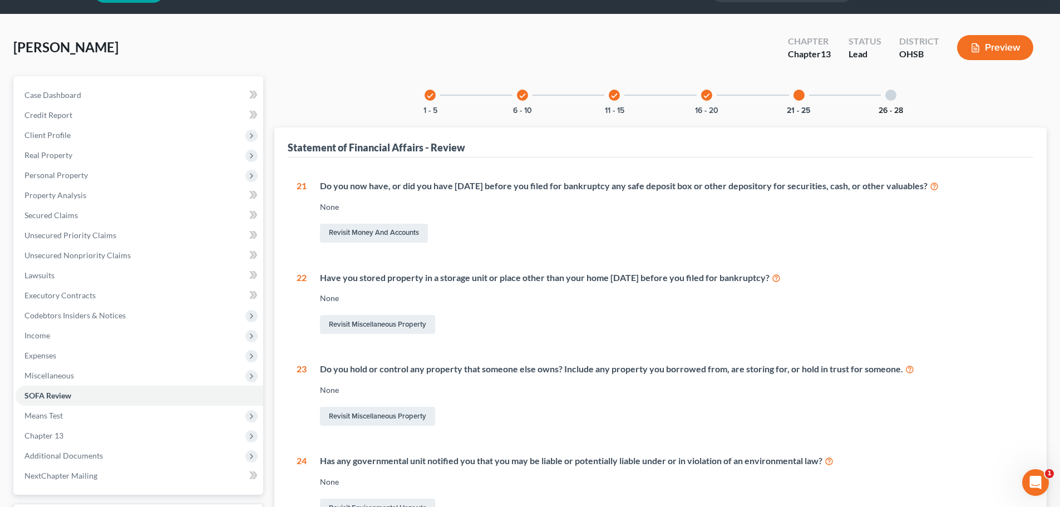
click at [891, 108] on button "26 - 28" at bounding box center [890, 111] width 24 height 8
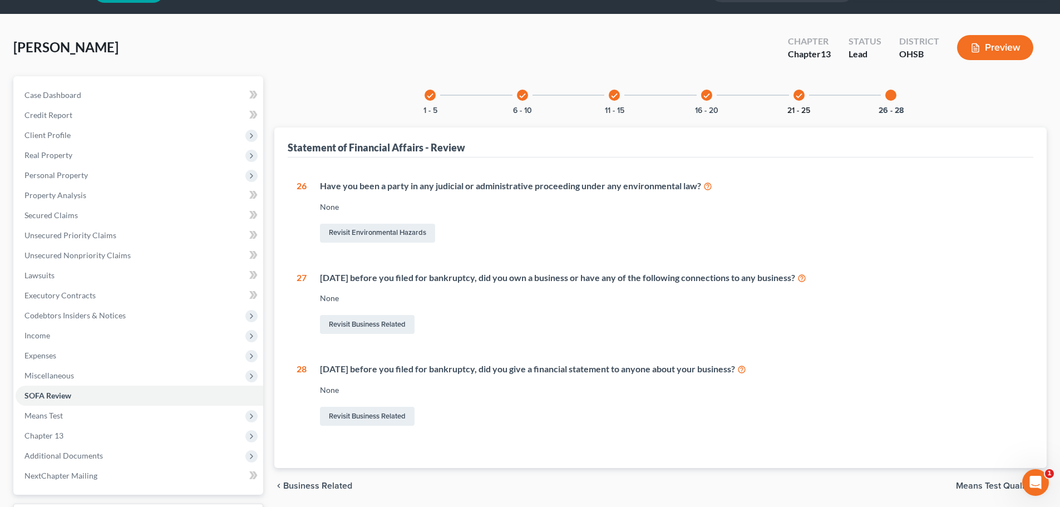
click at [794, 107] on button "21 - 25" at bounding box center [798, 111] width 23 height 8
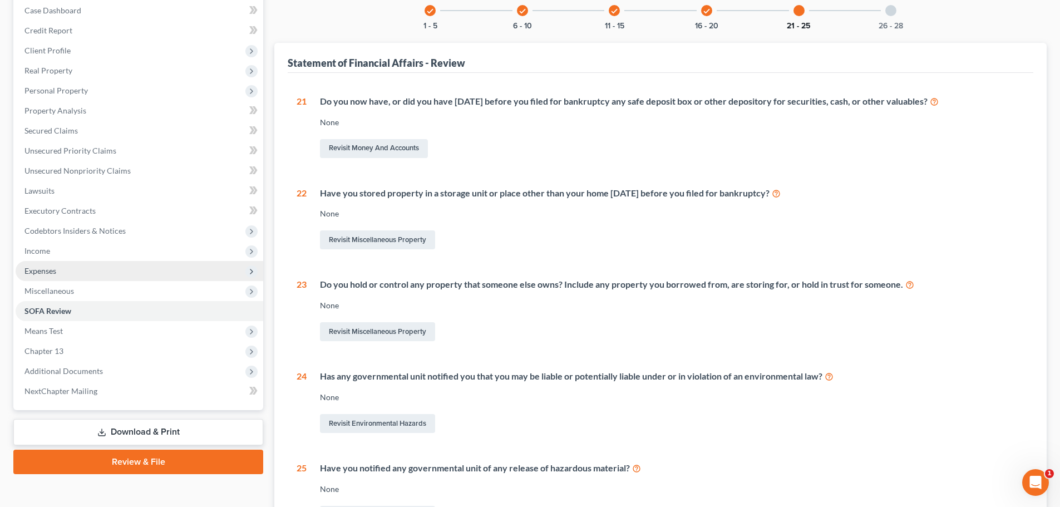
scroll to position [216, 0]
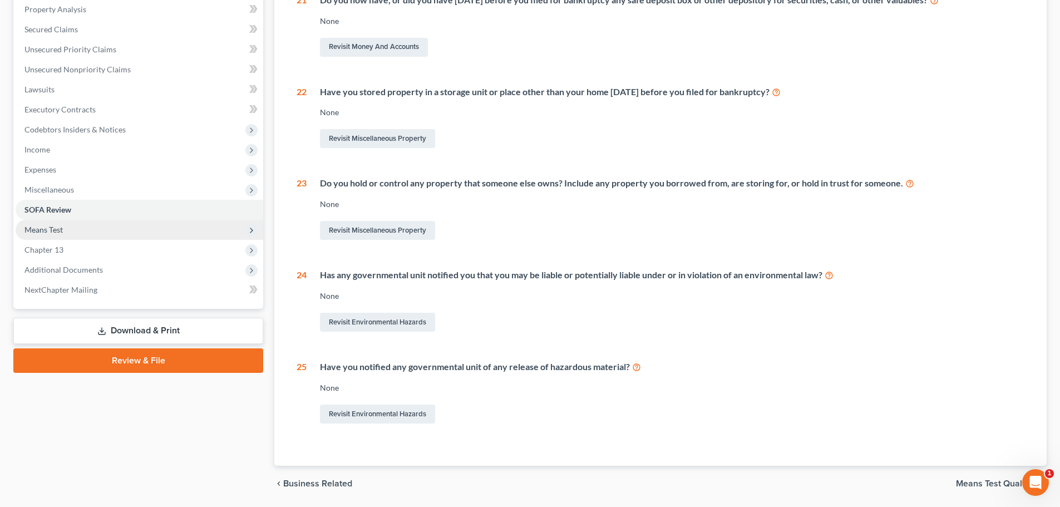
click at [59, 232] on span "Means Test" at bounding box center [43, 229] width 38 height 9
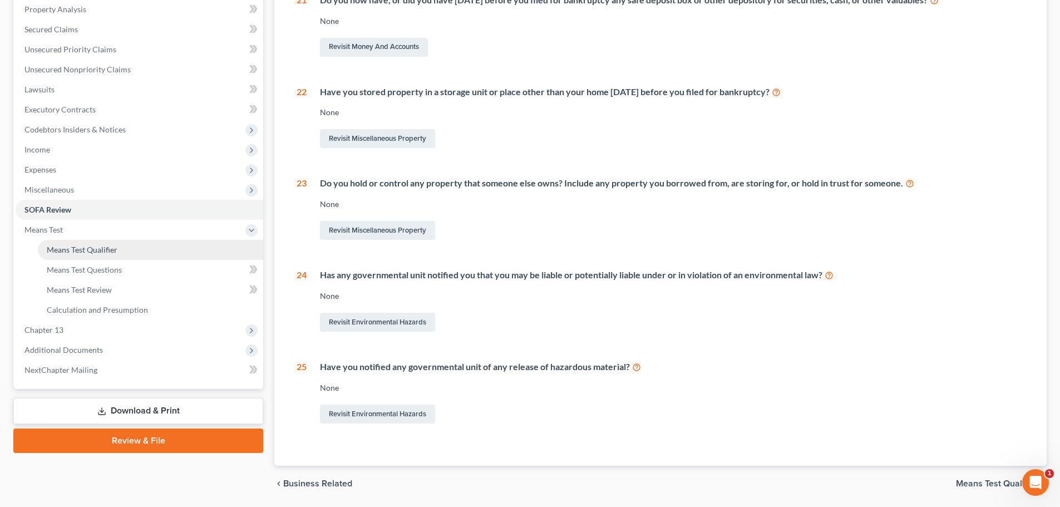
click at [97, 256] on link "Means Test Qualifier" at bounding box center [150, 250] width 225 height 20
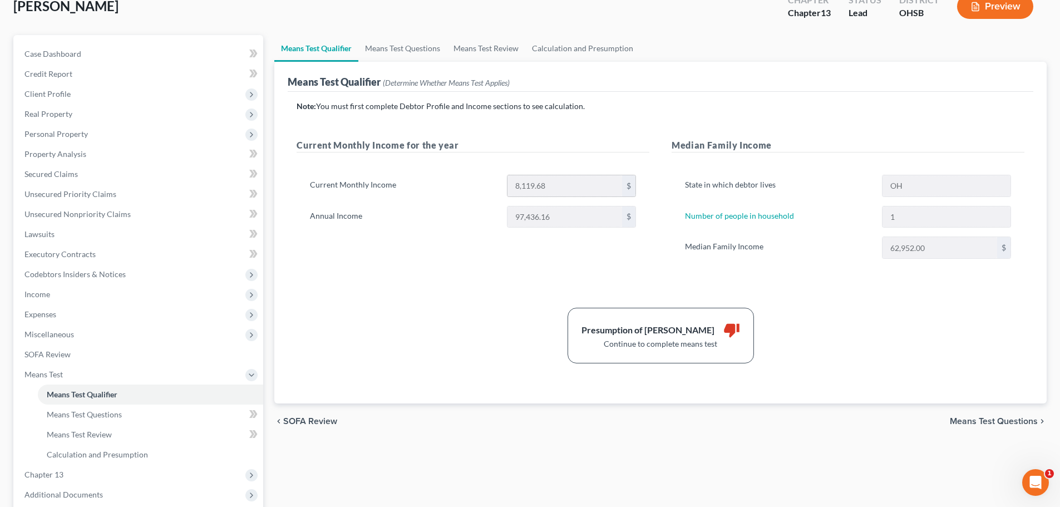
scroll to position [93, 0]
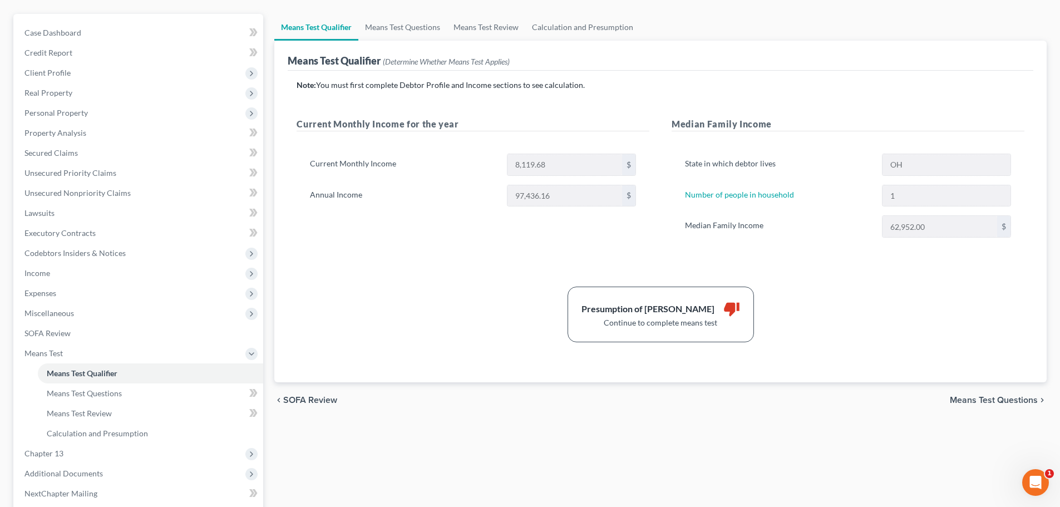
click at [499, 226] on div "Current Monthly Income 8,119.68 $ Annual Income 97,436.16 $" at bounding box center [473, 184] width 353 height 89
drag, startPoint x: 491, startPoint y: 271, endPoint x: 776, endPoint y: 270, distance: 284.9
click at [491, 272] on div "Note: You must first complete Debtor Profile and Income sections to see calcula…" at bounding box center [661, 211] width 728 height 263
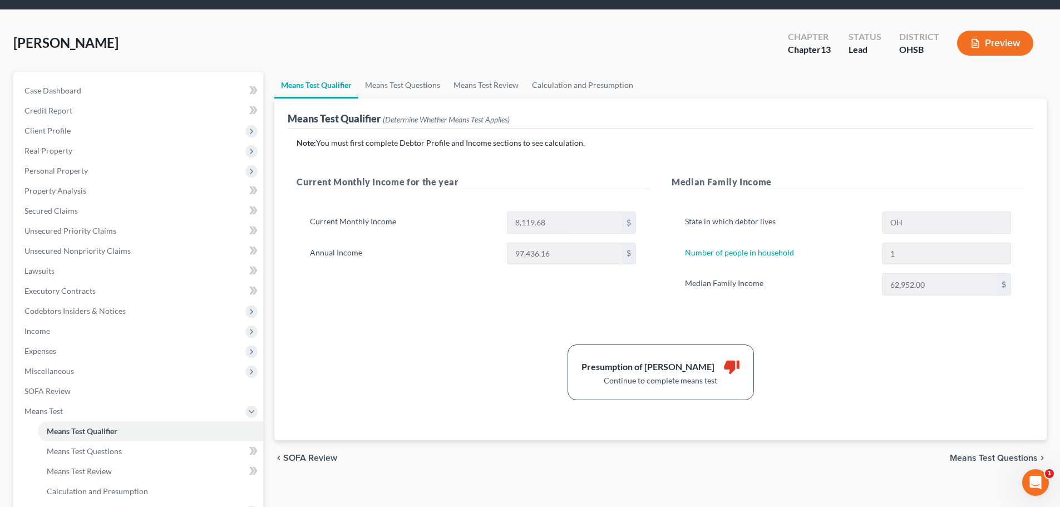
scroll to position [0, 0]
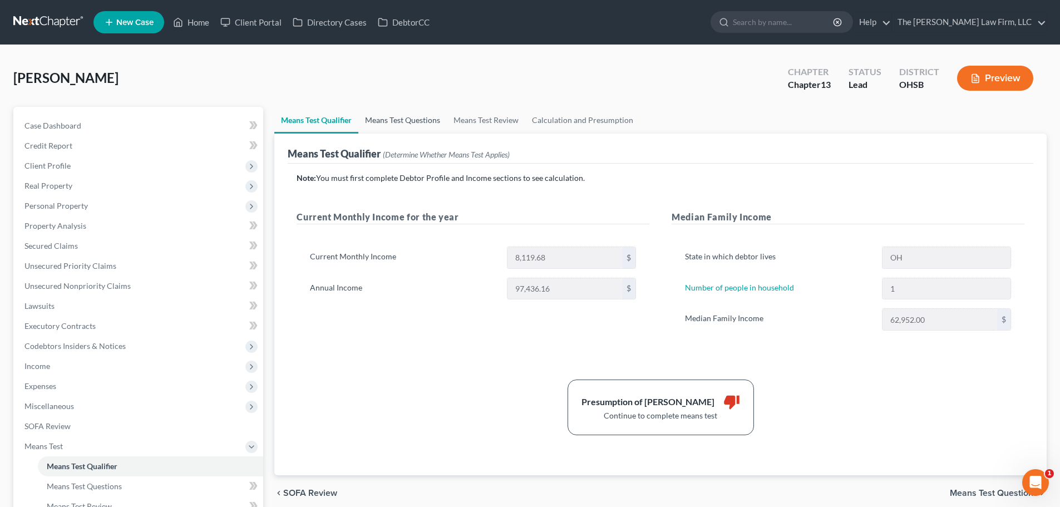
click at [427, 130] on link "Means Test Questions" at bounding box center [402, 120] width 88 height 27
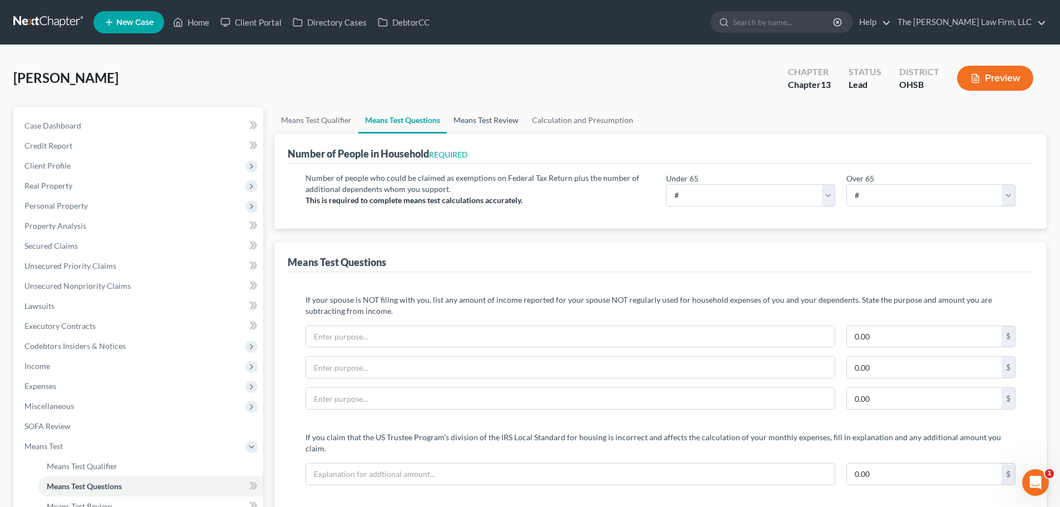
click at [487, 118] on link "Means Test Review" at bounding box center [486, 120] width 78 height 27
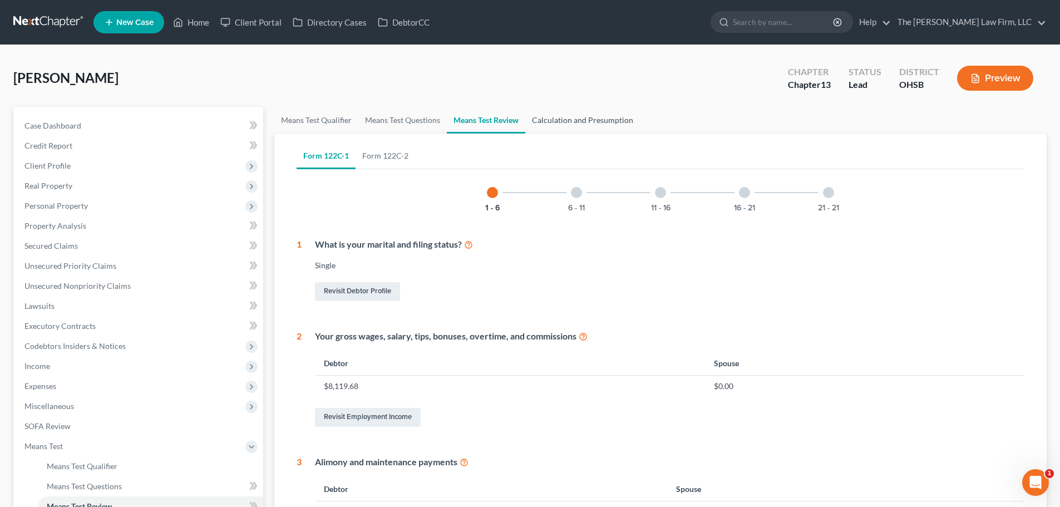
click at [588, 120] on link "Calculation and Presumption" at bounding box center [582, 120] width 115 height 27
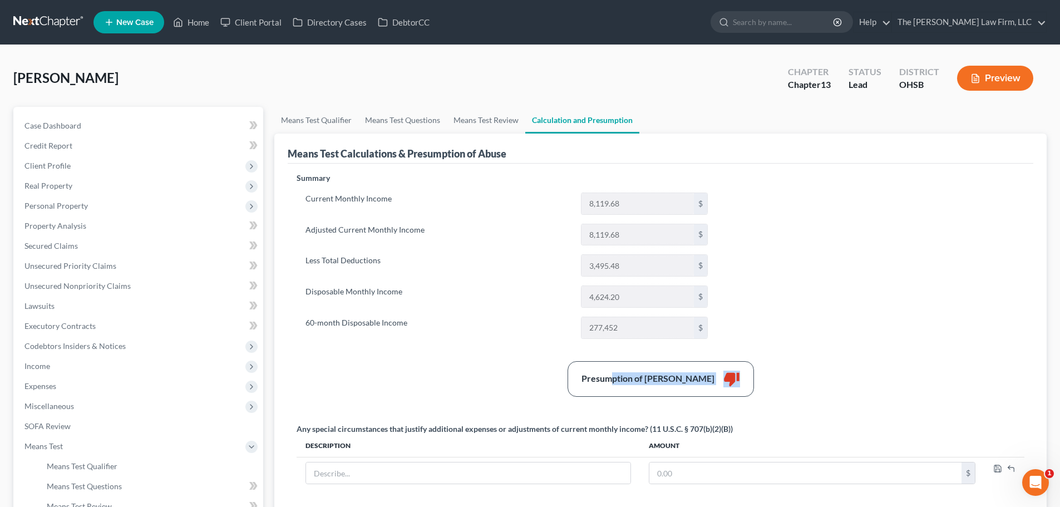
drag, startPoint x: 623, startPoint y: 383, endPoint x: 783, endPoint y: 385, distance: 160.2
click at [783, 385] on div "Presumption of Abuse Arises thumb_down" at bounding box center [660, 379] width 739 height 36
click at [781, 373] on div "Presumption of Abuse Arises thumb_down" at bounding box center [660, 379] width 739 height 36
drag, startPoint x: 640, startPoint y: 329, endPoint x: 529, endPoint y: 348, distance: 112.2
click at [551, 344] on div "Summary Current Monthly Income 8,119.68 $ Adjusted Current Monthly Income 8,119…" at bounding box center [506, 259] width 431 height 175
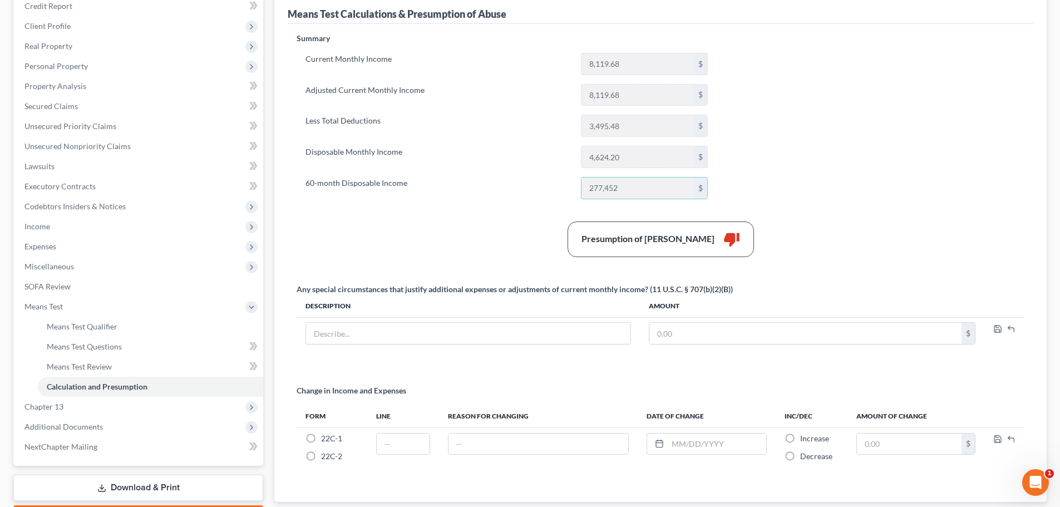
scroll to position [185, 0]
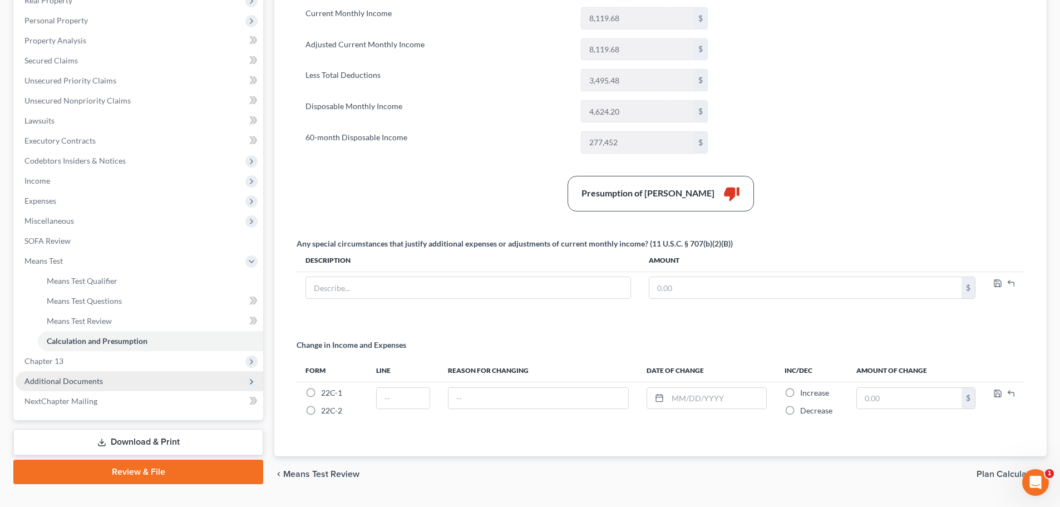
click at [67, 379] on span "Additional Documents" at bounding box center [63, 380] width 78 height 9
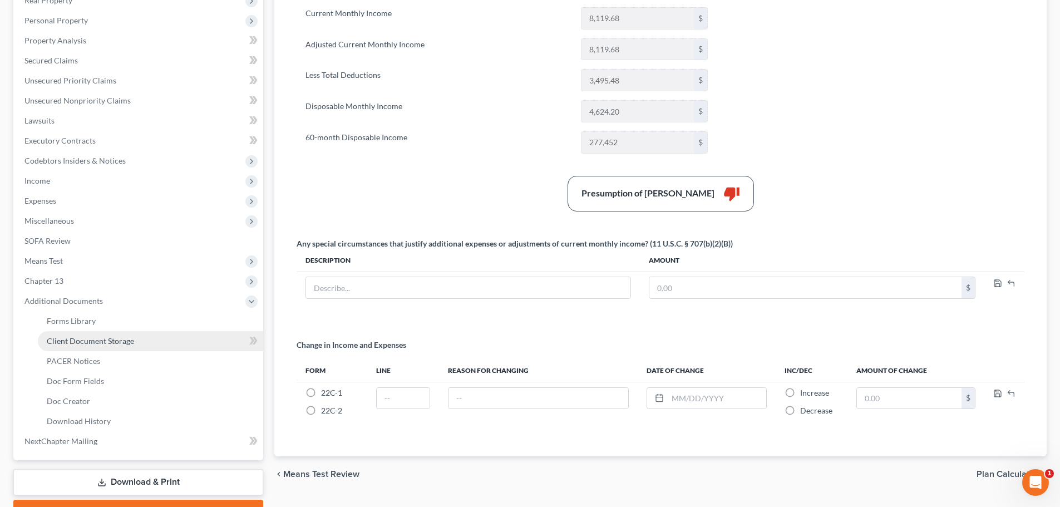
click at [68, 348] on link "Client Document Storage" at bounding box center [150, 341] width 225 height 20
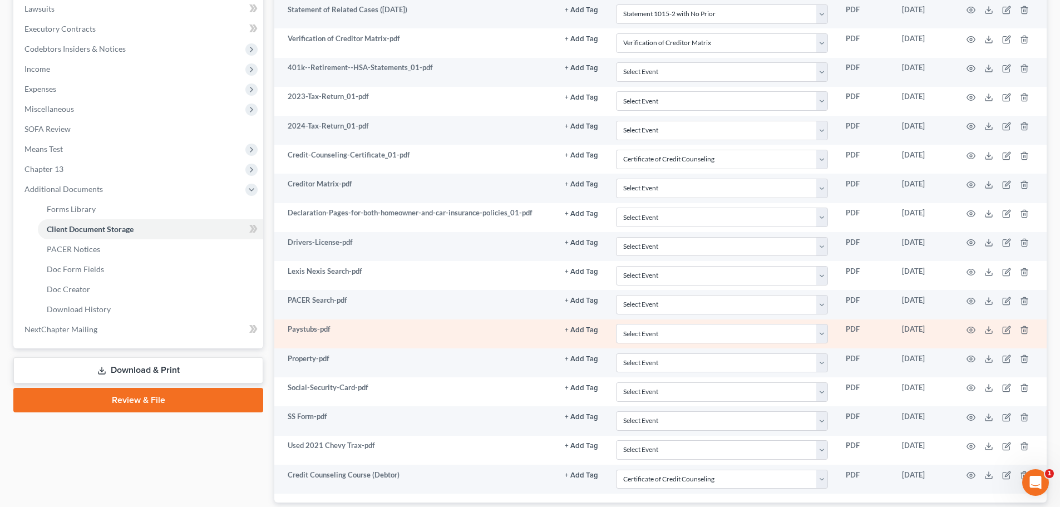
scroll to position [371, 0]
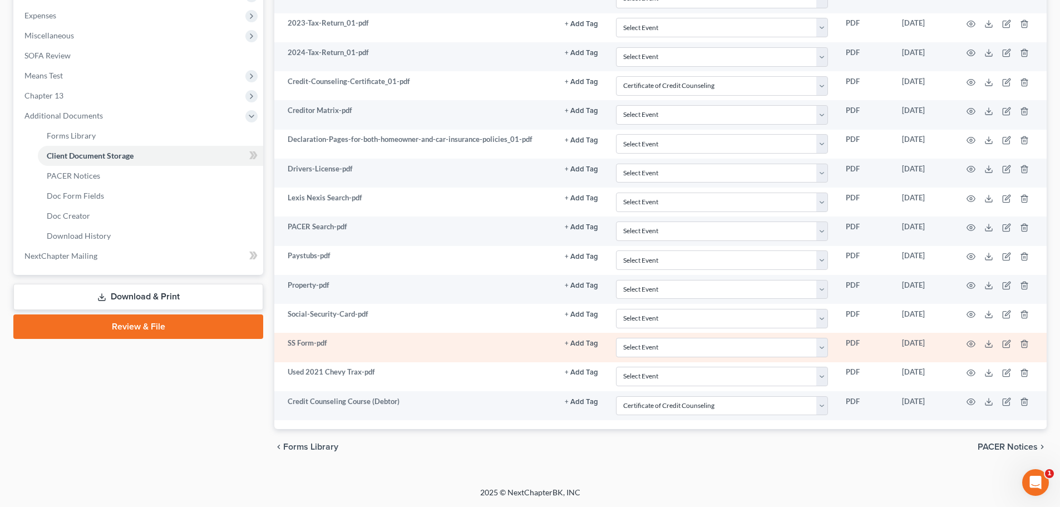
drag, startPoint x: 289, startPoint y: 343, endPoint x: 614, endPoint y: 353, distance: 324.5
click at [324, 342] on td "SS Form-pdf" at bounding box center [415, 347] width 282 height 29
click at [989, 341] on icon at bounding box center [988, 343] width 9 height 9
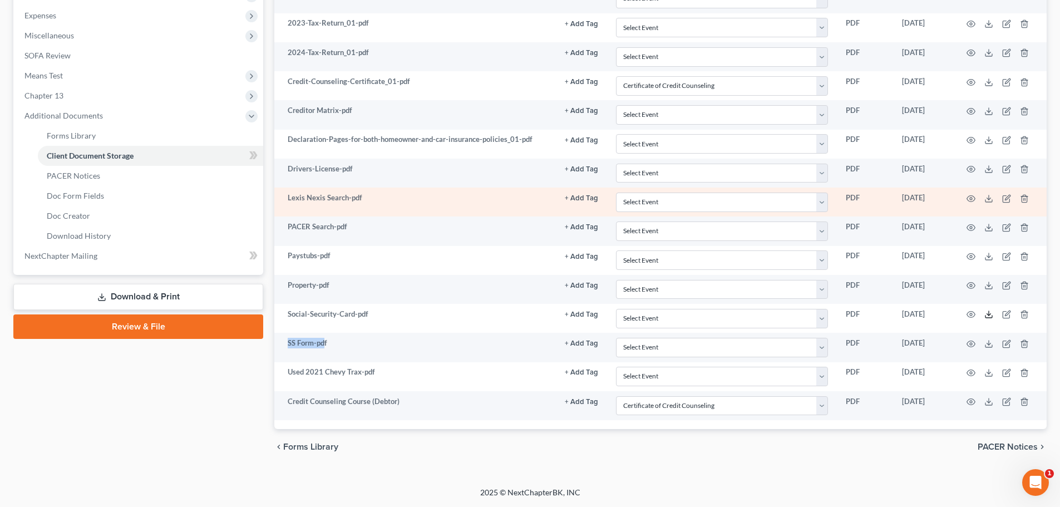
drag, startPoint x: 985, startPoint y: 314, endPoint x: 352, endPoint y: 214, distance: 641.5
click at [985, 314] on icon at bounding box center [988, 314] width 9 height 9
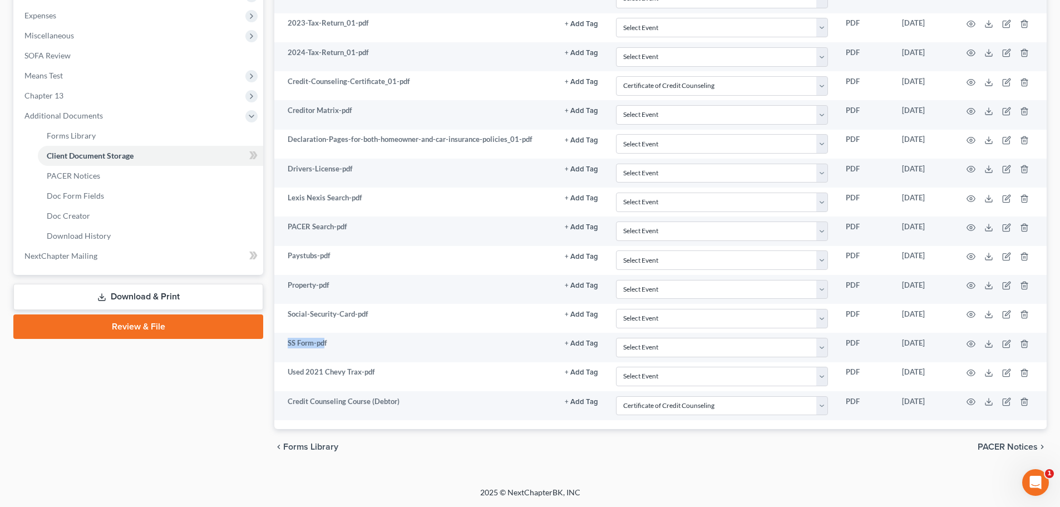
click at [148, 329] on link "Review & File" at bounding box center [138, 326] width 250 height 24
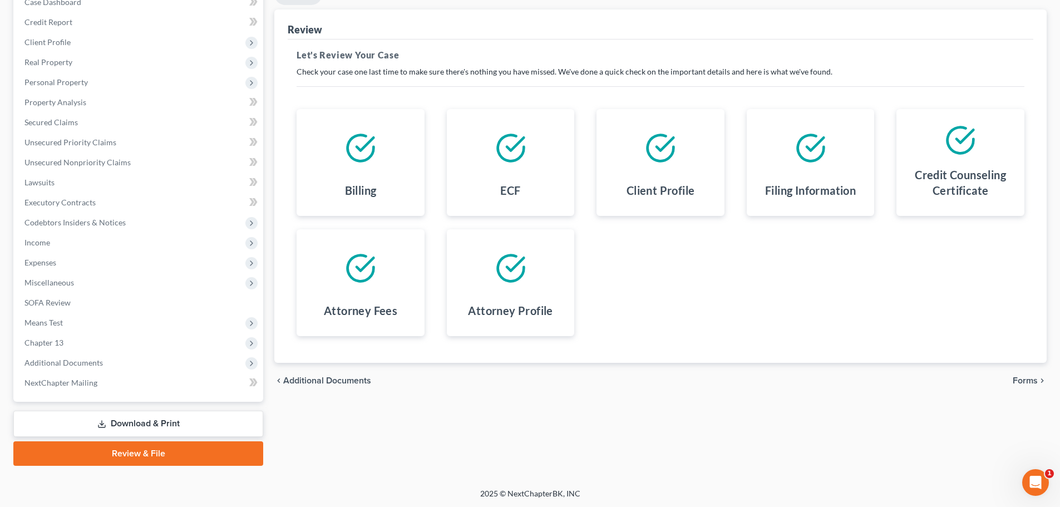
scroll to position [125, 0]
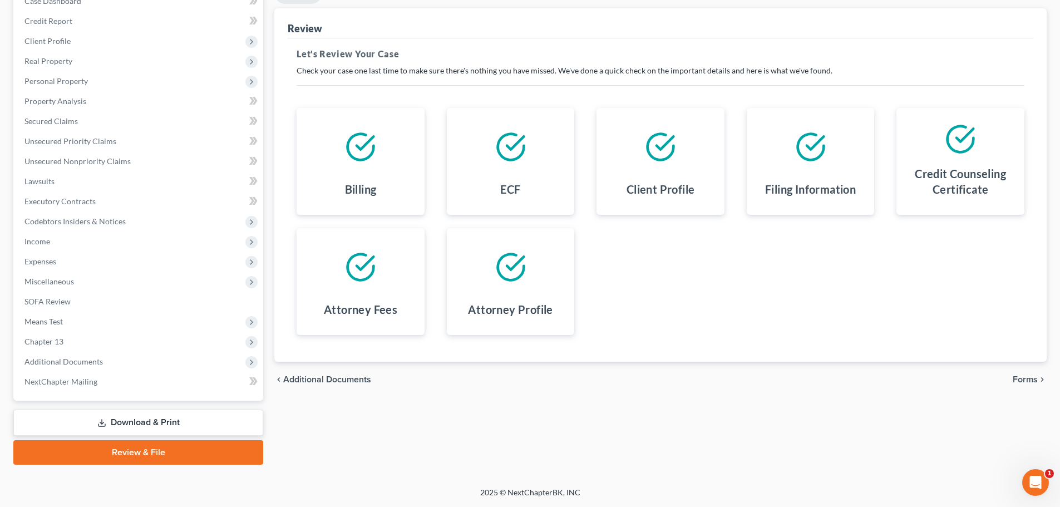
click at [1027, 377] on span "Forms" at bounding box center [1025, 379] width 25 height 9
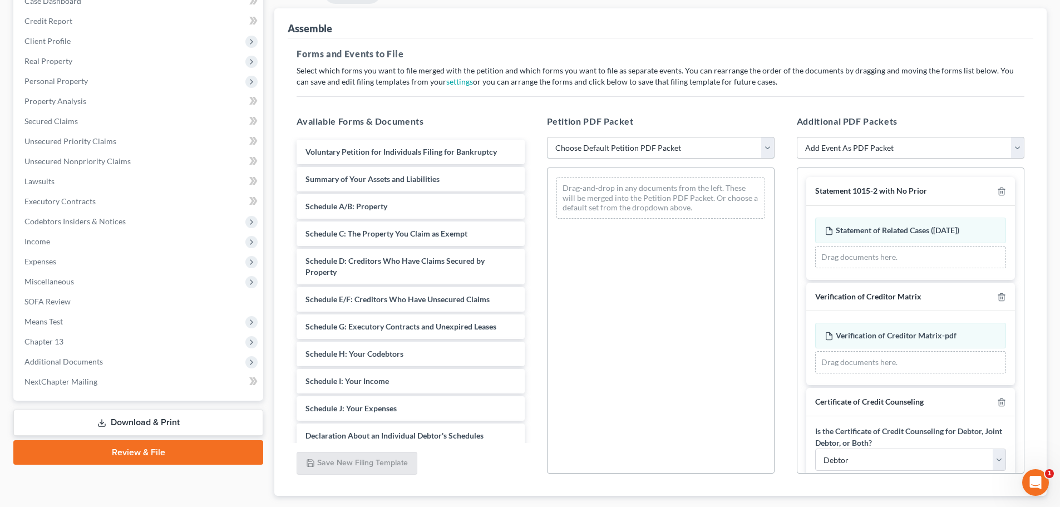
click at [643, 155] on select "Choose Default Petition PDF Packet Complete Bankruptcy Petition (all forms and …" at bounding box center [661, 148] width 228 height 22
click at [547, 137] on select "Choose Default Petition PDF Packet Complete Bankruptcy Petition (all forms and …" at bounding box center [661, 148] width 228 height 22
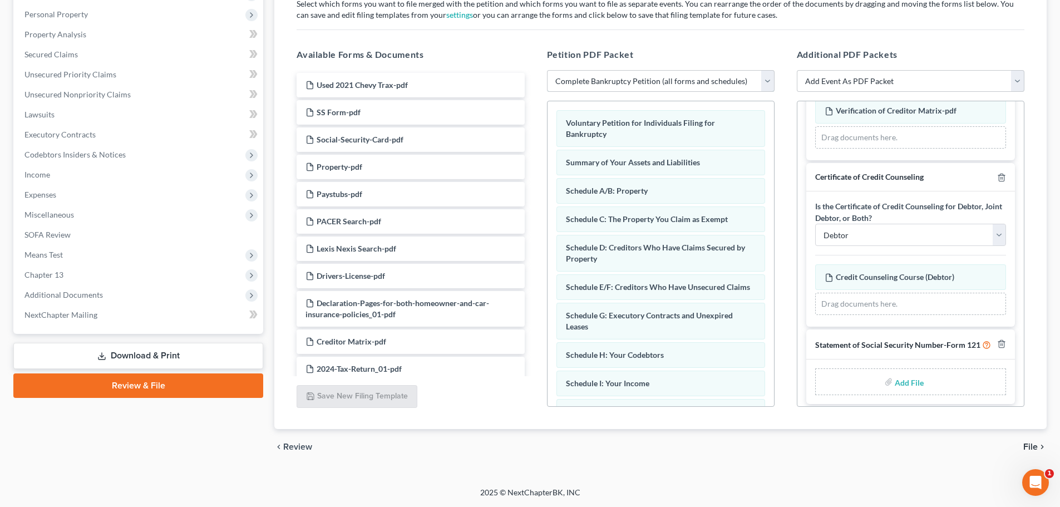
scroll to position [175, 0]
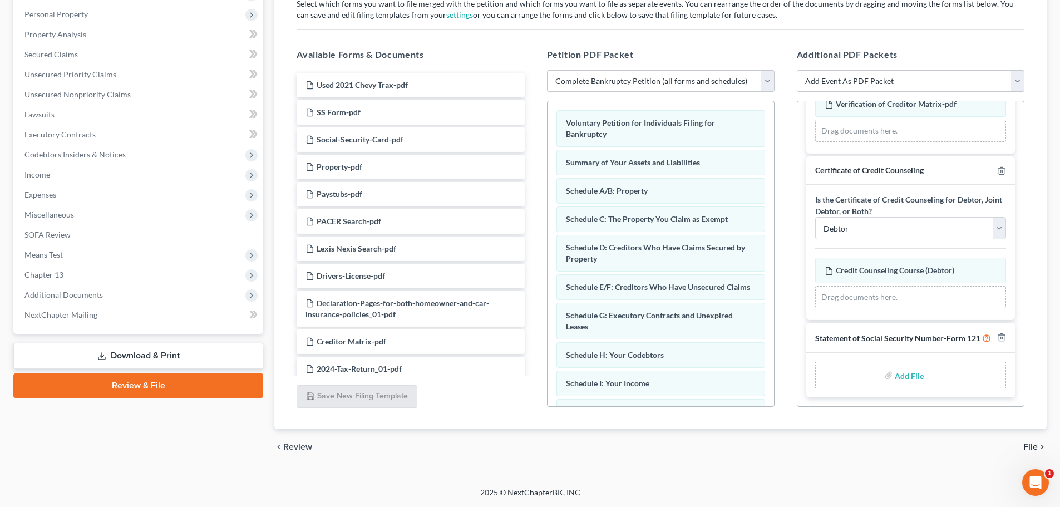
click at [895, 372] on input "file" at bounding box center [908, 375] width 27 height 20
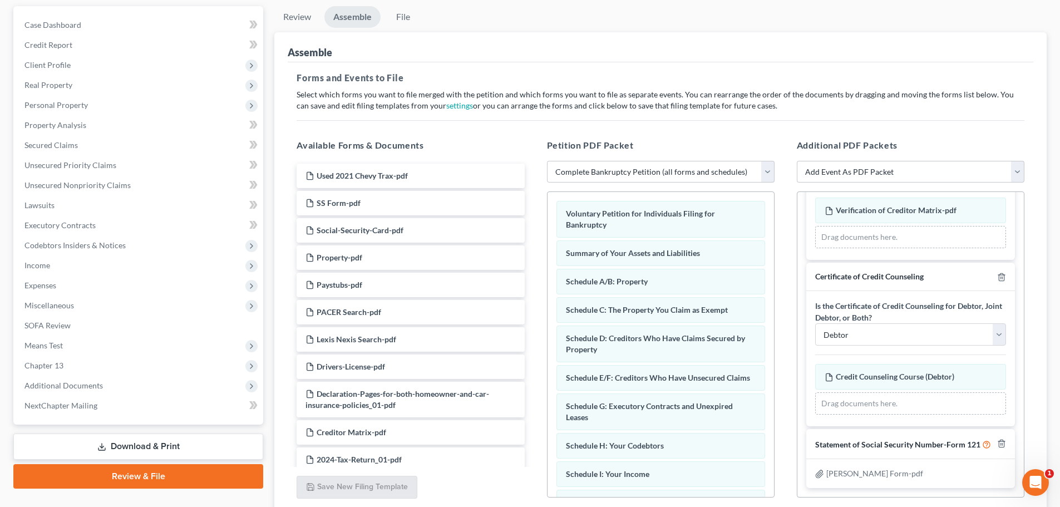
scroll to position [191, 0]
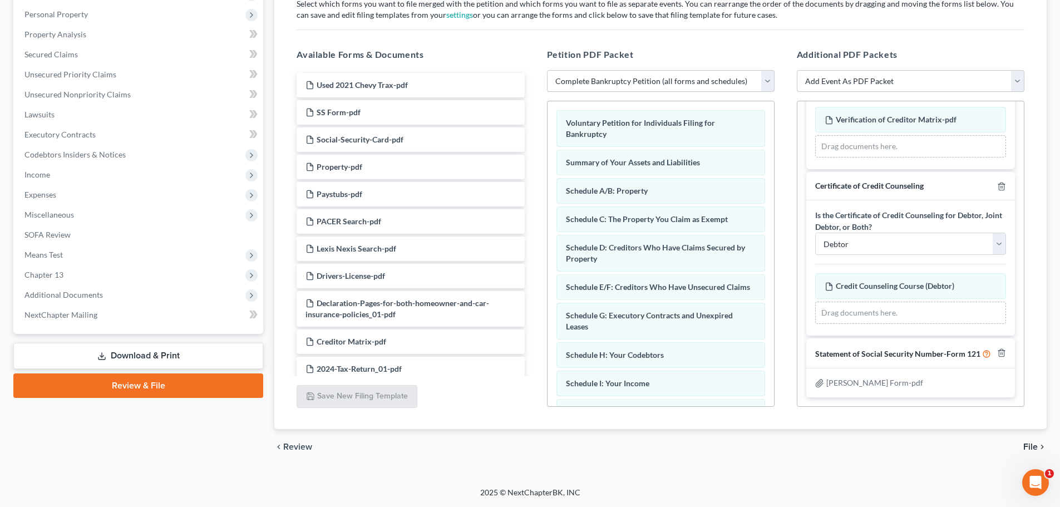
click at [1035, 445] on span "File" at bounding box center [1030, 446] width 14 height 9
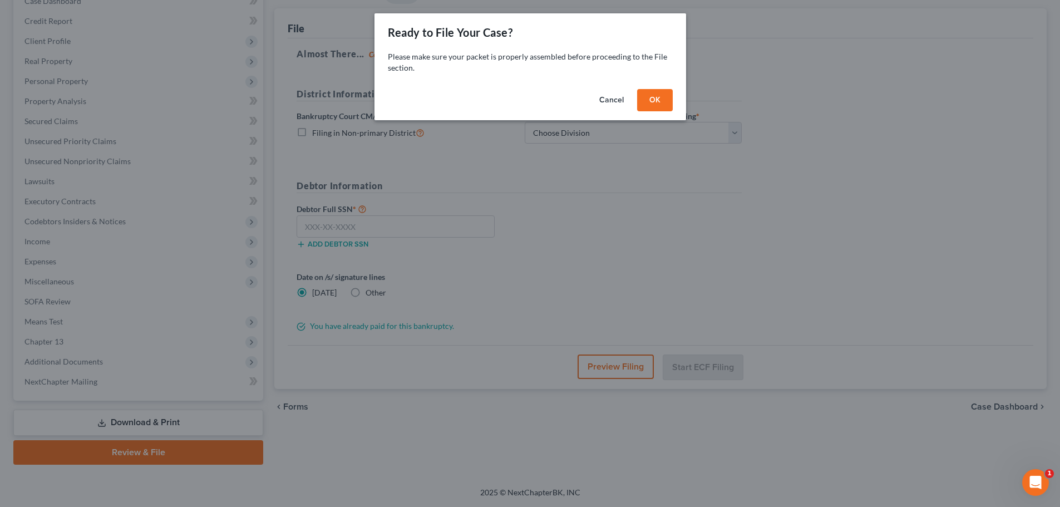
scroll to position [125, 0]
click at [658, 101] on button "OK" at bounding box center [659, 100] width 36 height 22
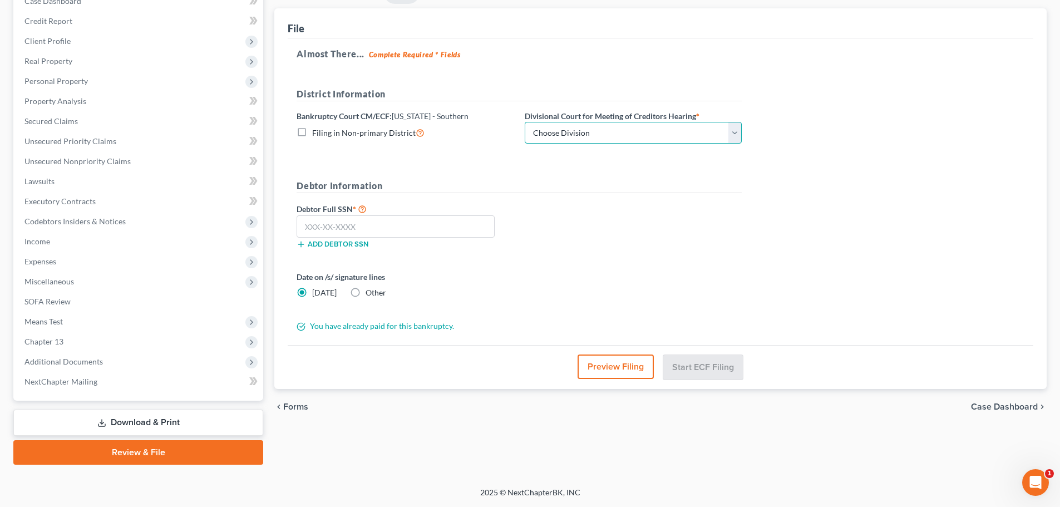
drag, startPoint x: 616, startPoint y: 134, endPoint x: 625, endPoint y: 142, distance: 12.6
click at [616, 134] on select "Choose Division Cincinnati Columbus Dayton" at bounding box center [633, 133] width 217 height 22
click at [525, 122] on select "Choose Division Cincinnati Columbus Dayton" at bounding box center [633, 133] width 217 height 22
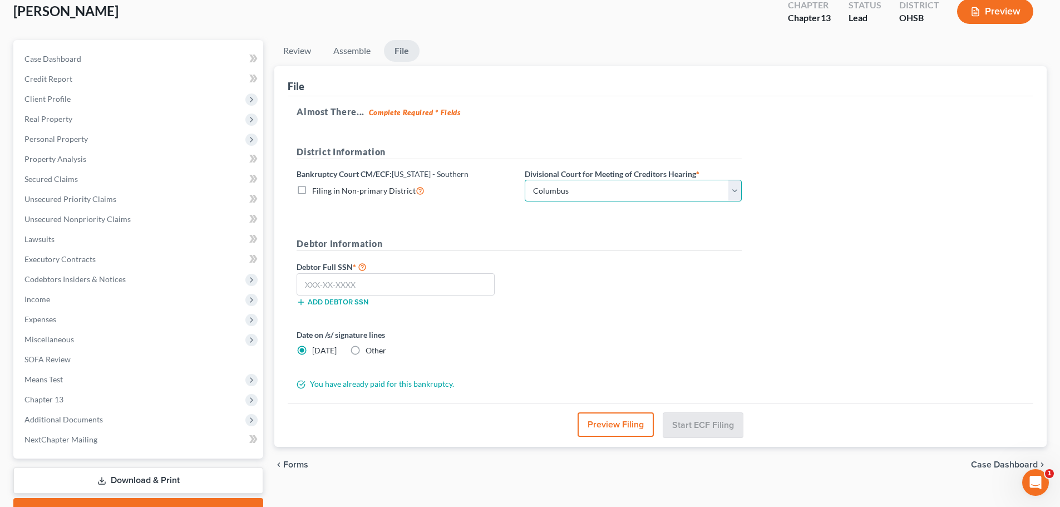
scroll to position [0, 0]
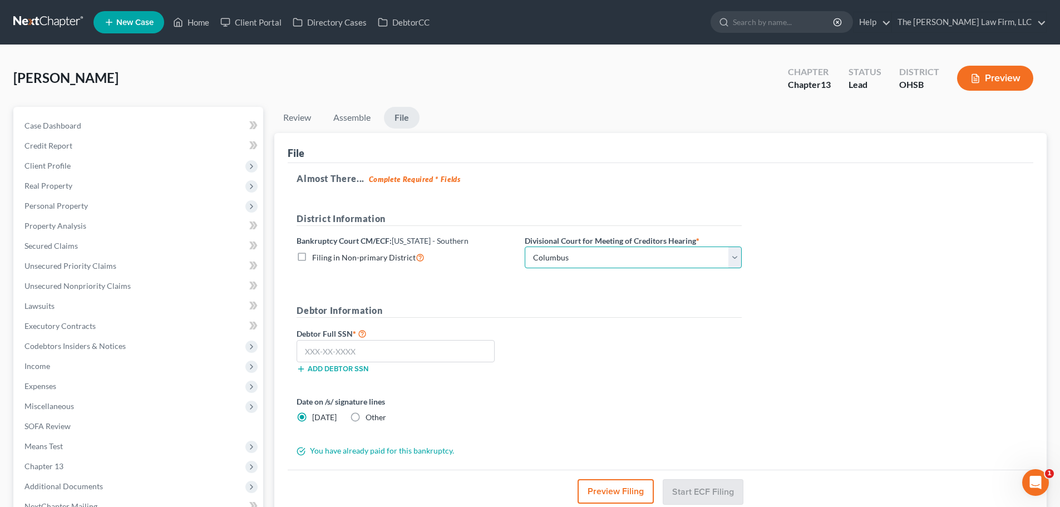
click at [614, 258] on select "Choose Division Cincinnati Columbus Dayton" at bounding box center [633, 257] width 217 height 22
click at [525, 246] on select "Choose Division Cincinnati Columbus Dayton" at bounding box center [633, 257] width 217 height 22
drag, startPoint x: 595, startPoint y: 249, endPoint x: 591, endPoint y: 265, distance: 17.0
click at [595, 249] on select "Choose Division Cincinnati Columbus Dayton" at bounding box center [633, 257] width 217 height 22
click at [525, 246] on select "Choose Division Cincinnati Columbus Dayton" at bounding box center [633, 257] width 217 height 22
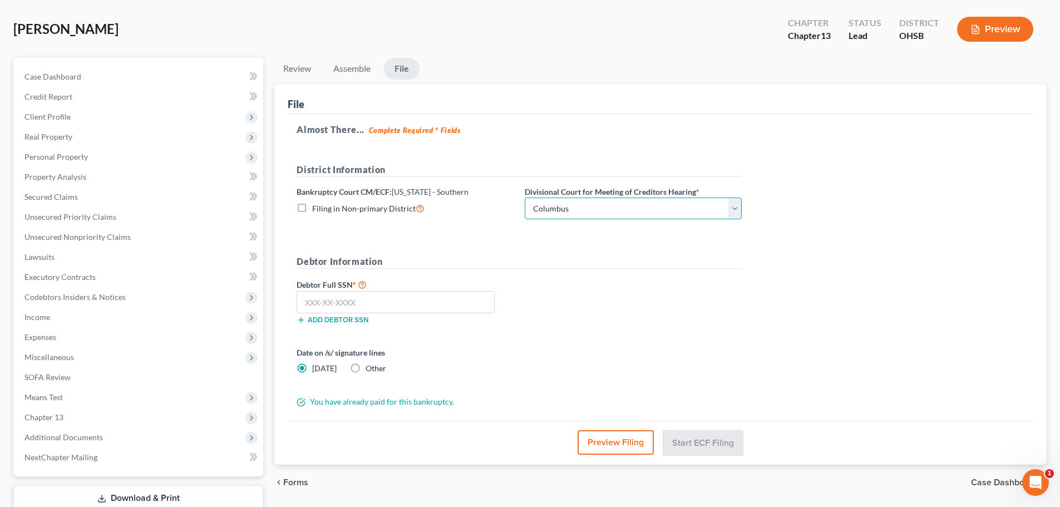
scroll to position [93, 0]
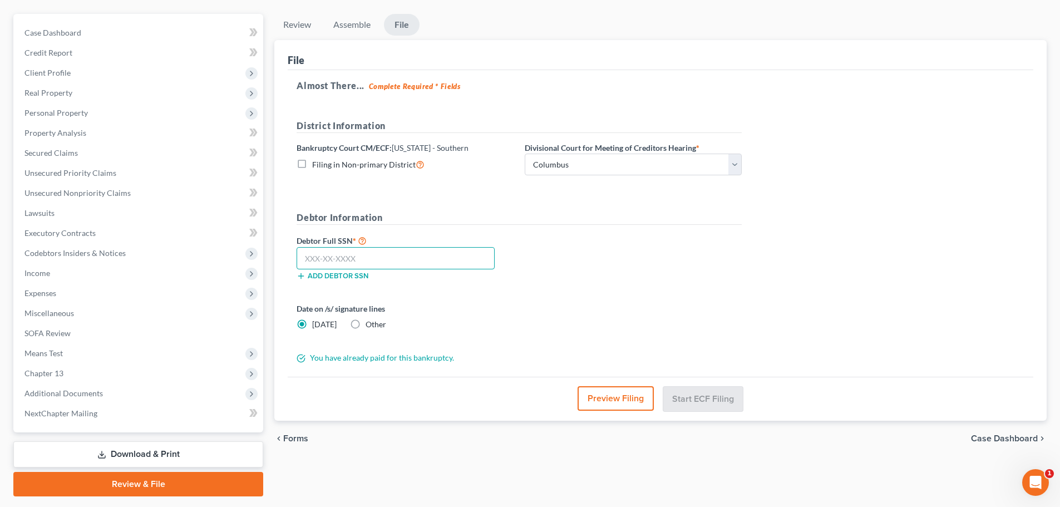
click at [419, 259] on input "text" at bounding box center [396, 258] width 198 height 22
drag, startPoint x: 465, startPoint y: 258, endPoint x: 604, endPoint y: 254, distance: 138.6
click at [465, 258] on input "text" at bounding box center [396, 258] width 198 height 22
paste input "301-92-6713"
click at [604, 254] on div "Debtor Full SSN * 301-92-6713 Add debtor SSN" at bounding box center [519, 262] width 456 height 56
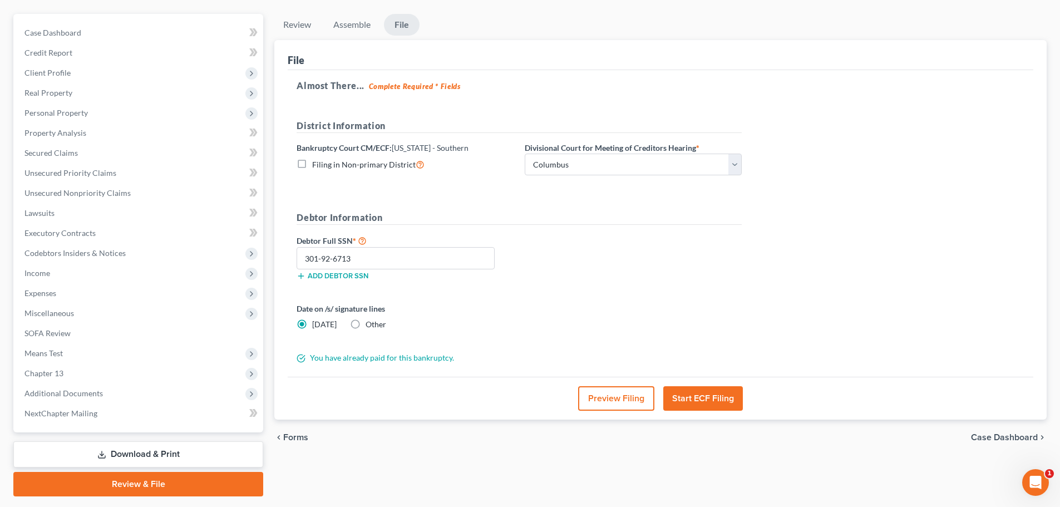
click at [807, 250] on div "Almost There... Complete Required * Fields District Information Bankruptcy Cour…" at bounding box center [661, 223] width 746 height 307
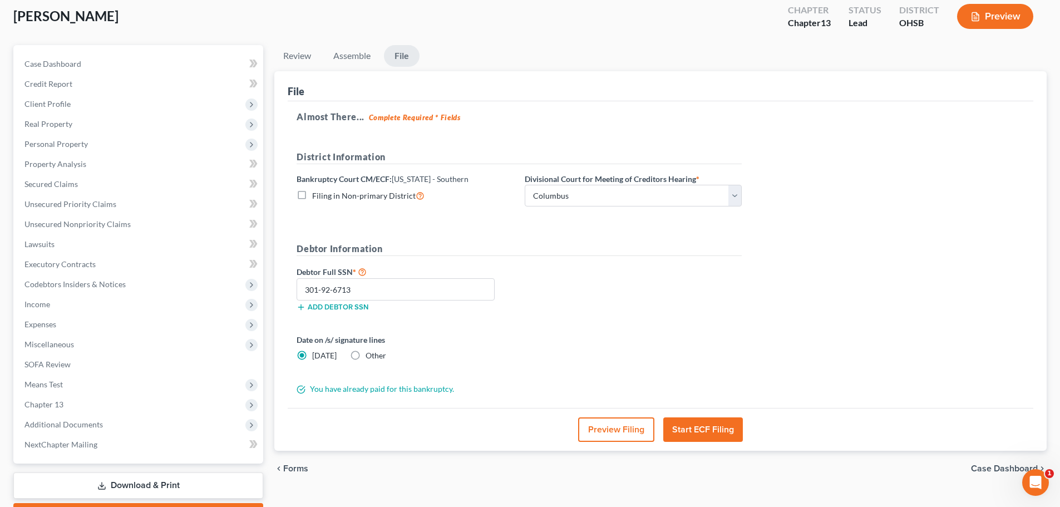
scroll to position [125, 0]
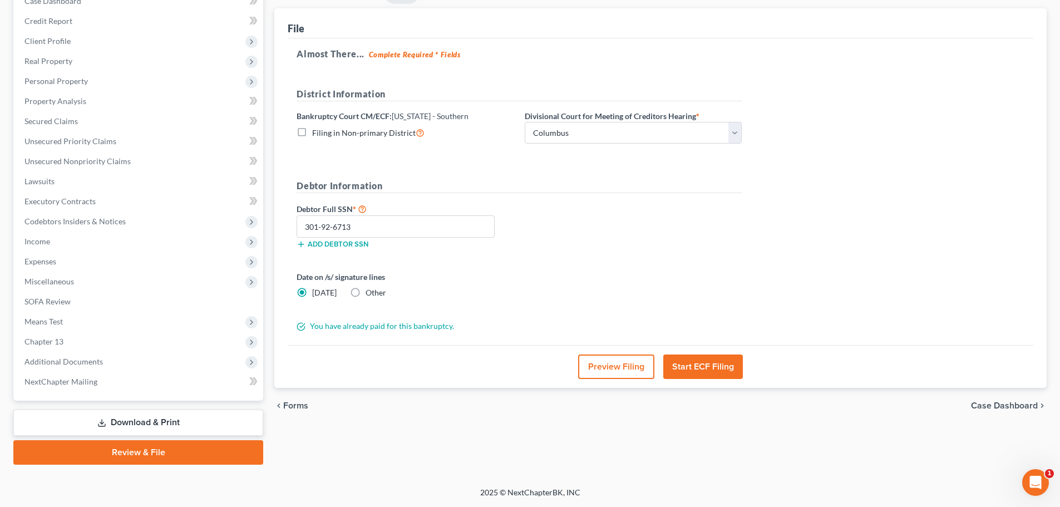
click at [598, 372] on button "Preview Filing" at bounding box center [616, 366] width 76 height 24
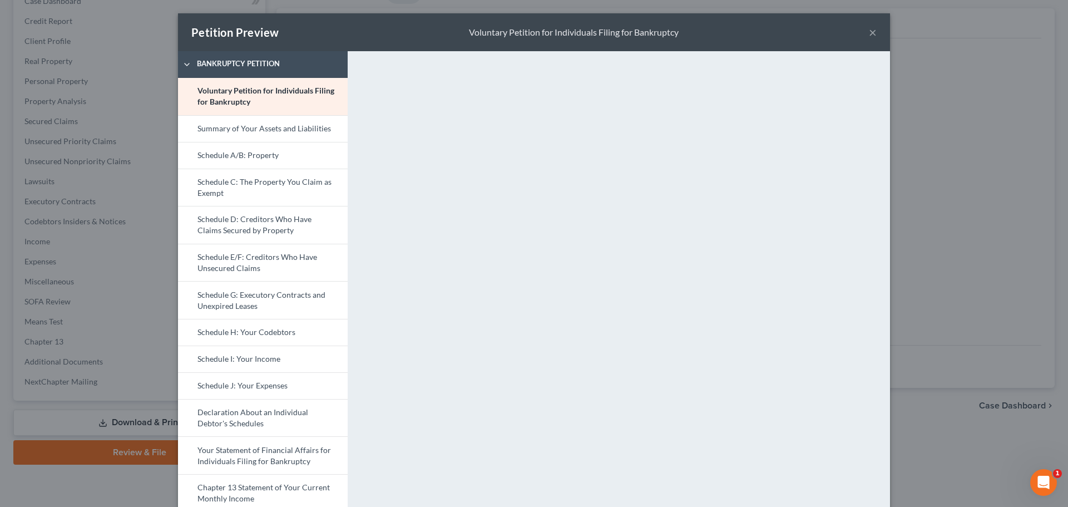
click at [870, 31] on button "×" at bounding box center [873, 32] width 8 height 13
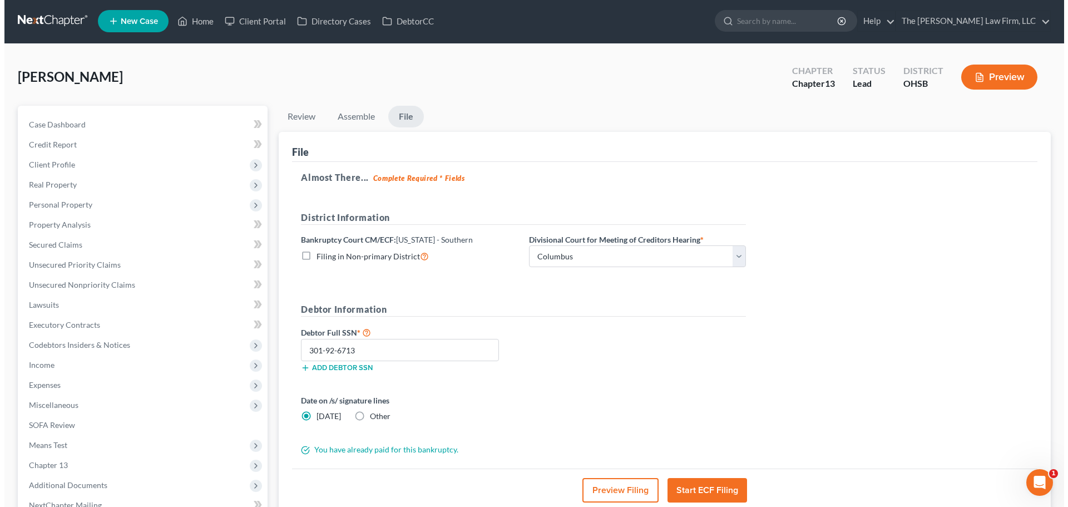
scroll to position [93, 0]
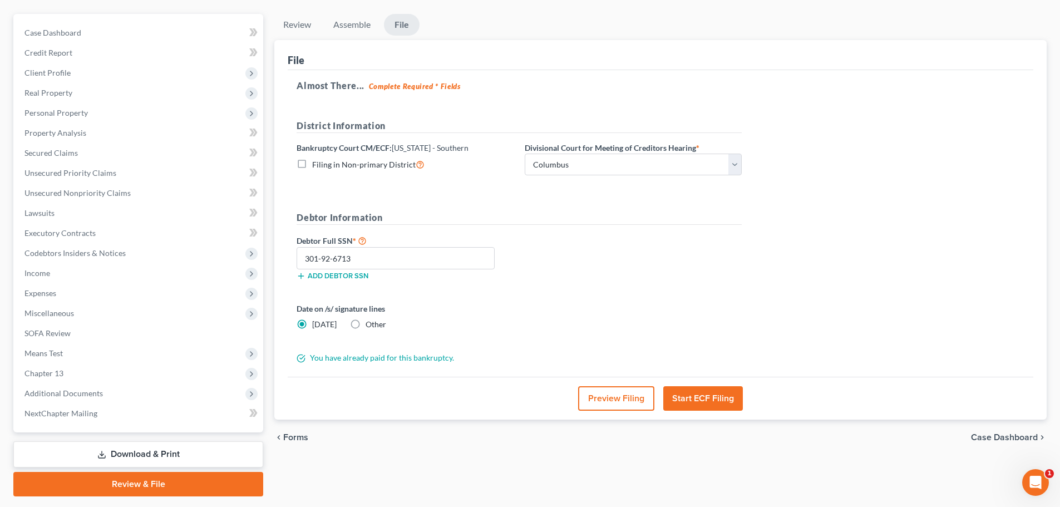
click at [603, 391] on button "Preview Filing" at bounding box center [616, 398] width 76 height 24
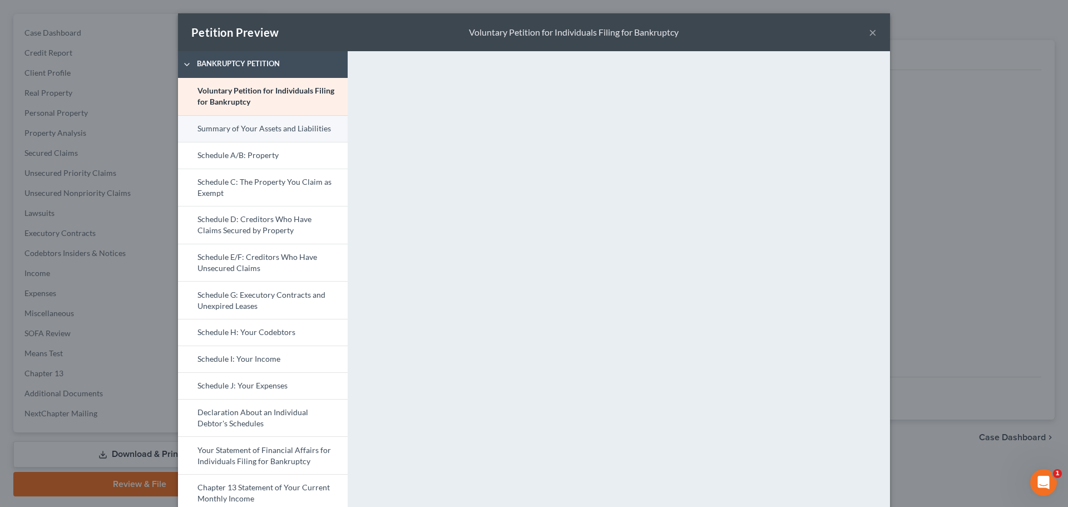
click at [278, 120] on link "Summary of Your Assets and Liabilities" at bounding box center [263, 128] width 170 height 27
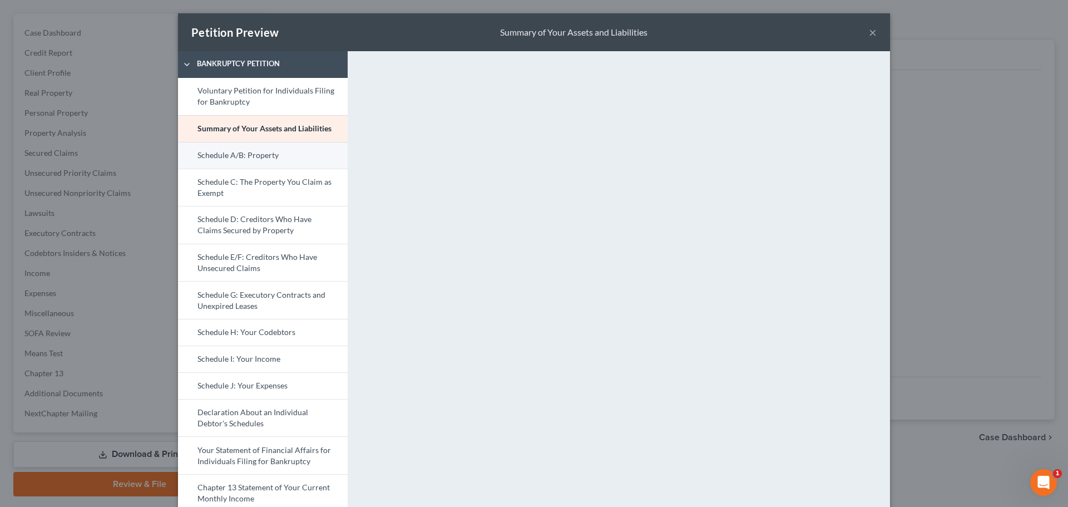
click at [276, 158] on link "Schedule A/B: Property" at bounding box center [263, 155] width 170 height 27
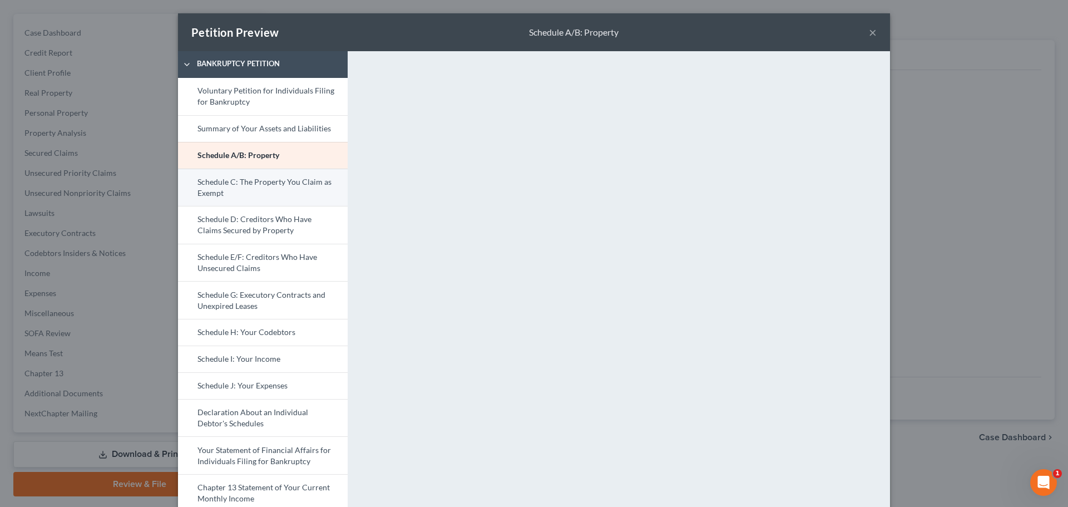
click at [299, 194] on link "Schedule C: The Property You Claim as Exempt" at bounding box center [263, 188] width 170 height 38
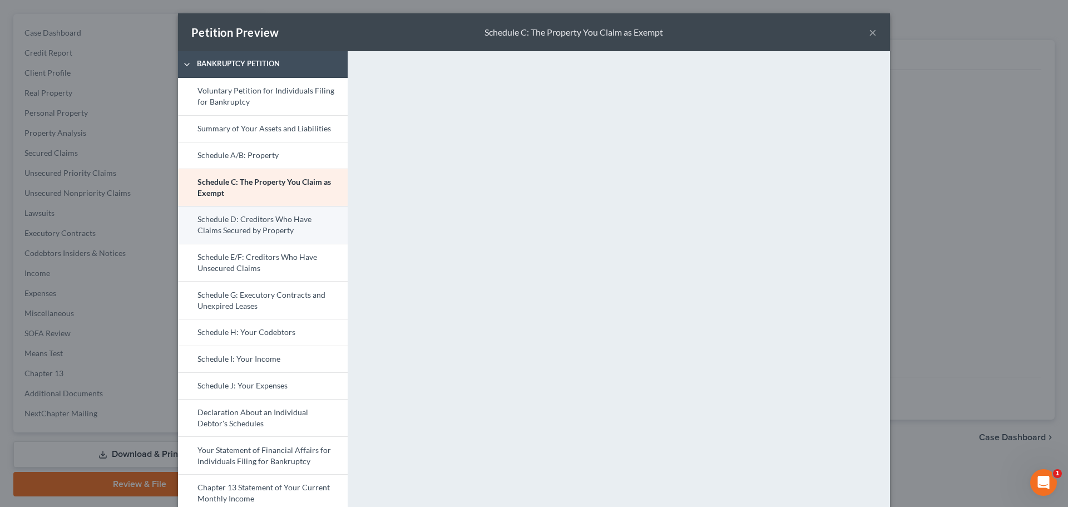
click at [257, 226] on link "Schedule D: Creditors Who Have Claims Secured by Property" at bounding box center [263, 225] width 170 height 38
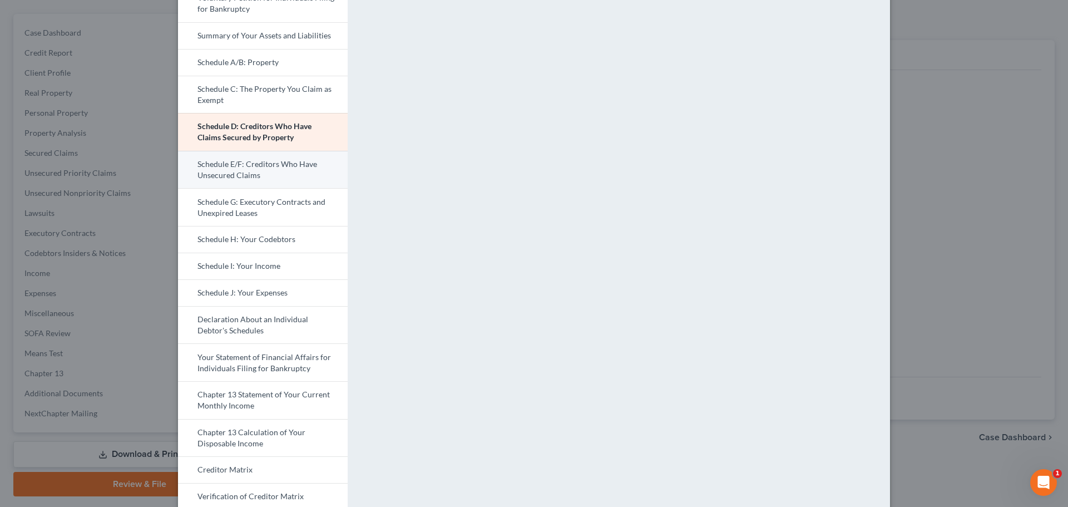
click at [275, 175] on link "Schedule E/F: Creditors Who Have Unsecured Claims" at bounding box center [263, 170] width 170 height 38
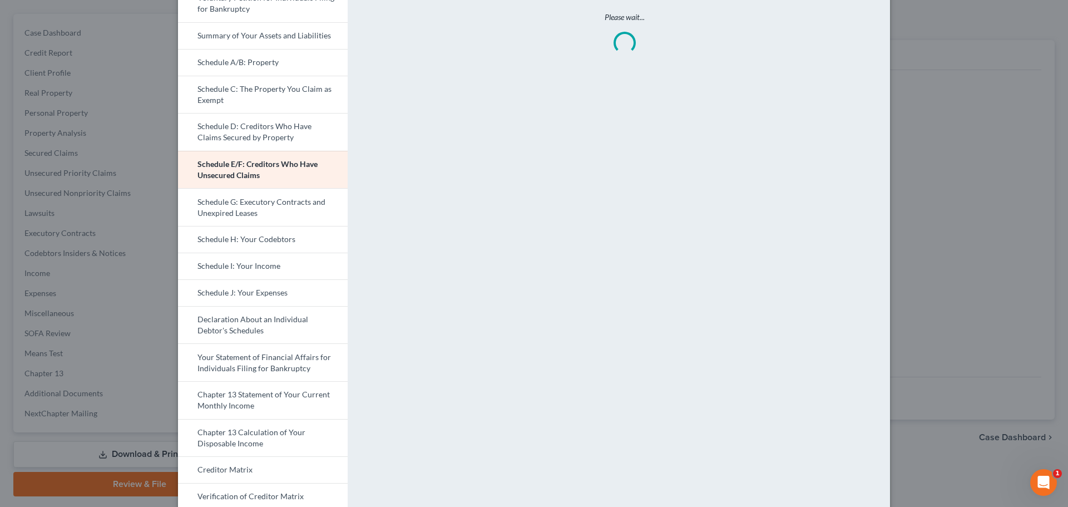
scroll to position [0, 0]
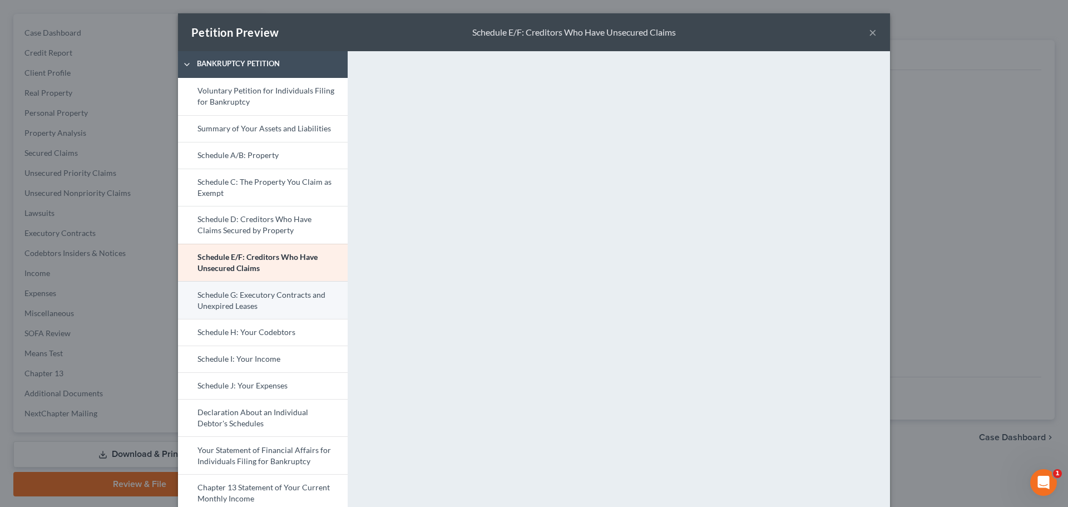
click at [269, 319] on link "Schedule H: Your Codebtors" at bounding box center [263, 332] width 170 height 27
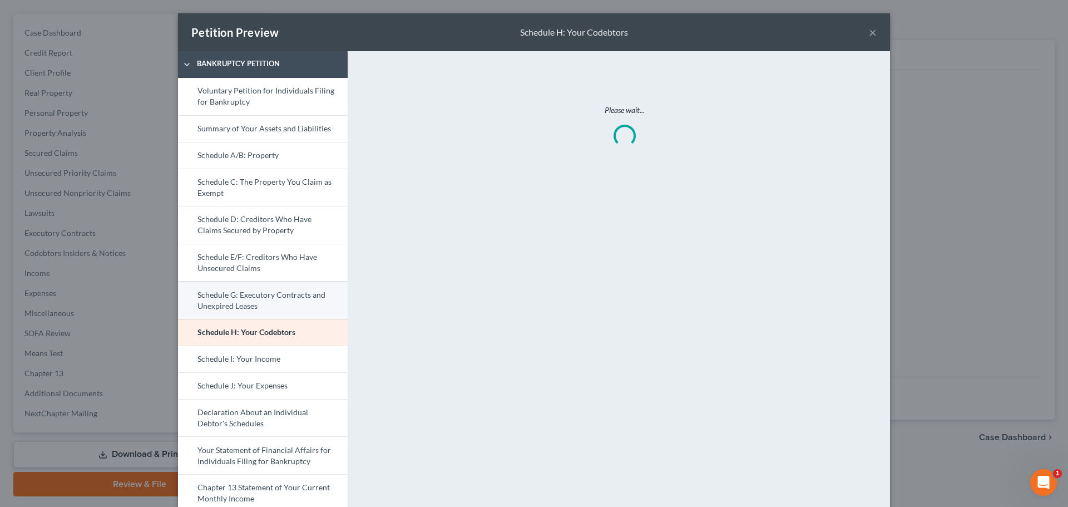
click at [289, 304] on link "Schedule G: Executory Contracts and Unexpired Leases" at bounding box center [263, 300] width 170 height 38
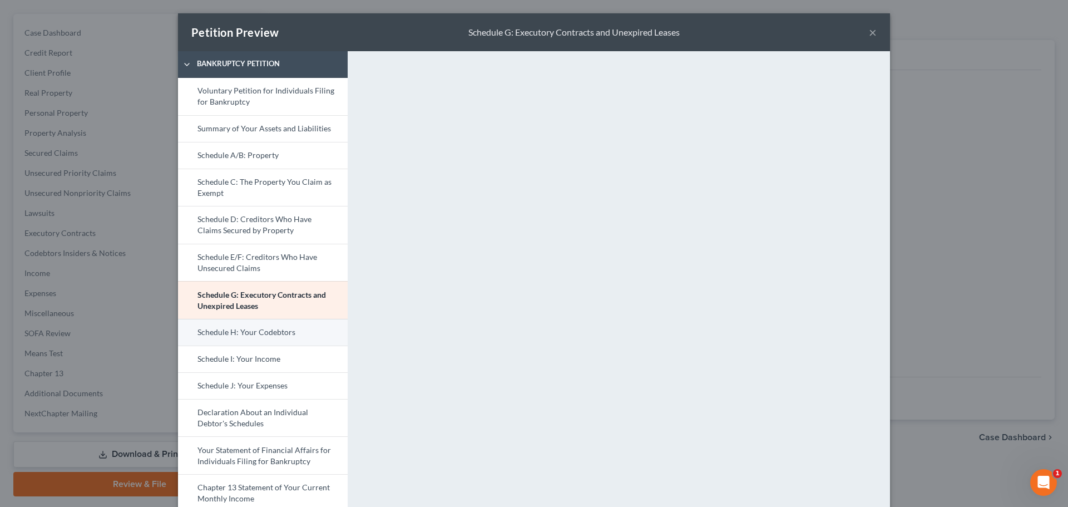
click at [284, 334] on link "Schedule H: Your Codebtors" at bounding box center [263, 332] width 170 height 27
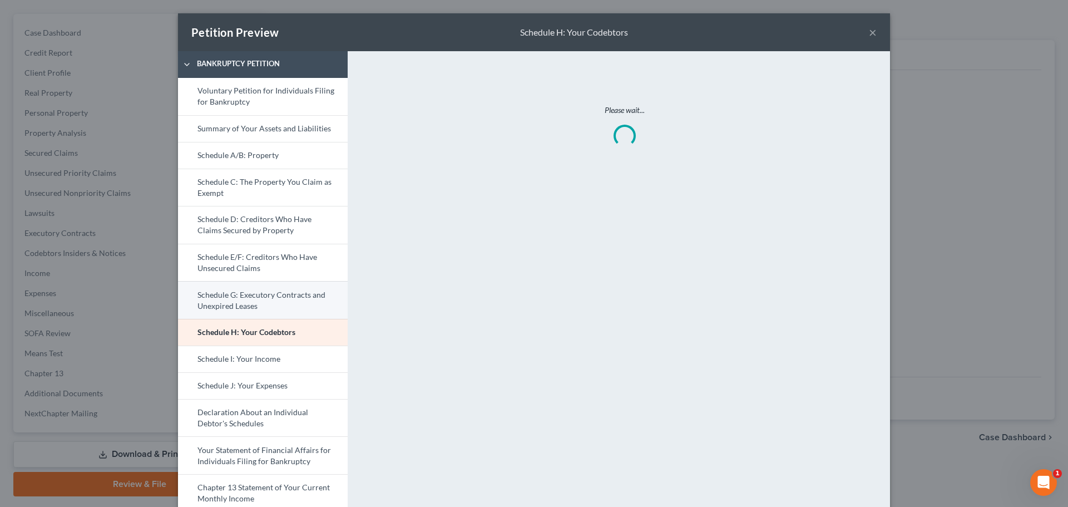
click at [251, 291] on link "Schedule G: Executory Contracts and Unexpired Leases" at bounding box center [263, 300] width 170 height 38
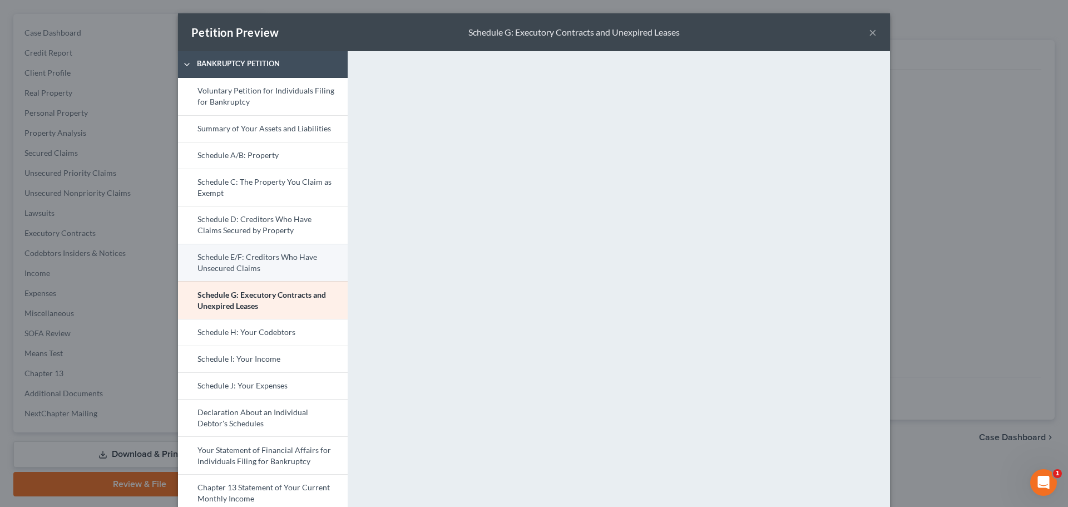
click at [245, 269] on link "Schedule E/F: Creditors Who Have Unsecured Claims" at bounding box center [263, 263] width 170 height 38
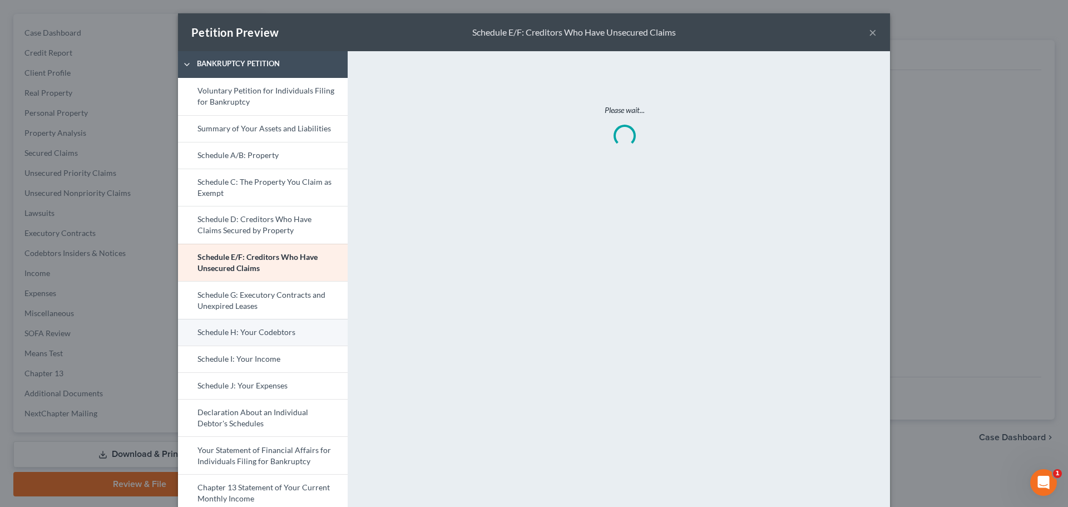
click at [244, 328] on link "Schedule H: Your Codebtors" at bounding box center [263, 332] width 170 height 27
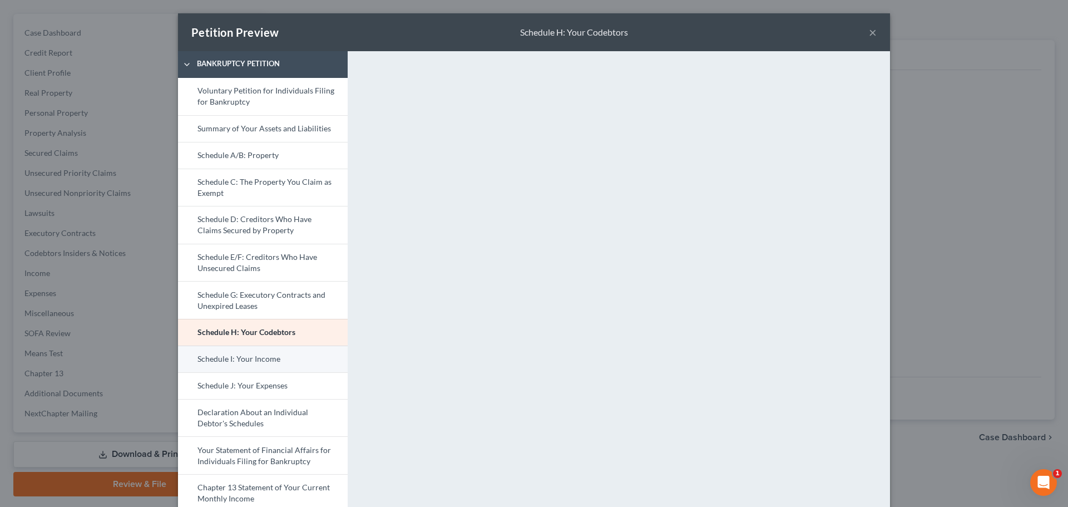
click at [269, 361] on link "Schedule I: Your Income" at bounding box center [263, 358] width 170 height 27
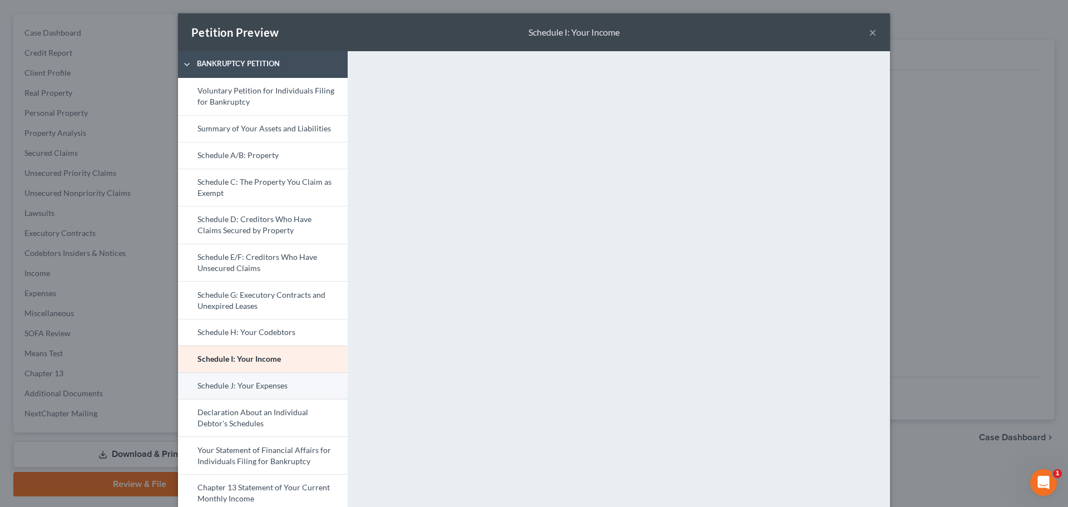
click at [276, 390] on link "Schedule J: Your Expenses" at bounding box center [263, 385] width 170 height 27
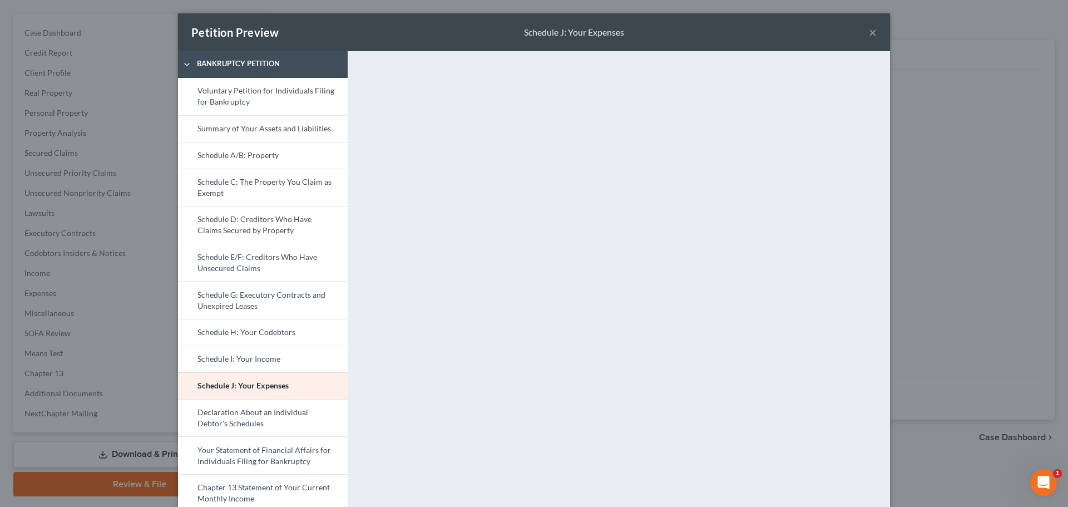
click at [87, 257] on div "Petition Preview Schedule J: Your Expenses × Bankruptcy Petition Voluntary Peti…" at bounding box center [534, 253] width 1068 height 507
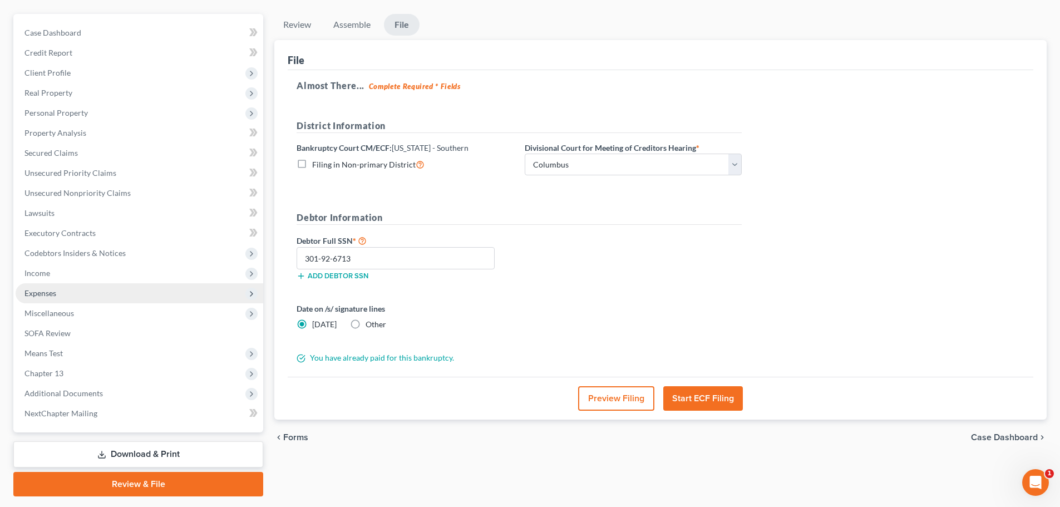
click at [55, 294] on span "Expenses" at bounding box center [40, 292] width 32 height 9
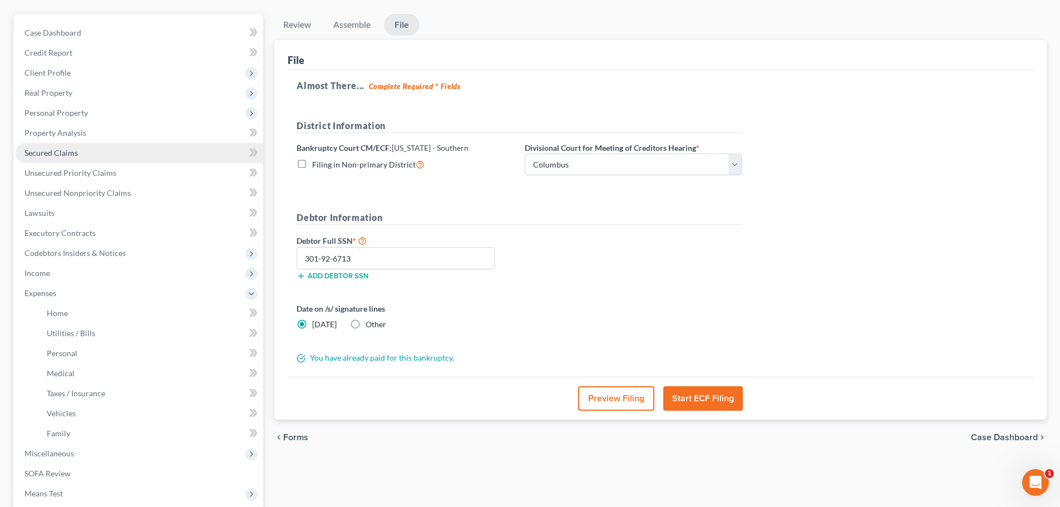
click at [58, 156] on span "Secured Claims" at bounding box center [50, 152] width 53 height 9
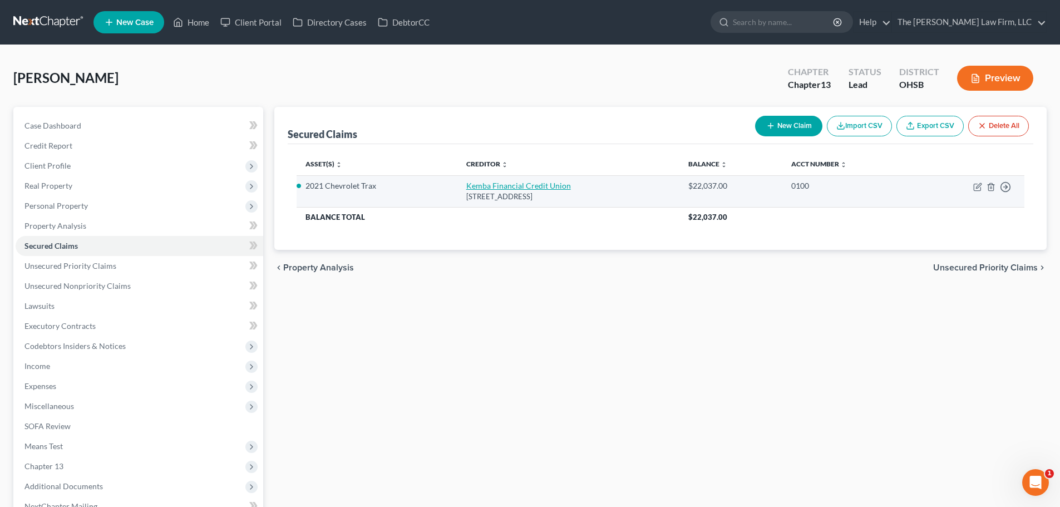
click at [509, 184] on link "Kemba Financial Credit Union" at bounding box center [518, 185] width 105 height 9
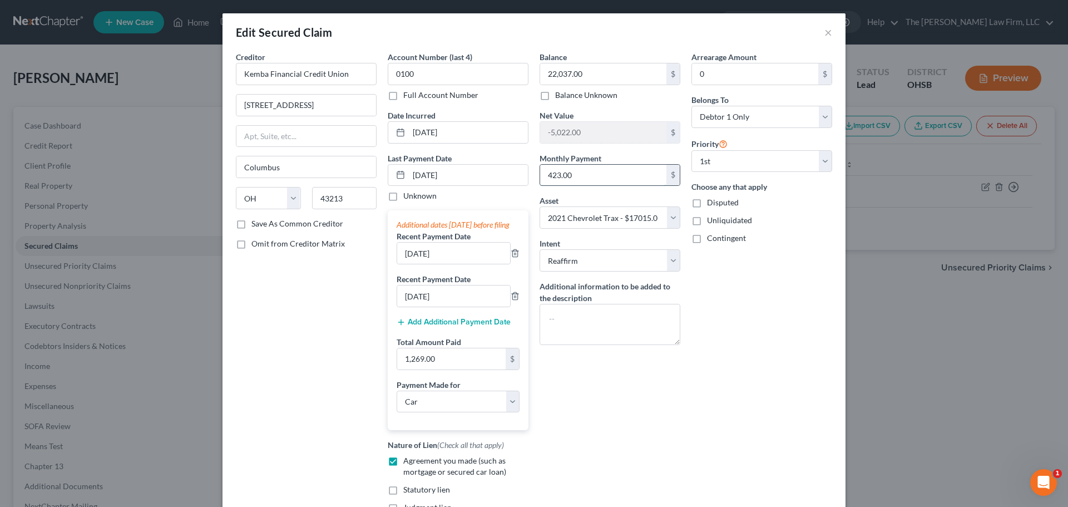
click at [616, 172] on input "423.00" at bounding box center [603, 175] width 126 height 21
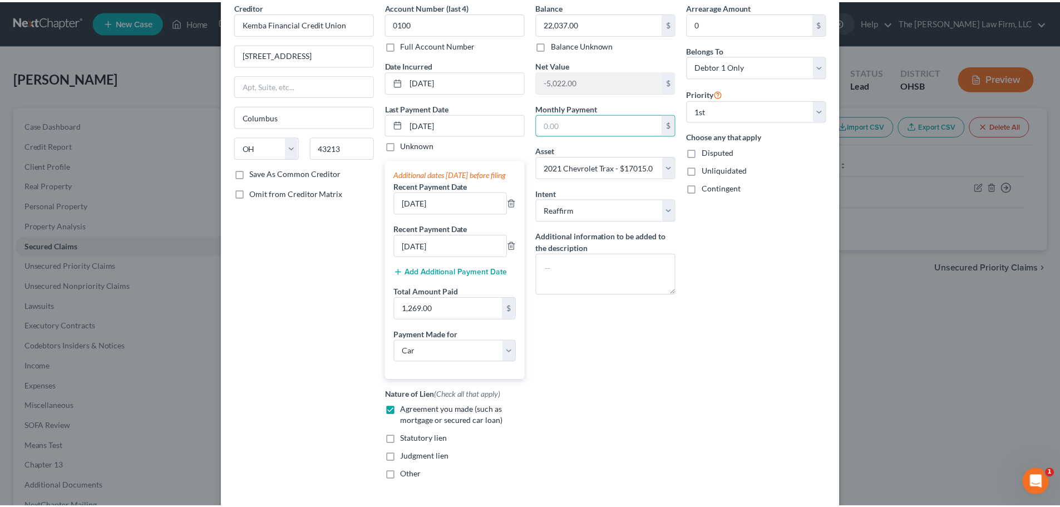
scroll to position [123, 0]
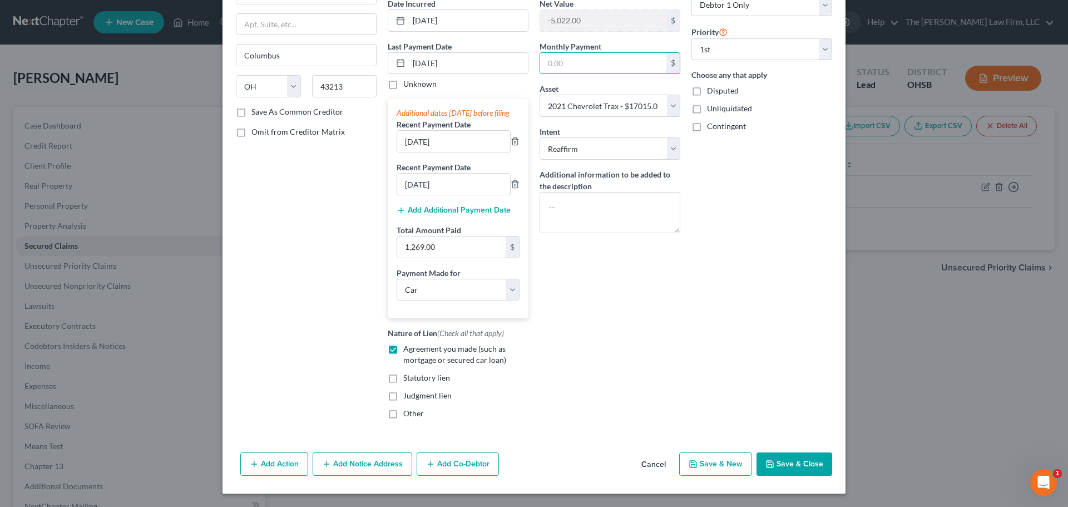
click at [784, 478] on div "Add Action Add Notice Address Add Co-Debtor Cancel Save & New Save & Close" at bounding box center [534, 466] width 623 height 37
click at [785, 457] on button "Save & Close" at bounding box center [795, 463] width 76 height 23
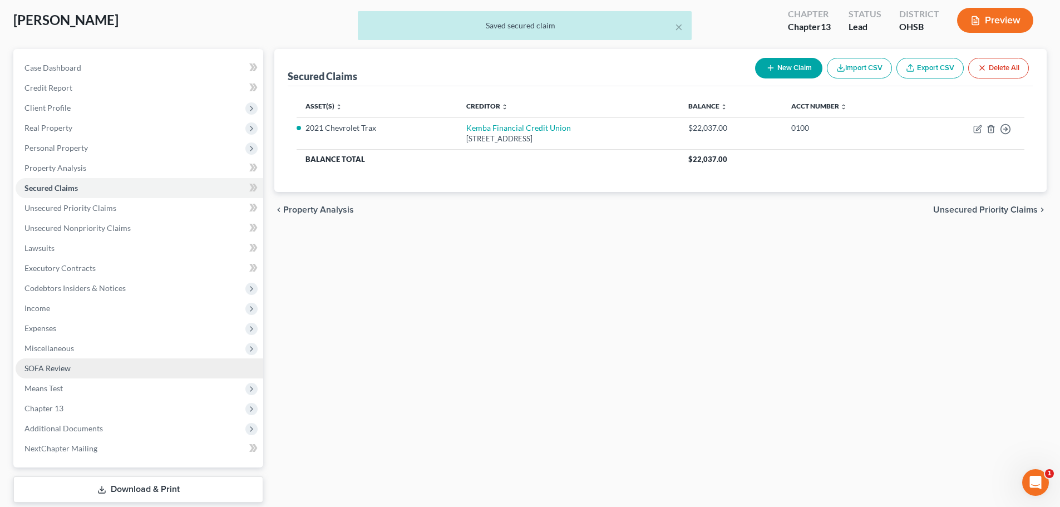
scroll to position [93, 0]
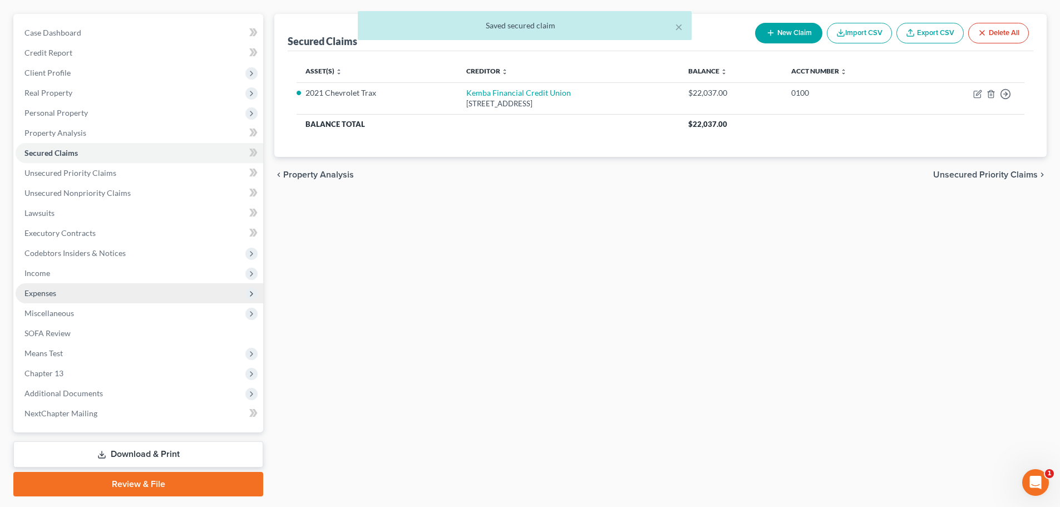
click at [54, 287] on span "Expenses" at bounding box center [140, 293] width 248 height 20
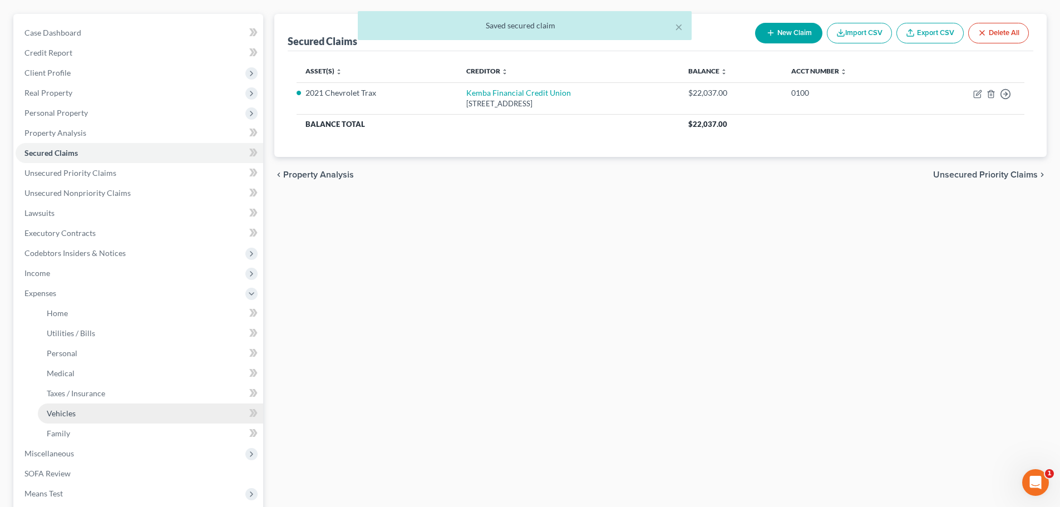
click at [70, 410] on span "Vehicles" at bounding box center [61, 412] width 29 height 9
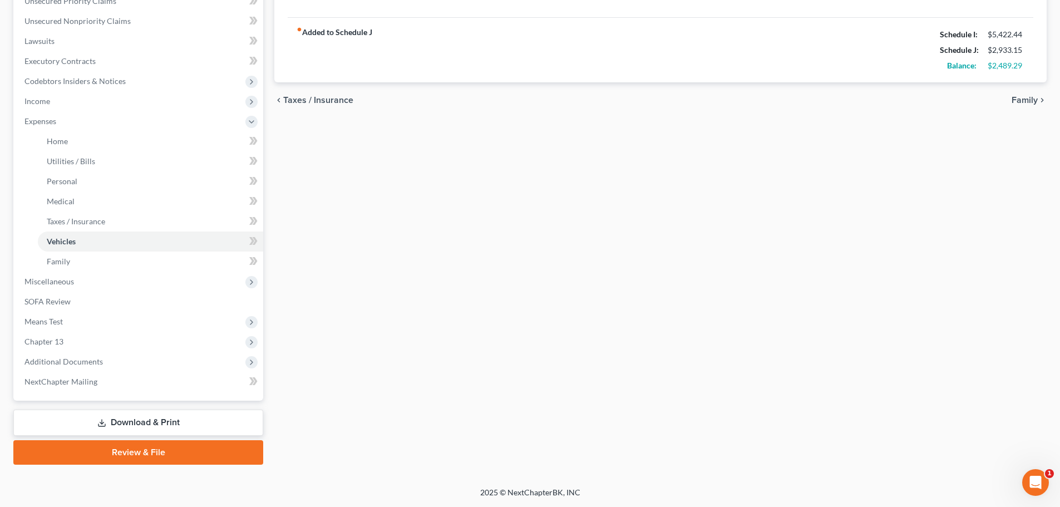
click at [167, 452] on link "Review & File" at bounding box center [138, 452] width 250 height 24
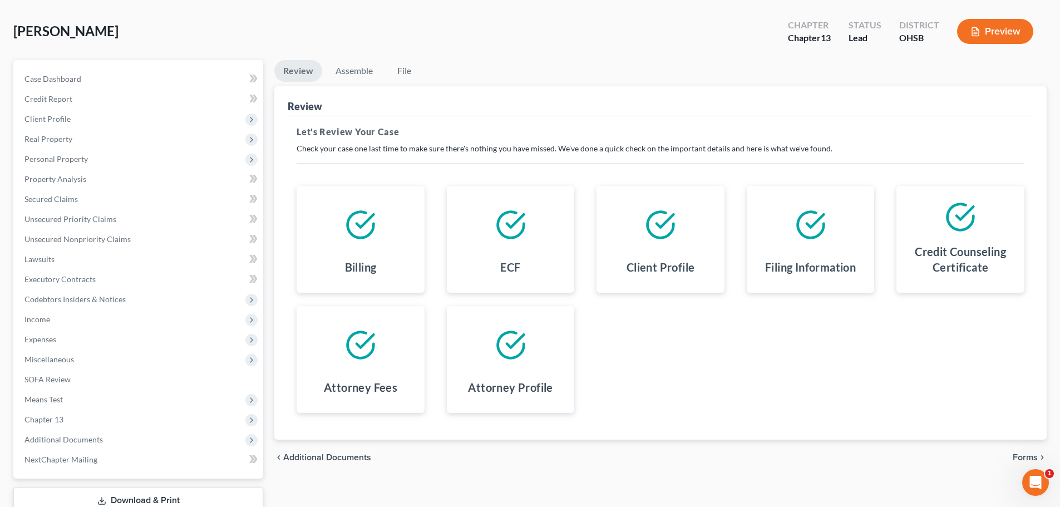
scroll to position [125, 0]
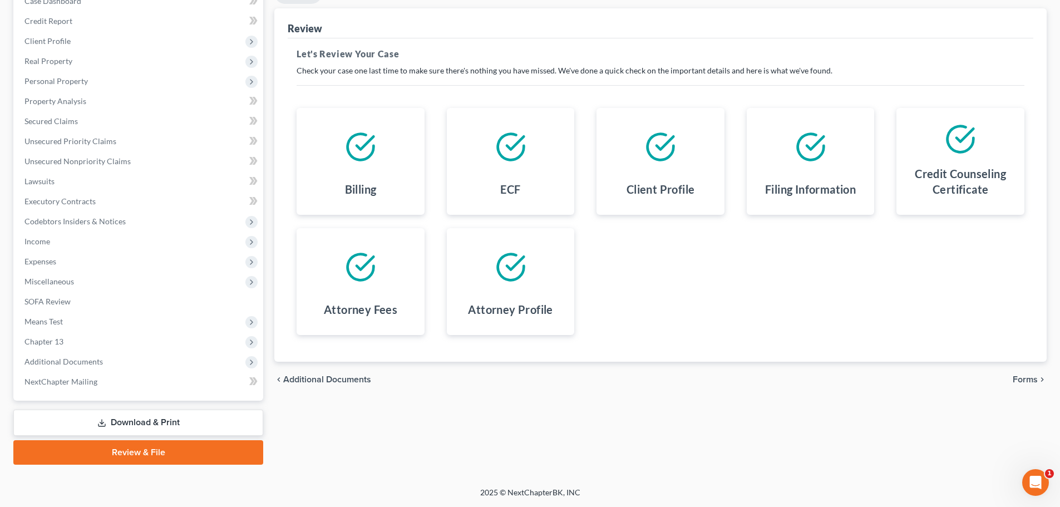
drag, startPoint x: 1032, startPoint y: 378, endPoint x: 954, endPoint y: 309, distance: 104.4
click at [1031, 378] on span "Forms" at bounding box center [1025, 379] width 25 height 9
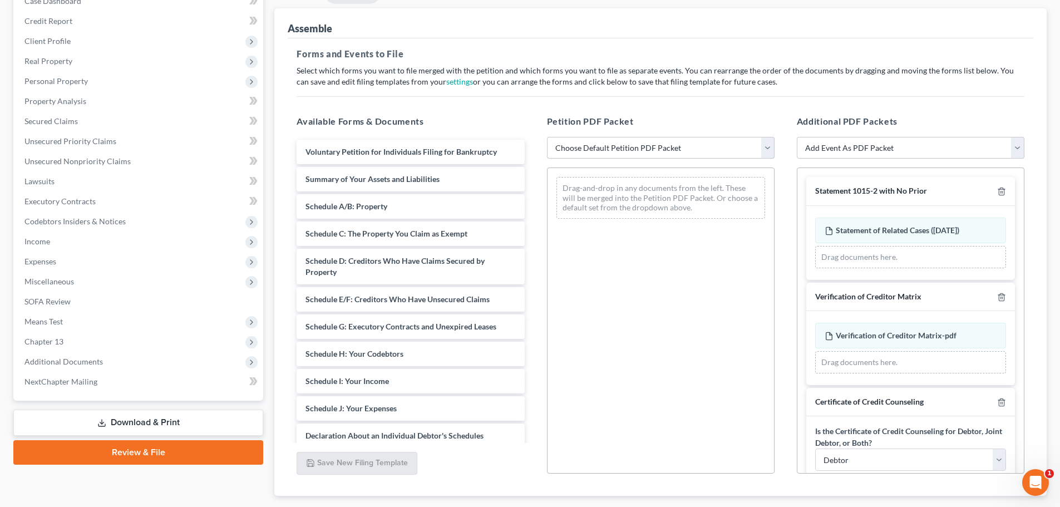
drag, startPoint x: 681, startPoint y: 139, endPoint x: 666, endPoint y: 157, distance: 23.3
click at [681, 139] on select "Choose Default Petition PDF Packet Complete Bankruptcy Petition (all forms and …" at bounding box center [661, 148] width 228 height 22
click at [547, 137] on select "Choose Default Petition PDF Packet Complete Bankruptcy Petition (all forms and …" at bounding box center [661, 148] width 228 height 22
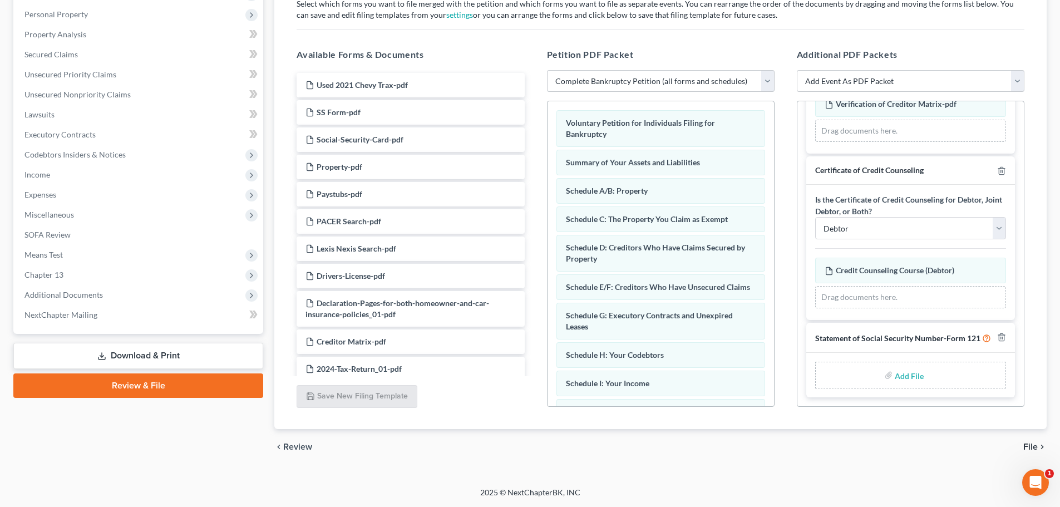
scroll to position [175, 0]
click at [906, 376] on input "file" at bounding box center [908, 375] width 27 height 20
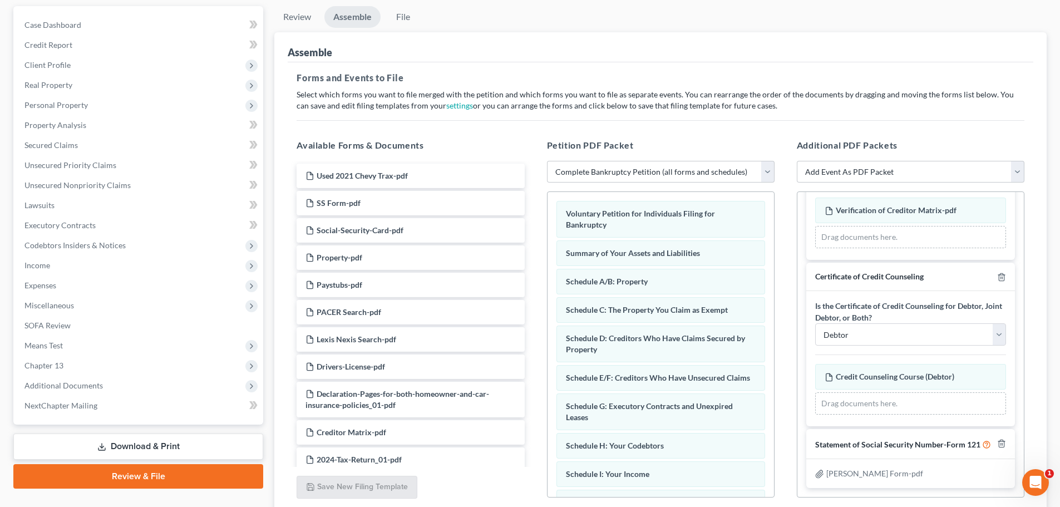
scroll to position [191, 0]
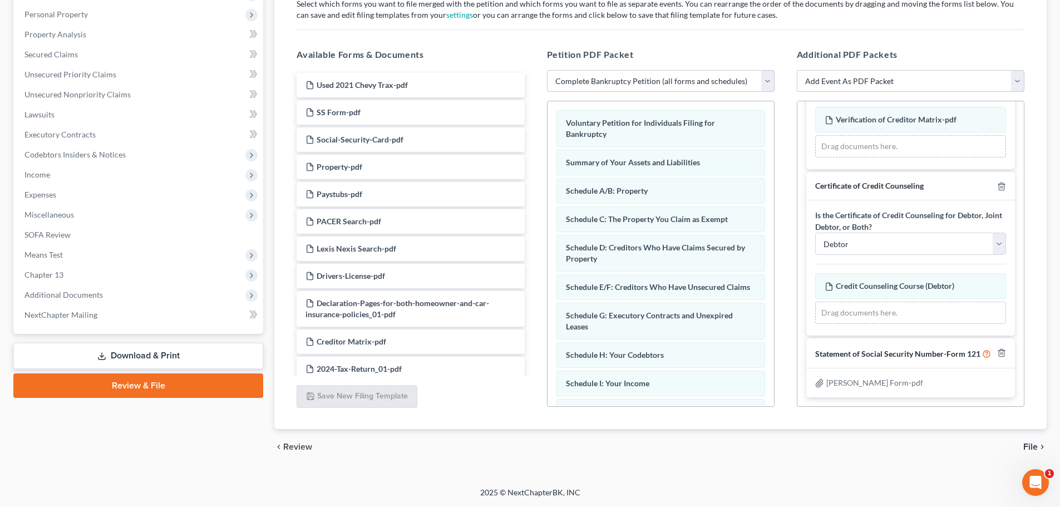
click at [1035, 447] on span "File" at bounding box center [1030, 446] width 14 height 9
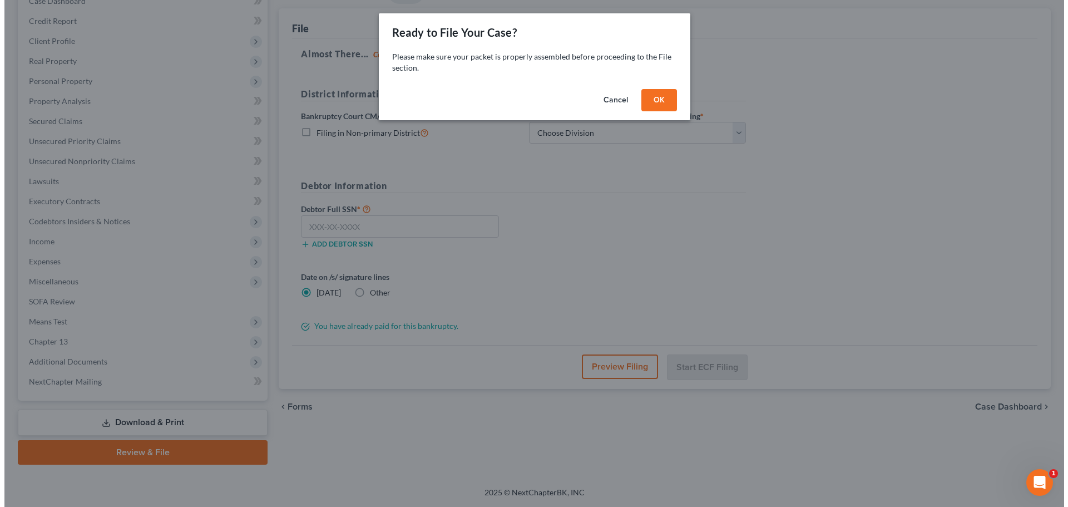
scroll to position [125, 0]
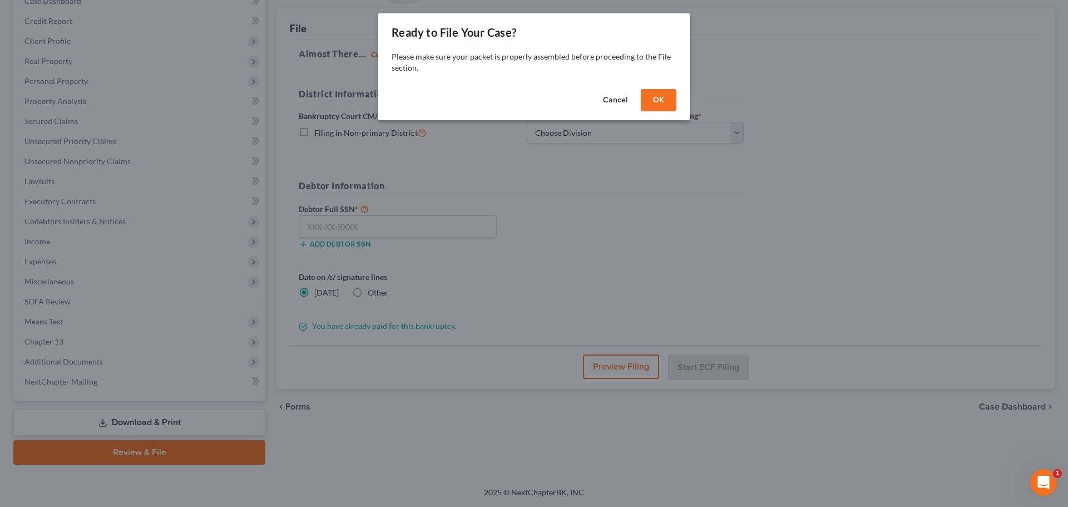
click at [675, 98] on button "OK" at bounding box center [659, 100] width 36 height 22
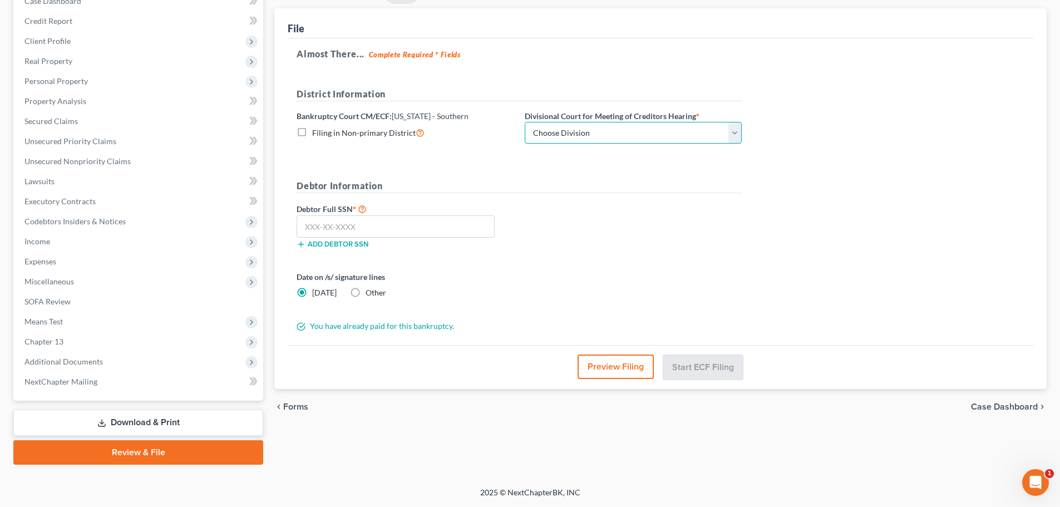
drag, startPoint x: 605, startPoint y: 136, endPoint x: 600, endPoint y: 142, distance: 7.9
click at [605, 136] on select "Choose Division Cincinnati Columbus Dayton" at bounding box center [633, 133] width 217 height 22
click at [525, 122] on select "Choose Division Cincinnati Columbus Dayton" at bounding box center [633, 133] width 217 height 22
drag, startPoint x: 402, startPoint y: 226, endPoint x: 537, endPoint y: 205, distance: 136.3
click at [402, 226] on input "text" at bounding box center [396, 226] width 198 height 22
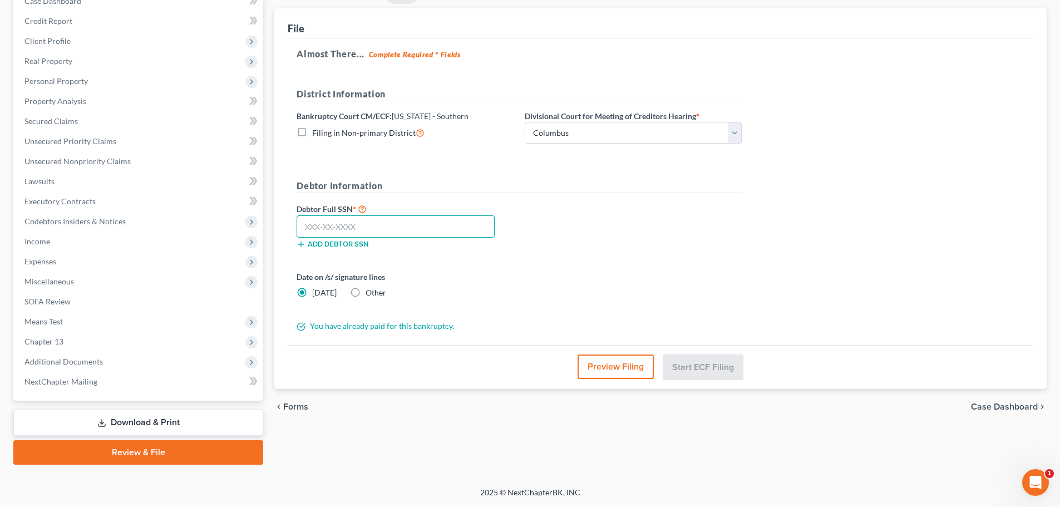
paste input "301-92-6713"
click at [537, 205] on div "Debtor Full SSN * 301-92-6713 Add debtor SSN" at bounding box center [519, 230] width 456 height 56
click at [608, 365] on button "Preview Filing" at bounding box center [616, 366] width 76 height 24
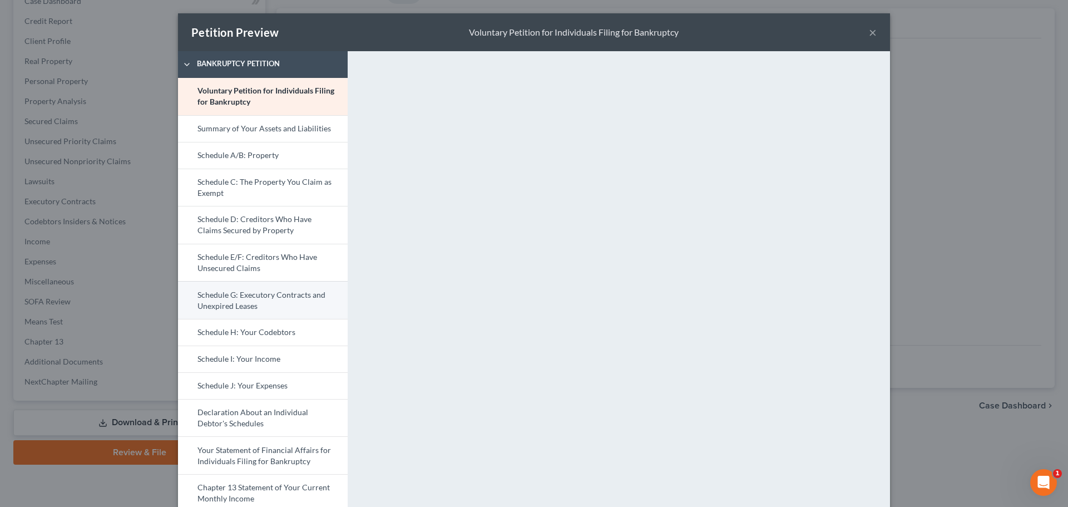
click at [261, 303] on link "Schedule G: Executory Contracts and Unexpired Leases" at bounding box center [263, 300] width 170 height 38
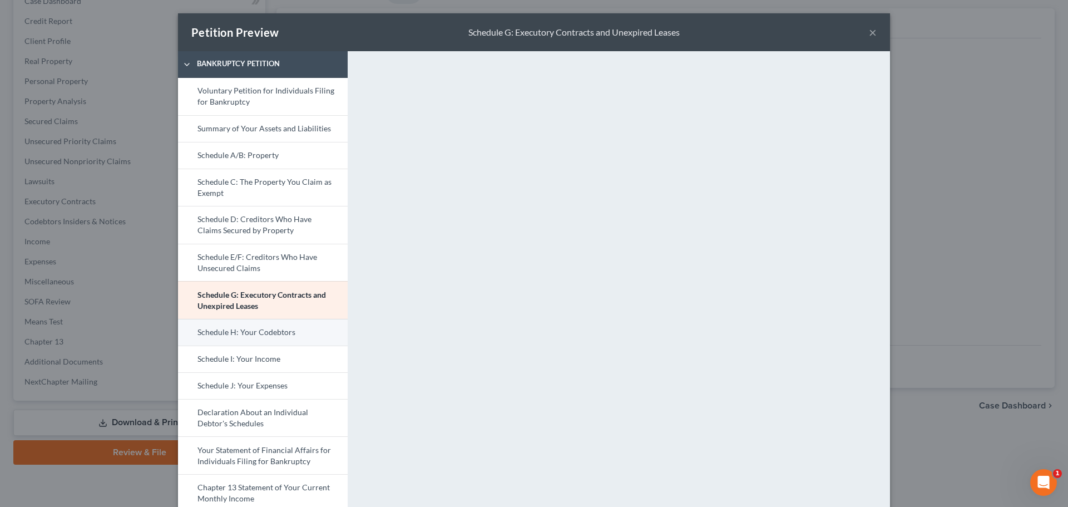
click at [283, 338] on link "Schedule H: Your Codebtors" at bounding box center [263, 332] width 170 height 27
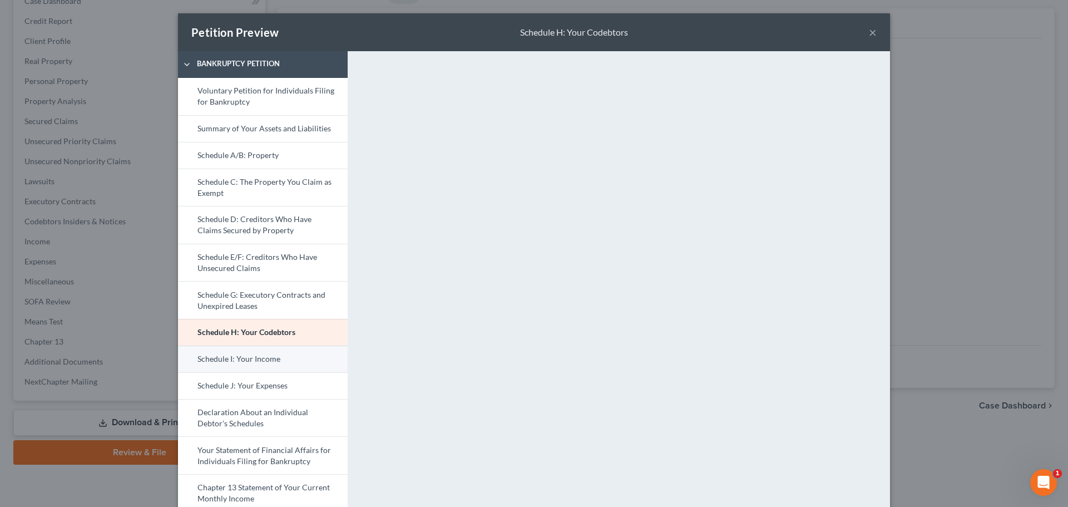
click at [244, 364] on link "Schedule I: Your Income" at bounding box center [263, 358] width 170 height 27
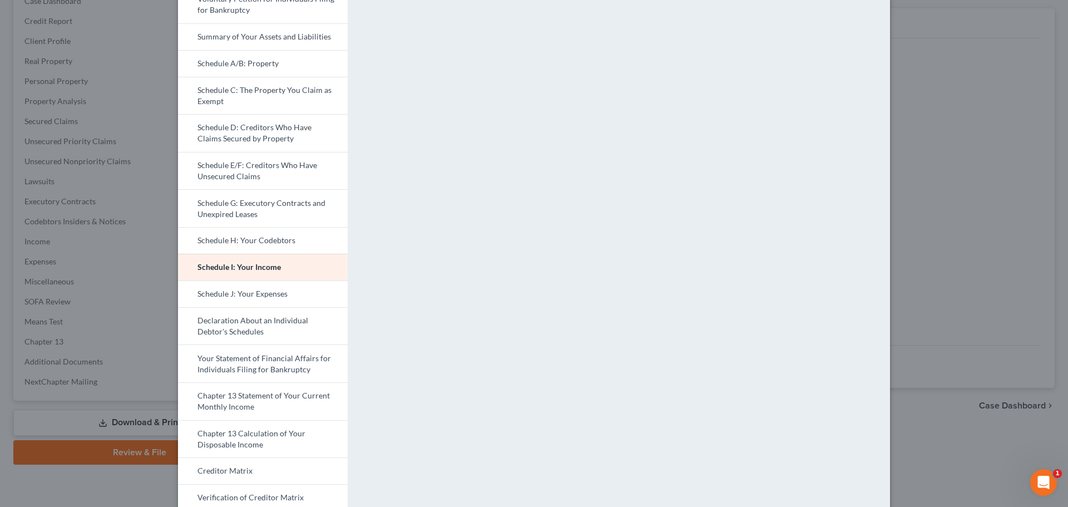
scroll to position [93, 0]
click at [266, 286] on link "Schedule J: Your Expenses" at bounding box center [263, 292] width 170 height 27
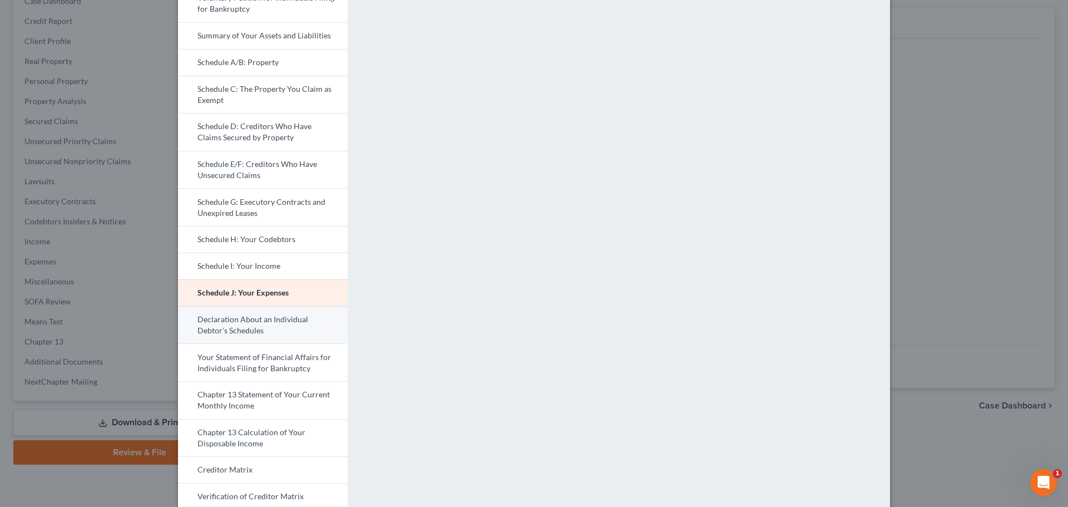
click at [246, 316] on link "Declaration About an Individual Debtor's Schedules" at bounding box center [263, 325] width 170 height 38
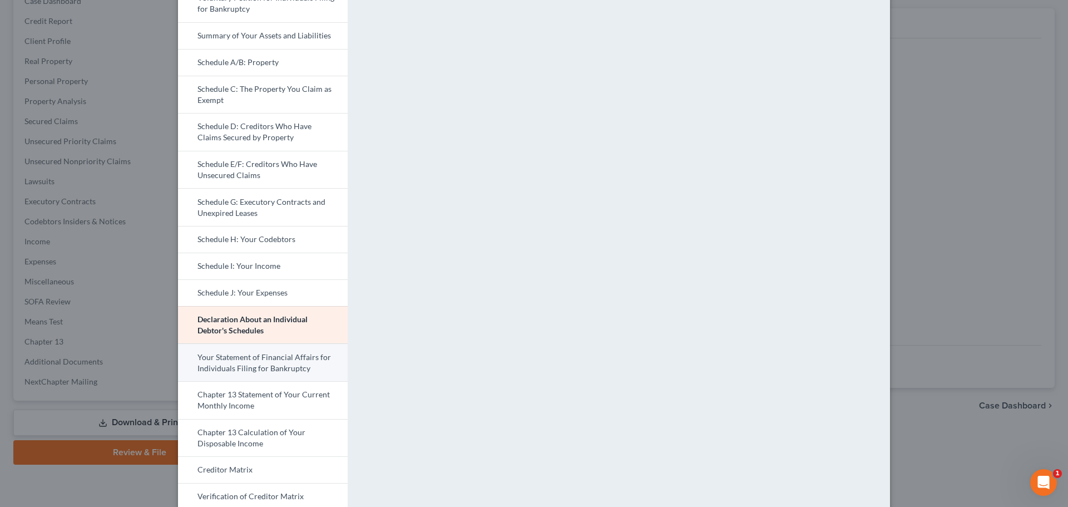
click at [265, 356] on link "Your Statement of Financial Affairs for Individuals Filing for Bankruptcy" at bounding box center [263, 362] width 170 height 38
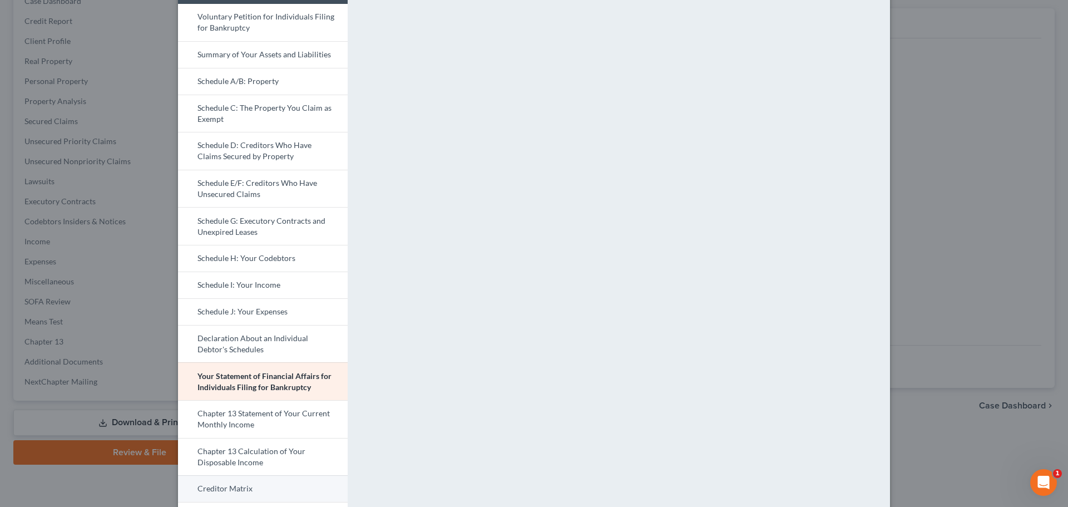
scroll to position [185, 0]
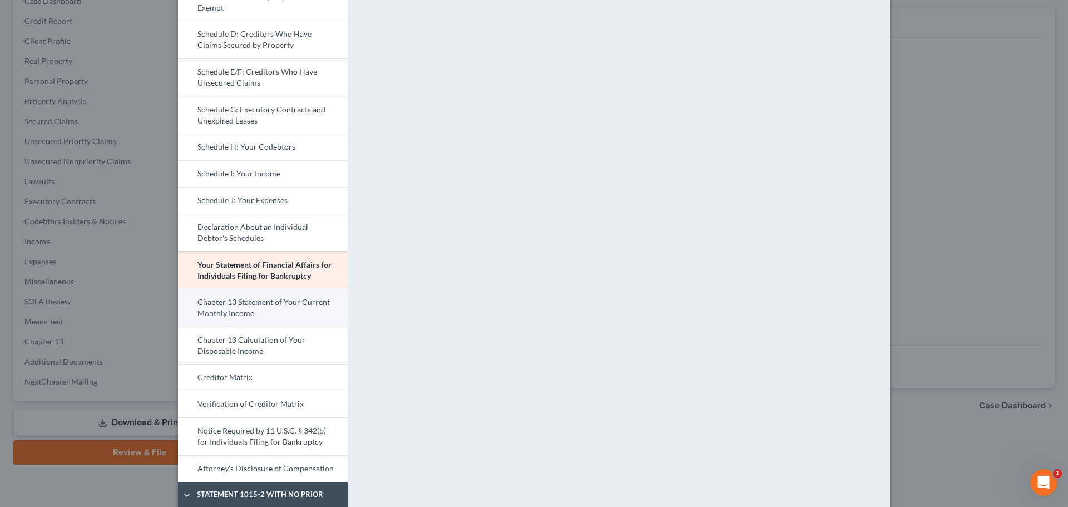
click at [265, 304] on link "Chapter 13 Statement of Your Current Monthly Income" at bounding box center [263, 308] width 170 height 38
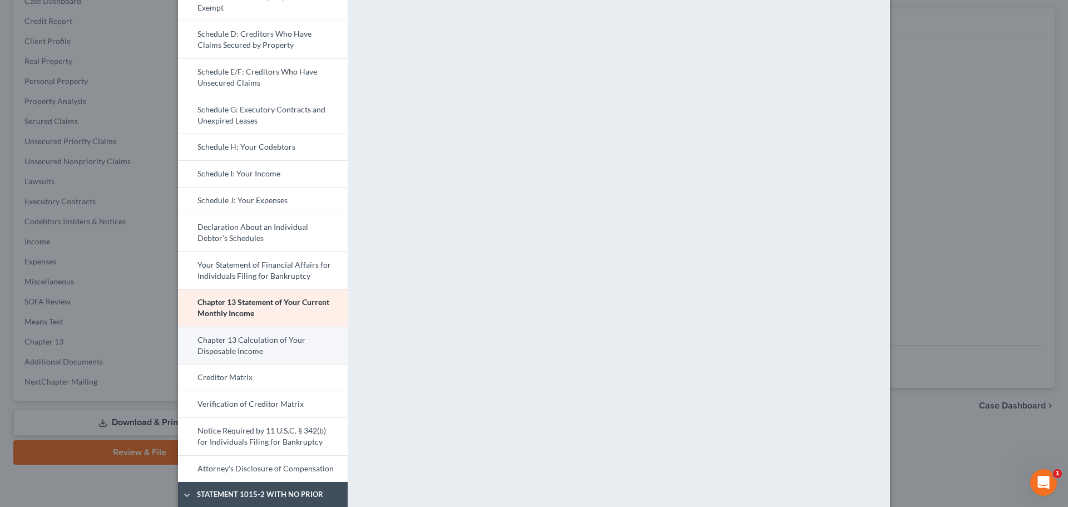
click at [253, 345] on link "Chapter 13 Calculation of Your Disposable Income" at bounding box center [263, 346] width 170 height 38
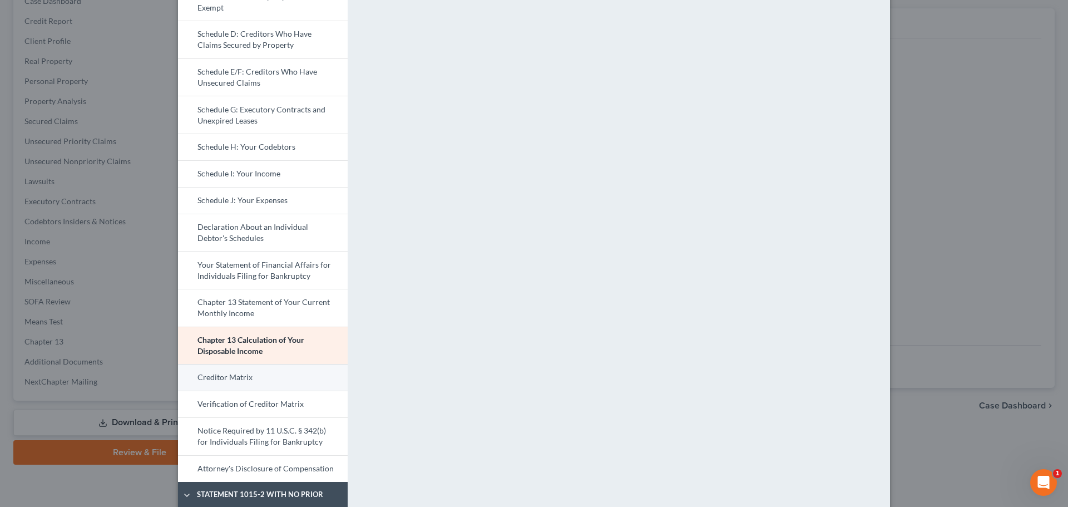
click at [233, 378] on link "Creditor Matrix" at bounding box center [263, 377] width 170 height 27
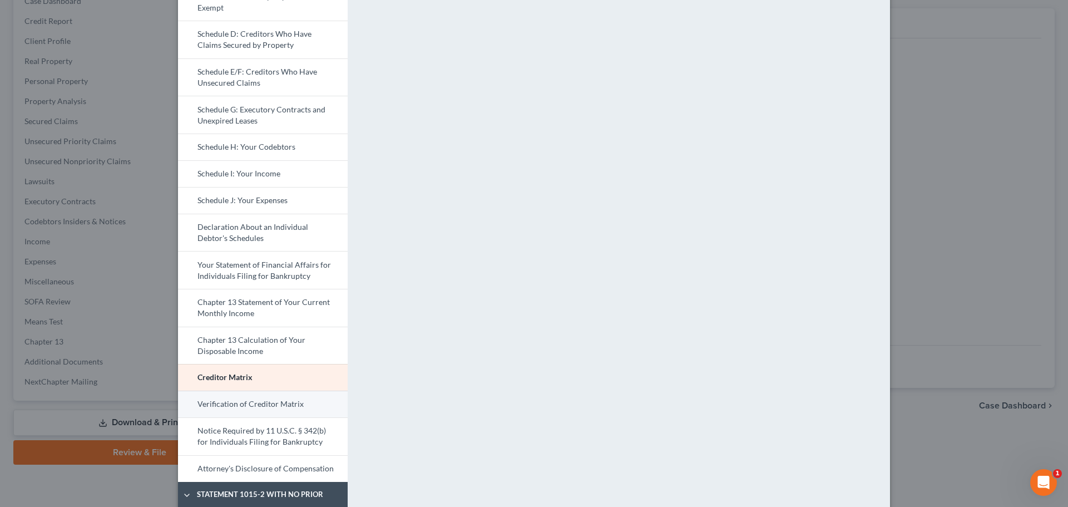
click at [274, 398] on link "Verification of Creditor Matrix" at bounding box center [263, 404] width 170 height 27
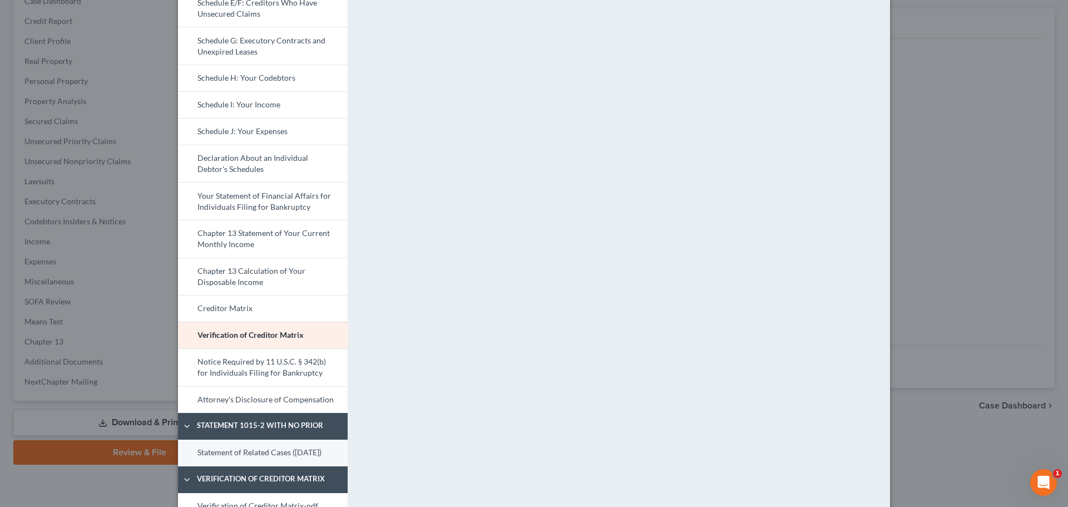
scroll to position [371, 0]
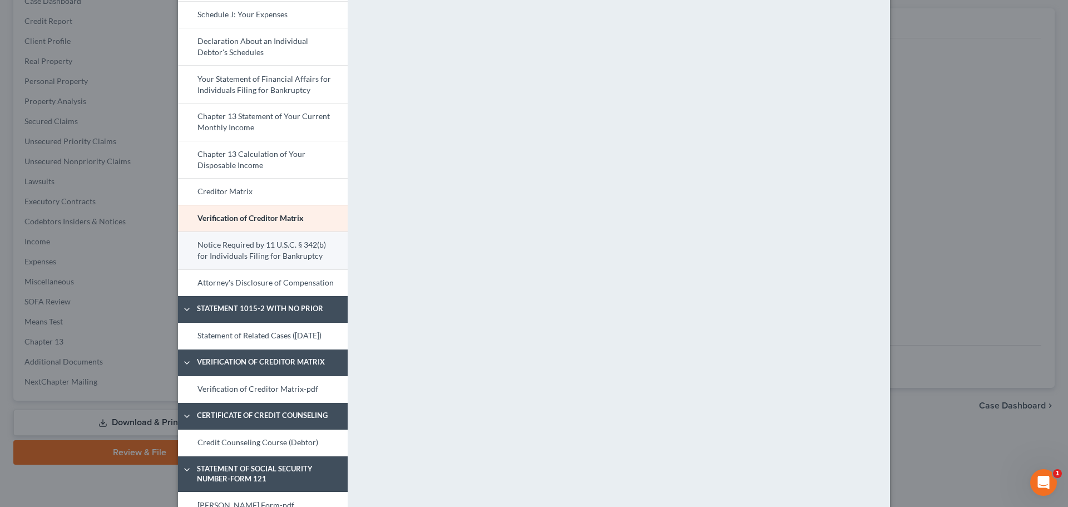
click at [293, 246] on link "Notice Required by 11 U.S.C. § 342(b) for Individuals Filing for Bankruptcy" at bounding box center [263, 250] width 170 height 38
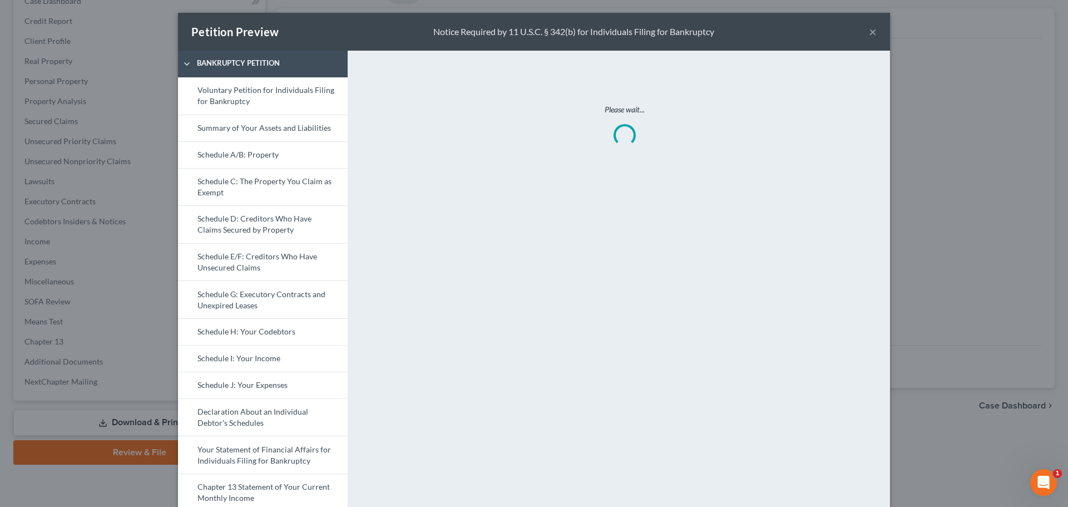
scroll to position [0, 0]
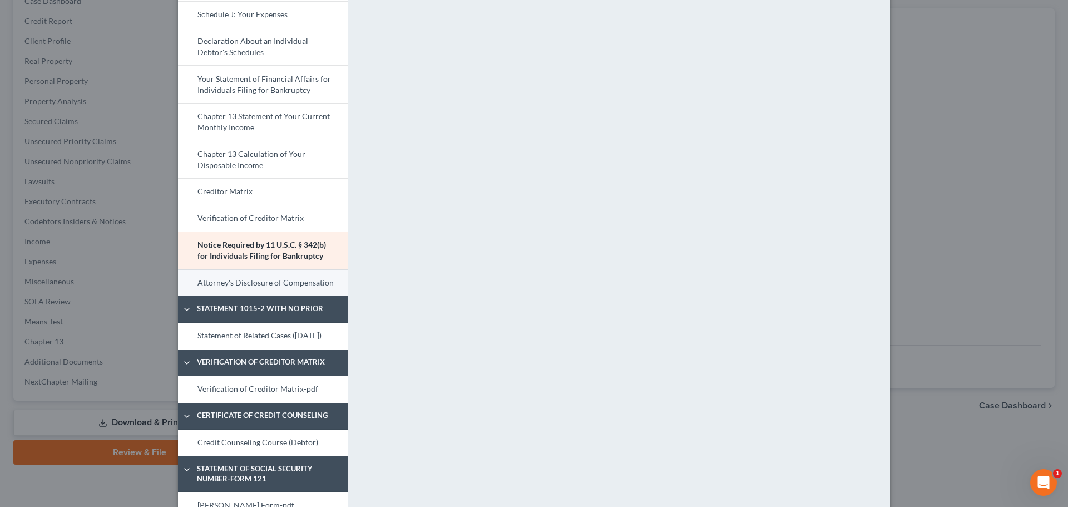
click at [298, 293] on link "Attorney's Disclosure of Compensation" at bounding box center [263, 282] width 170 height 27
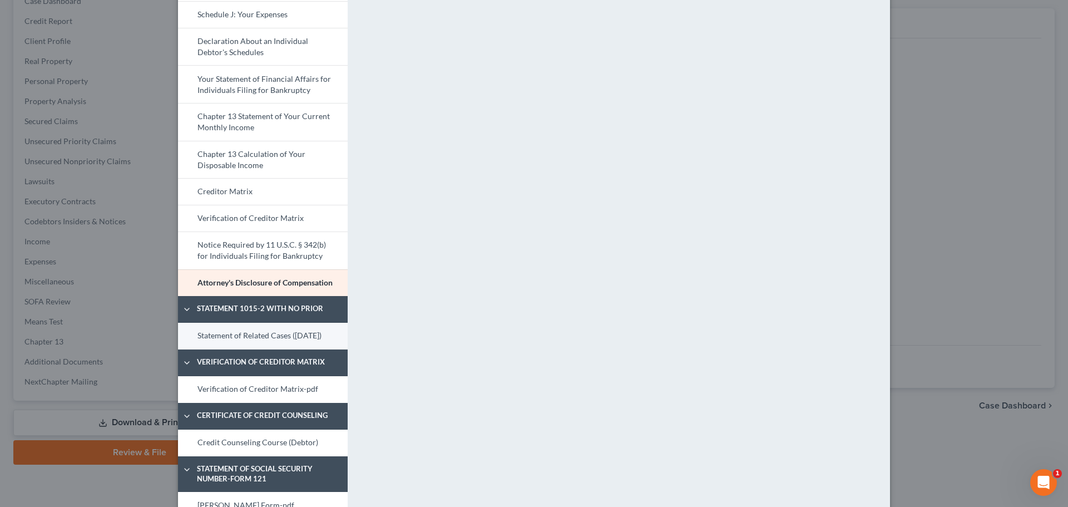
click at [290, 349] on link "Statement of Related Cases (09/30/2025)" at bounding box center [263, 336] width 170 height 27
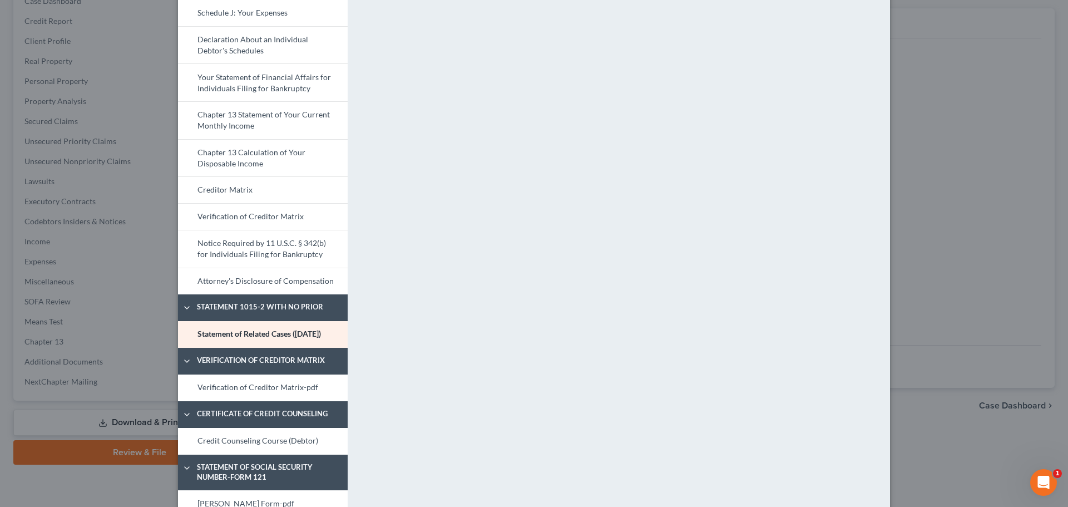
scroll to position [431, 0]
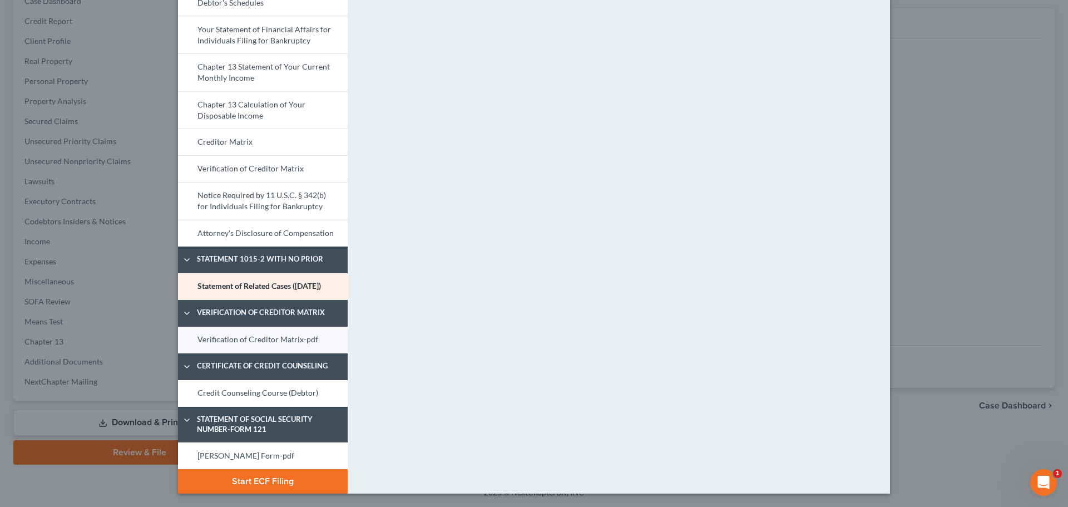
click at [283, 330] on link "Verification of Creditor Matrix-pdf" at bounding box center [263, 340] width 170 height 27
click at [302, 393] on link "Credit Counseling Course (Debtor)" at bounding box center [263, 393] width 170 height 27
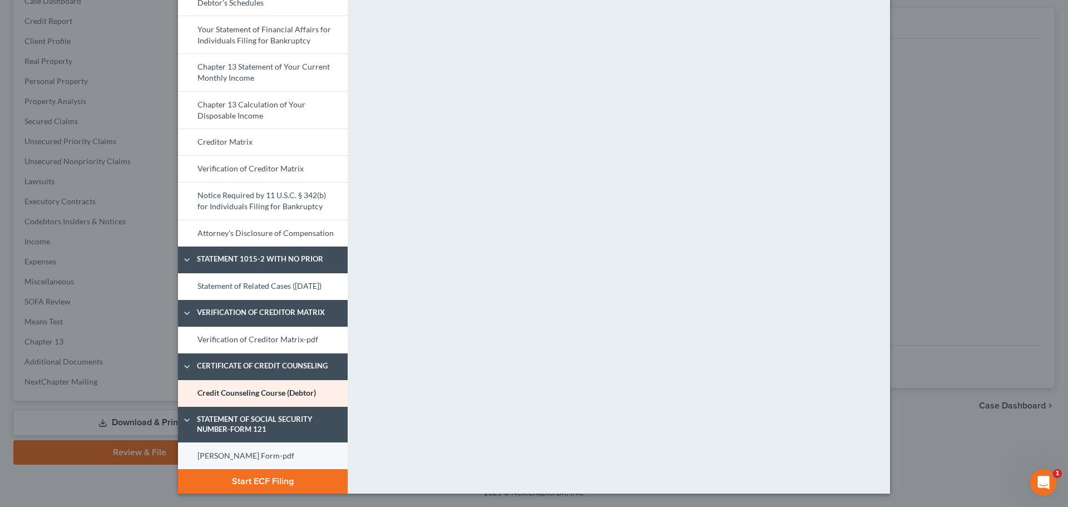
click at [324, 448] on link "Shafer SS Form-pdf" at bounding box center [263, 455] width 170 height 27
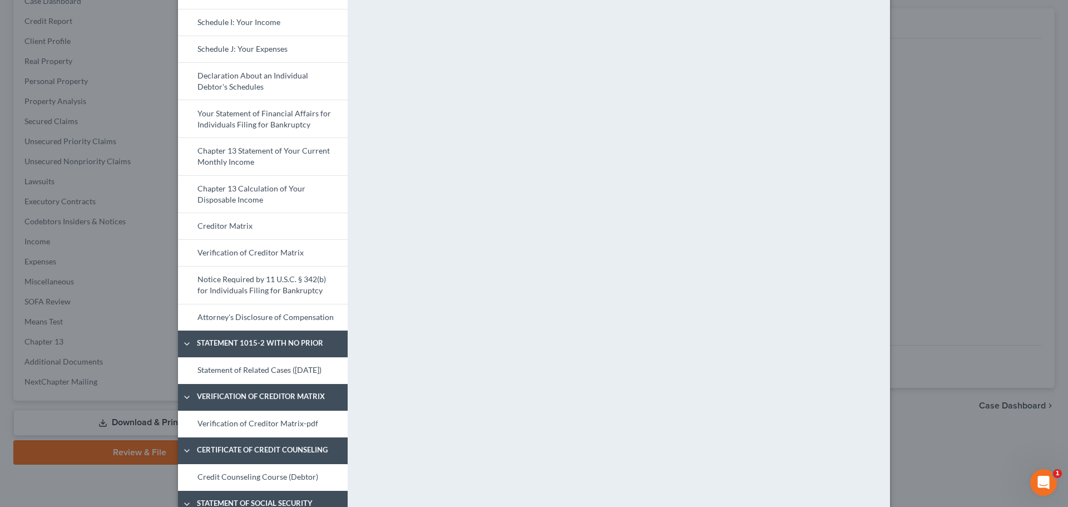
scroll to position [0, 0]
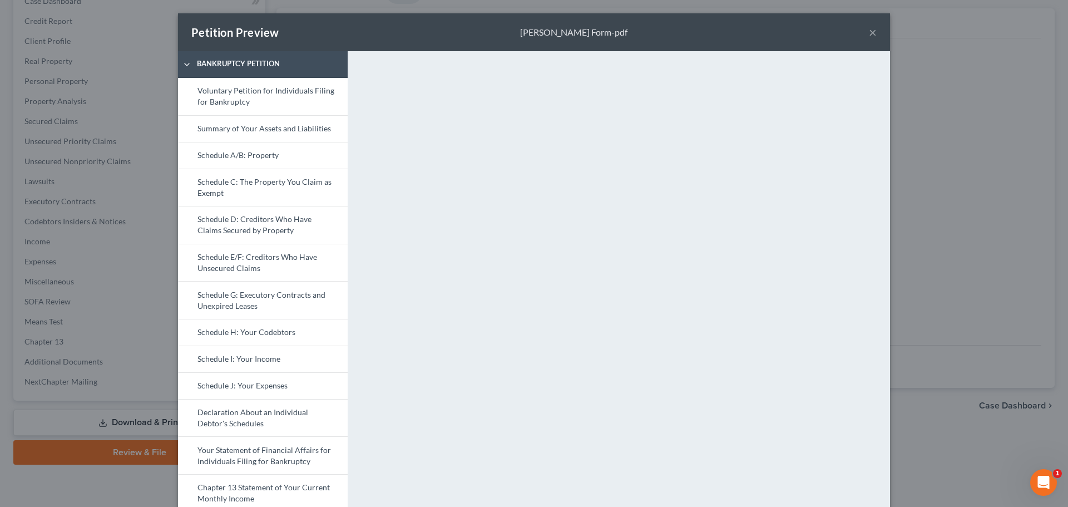
click at [873, 32] on div "Petition Preview Shafer SS Form-pdf ×" at bounding box center [534, 32] width 712 height 38
click at [870, 32] on button "×" at bounding box center [873, 32] width 8 height 13
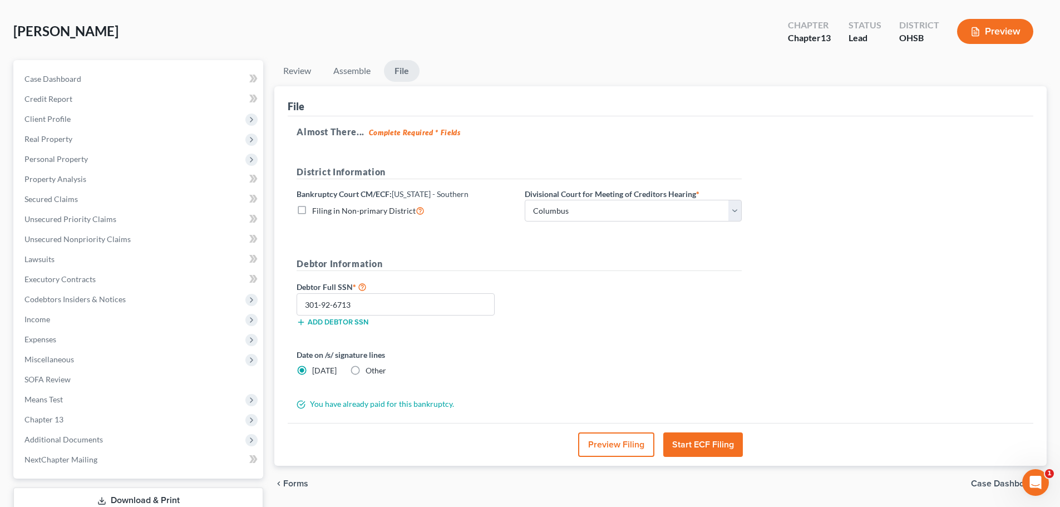
scroll to position [125, 0]
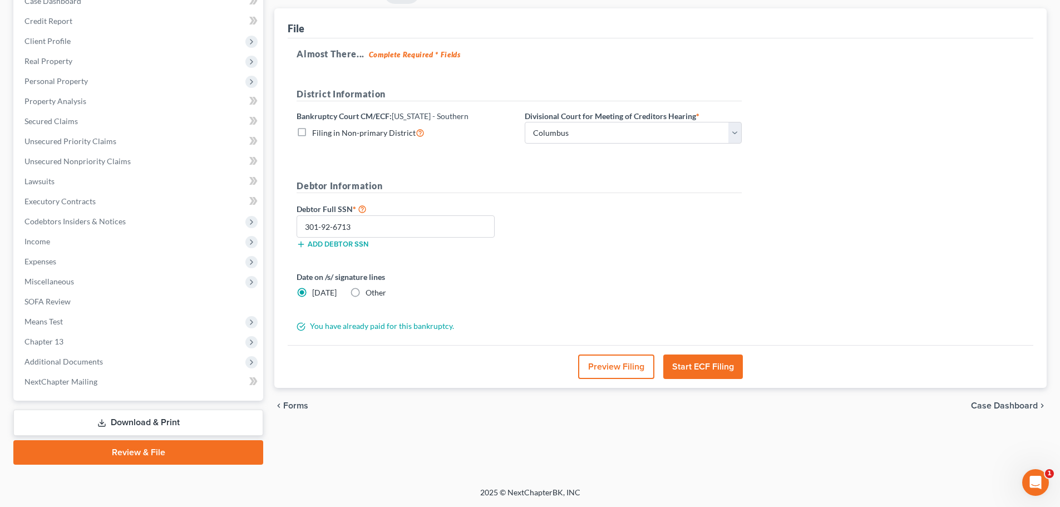
click at [706, 373] on button "Start ECF Filing" at bounding box center [703, 366] width 80 height 24
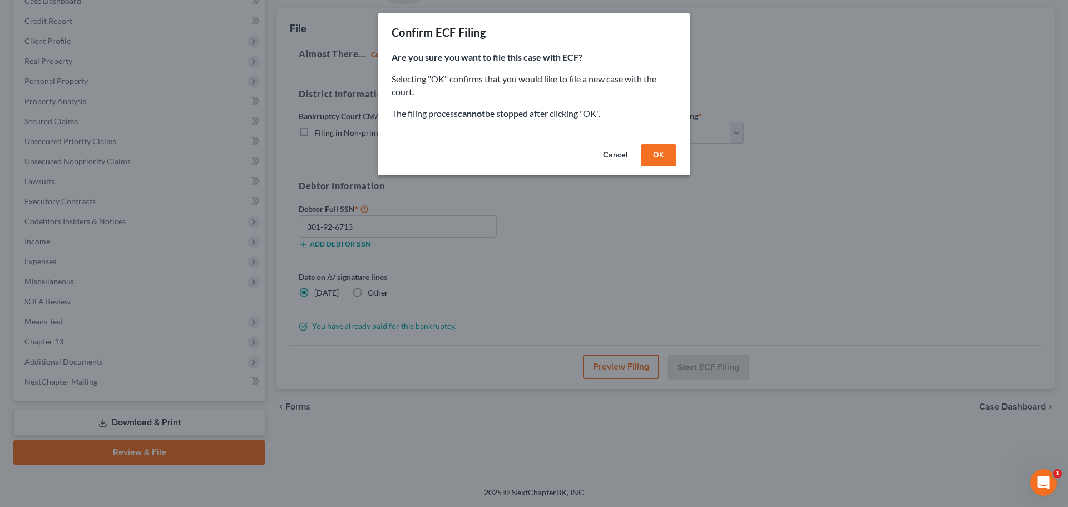
click at [664, 156] on button "OK" at bounding box center [659, 155] width 36 height 22
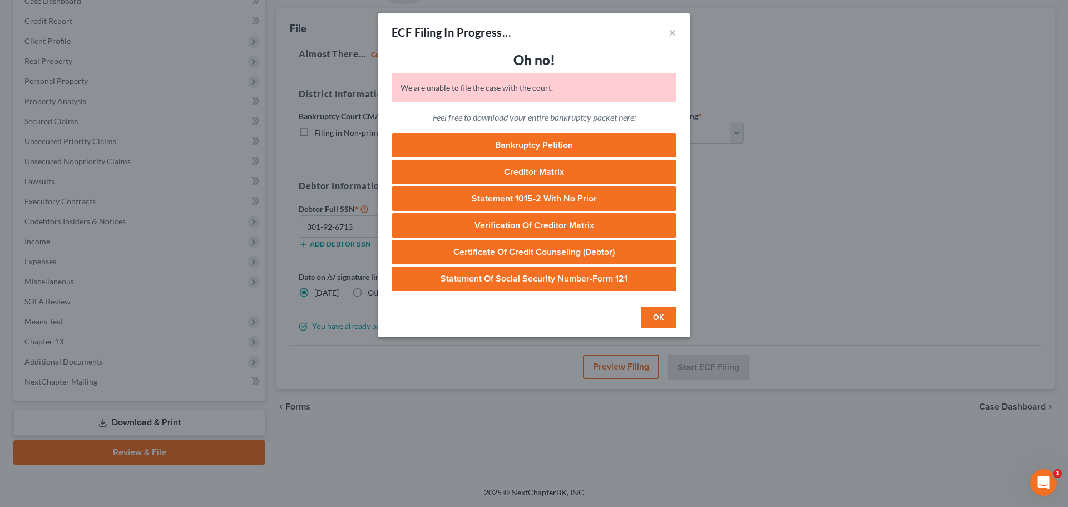
click at [658, 320] on button "OK" at bounding box center [659, 318] width 36 height 22
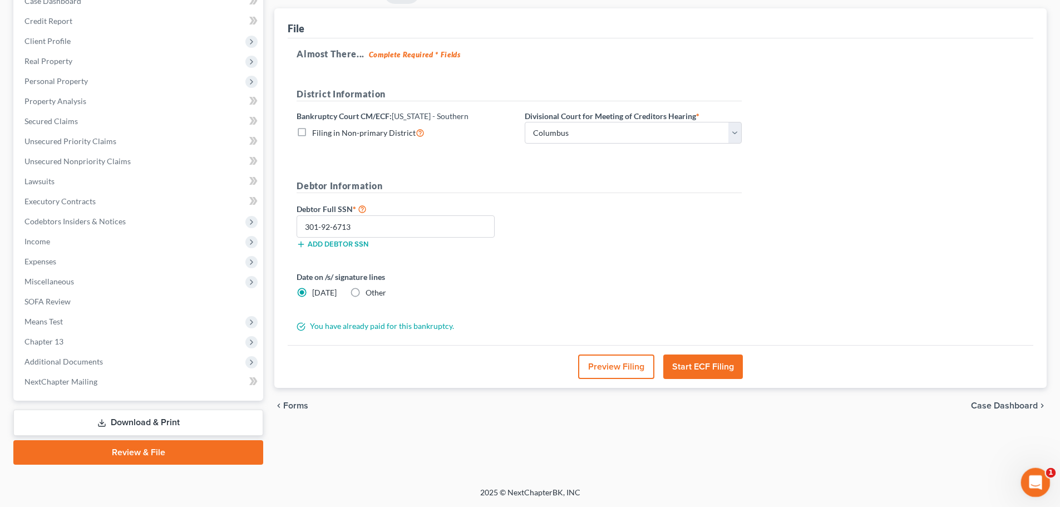
click at [1040, 477] on icon "Open Intercom Messenger" at bounding box center [1034, 481] width 18 height 18
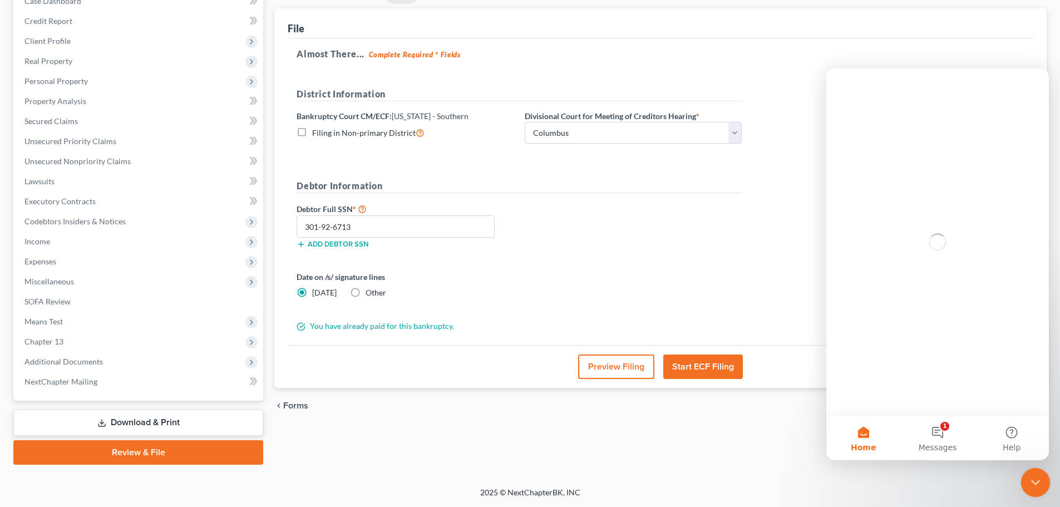
scroll to position [0, 0]
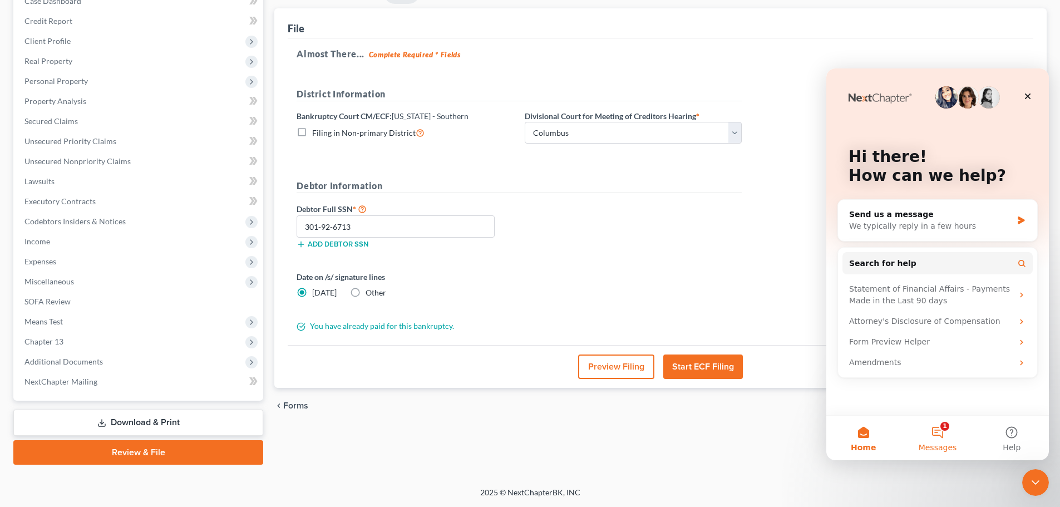
click at [951, 443] on span "Messages" at bounding box center [938, 447] width 38 height 8
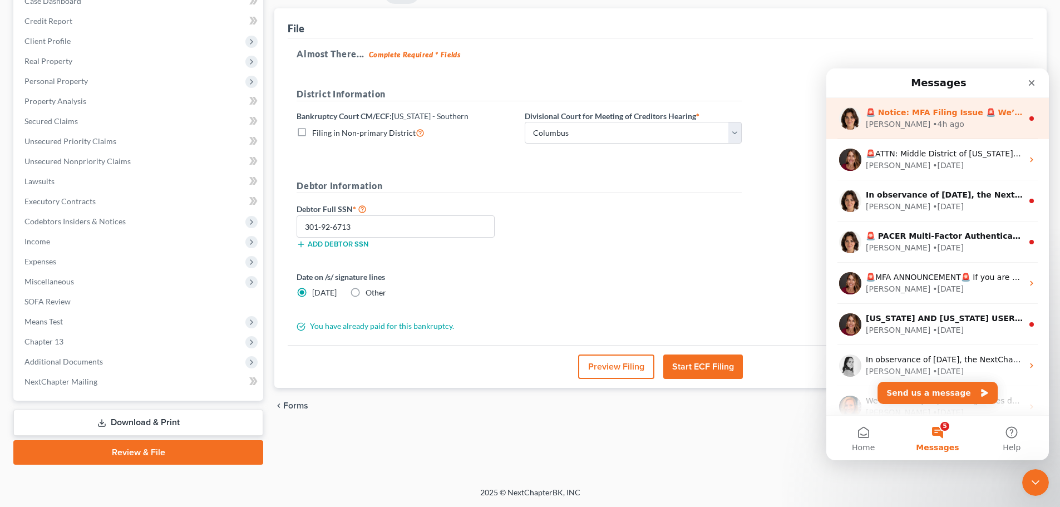
click at [922, 130] on div "Emma • 4h ago" at bounding box center [944, 125] width 157 height 12
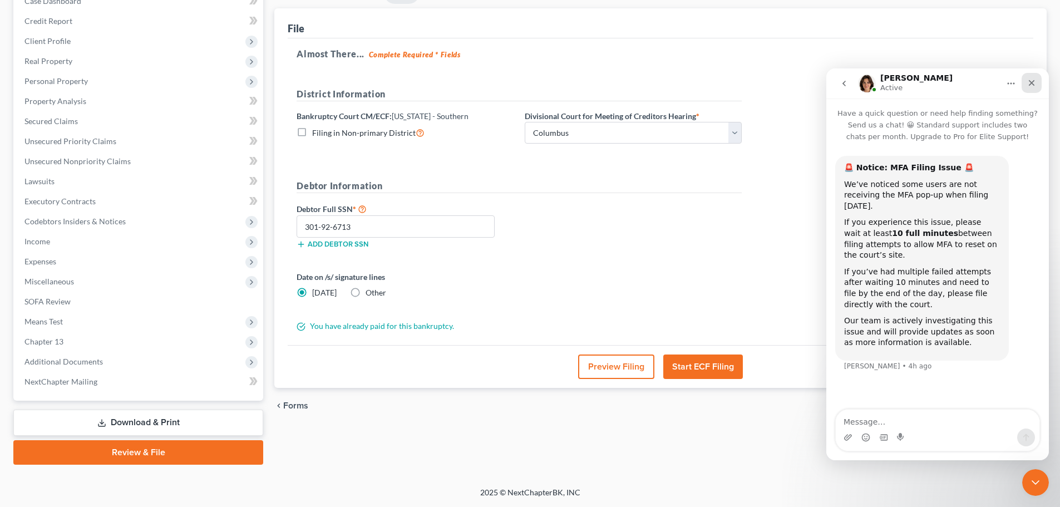
click at [1032, 78] on div "Close" at bounding box center [1031, 83] width 20 height 20
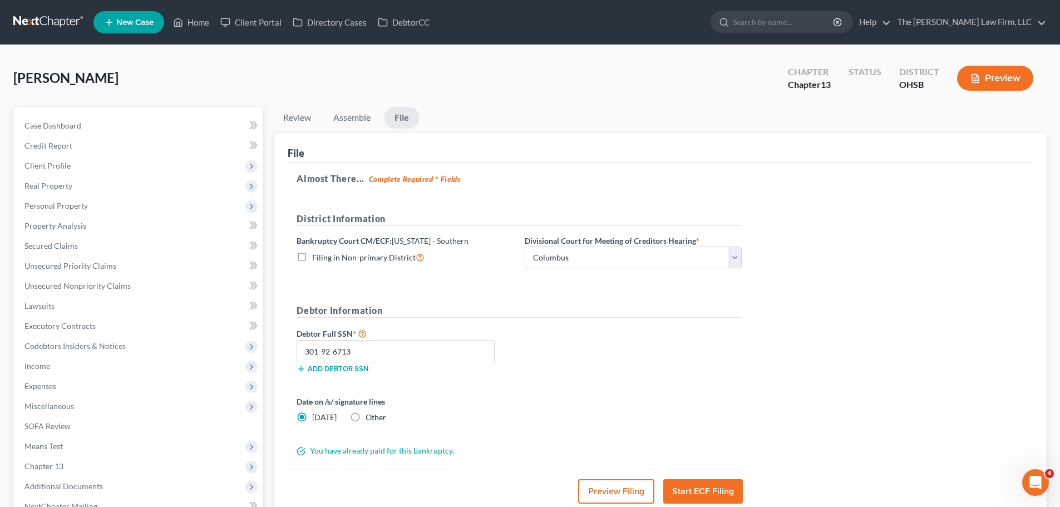
click at [725, 485] on button "Start ECF Filing" at bounding box center [703, 491] width 80 height 24
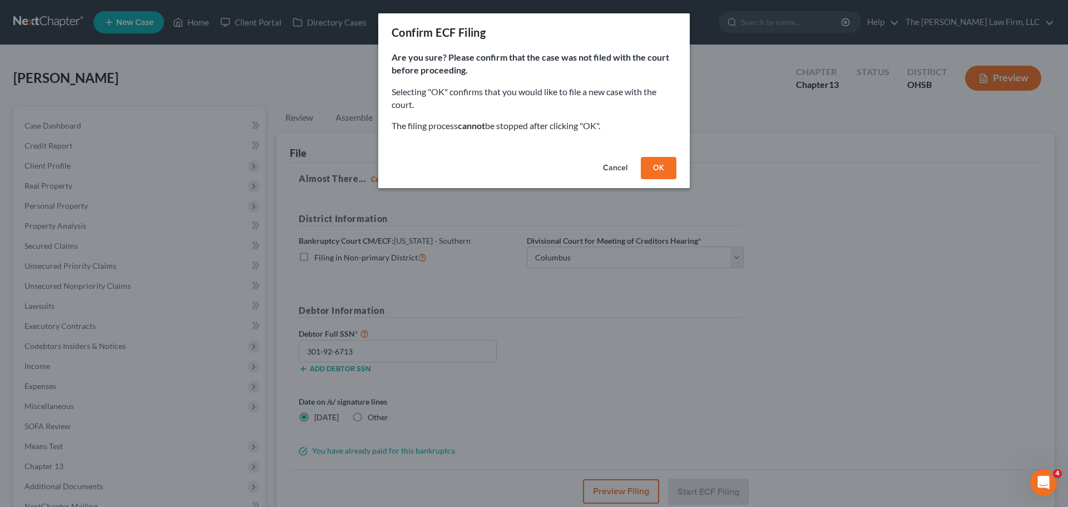
drag, startPoint x: 663, startPoint y: 175, endPoint x: 755, endPoint y: 164, distance: 93.1
click at [663, 175] on button "OK" at bounding box center [659, 168] width 36 height 22
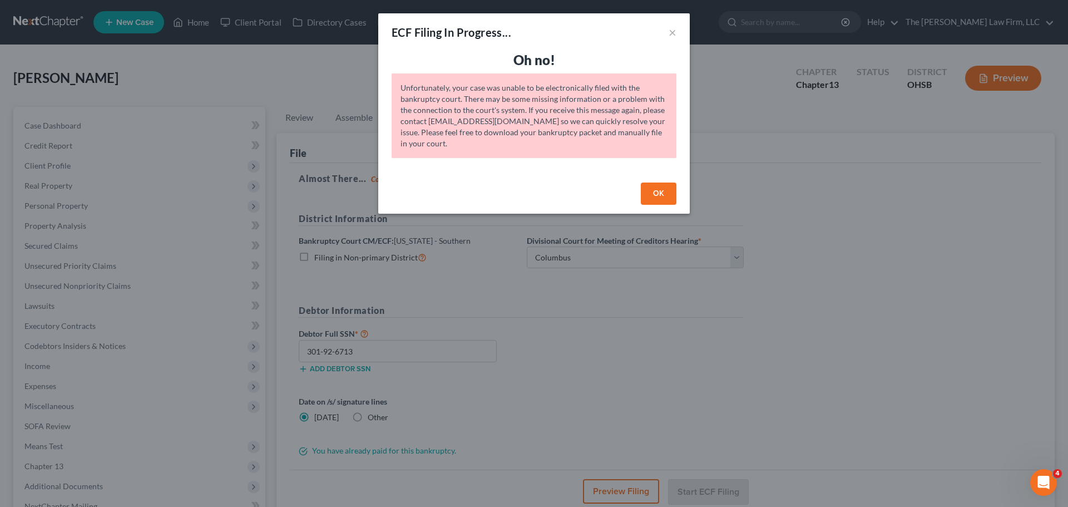
drag, startPoint x: 669, startPoint y: 192, endPoint x: 767, endPoint y: 203, distance: 98.4
click at [669, 192] on button "OK" at bounding box center [659, 193] width 36 height 22
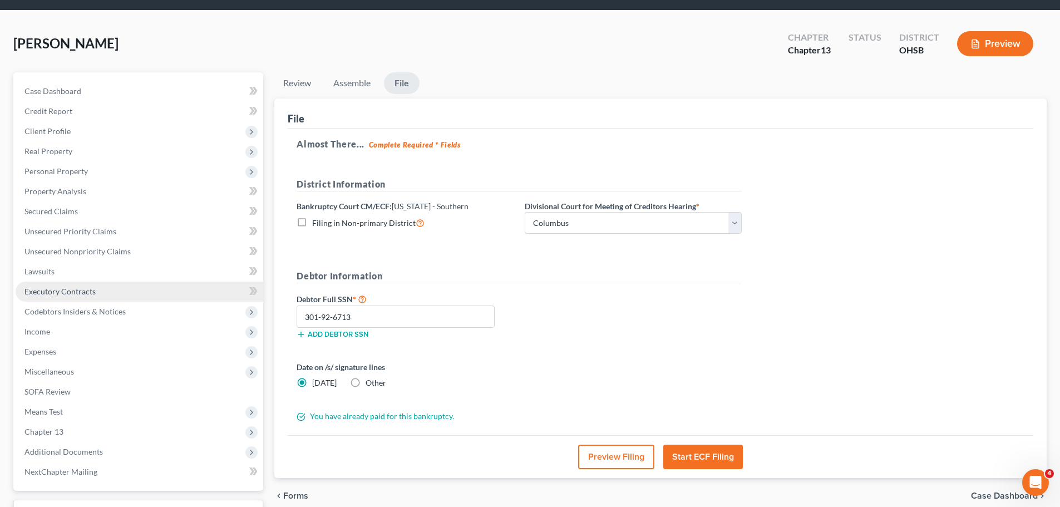
scroll to position [125, 0]
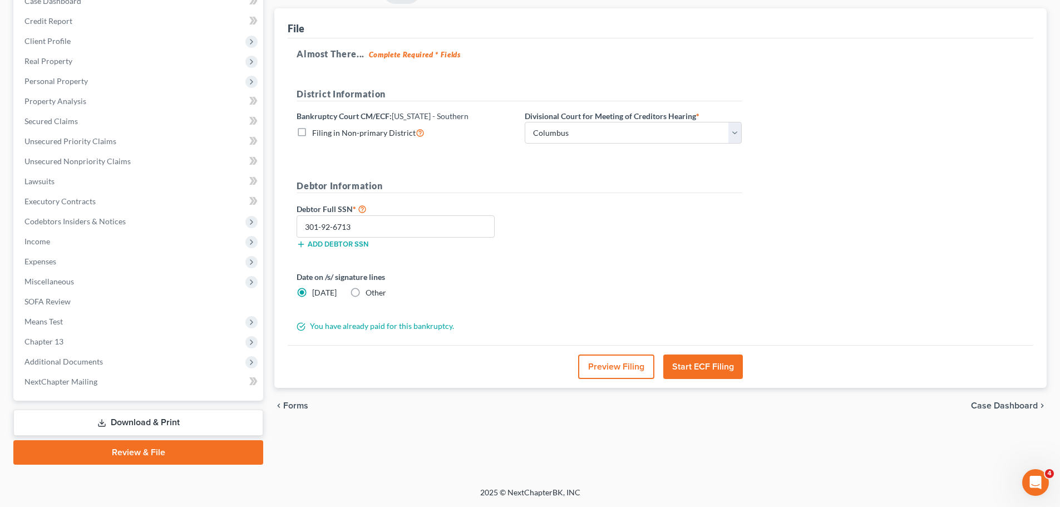
click at [127, 423] on link "Download & Print" at bounding box center [138, 422] width 250 height 26
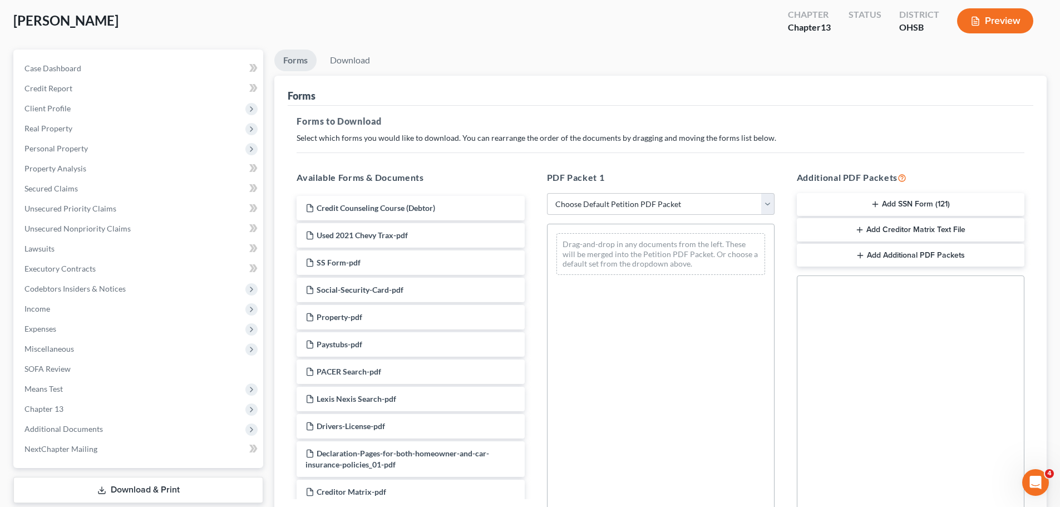
scroll to position [93, 0]
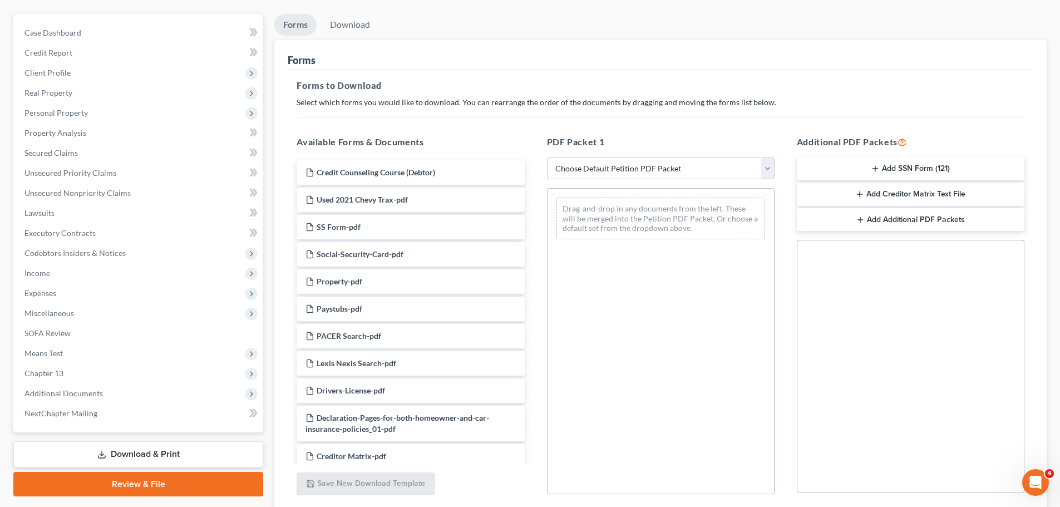
click at [910, 198] on button "Add Creditor Matrix Text File" at bounding box center [911, 193] width 228 height 23
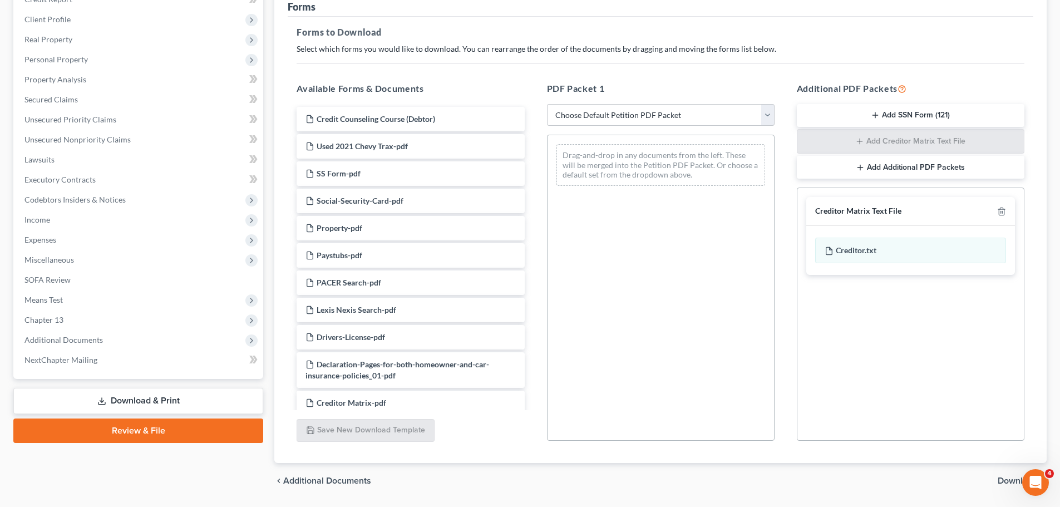
scroll to position [180, 0]
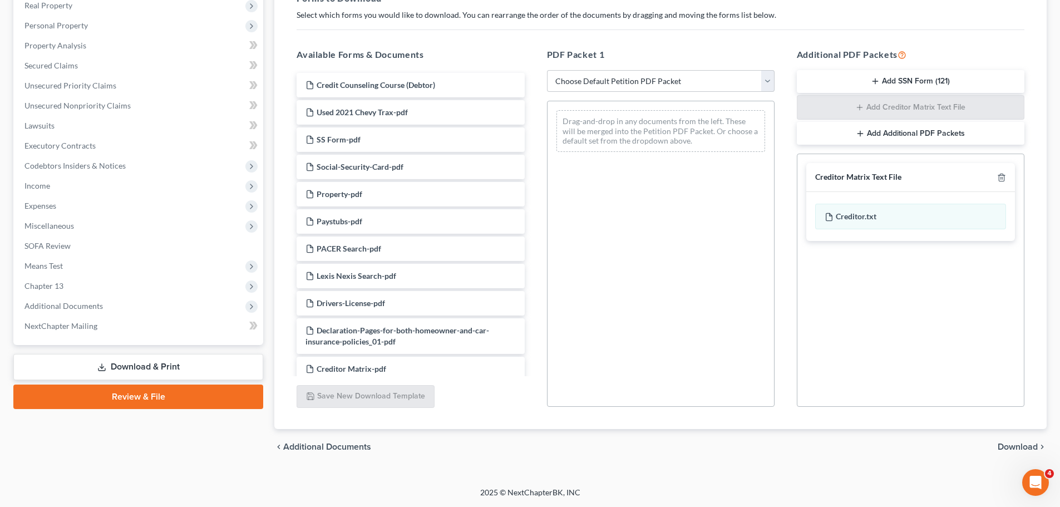
click at [1004, 450] on span "Download" at bounding box center [1018, 446] width 40 height 9
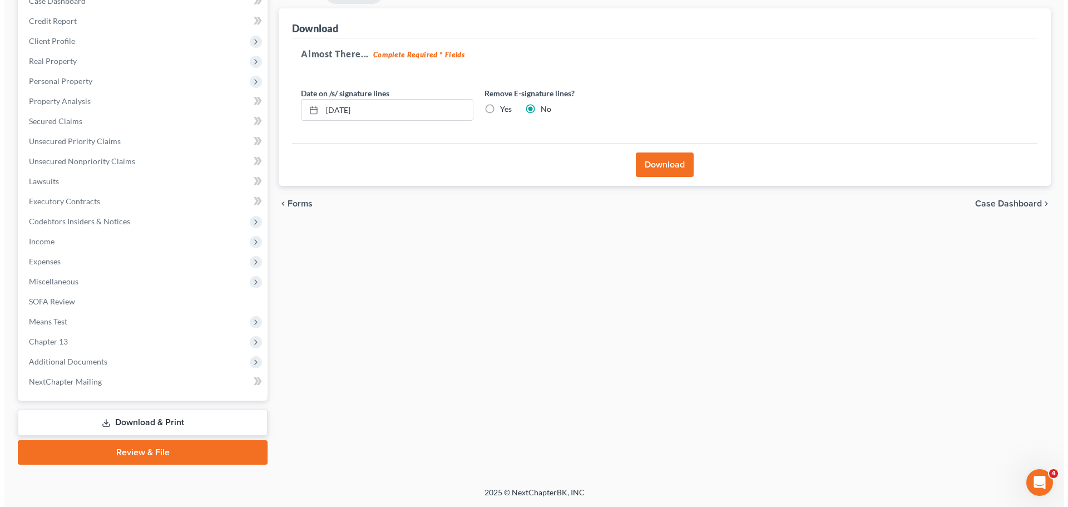
scroll to position [125, 0]
click at [660, 171] on button "Download" at bounding box center [660, 164] width 58 height 24
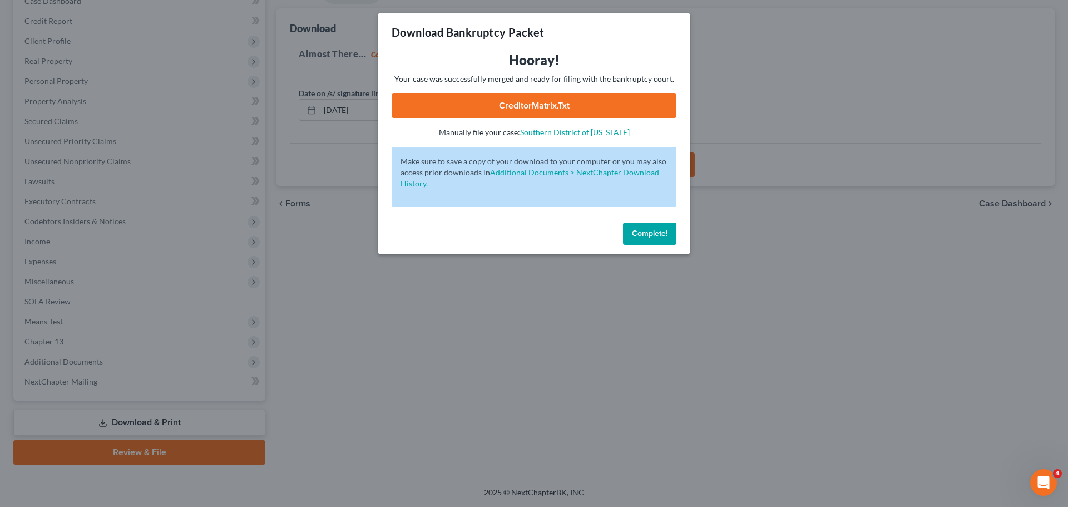
click at [540, 110] on link "CreditorMatrix.txt" at bounding box center [534, 105] width 285 height 24
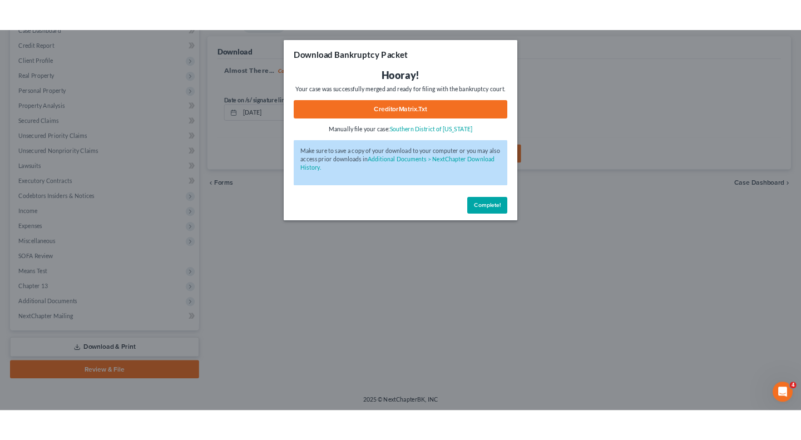
scroll to position [124, 0]
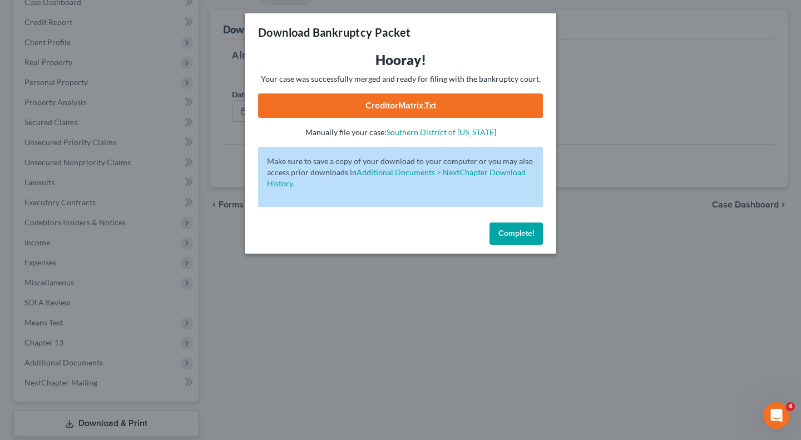
click at [506, 236] on span "Complete!" at bounding box center [516, 233] width 36 height 9
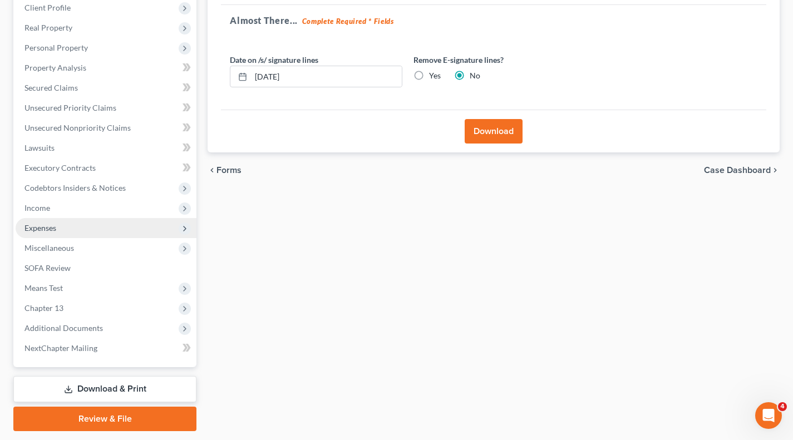
scroll to position [190, 0]
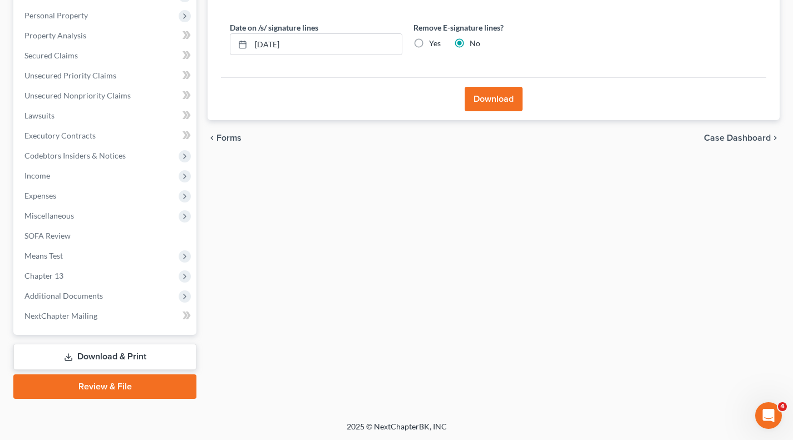
drag, startPoint x: 115, startPoint y: 383, endPoint x: 394, endPoint y: 292, distance: 293.5
click at [115, 383] on link "Review & File" at bounding box center [104, 386] width 183 height 24
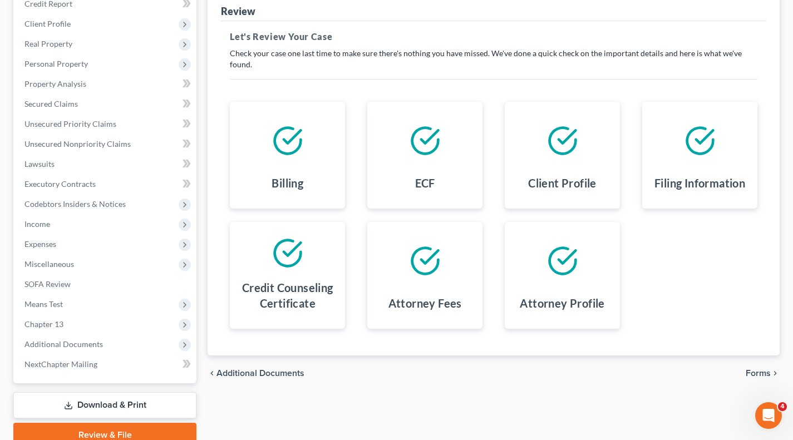
scroll to position [190, 0]
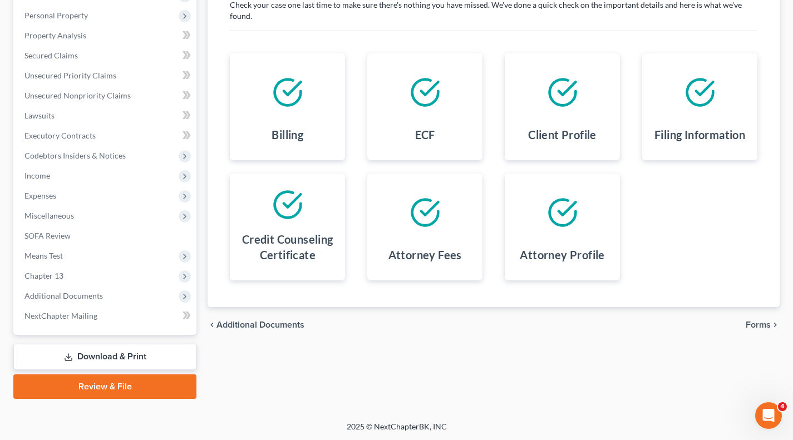
click at [758, 321] on span "Forms" at bounding box center [758, 324] width 25 height 9
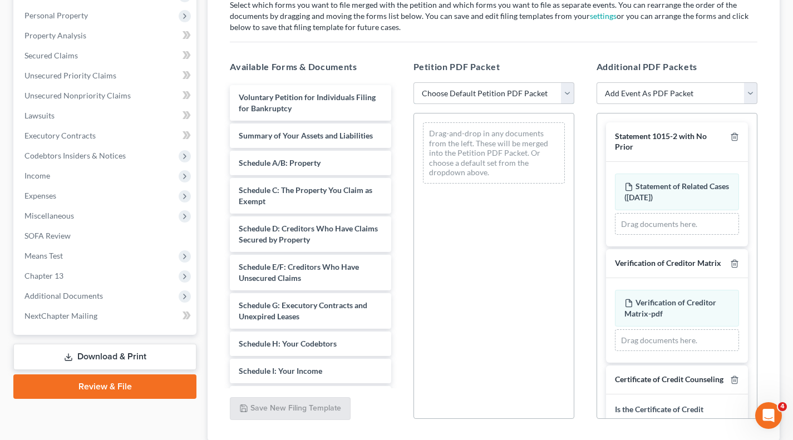
click at [536, 103] on select "Choose Default Petition PDF Packet Complete Bankruptcy Petition (all forms and …" at bounding box center [493, 93] width 161 height 22
click at [413, 82] on select "Choose Default Petition PDF Packet Complete Bankruptcy Petition (all forms and …" at bounding box center [493, 93] width 161 height 22
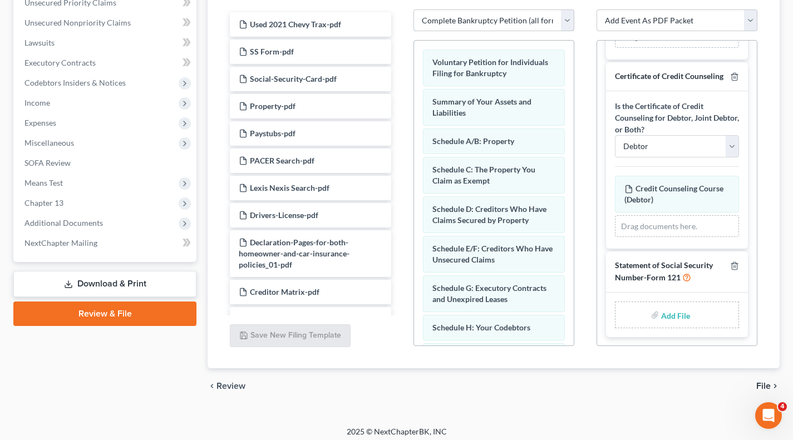
scroll to position [269, 0]
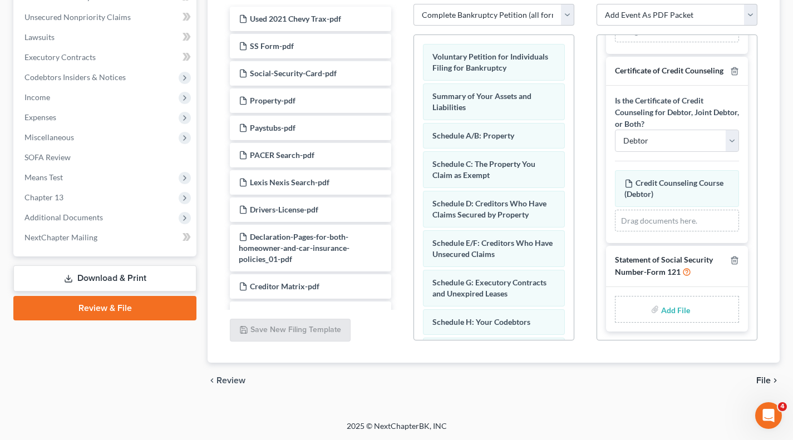
click at [670, 307] on input "file" at bounding box center [674, 309] width 27 height 20
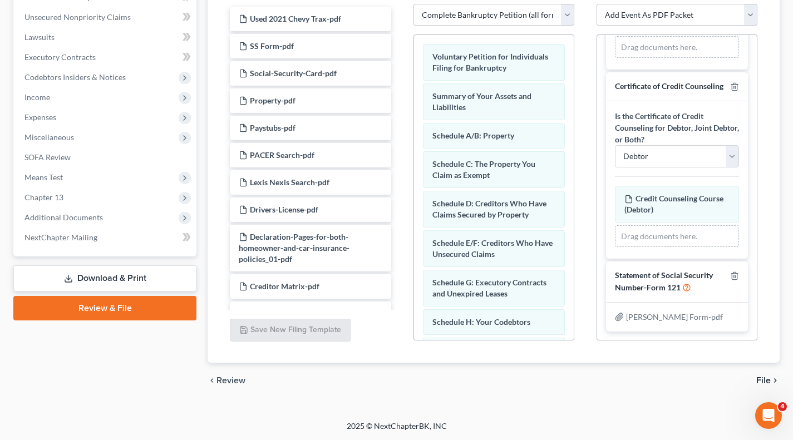
click at [766, 381] on span "File" at bounding box center [763, 380] width 14 height 9
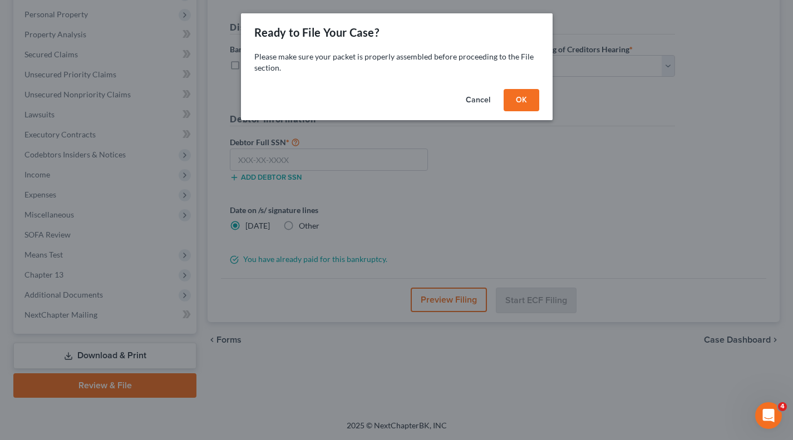
scroll to position [190, 0]
click at [527, 106] on button "OK" at bounding box center [525, 100] width 36 height 22
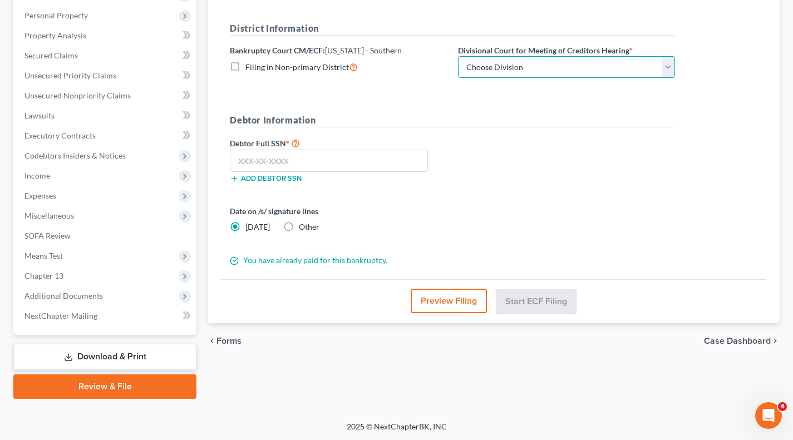
drag, startPoint x: 559, startPoint y: 65, endPoint x: 556, endPoint y: 76, distance: 12.0
click at [559, 65] on select "Choose Division Cincinnati Columbus Dayton" at bounding box center [566, 67] width 217 height 22
click at [458, 56] on select "Choose Division Cincinnati Columbus Dayton" at bounding box center [566, 67] width 217 height 22
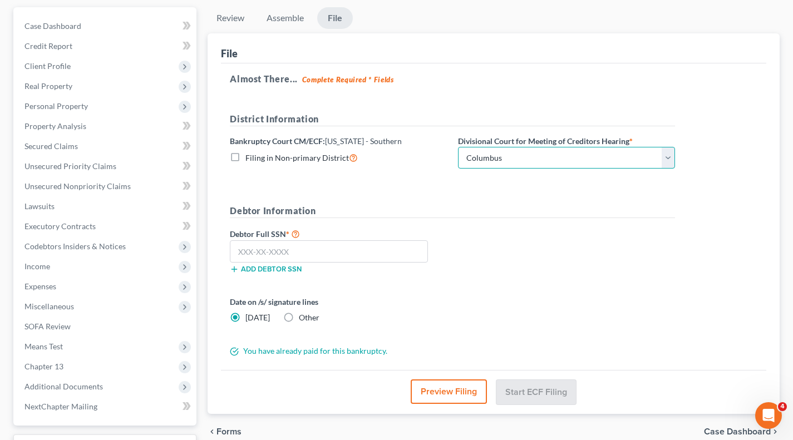
scroll to position [98, 0]
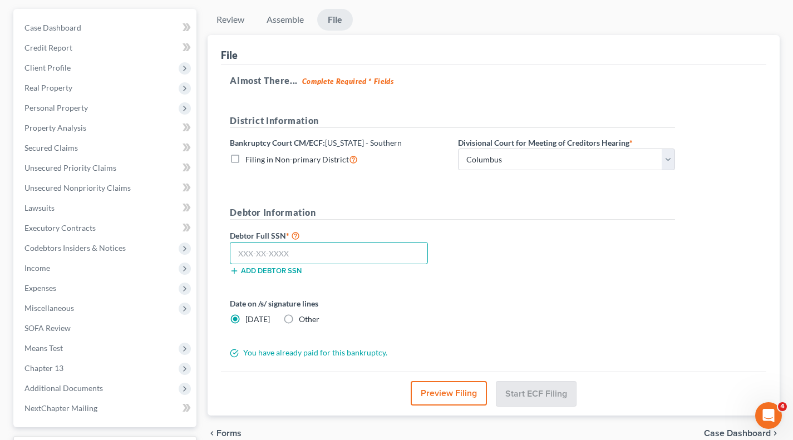
click at [322, 253] on input "text" at bounding box center [329, 253] width 198 height 22
paste input "301-92-6713"
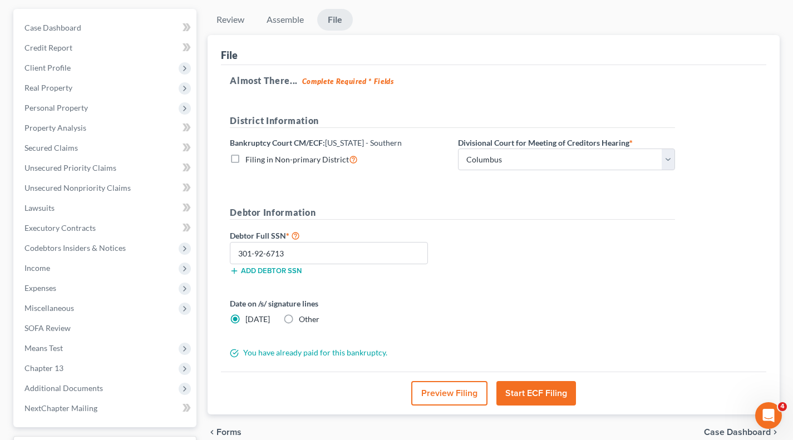
click at [475, 248] on div "Debtor Full SSN * 301-92-6713 Add debtor SSN" at bounding box center [452, 257] width 456 height 56
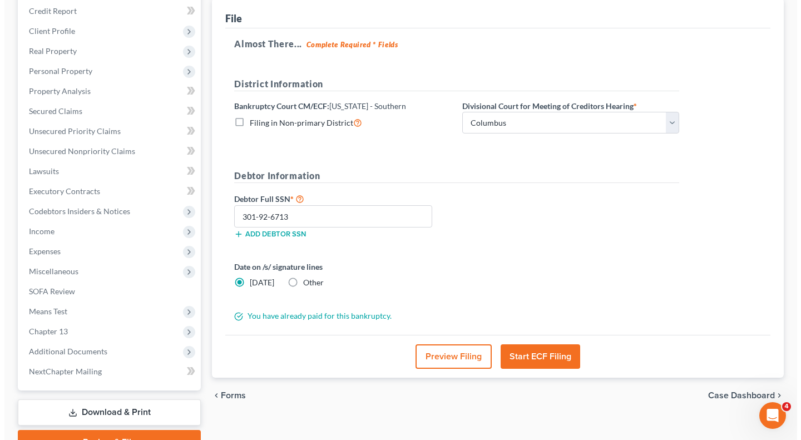
scroll to position [185, 0]
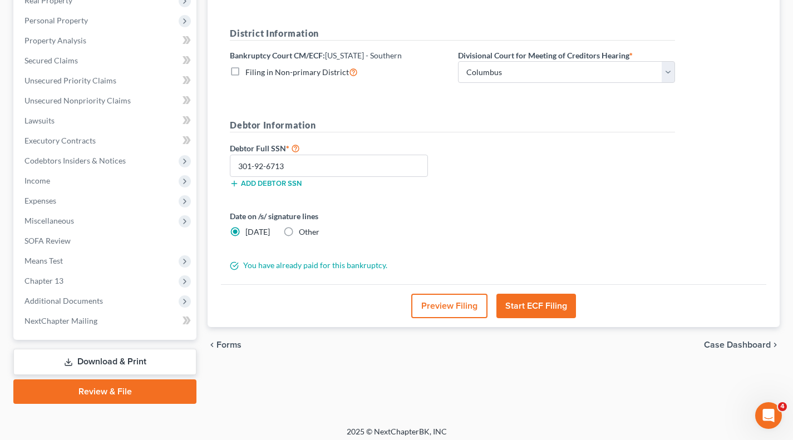
click at [549, 302] on button "Start ECF Filing" at bounding box center [536, 306] width 80 height 24
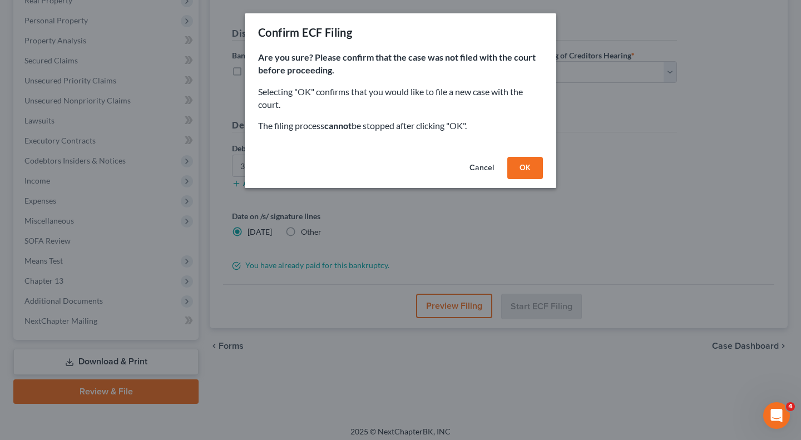
click at [530, 170] on button "OK" at bounding box center [525, 168] width 36 height 22
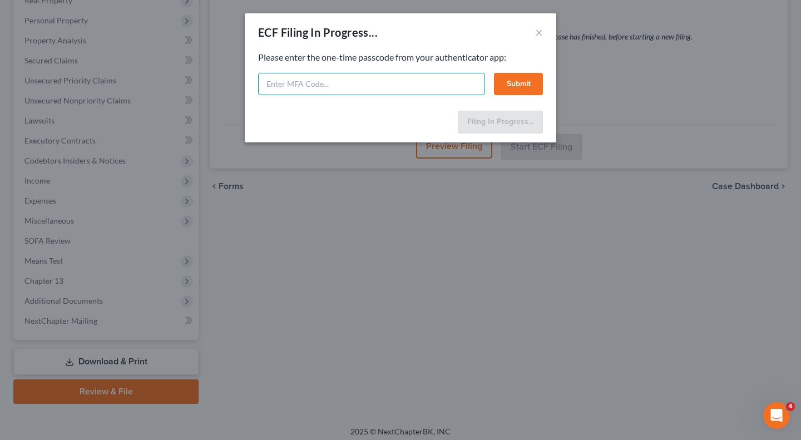
click at [378, 91] on input "text" at bounding box center [371, 84] width 227 height 22
click at [522, 83] on button "Submit" at bounding box center [518, 84] width 49 height 22
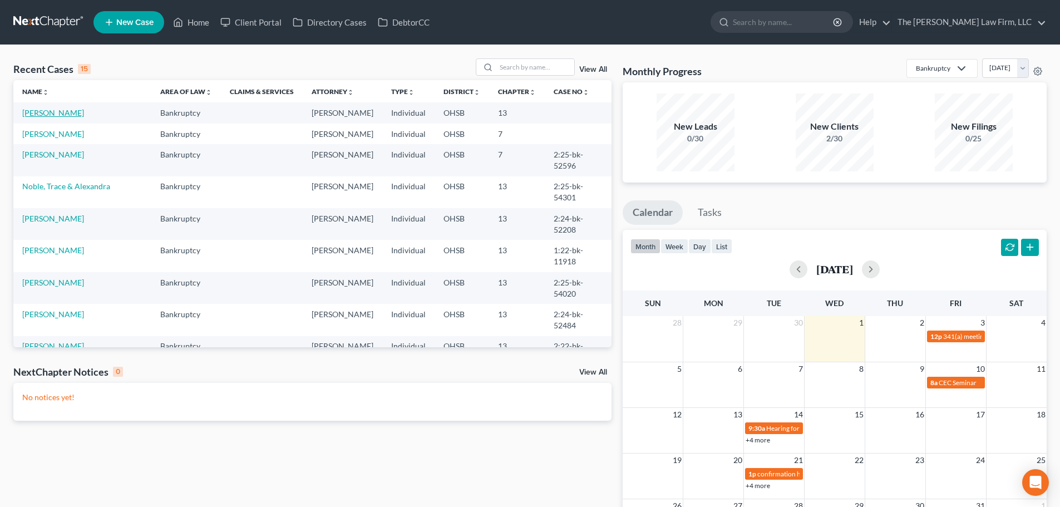
click at [60, 115] on link "[PERSON_NAME]" at bounding box center [53, 112] width 62 height 9
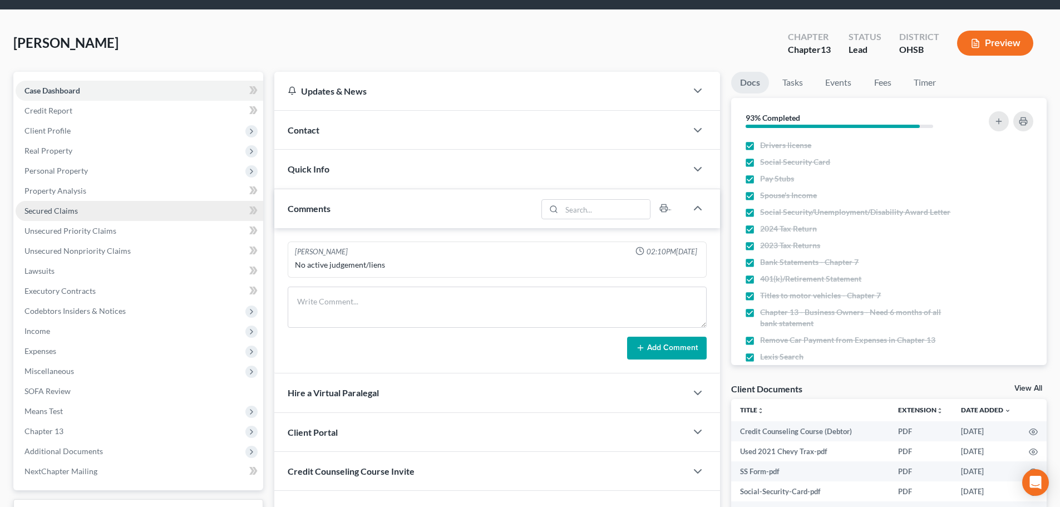
scroll to position [93, 0]
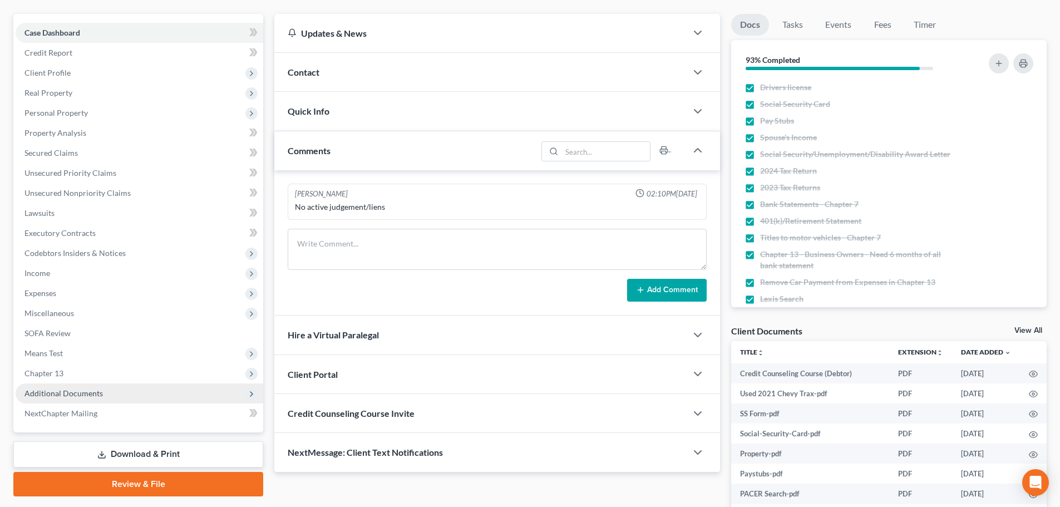
click at [110, 387] on span "Additional Documents" at bounding box center [140, 393] width 248 height 20
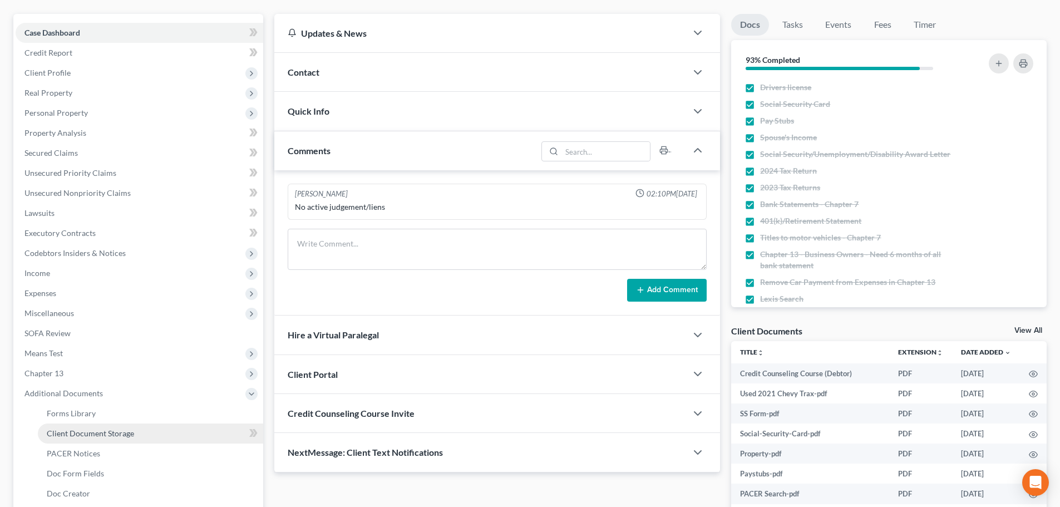
click at [101, 431] on span "Client Document Storage" at bounding box center [90, 432] width 87 height 9
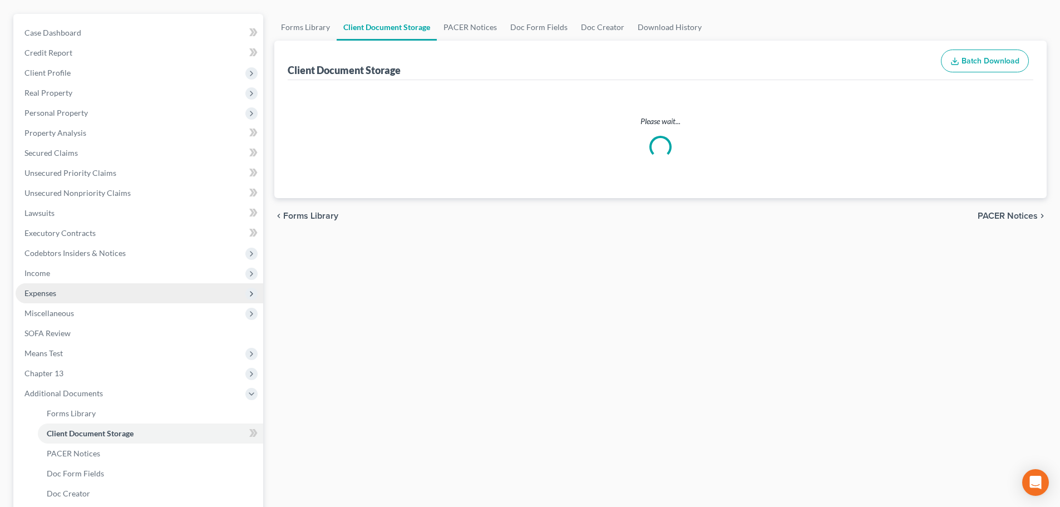
select select "52"
select select "61"
select select "7"
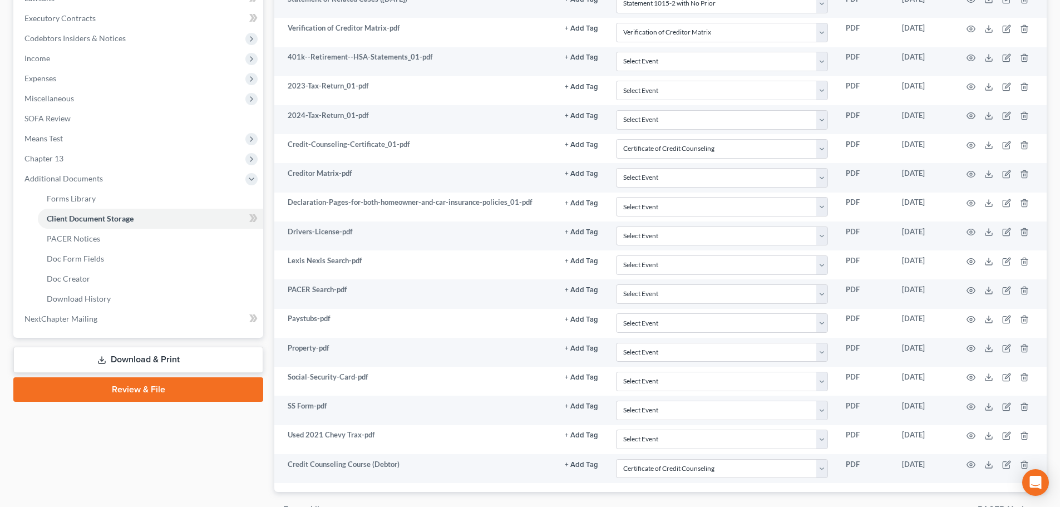
scroll to position [371, 0]
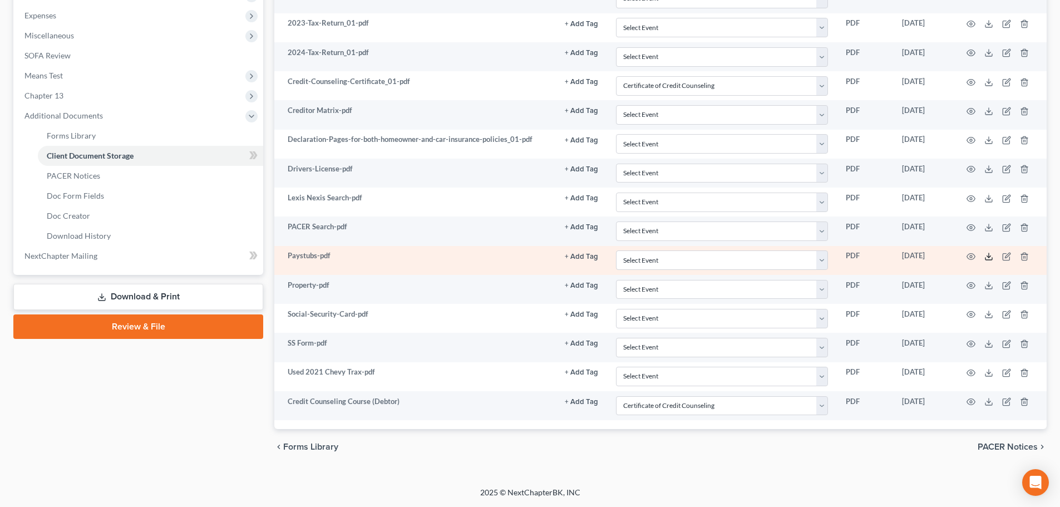
click at [988, 254] on icon at bounding box center [988, 256] width 9 height 9
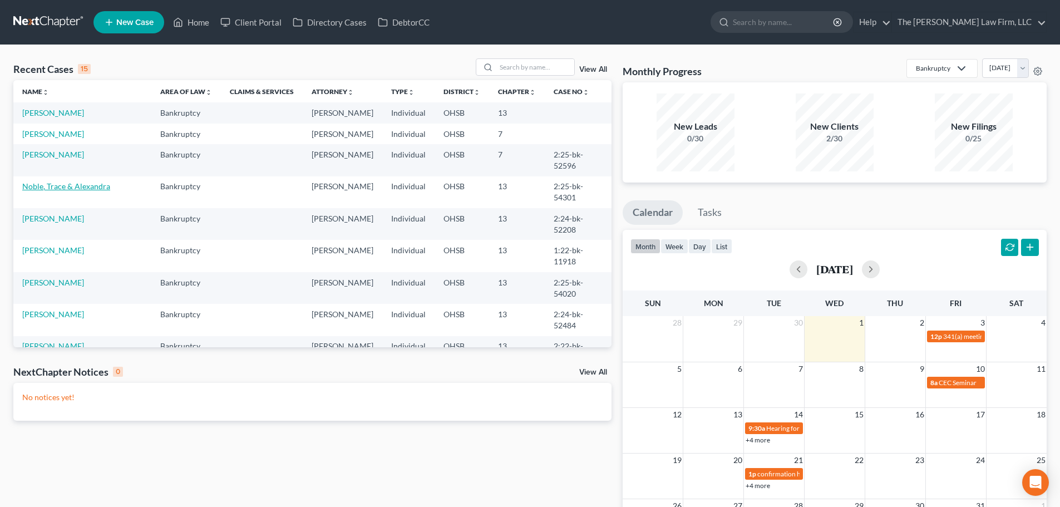
click at [76, 186] on link "Noble, Trace & Alexandra" at bounding box center [66, 185] width 88 height 9
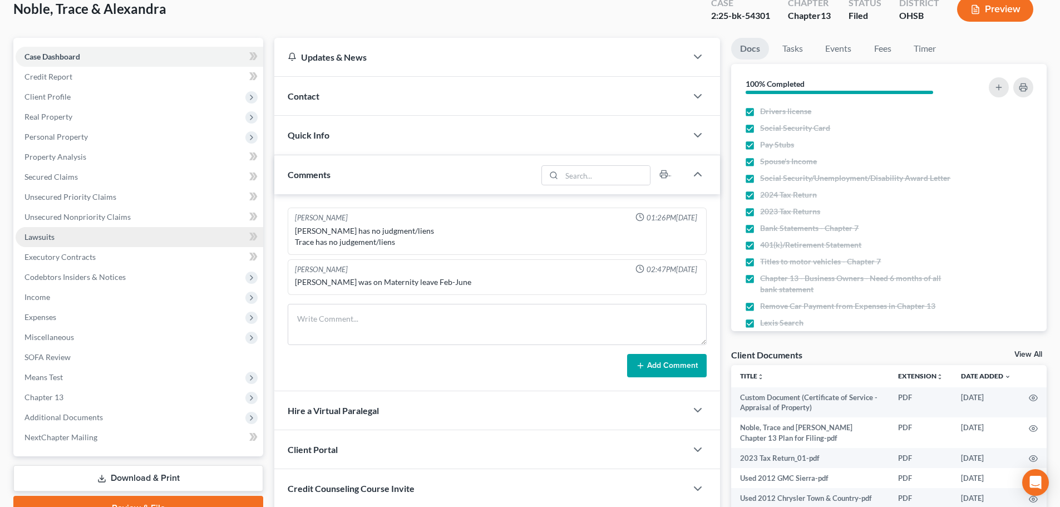
scroll to position [93, 0]
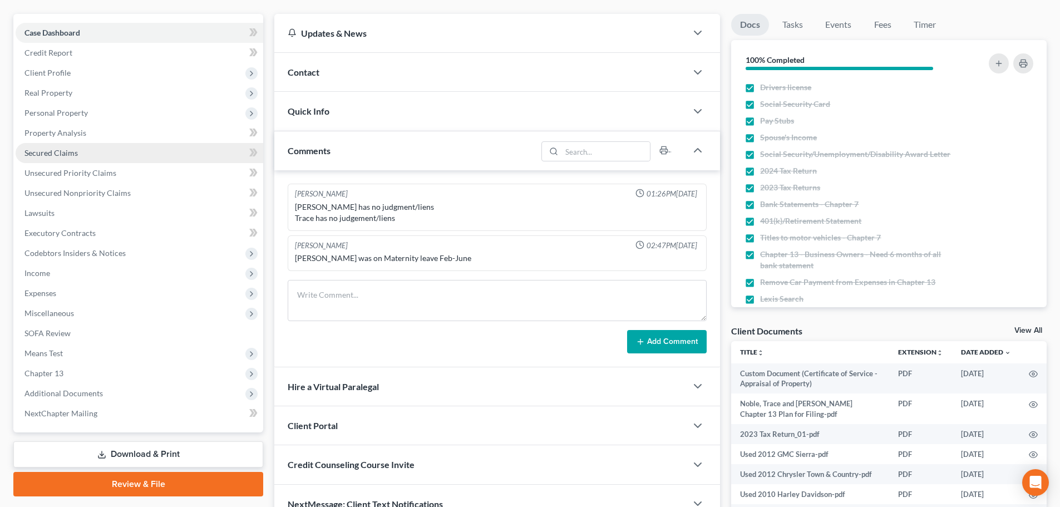
click at [47, 155] on span "Secured Claims" at bounding box center [50, 152] width 53 height 9
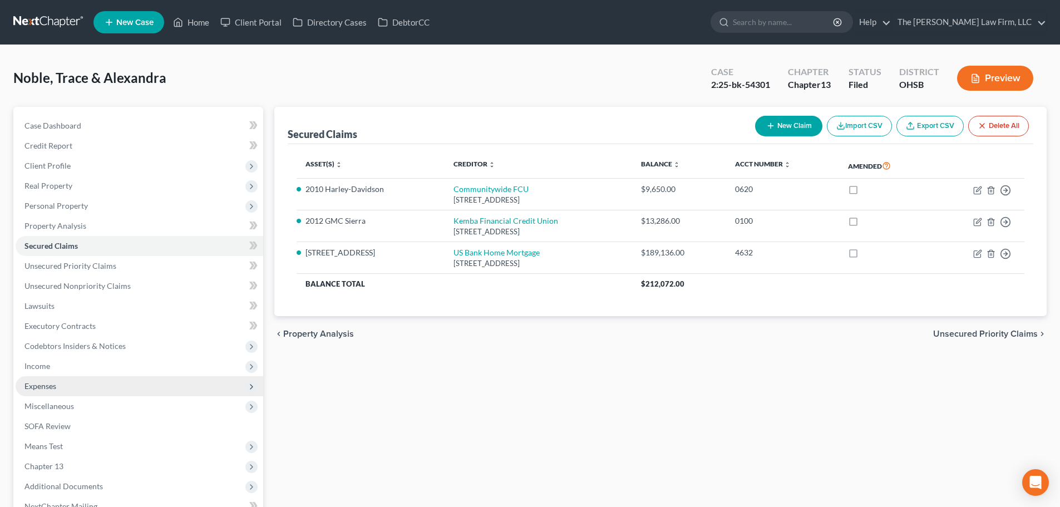
click at [46, 393] on span "Expenses" at bounding box center [140, 386] width 248 height 20
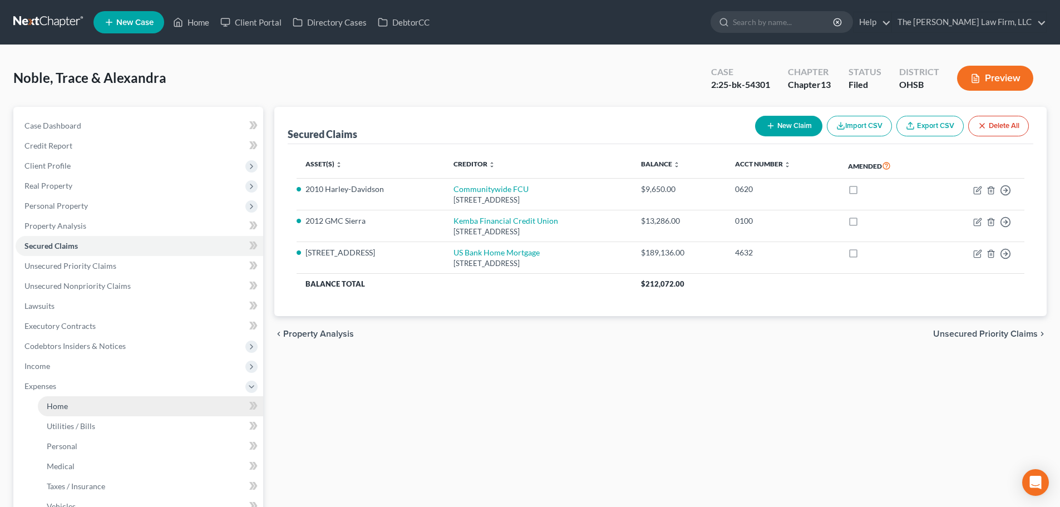
click at [57, 407] on span "Home" at bounding box center [57, 405] width 21 height 9
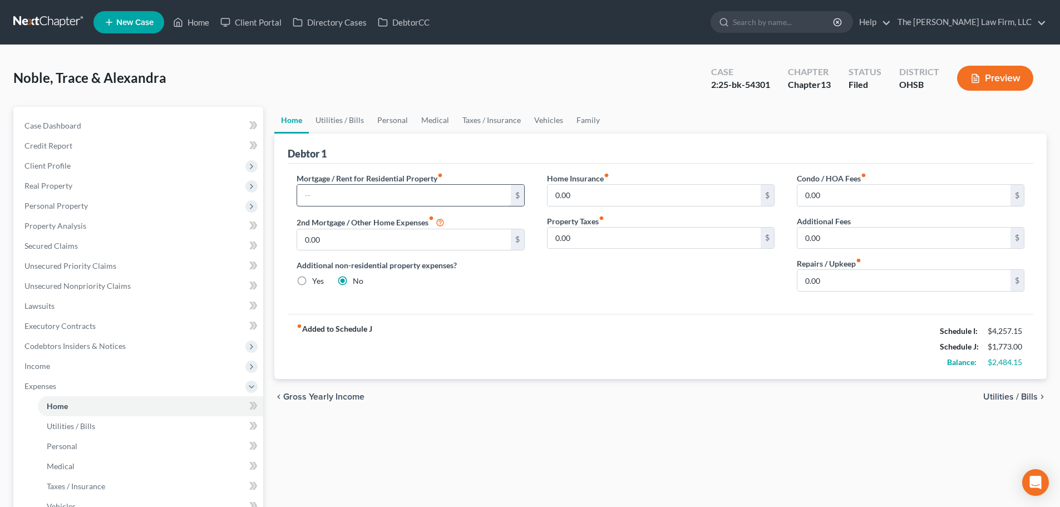
click at [418, 196] on input "text" at bounding box center [403, 195] width 213 height 21
click at [545, 119] on link "Vehicles" at bounding box center [548, 120] width 42 height 27
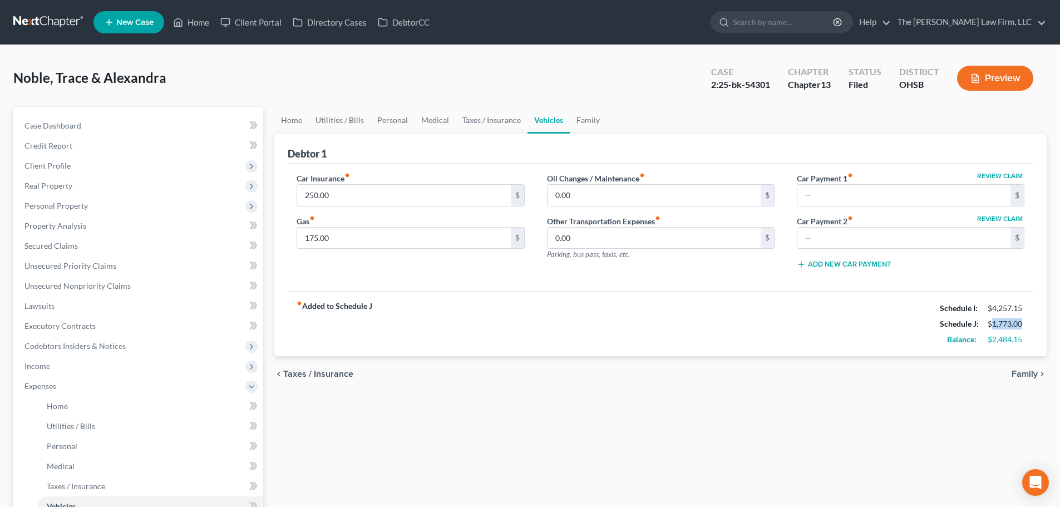
drag, startPoint x: 990, startPoint y: 324, endPoint x: 1037, endPoint y: 322, distance: 46.8
click at [1037, 322] on div "Debtor 1 Car Insurance fiber_manual_record 250.00 $ Gas fiber_manual_record 175…" at bounding box center [660, 245] width 772 height 223
click at [841, 194] on input "text" at bounding box center [903, 195] width 213 height 21
click at [840, 231] on input "text" at bounding box center [903, 238] width 213 height 21
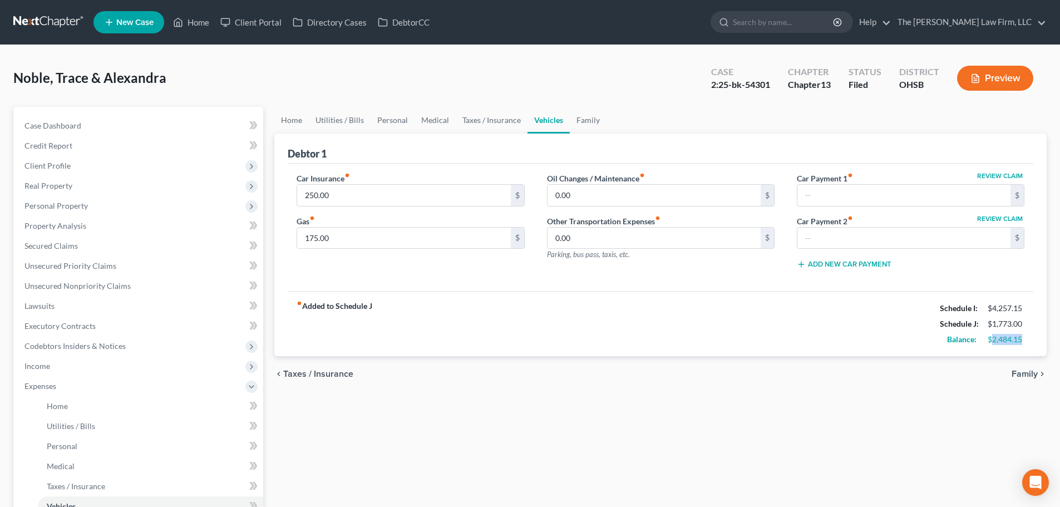
drag, startPoint x: 990, startPoint y: 335, endPoint x: 1021, endPoint y: 343, distance: 32.7
click at [1021, 343] on div "$2,484.15" at bounding box center [1006, 339] width 37 height 11
click at [1000, 349] on div "fiber_manual_record Added to Schedule J Schedule I: $4,257.15 Schedule J: $1,77…" at bounding box center [661, 323] width 746 height 65
drag, startPoint x: 994, startPoint y: 339, endPoint x: 1022, endPoint y: 339, distance: 28.4
click at [1022, 339] on div "$2,484.15" at bounding box center [1006, 339] width 37 height 11
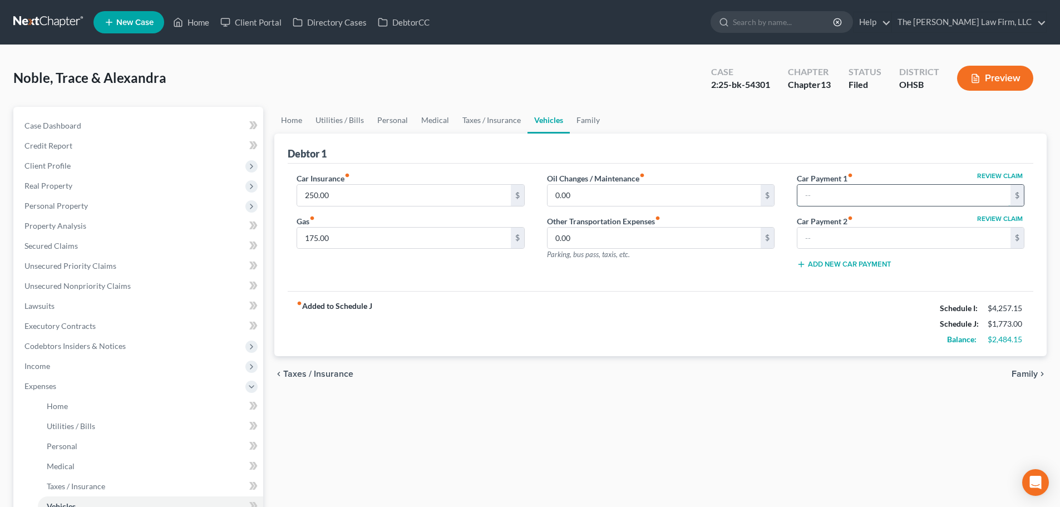
click at [871, 192] on input "text" at bounding box center [903, 195] width 213 height 21
type input "450"
drag, startPoint x: 993, startPoint y: 325, endPoint x: 1012, endPoint y: 321, distance: 19.3
click at [1012, 321] on div "$2,223.00" at bounding box center [1006, 323] width 37 height 11
drag, startPoint x: 1003, startPoint y: 342, endPoint x: 1014, endPoint y: 343, distance: 10.7
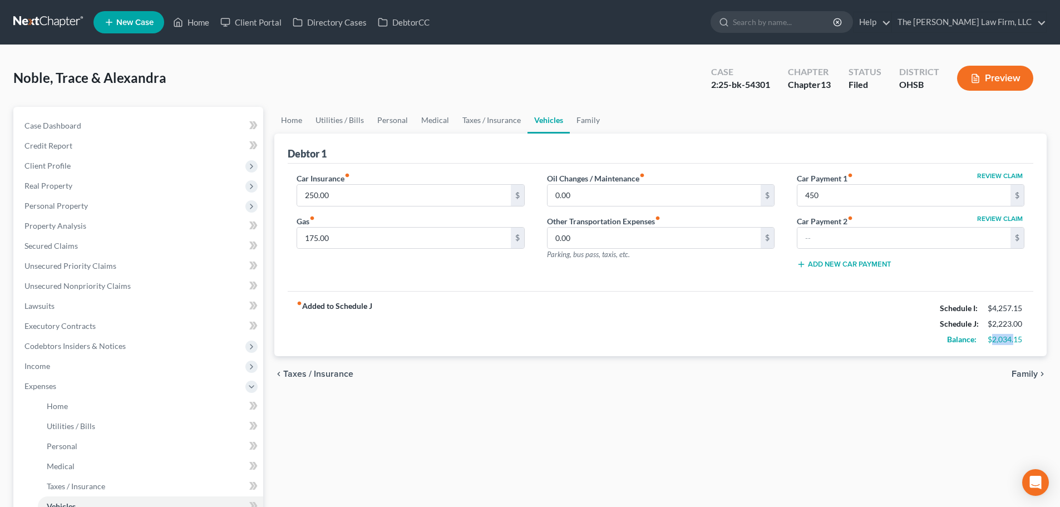
click at [1014, 343] on div "$2,034.15" at bounding box center [1006, 339] width 37 height 11
click at [991, 336] on div "$2,034.15" at bounding box center [1006, 339] width 37 height 11
drag, startPoint x: 989, startPoint y: 339, endPoint x: 1014, endPoint y: 342, distance: 24.6
click at [1014, 342] on div "$2,034.15" at bounding box center [1006, 339] width 37 height 11
click at [875, 204] on input "450" at bounding box center [903, 195] width 213 height 21
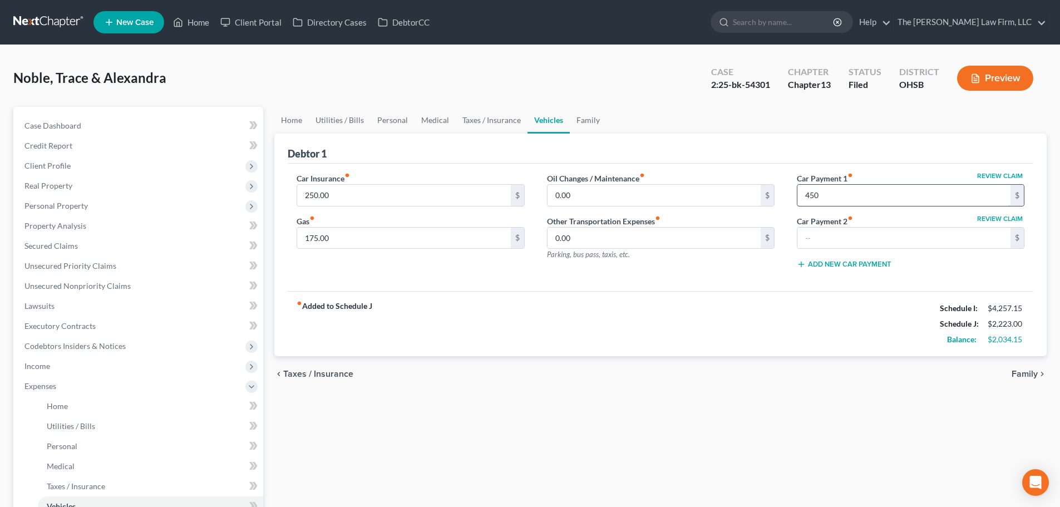
click at [875, 204] on input "450" at bounding box center [903, 195] width 213 height 21
drag, startPoint x: 990, startPoint y: 337, endPoint x: 1019, endPoint y: 345, distance: 30.0
click at [1020, 345] on div "$2,484.15" at bounding box center [1006, 339] width 37 height 11
drag, startPoint x: 1007, startPoint y: 329, endPoint x: 1015, endPoint y: 333, distance: 9.0
click at [1015, 333] on div "Schedule I: $4,257.15 Schedule J: $1,773.00 Balance: $2,484.15" at bounding box center [982, 323] width 85 height 47
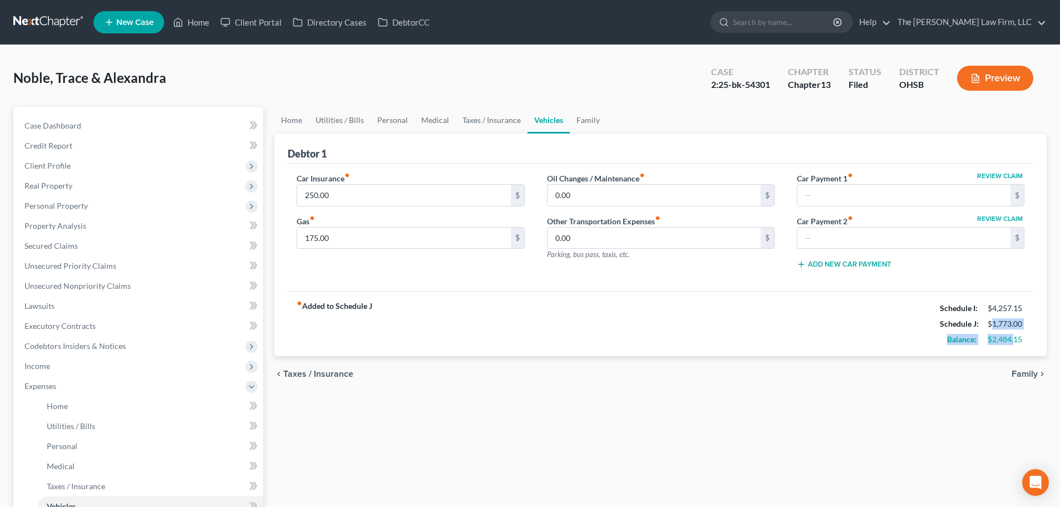
click at [997, 317] on div "Schedule J: $1,773.00" at bounding box center [982, 324] width 96 height 16
click at [856, 201] on input "text" at bounding box center [903, 195] width 213 height 21
click at [476, 122] on link "Taxes / Insurance" at bounding box center [492, 120] width 72 height 27
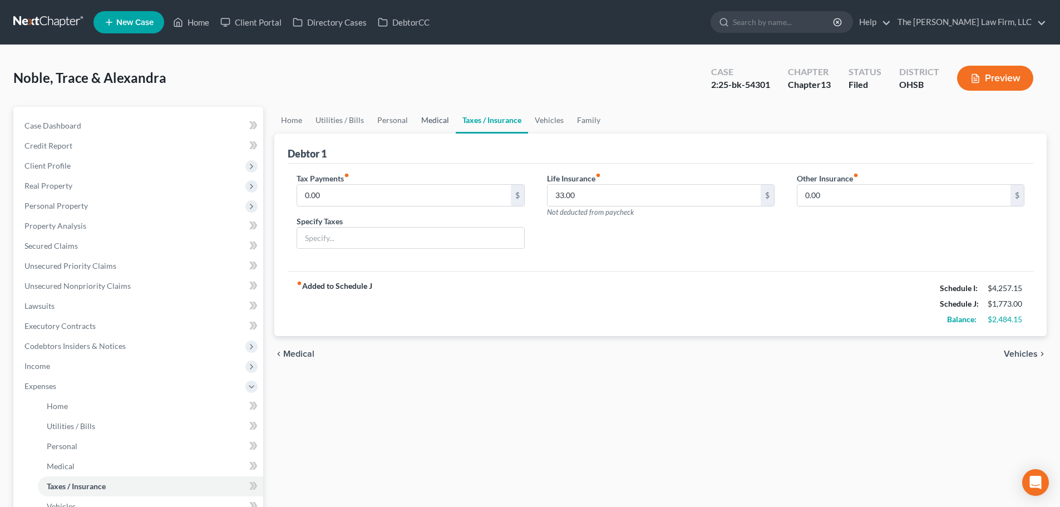
click at [436, 120] on link "Medical" at bounding box center [434, 120] width 41 height 27
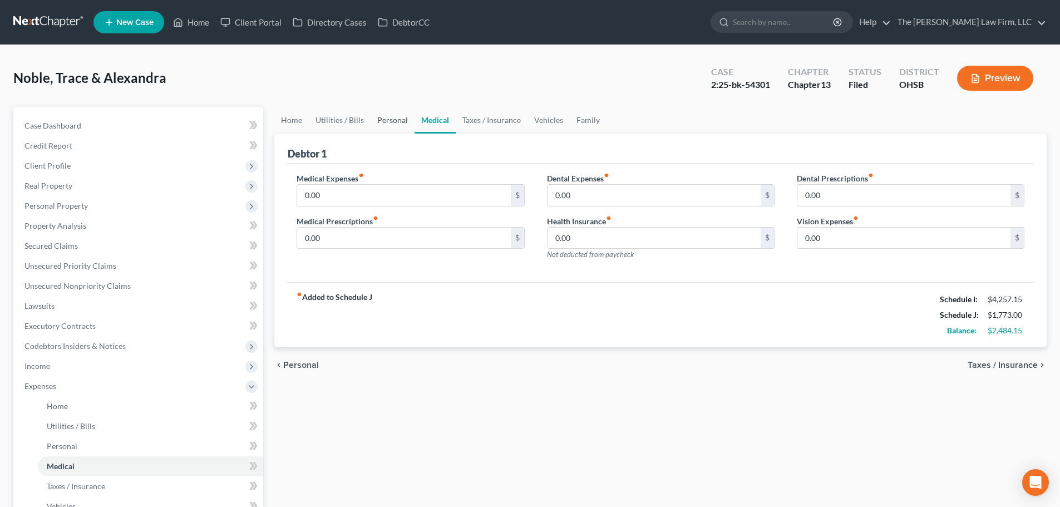
click at [384, 117] on link "Personal" at bounding box center [393, 120] width 44 height 27
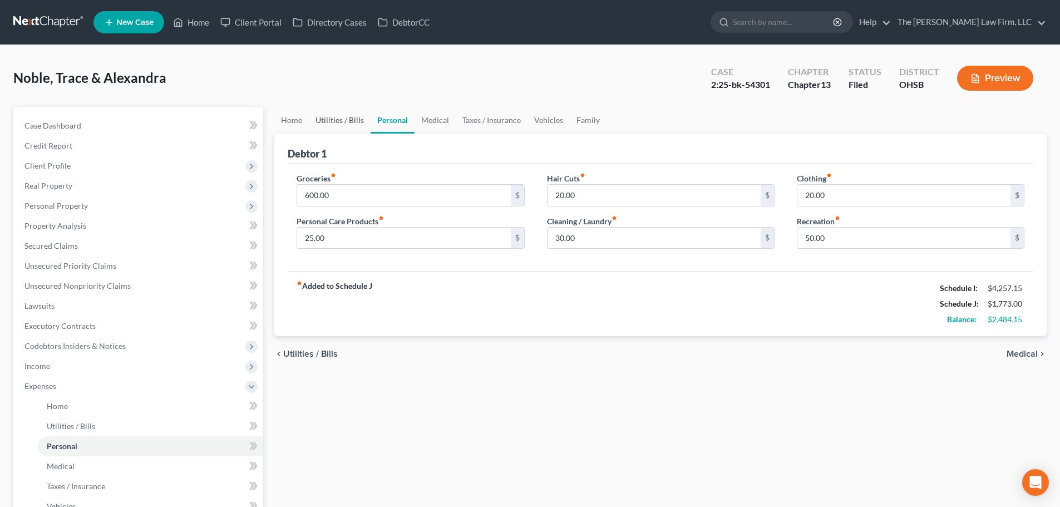
click at [341, 115] on link "Utilities / Bills" at bounding box center [340, 120] width 62 height 27
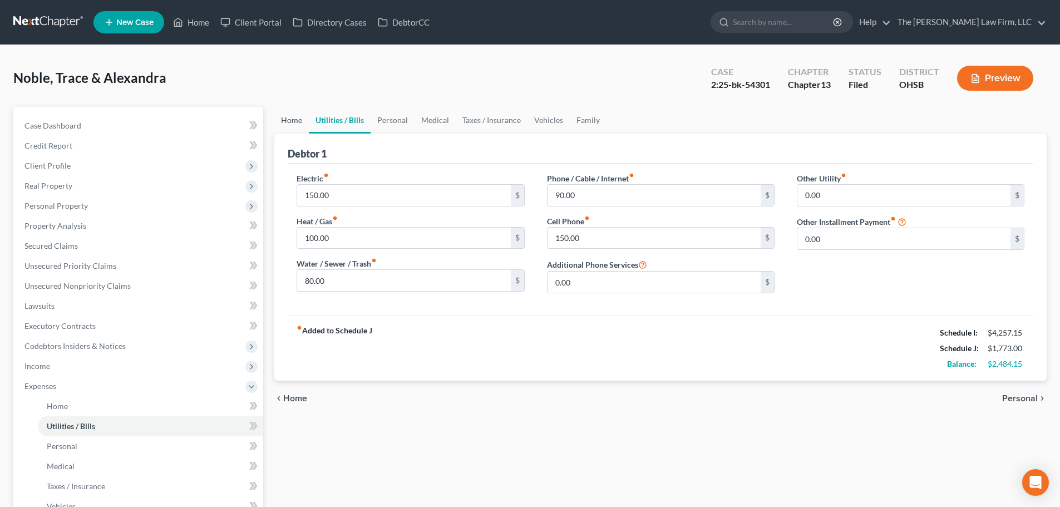
click at [289, 115] on link "Home" at bounding box center [291, 120] width 34 height 27
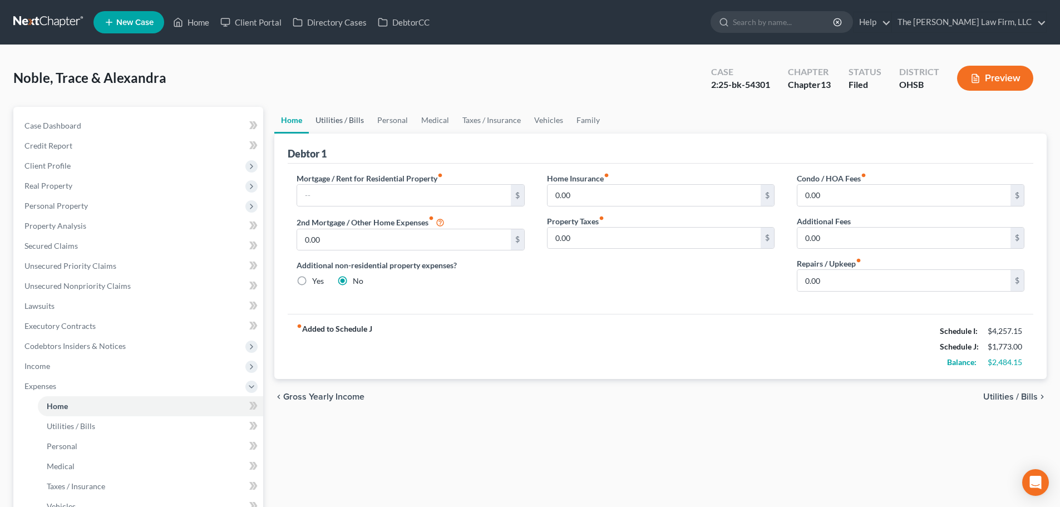
click at [354, 121] on link "Utilities / Bills" at bounding box center [340, 120] width 62 height 27
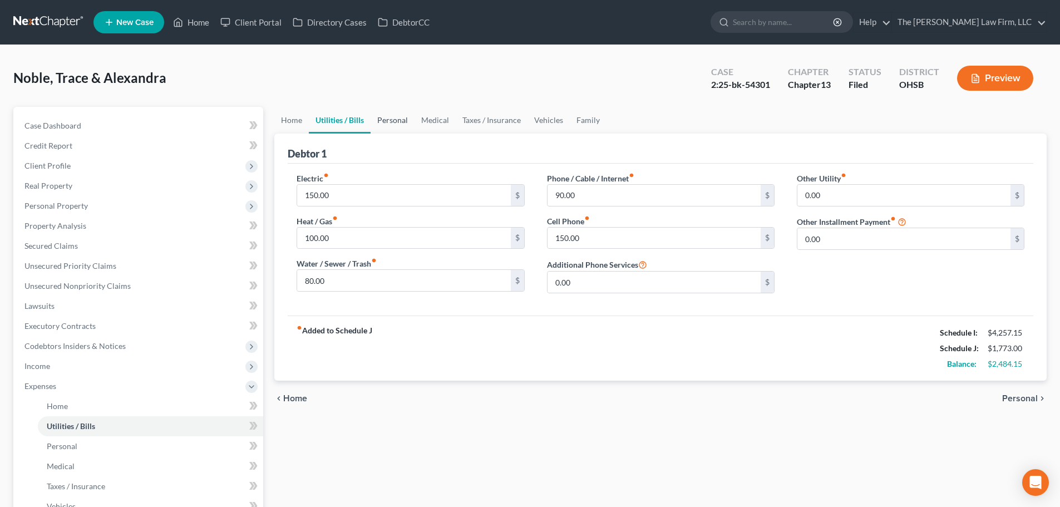
click at [389, 116] on link "Personal" at bounding box center [393, 120] width 44 height 27
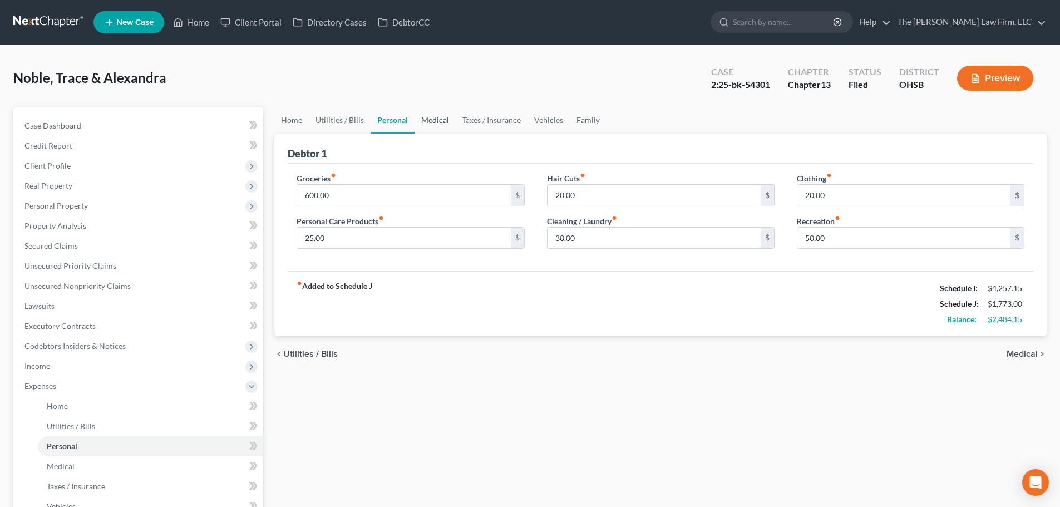
click at [441, 117] on link "Medical" at bounding box center [434, 120] width 41 height 27
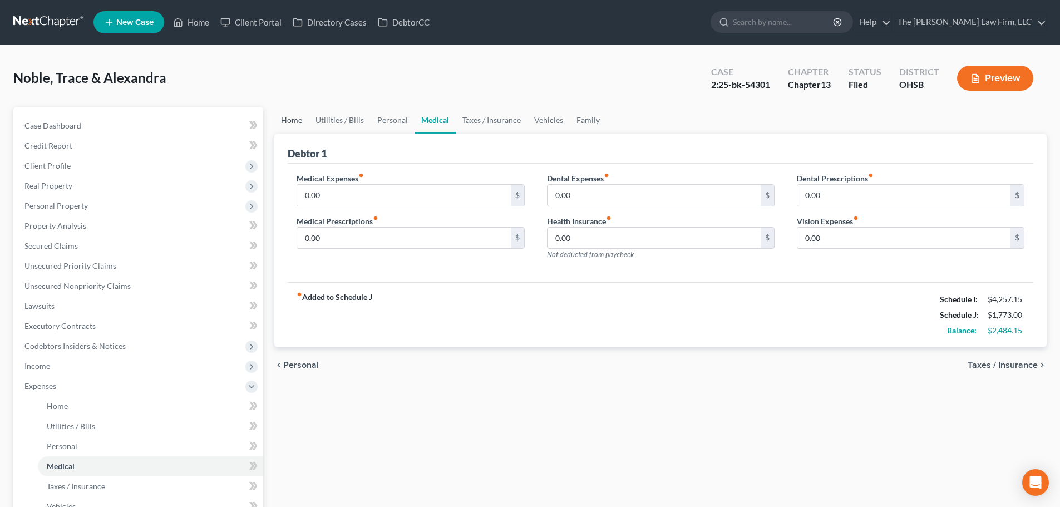
click at [284, 125] on link "Home" at bounding box center [291, 120] width 34 height 27
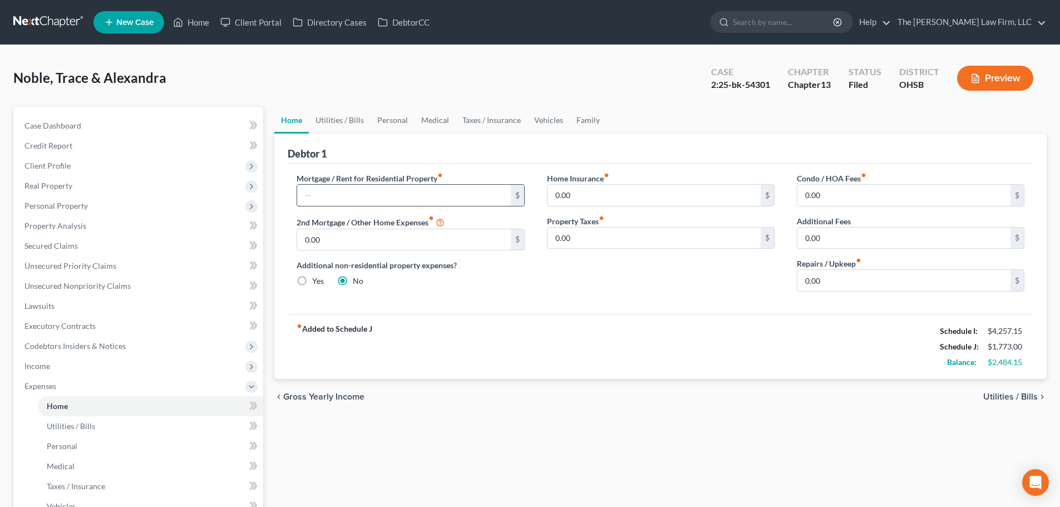
click at [351, 191] on input "text" at bounding box center [403, 195] width 213 height 21
click at [336, 130] on link "Utilities / Bills" at bounding box center [340, 120] width 62 height 27
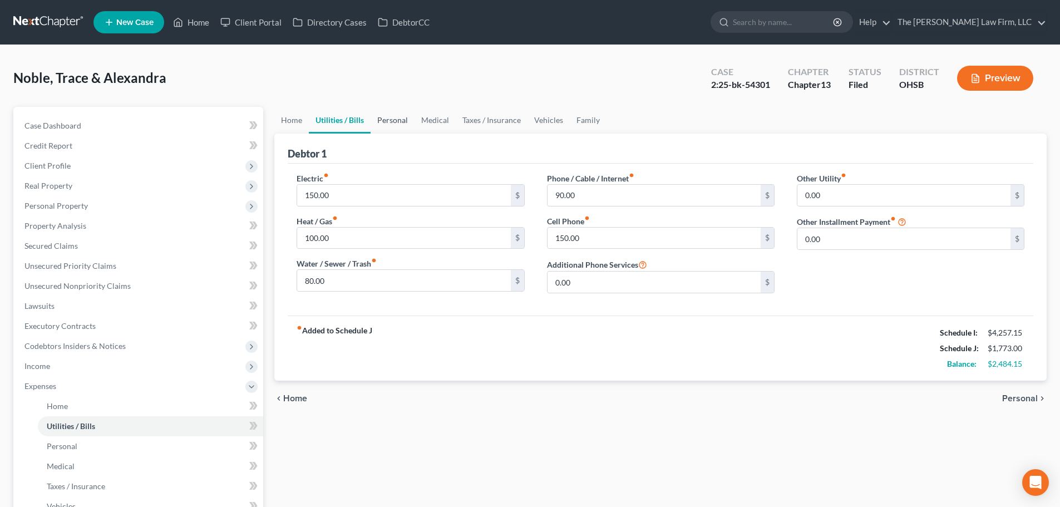
click at [402, 124] on link "Personal" at bounding box center [393, 120] width 44 height 27
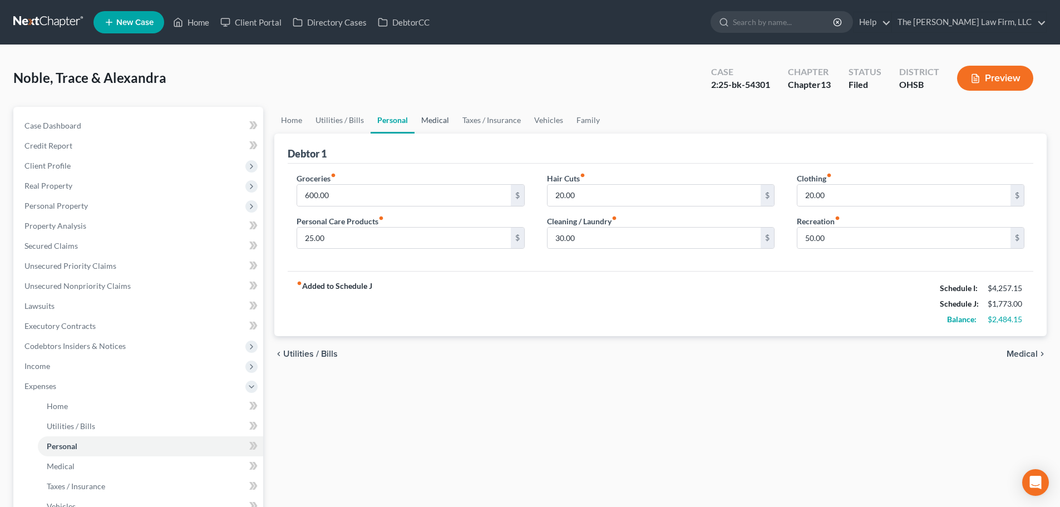
click at [431, 119] on link "Medical" at bounding box center [434, 120] width 41 height 27
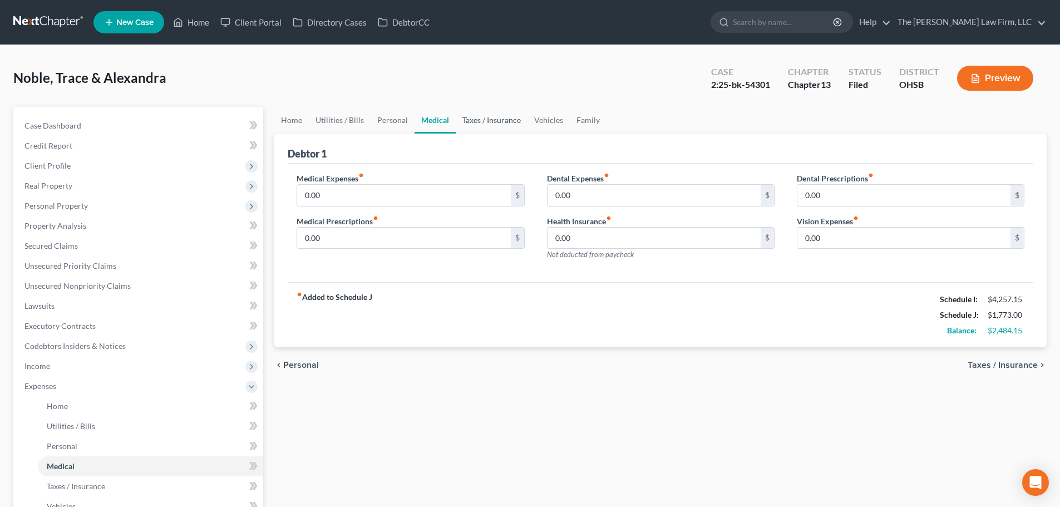
click at [490, 121] on link "Taxes / Insurance" at bounding box center [492, 120] width 72 height 27
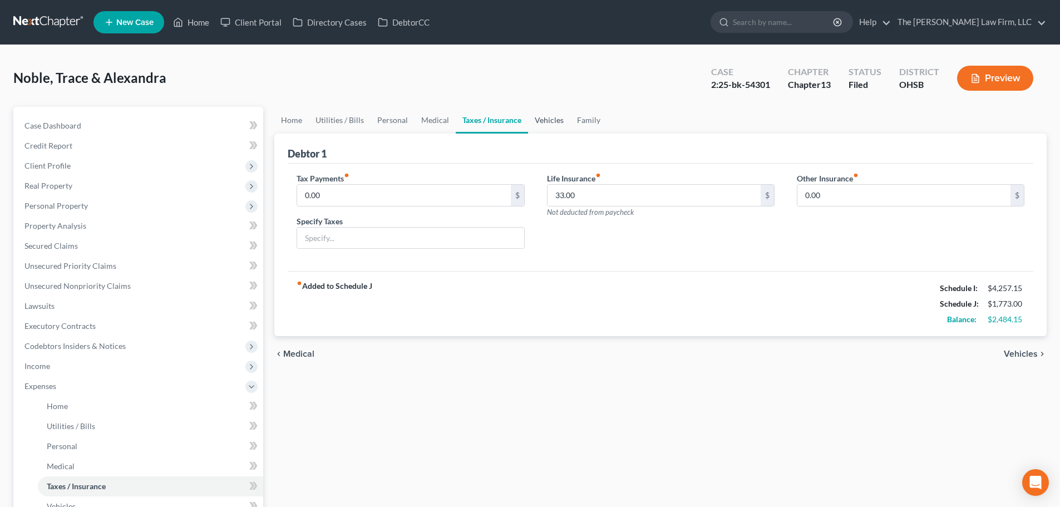
click at [539, 123] on link "Vehicles" at bounding box center [549, 120] width 42 height 27
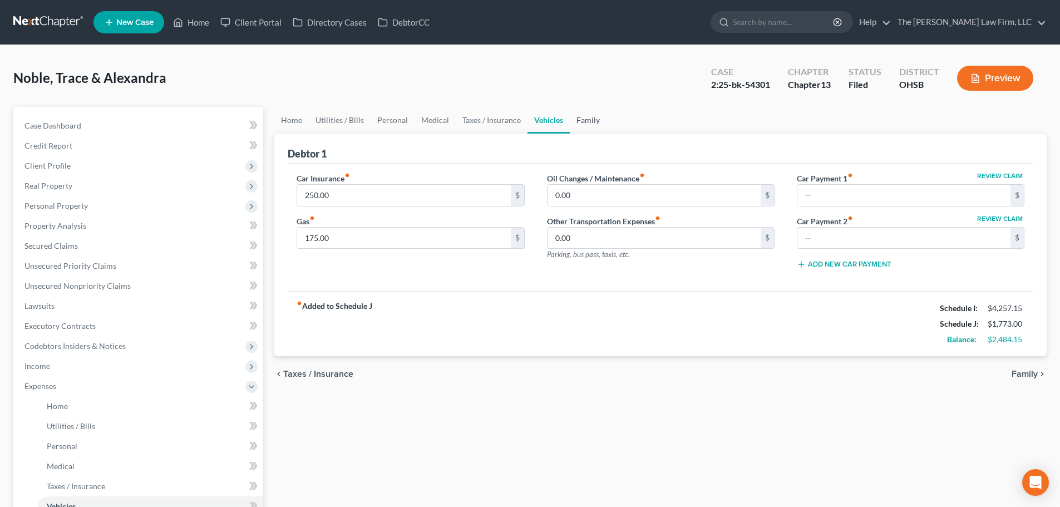
click at [570, 121] on link "Family" at bounding box center [588, 120] width 37 height 27
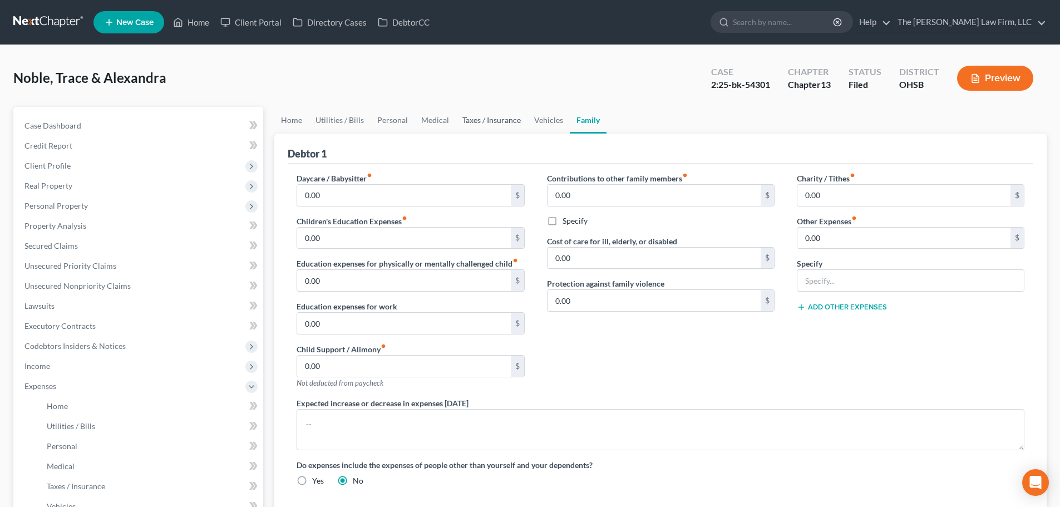
click at [524, 119] on link "Taxes / Insurance" at bounding box center [492, 120] width 72 height 27
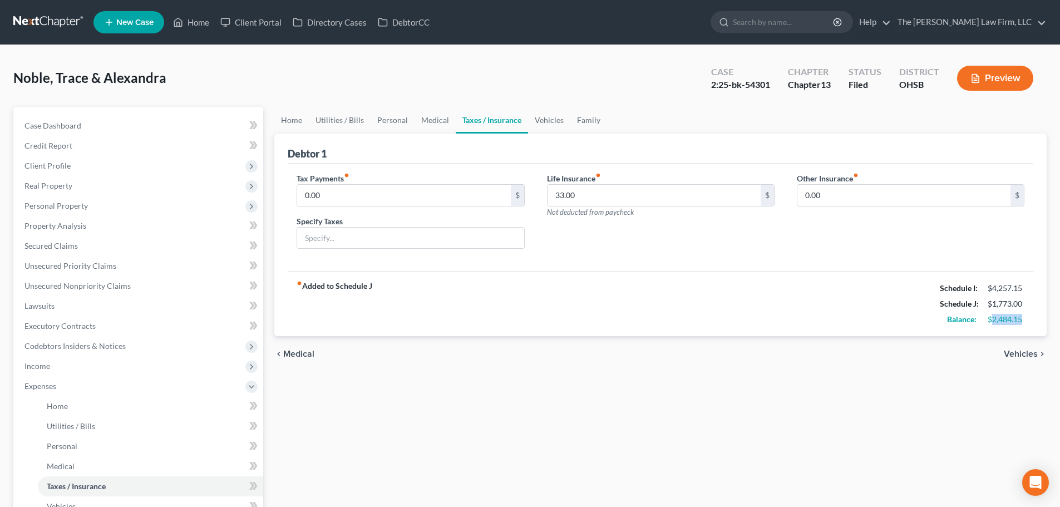
drag, startPoint x: 994, startPoint y: 320, endPoint x: 1021, endPoint y: 325, distance: 27.7
click at [1021, 325] on div "Balance: $2,484.15" at bounding box center [982, 320] width 96 height 16
click at [546, 111] on link "Vehicles" at bounding box center [549, 120] width 42 height 27
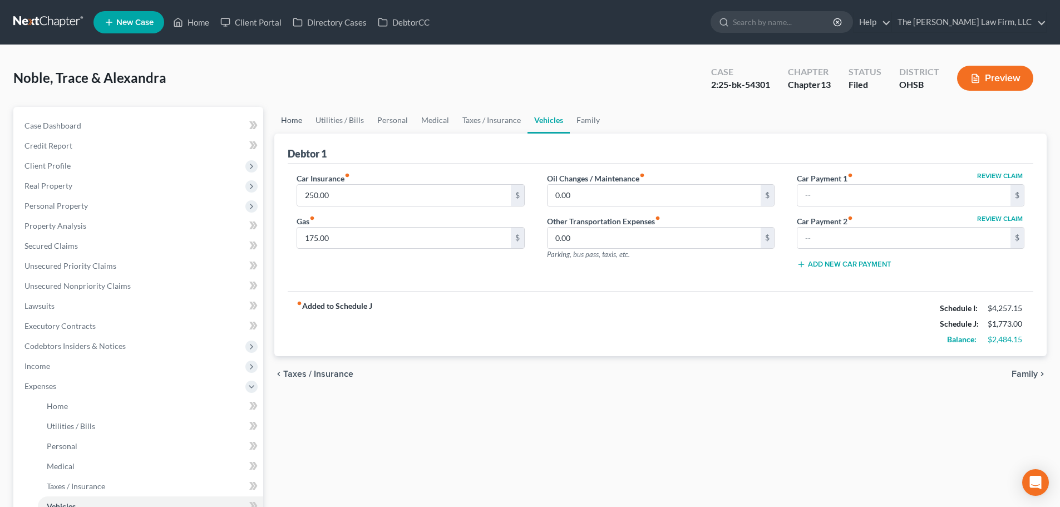
click at [292, 124] on link "Home" at bounding box center [291, 120] width 34 height 27
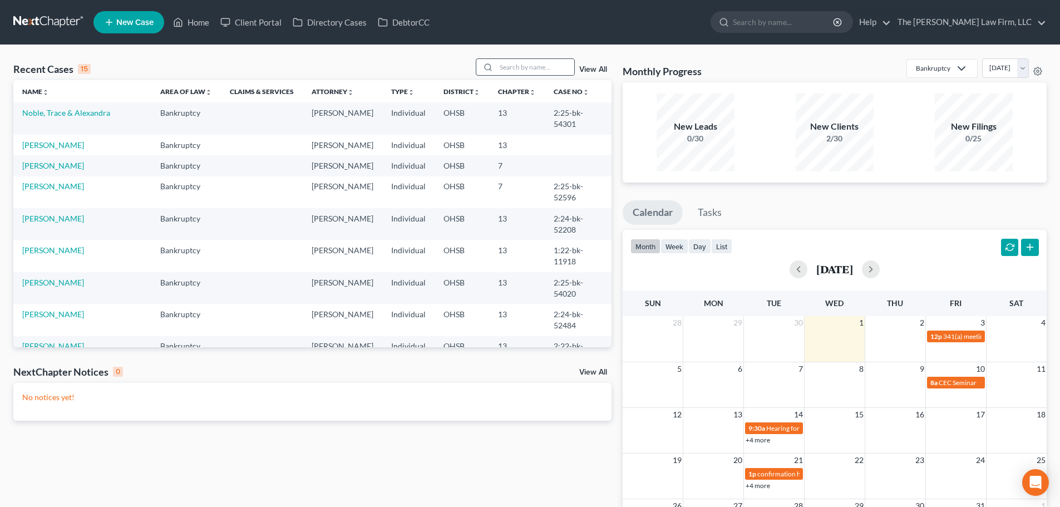
click at [495, 70] on div at bounding box center [486, 67] width 20 height 16
click at [497, 67] on input "search" at bounding box center [535, 67] width 78 height 16
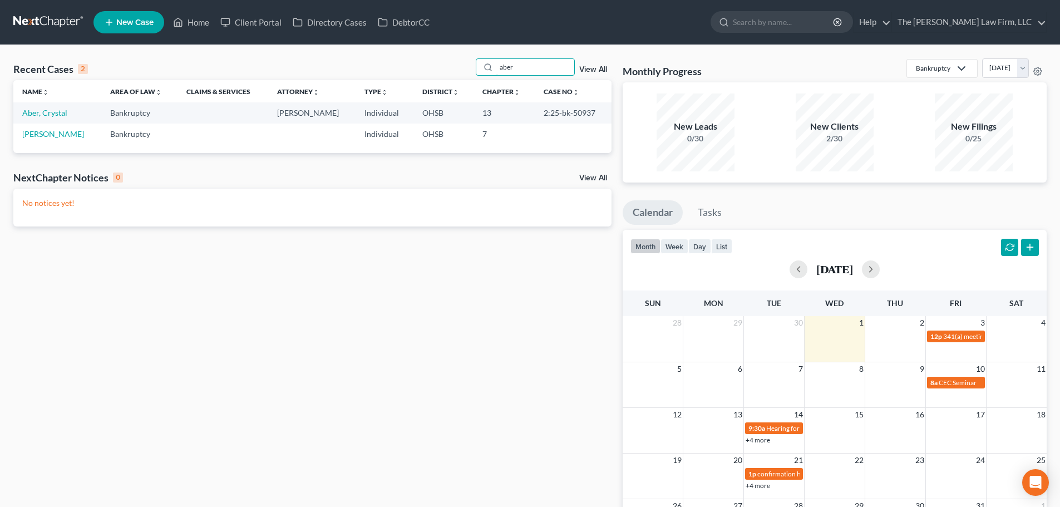
type input "aber"
click at [51, 119] on td "Aber, Crystal" at bounding box center [57, 112] width 88 height 21
click at [52, 114] on link "Aber, Crystal" at bounding box center [44, 112] width 45 height 9
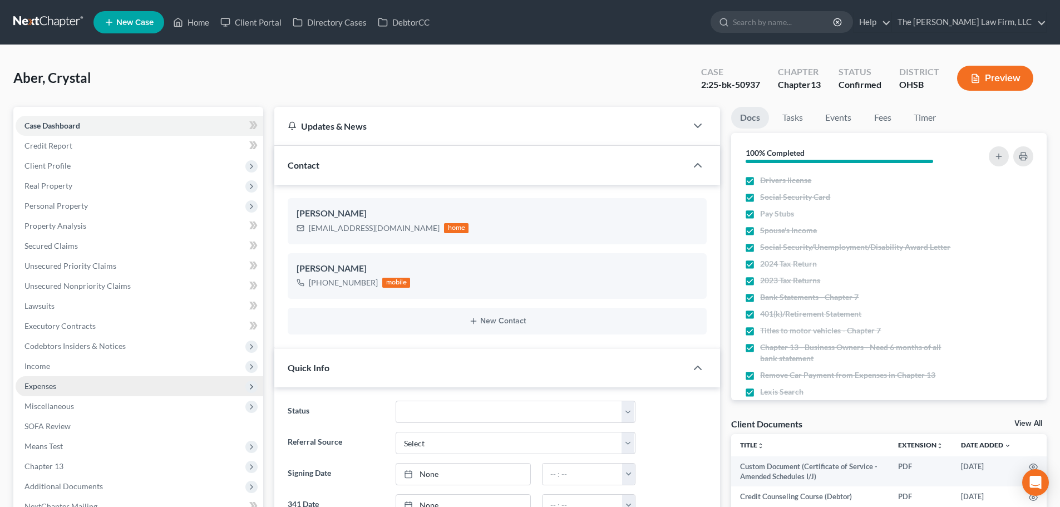
scroll to position [56, 0]
click at [68, 389] on span "Expenses" at bounding box center [140, 386] width 248 height 20
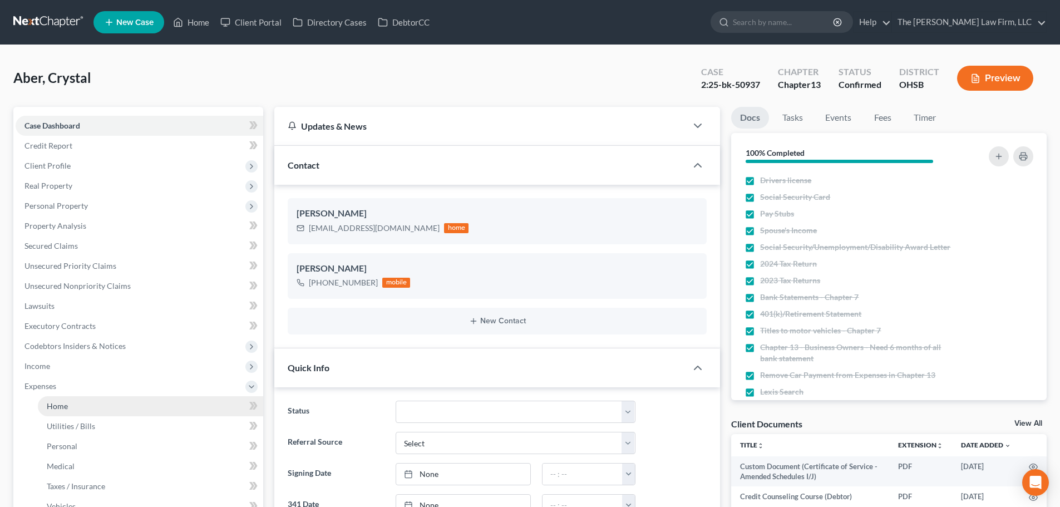
click at [70, 410] on link "Home" at bounding box center [150, 406] width 225 height 20
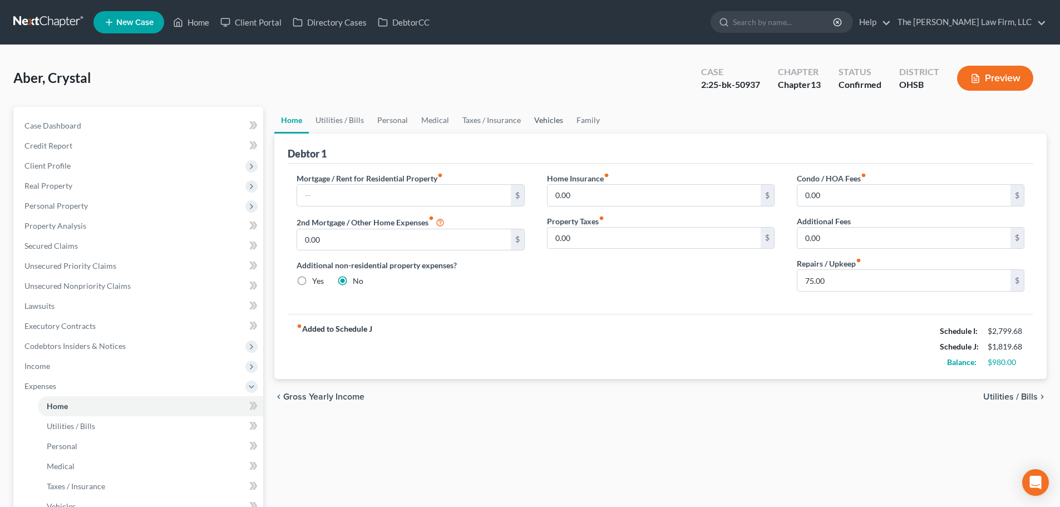
click at [559, 121] on link "Vehicles" at bounding box center [548, 120] width 42 height 27
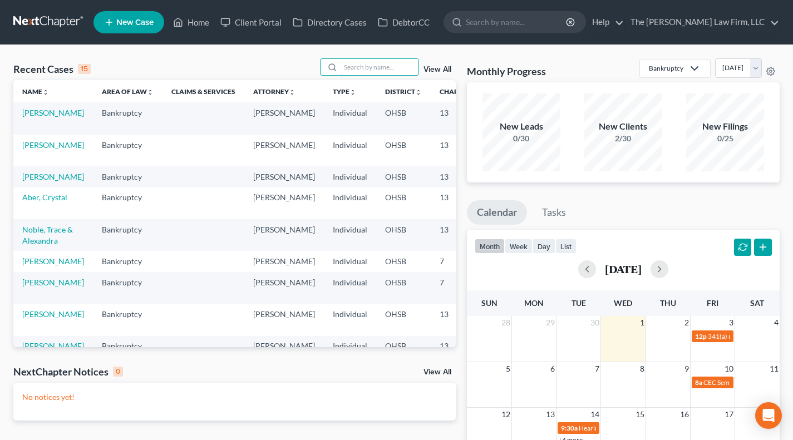
click at [372, 67] on input "search" at bounding box center [379, 67] width 78 height 16
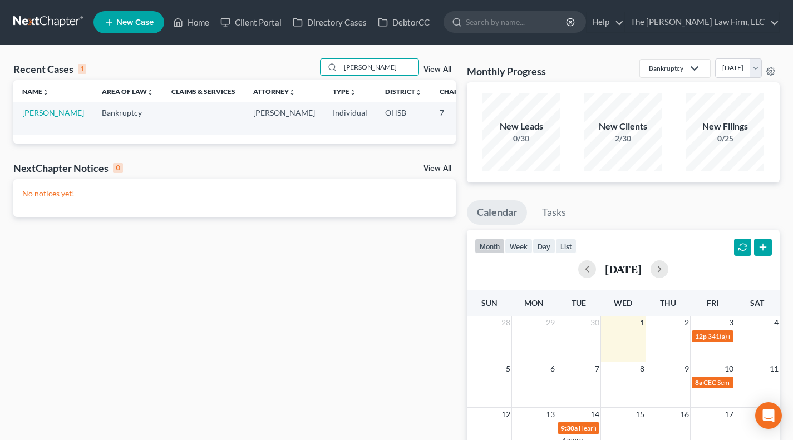
type input "[PERSON_NAME]"
click at [27, 115] on link "[PERSON_NAME]" at bounding box center [53, 112] width 62 height 9
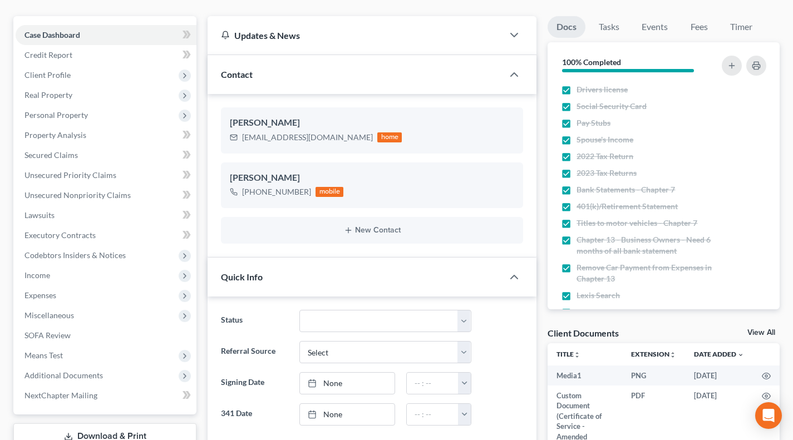
scroll to position [92, 0]
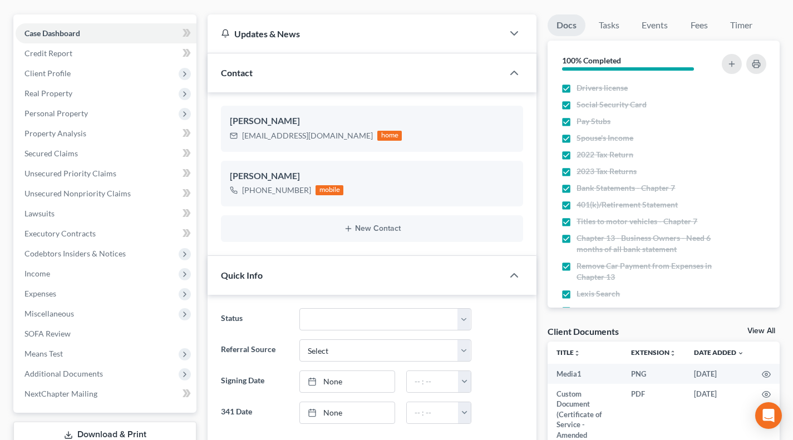
click at [65, 373] on span "Additional Documents" at bounding box center [63, 373] width 78 height 9
click at [98, 406] on link "Client Document Storage" at bounding box center [117, 414] width 159 height 20
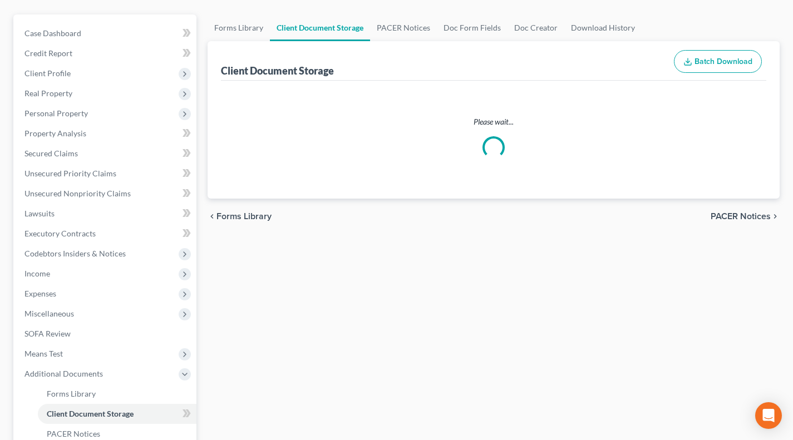
select select "7"
select select "52"
select select "61"
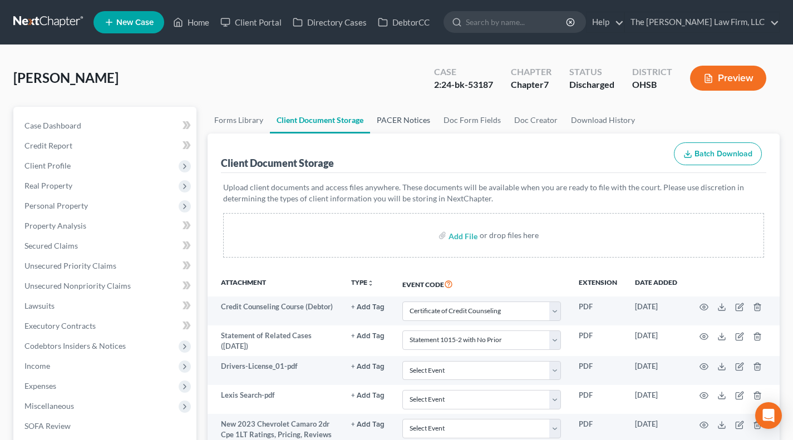
click at [381, 122] on link "PACER Notices" at bounding box center [403, 120] width 67 height 27
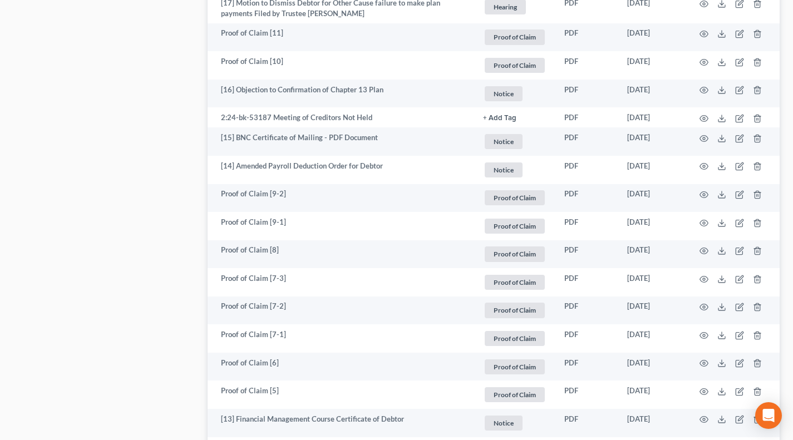
scroll to position [1995, 0]
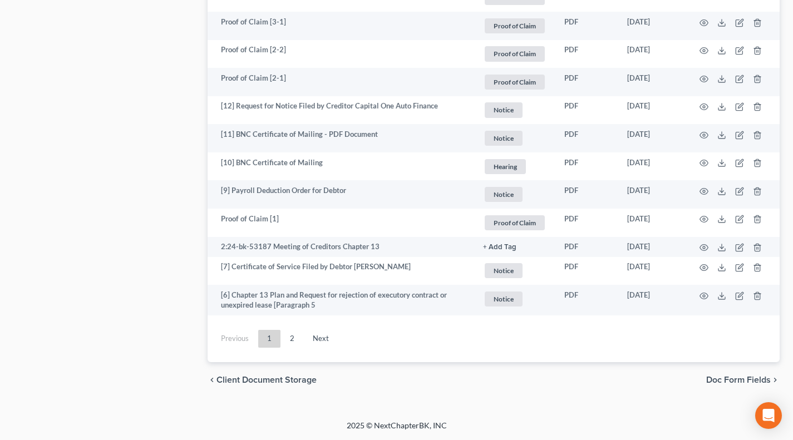
click at [296, 339] on link "2" at bounding box center [292, 339] width 22 height 18
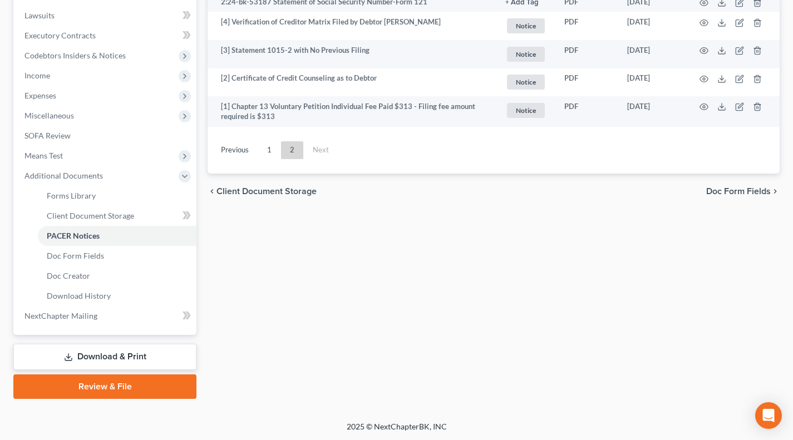
scroll to position [198, 0]
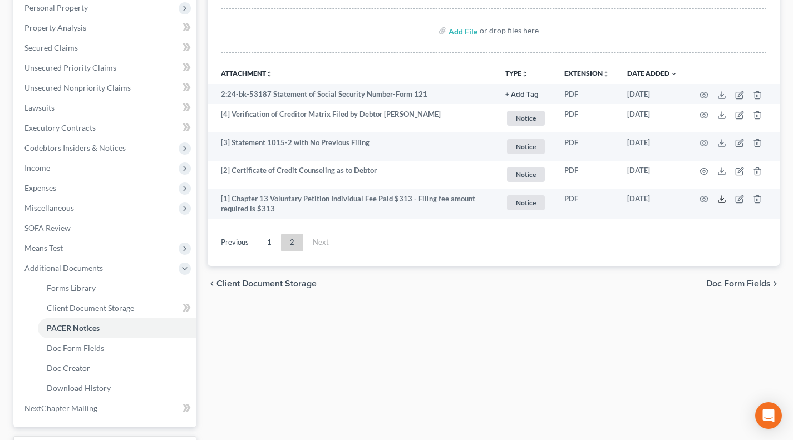
click at [723, 198] on icon at bounding box center [721, 199] width 9 height 9
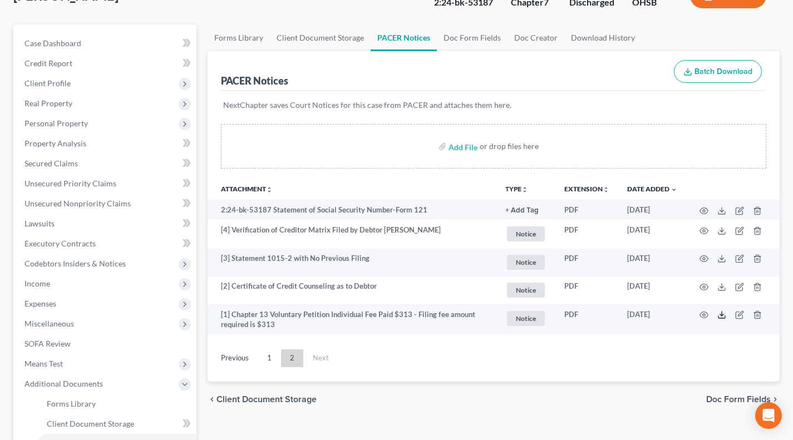
scroll to position [12, 0]
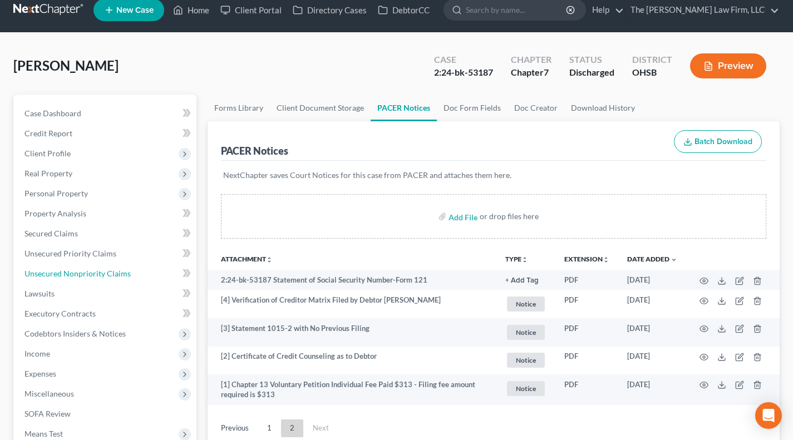
click at [56, 275] on span "Unsecured Nonpriority Claims" at bounding box center [77, 273] width 106 height 9
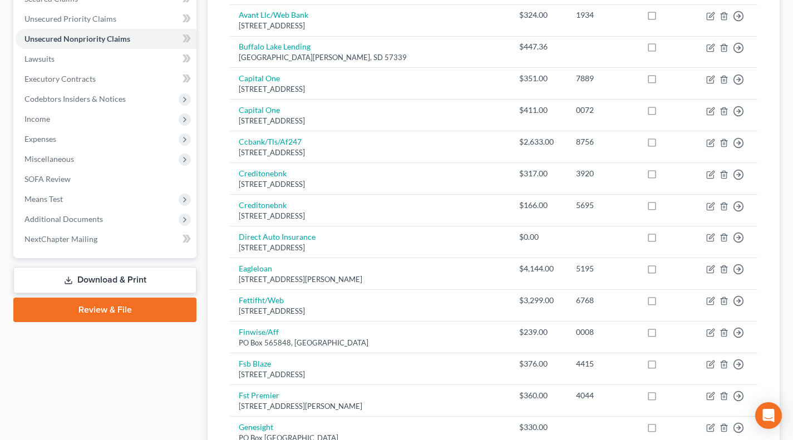
scroll to position [278, 0]
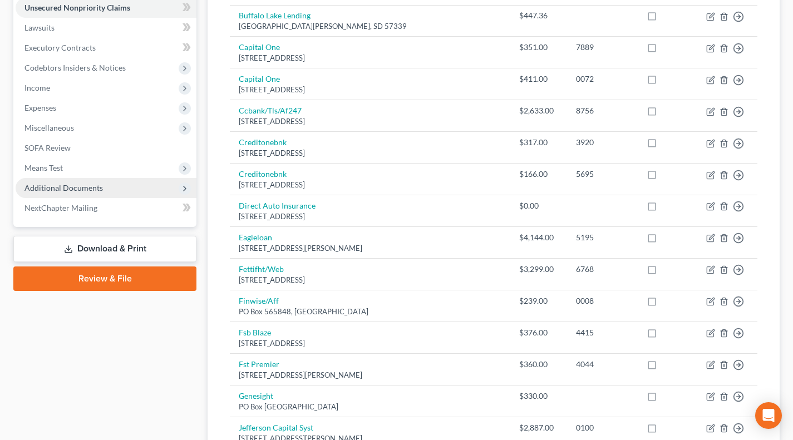
click at [79, 179] on span "Additional Documents" at bounding box center [106, 188] width 181 height 20
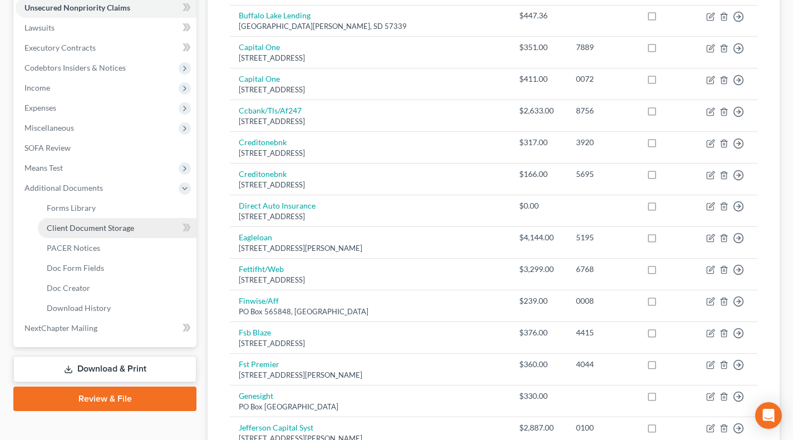
click at [91, 230] on span "Client Document Storage" at bounding box center [90, 227] width 87 height 9
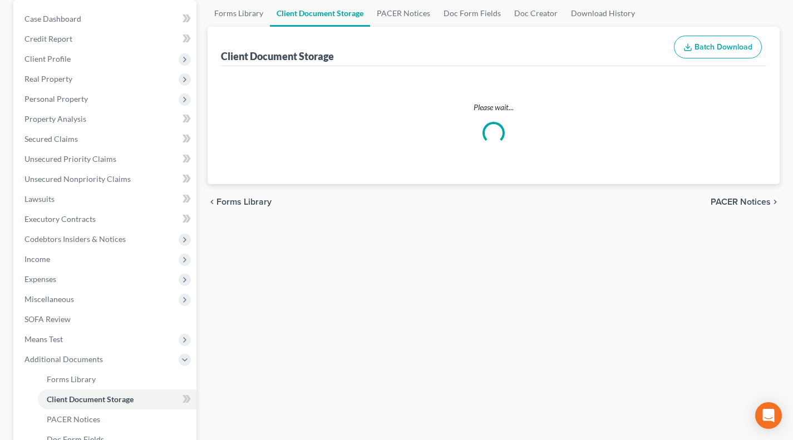
scroll to position [52, 0]
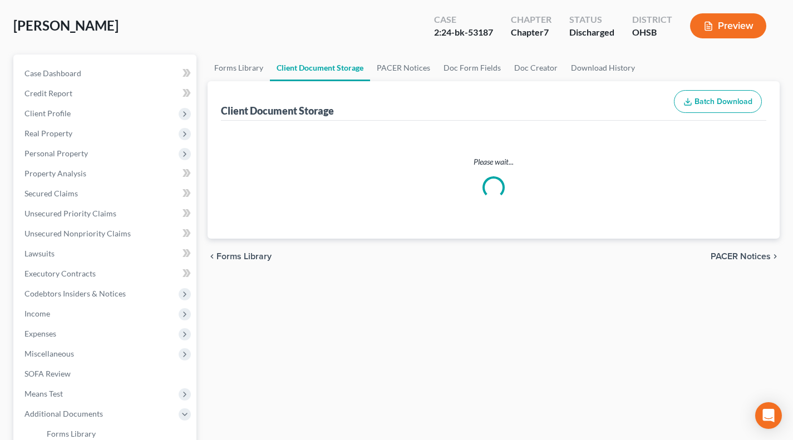
select select "7"
select select "52"
select select "61"
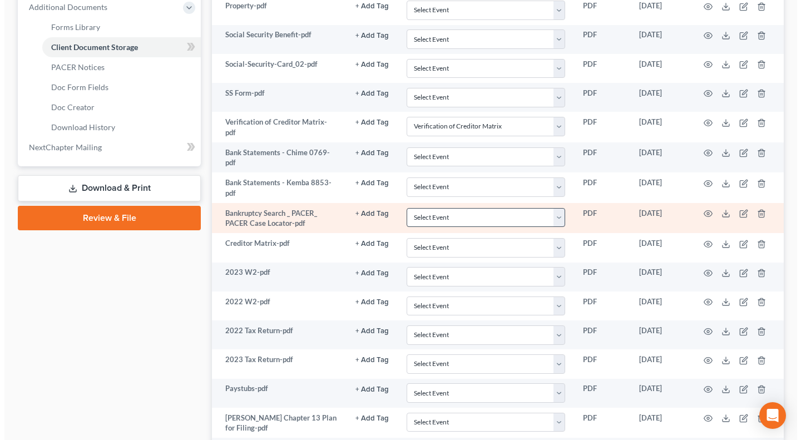
scroll to position [463, 0]
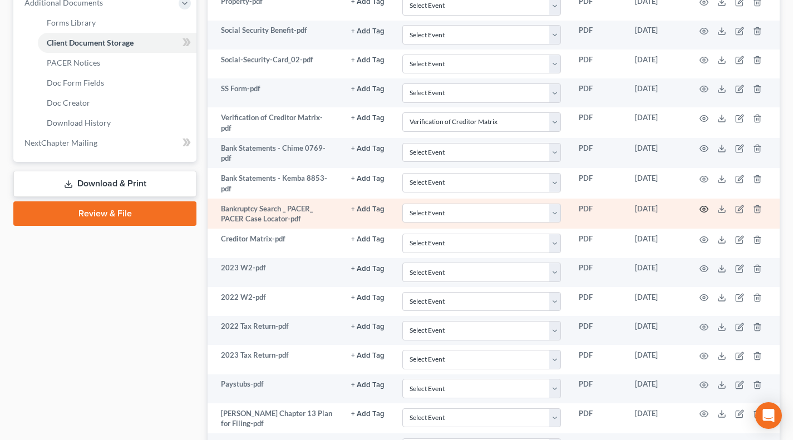
click at [707, 209] on icon "button" at bounding box center [704, 209] width 8 height 6
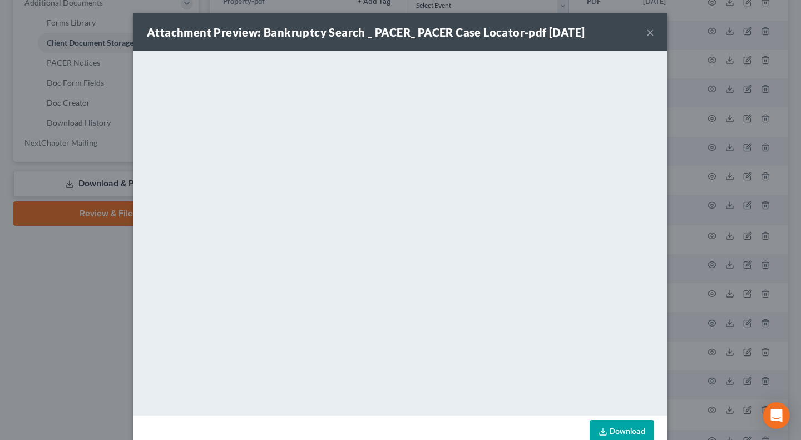
click at [75, 322] on div "Attachment Preview: Bankruptcy Search _ PACER_ PACER Case Locator-pdf 08/12/202…" at bounding box center [400, 220] width 801 height 440
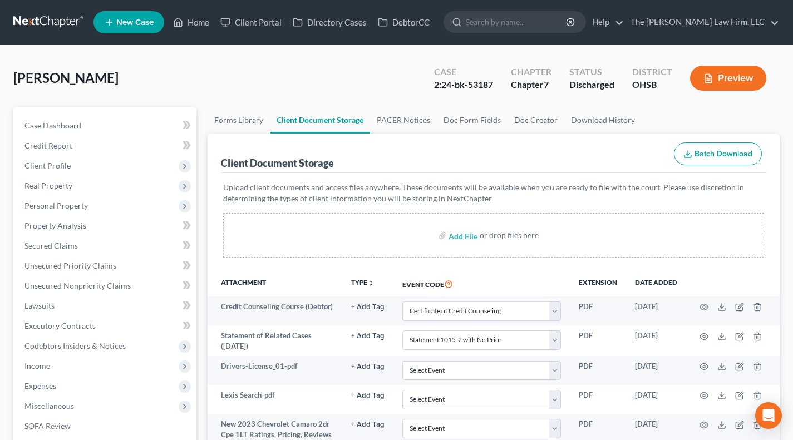
scroll to position [92, 0]
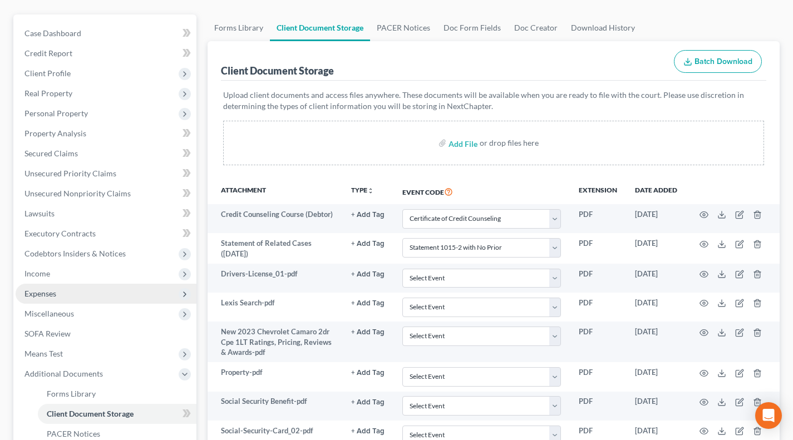
click at [75, 295] on span "Expenses" at bounding box center [106, 294] width 181 height 20
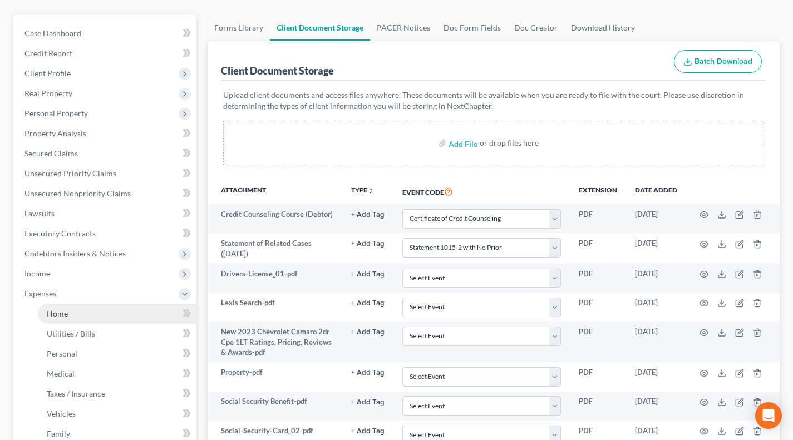
click at [76, 319] on link "Home" at bounding box center [117, 314] width 159 height 20
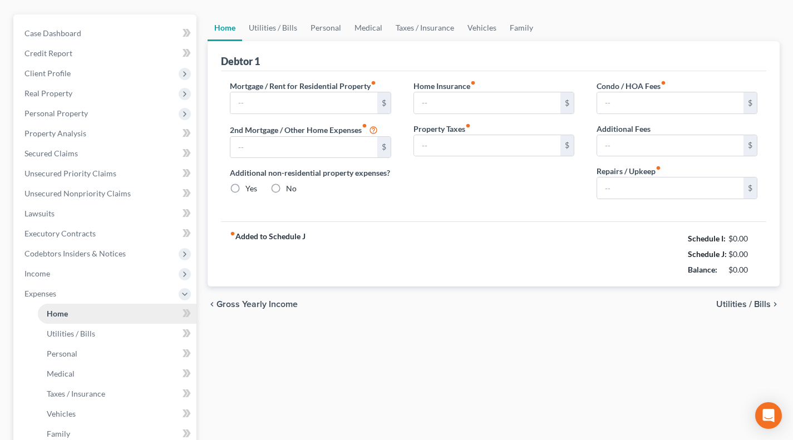
scroll to position [2, 0]
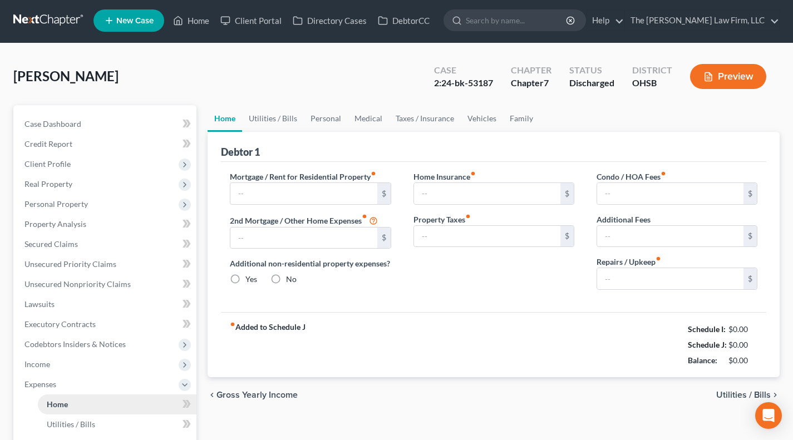
type input "1,333.00"
type input "0.00"
radio input "true"
type input "20.50"
type input "0.00"
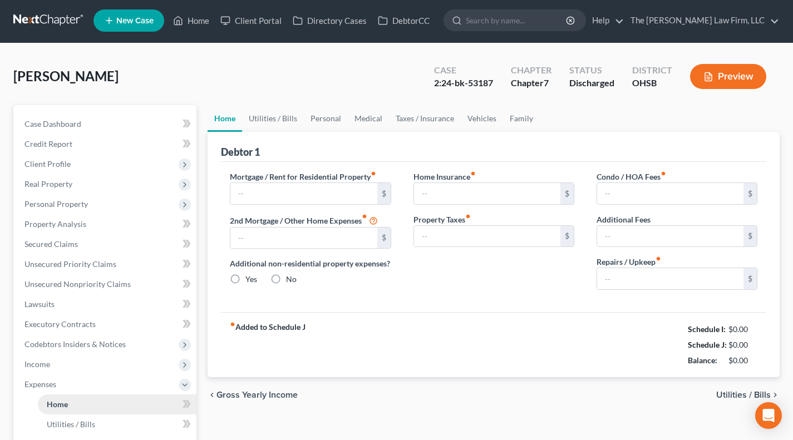
type input "0.00"
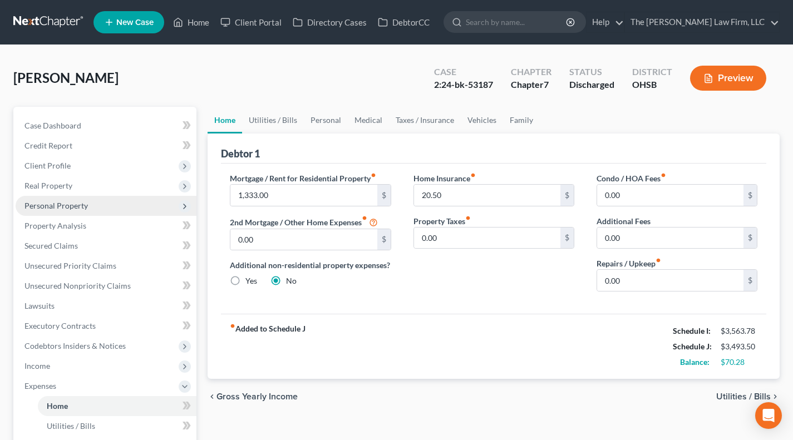
click at [77, 209] on span "Personal Property" at bounding box center [55, 205] width 63 height 9
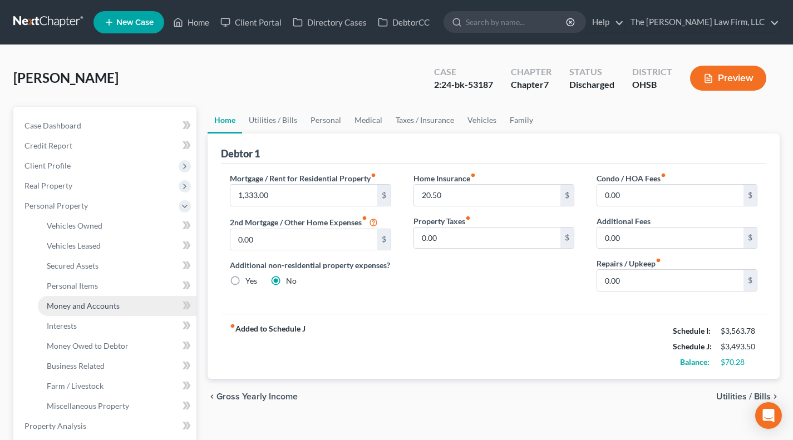
click at [82, 302] on span "Money and Accounts" at bounding box center [83, 305] width 73 height 9
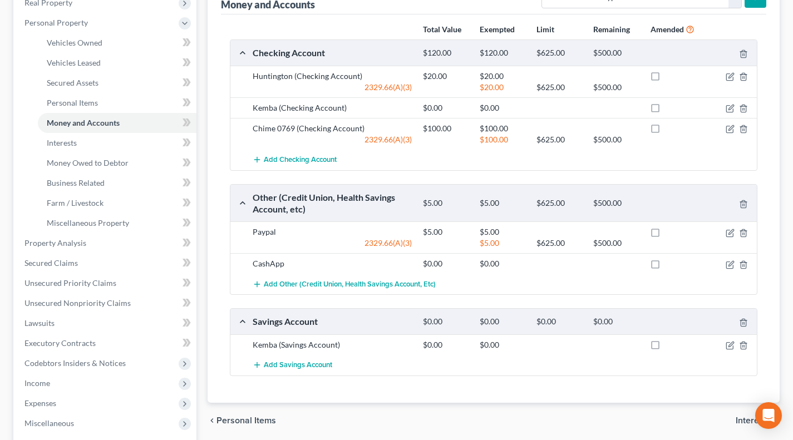
scroll to position [185, 0]
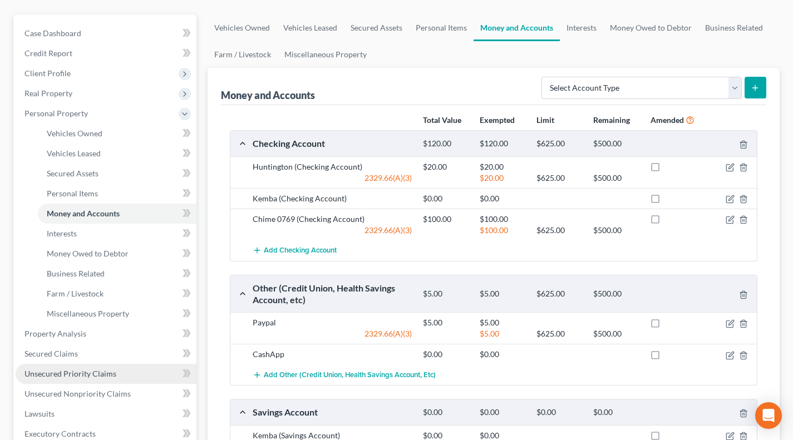
click at [75, 369] on span "Unsecured Priority Claims" at bounding box center [70, 373] width 92 height 9
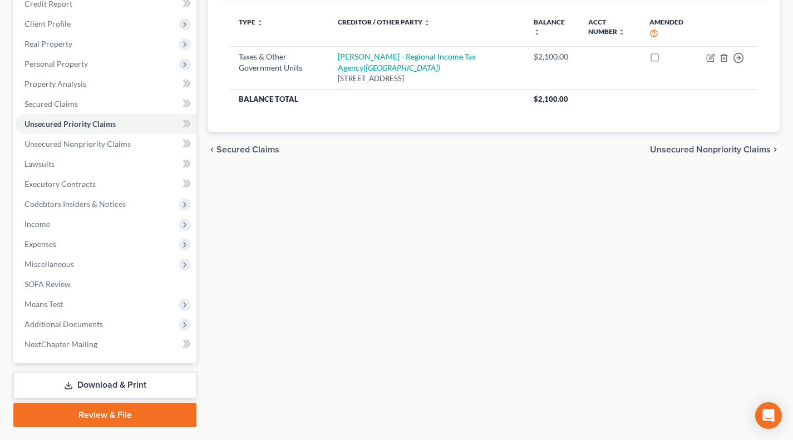
scroll to position [170, 0]
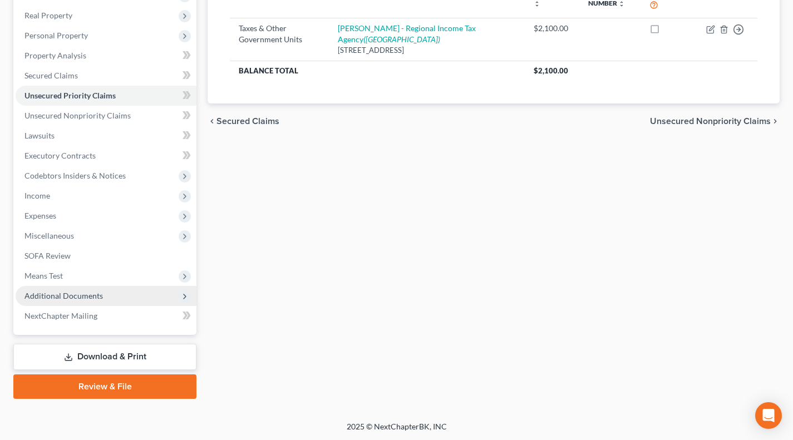
click at [65, 303] on span "Additional Documents" at bounding box center [106, 296] width 181 height 20
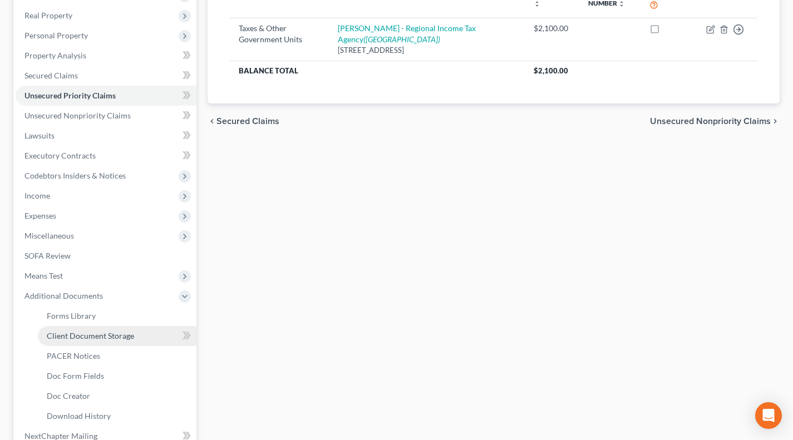
click at [77, 336] on span "Client Document Storage" at bounding box center [90, 335] width 87 height 9
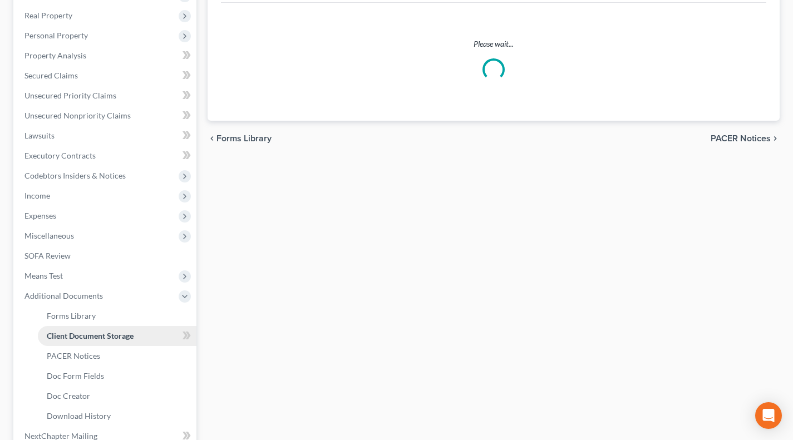
select select "7"
select select "52"
select select "61"
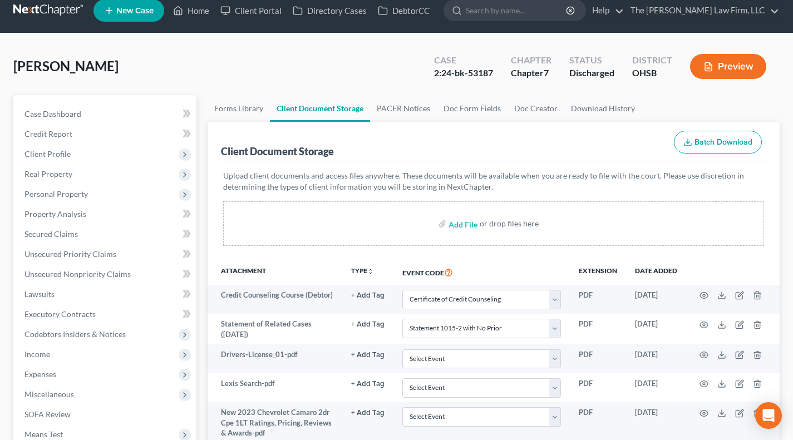
scroll to position [35, 0]
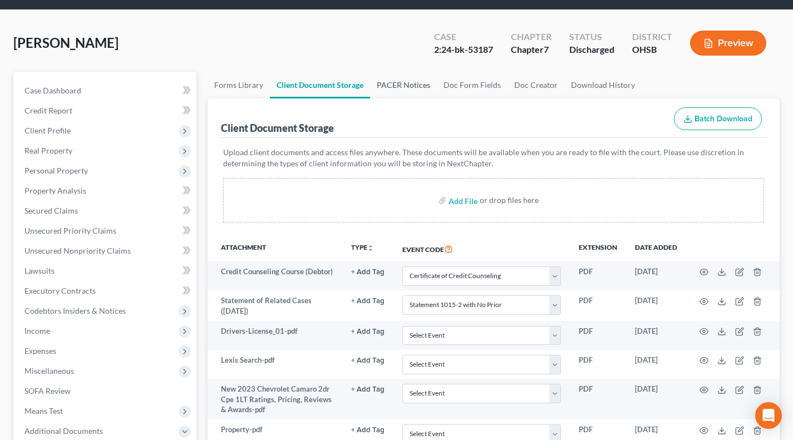
click at [413, 81] on link "PACER Notices" at bounding box center [403, 85] width 67 height 27
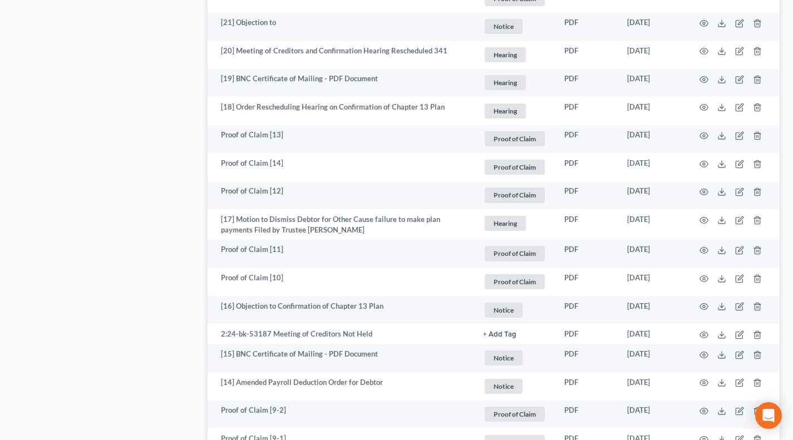
scroll to position [1995, 0]
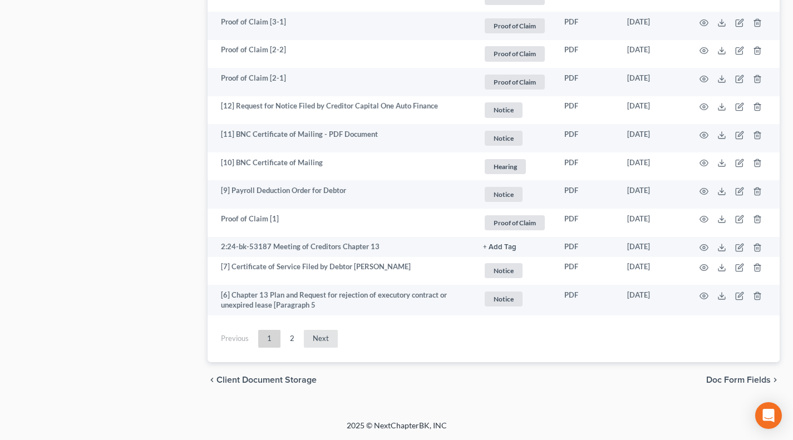
click at [319, 340] on link "Next" at bounding box center [321, 339] width 34 height 18
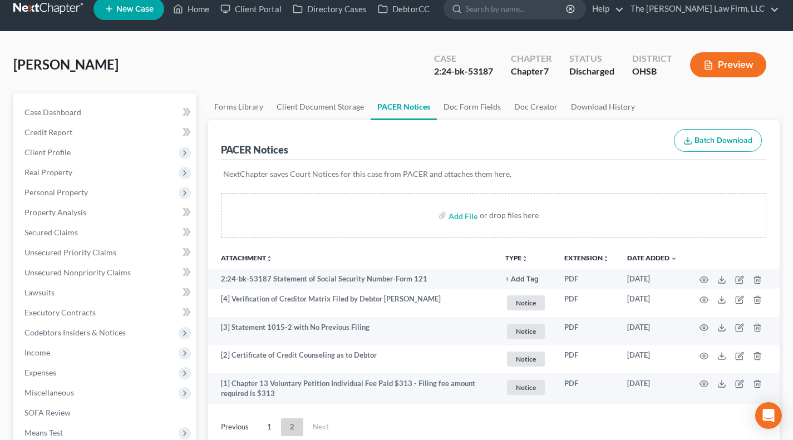
scroll to position [0, 0]
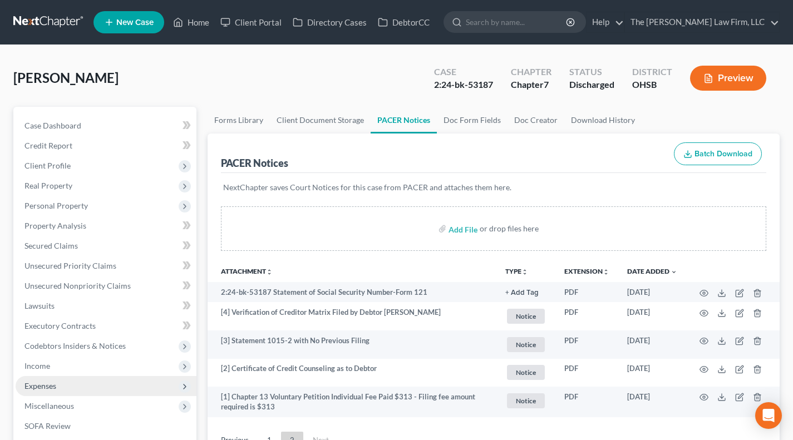
click at [65, 382] on span "Expenses" at bounding box center [106, 386] width 181 height 20
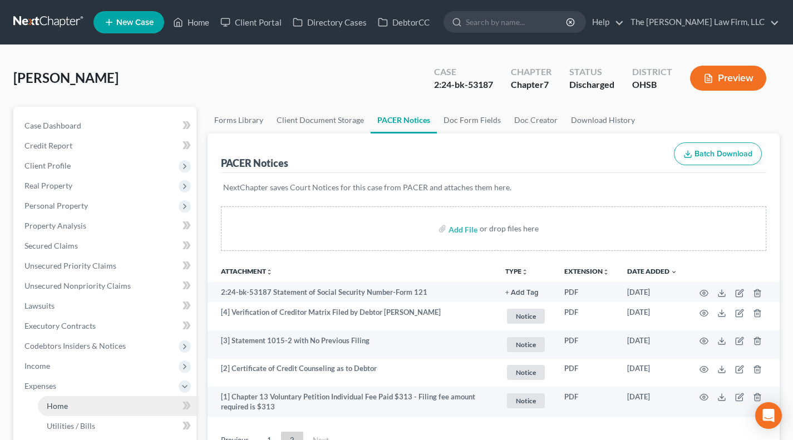
click at [72, 397] on link "Home" at bounding box center [117, 406] width 159 height 20
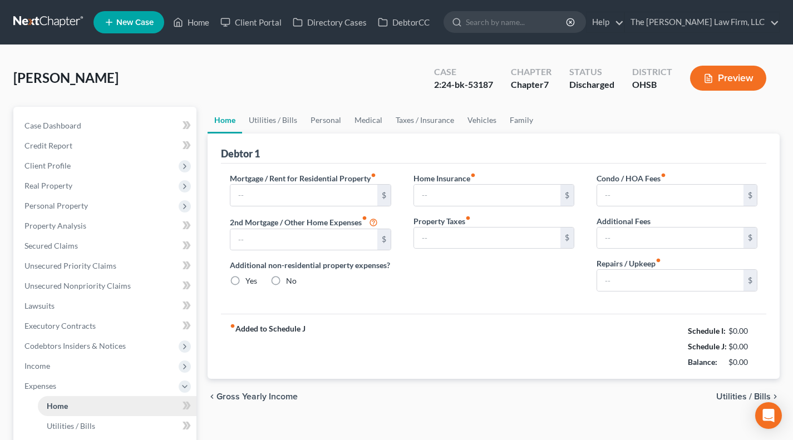
type input "1,333.00"
type input "0.00"
radio input "true"
type input "20.50"
type input "0.00"
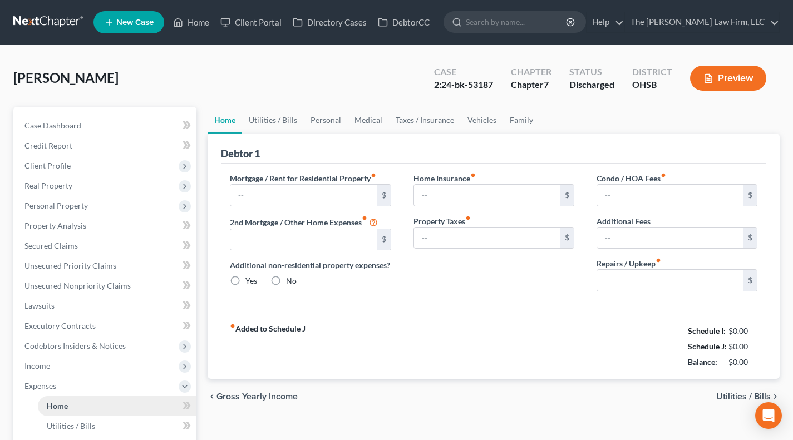
type input "0.00"
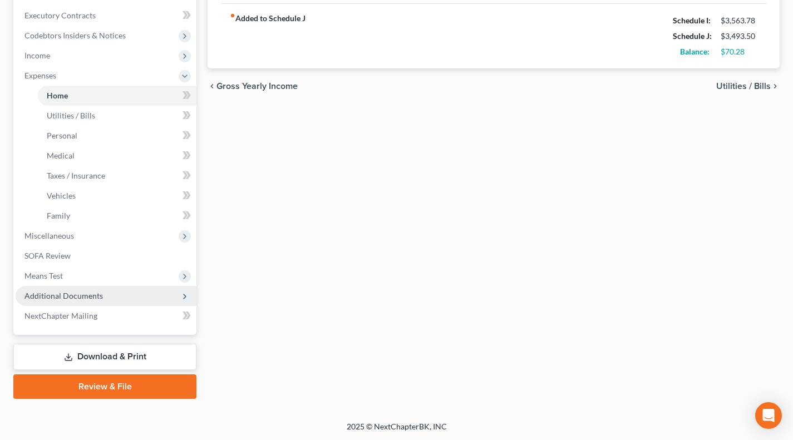
click at [91, 304] on span "Additional Documents" at bounding box center [106, 296] width 181 height 20
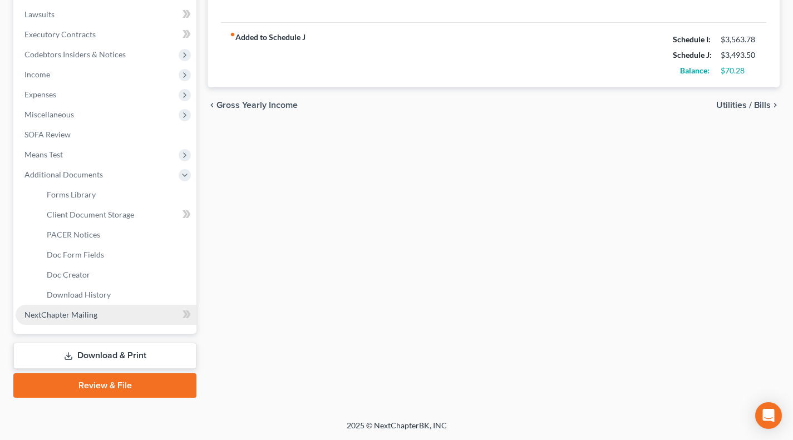
scroll to position [290, 0]
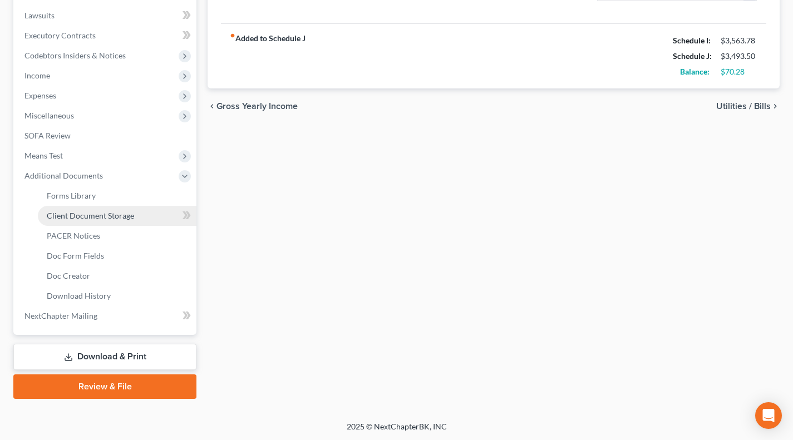
click at [94, 220] on link "Client Document Storage" at bounding box center [117, 216] width 159 height 20
select select "7"
select select "52"
select select "61"
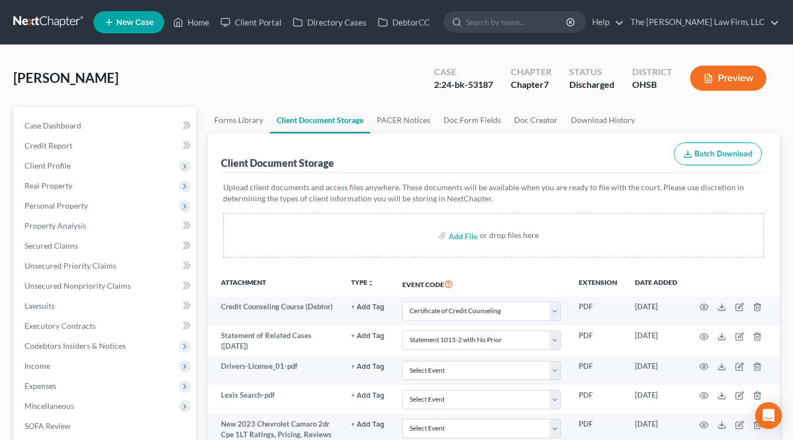
click at [388, 103] on div "Keating, Leanne Upgraded Case 2:24-bk-53187 Chapter Chapter 7 Status Discharged…" at bounding box center [396, 82] width 766 height 48
click at [401, 120] on link "PACER Notices" at bounding box center [403, 120] width 67 height 27
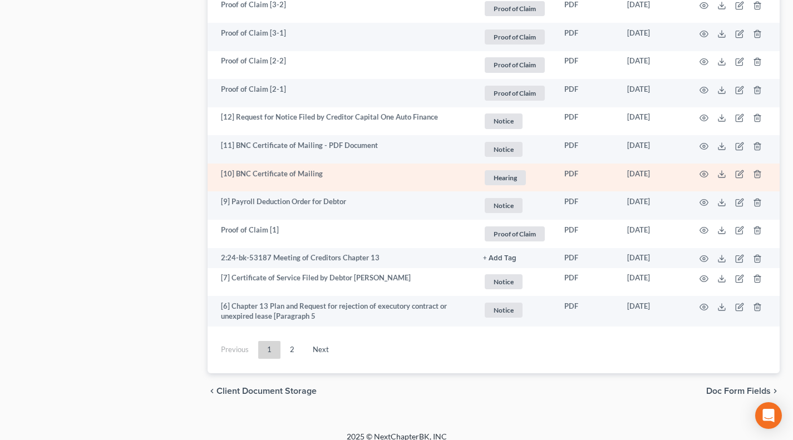
scroll to position [1995, 0]
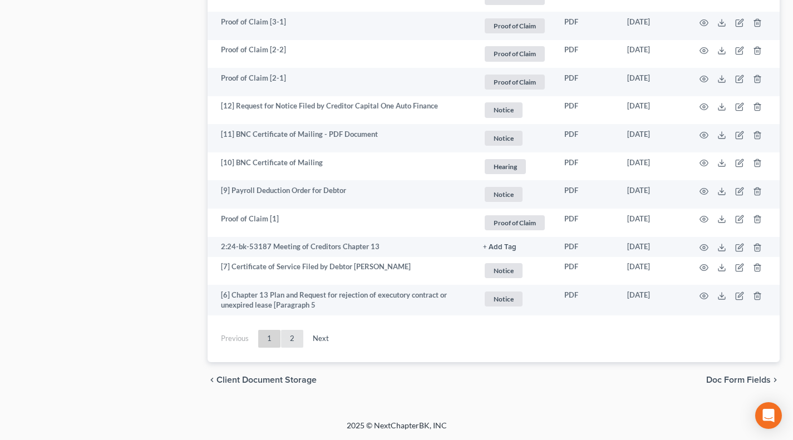
click at [294, 337] on link "2" at bounding box center [292, 339] width 22 height 18
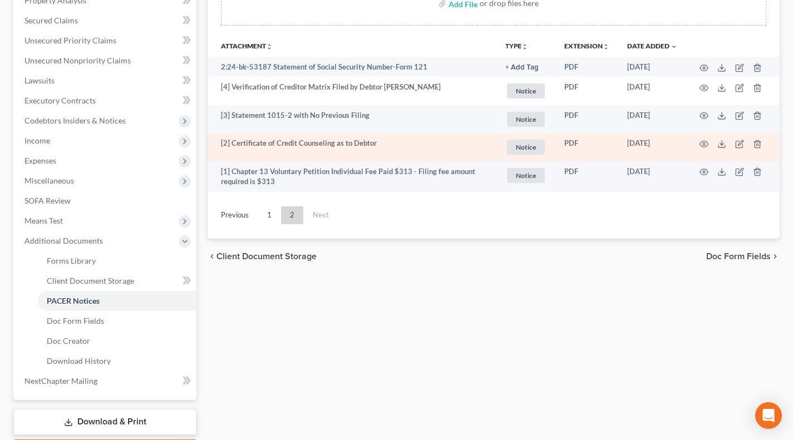
scroll to position [105, 0]
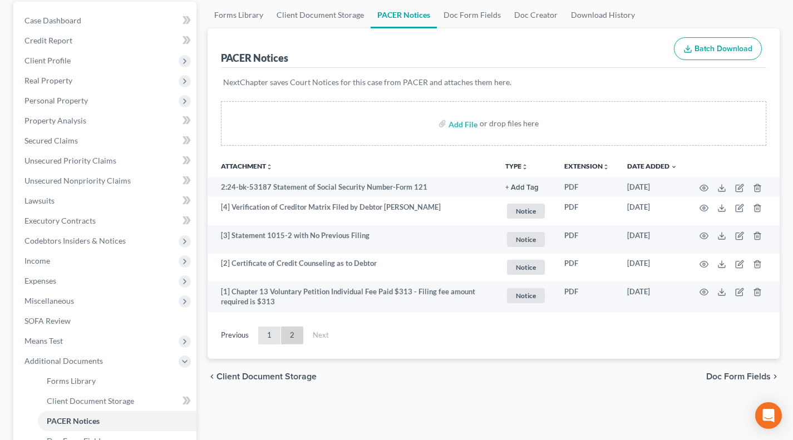
click at [273, 337] on link "1" at bounding box center [269, 336] width 22 height 18
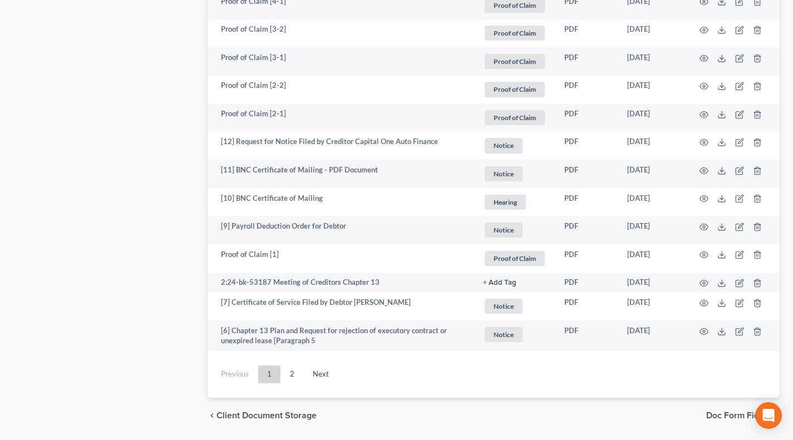
scroll to position [1995, 0]
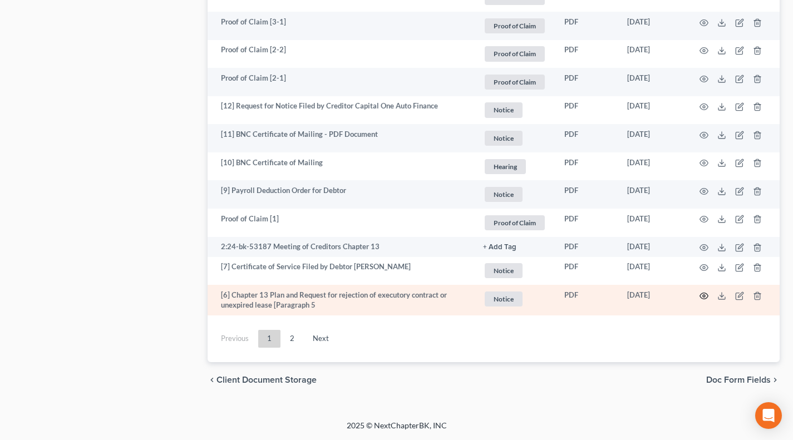
click at [704, 295] on icon "button" at bounding box center [703, 296] width 9 height 9
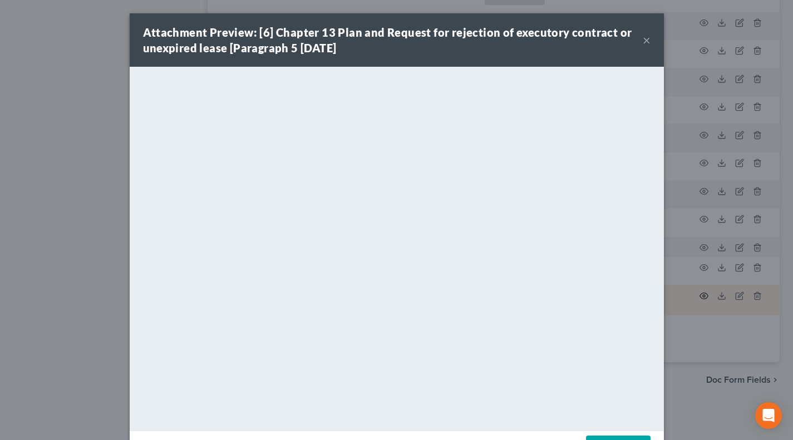
scroll to position [1993, 0]
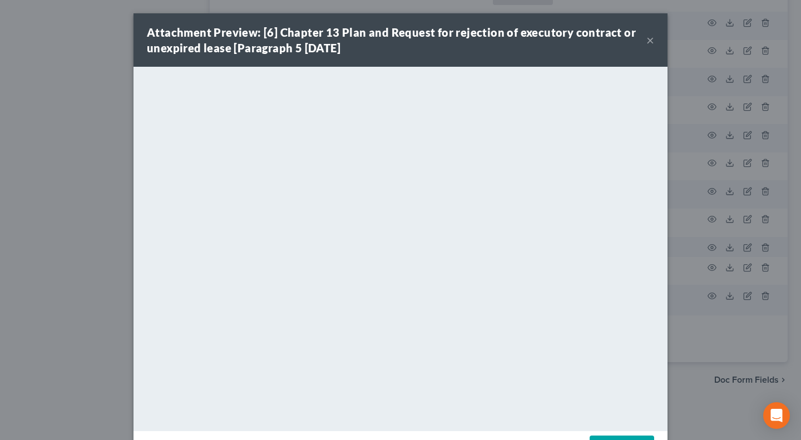
click at [650, 41] on div "Attachment Preview: [6] Chapter 13 Plan and Request for rejection of executory …" at bounding box center [401, 39] width 534 height 53
click at [2, 249] on div "Attachment Preview: [6] Chapter 13 Plan and Request for rejection of executory …" at bounding box center [400, 220] width 801 height 440
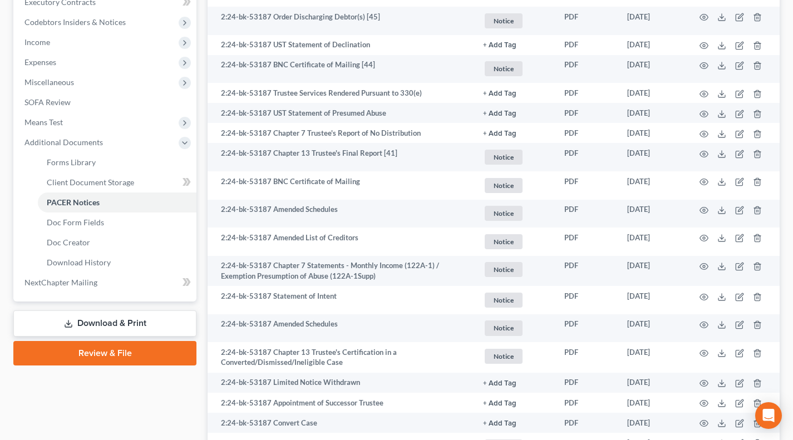
scroll to position [46, 0]
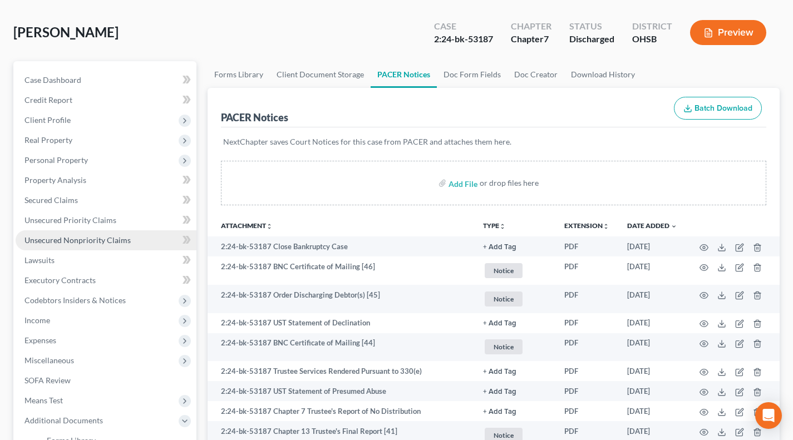
click at [70, 234] on link "Unsecured Nonpriority Claims" at bounding box center [106, 240] width 181 height 20
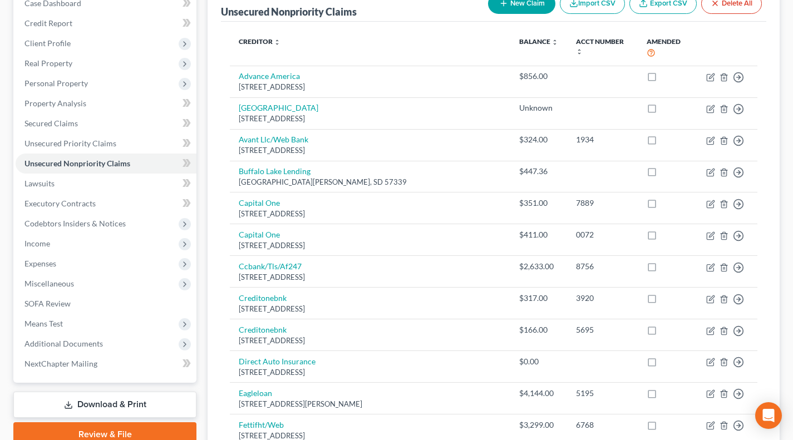
scroll to position [185, 0]
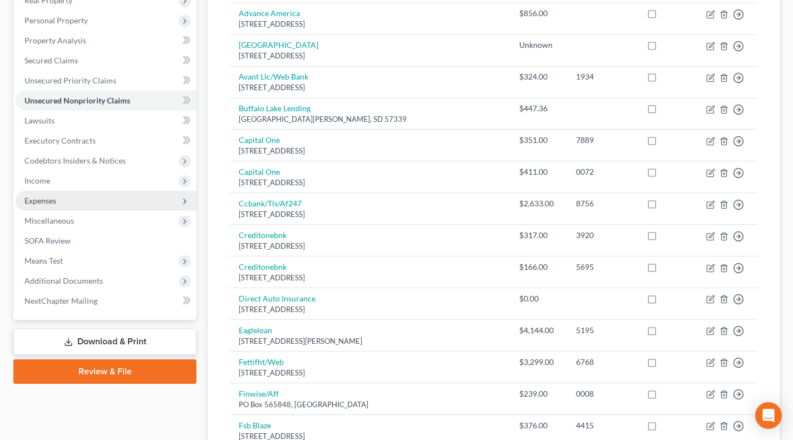
click at [47, 196] on span "Expenses" at bounding box center [40, 200] width 32 height 9
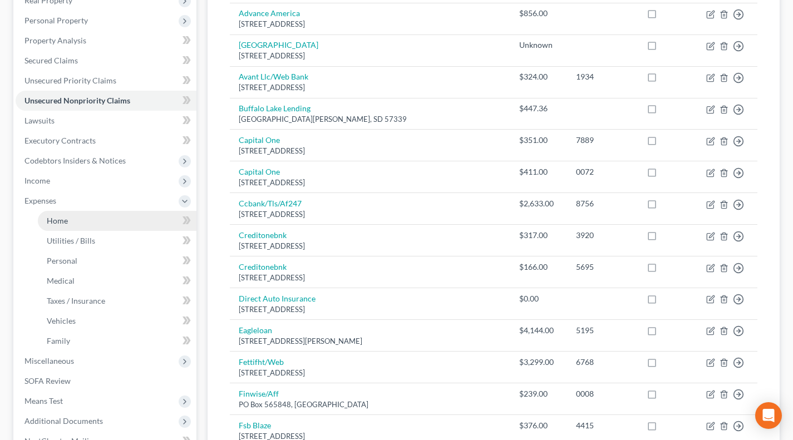
click at [55, 223] on span "Home" at bounding box center [57, 220] width 21 height 9
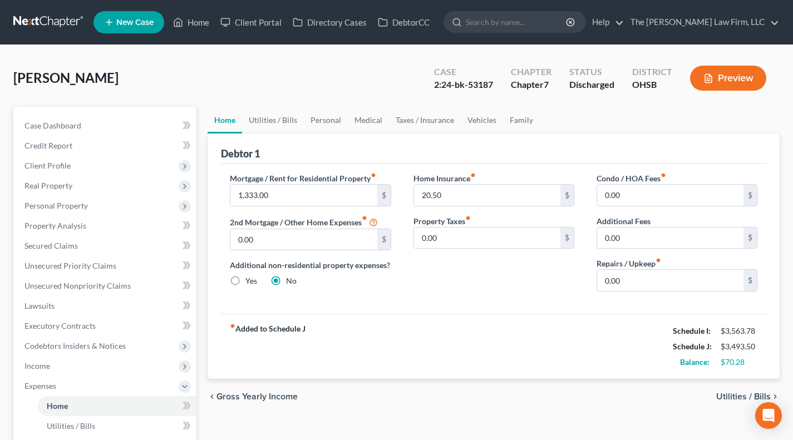
click at [26, 17] on link at bounding box center [48, 22] width 71 height 20
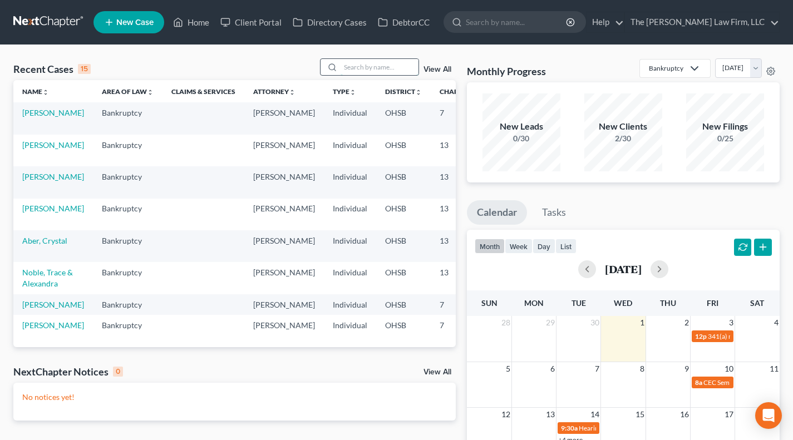
click at [397, 68] on input "search" at bounding box center [379, 67] width 78 height 16
click at [369, 63] on input "search" at bounding box center [379, 67] width 78 height 16
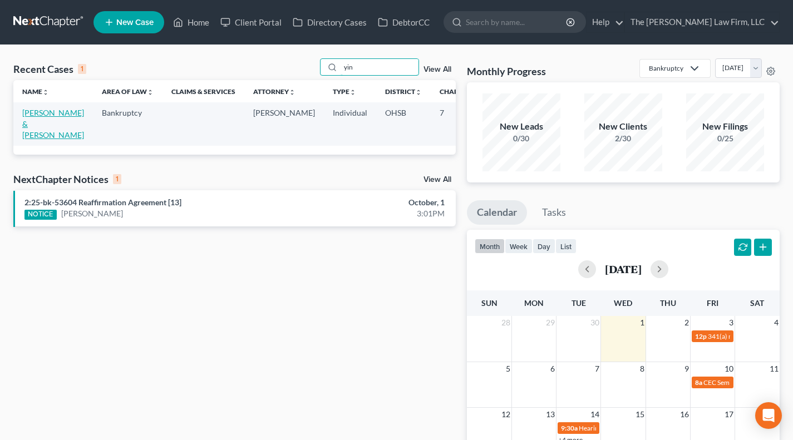
type input "yin"
click at [46, 110] on link "[PERSON_NAME] & [PERSON_NAME]" at bounding box center [53, 124] width 62 height 32
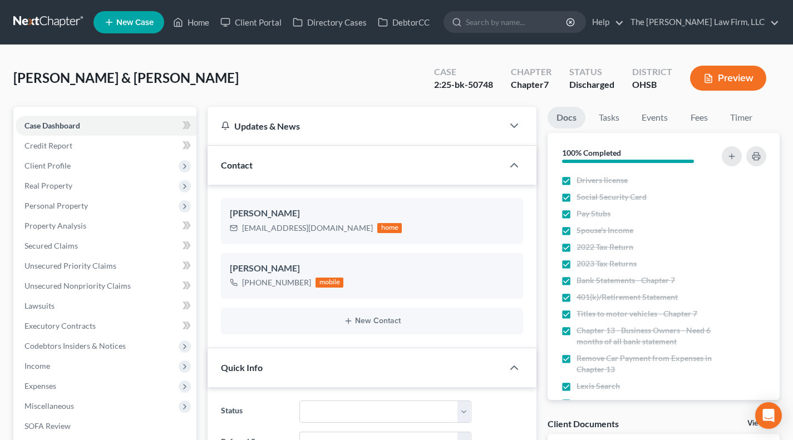
scroll to position [111, 0]
click at [618, 112] on link "Tasks" at bounding box center [609, 118] width 38 height 22
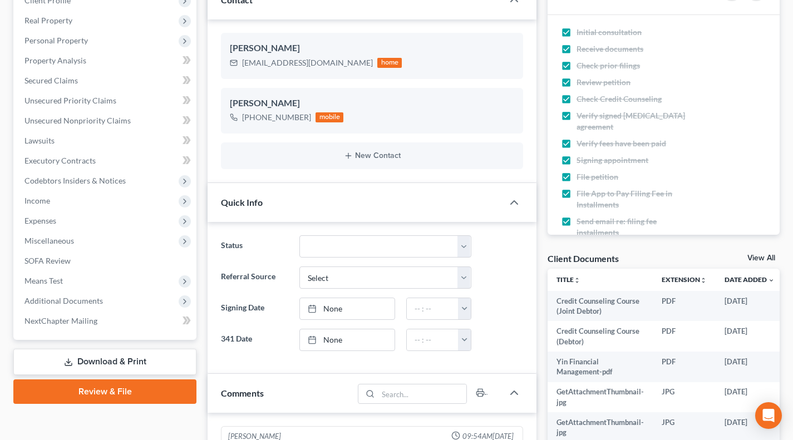
scroll to position [185, 0]
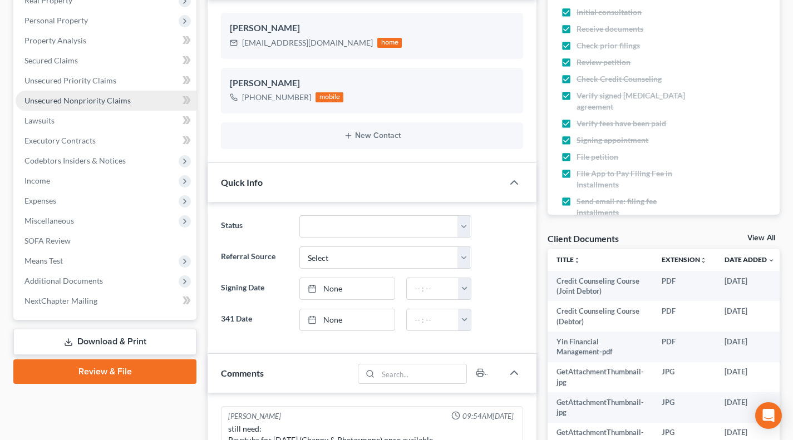
click at [80, 105] on link "Unsecured Nonpriority Claims" at bounding box center [106, 101] width 181 height 20
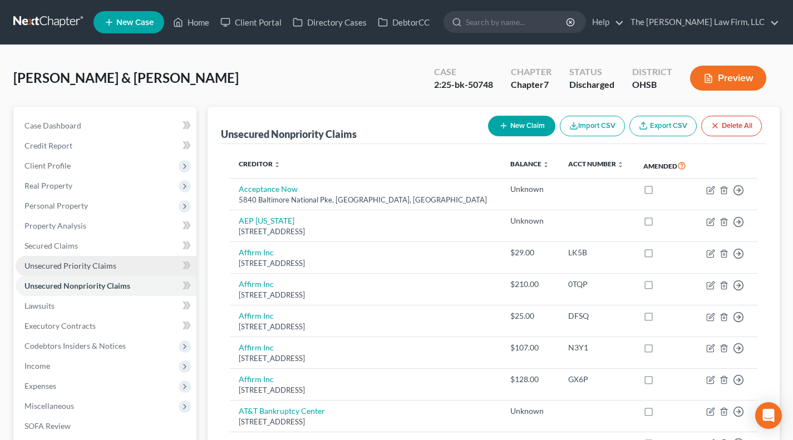
click at [40, 268] on span "Unsecured Priority Claims" at bounding box center [70, 265] width 92 height 9
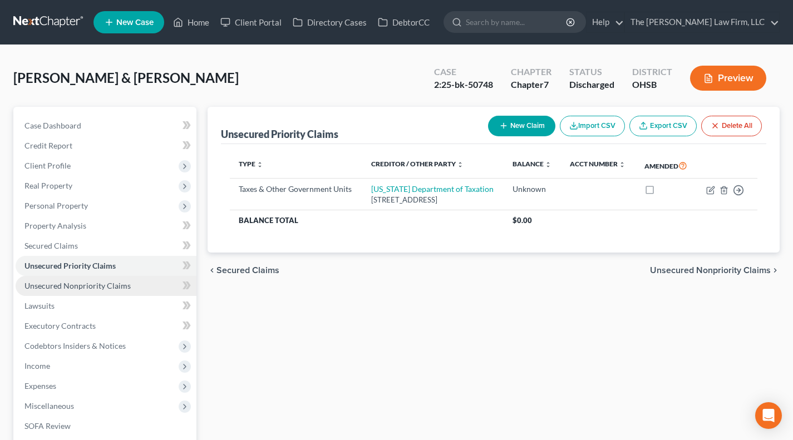
click at [84, 280] on link "Unsecured Nonpriority Claims" at bounding box center [106, 286] width 181 height 20
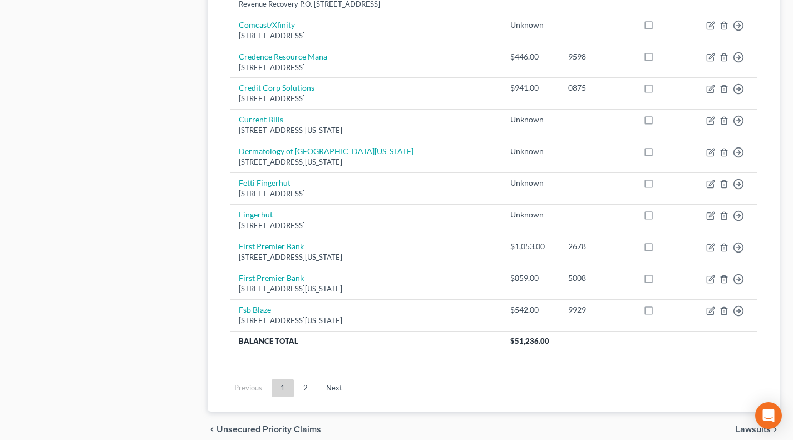
scroll to position [847, 0]
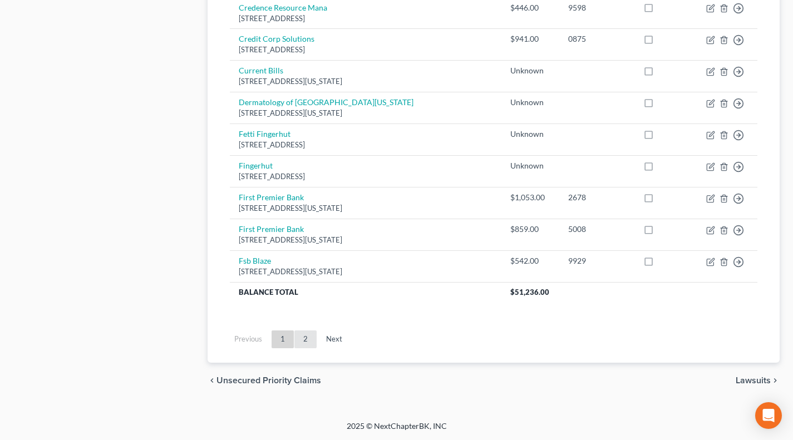
click at [300, 339] on link "2" at bounding box center [305, 339] width 22 height 18
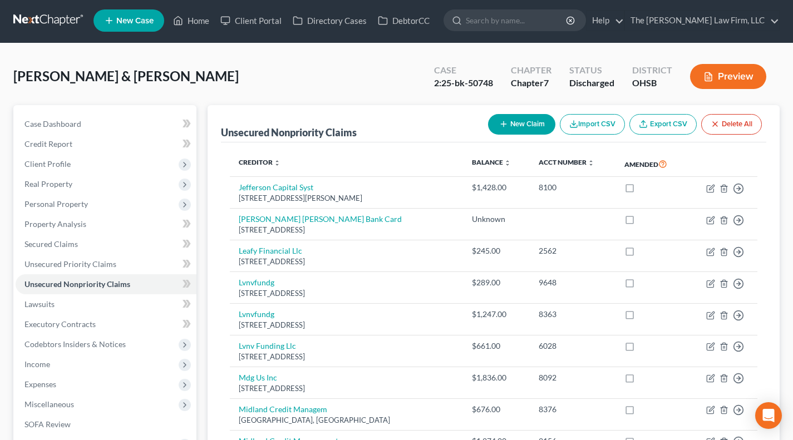
scroll to position [0, 0]
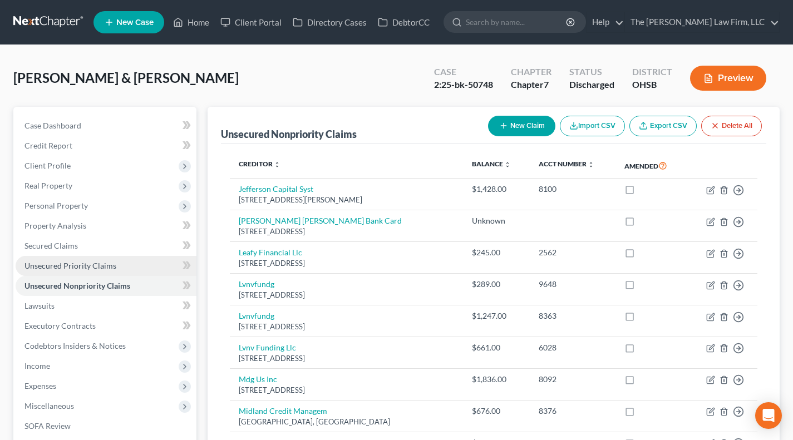
click at [66, 271] on link "Unsecured Priority Claims" at bounding box center [106, 266] width 181 height 20
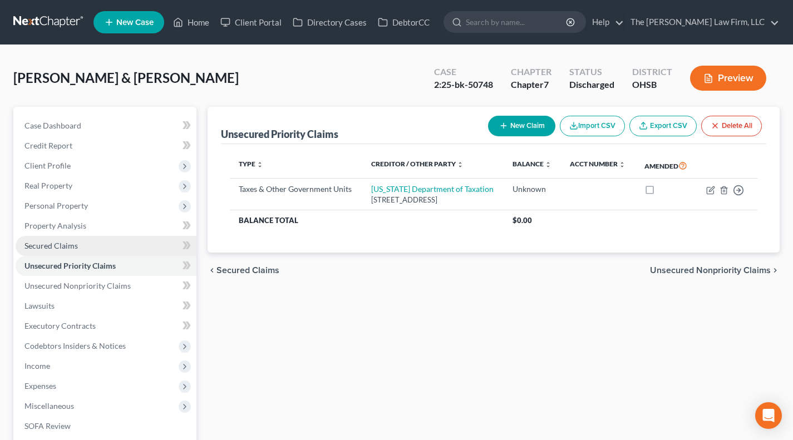
click at [37, 243] on span "Secured Claims" at bounding box center [50, 245] width 53 height 9
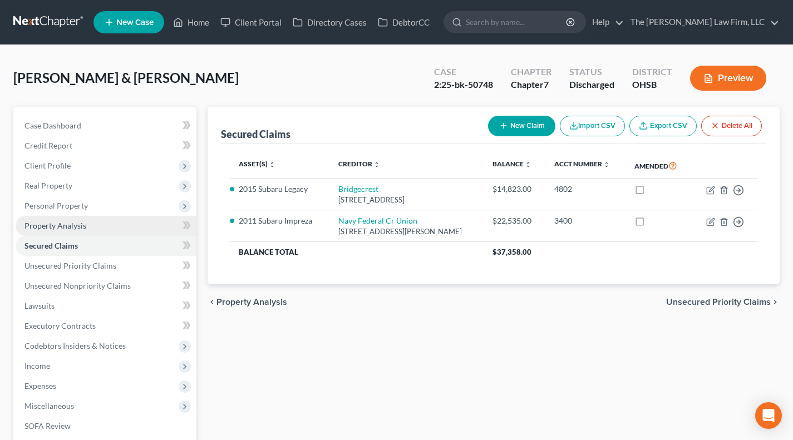
click at [75, 229] on span "Property Analysis" at bounding box center [55, 225] width 62 height 9
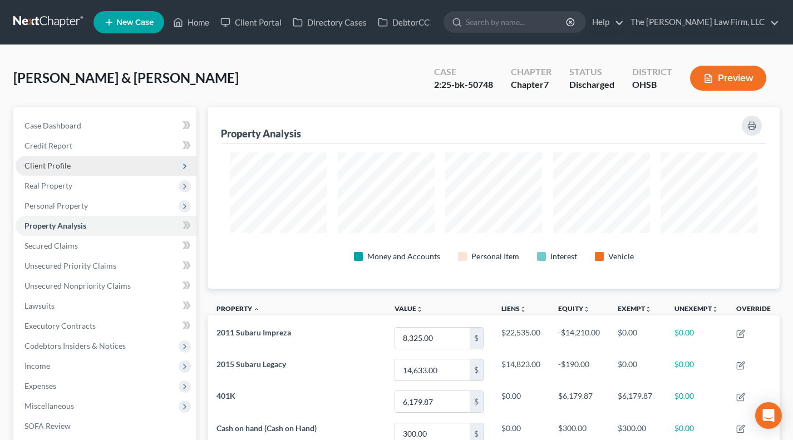
click at [73, 169] on span "Client Profile" at bounding box center [106, 166] width 181 height 20
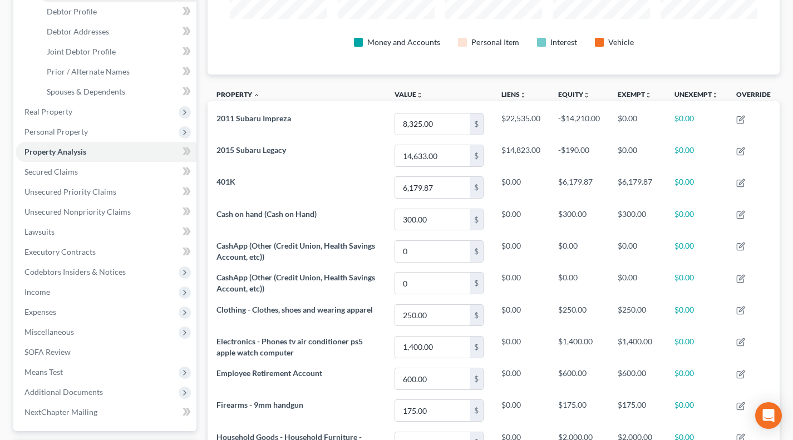
scroll to position [278, 0]
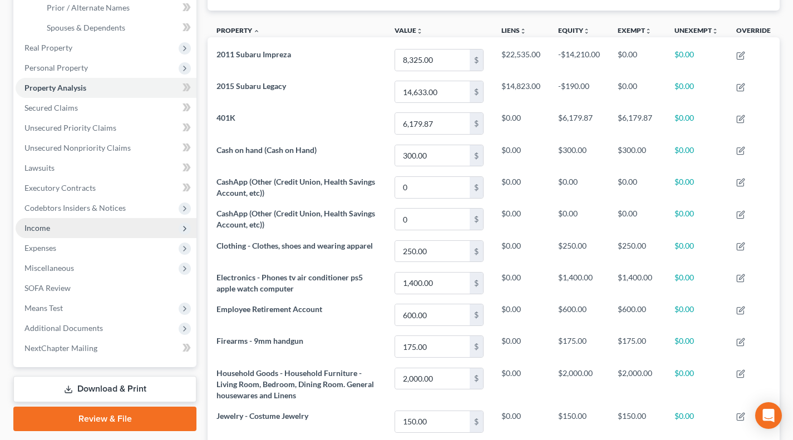
click at [63, 231] on span "Income" at bounding box center [106, 228] width 181 height 20
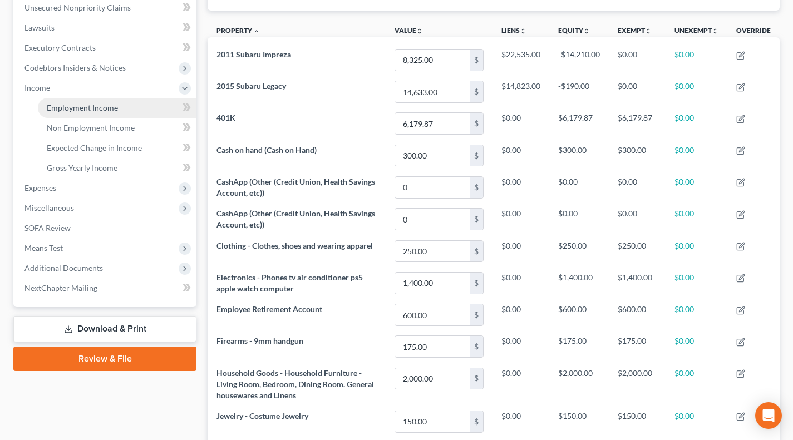
click at [84, 112] on link "Employment Income" at bounding box center [117, 108] width 159 height 20
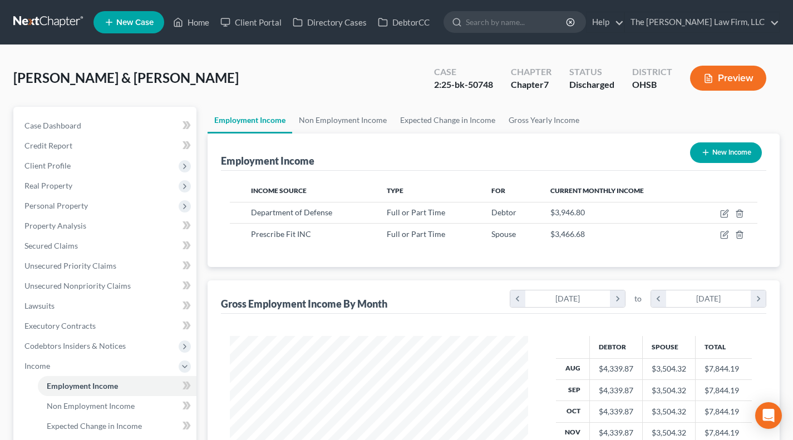
scroll to position [199, 320]
click at [90, 165] on span "Client Profile" at bounding box center [106, 166] width 181 height 20
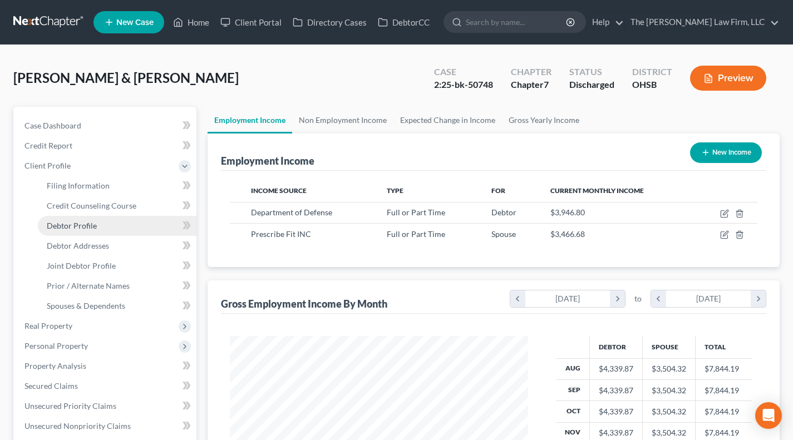
click at [85, 223] on span "Debtor Profile" at bounding box center [72, 225] width 50 height 9
select select "1"
select select "2"
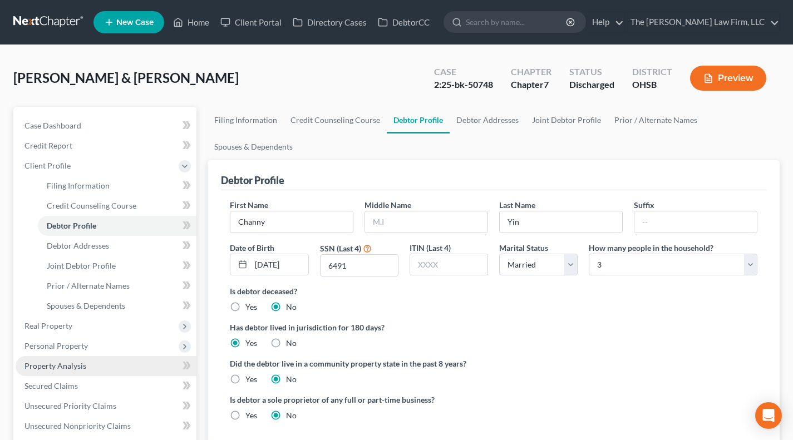
click at [77, 364] on span "Property Analysis" at bounding box center [55, 365] width 62 height 9
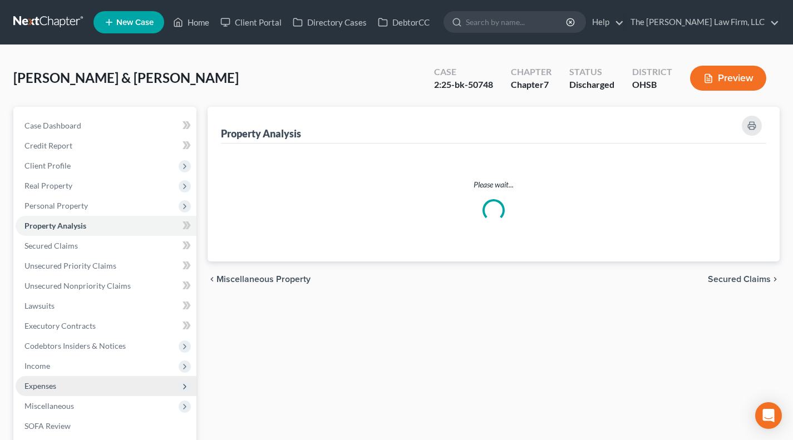
click at [90, 381] on span "Expenses" at bounding box center [106, 386] width 181 height 20
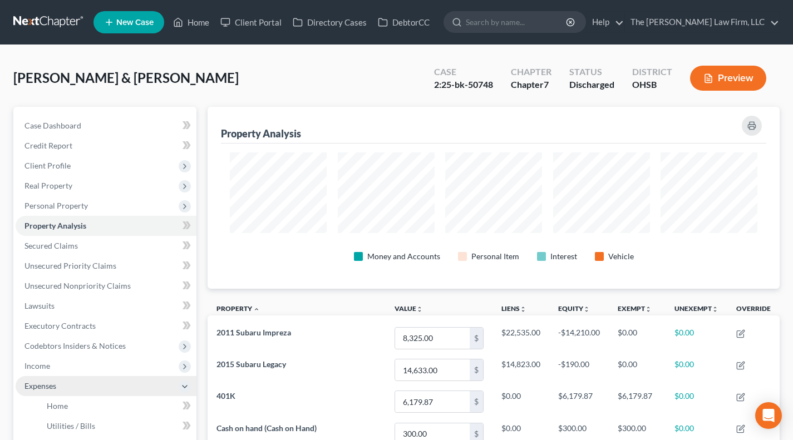
scroll to position [182, 571]
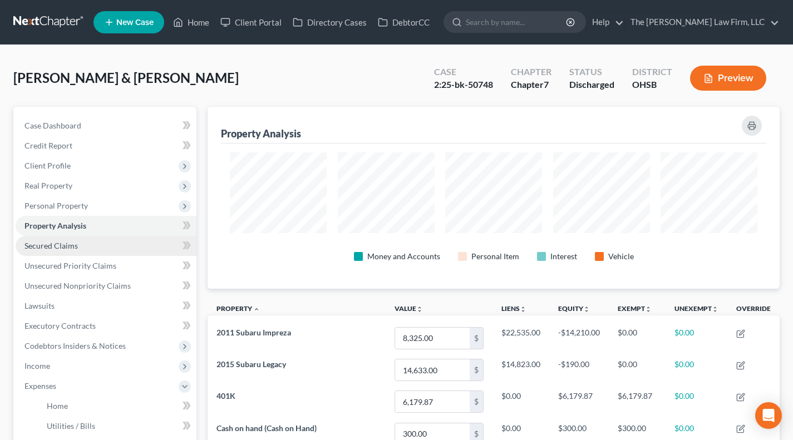
click at [91, 248] on link "Secured Claims" at bounding box center [106, 246] width 181 height 20
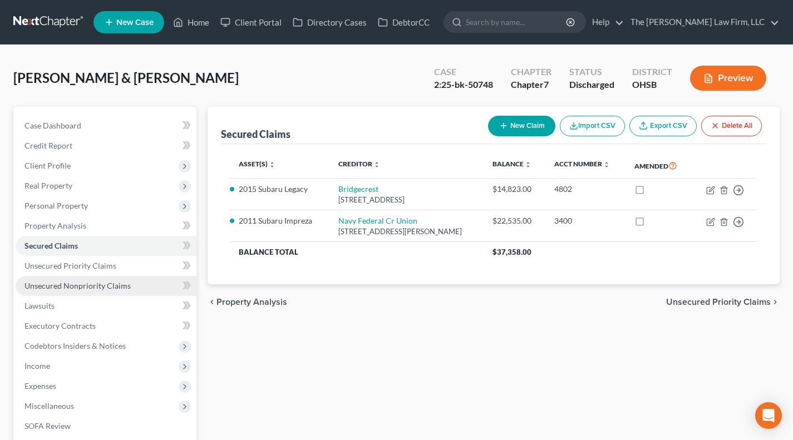
click at [71, 287] on span "Unsecured Nonpriority Claims" at bounding box center [77, 285] width 106 height 9
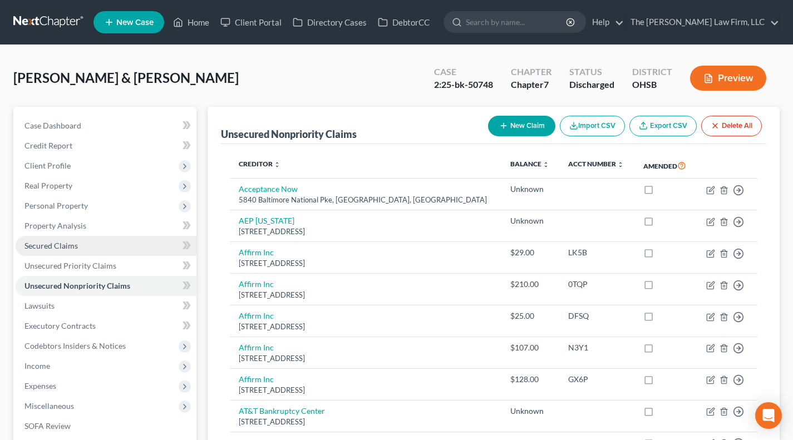
click at [65, 251] on link "Secured Claims" at bounding box center [106, 246] width 181 height 20
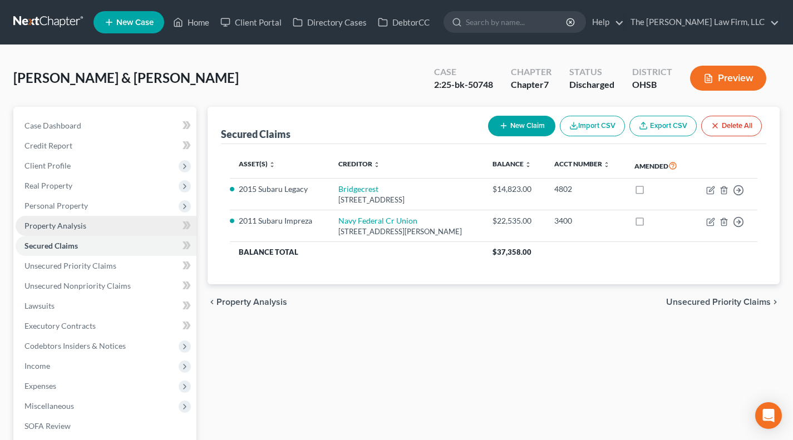
click at [60, 225] on span "Property Analysis" at bounding box center [55, 225] width 62 height 9
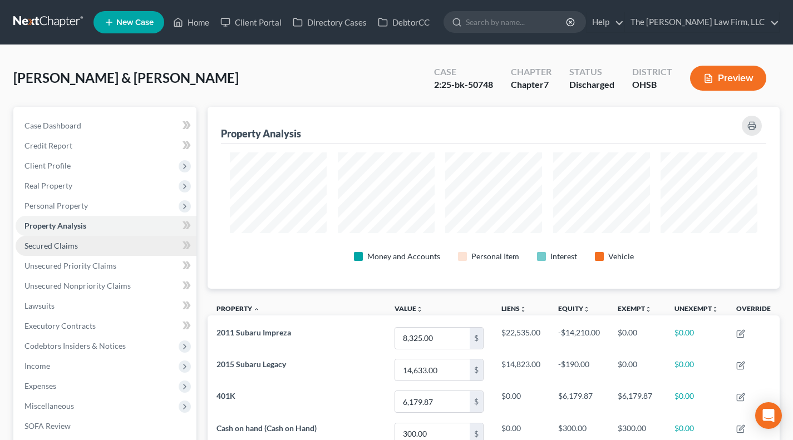
click at [75, 238] on link "Secured Claims" at bounding box center [106, 246] width 181 height 20
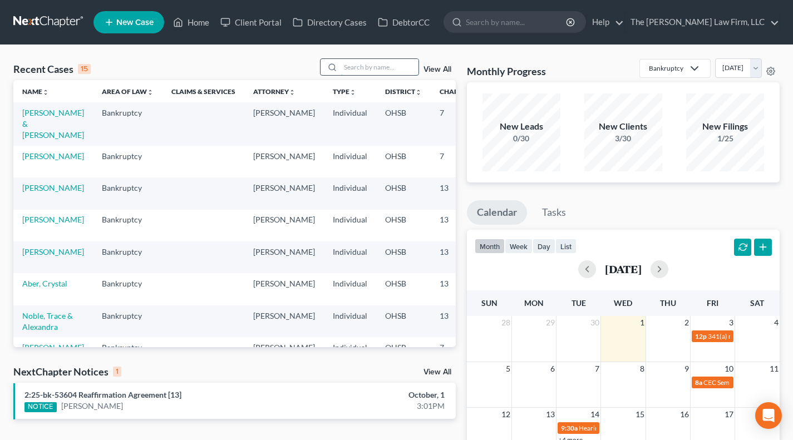
click at [363, 64] on input "search" at bounding box center [379, 67] width 78 height 16
click at [292, 61] on div "Recent Cases 15 View All" at bounding box center [234, 69] width 442 height 22
